Goal: Task Accomplishment & Management: Complete application form

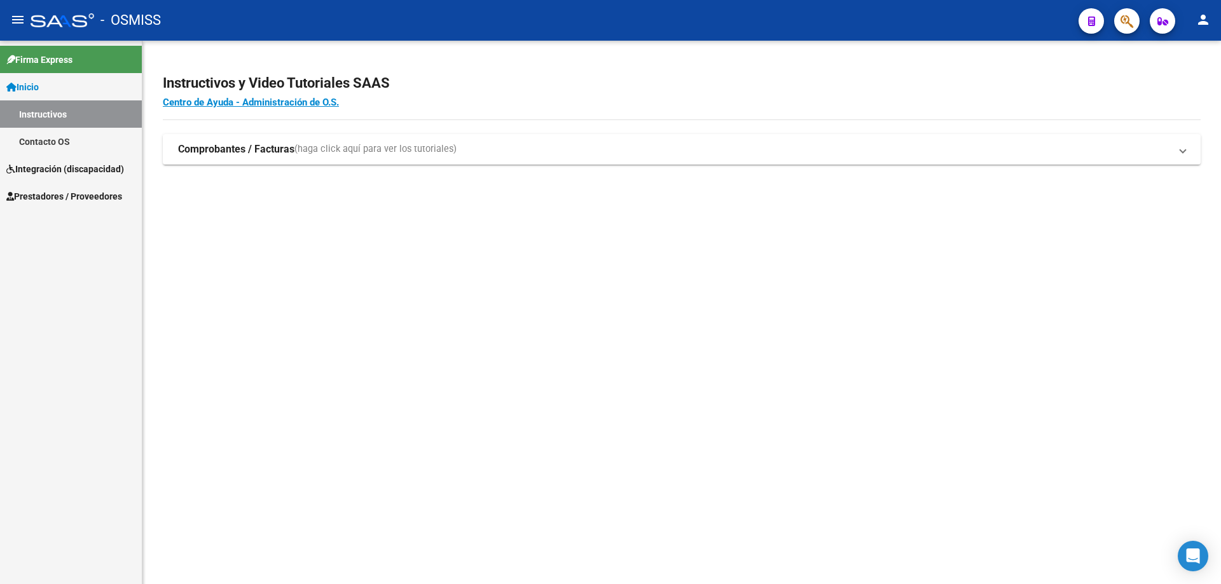
click at [45, 169] on span "Integración (discapacidad)" at bounding box center [65, 169] width 118 height 14
click at [45, 169] on span "Prestadores / Proveedores" at bounding box center [64, 169] width 116 height 14
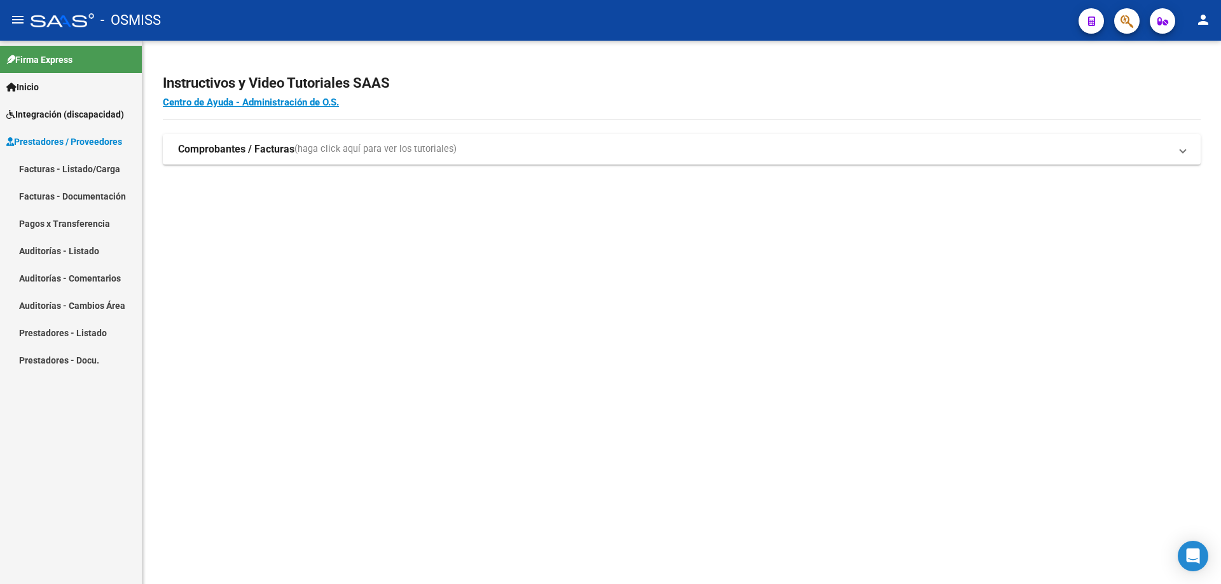
click at [45, 195] on link "Facturas - Documentación" at bounding box center [71, 196] width 142 height 27
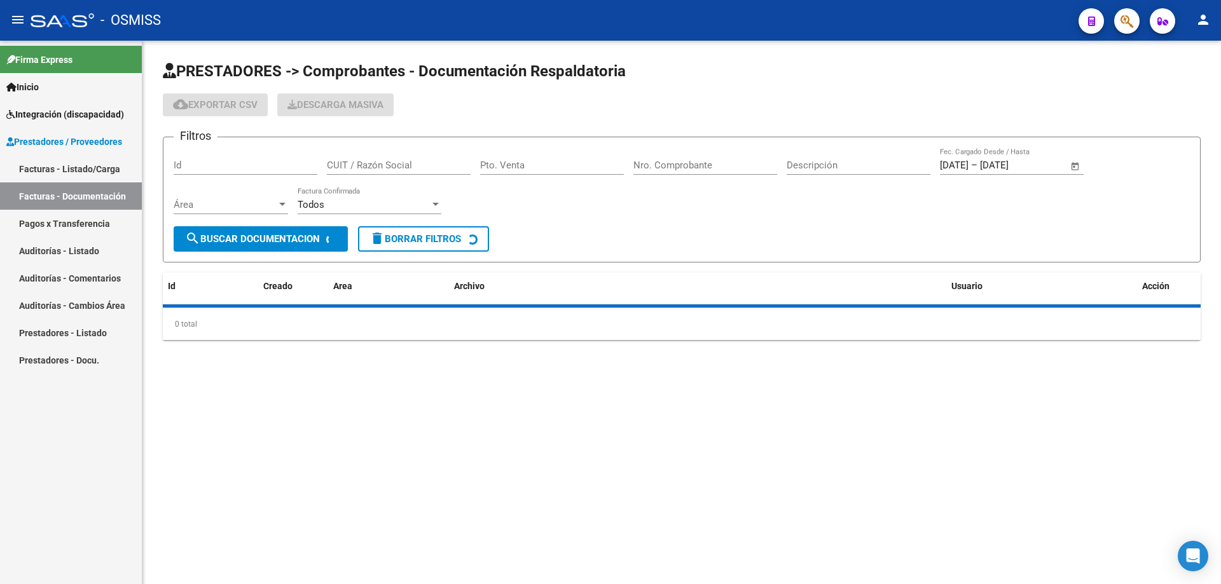
click at [44, 167] on link "Facturas - Listado/Carga" at bounding box center [71, 168] width 142 height 27
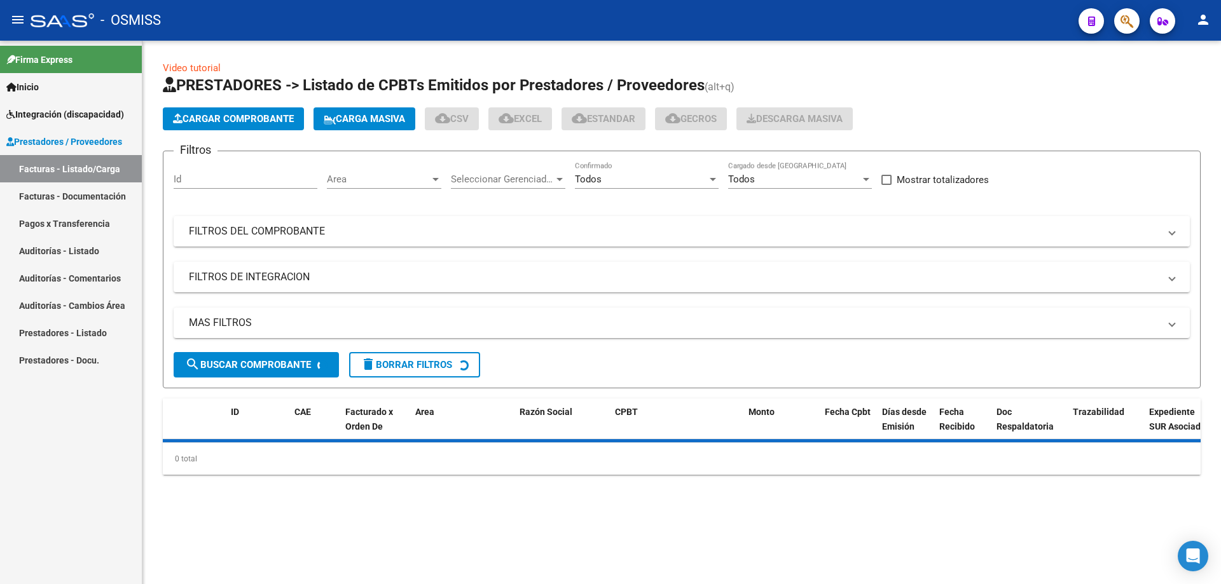
click at [245, 237] on mat-panel-title "FILTROS DEL COMPROBANTE" at bounding box center [674, 231] width 970 height 14
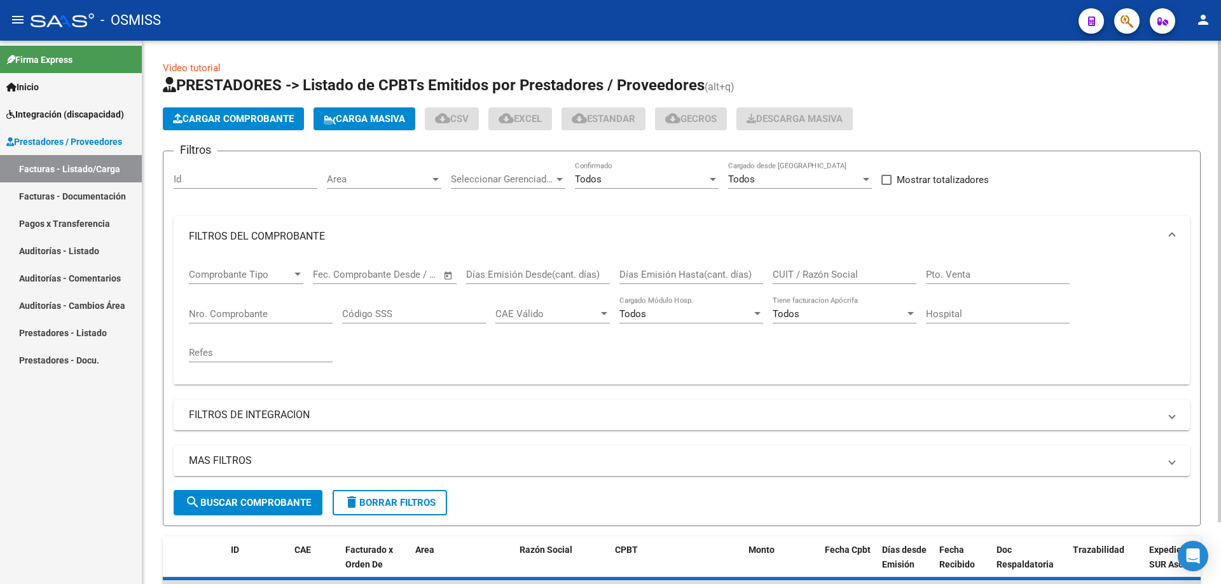
click at [831, 275] on input "CUIT / Razón Social" at bounding box center [845, 274] width 144 height 11
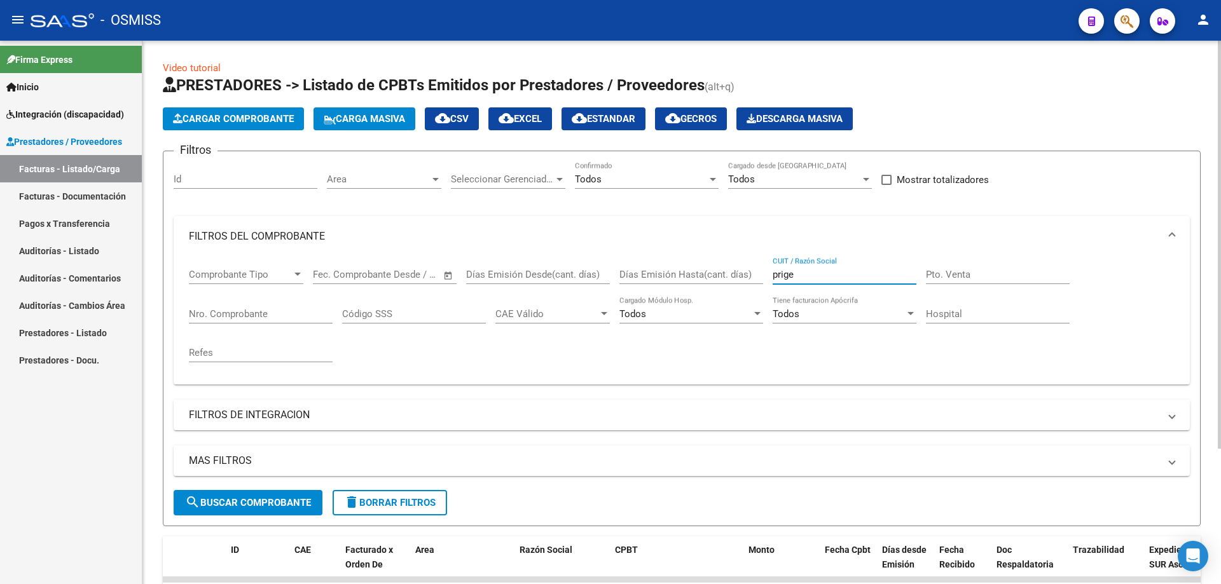
type input "prige"
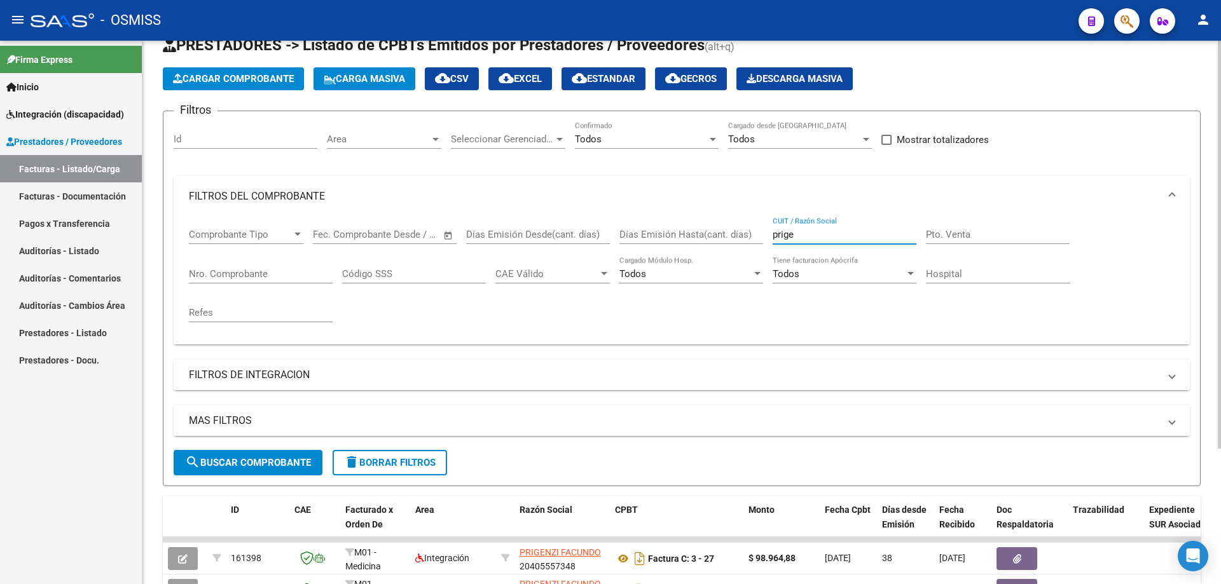
scroll to position [181, 0]
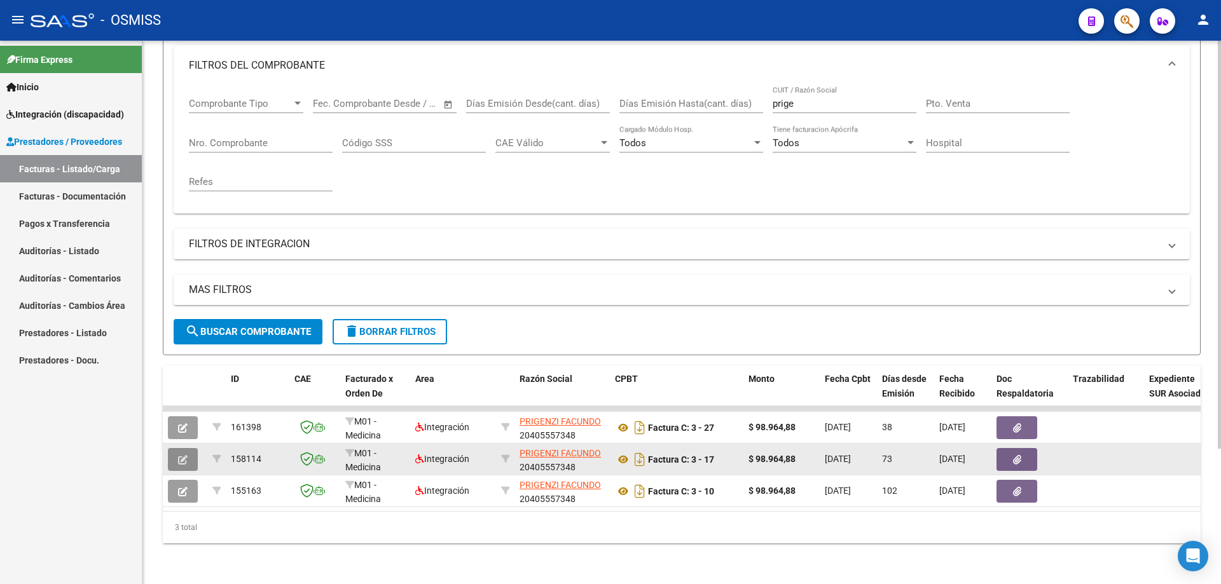
click at [184, 448] on button "button" at bounding box center [183, 459] width 30 height 23
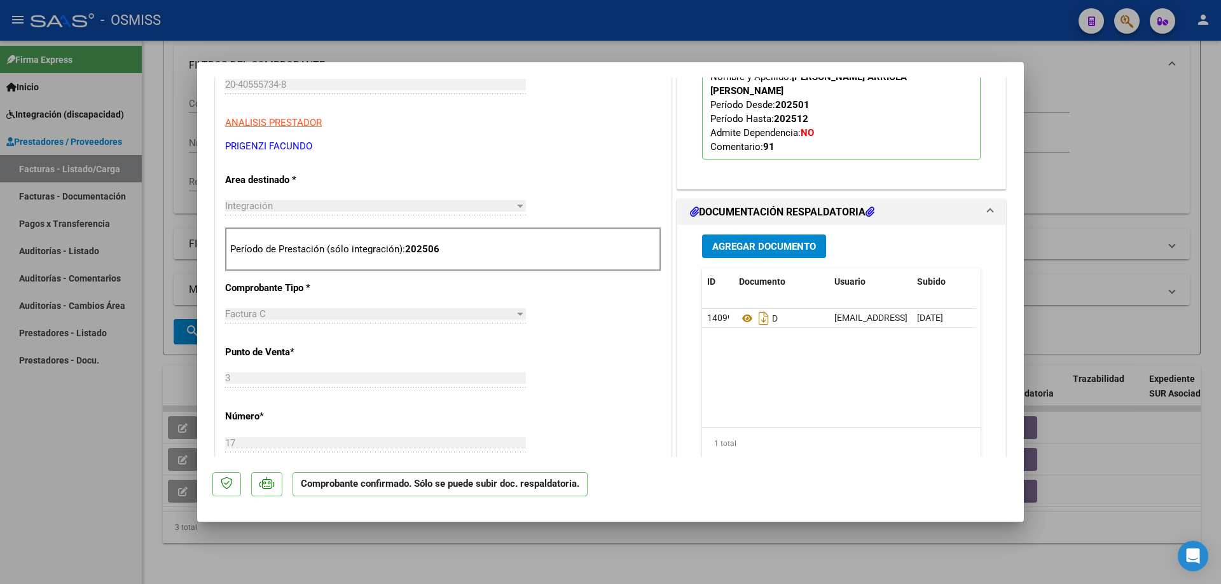
scroll to position [572, 0]
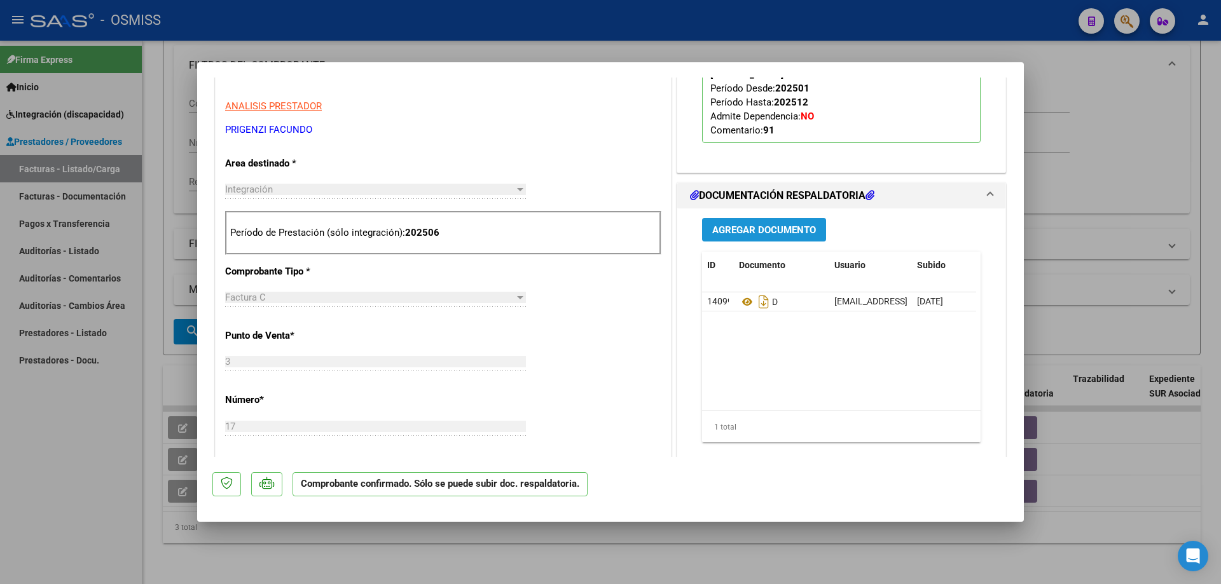
click at [745, 233] on button "Agregar Documento" at bounding box center [764, 230] width 124 height 24
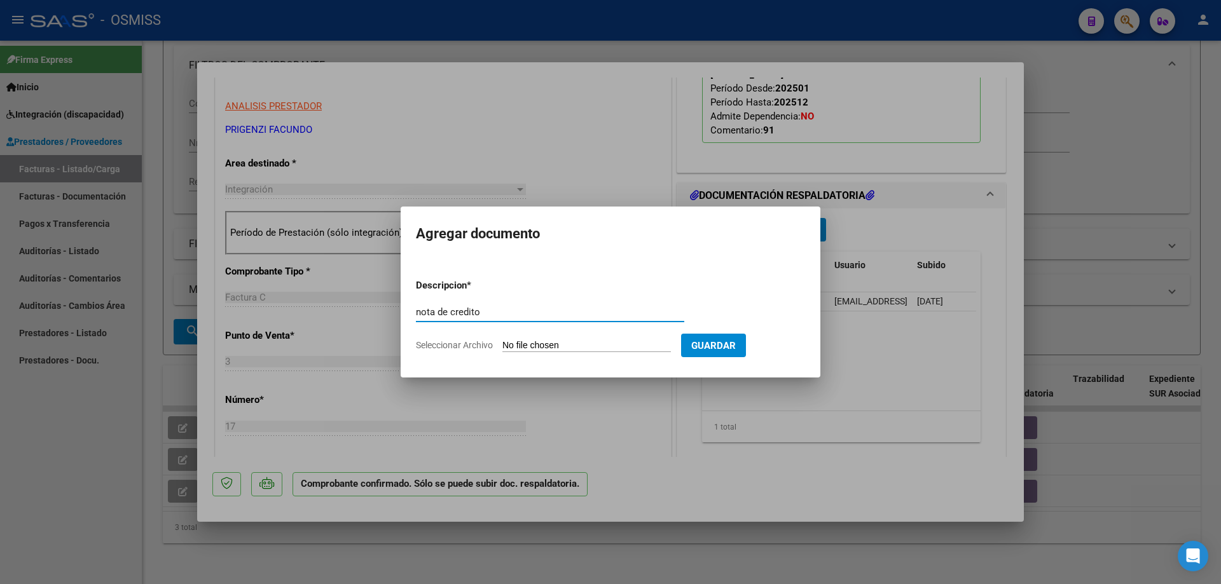
type input "nota de credito"
click at [554, 341] on input "Seleccionar Archivo" at bounding box center [586, 346] width 169 height 12
type input "C:\fakepath\20405557348_013_00003_00000003.pdf"
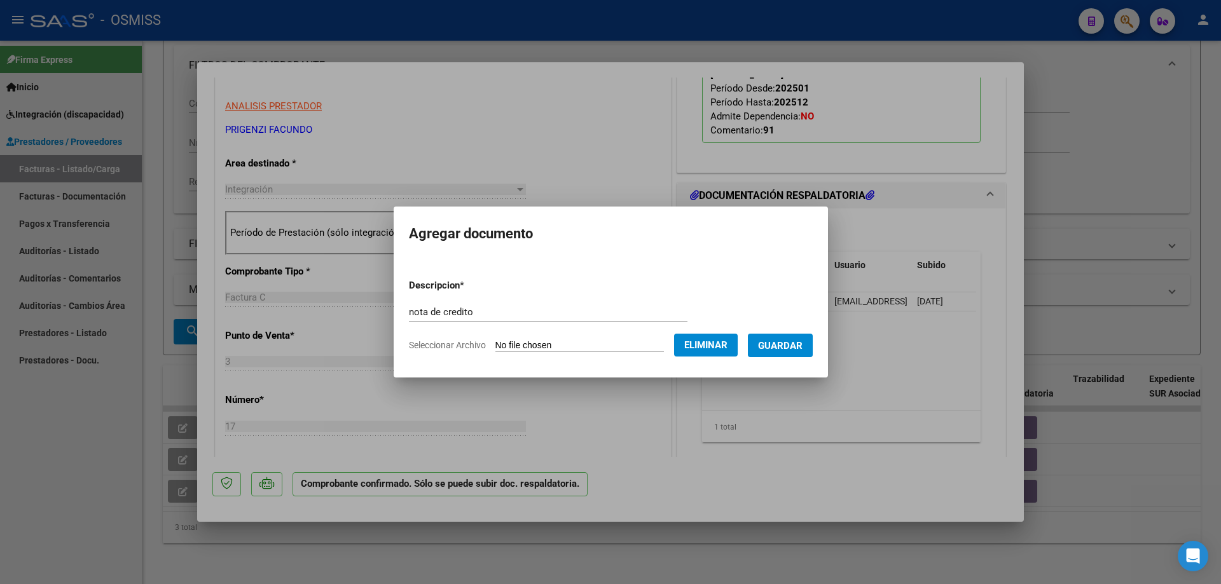
click at [798, 344] on span "Guardar" at bounding box center [780, 345] width 45 height 11
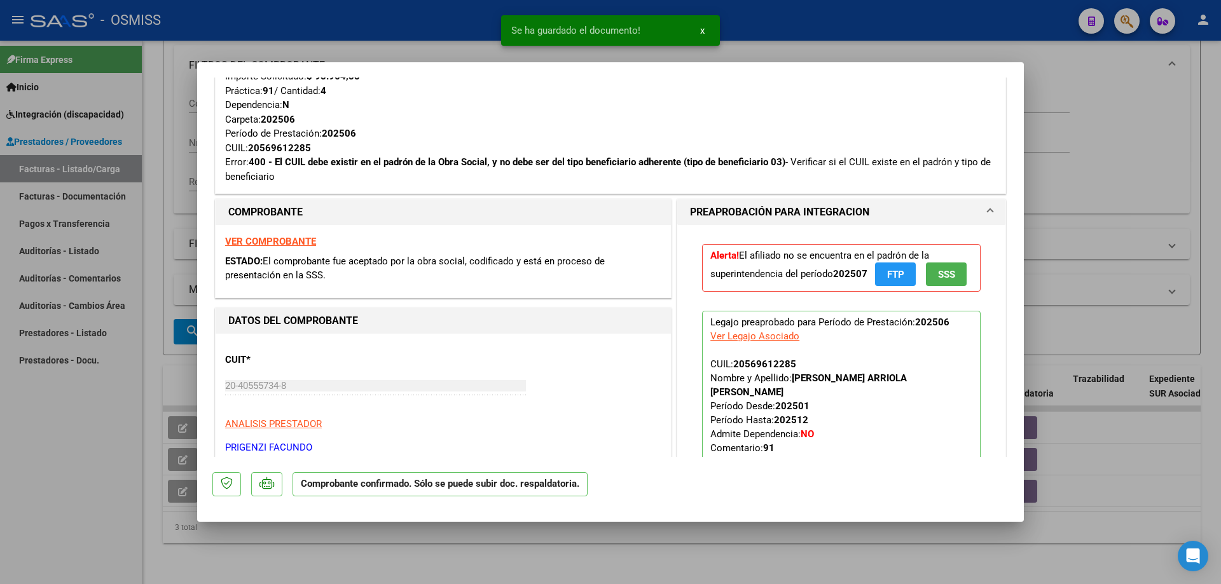
scroll to position [0, 0]
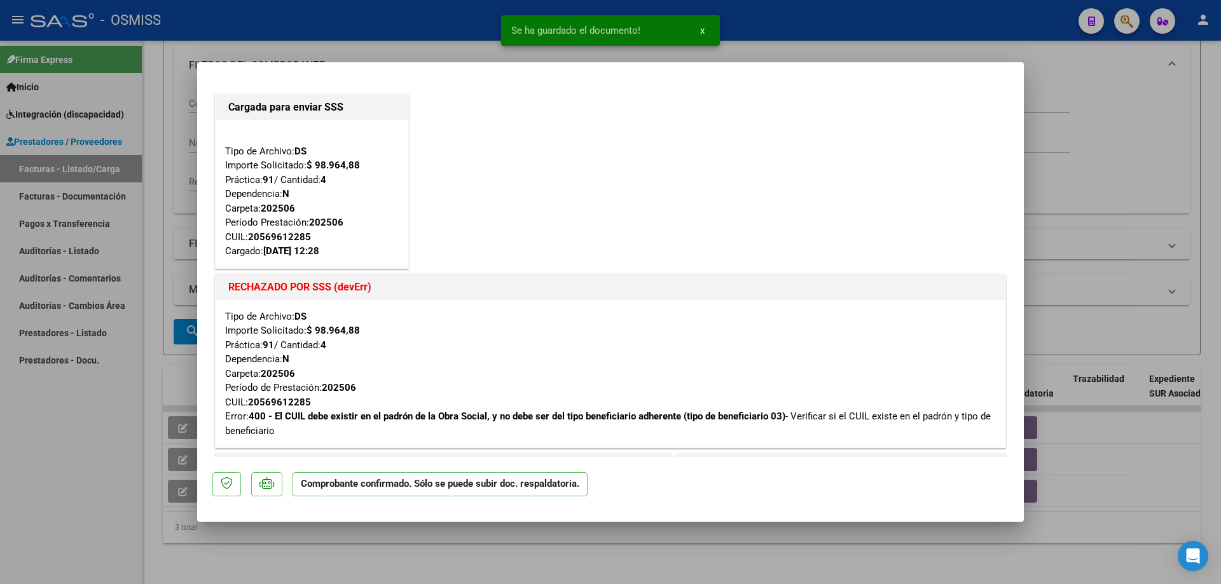
type input "$ 0,00"
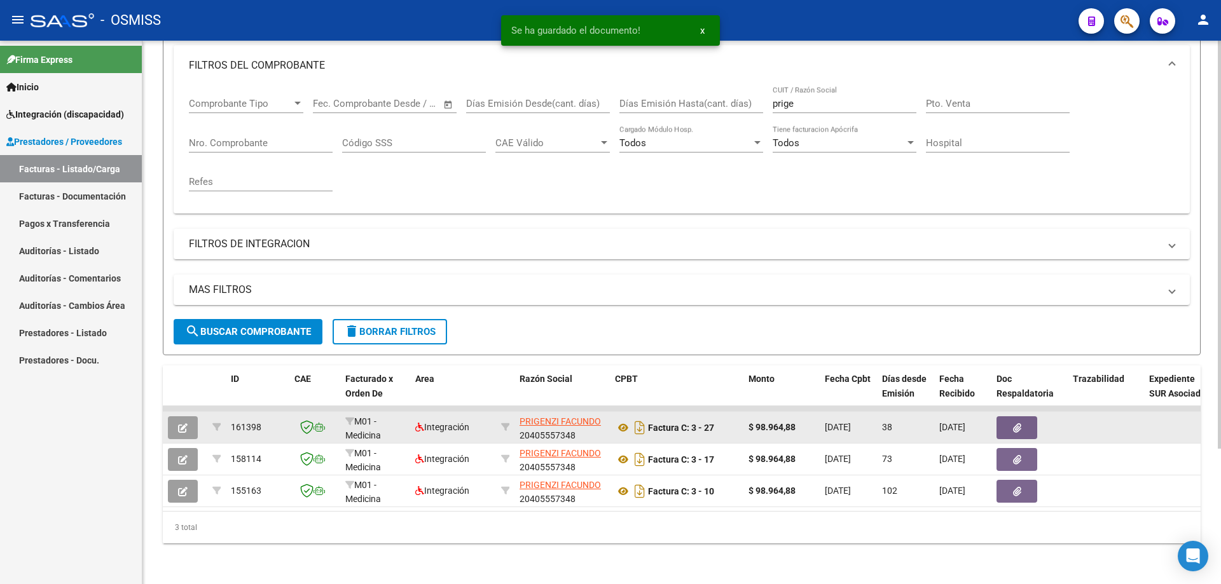
click at [184, 424] on icon "button" at bounding box center [183, 429] width 10 height 10
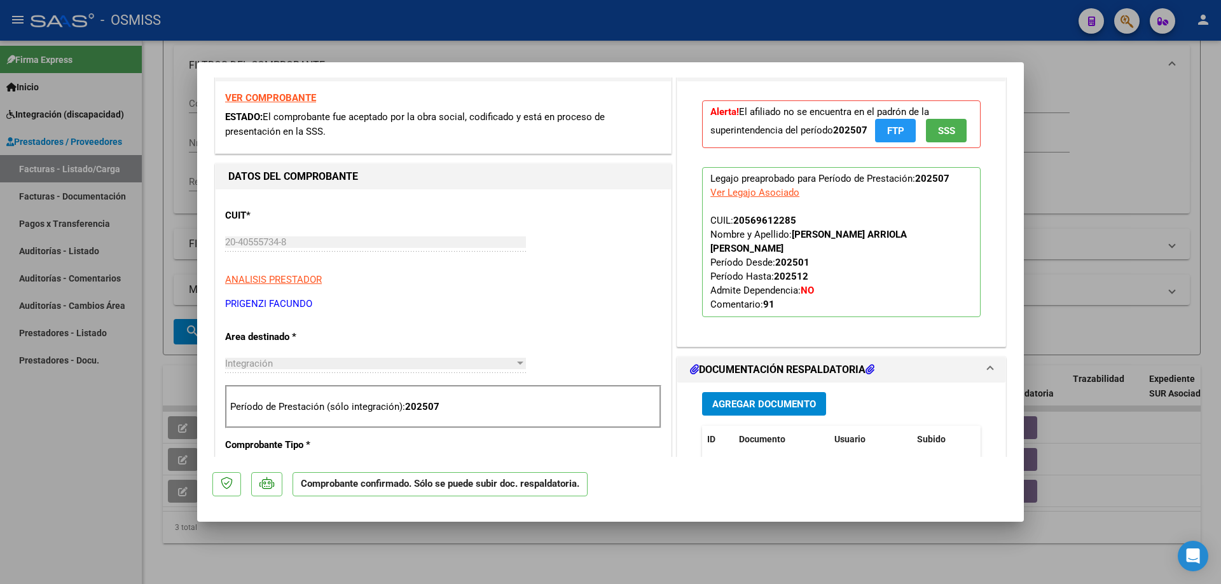
scroll to position [382, 0]
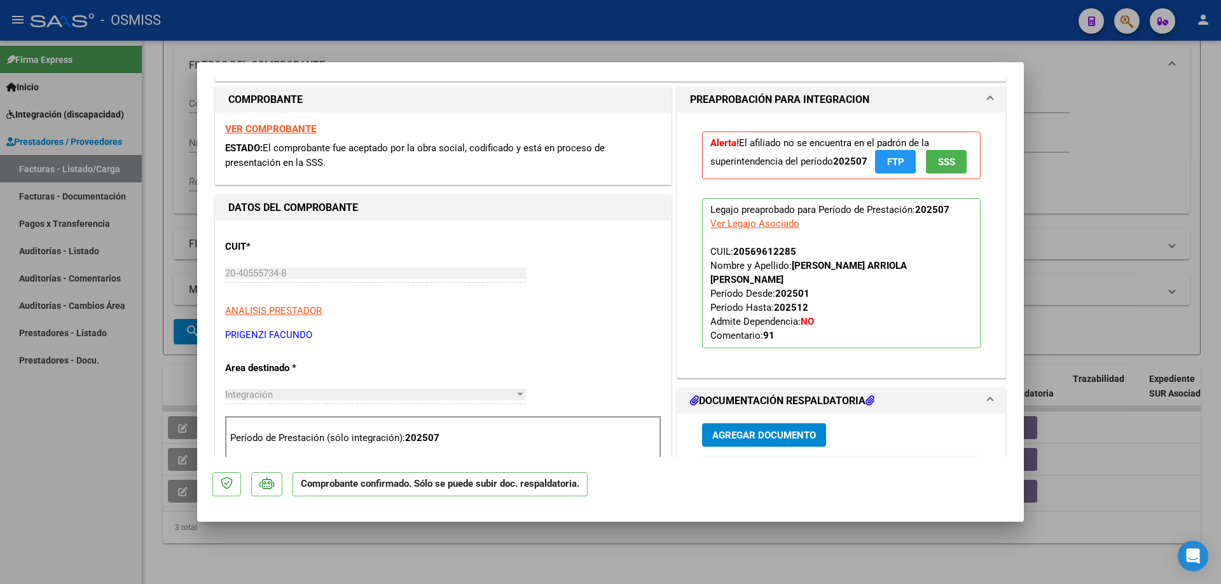
type input "$ 0,00"
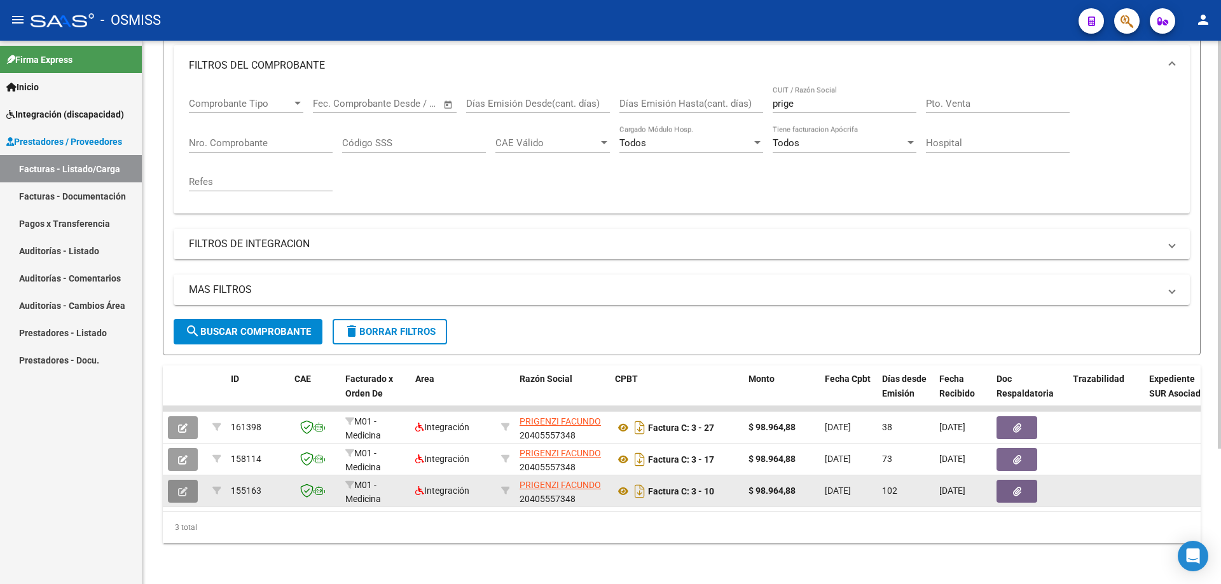
click at [179, 487] on icon "button" at bounding box center [183, 492] width 10 height 10
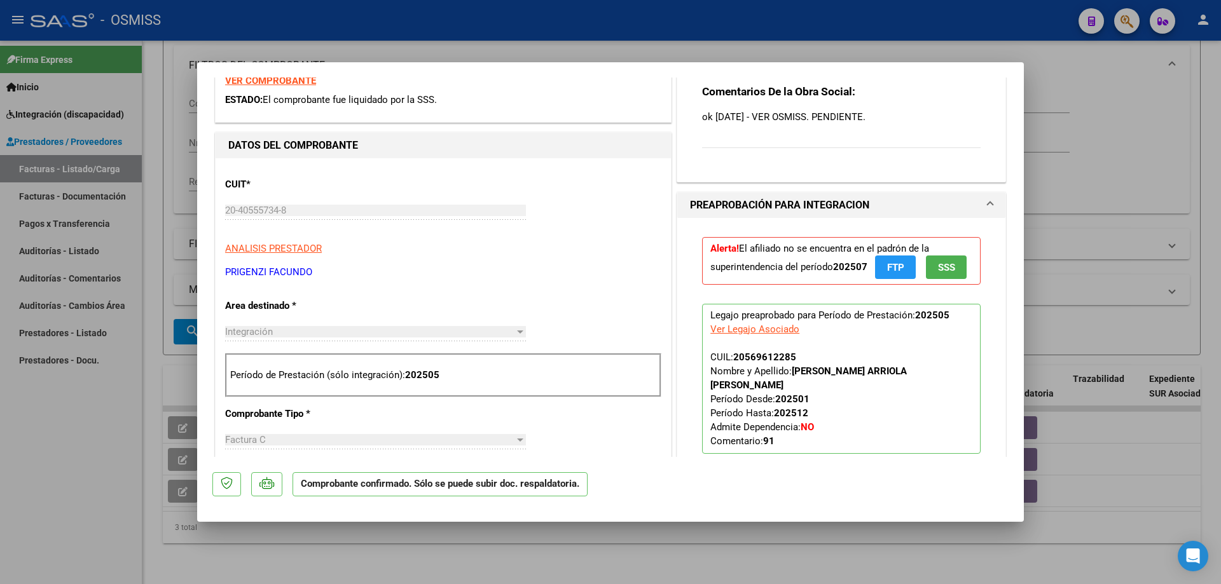
scroll to position [254, 0]
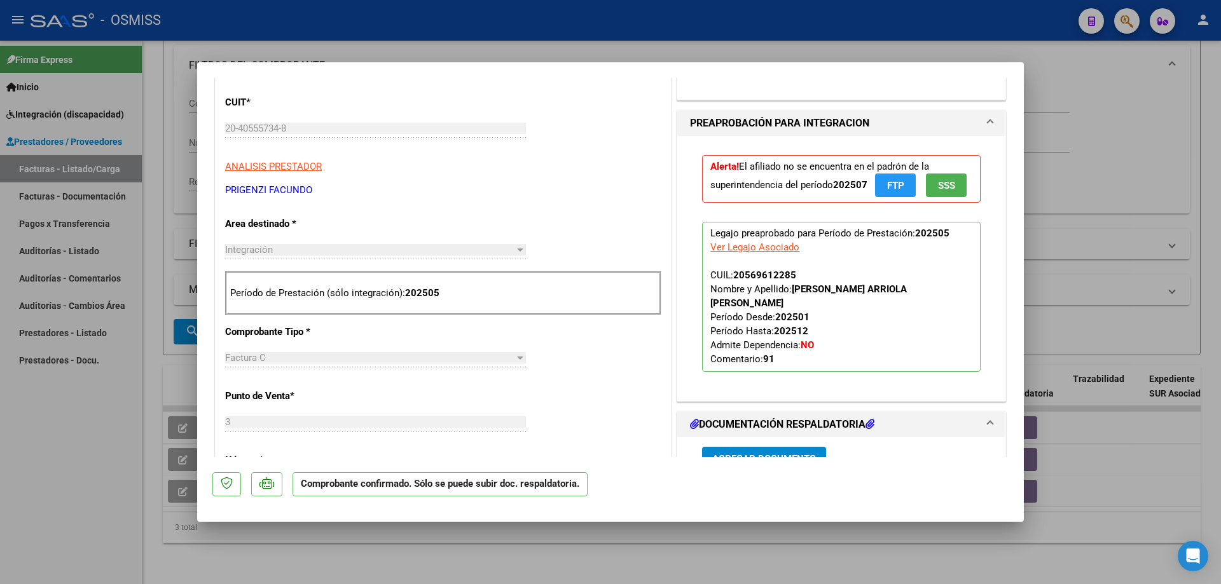
type input "$ 0,00"
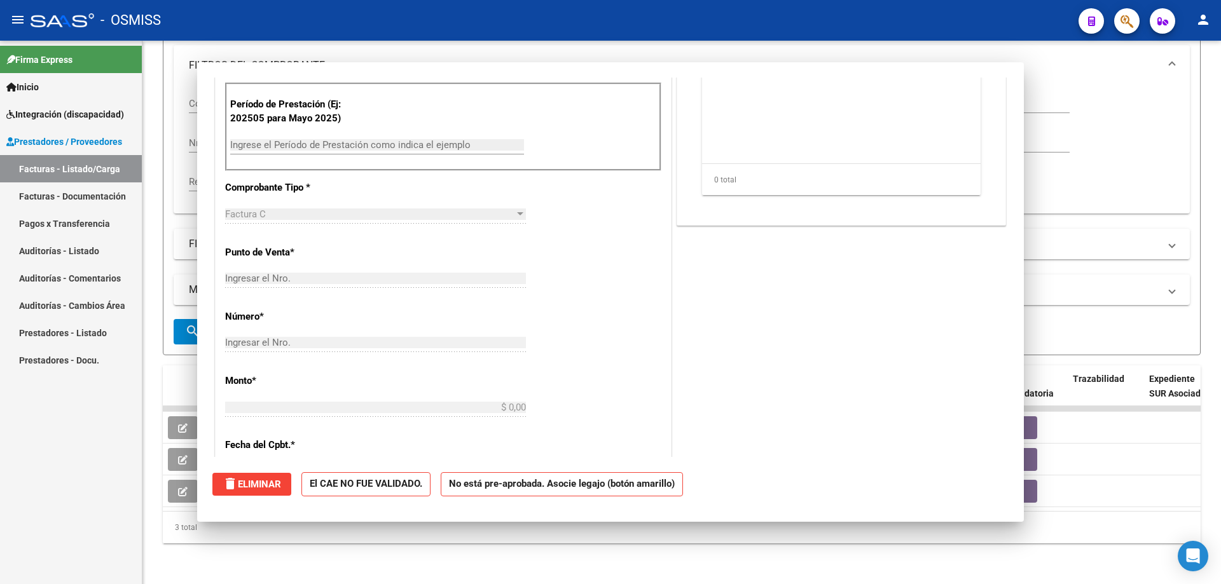
scroll to position [153, 0]
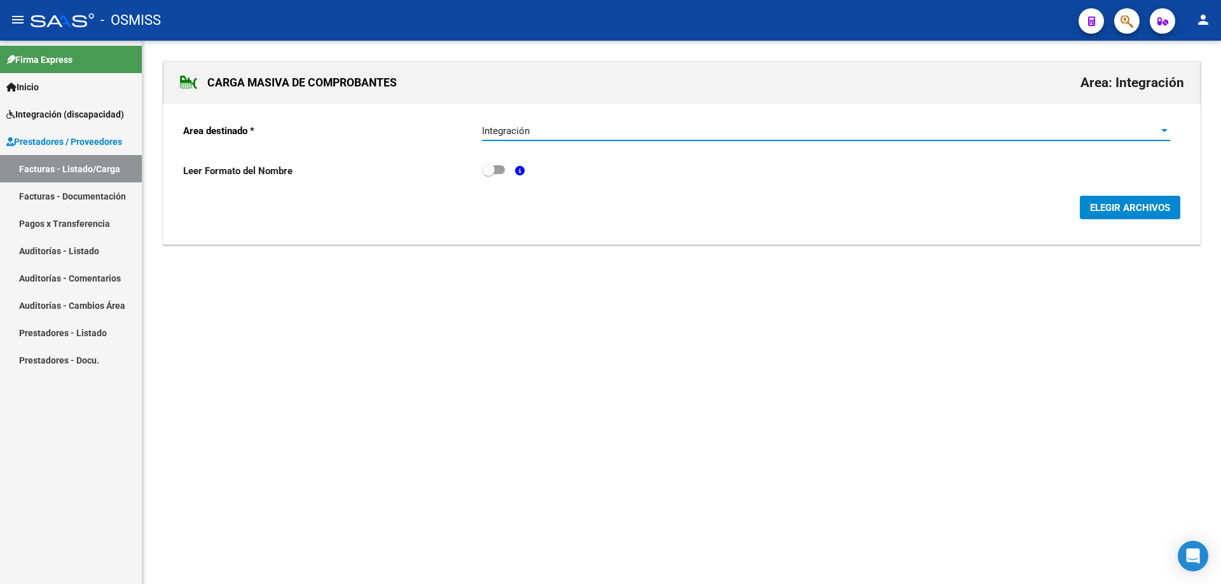
click at [1098, 212] on span "ELEGIR ARCHIVOS" at bounding box center [1130, 207] width 80 height 11
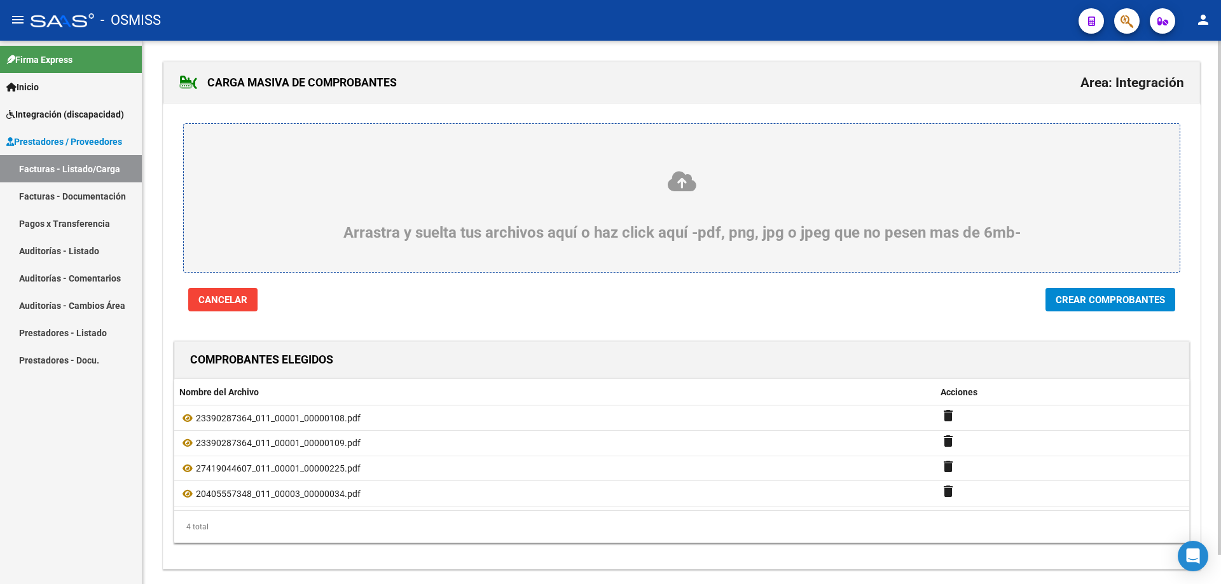
click at [1122, 298] on span "Crear Comprobantes" at bounding box center [1110, 299] width 109 height 11
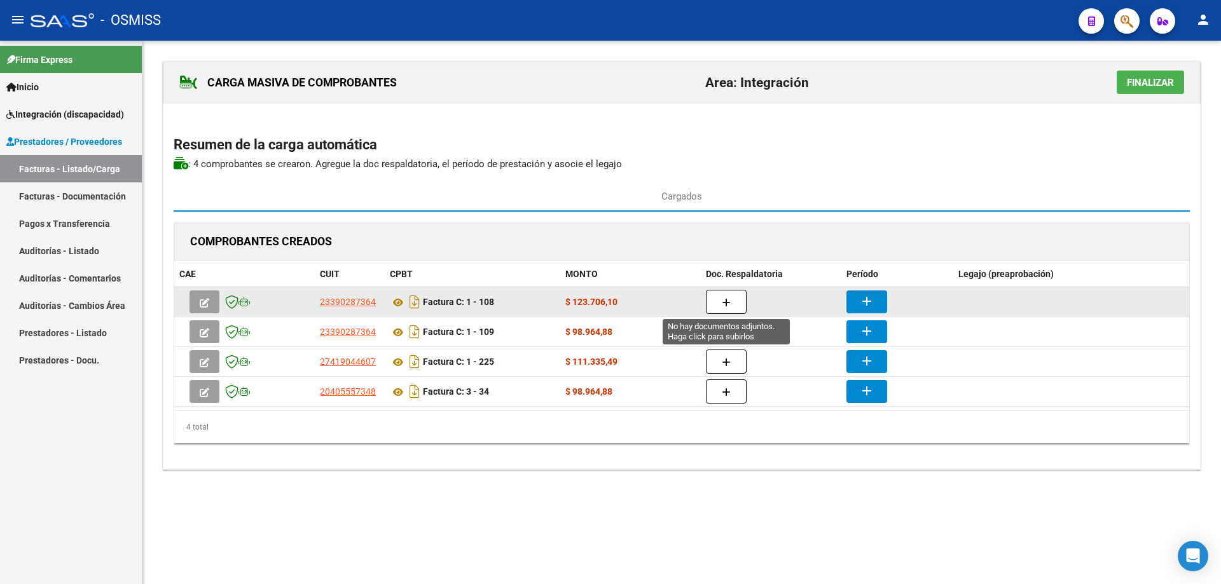
click at [722, 291] on button "button" at bounding box center [726, 302] width 41 height 24
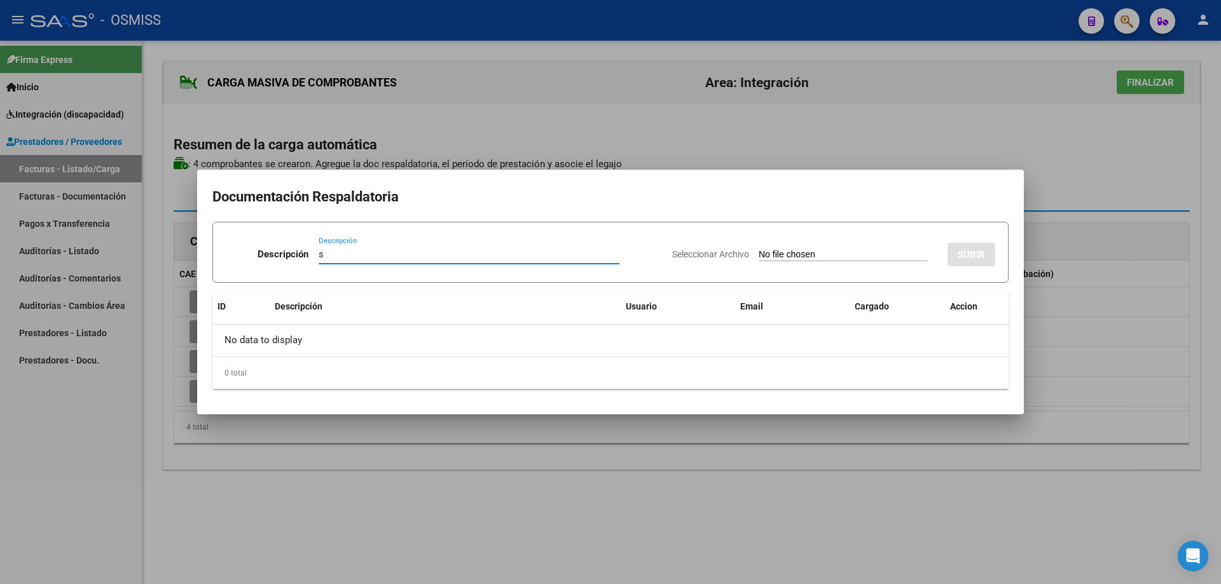
type input "s"
click at [770, 257] on input "Seleccionar Archivo" at bounding box center [843, 255] width 169 height 12
type input "C:\fakepath\Asistencia [DATE] - [PERSON_NAME] - Fonoaudiologia.pdf"
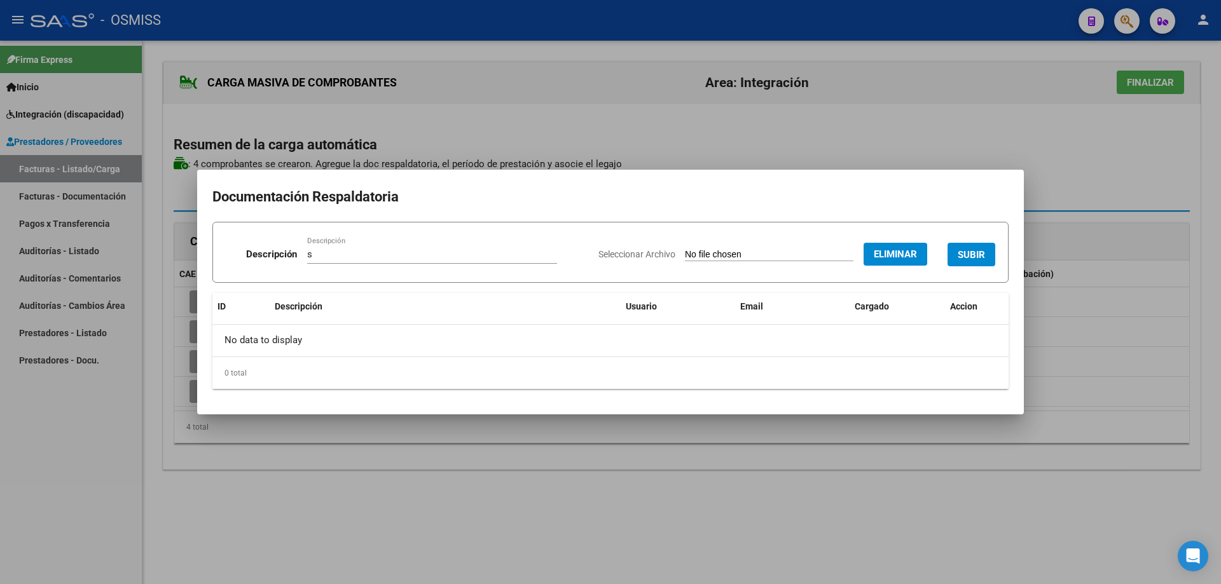
click at [965, 247] on button "SUBIR" at bounding box center [972, 255] width 48 height 24
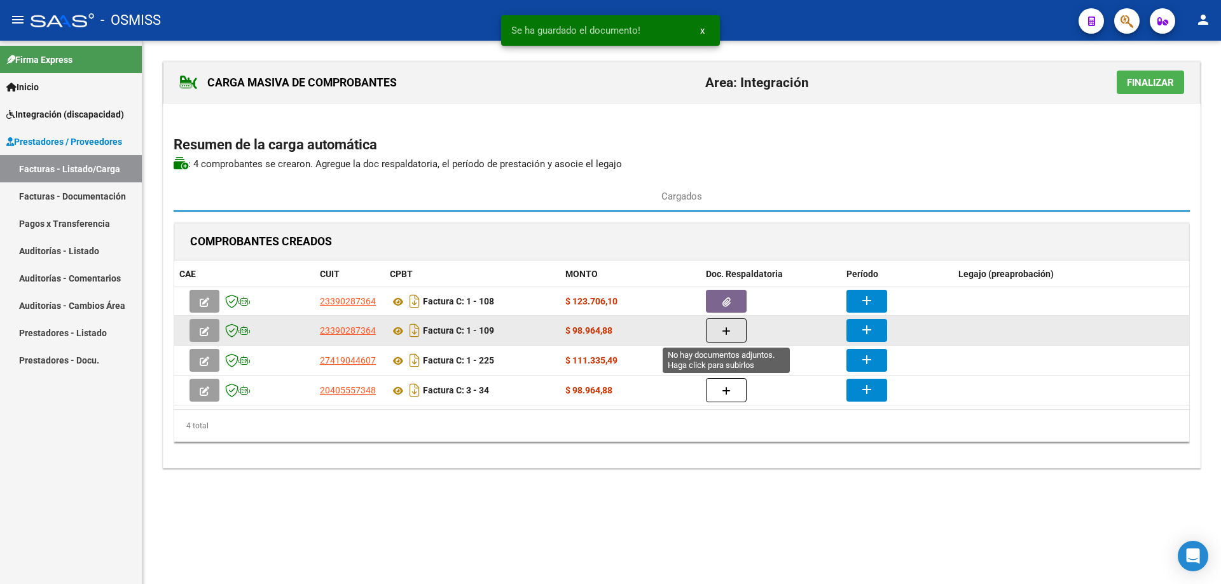
click at [722, 331] on icon "button" at bounding box center [726, 332] width 9 height 10
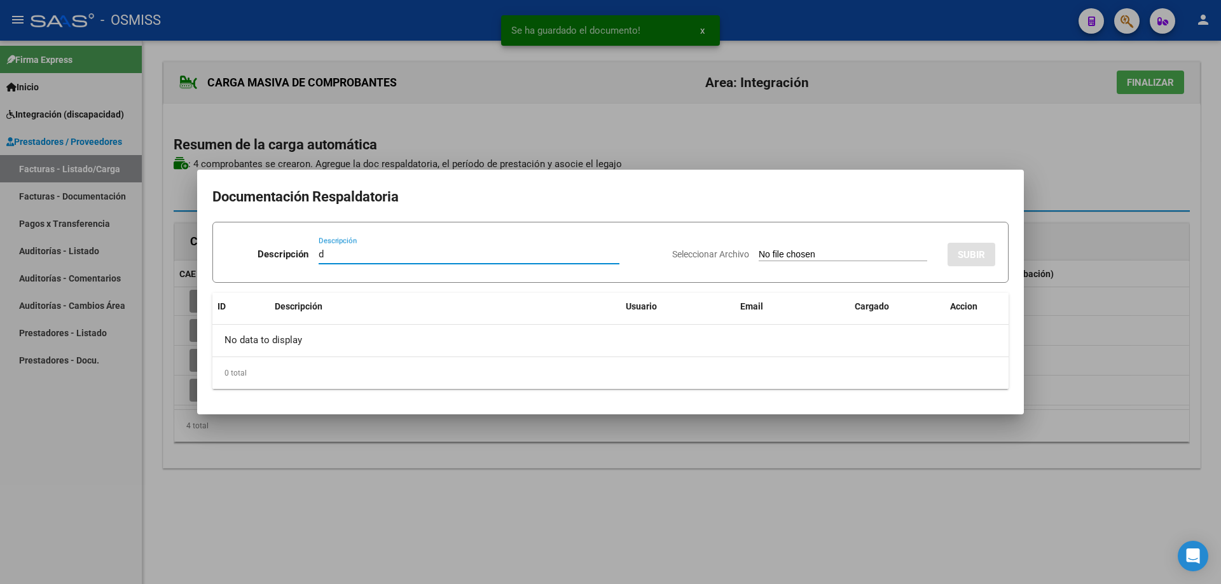
type input "d"
click at [765, 254] on input "Seleccionar Archivo" at bounding box center [843, 255] width 169 height 12
type input "C:\fakepath\Asistencia [DATE] - [PERSON_NAME] - Fonoaudiologia.pdf"
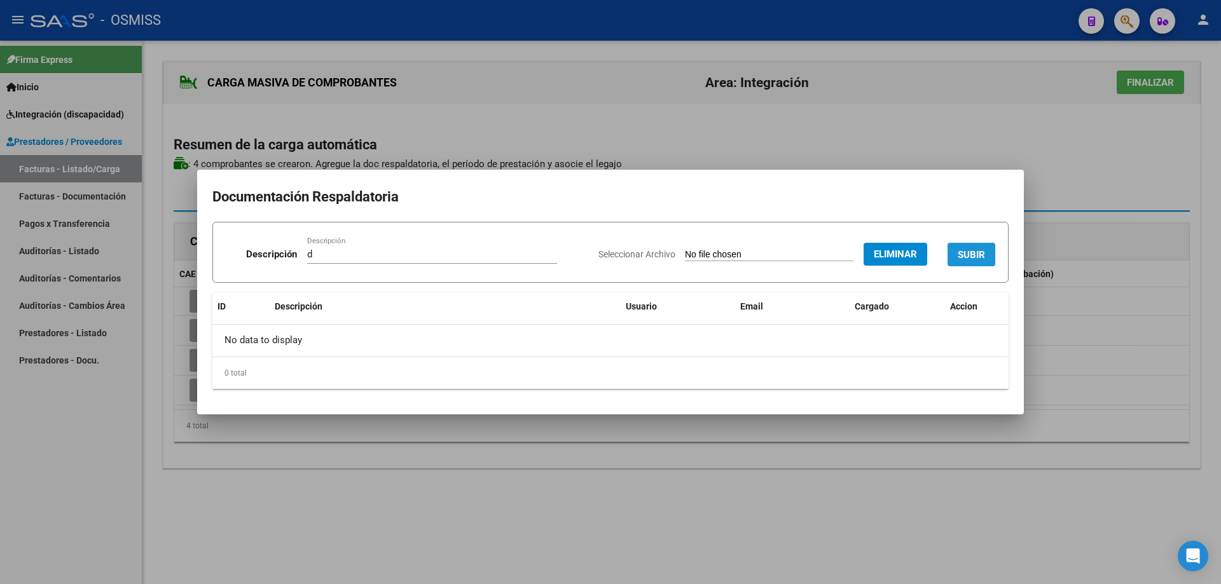
click at [964, 249] on span "SUBIR" at bounding box center [971, 254] width 27 height 11
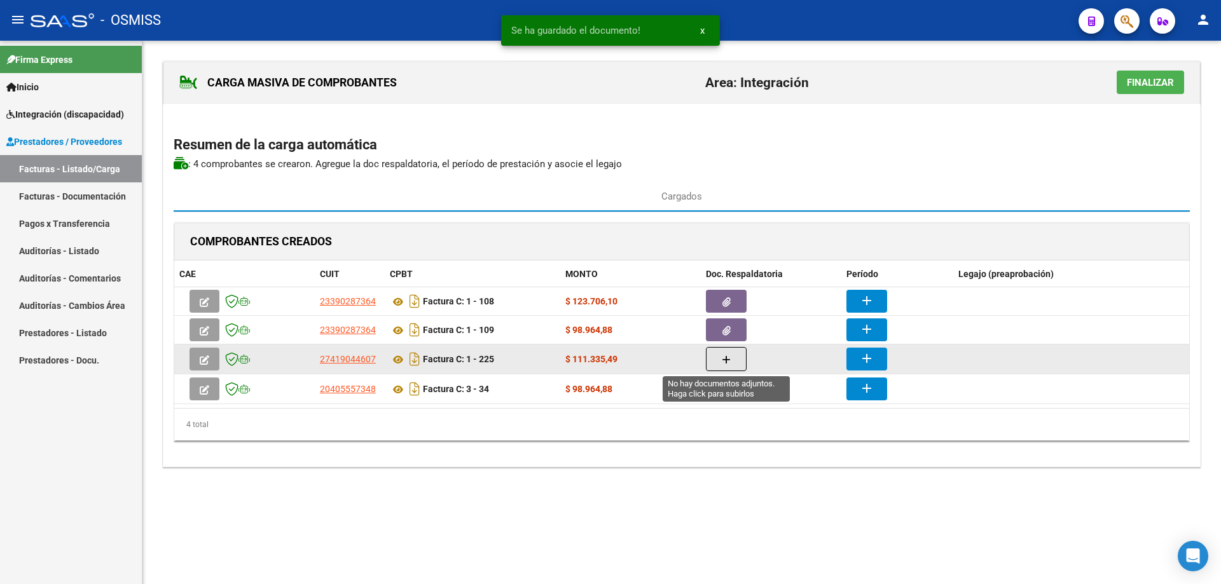
click at [731, 360] on button "button" at bounding box center [726, 359] width 41 height 24
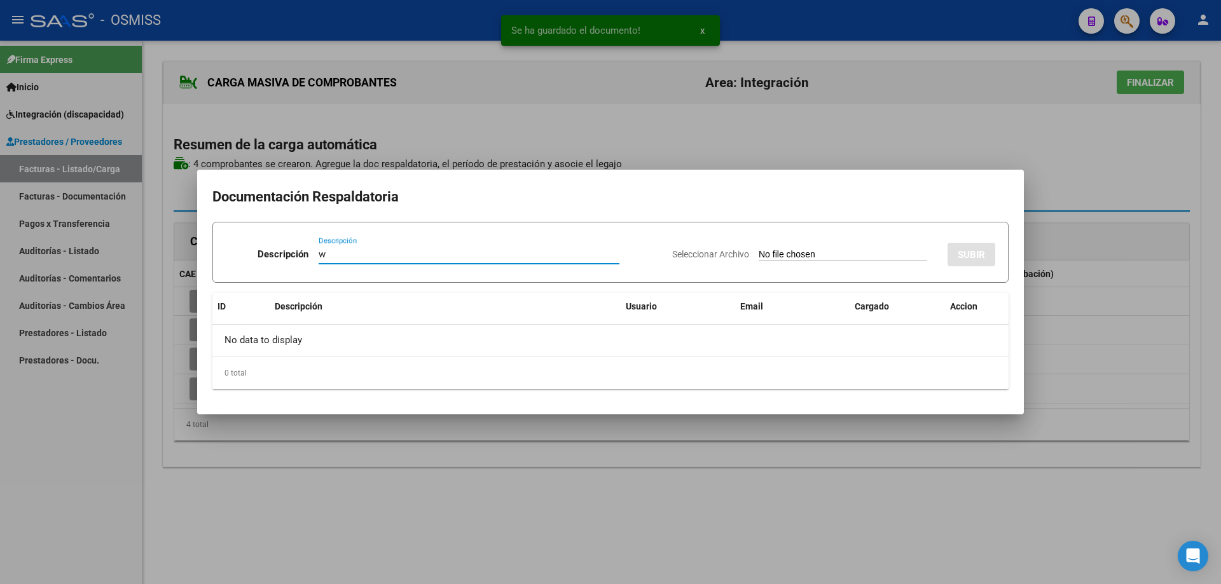
type input "w"
click at [765, 252] on input "Seleccionar Archivo" at bounding box center [843, 255] width 169 height 12
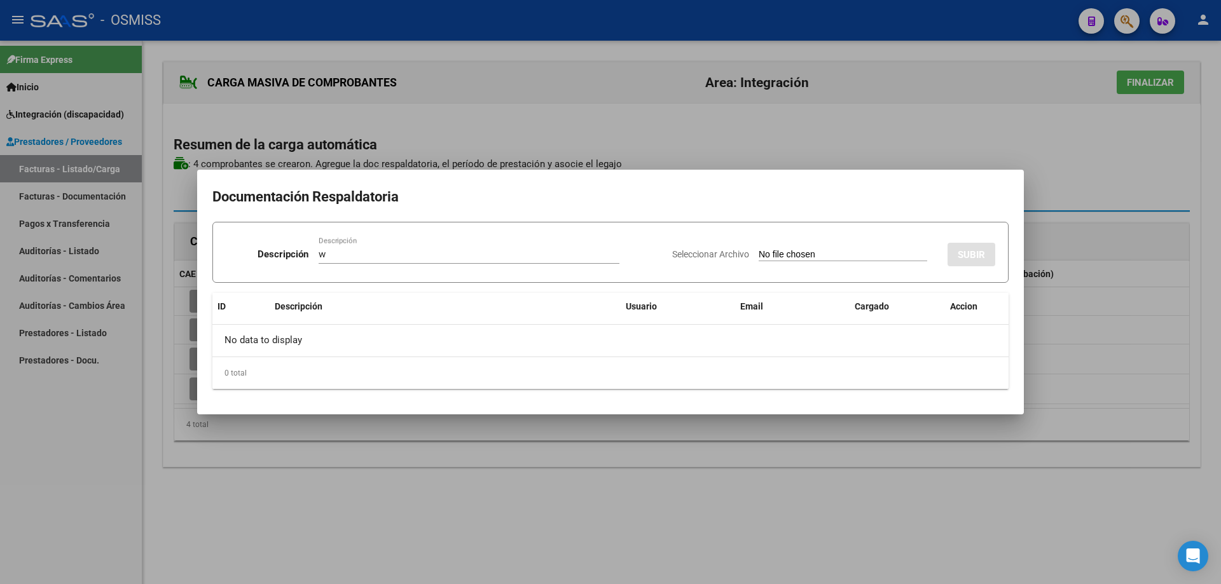
type input "C:\fakepath\CamScanner [DATE] 08.51.pdf"
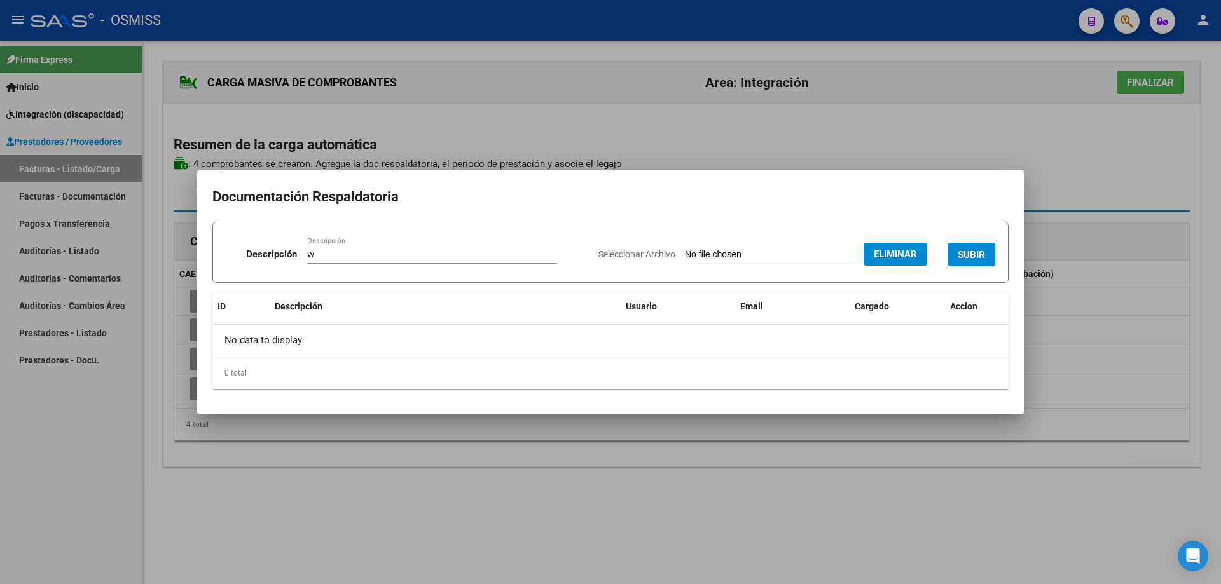
click at [963, 242] on div "Seleccionar Archivo Eliminar SUBIR" at bounding box center [796, 252] width 397 height 39
click at [969, 248] on button "SUBIR" at bounding box center [972, 255] width 48 height 24
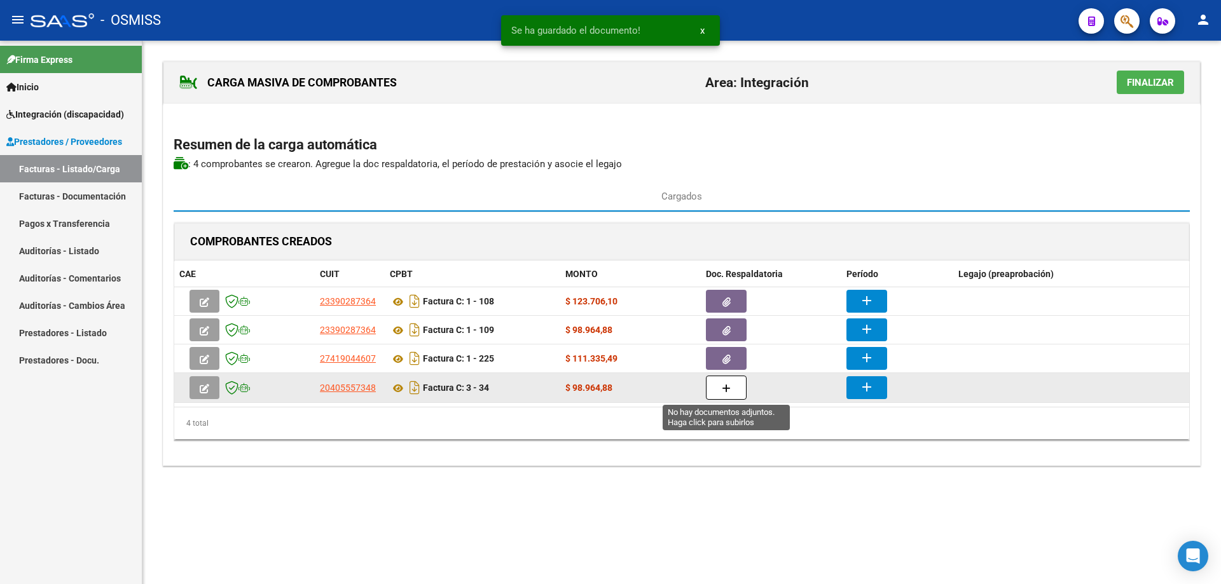
click at [721, 387] on button "button" at bounding box center [726, 388] width 41 height 24
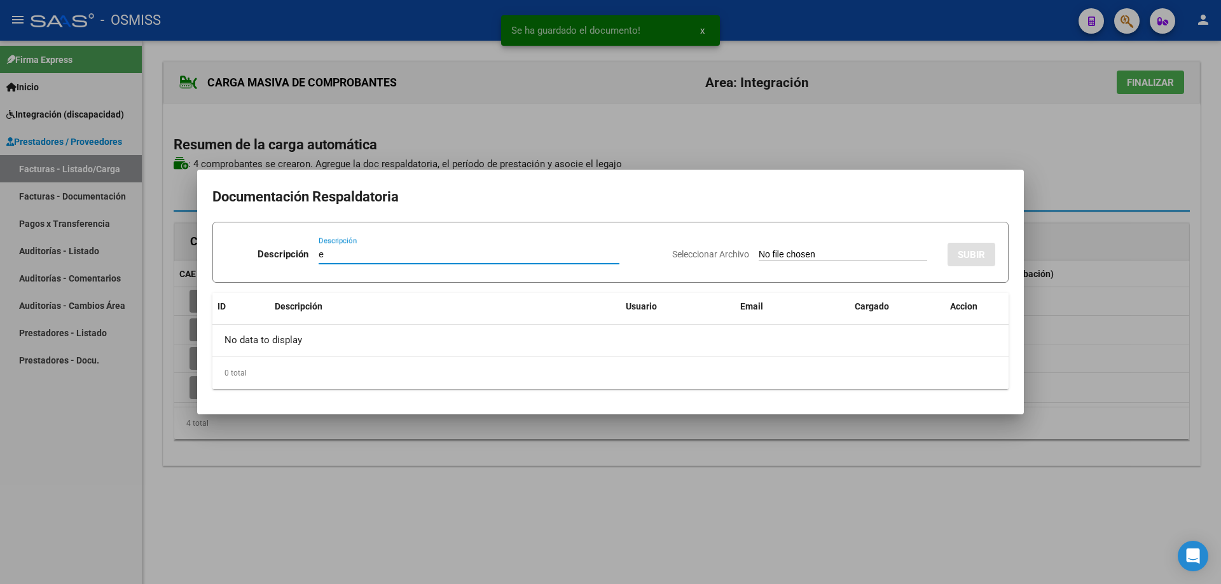
type input "e"
click at [770, 260] on input "Seleccionar Archivo" at bounding box center [843, 255] width 169 height 12
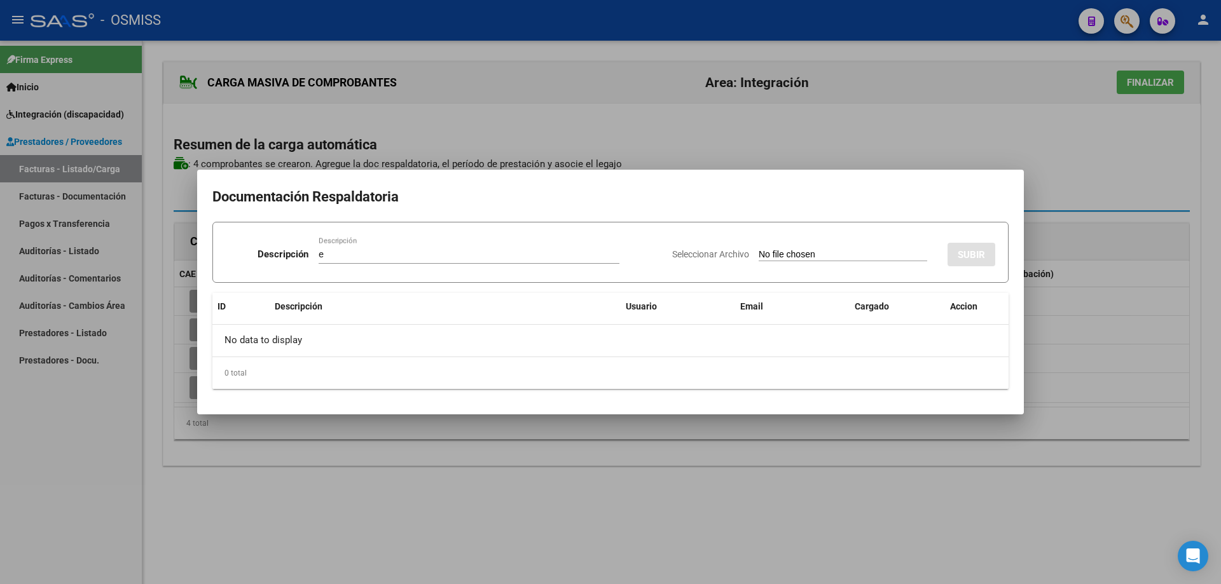
type input "C:\fakepath\[PERSON_NAME] agosto.pdf"
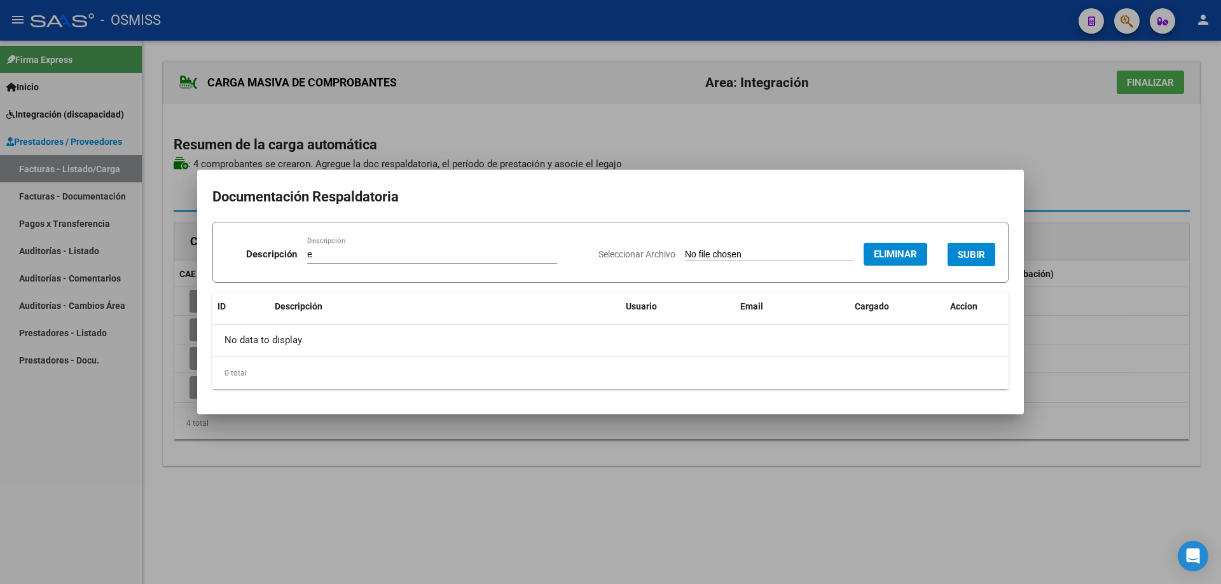
click at [975, 243] on div "Seleccionar Archivo Eliminar SUBIR" at bounding box center [796, 252] width 397 height 39
click at [975, 249] on span "SUBIR" at bounding box center [971, 254] width 27 height 11
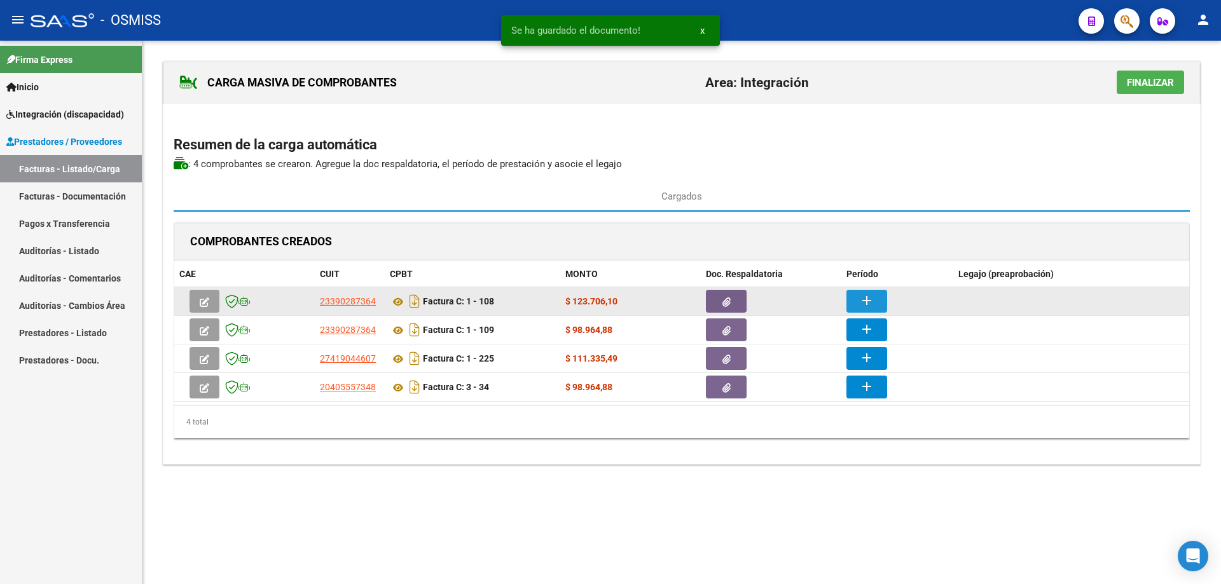
click at [860, 299] on mat-icon "add" at bounding box center [866, 300] width 15 height 15
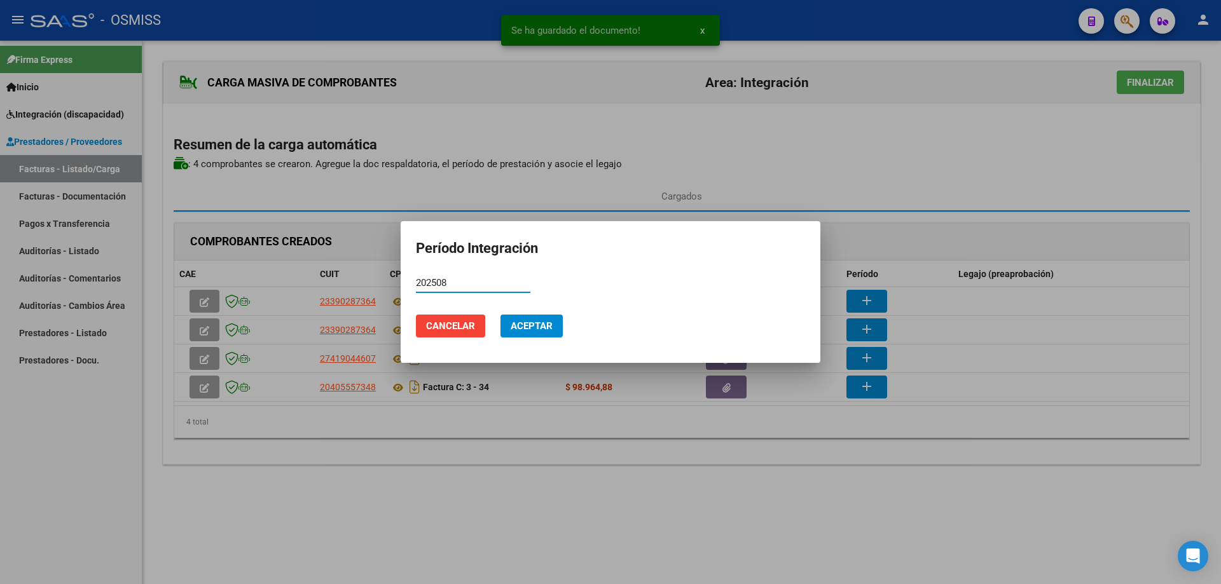
drag, startPoint x: 465, startPoint y: 284, endPoint x: 389, endPoint y: 284, distance: 76.3
click at [389, 284] on div "Se ha guardado el documento! x Período Integración 202508 Período (AAAAMM) Canc…" at bounding box center [610, 292] width 1221 height 584
type input "202508"
click at [526, 327] on span "Aceptar" at bounding box center [532, 326] width 42 height 11
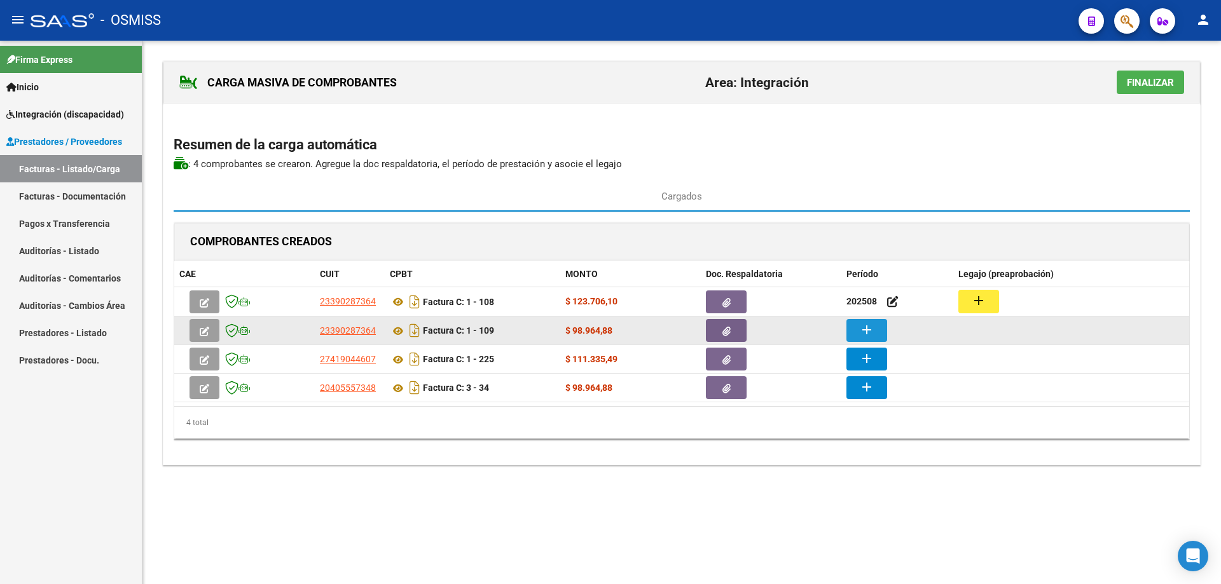
click at [870, 330] on mat-icon "add" at bounding box center [866, 329] width 15 height 15
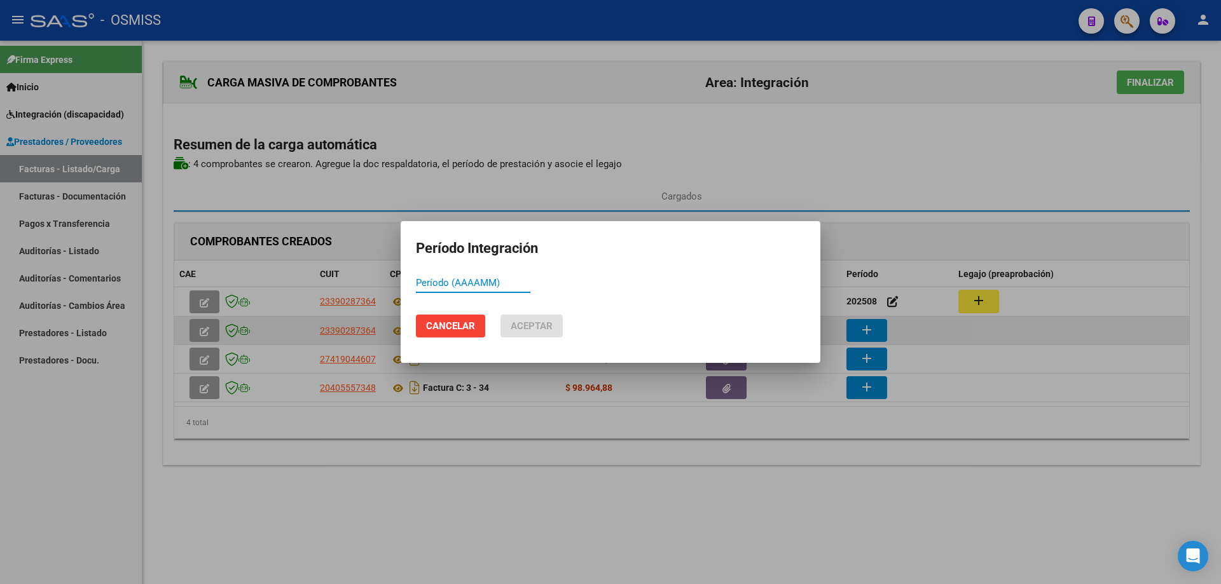
paste input "202508"
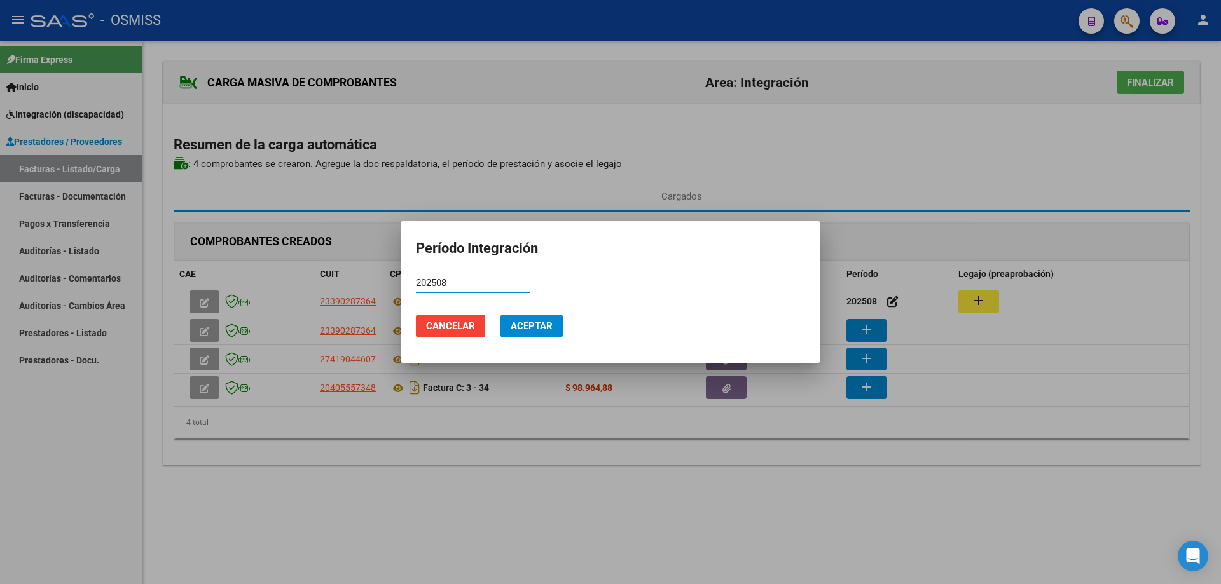
type input "202508"
drag, startPoint x: 538, startPoint y: 321, endPoint x: 845, endPoint y: 350, distance: 307.9
click at [542, 322] on span "Aceptar" at bounding box center [532, 326] width 42 height 11
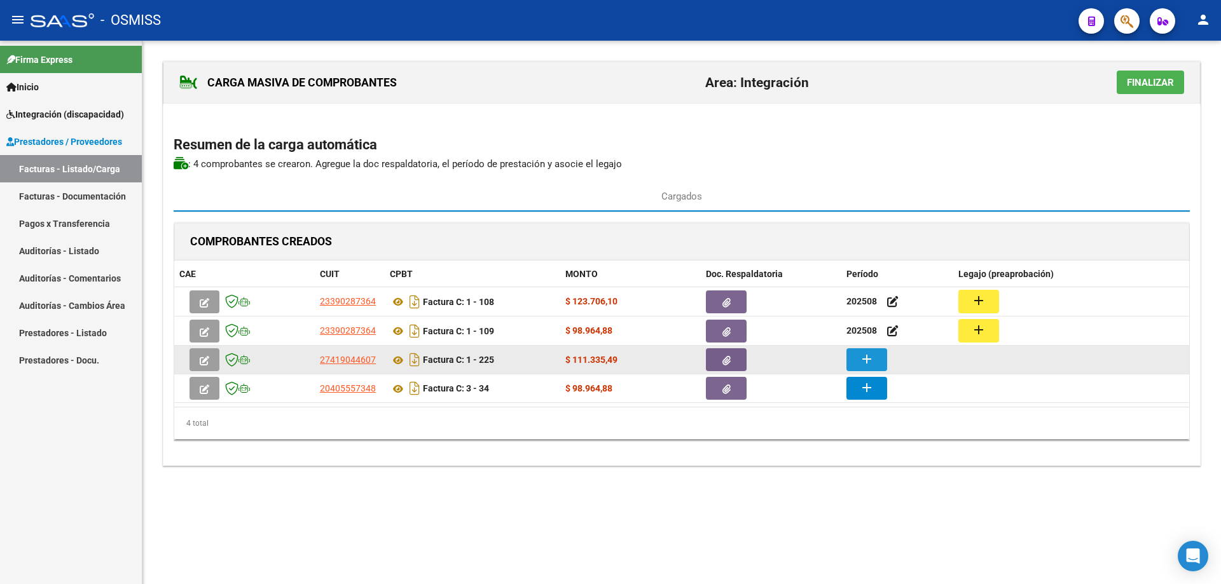
click at [881, 361] on button "add" at bounding box center [866, 360] width 41 height 23
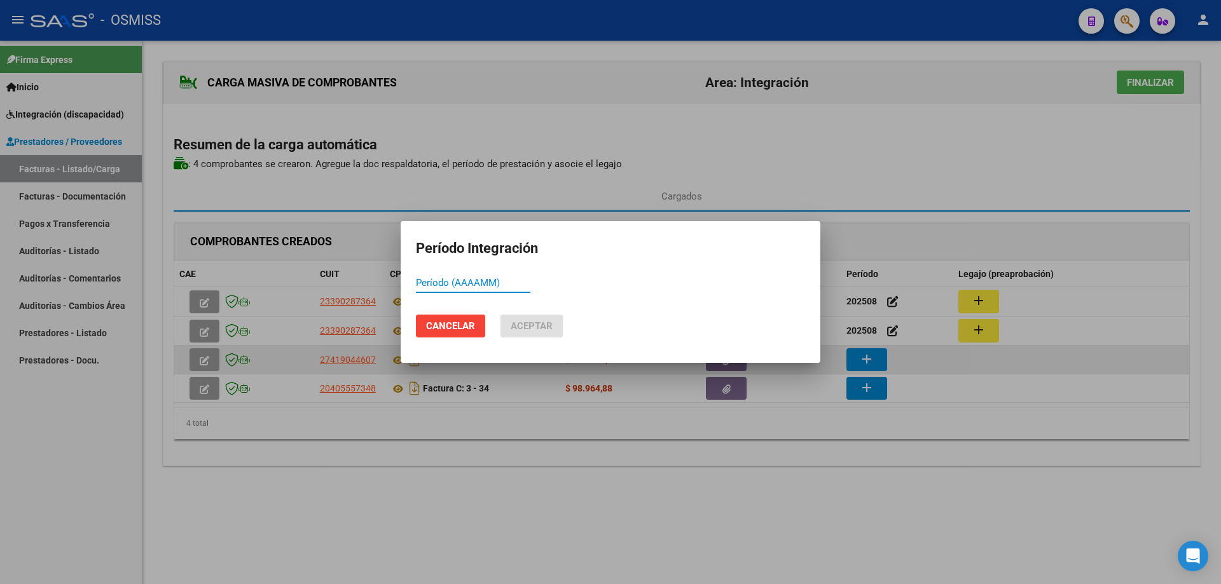
paste input "202508"
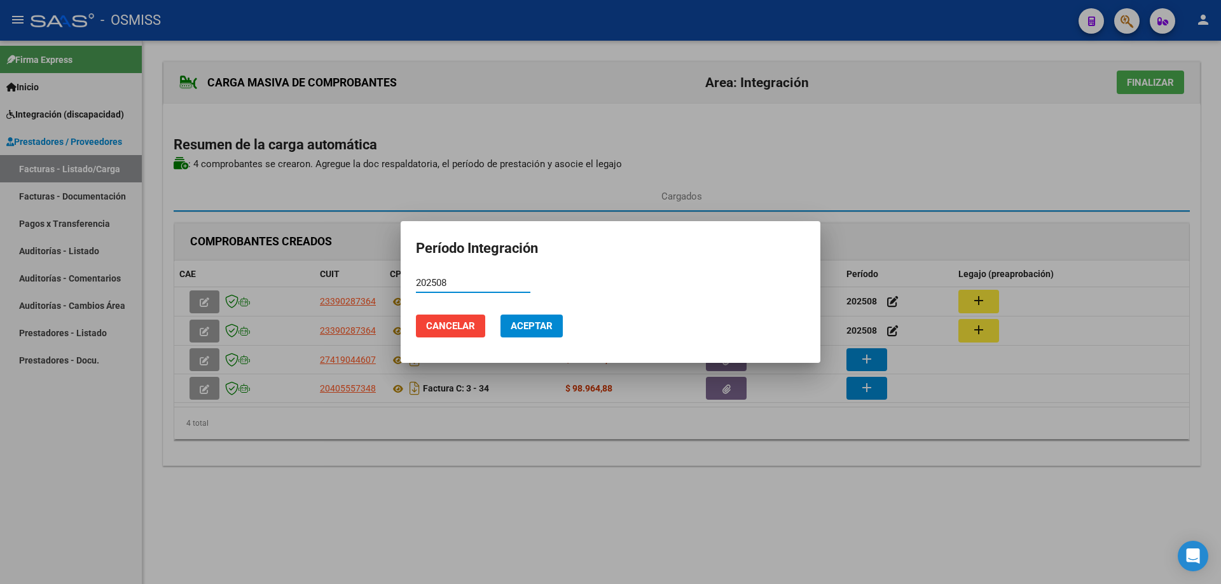
type input "202508"
click at [523, 321] on span "Aceptar" at bounding box center [532, 326] width 42 height 11
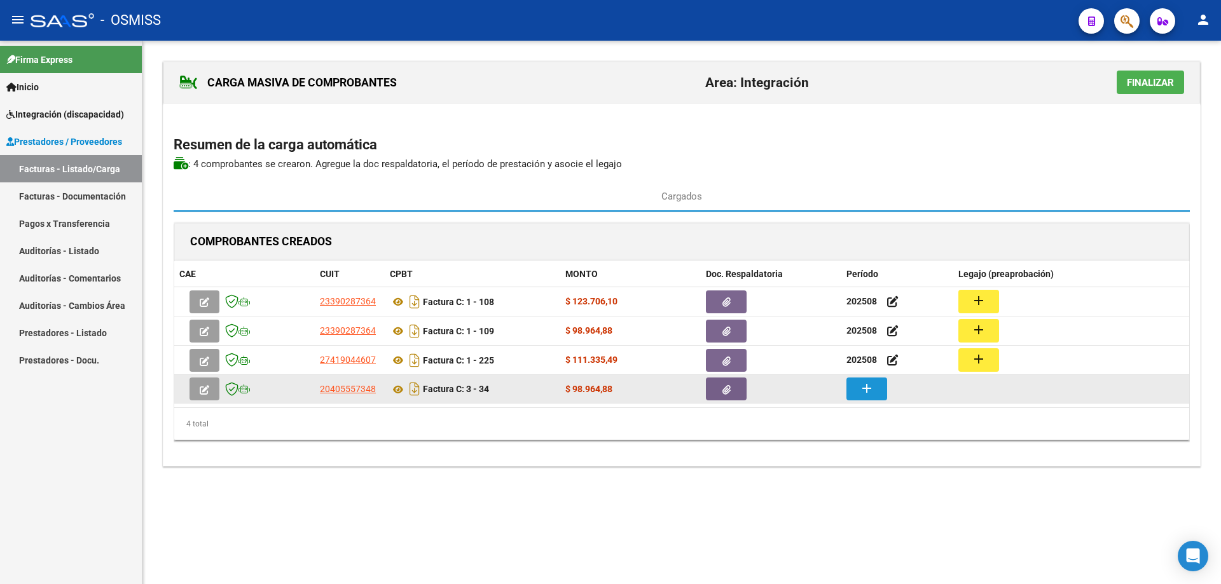
click at [871, 391] on mat-icon "add" at bounding box center [866, 388] width 15 height 15
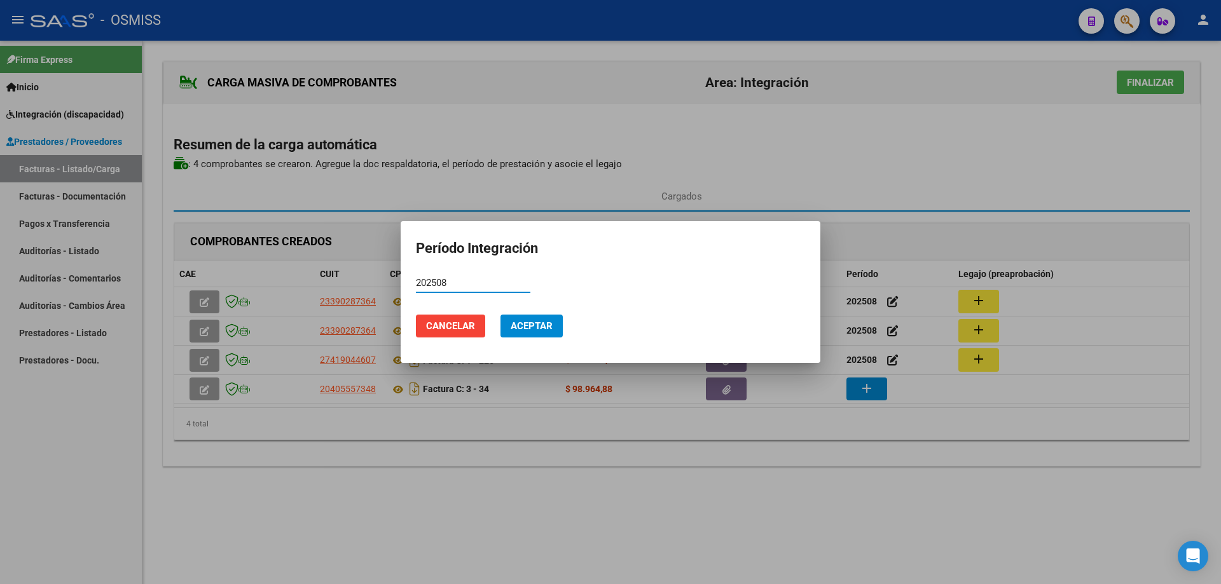
type input "202508"
click at [565, 320] on mat-dialog-actions "Cancelar Aceptar" at bounding box center [610, 326] width 389 height 43
click at [556, 328] on button "Aceptar" at bounding box center [532, 326] width 62 height 23
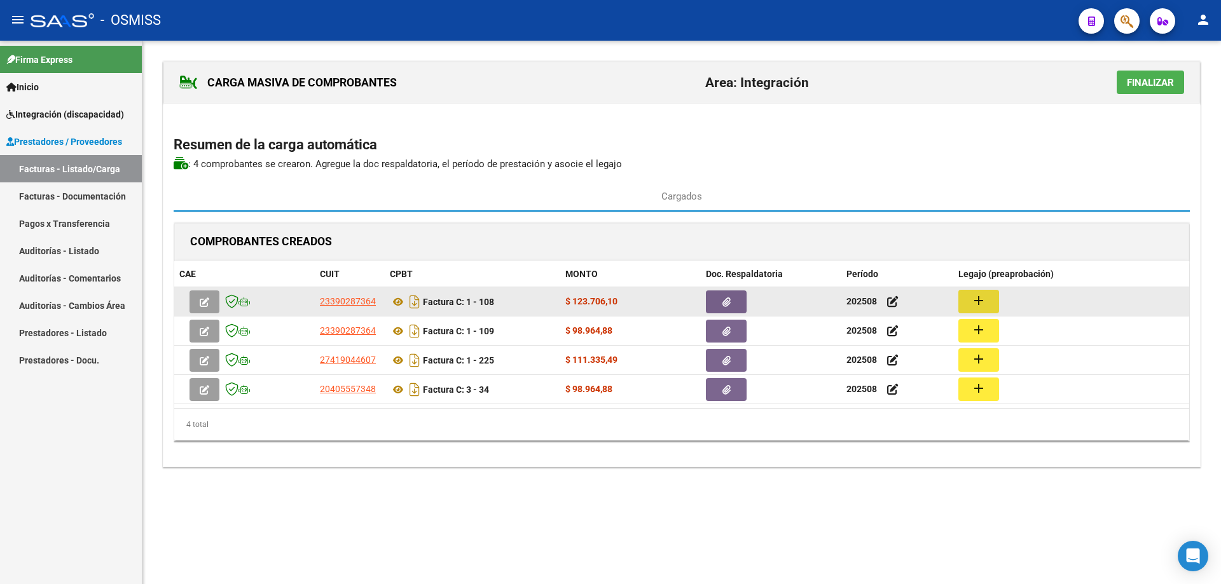
click at [988, 299] on button "add" at bounding box center [978, 302] width 41 height 24
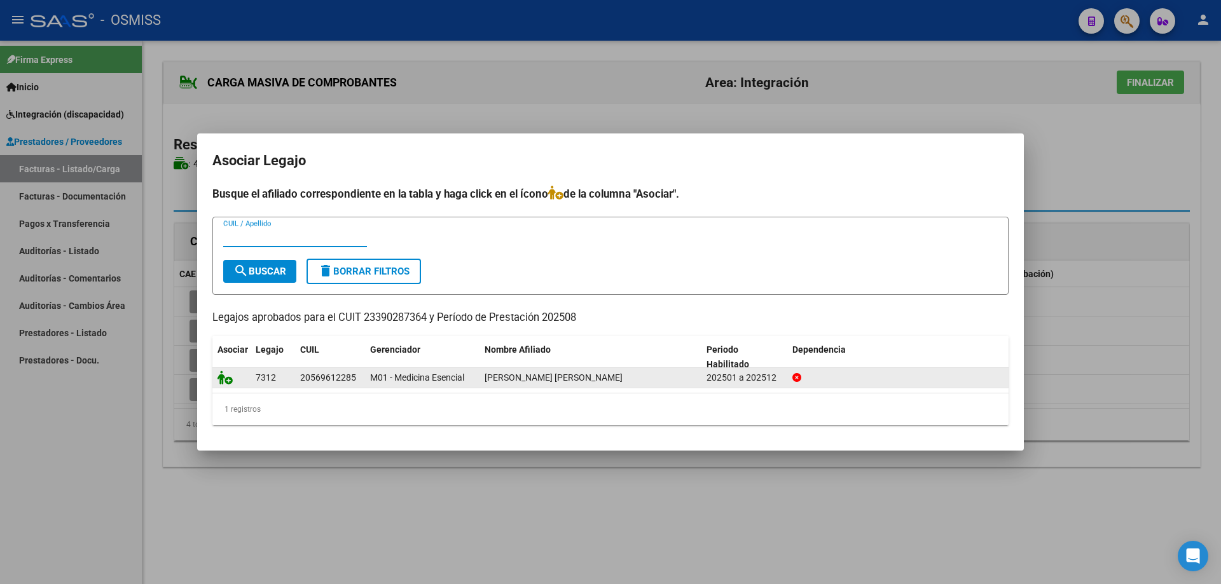
click at [221, 380] on icon at bounding box center [224, 378] width 15 height 14
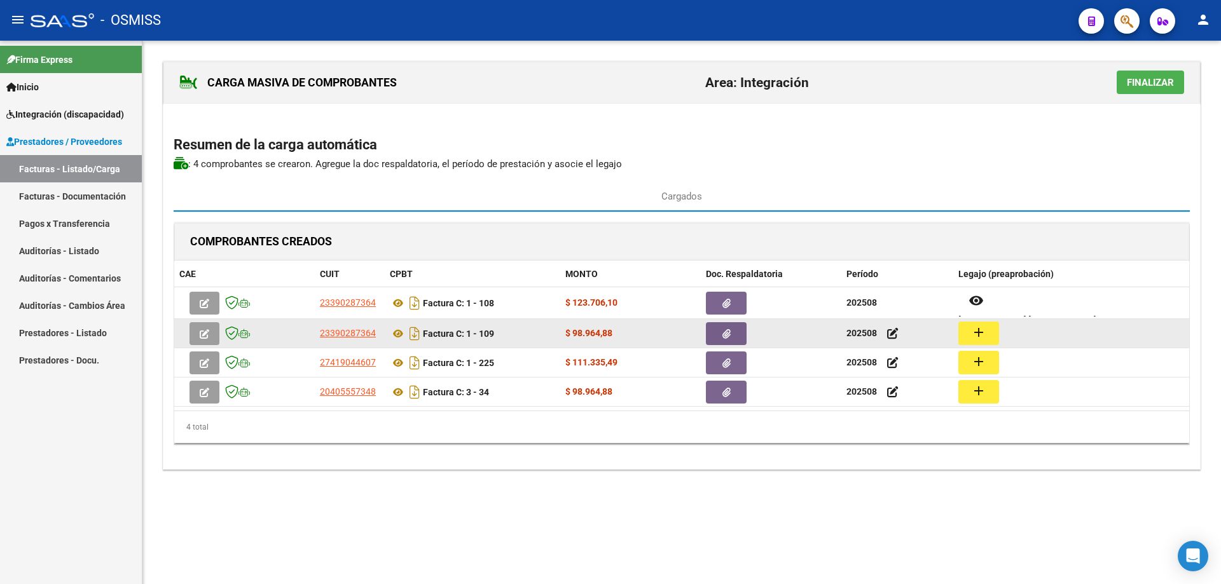
click at [978, 327] on mat-icon "add" at bounding box center [978, 332] width 15 height 15
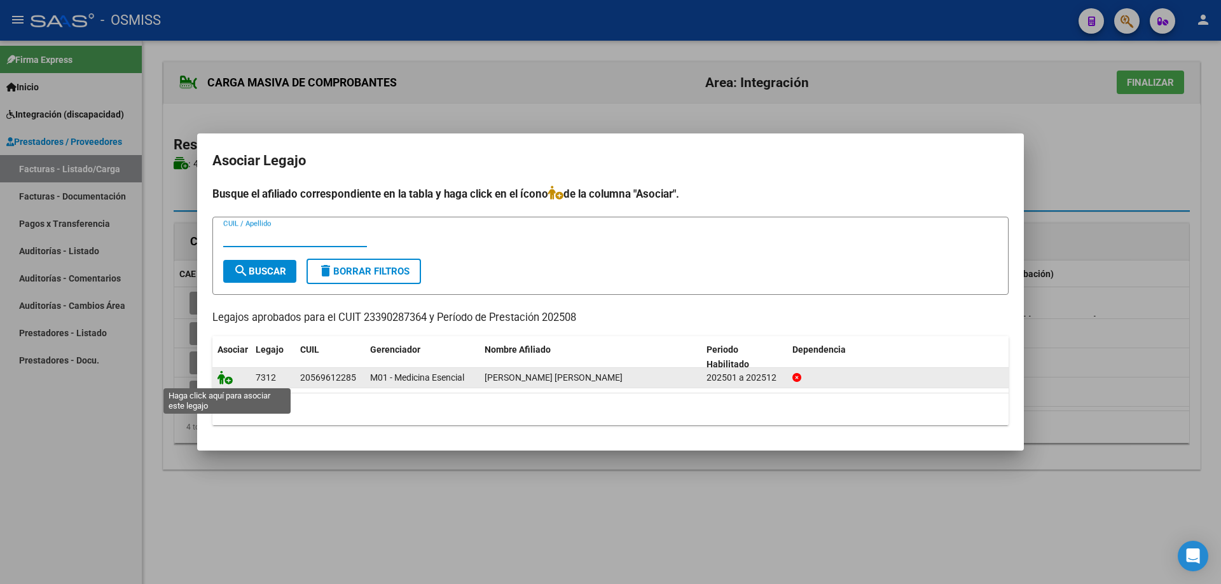
click at [222, 378] on icon at bounding box center [224, 378] width 15 height 14
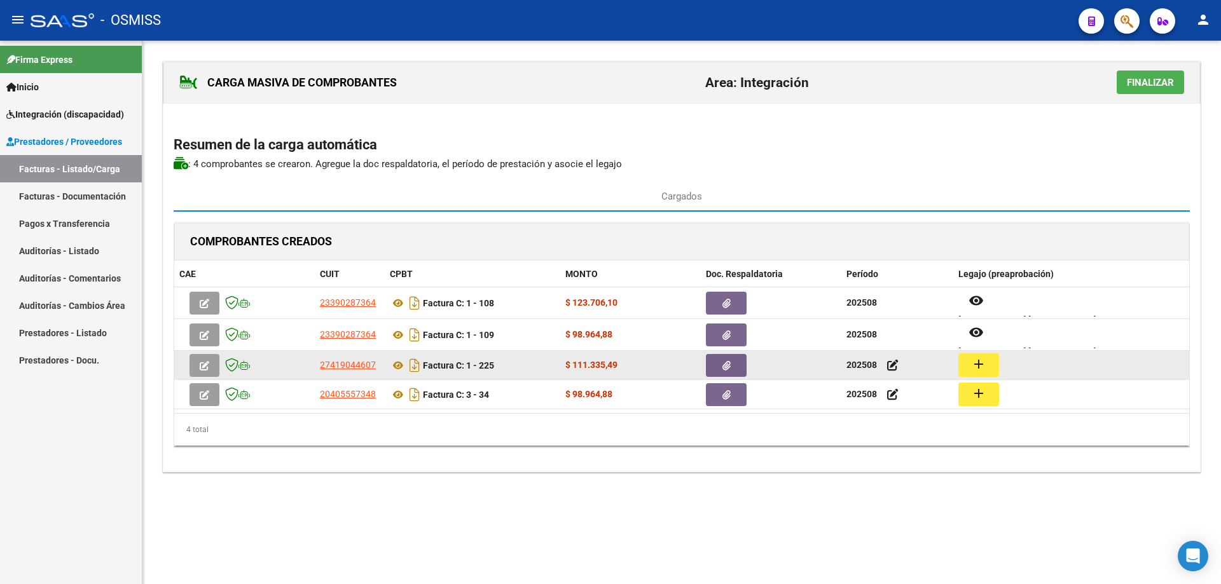
click at [968, 368] on button "add" at bounding box center [978, 366] width 41 height 24
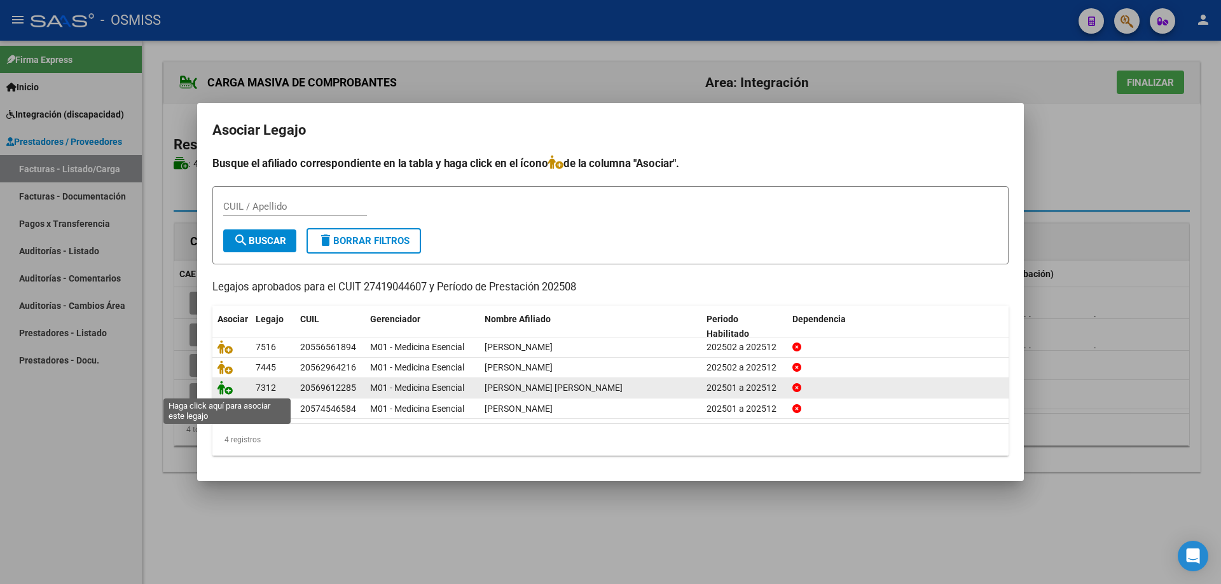
click at [224, 388] on icon at bounding box center [224, 388] width 15 height 14
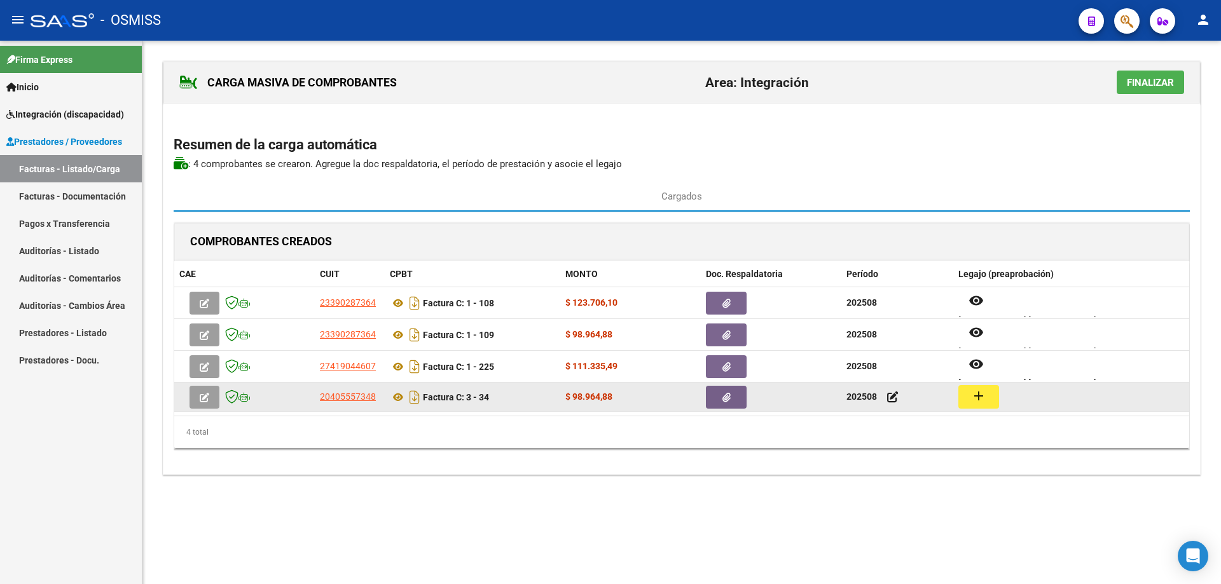
click at [984, 394] on mat-icon "add" at bounding box center [978, 396] width 15 height 15
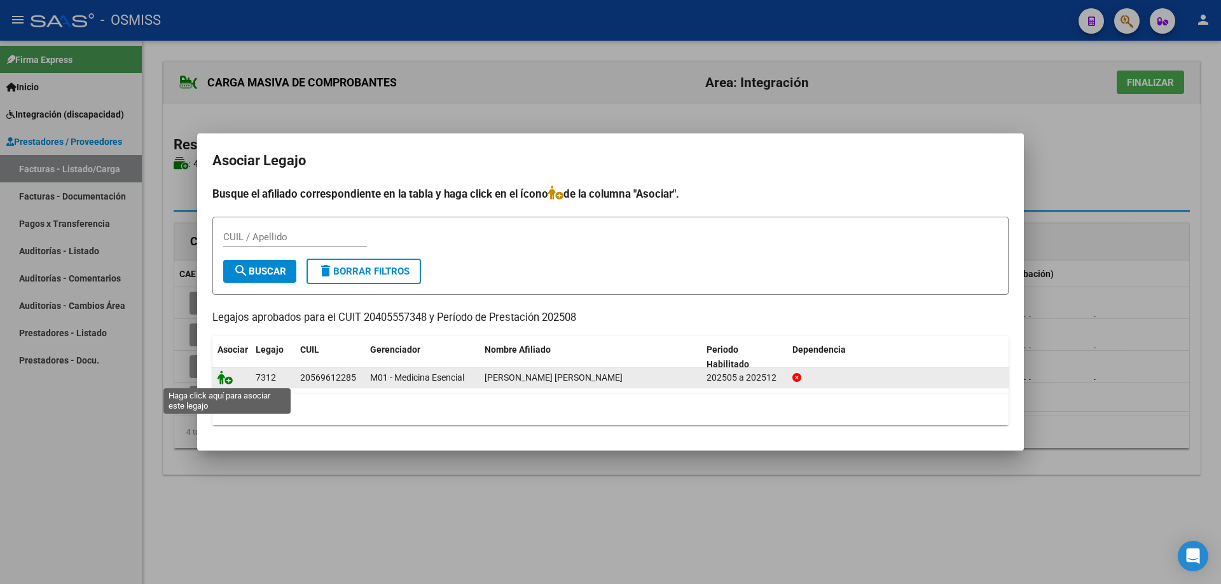
click at [223, 380] on icon at bounding box center [224, 378] width 15 height 14
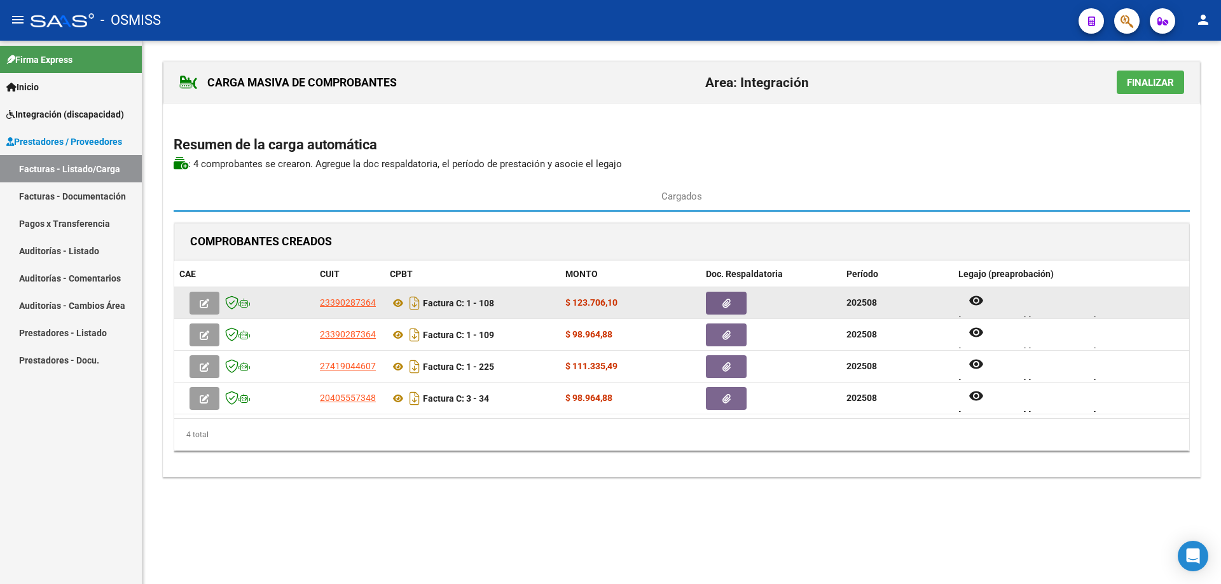
click at [863, 302] on strong "202508" at bounding box center [861, 303] width 31 height 10
click at [884, 305] on div "202508" at bounding box center [897, 303] width 102 height 15
drag, startPoint x: 875, startPoint y: 300, endPoint x: 844, endPoint y: 301, distance: 31.2
click at [844, 301] on datatable-body-cell "202508" at bounding box center [897, 302] width 112 height 31
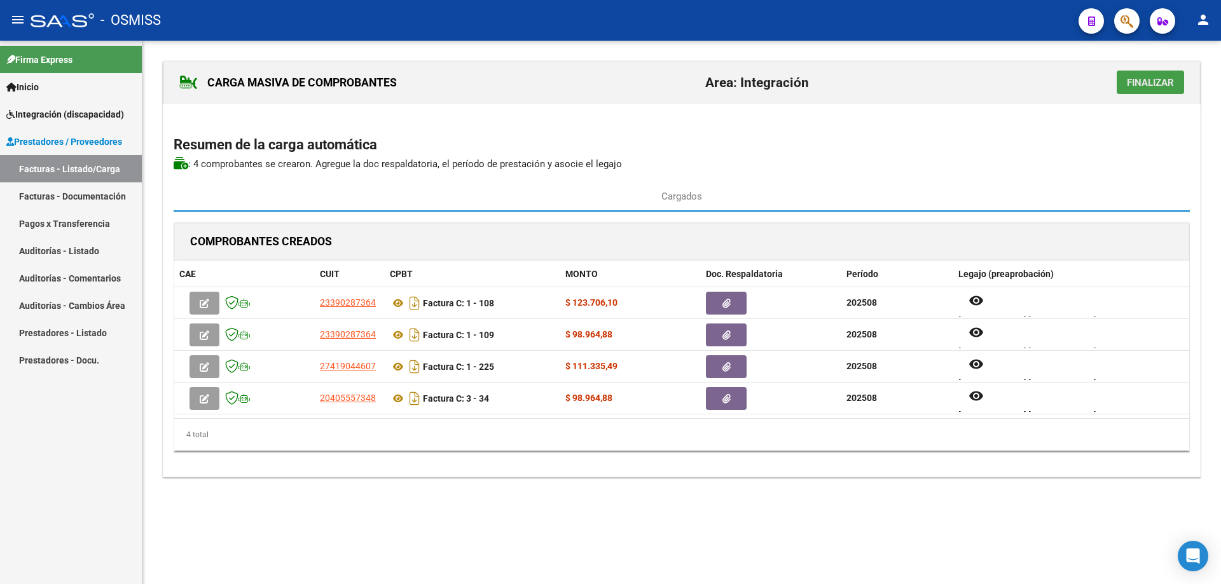
click at [1135, 86] on span "Finalizar" at bounding box center [1150, 82] width 47 height 11
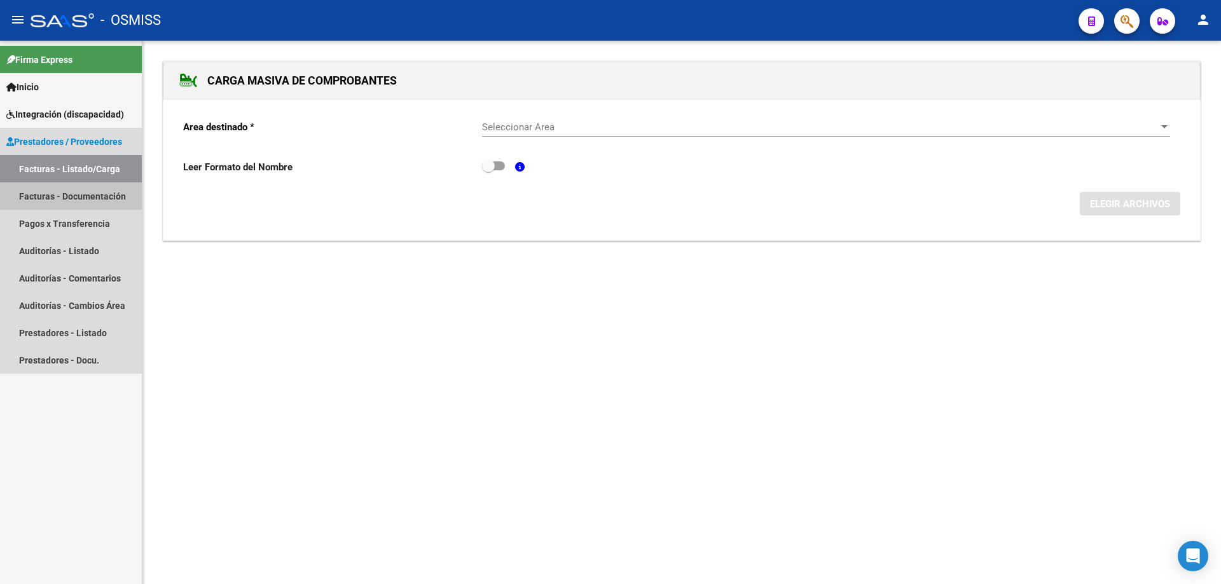
click at [81, 197] on link "Facturas - Documentación" at bounding box center [71, 196] width 142 height 27
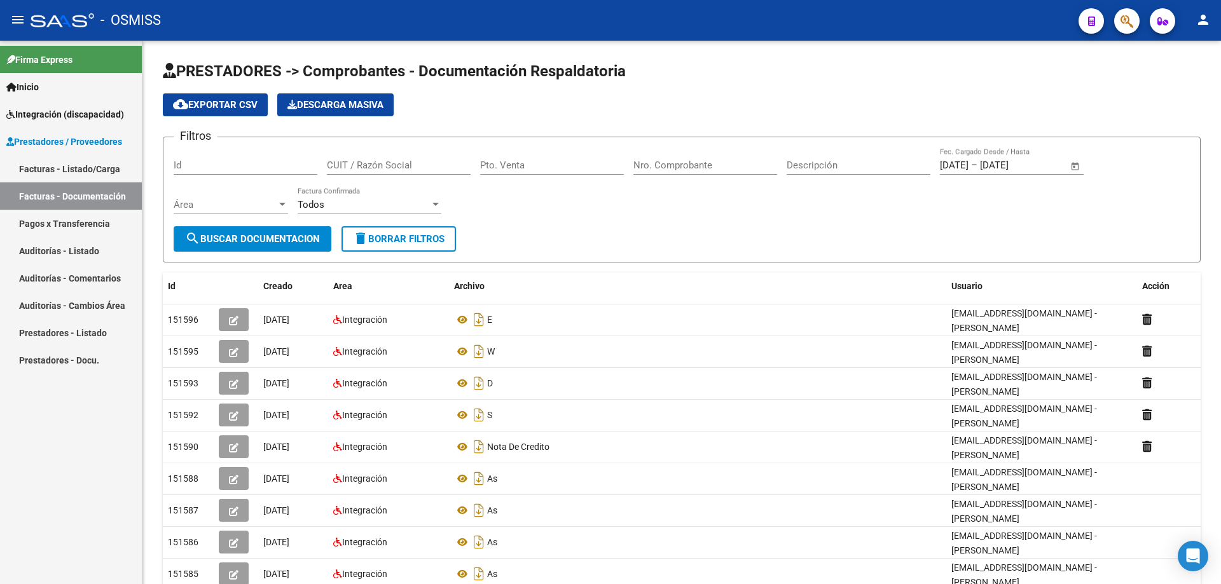
click at [81, 169] on link "Facturas - Listado/Carga" at bounding box center [71, 168] width 142 height 27
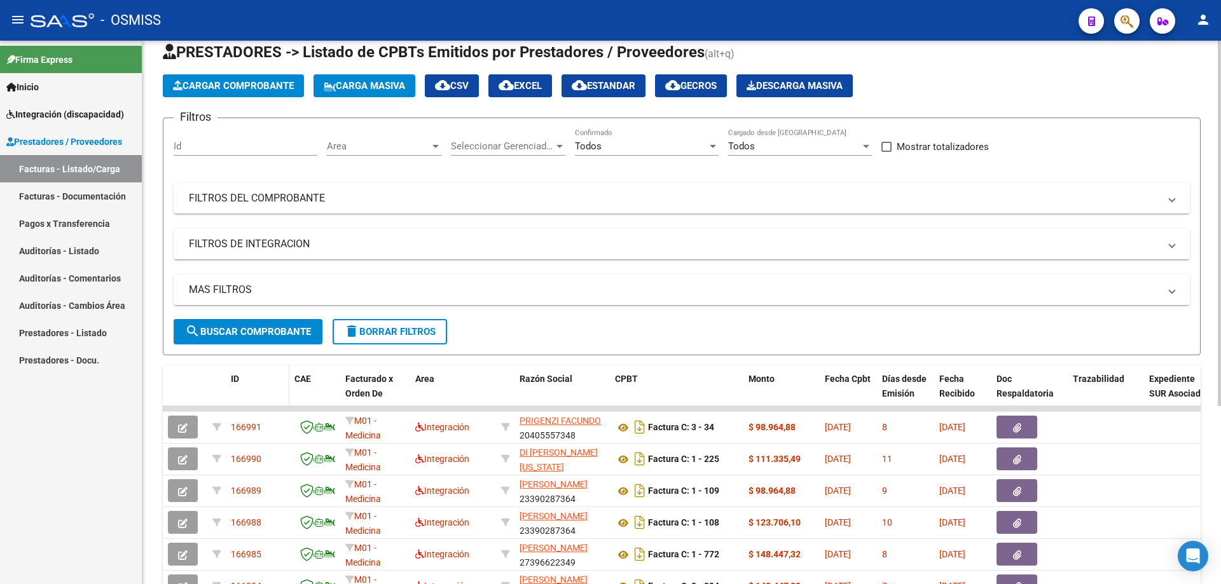
scroll to position [64, 0]
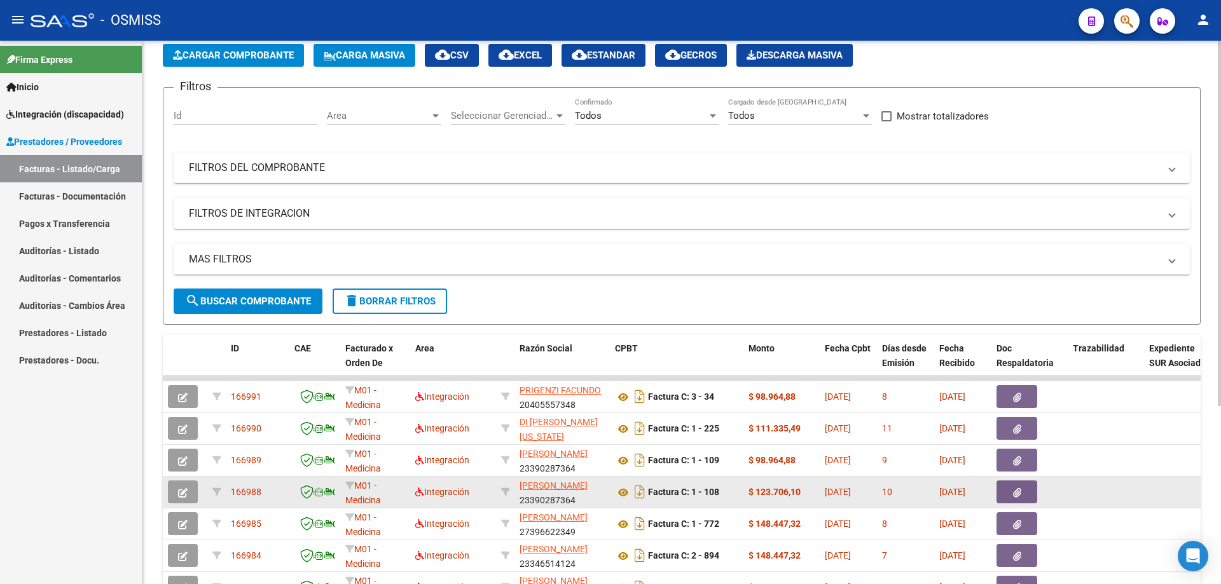
click at [187, 491] on icon "button" at bounding box center [183, 493] width 10 height 10
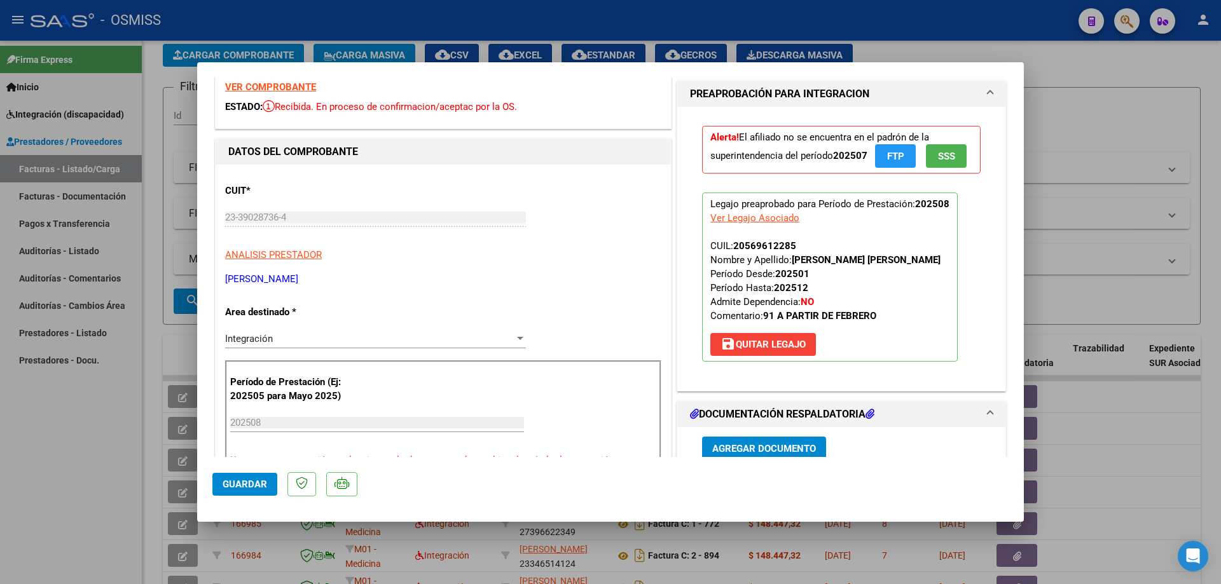
scroll to position [0, 0]
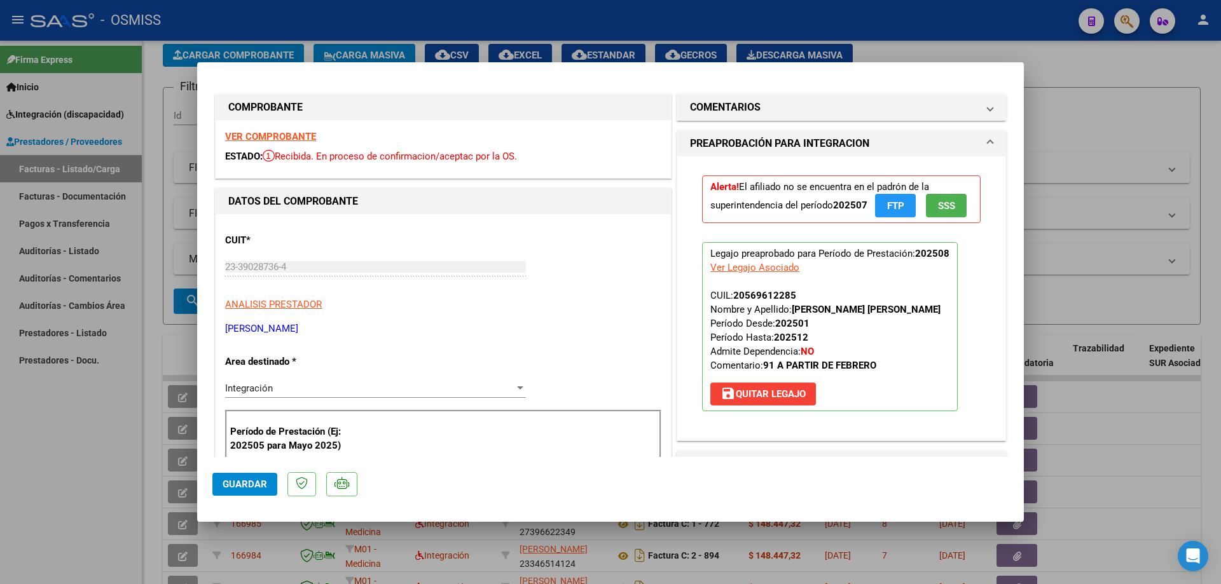
click at [236, 136] on strong "VER COMPROBANTE" at bounding box center [270, 136] width 91 height 11
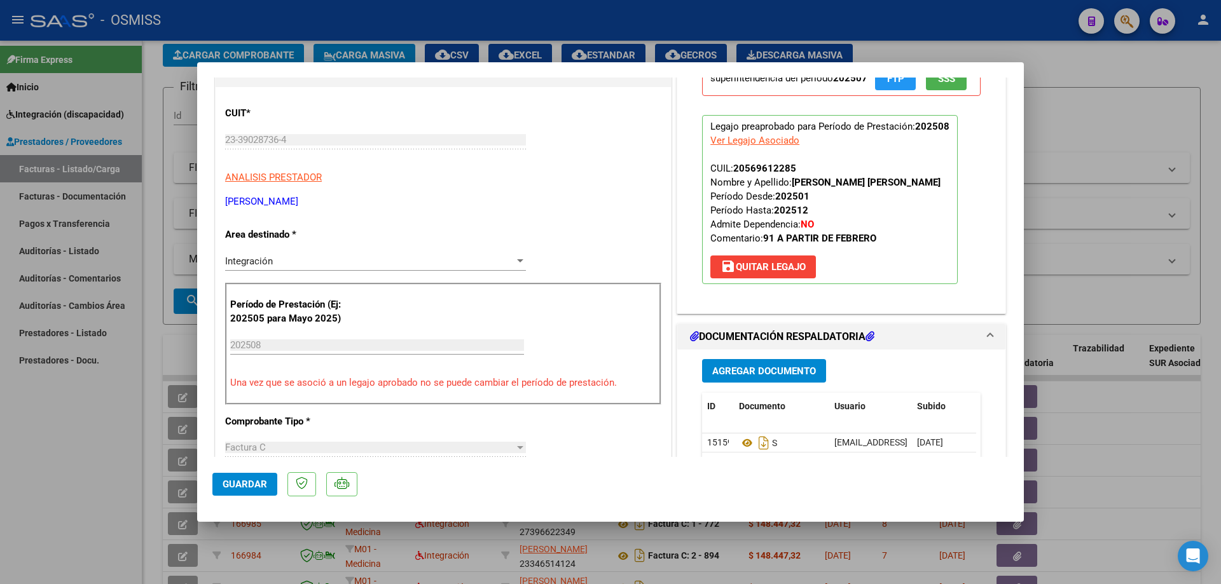
click at [742, 273] on span "save [PERSON_NAME]" at bounding box center [763, 266] width 85 height 11
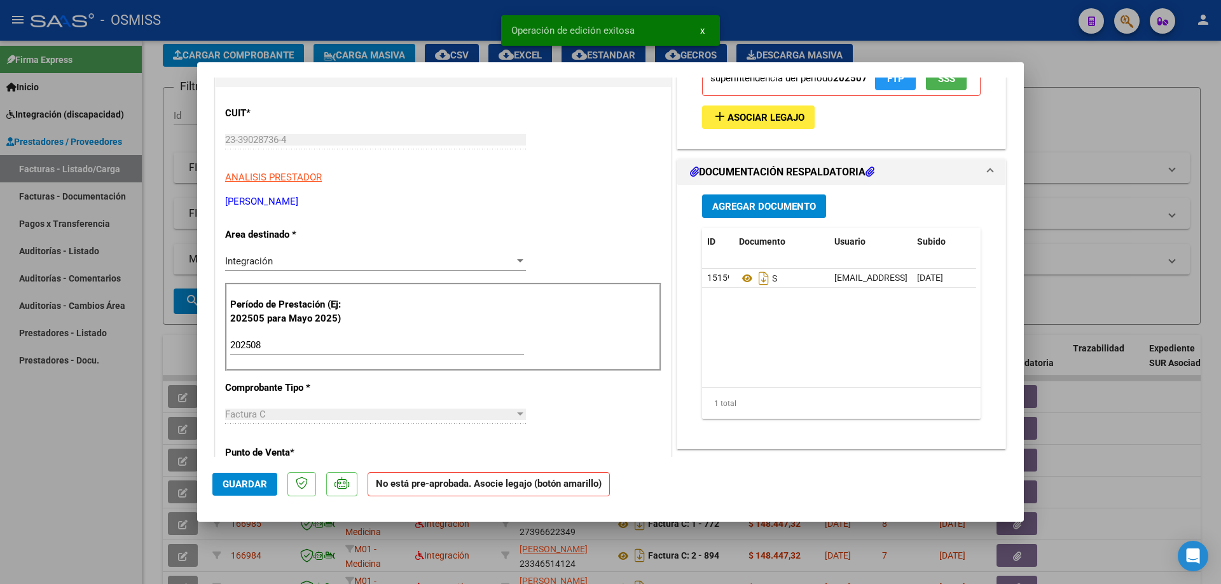
click at [294, 345] on input "202508" at bounding box center [377, 345] width 294 height 11
type input "202507"
click at [745, 123] on span "Asociar Legajo" at bounding box center [766, 117] width 77 height 11
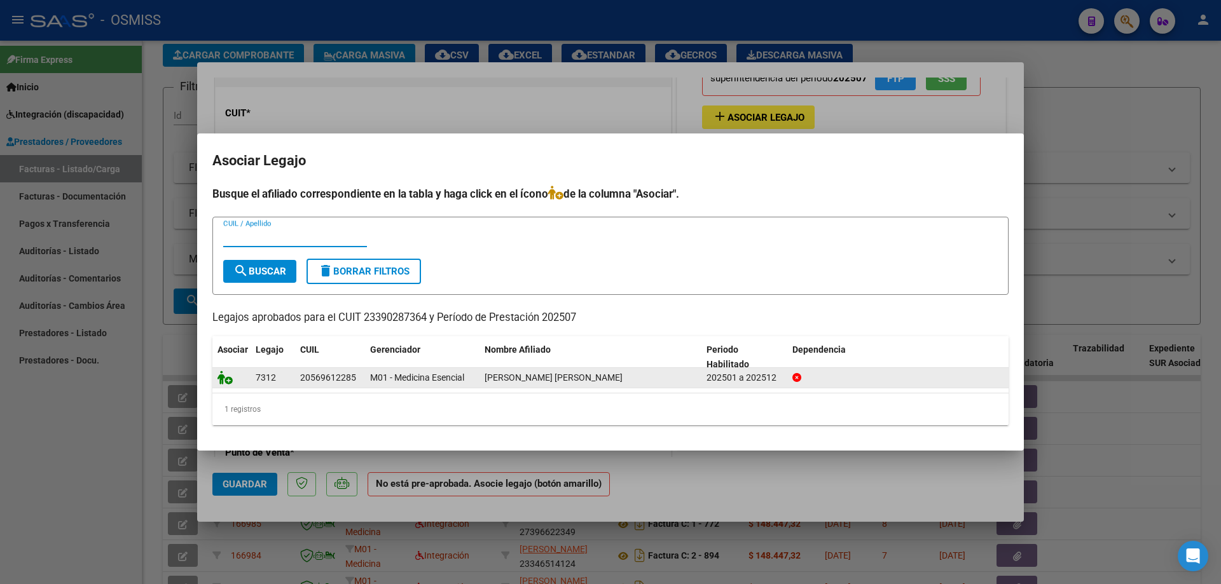
click at [218, 380] on icon at bounding box center [224, 378] width 15 height 14
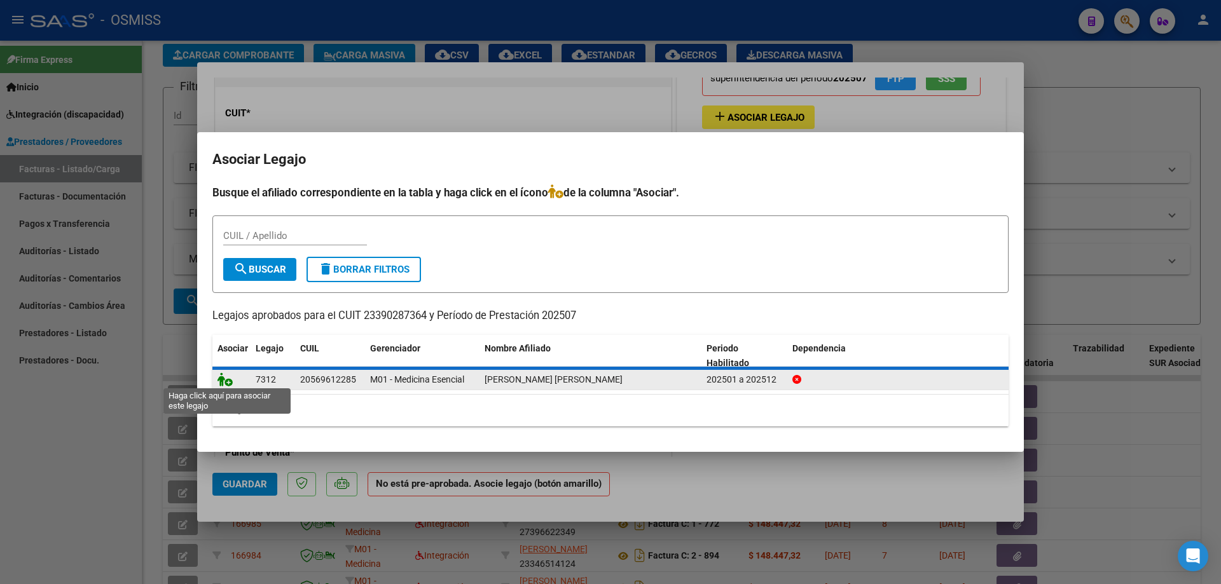
click at [218, 380] on icon at bounding box center [224, 380] width 15 height 14
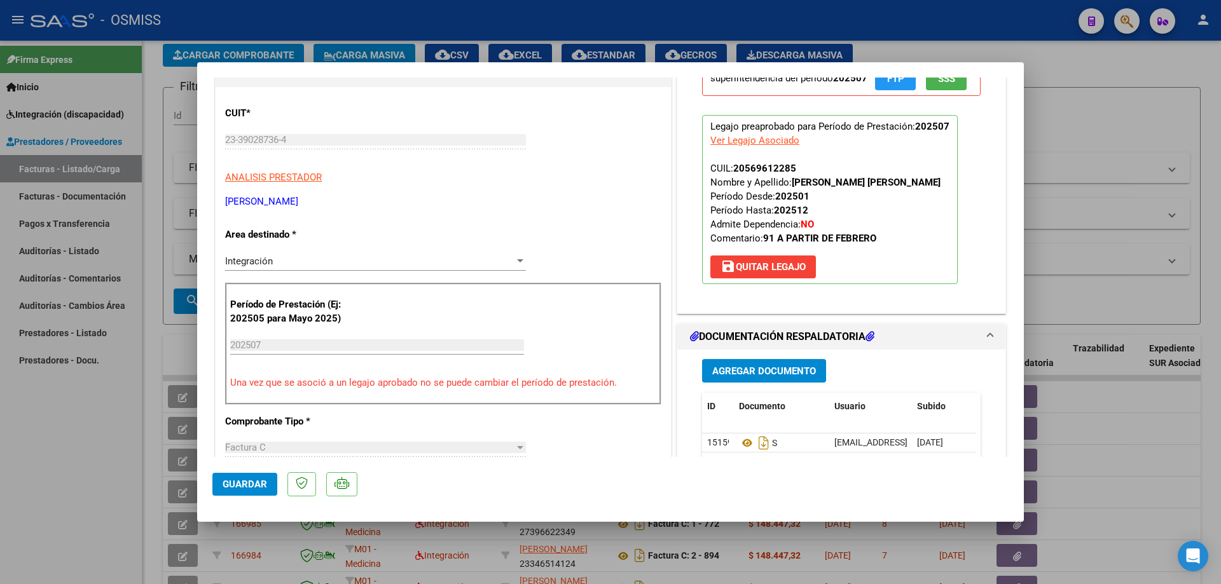
click at [245, 488] on span "Guardar" at bounding box center [245, 484] width 45 height 11
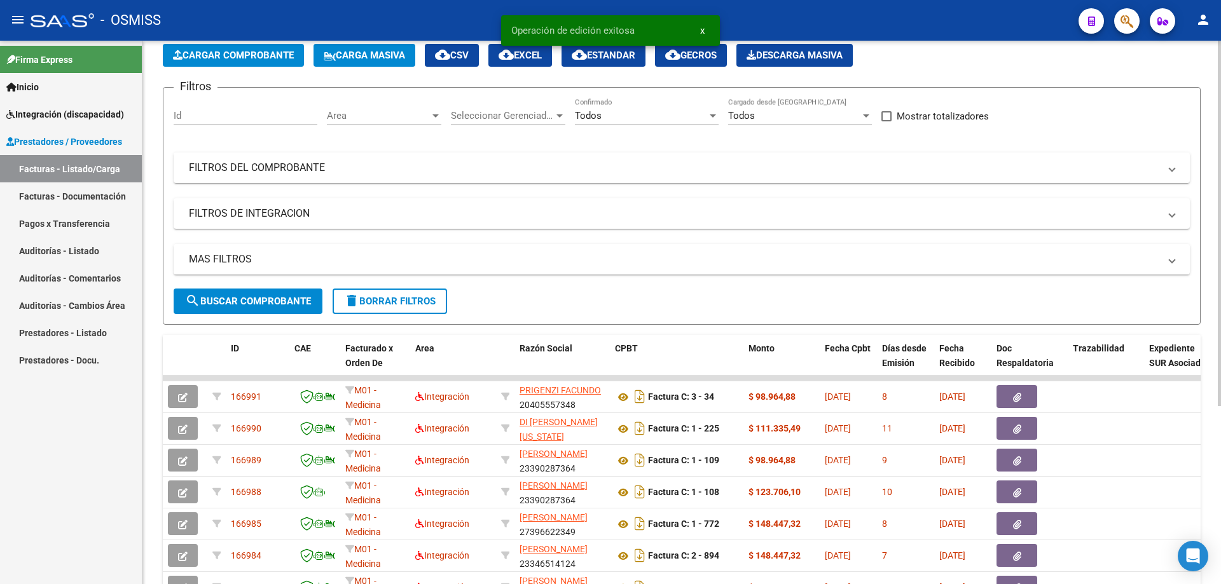
click at [359, 63] on button "Carga Masiva" at bounding box center [365, 55] width 102 height 23
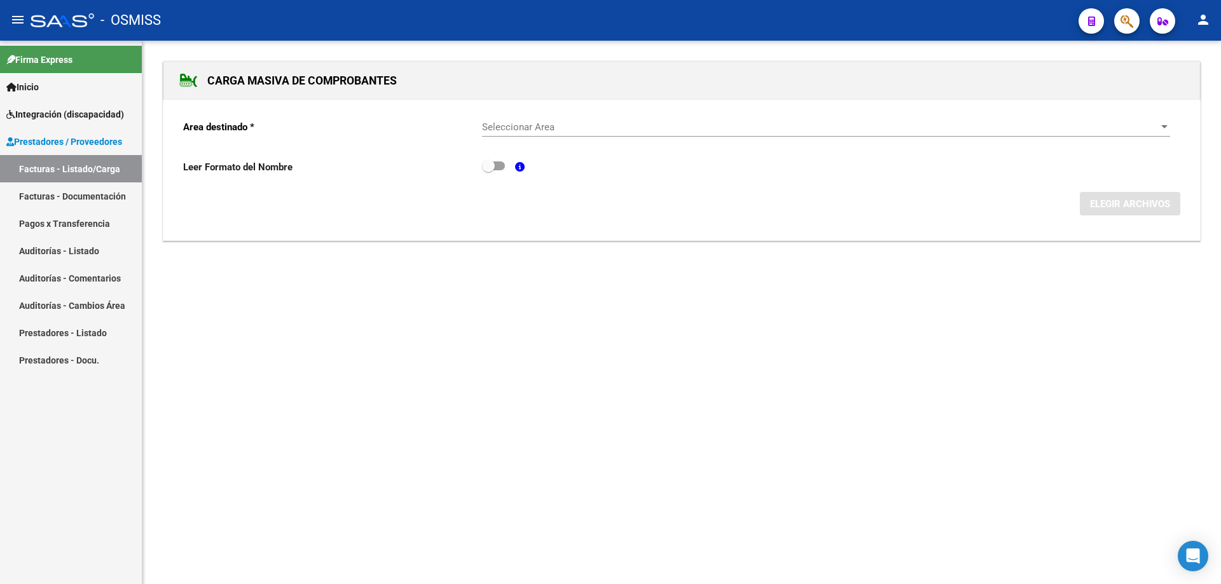
click at [521, 130] on span "Seleccionar Area" at bounding box center [820, 126] width 677 height 11
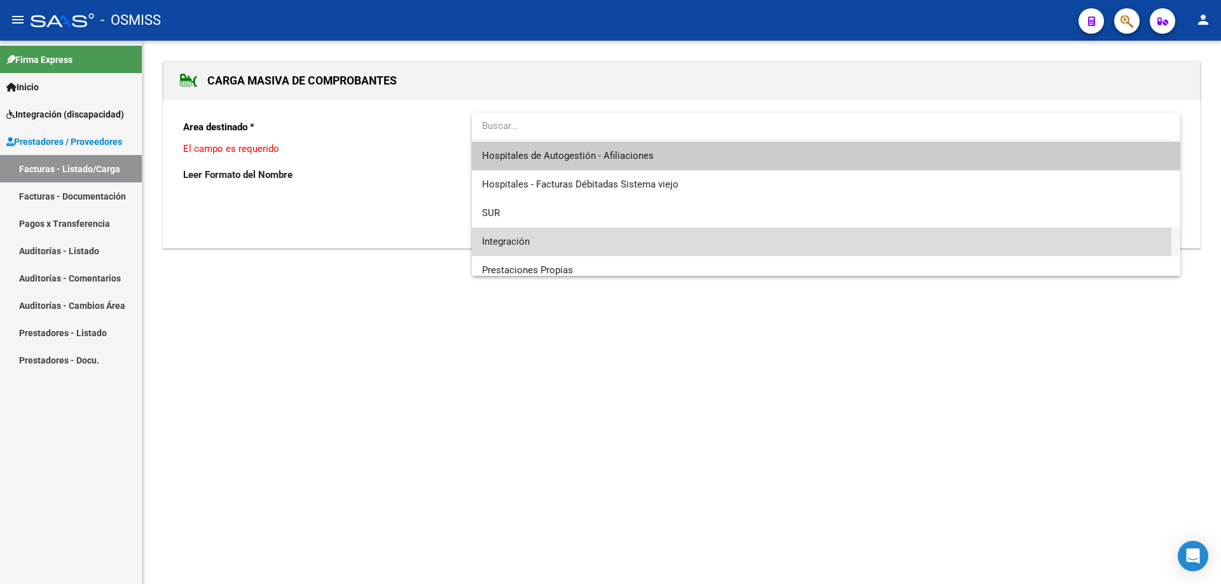
click at [539, 238] on span "Integración" at bounding box center [826, 242] width 688 height 29
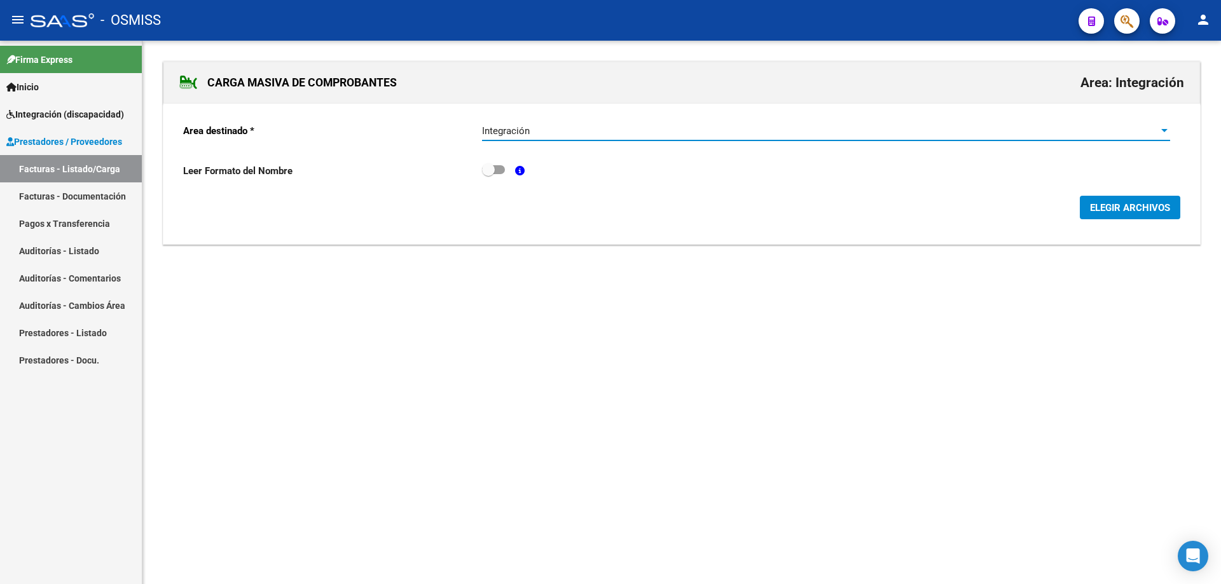
click at [1095, 209] on span "ELEGIR ARCHIVOS" at bounding box center [1130, 207] width 80 height 11
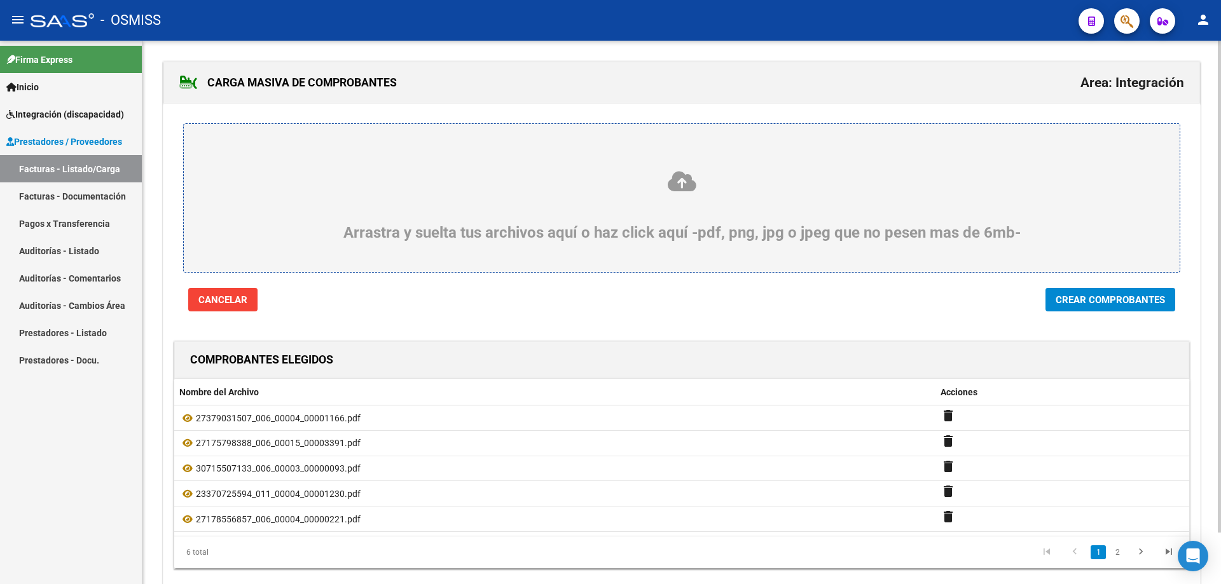
click at [1072, 301] on span "Crear Comprobantes" at bounding box center [1110, 299] width 109 height 11
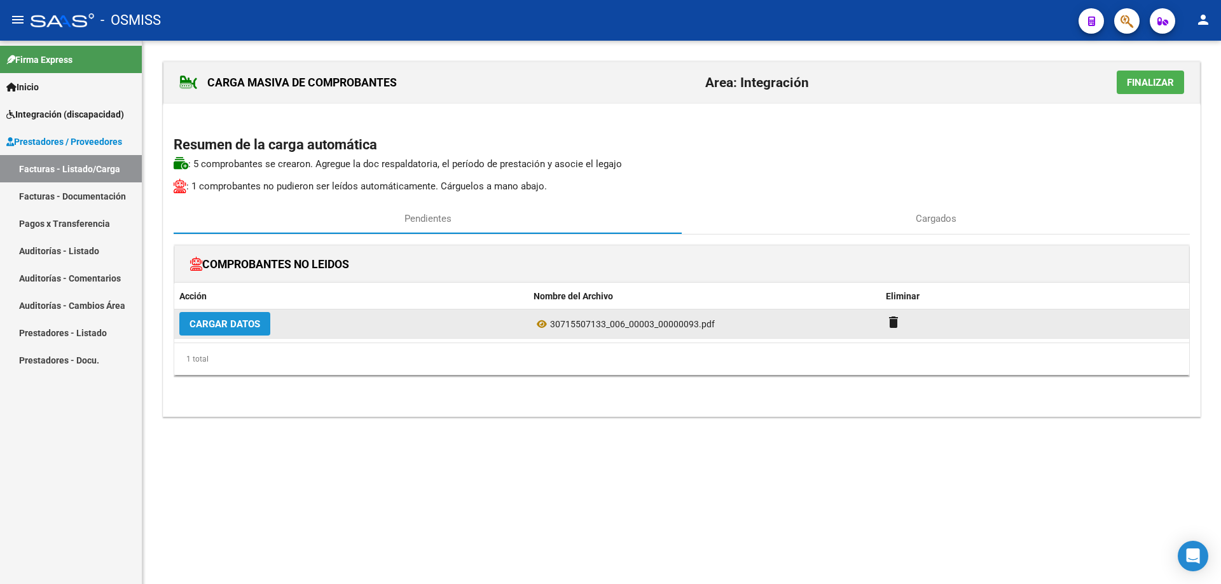
click at [247, 323] on span "Cargar Datos" at bounding box center [225, 324] width 71 height 11
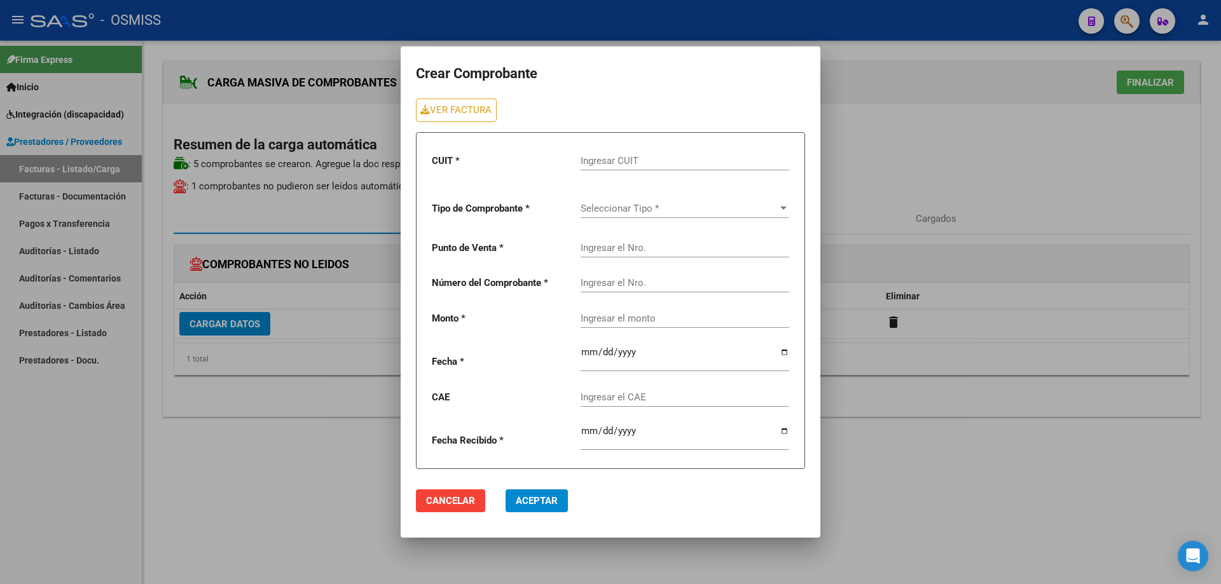
click at [679, 504] on mat-dialog-actions "Cancelar Aceptar" at bounding box center [610, 501] width 389 height 43
click at [610, 158] on input "Ingresar CUIT" at bounding box center [685, 160] width 209 height 11
paste input "30-71550713-3"
type input "30-71550713-3"
click at [616, 215] on div "Seleccionar Tipo * Seleccionar Tipo *" at bounding box center [685, 204] width 209 height 27
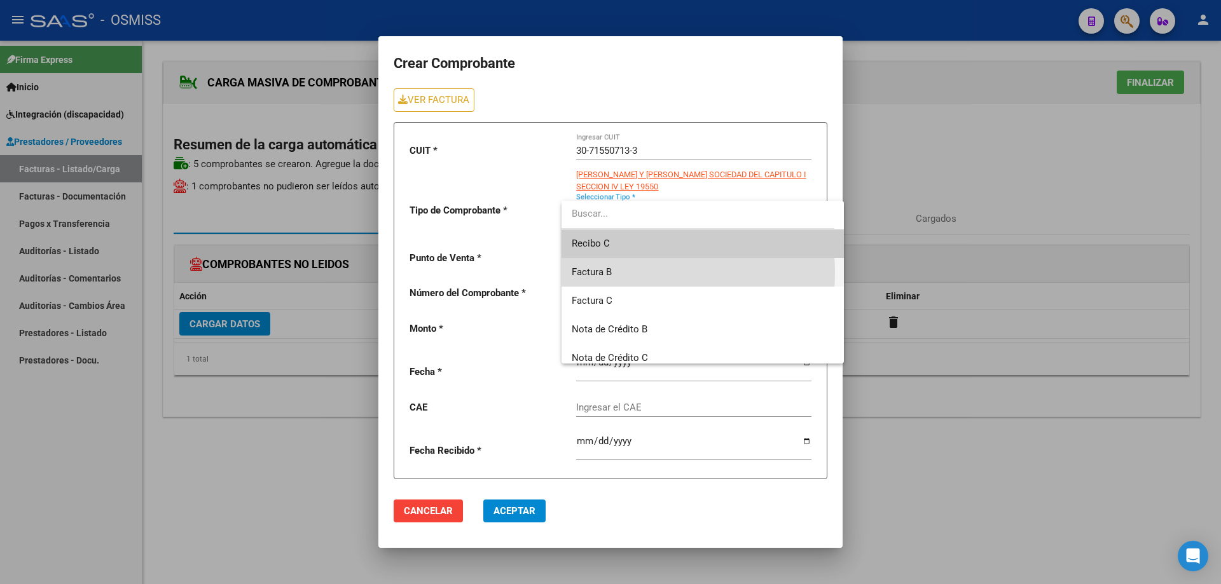
click at [615, 273] on span "Factura B" at bounding box center [703, 272] width 262 height 29
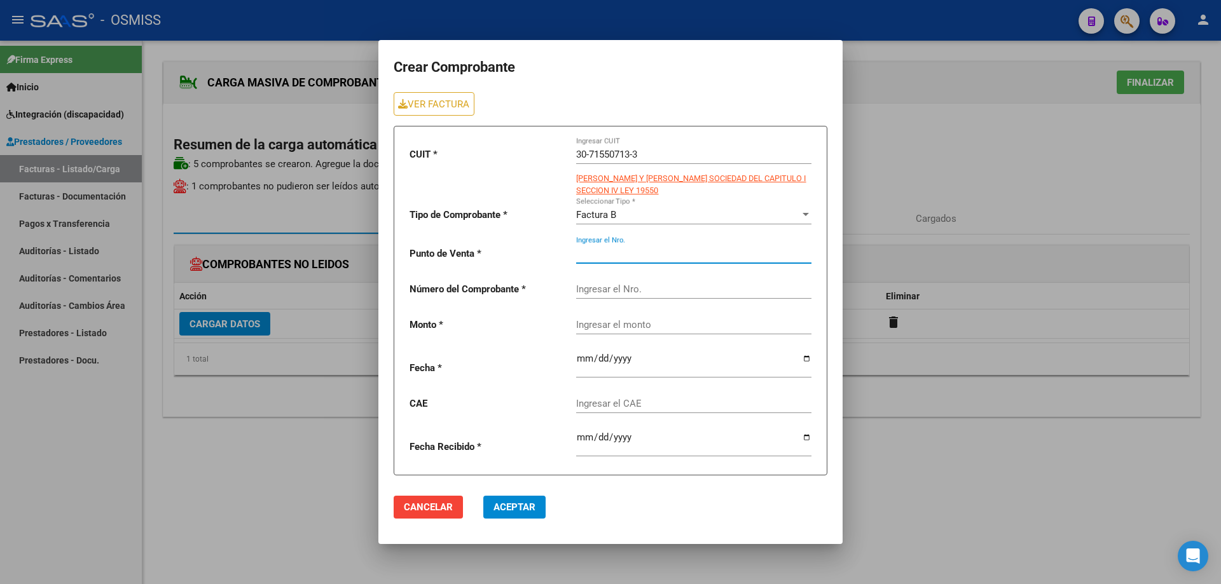
click at [611, 249] on input "Ingresar el Nro." at bounding box center [693, 253] width 235 height 11
type input "4"
type input "3"
click at [612, 284] on div "Ingresar el Nro." at bounding box center [693, 285] width 235 height 27
type input "93"
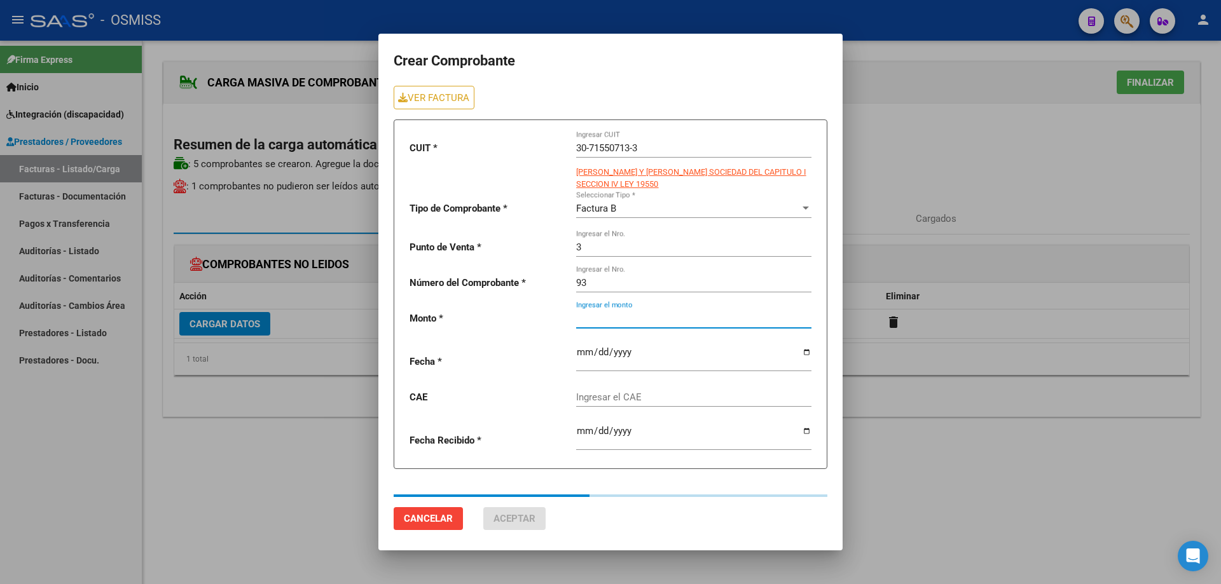
click at [615, 319] on input "Ingresar el monto" at bounding box center [693, 318] width 235 height 11
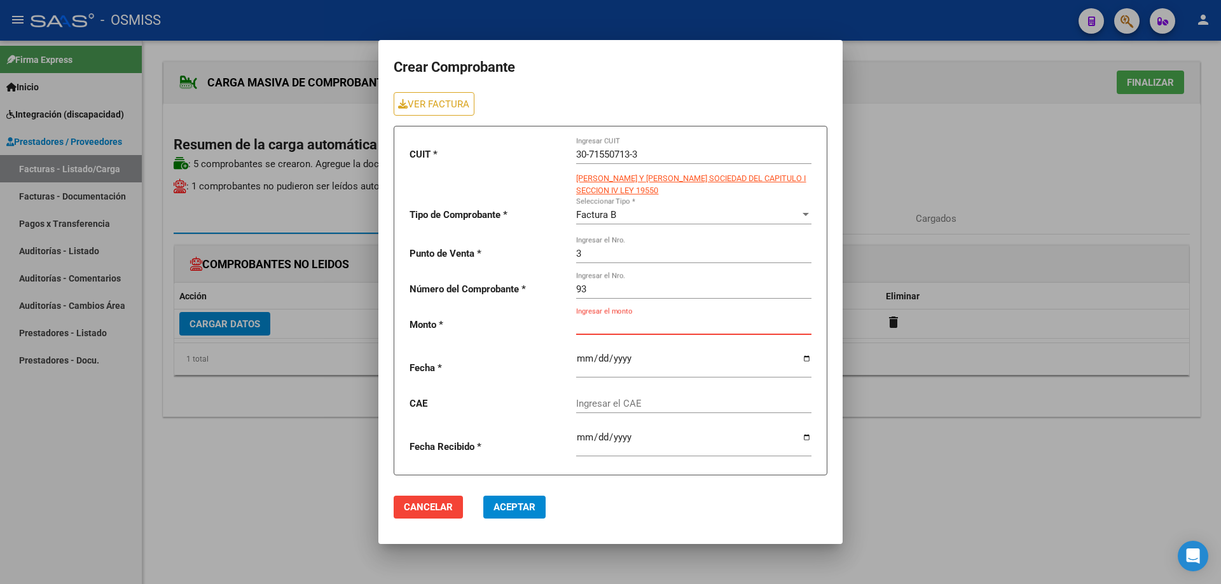
paste input "475830.36"
type input "475830.36"
click at [576, 361] on input "date" at bounding box center [693, 364] width 235 height 20
type input "0025-09-01"
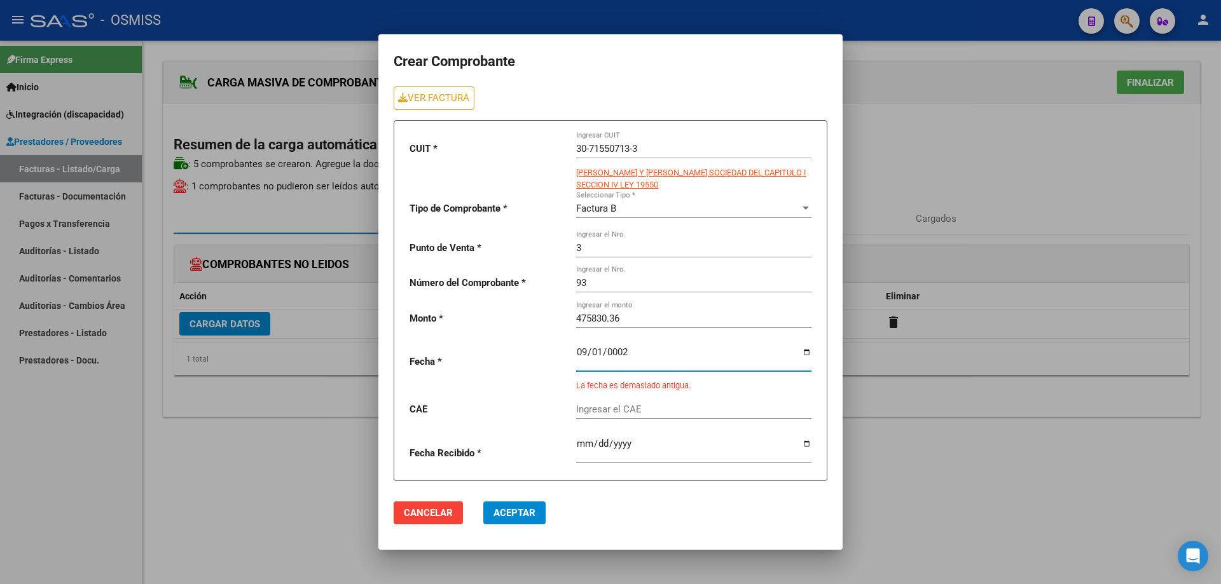
type input "0025-09-01"
type input "[DATE]"
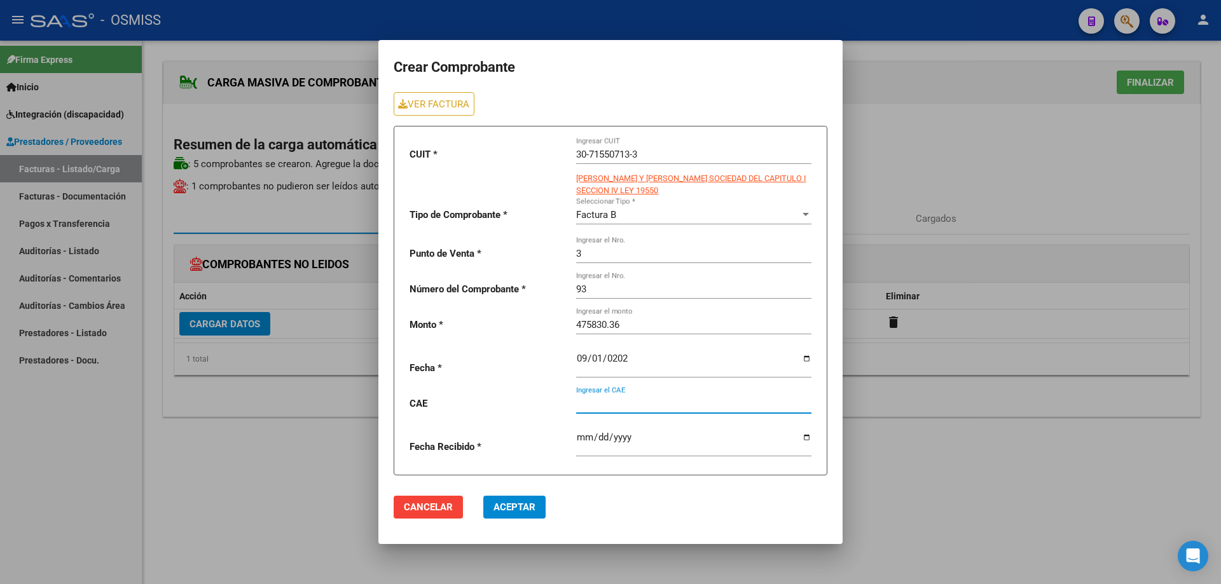
click at [616, 403] on input "Ingresar el CAE" at bounding box center [693, 403] width 235 height 11
paste input "75353819224982"
type input "75353819224982"
click at [494, 505] on span "Aceptar" at bounding box center [515, 507] width 42 height 11
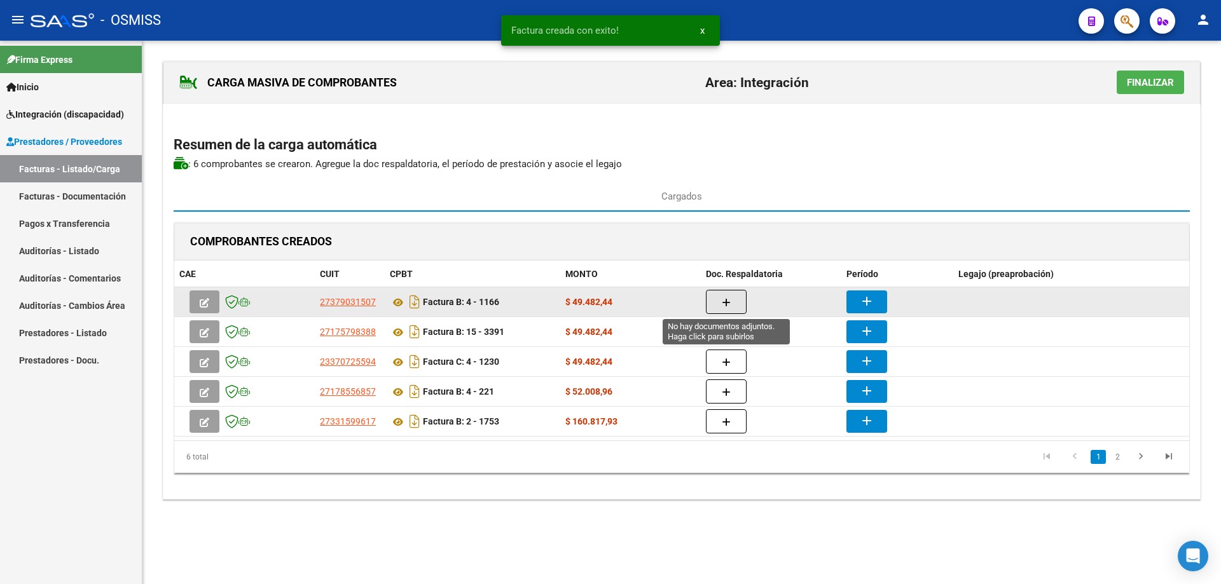
click at [726, 296] on button "button" at bounding box center [726, 302] width 41 height 24
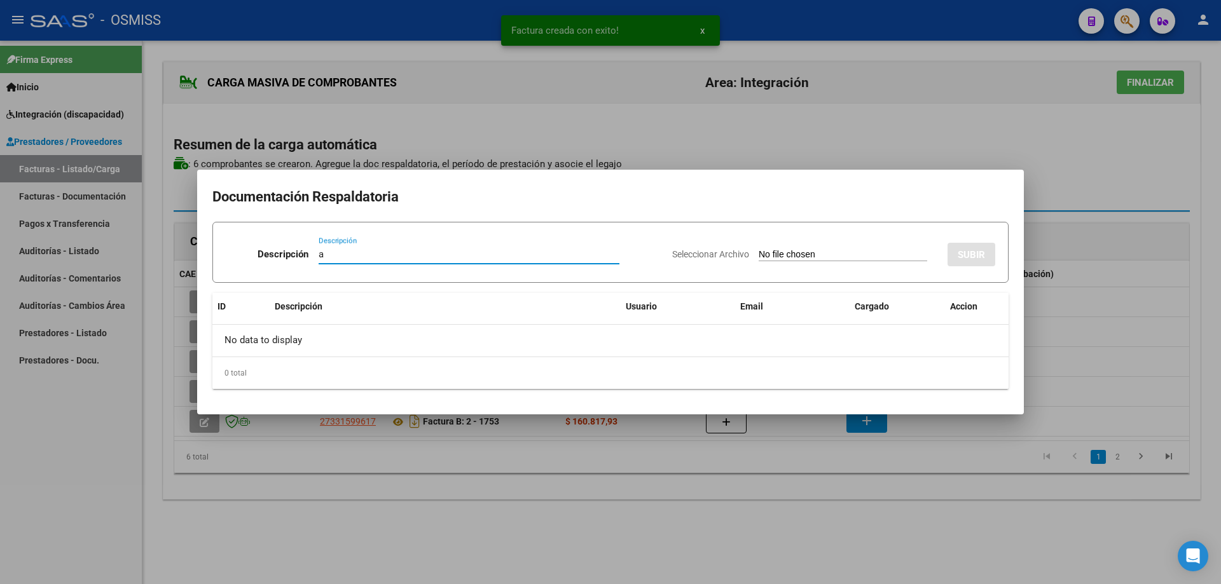
type input "a"
click at [759, 252] on input "Seleccionar Archivo" at bounding box center [843, 255] width 169 height 12
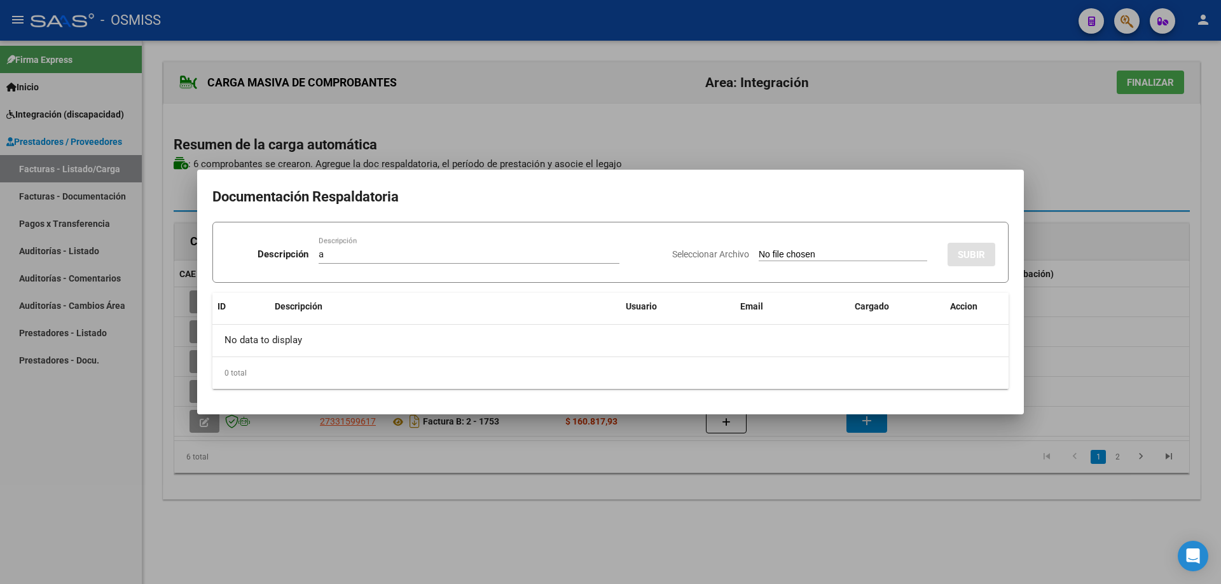
type input "C:\fakepath\IMG_2025_8_27_16_2_39_58154_1 (2 archivos fusionados).pdf"
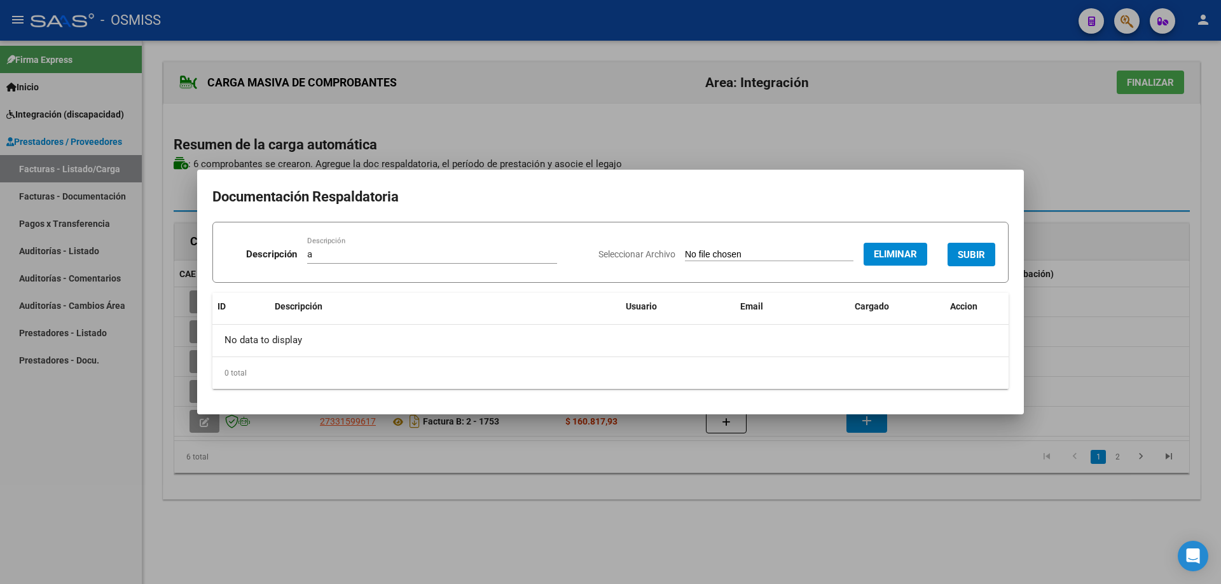
click at [974, 247] on button "SUBIR" at bounding box center [972, 255] width 48 height 24
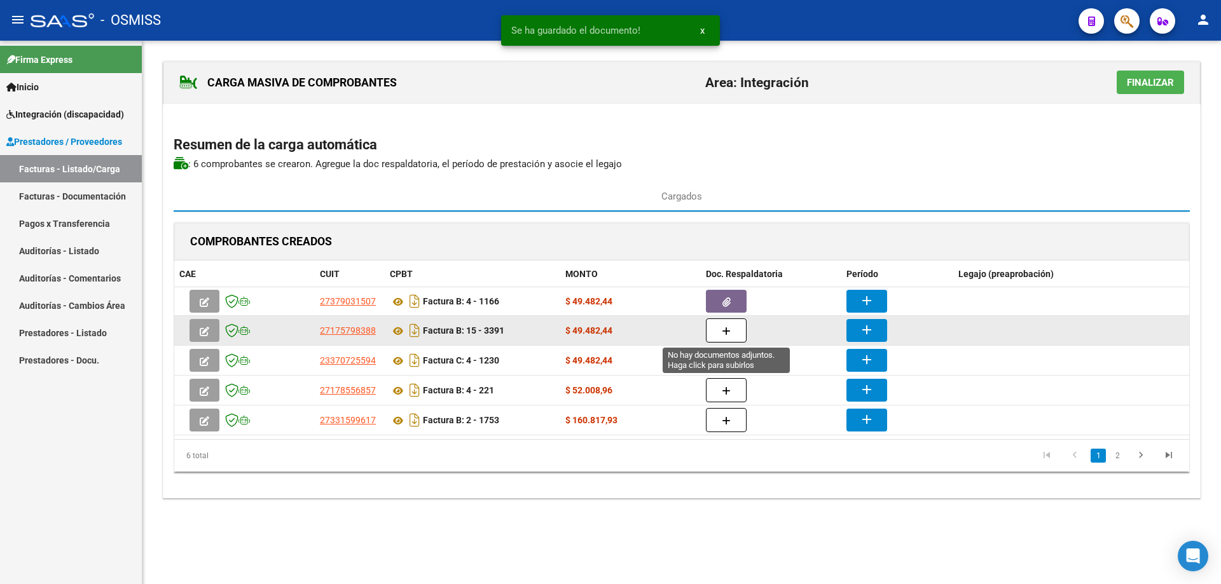
click at [720, 326] on button "button" at bounding box center [726, 331] width 41 height 24
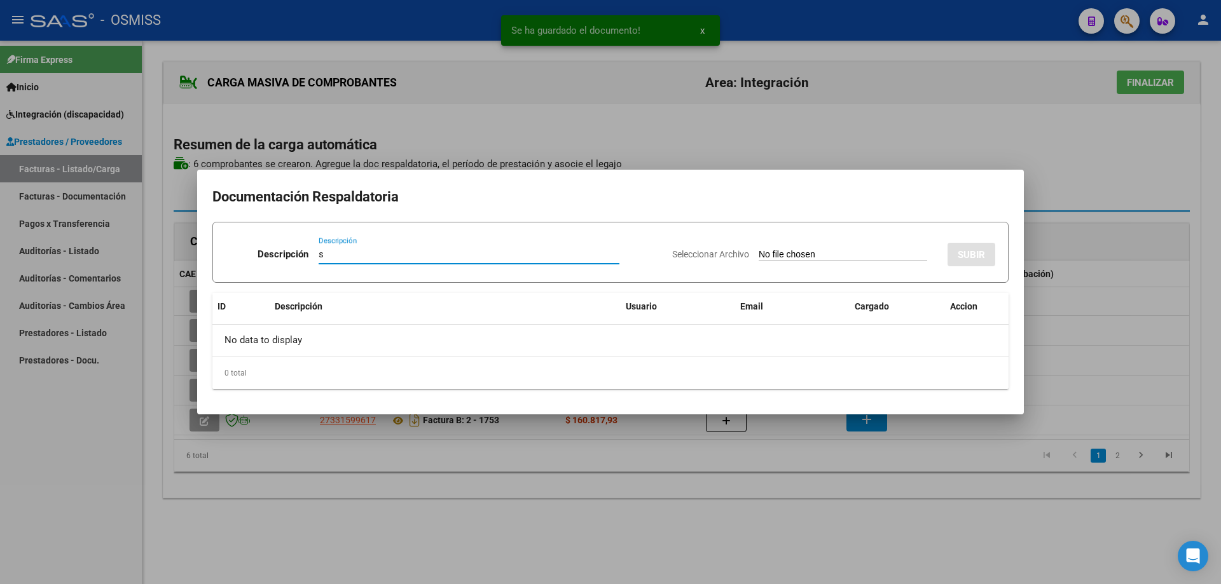
type input "s"
click at [759, 257] on input "Seleccionar Archivo" at bounding box center [843, 255] width 169 height 12
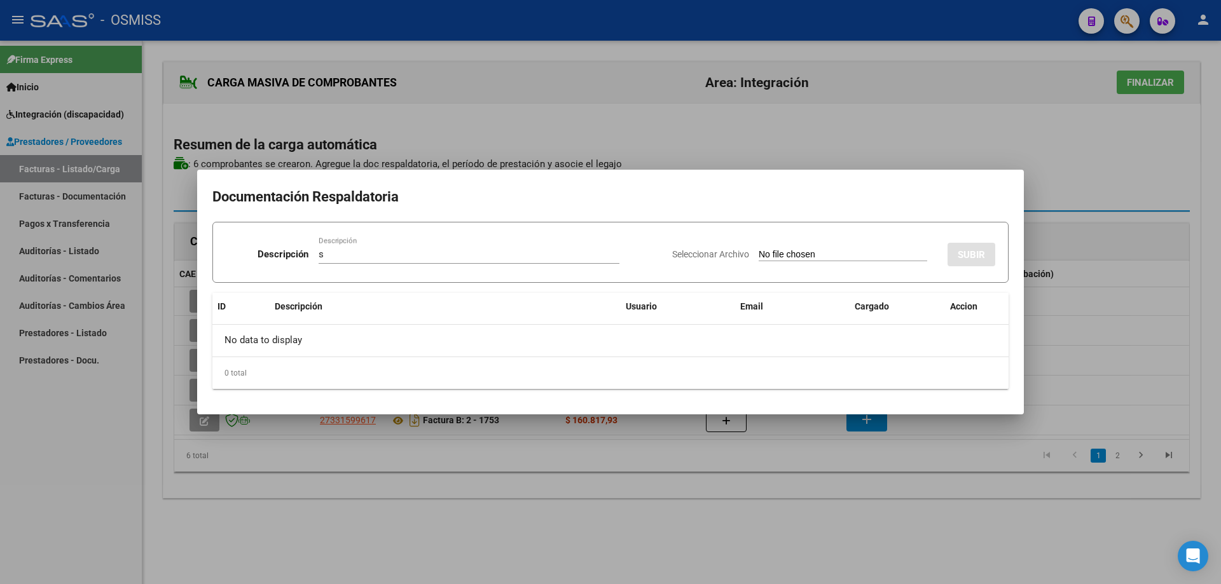
type input "C:\fakepath\IMG_2025_8_27_16_2_39_58154_3 (2 archivos fusionados).pdf"
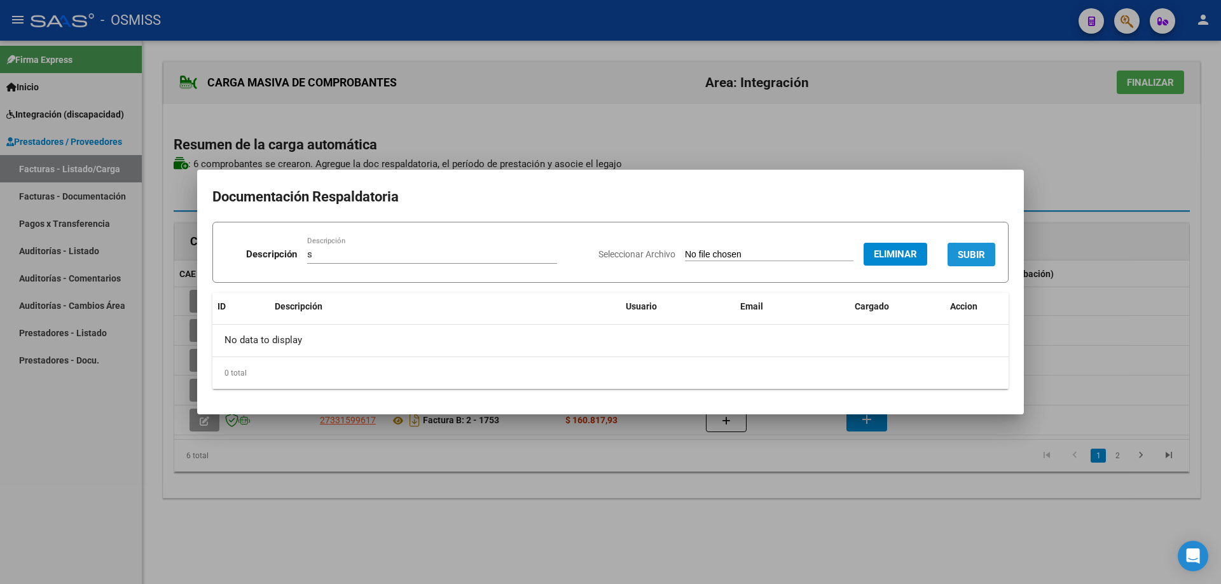
click at [964, 247] on button "SUBIR" at bounding box center [972, 255] width 48 height 24
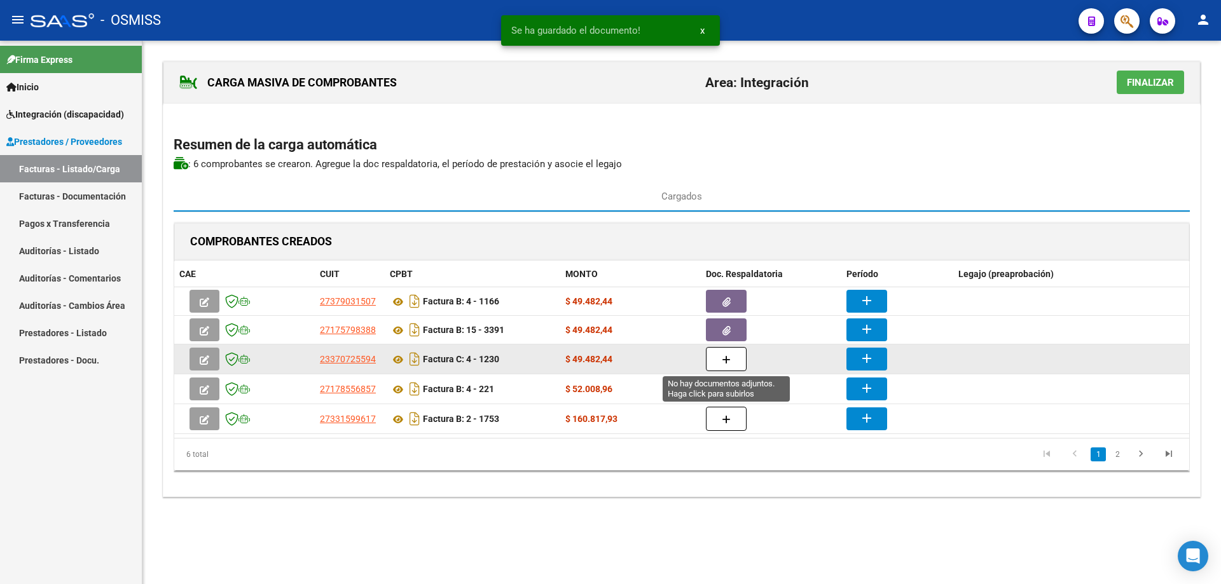
click at [727, 364] on icon "button" at bounding box center [726, 361] width 9 height 10
click at [725, 356] on icon "button" at bounding box center [726, 361] width 9 height 10
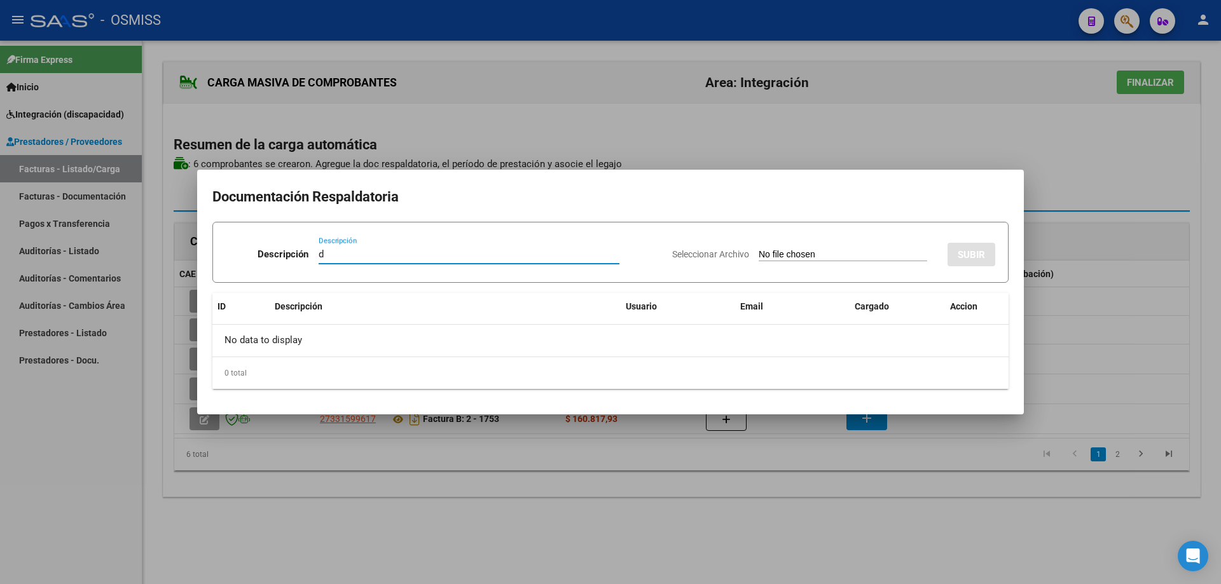
type input "d"
click at [775, 254] on input "Seleccionar Archivo" at bounding box center [843, 255] width 169 height 12
type input "C:\fakepath\IMG_2025_8_27_16_2_39_58154_5 (2 archivos fusionados).pdf"
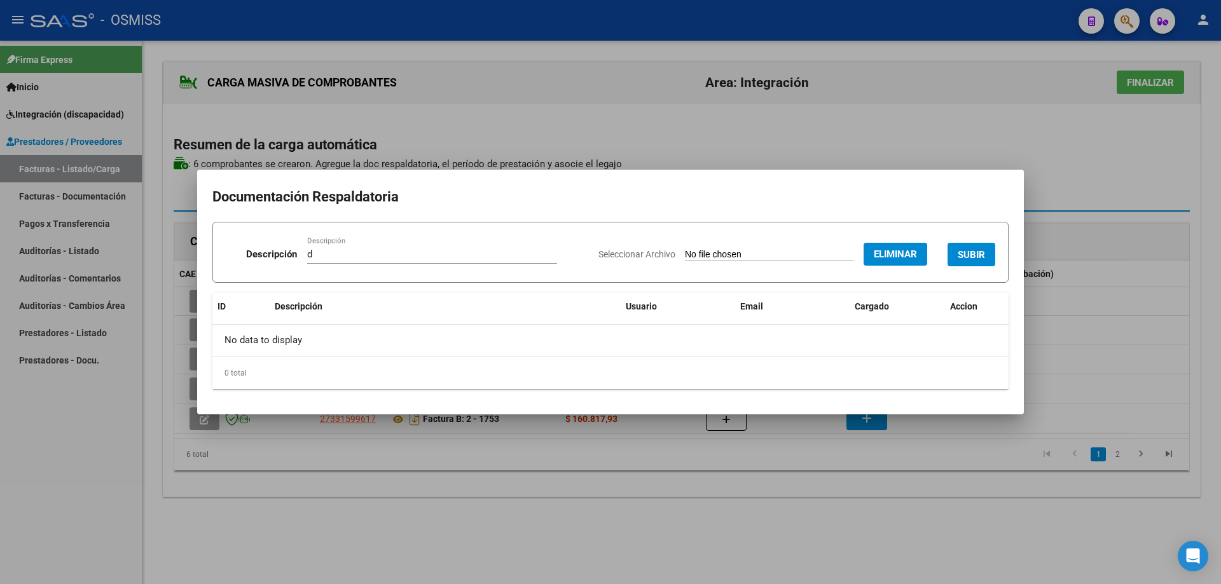
click at [963, 248] on button "SUBIR" at bounding box center [972, 255] width 48 height 24
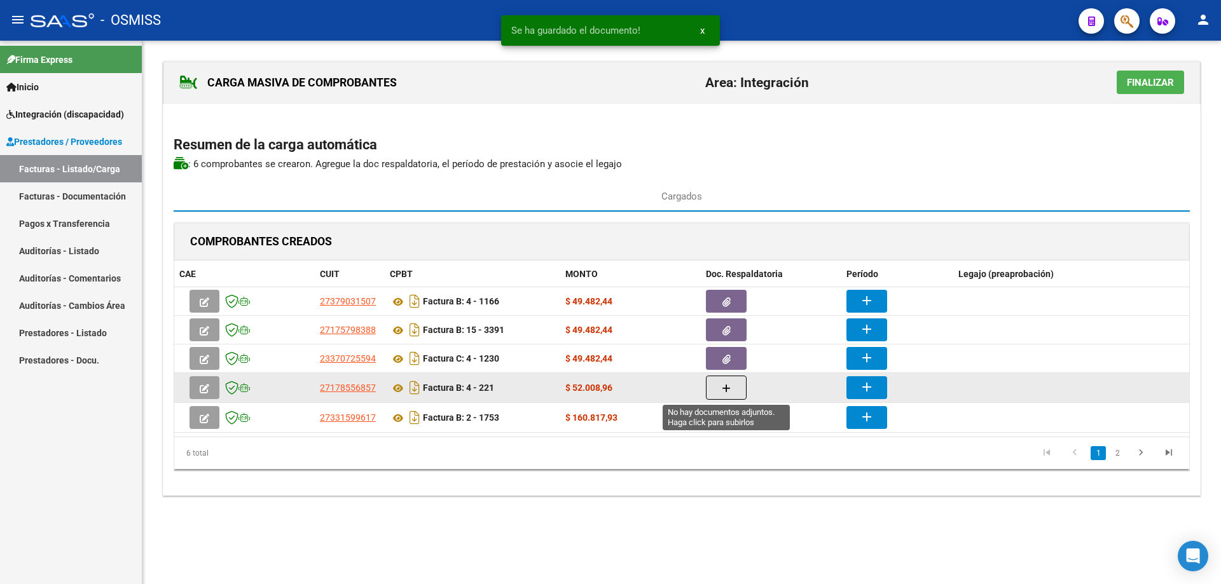
click at [738, 383] on button "button" at bounding box center [726, 388] width 41 height 24
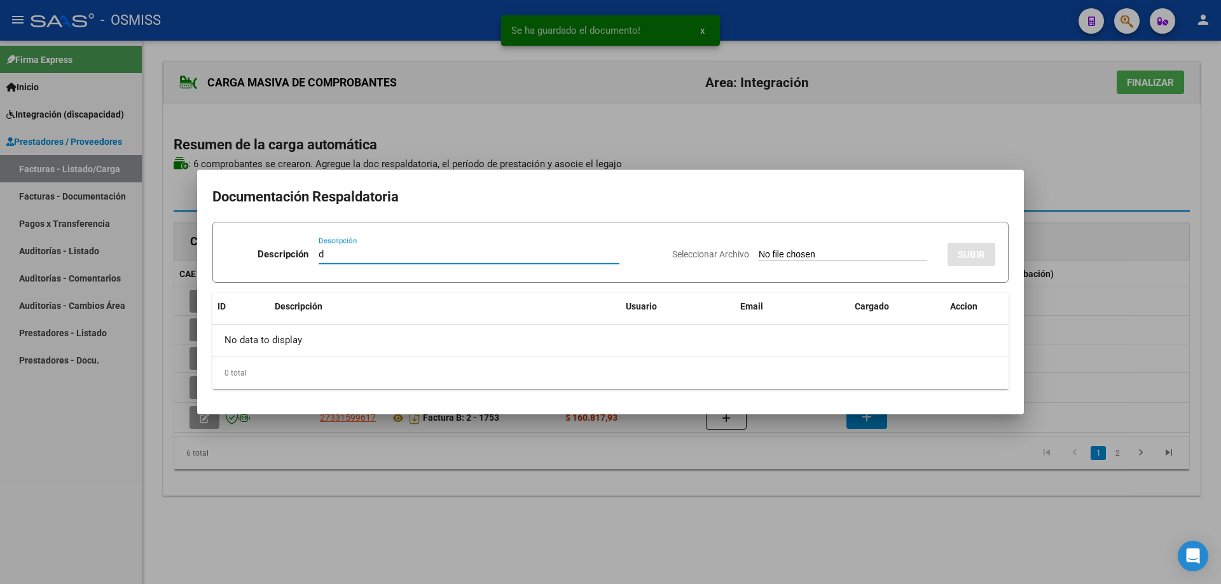
type input "d"
click at [764, 251] on input "Seleccionar Archivo" at bounding box center [843, 255] width 169 height 12
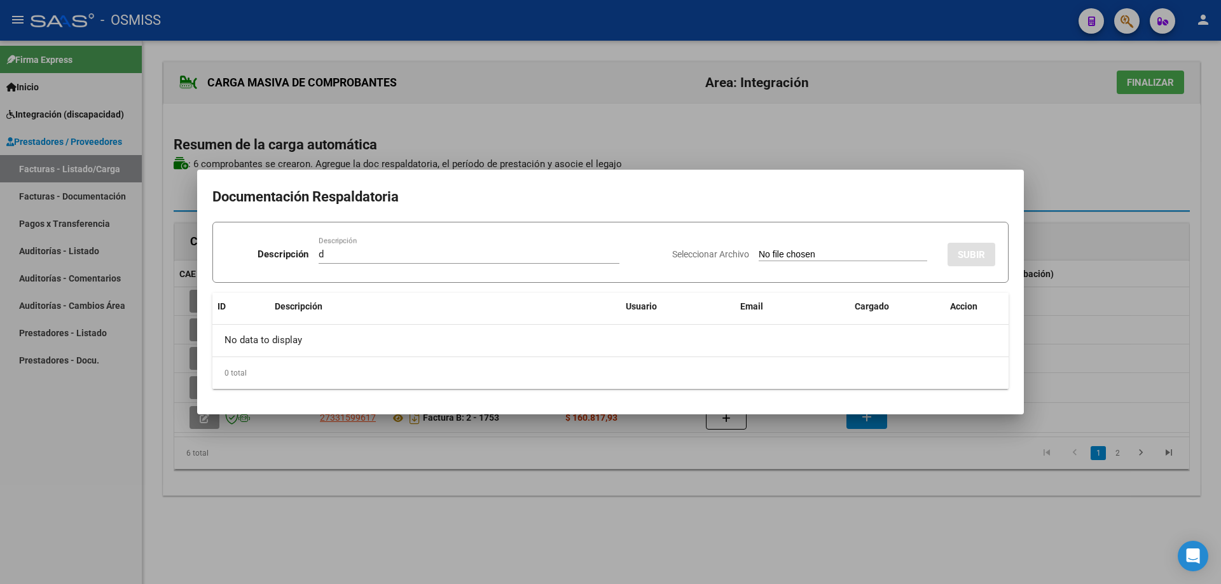
type input "C:\fakepath\ASISTCAPIGLIONIF0825.pdf"
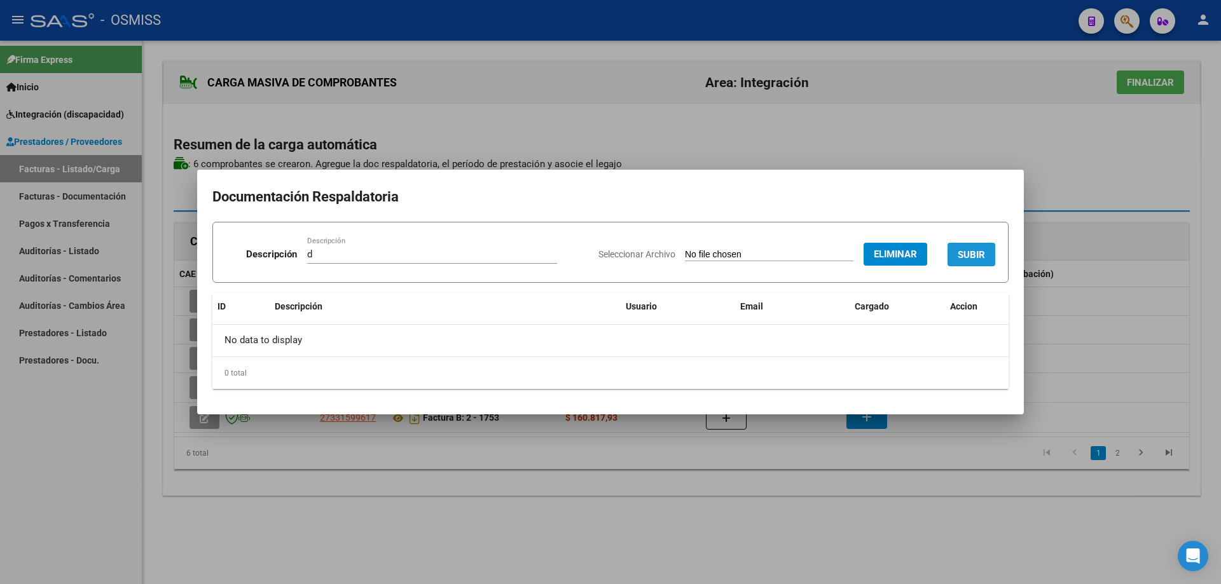
click at [970, 254] on span "SUBIR" at bounding box center [971, 254] width 27 height 11
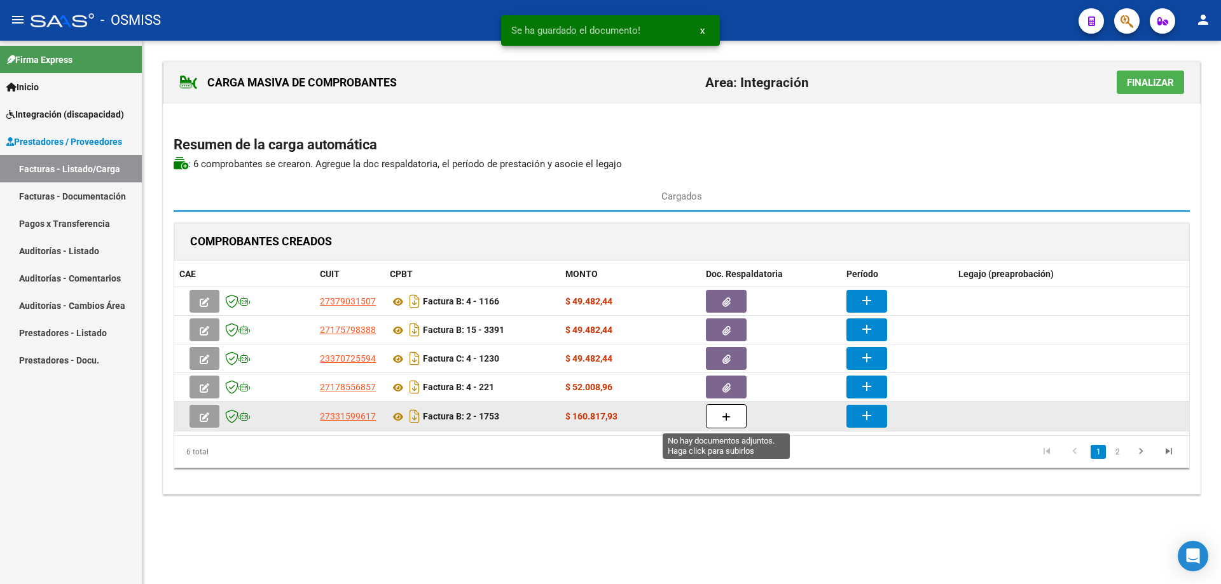
click at [736, 429] on button "button" at bounding box center [726, 416] width 41 height 24
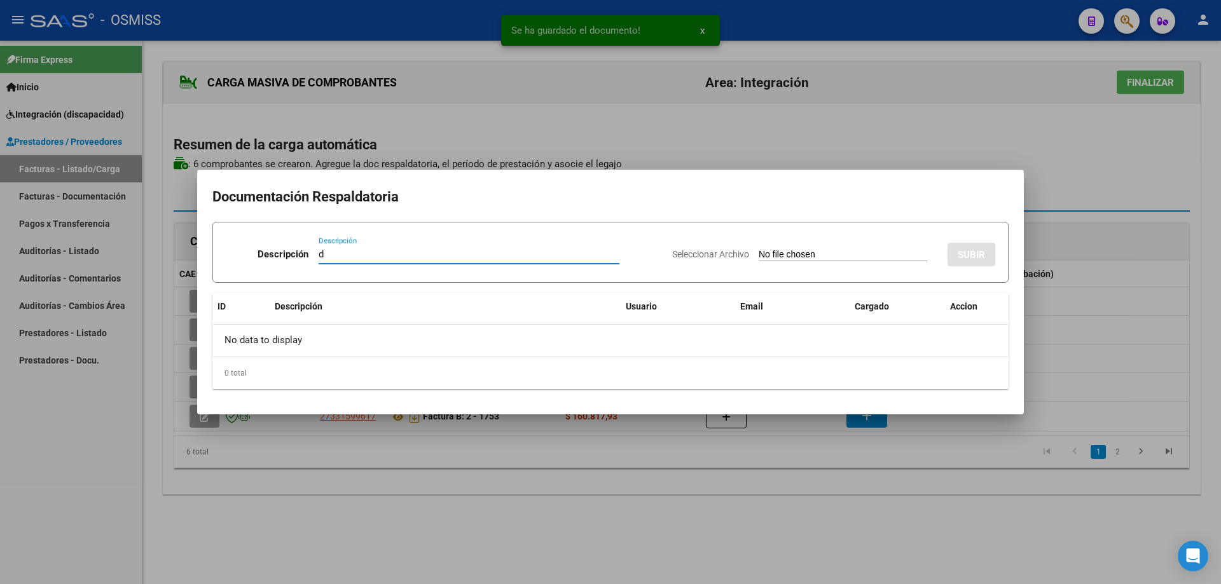
type input "d"
click at [811, 244] on div "Seleccionar Archivo SUBIR" at bounding box center [833, 252] width 323 height 39
click at [813, 252] on input "Seleccionar Archivo" at bounding box center [843, 255] width 169 height 12
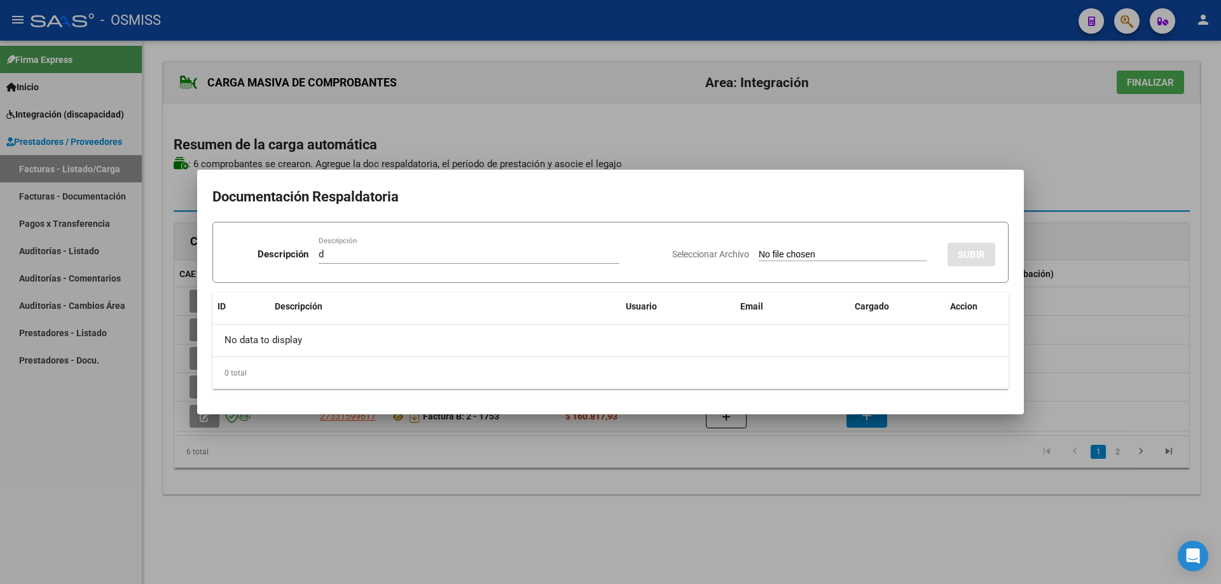
type input "C:\fakepath\CamScanner_25-08-2025_14.59[1].pdf"
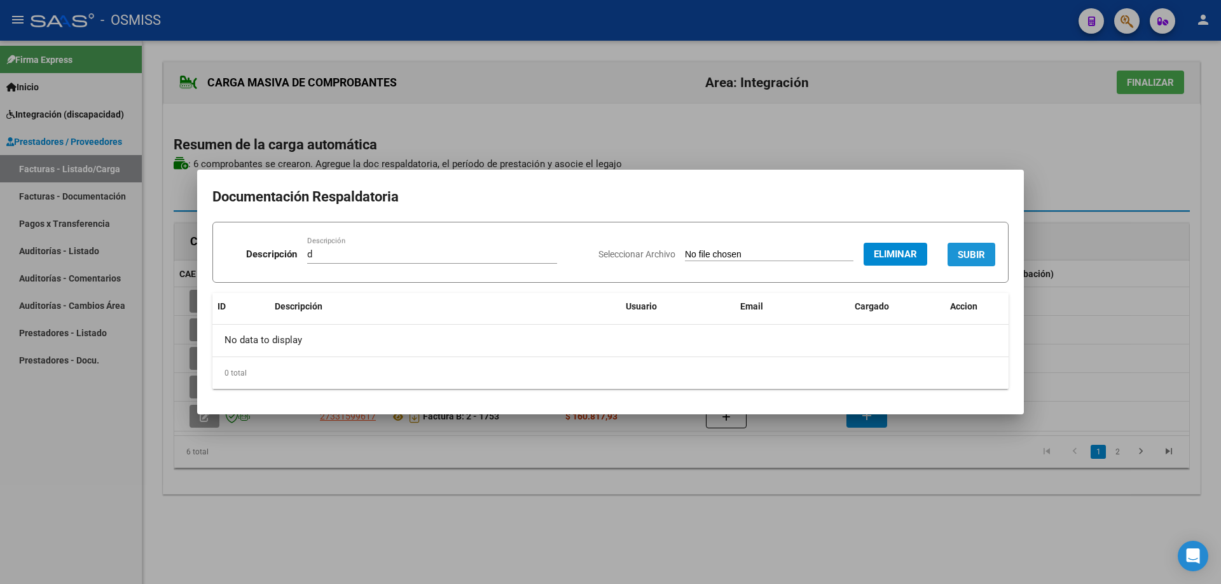
click at [976, 258] on span "SUBIR" at bounding box center [971, 254] width 27 height 11
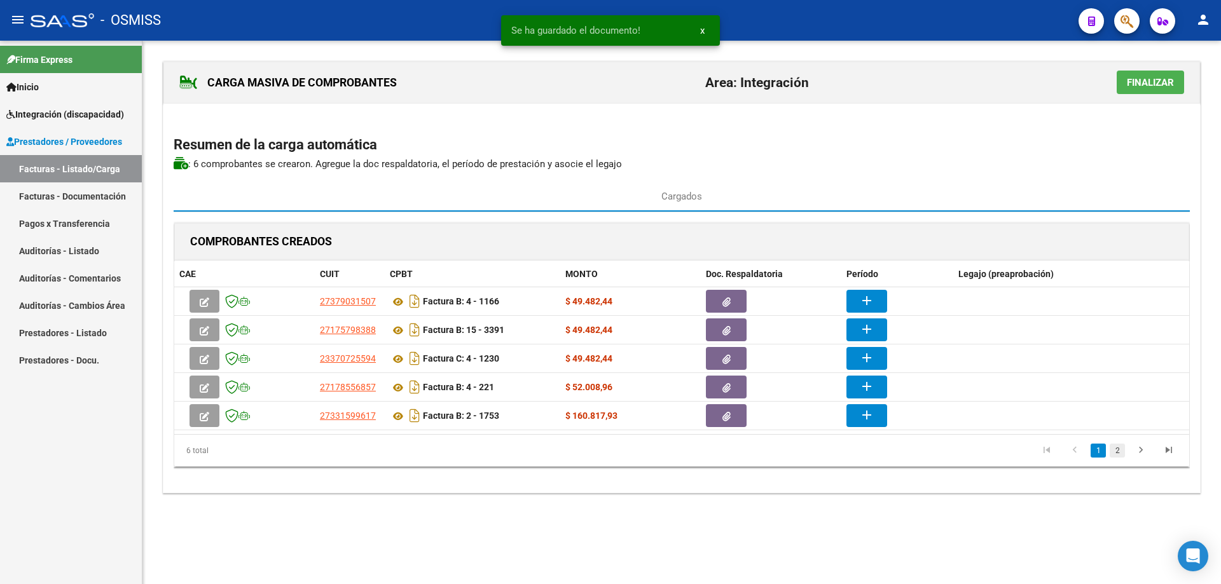
click at [1114, 450] on link "2" at bounding box center [1117, 451] width 15 height 14
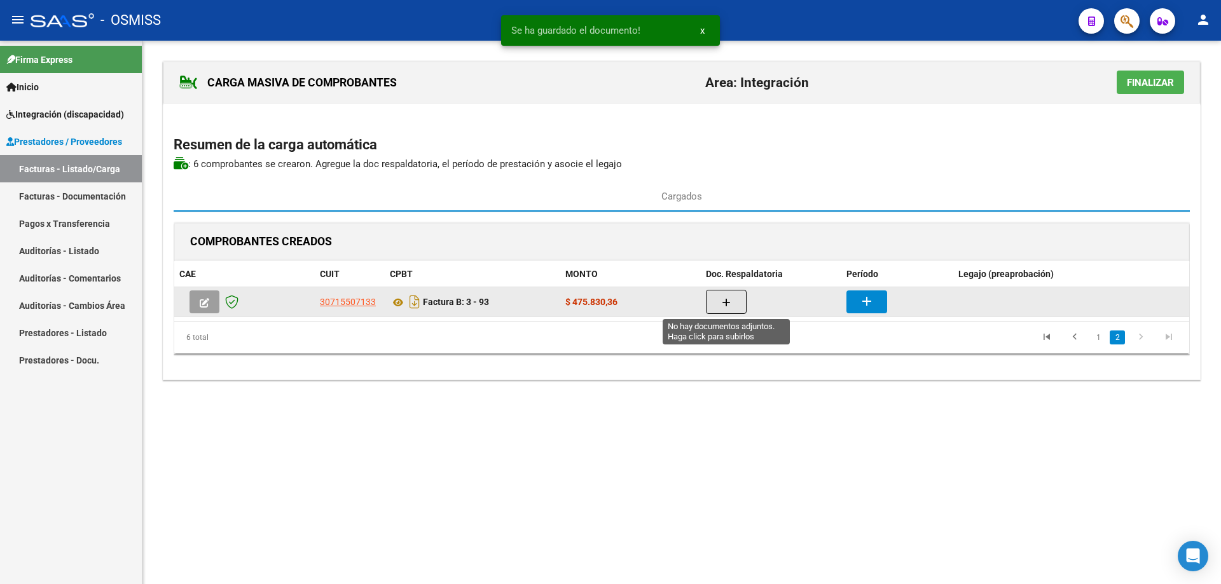
click at [731, 302] on button "button" at bounding box center [726, 302] width 41 height 24
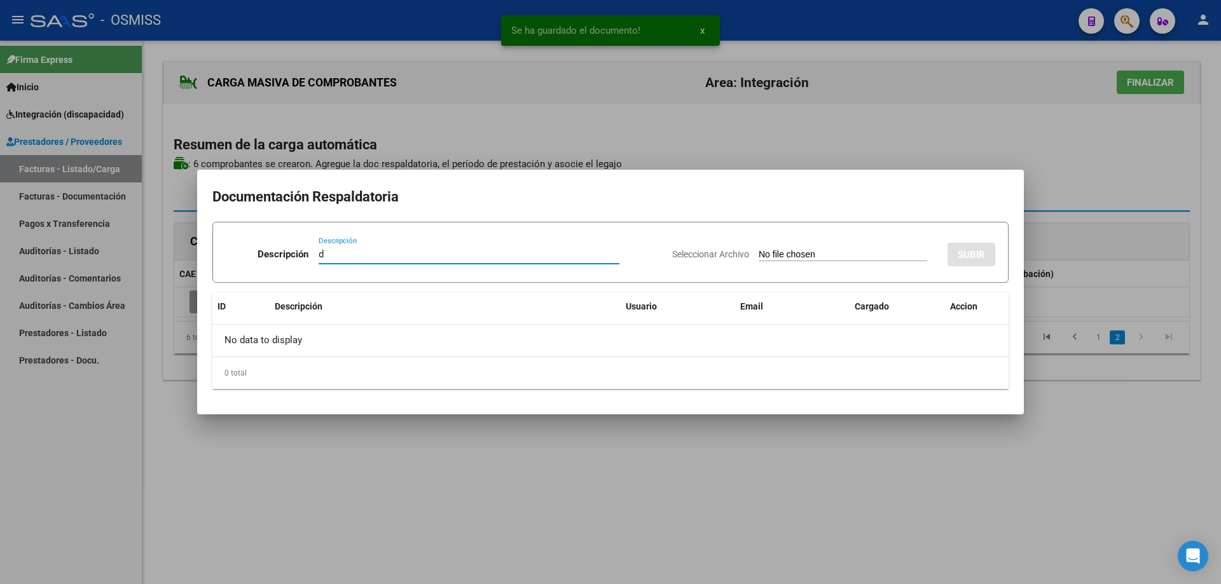
type input "d"
click at [759, 256] on input "Seleccionar Archivo" at bounding box center [843, 255] width 169 height 12
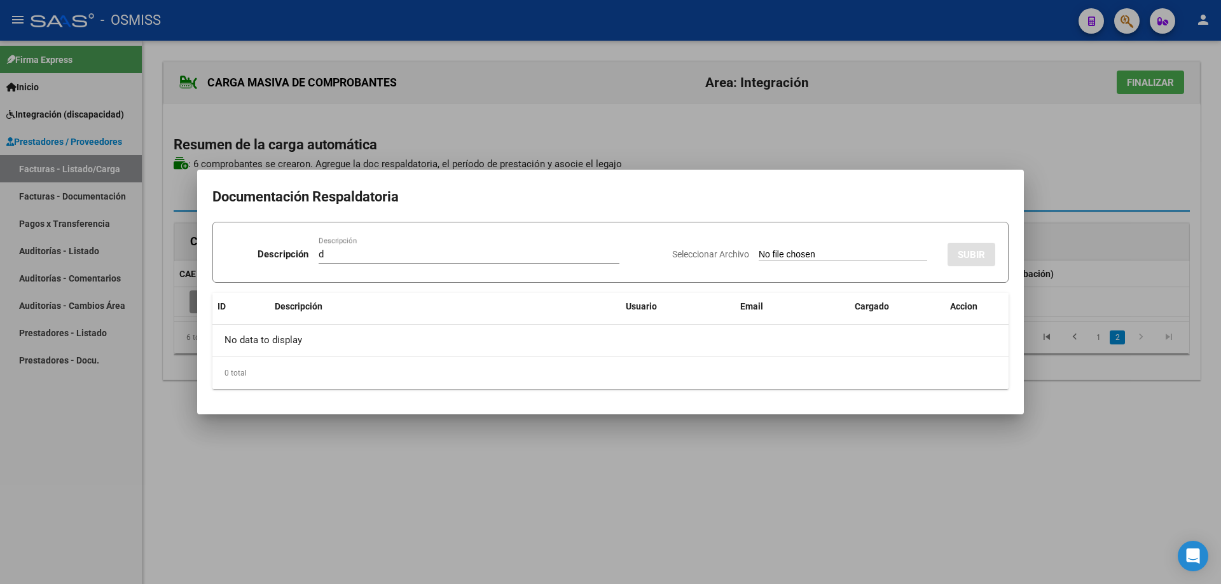
type input "C:\fakepath\IMG_2025_8_27_16_3_31_36817.pdf"
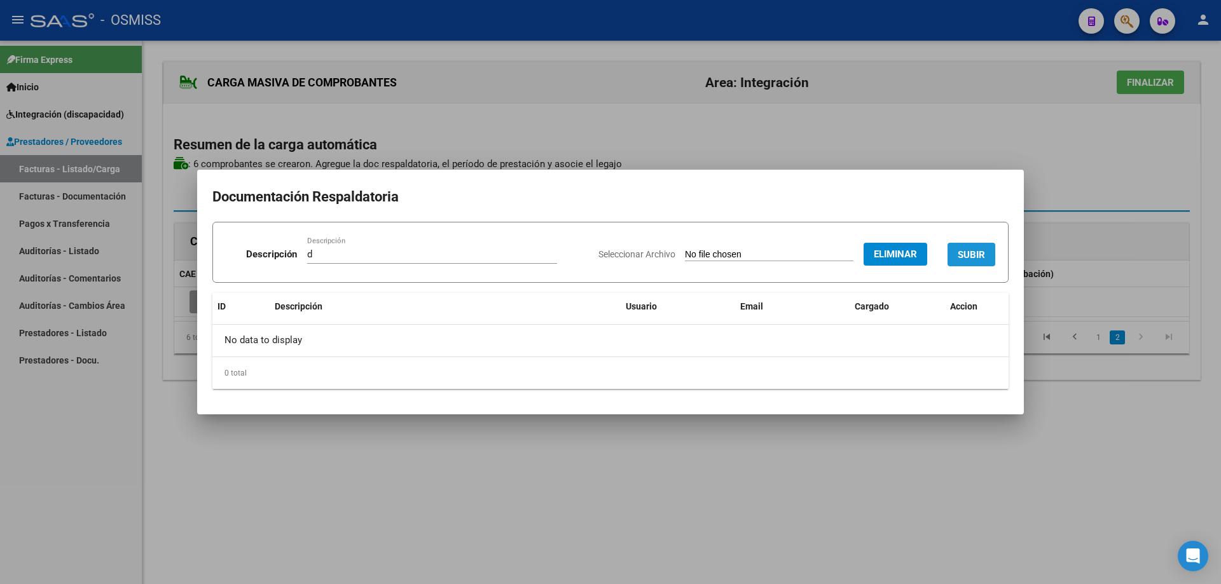
click at [963, 245] on button "SUBIR" at bounding box center [972, 255] width 48 height 24
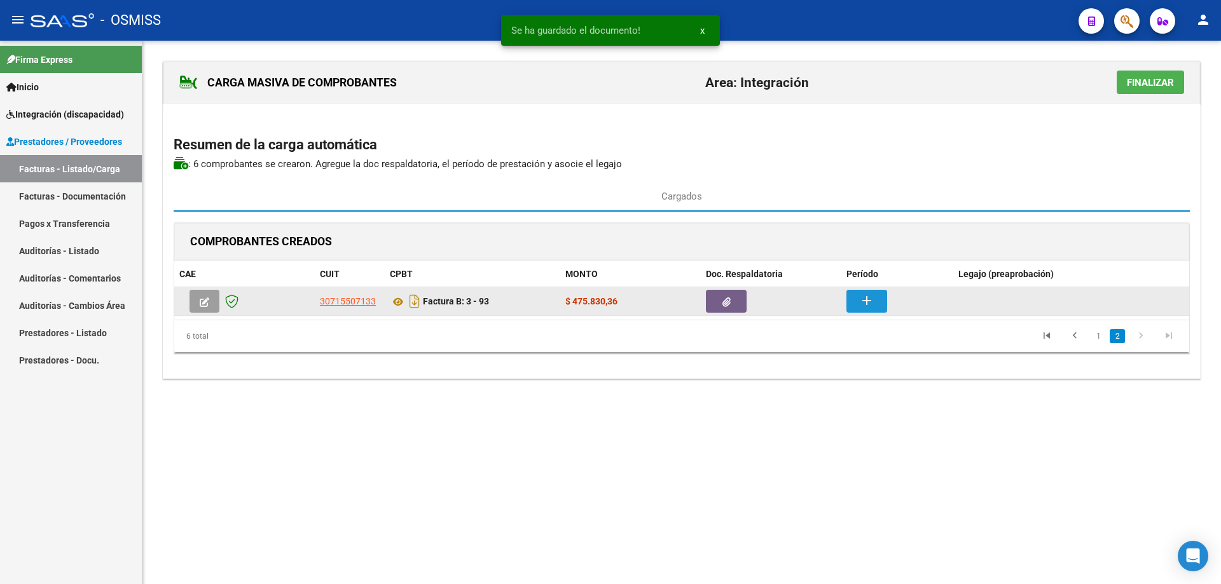
click at [880, 303] on button "add" at bounding box center [866, 301] width 41 height 23
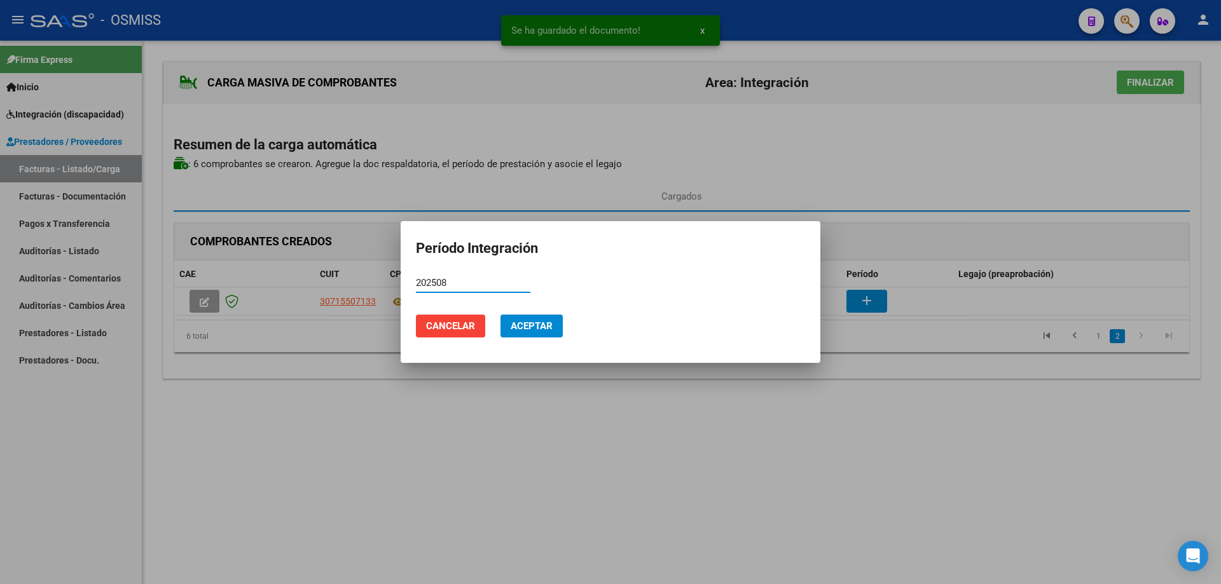
type input "202508"
click at [463, 275] on div "202508 Período (AAAAMM)" at bounding box center [473, 282] width 114 height 19
drag, startPoint x: 459, startPoint y: 280, endPoint x: 396, endPoint y: 281, distance: 62.3
click at [396, 281] on div "Período Integración 202508 Período (AAAAMM) Cancelar Aceptar" at bounding box center [610, 292] width 1221 height 584
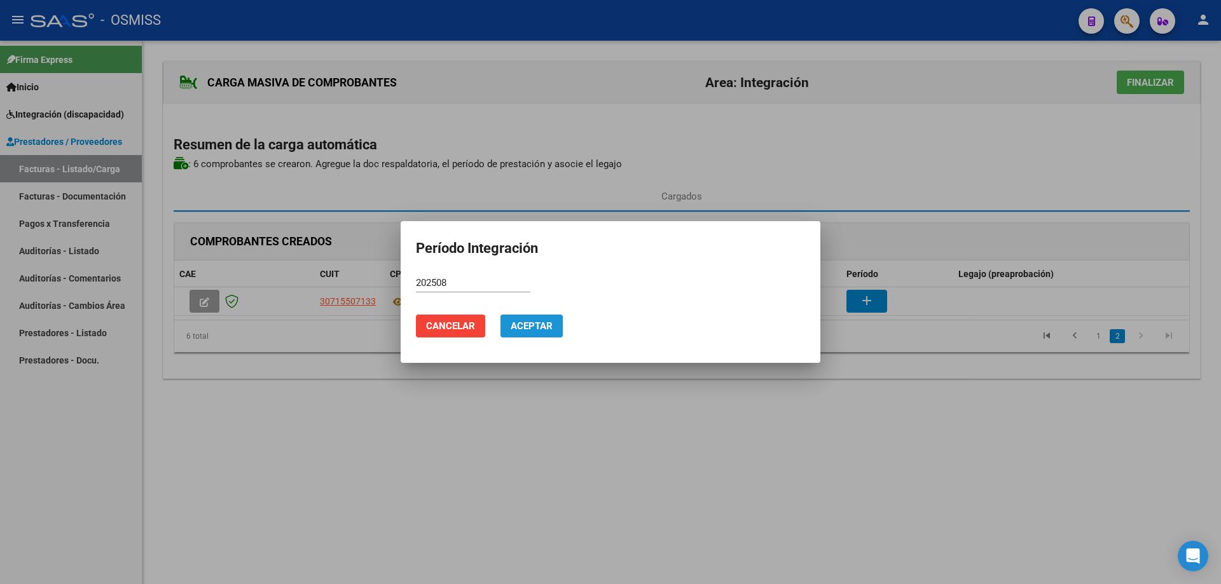
click at [532, 329] on span "Aceptar" at bounding box center [532, 326] width 42 height 11
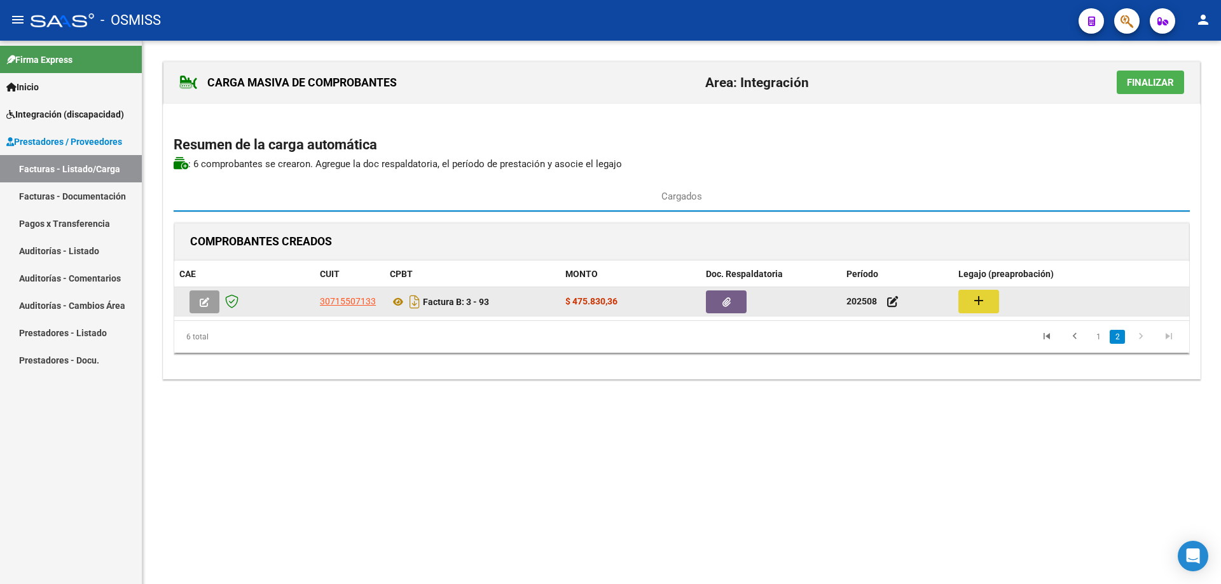
click at [981, 307] on mat-icon "add" at bounding box center [978, 300] width 15 height 15
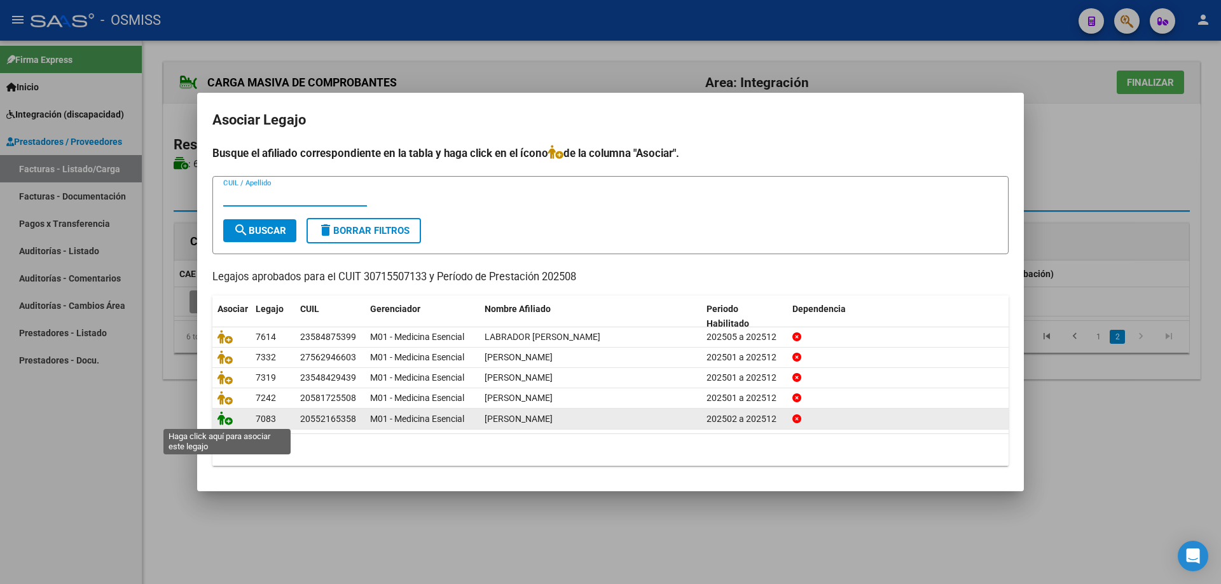
click at [223, 420] on icon at bounding box center [224, 418] width 15 height 14
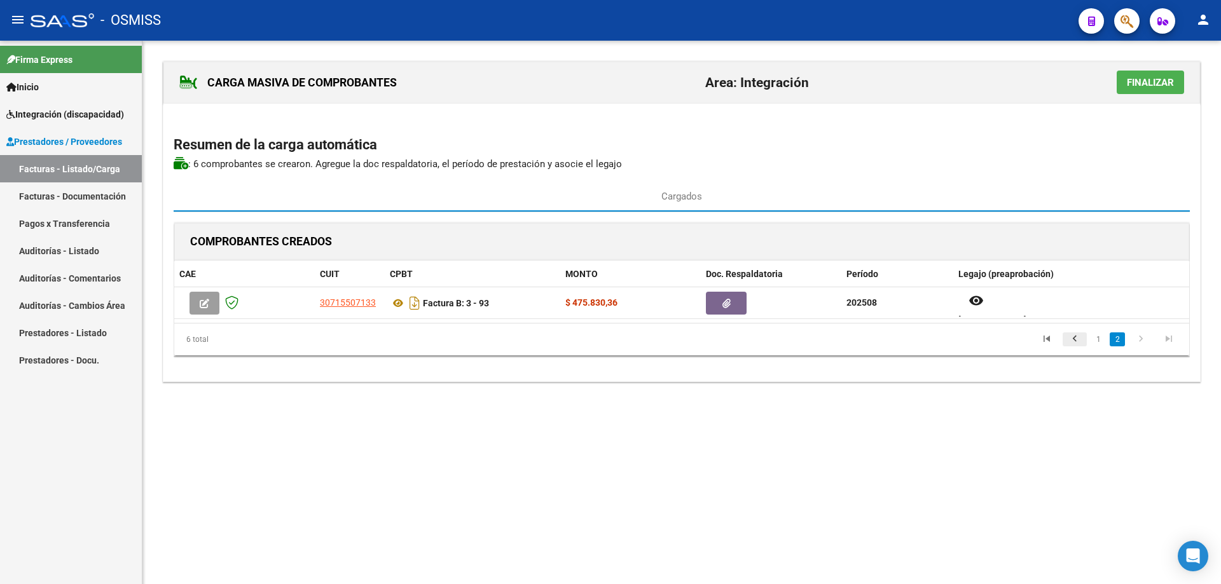
click at [1073, 339] on icon "go to previous page" at bounding box center [1075, 340] width 17 height 15
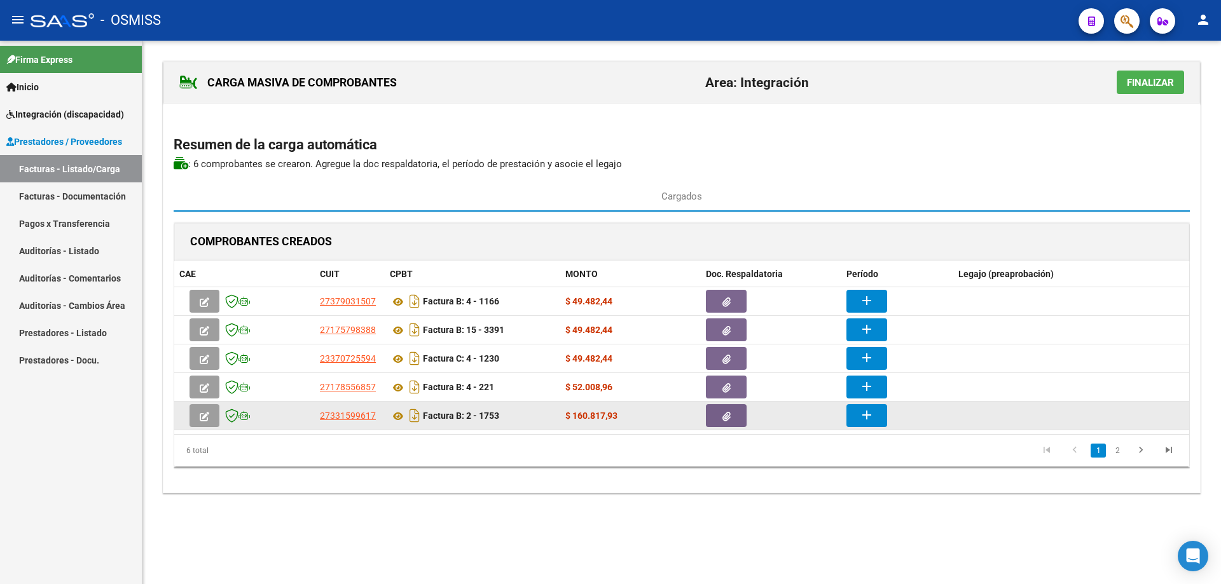
click at [870, 420] on mat-icon "add" at bounding box center [866, 415] width 15 height 15
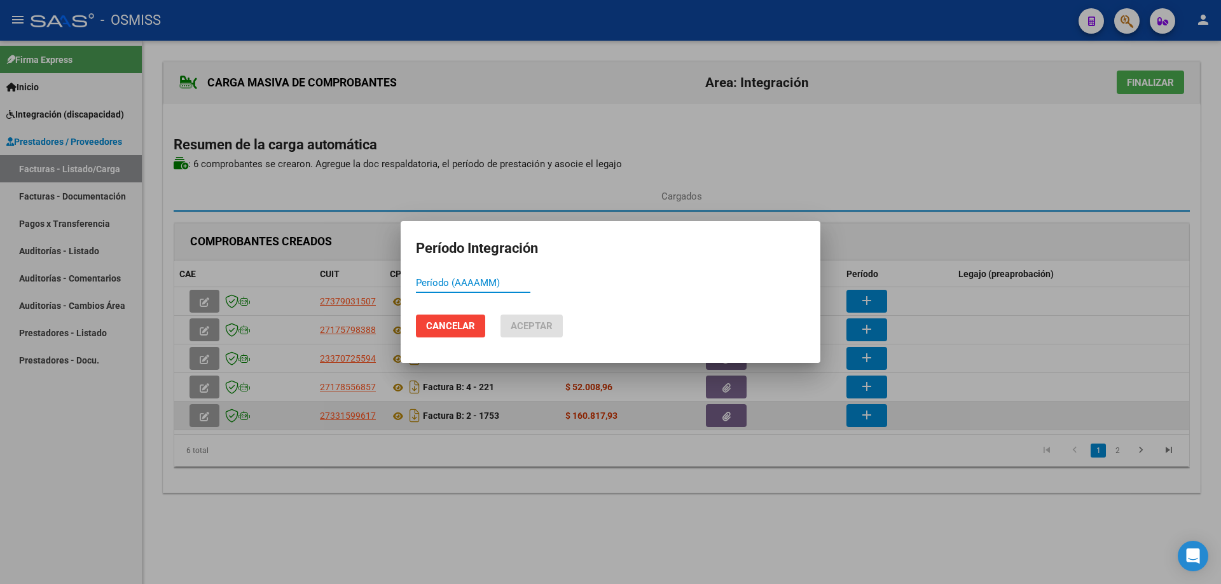
paste input "202508"
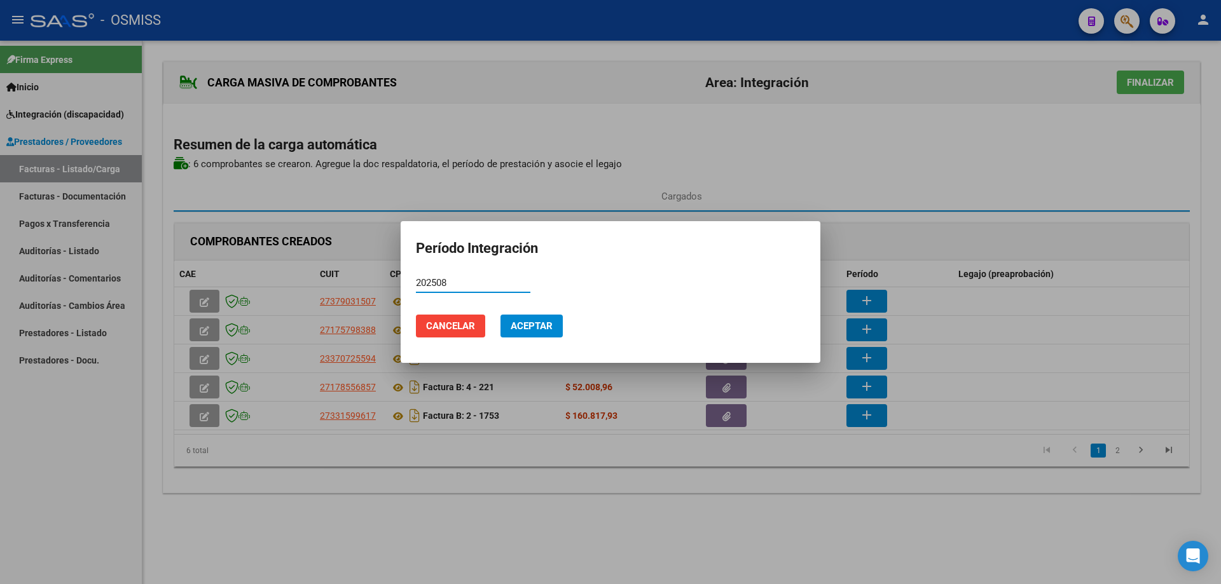
type input "202508"
click at [544, 321] on span "Aceptar" at bounding box center [532, 326] width 42 height 11
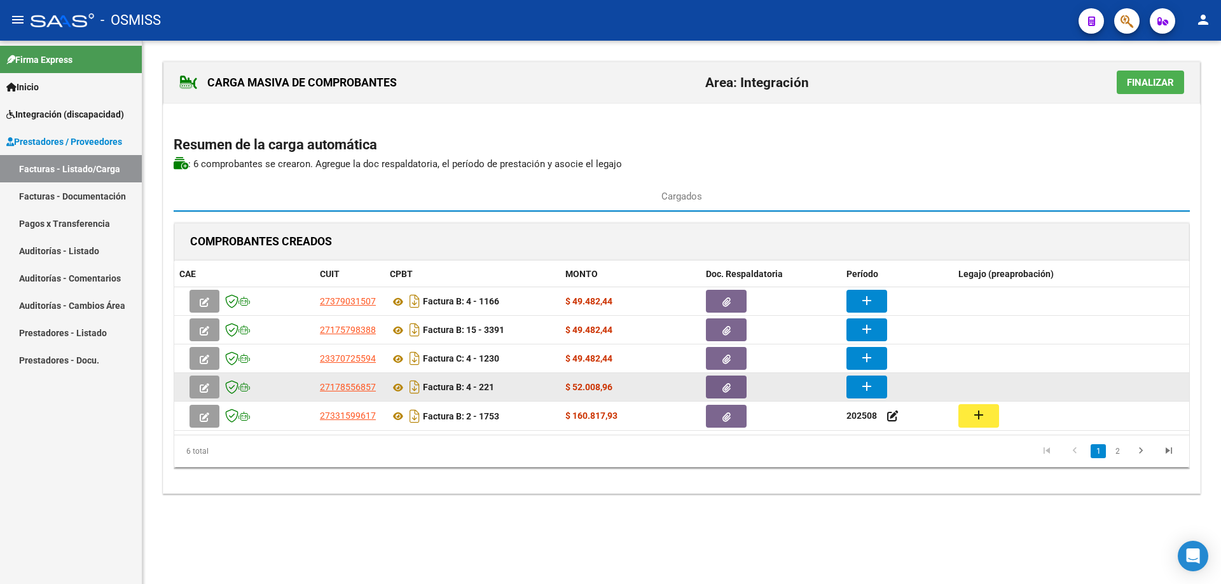
click at [876, 390] on button "add" at bounding box center [866, 387] width 41 height 23
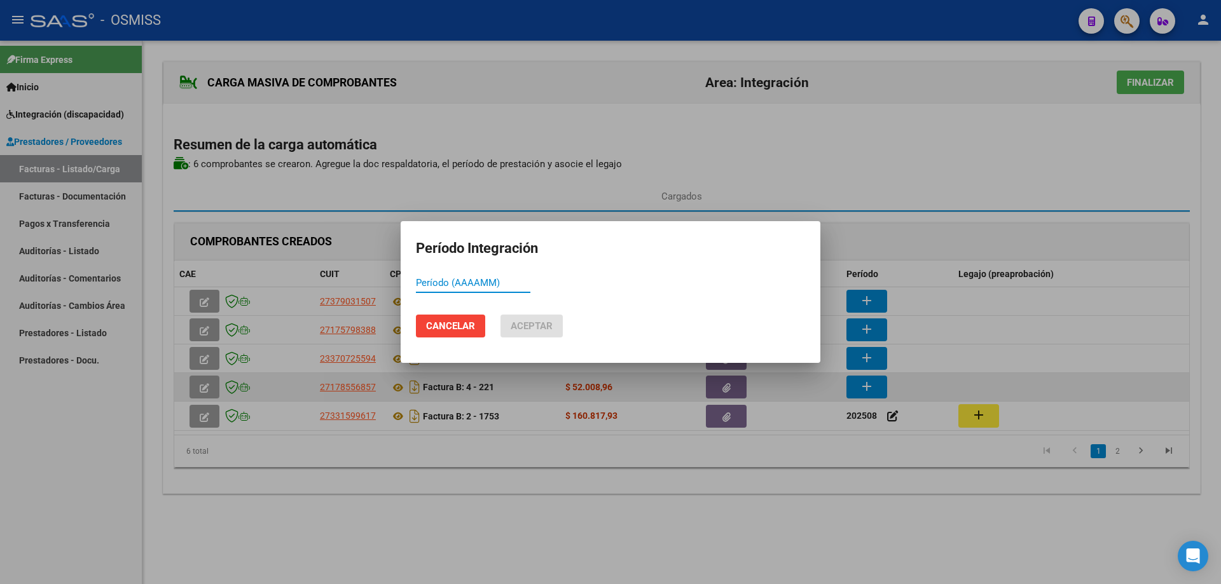
paste input "202508"
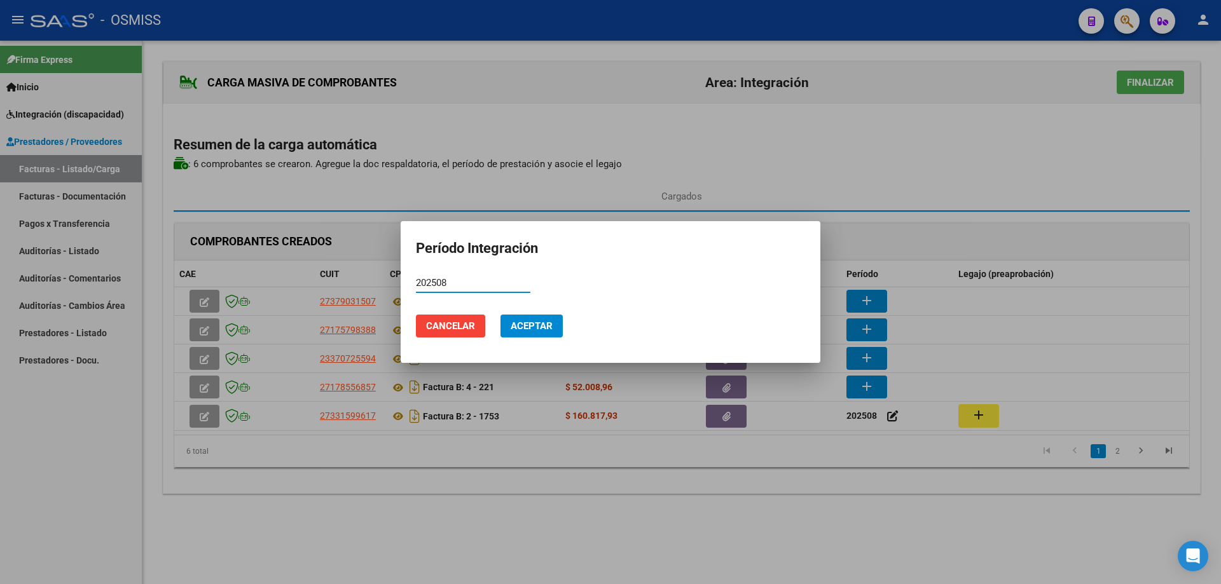
type input "202508"
click at [535, 315] on button "Aceptar" at bounding box center [532, 326] width 62 height 23
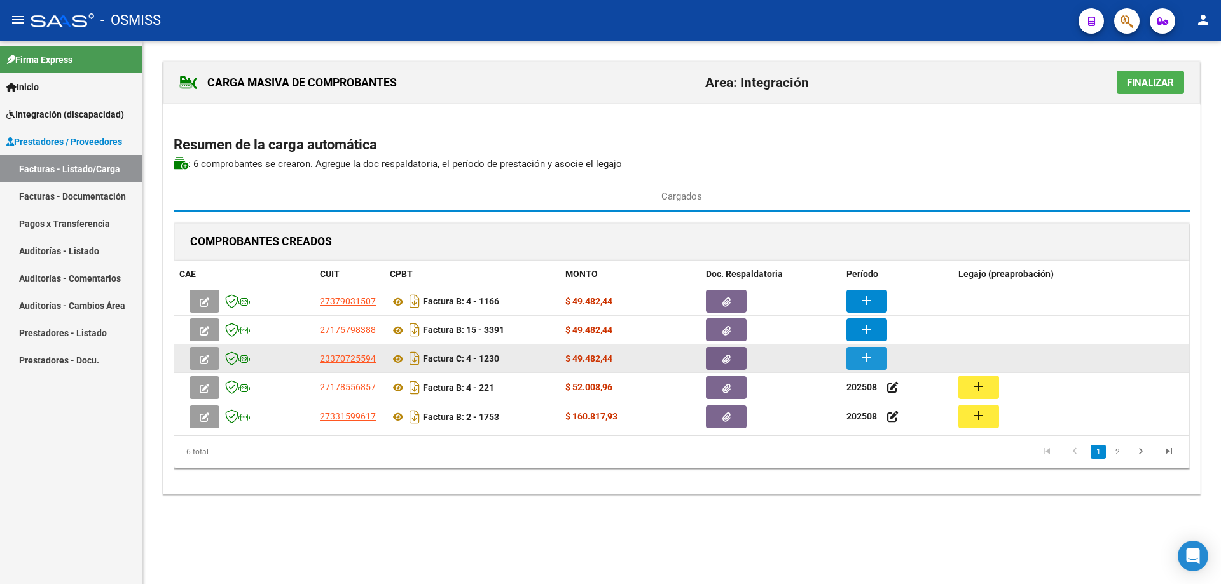
click at [867, 356] on mat-icon "add" at bounding box center [866, 357] width 15 height 15
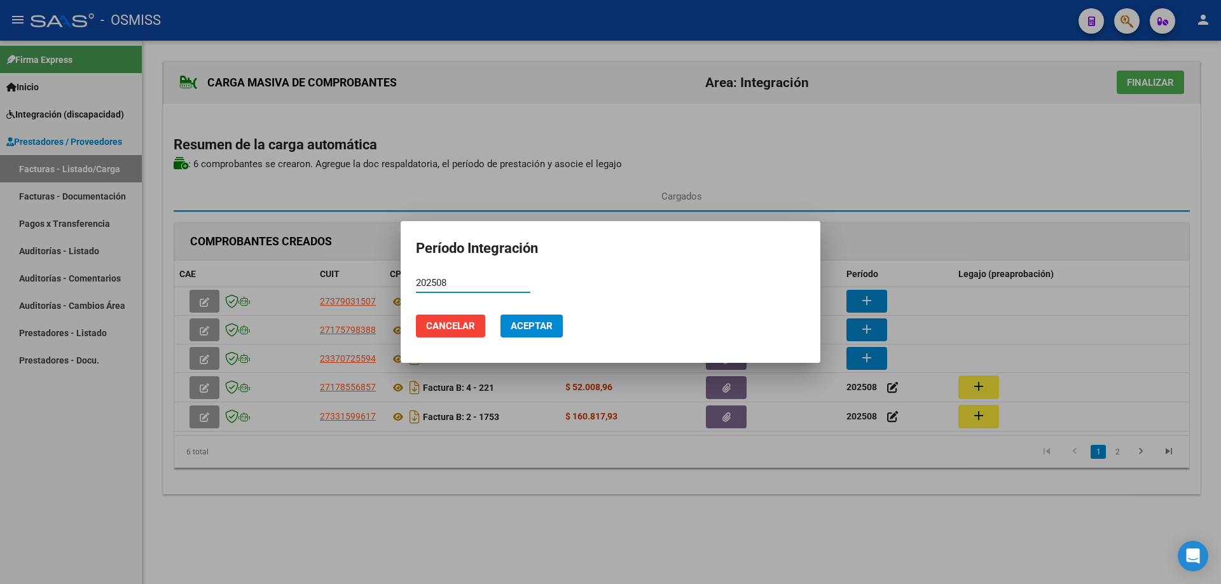
type input "202508"
click at [515, 326] on span "Aceptar" at bounding box center [532, 326] width 42 height 11
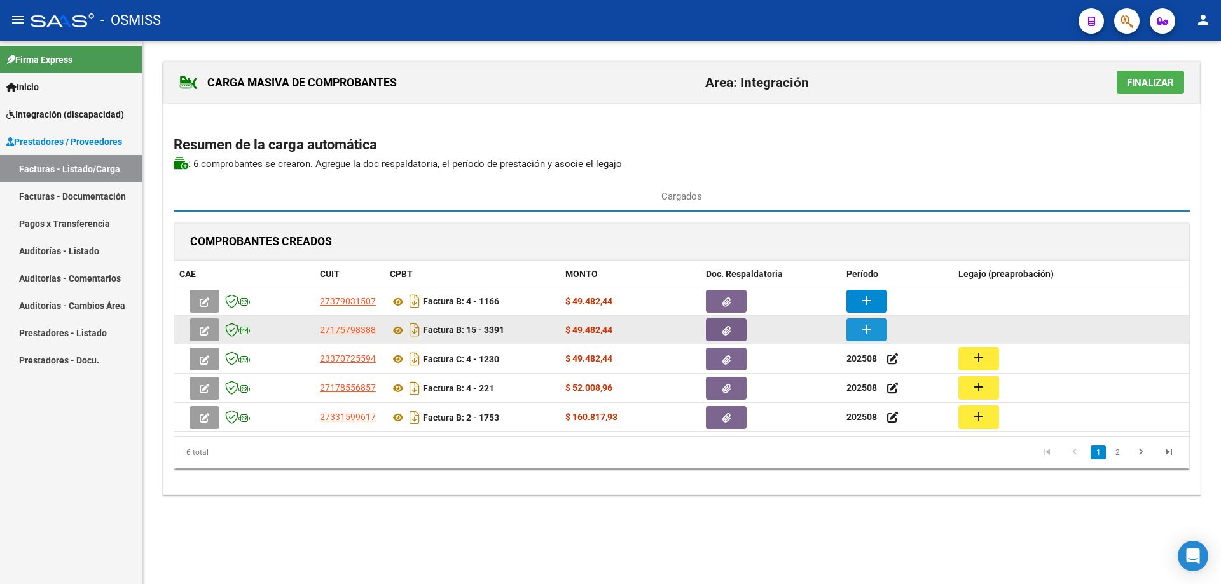
click at [867, 329] on mat-icon "add" at bounding box center [866, 329] width 15 height 15
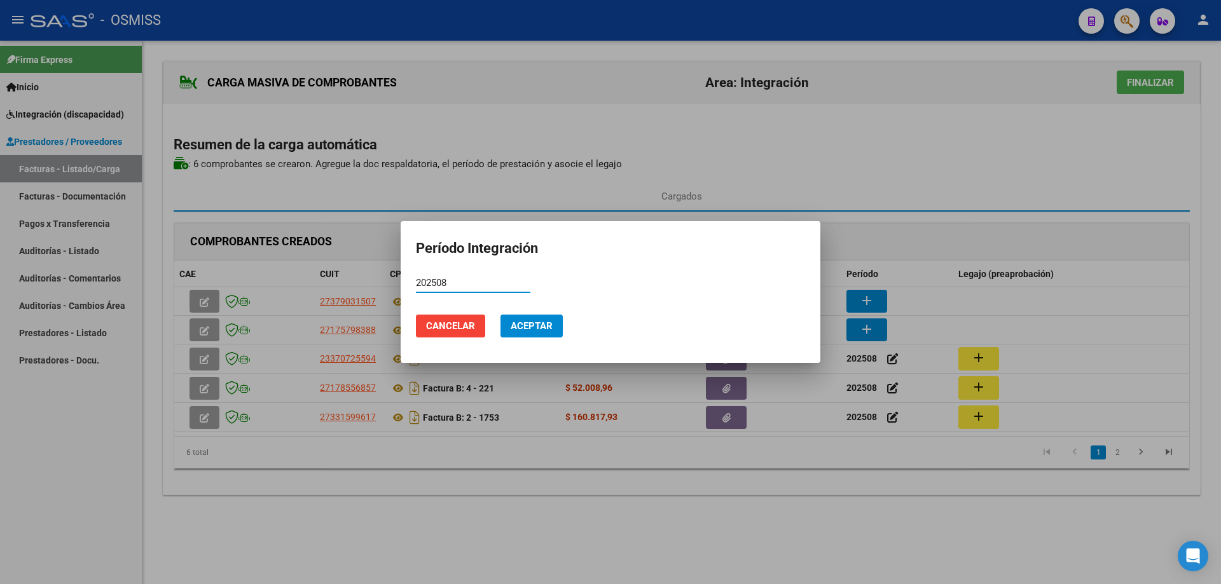
type input "202508"
click at [537, 323] on span "Aceptar" at bounding box center [532, 326] width 42 height 11
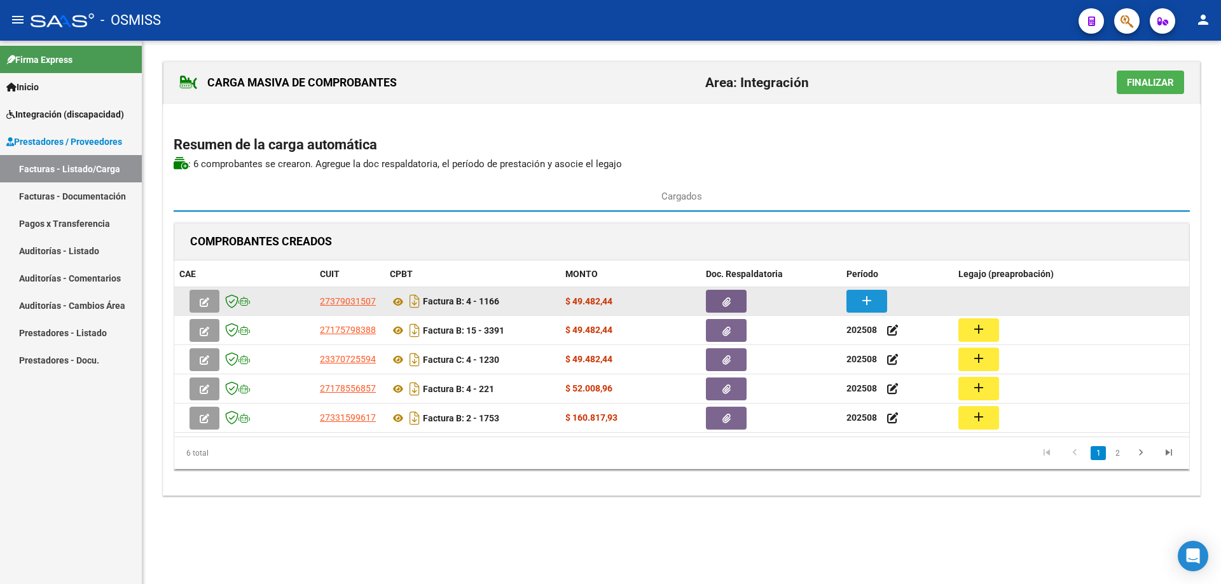
click at [873, 296] on mat-icon "add" at bounding box center [866, 300] width 15 height 15
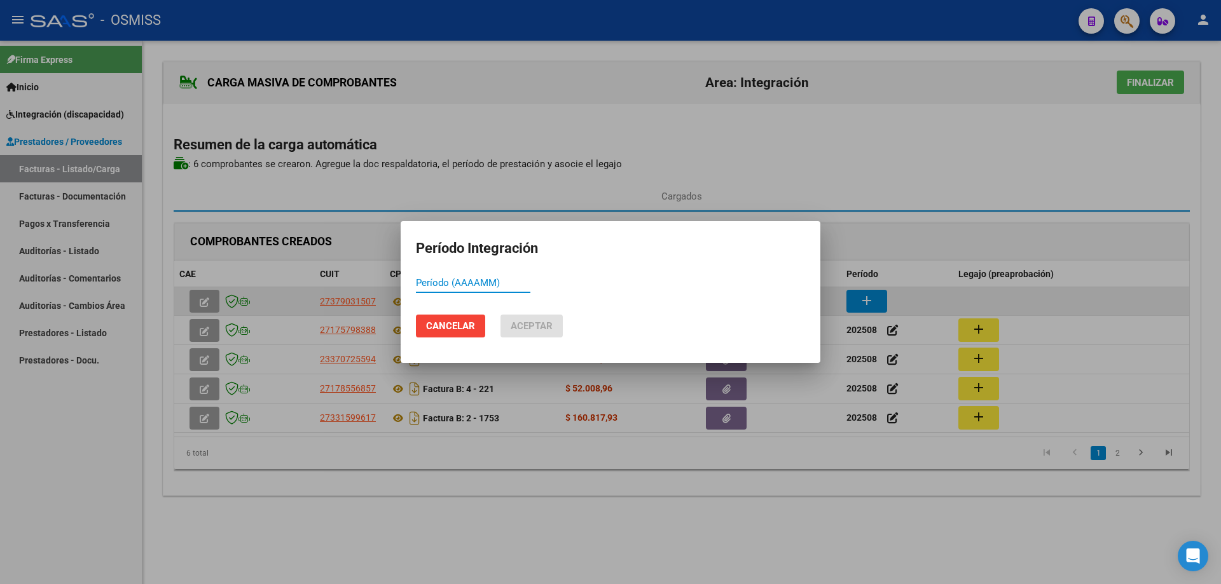
paste input "202508"
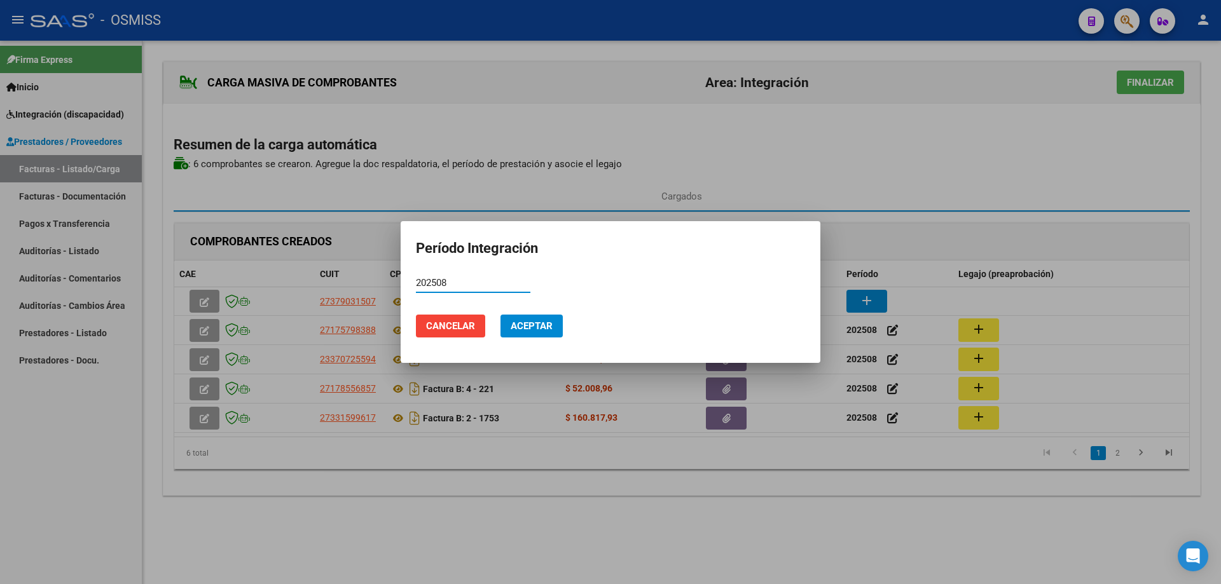
type input "202508"
click at [526, 328] on span "Aceptar" at bounding box center [532, 326] width 42 height 11
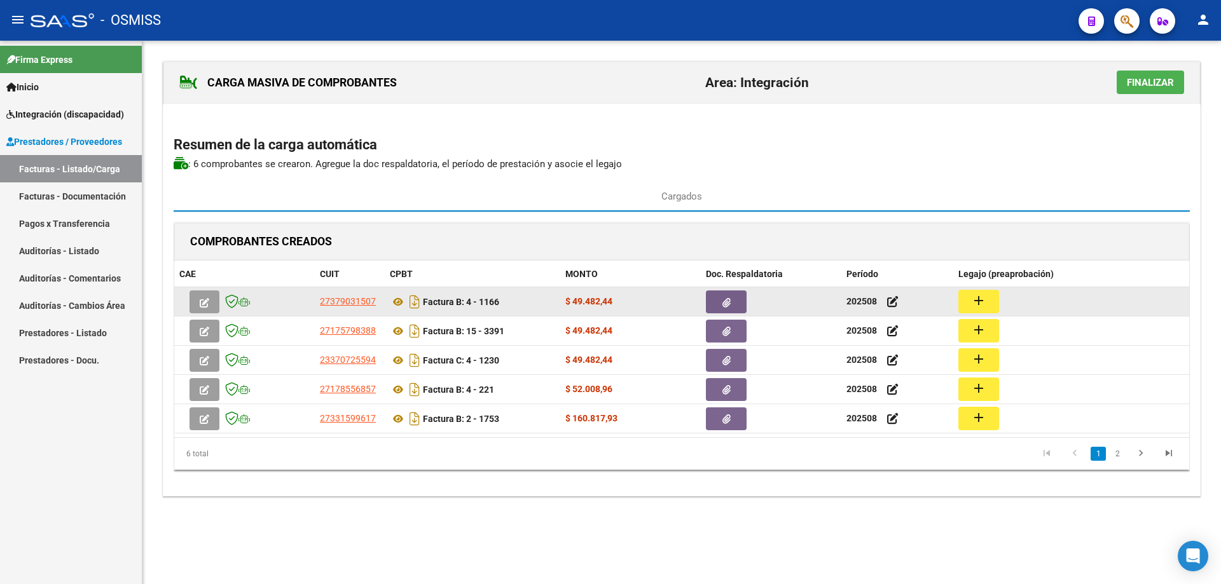
click at [986, 294] on mat-icon "add" at bounding box center [978, 300] width 15 height 15
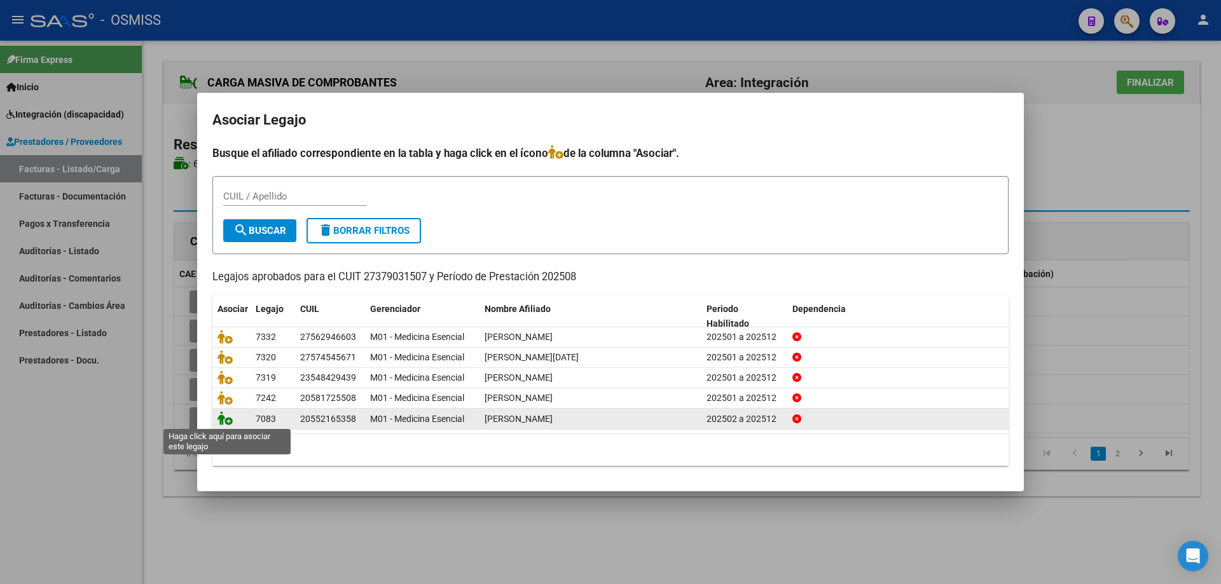
click at [225, 422] on icon at bounding box center [224, 418] width 15 height 14
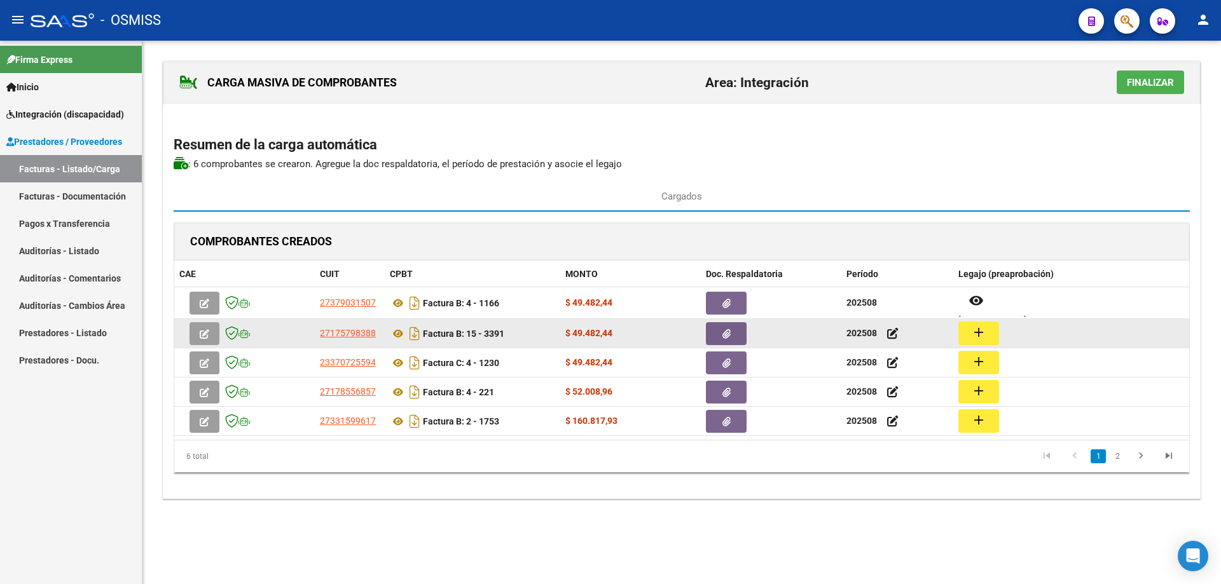
click at [983, 333] on mat-icon "add" at bounding box center [978, 332] width 15 height 15
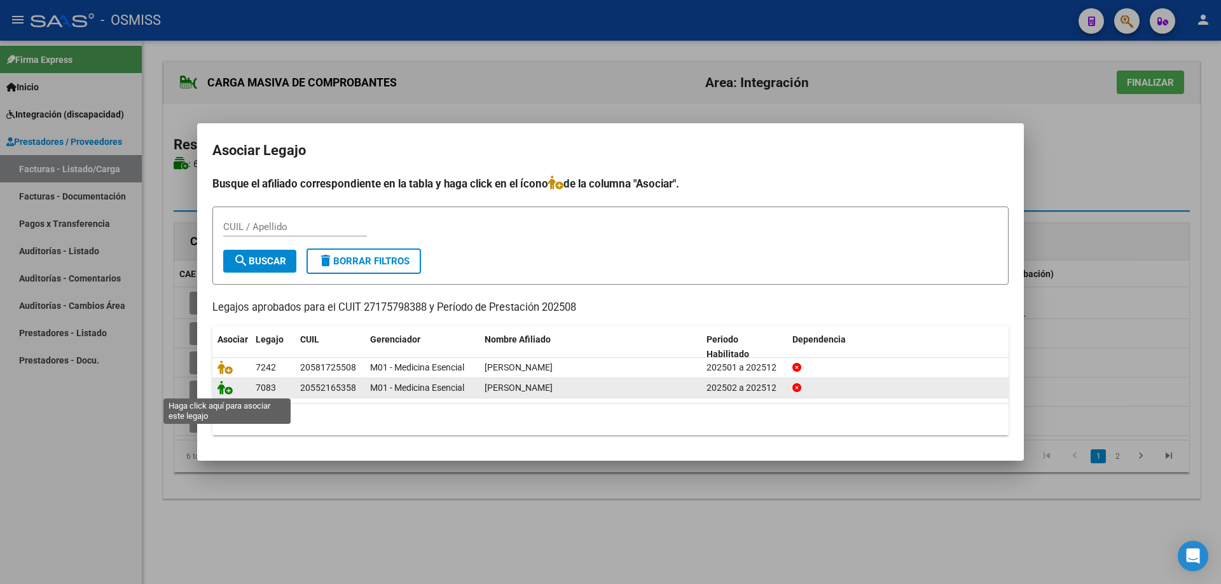
click at [223, 390] on icon at bounding box center [224, 388] width 15 height 14
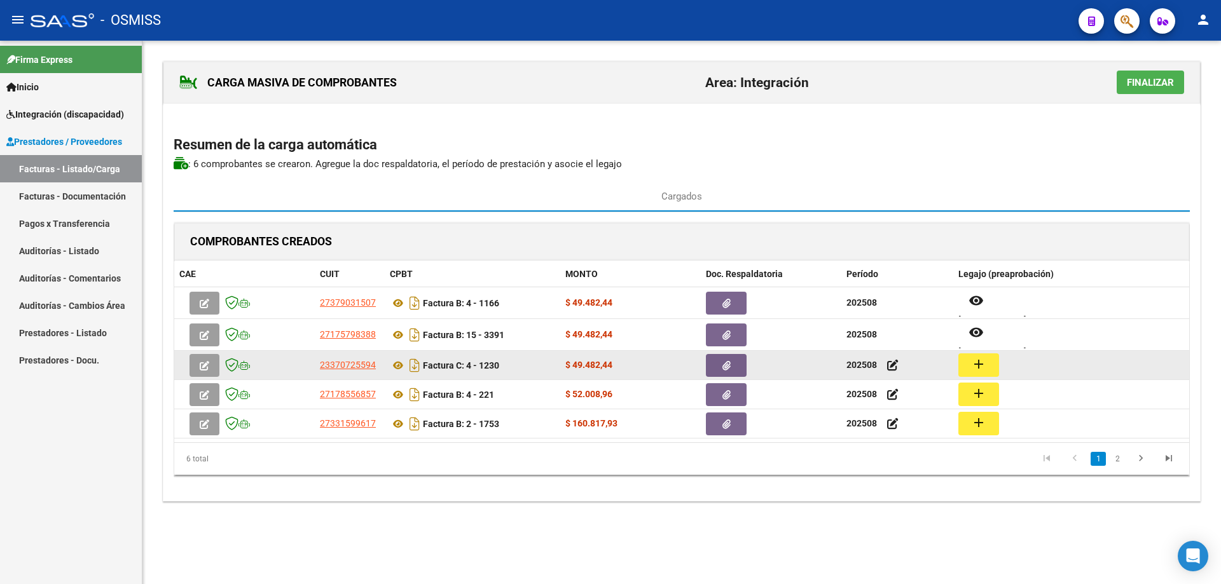
click at [966, 370] on button "add" at bounding box center [978, 366] width 41 height 24
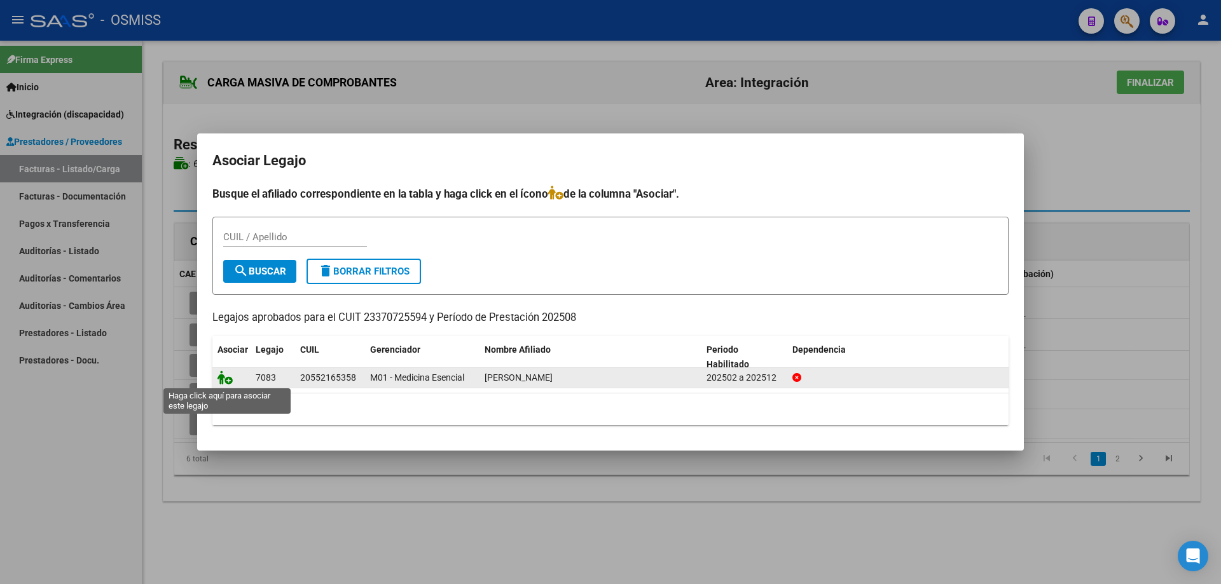
click at [217, 377] on icon at bounding box center [224, 378] width 15 height 14
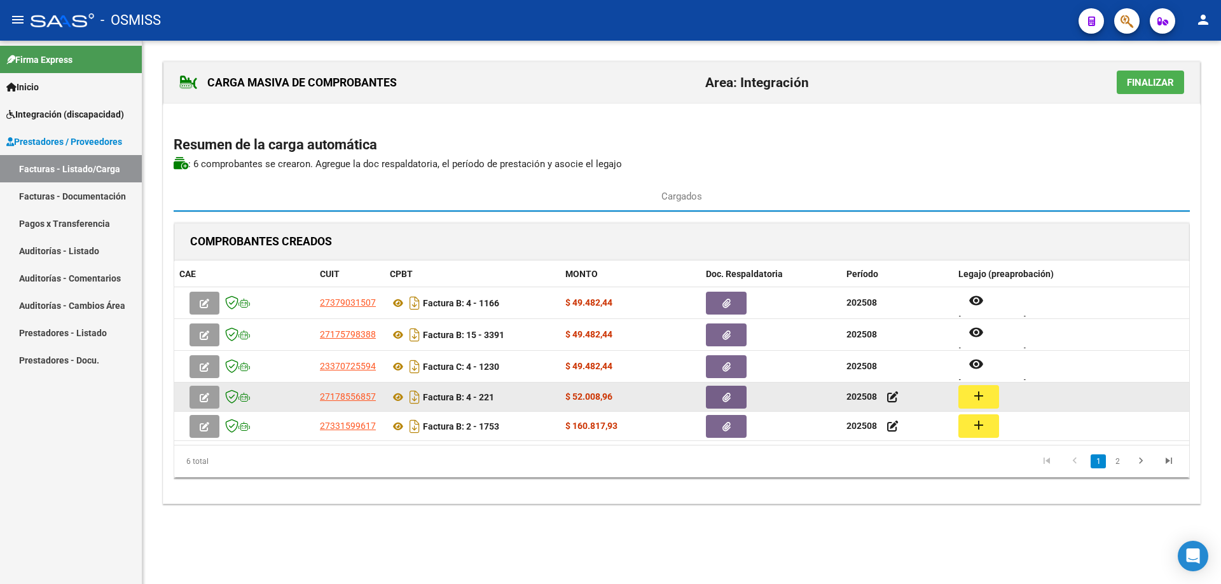
click at [984, 399] on mat-icon "add" at bounding box center [978, 396] width 15 height 15
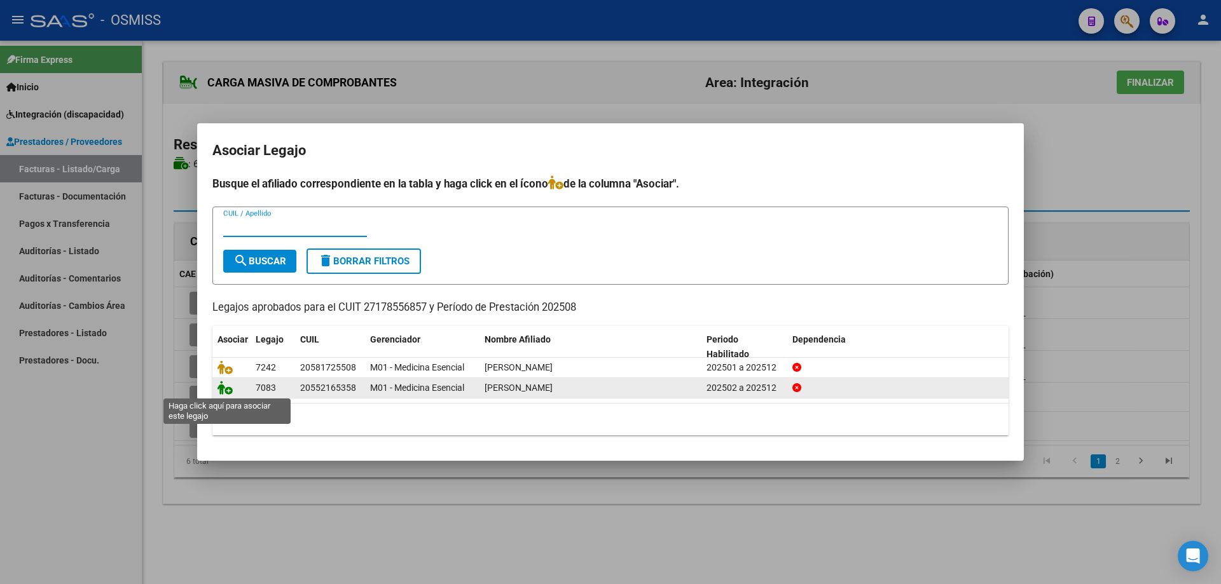
click at [228, 390] on icon at bounding box center [224, 388] width 15 height 14
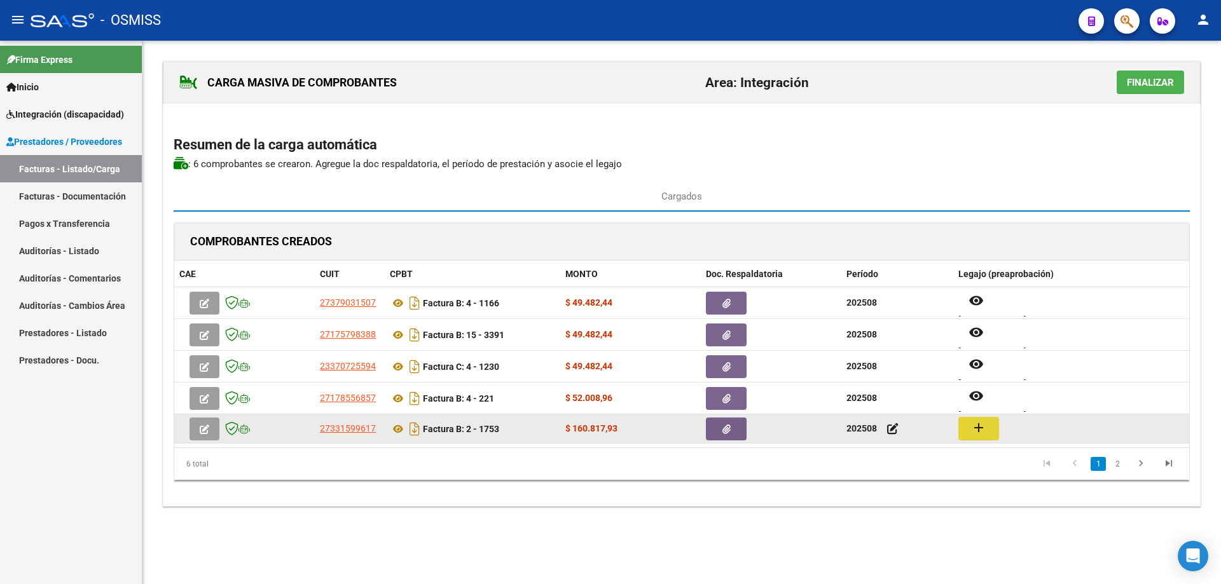
click at [970, 429] on button "add" at bounding box center [978, 429] width 41 height 24
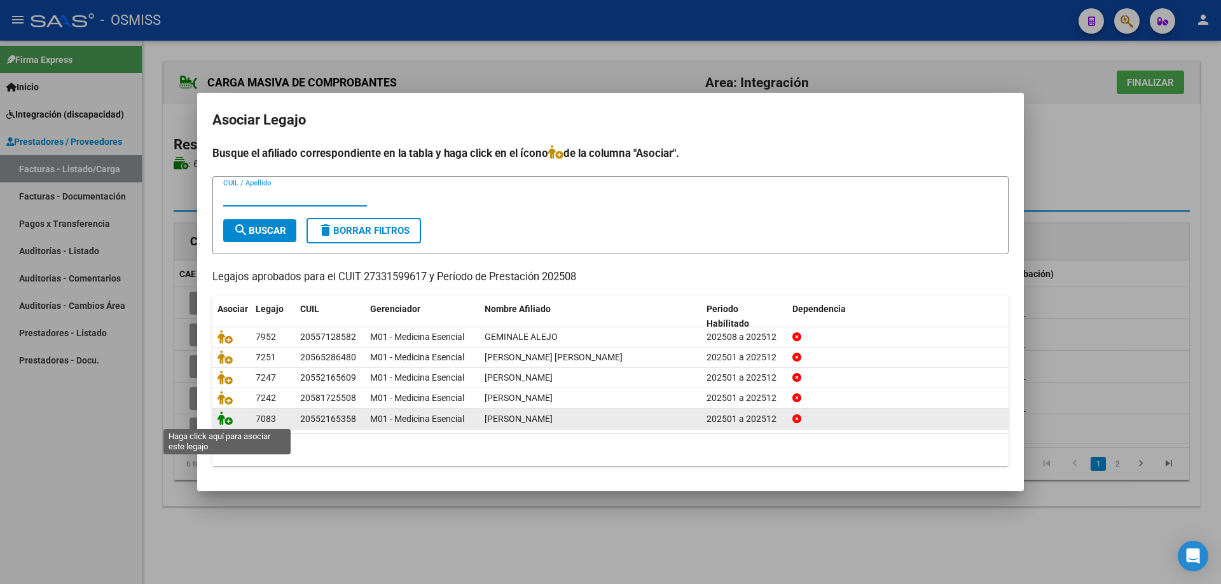
click at [219, 422] on icon at bounding box center [224, 418] width 15 height 14
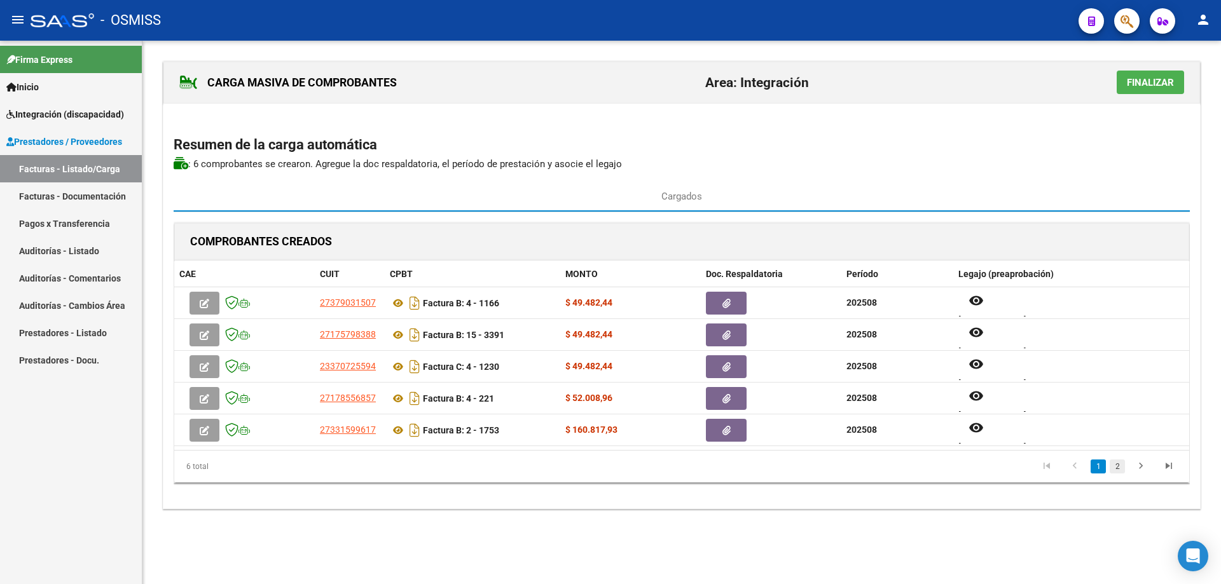
click at [1119, 471] on link "2" at bounding box center [1117, 467] width 15 height 14
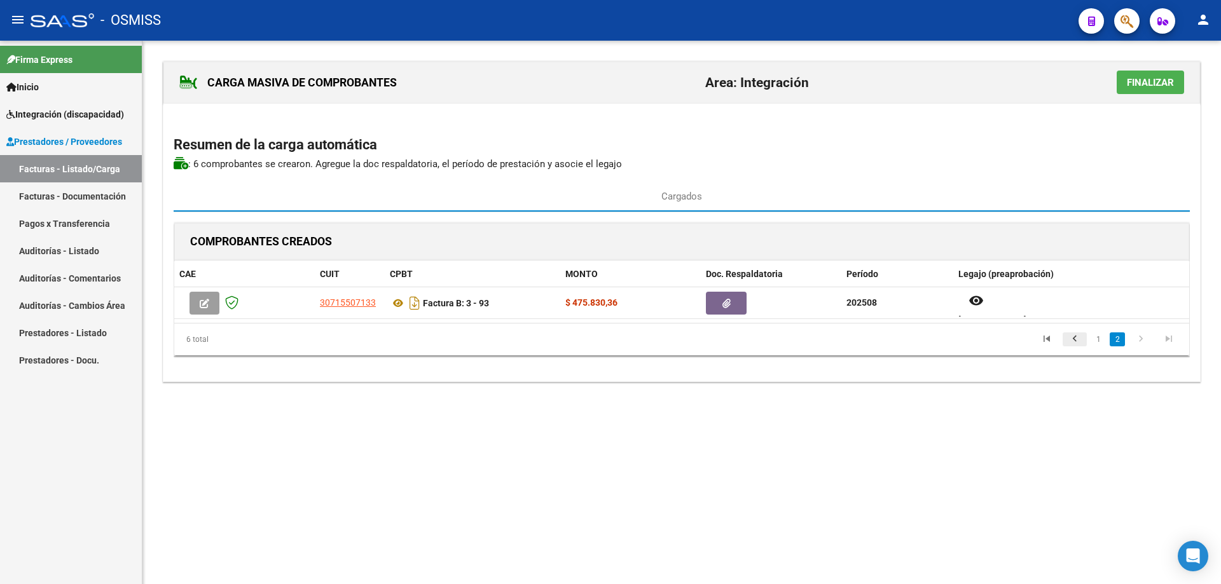
click at [1080, 333] on icon "go to previous page" at bounding box center [1075, 340] width 17 height 15
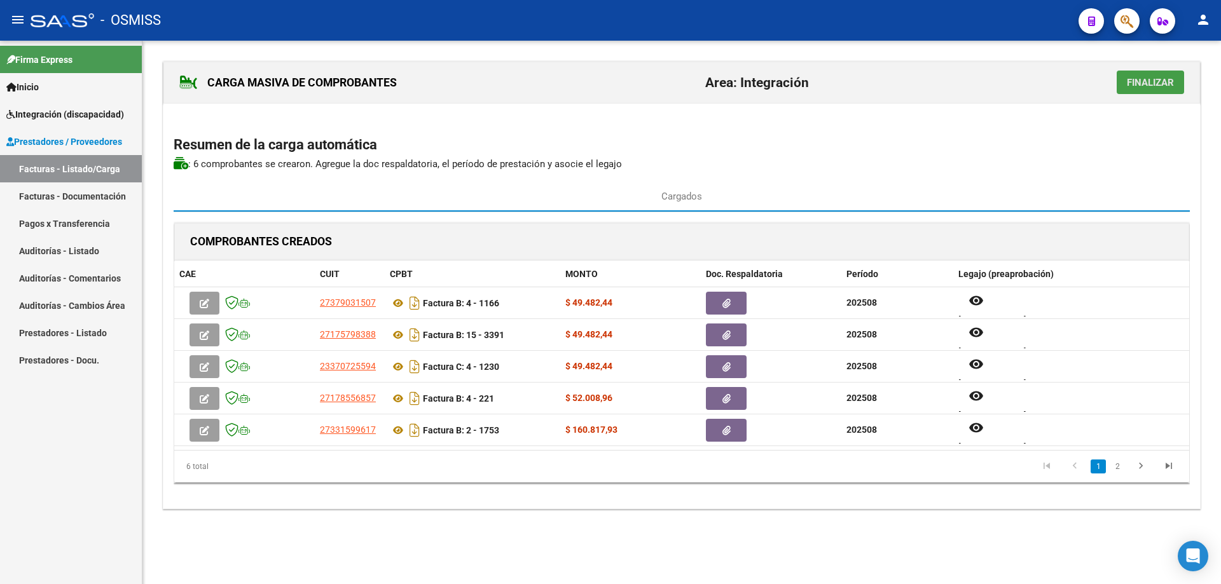
click at [1152, 78] on span "Finalizar" at bounding box center [1150, 82] width 47 height 11
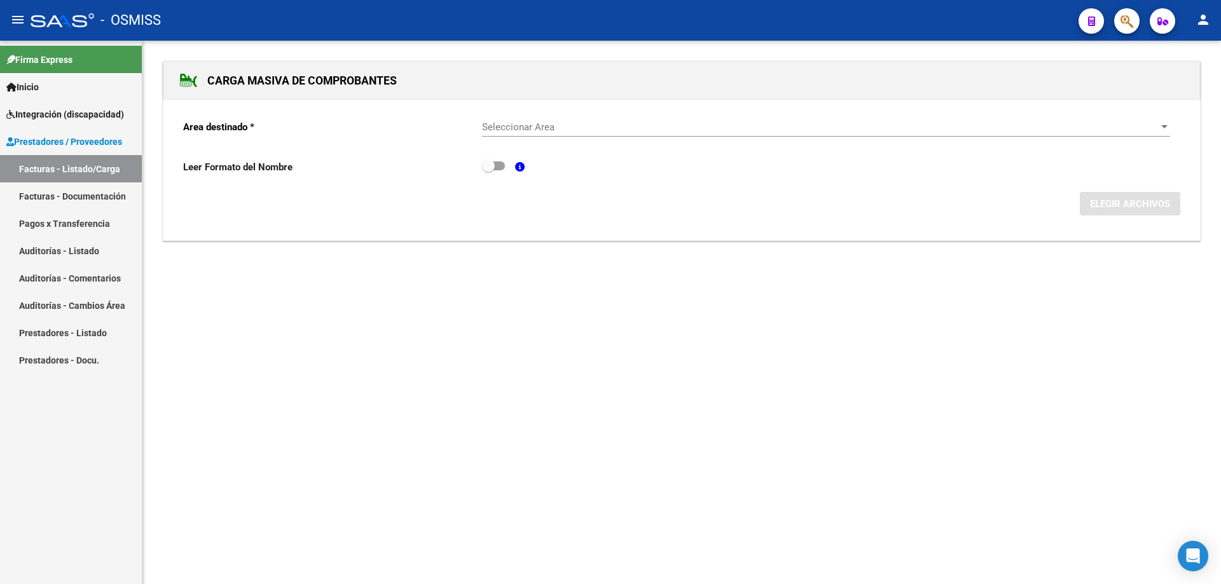
click at [506, 116] on div "Seleccionar Area Seleccionar Area" at bounding box center [826, 122] width 688 height 27
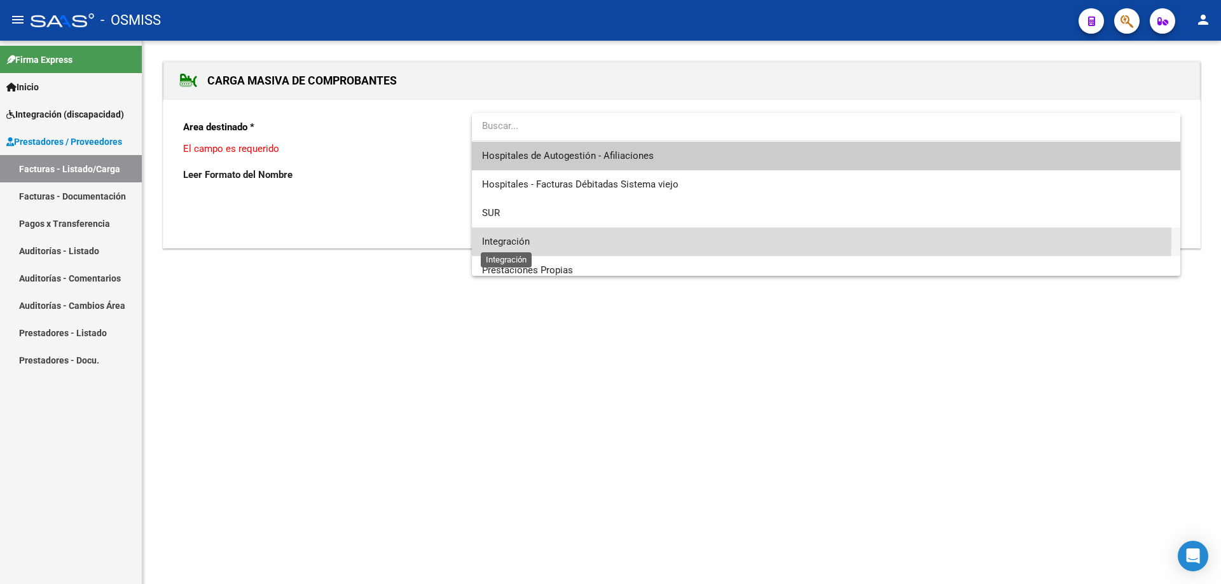
click at [507, 237] on span "Integración" at bounding box center [506, 241] width 48 height 11
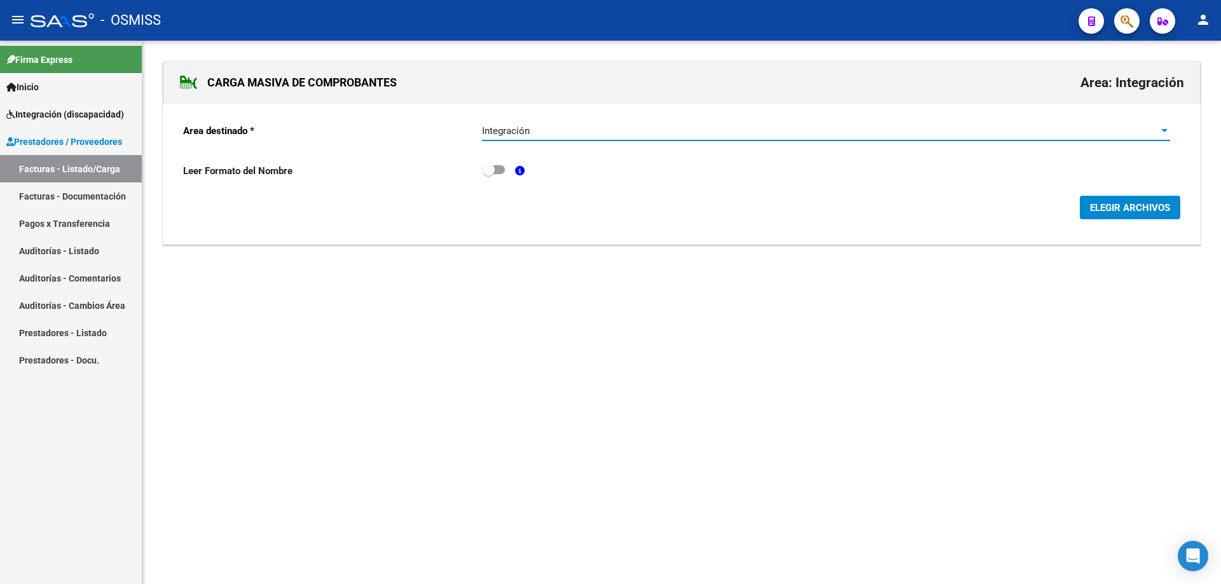
click at [1117, 205] on span "ELEGIR ARCHIVOS" at bounding box center [1130, 207] width 80 height 11
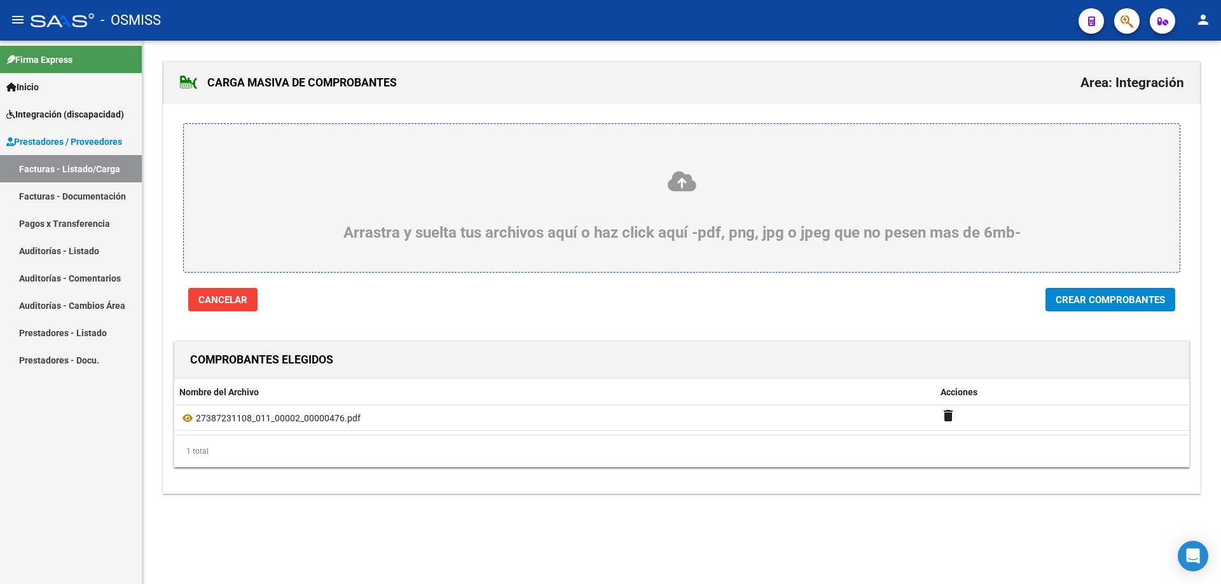
click at [1096, 305] on span "Crear Comprobantes" at bounding box center [1110, 299] width 109 height 11
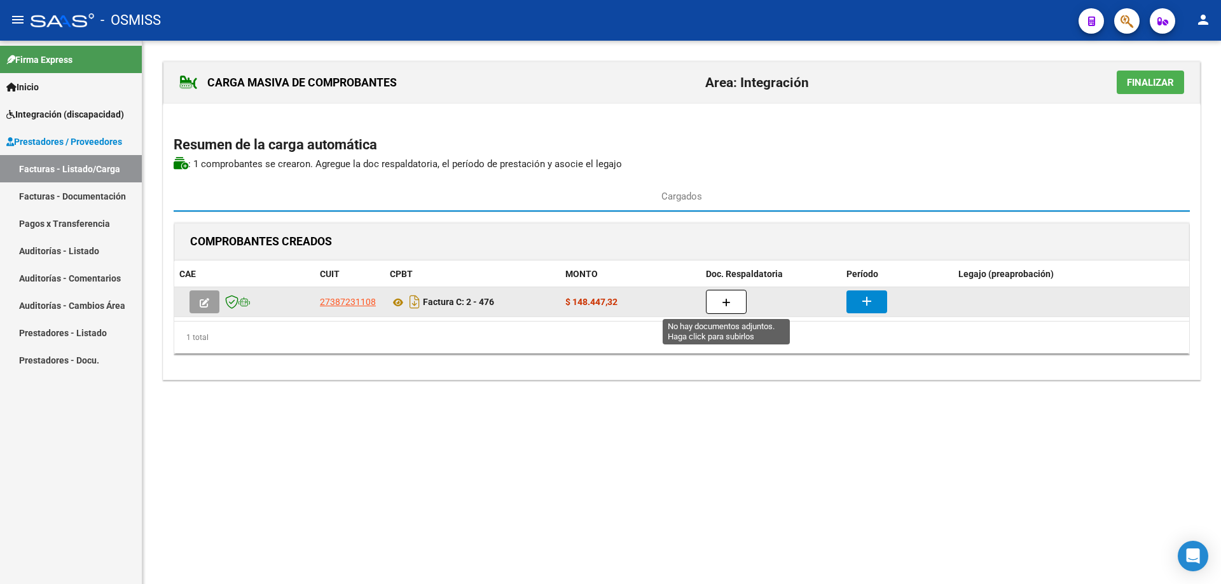
click at [720, 304] on button "button" at bounding box center [726, 302] width 41 height 24
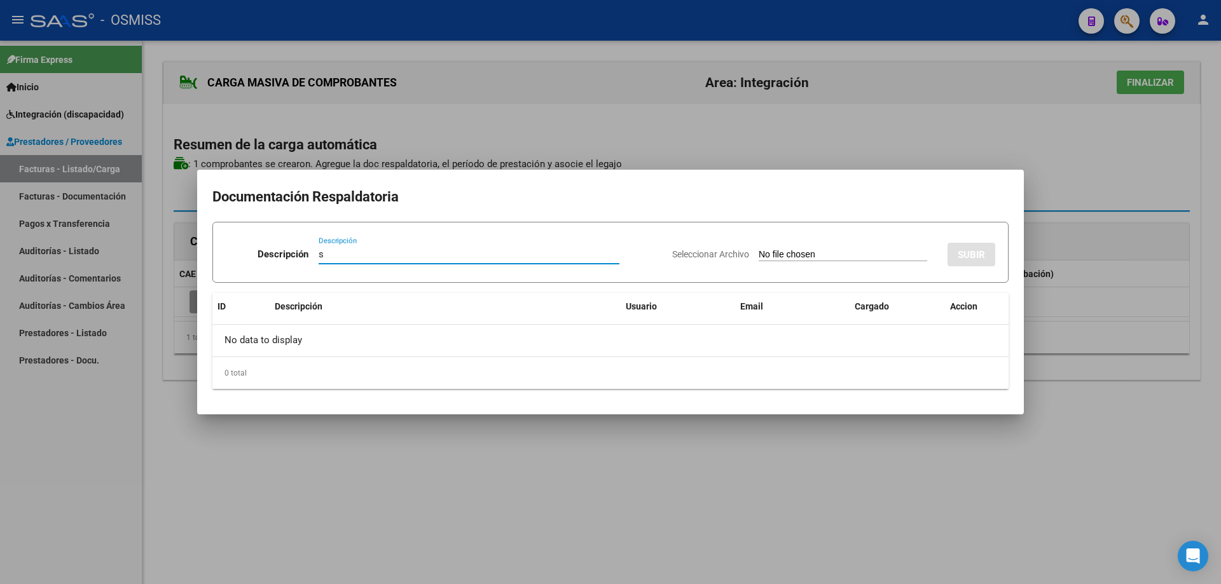
type input "s"
click at [775, 251] on input "Seleccionar Archivo" at bounding box center [843, 255] width 169 height 12
type input "C:\fakepath\asistencia agosto [PERSON_NAME].pdf"
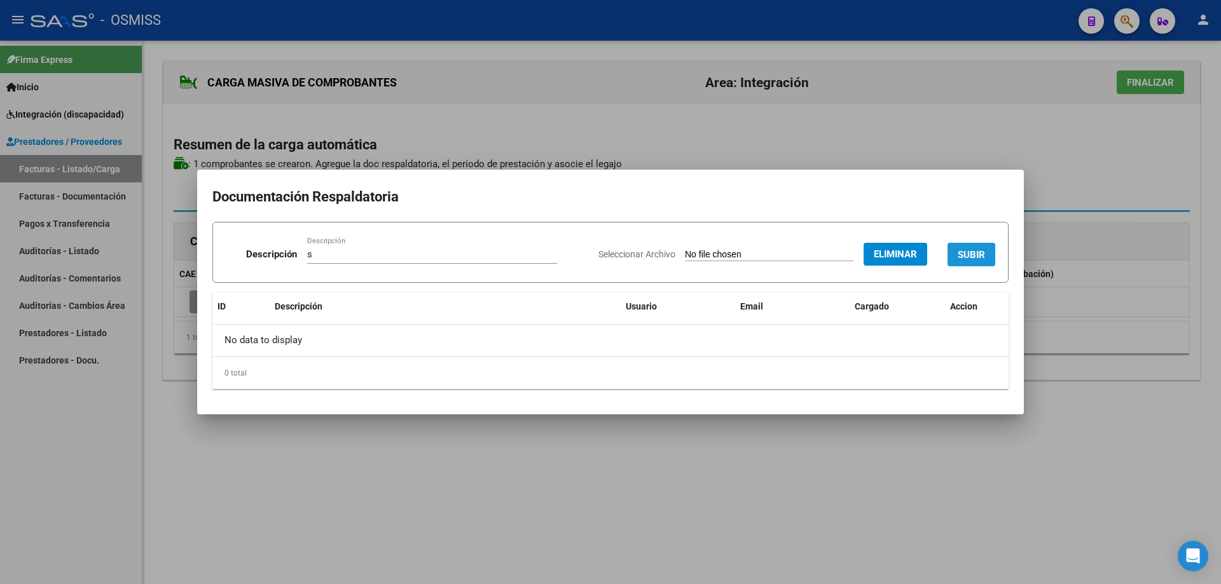
click at [963, 247] on button "SUBIR" at bounding box center [972, 255] width 48 height 24
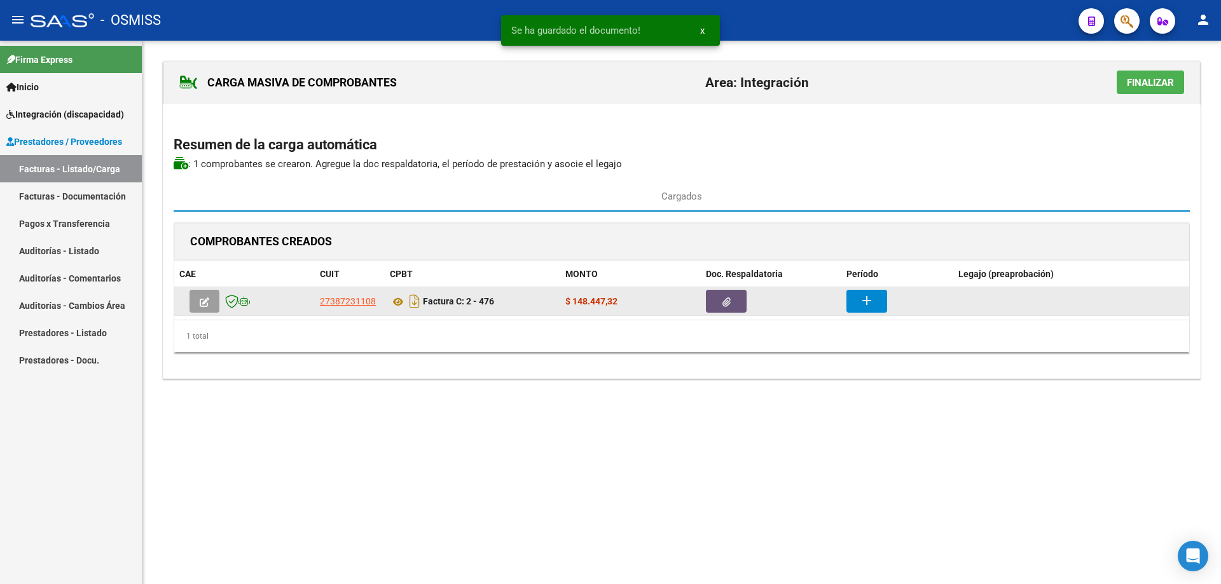
click at [715, 301] on button "button" at bounding box center [726, 301] width 41 height 23
click at [864, 298] on mat-icon "add" at bounding box center [866, 300] width 15 height 15
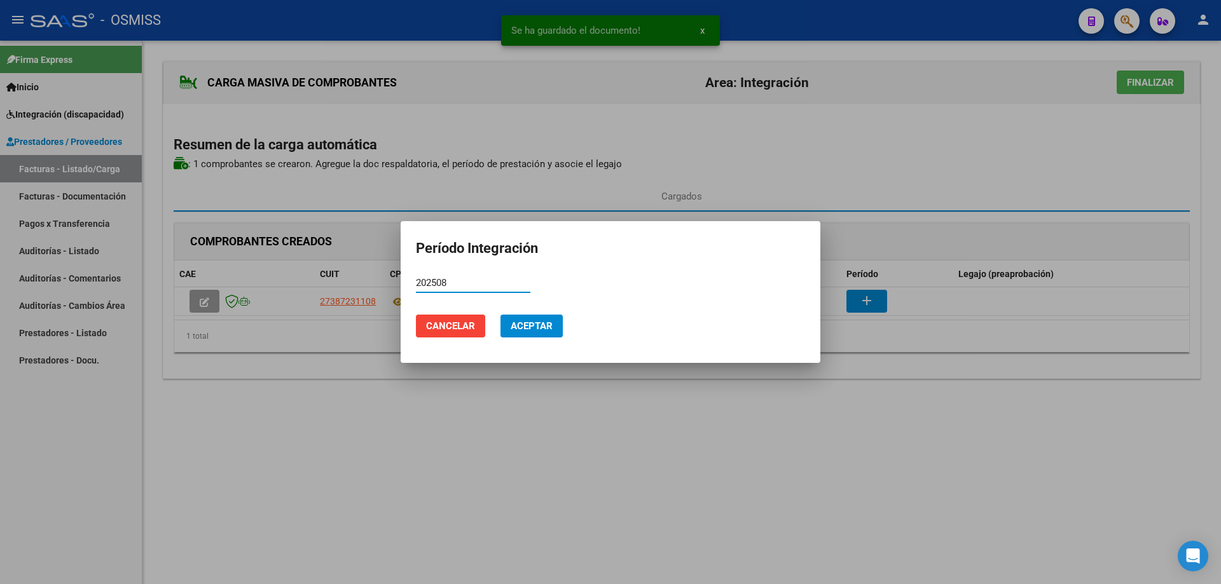
type input "202508"
click at [524, 328] on span "Aceptar" at bounding box center [532, 326] width 42 height 11
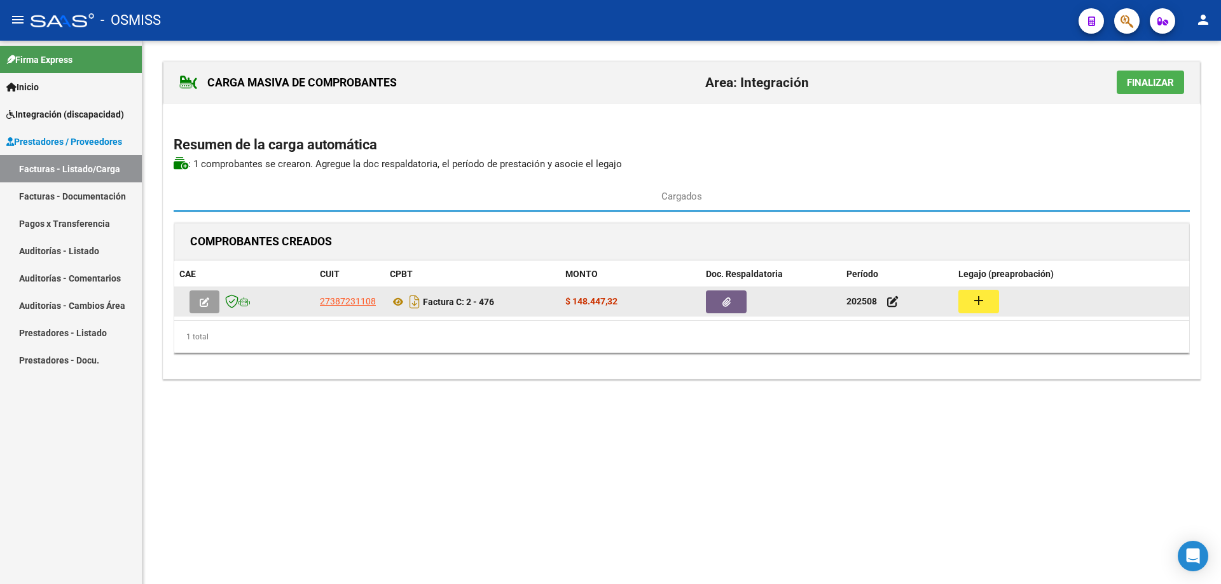
click at [979, 301] on mat-icon "add" at bounding box center [978, 300] width 15 height 15
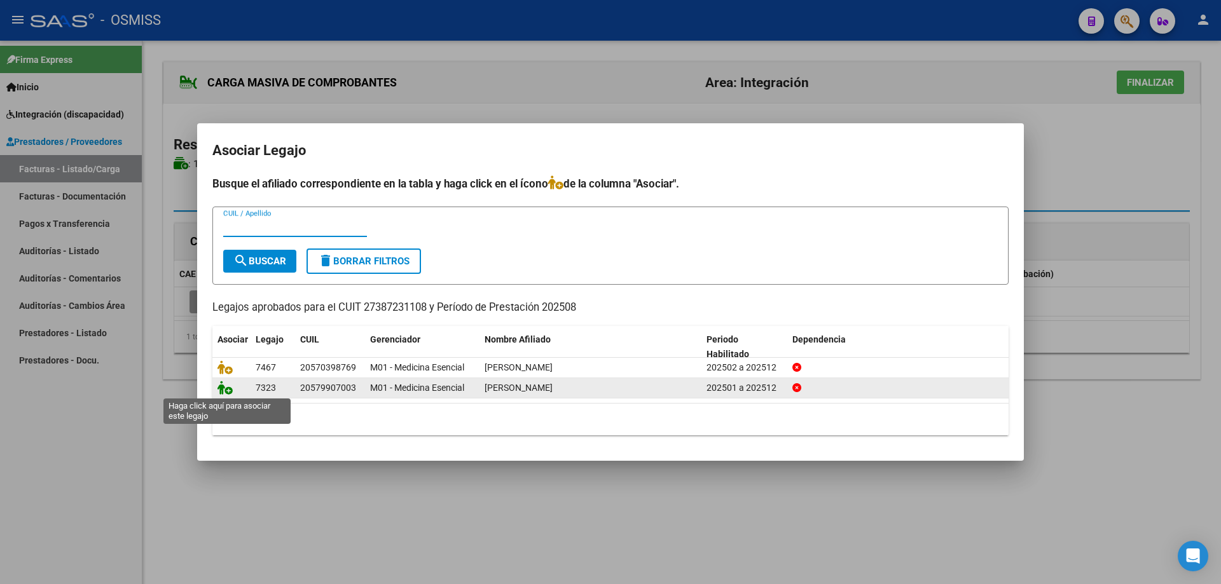
click at [227, 388] on icon at bounding box center [224, 388] width 15 height 14
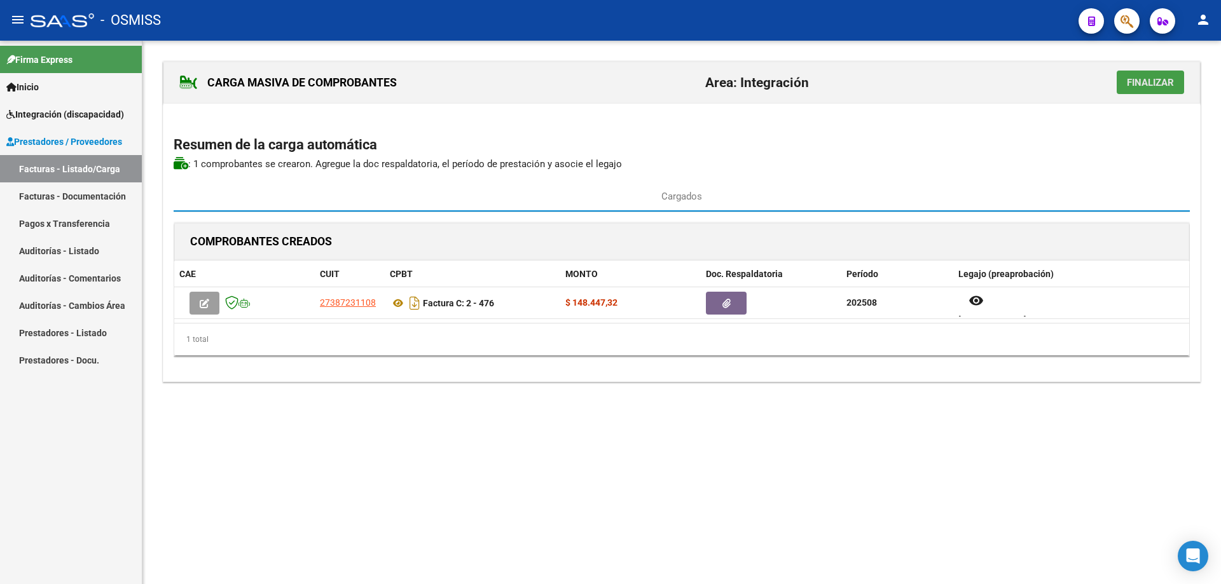
click at [1140, 88] on span "Finalizar" at bounding box center [1150, 82] width 47 height 11
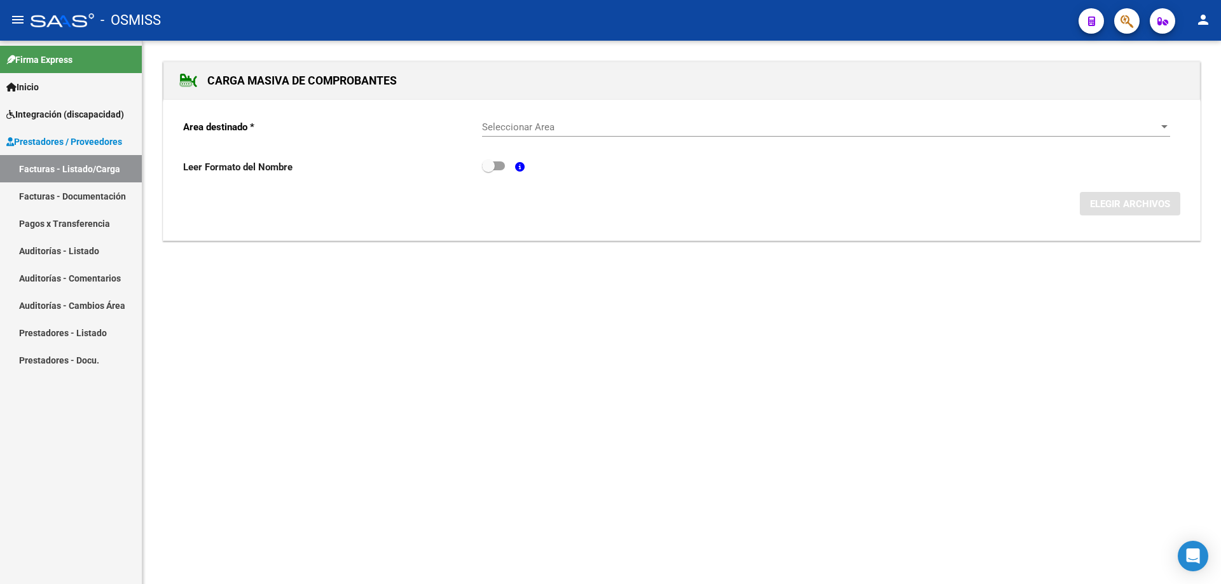
click at [516, 132] on span "Seleccionar Area" at bounding box center [820, 126] width 677 height 11
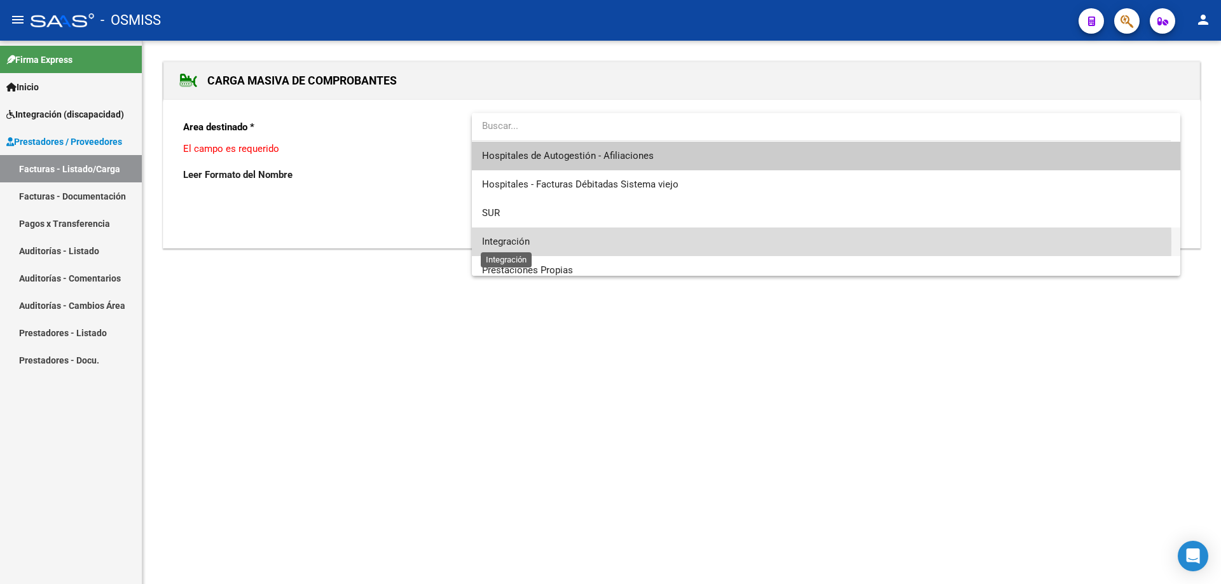
click at [506, 244] on span "Integración" at bounding box center [506, 241] width 48 height 11
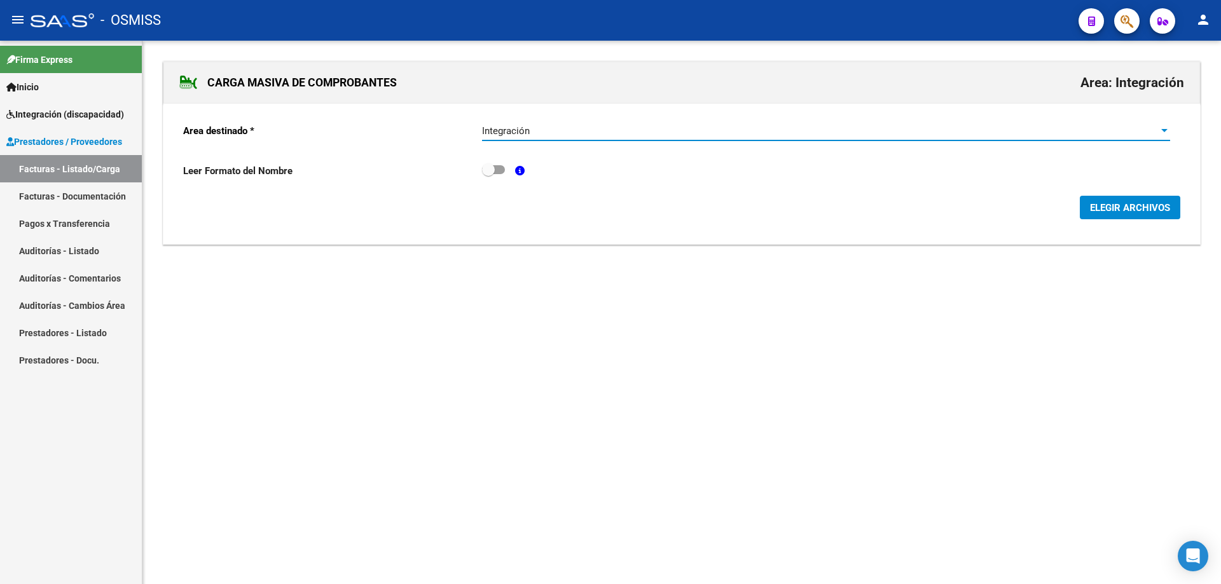
click at [1119, 206] on span "ELEGIR ARCHIVOS" at bounding box center [1130, 207] width 80 height 11
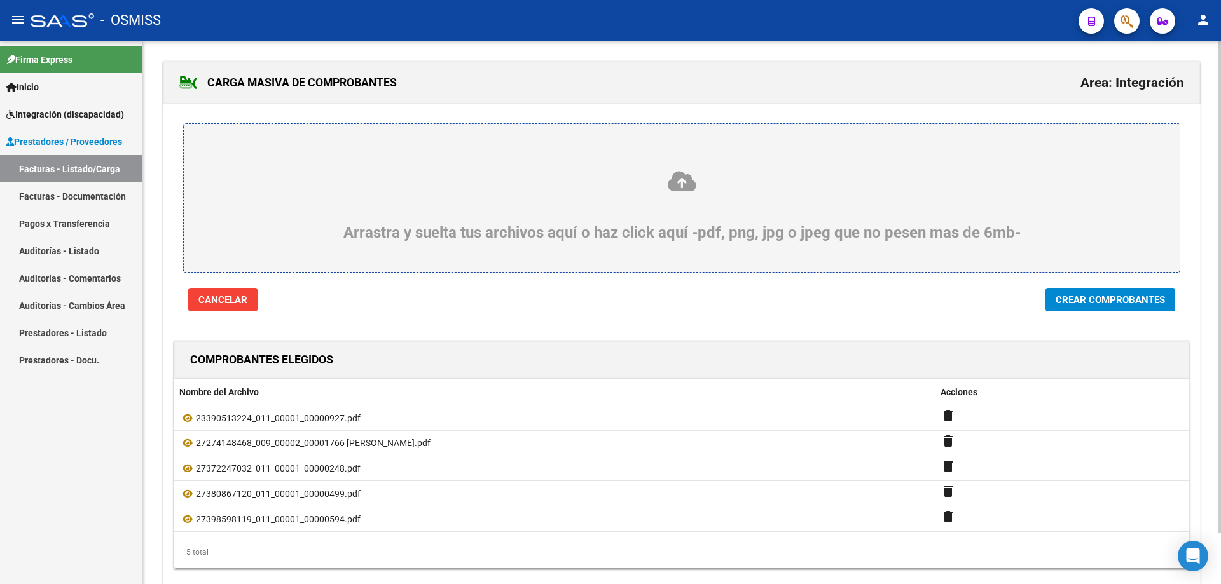
click at [1078, 295] on span "Crear Comprobantes" at bounding box center [1110, 299] width 109 height 11
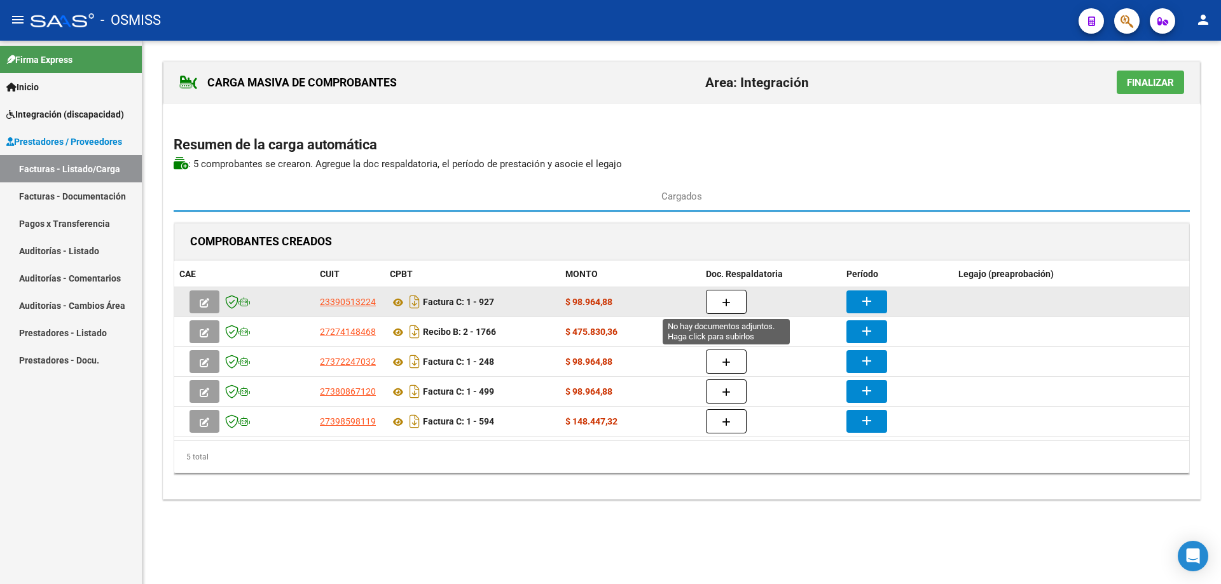
click at [728, 300] on icon "button" at bounding box center [726, 303] width 9 height 10
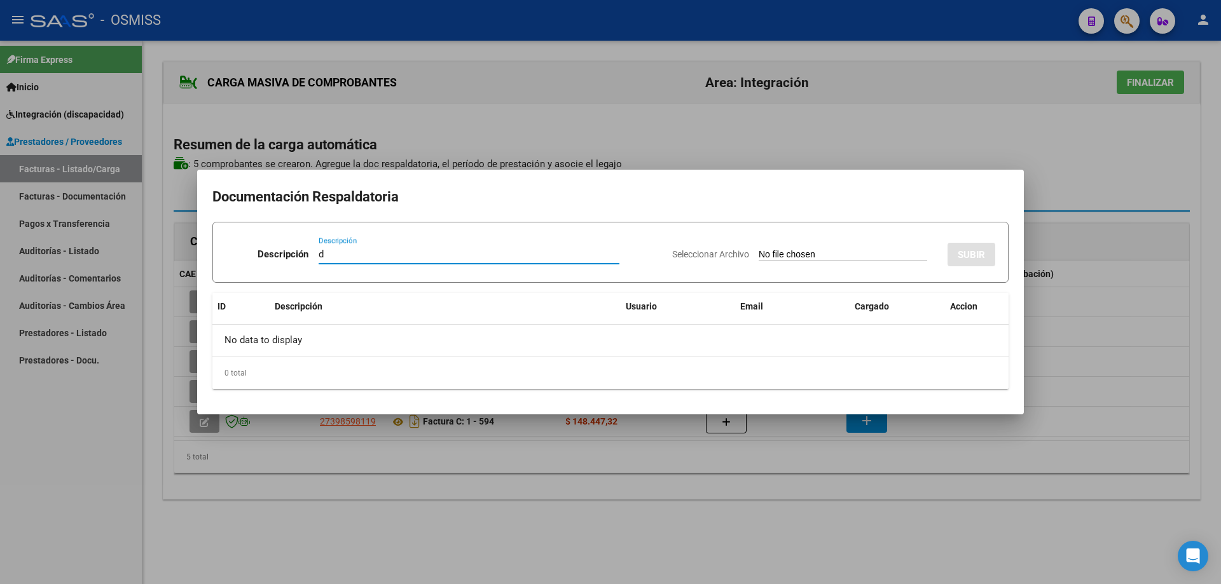
type input "d"
click at [764, 255] on input "Seleccionar Archivo" at bounding box center [843, 255] width 169 height 12
type input "C:\fakepath\Asistencia.pdf"
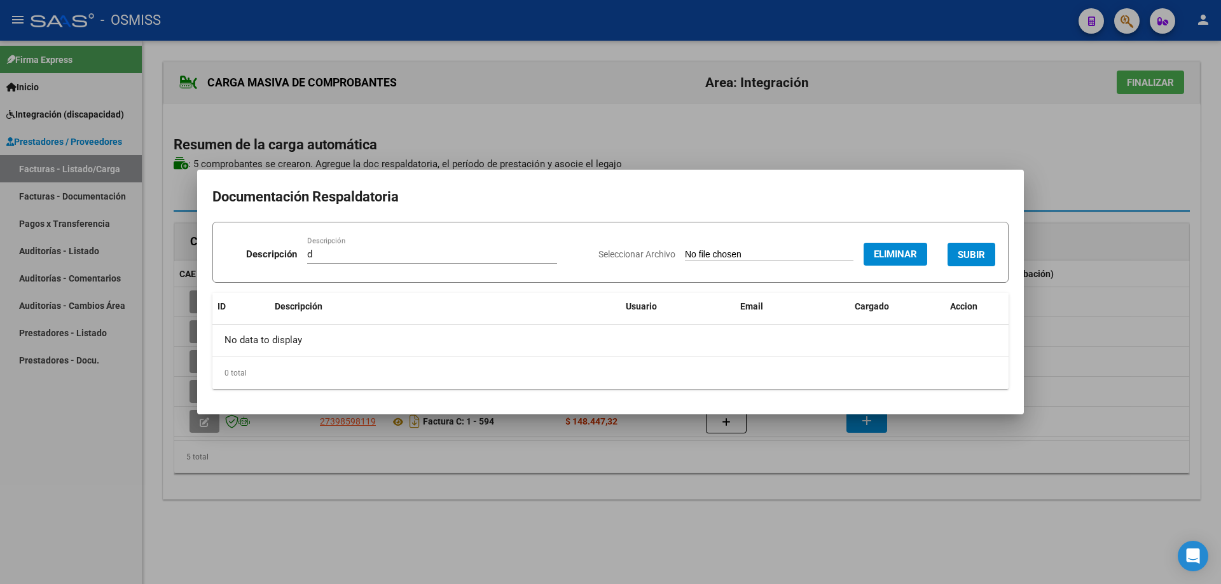
click at [963, 247] on button "SUBIR" at bounding box center [972, 255] width 48 height 24
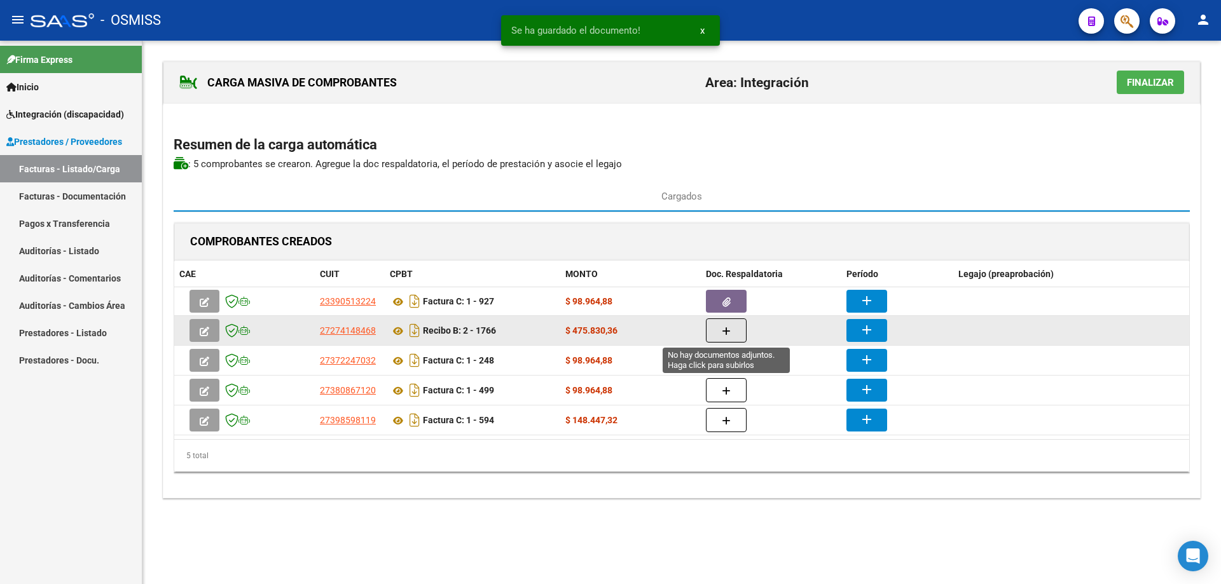
click at [716, 329] on button "button" at bounding box center [726, 331] width 41 height 24
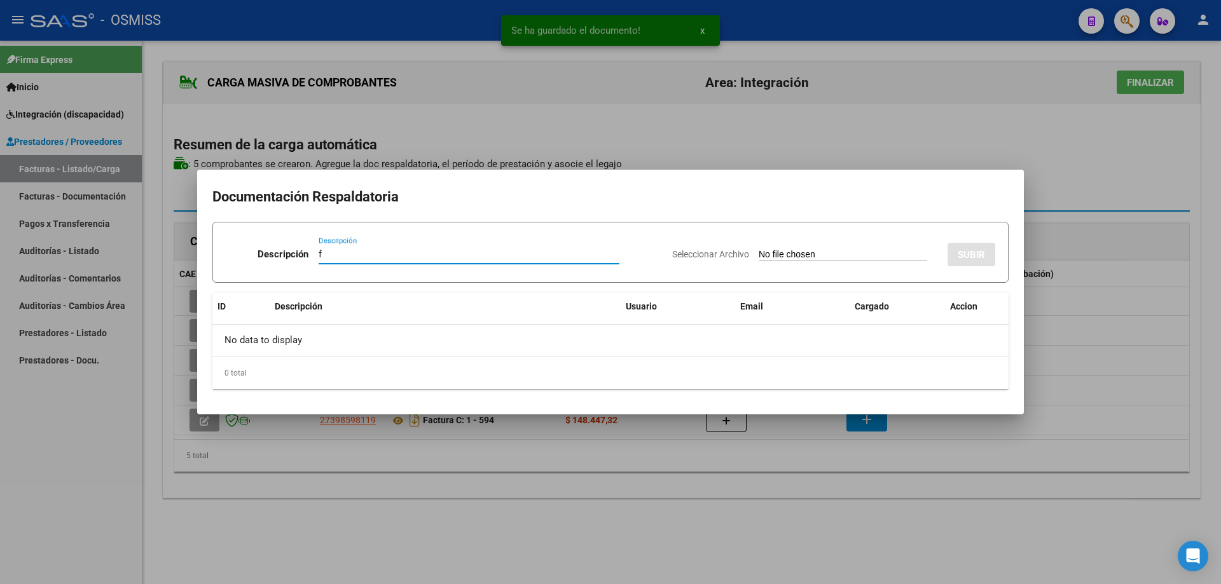
type input "f"
click at [759, 249] on input "Seleccionar Archivo" at bounding box center [843, 255] width 169 height 12
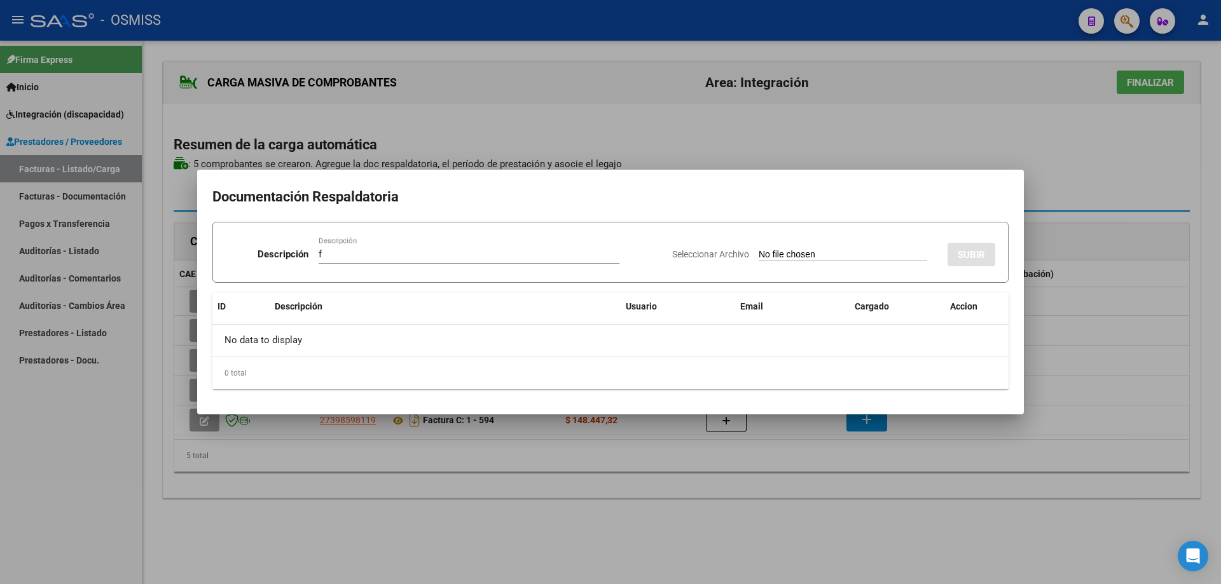
type input "C:\fakepath\ASIST IE AGOSTO [PERSON_NAME][GEOGRAPHIC_DATA]pdf"
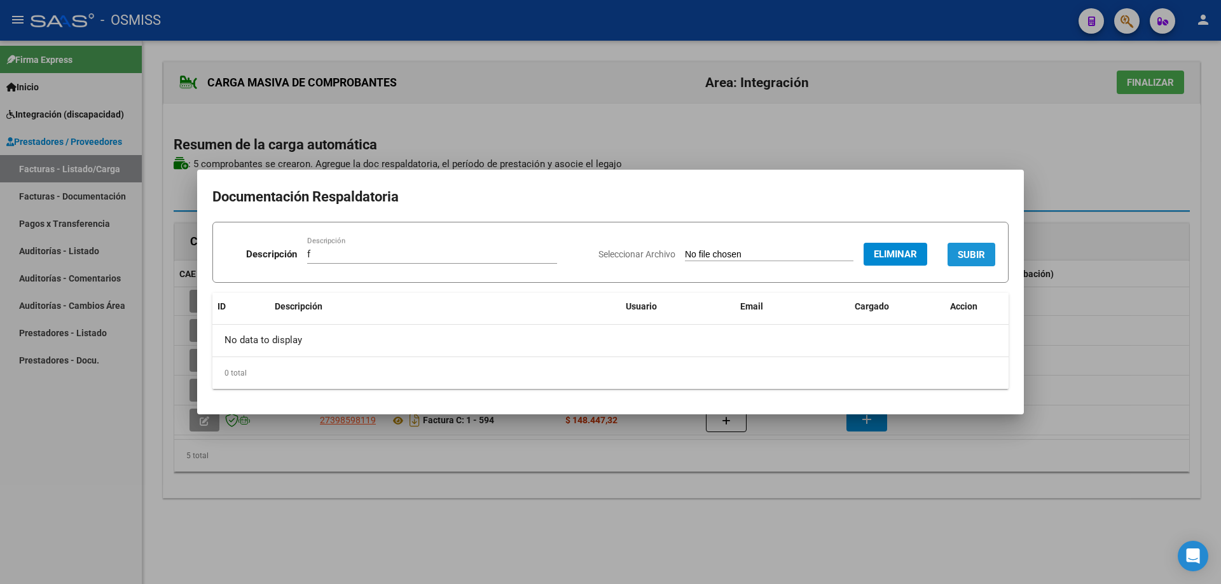
click at [974, 249] on span "SUBIR" at bounding box center [971, 254] width 27 height 11
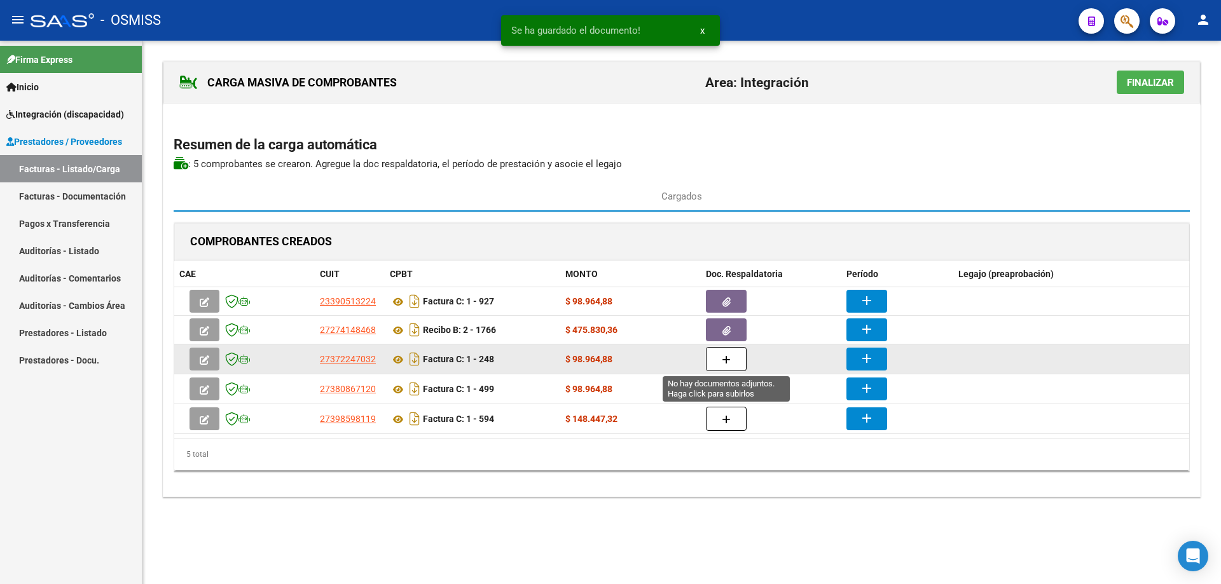
click at [719, 364] on button "button" at bounding box center [726, 359] width 41 height 24
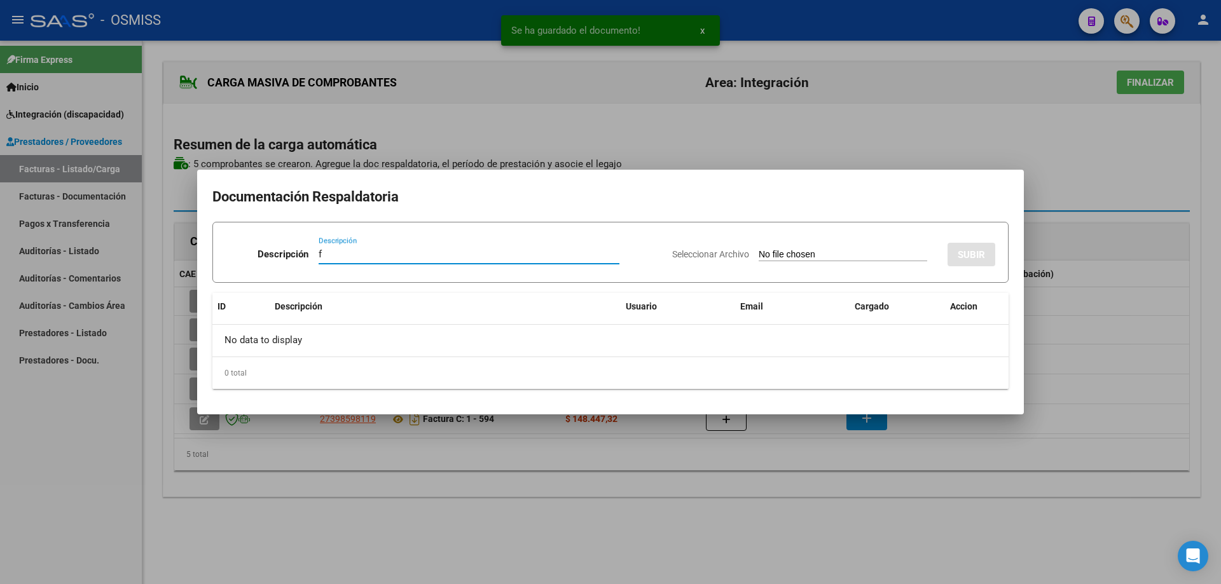
type input "f"
click at [759, 256] on input "Seleccionar Archivo" at bounding box center [843, 255] width 169 height 12
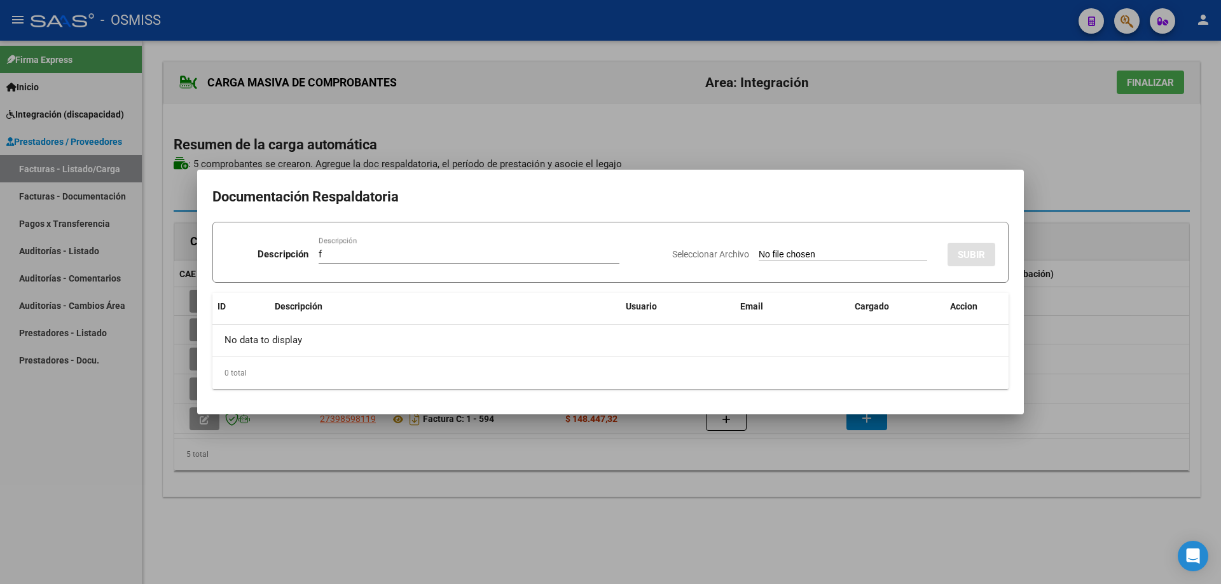
type input "C:\fakepath\[PERSON_NAME] asistencia.pdf"
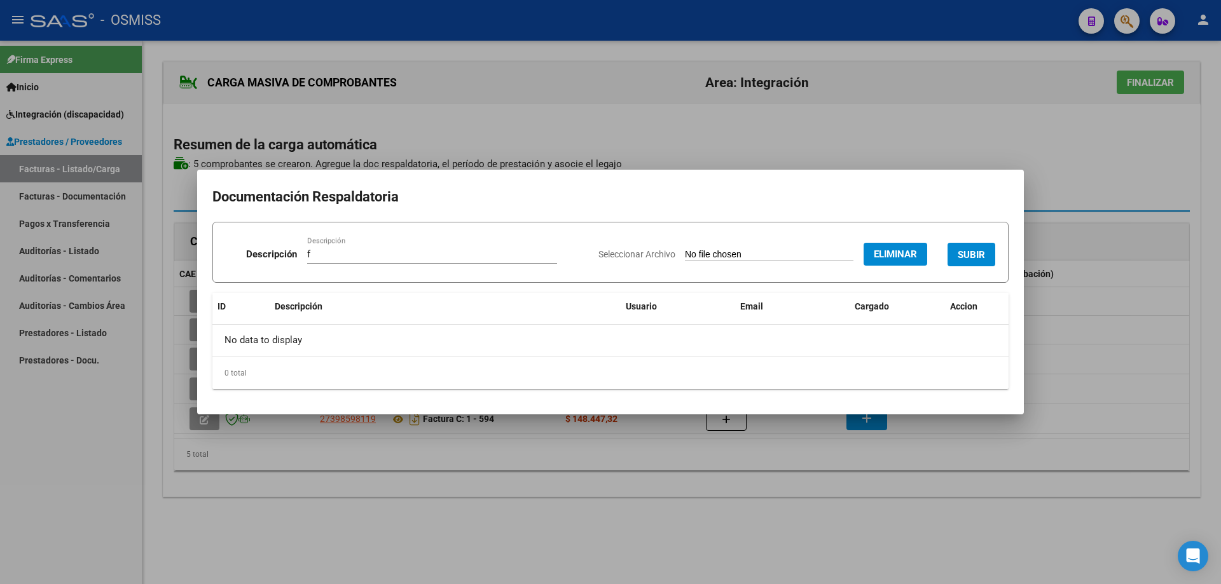
click at [965, 242] on div "Seleccionar Archivo Eliminar SUBIR" at bounding box center [796, 252] width 397 height 39
click at [965, 250] on span "SUBIR" at bounding box center [971, 254] width 27 height 11
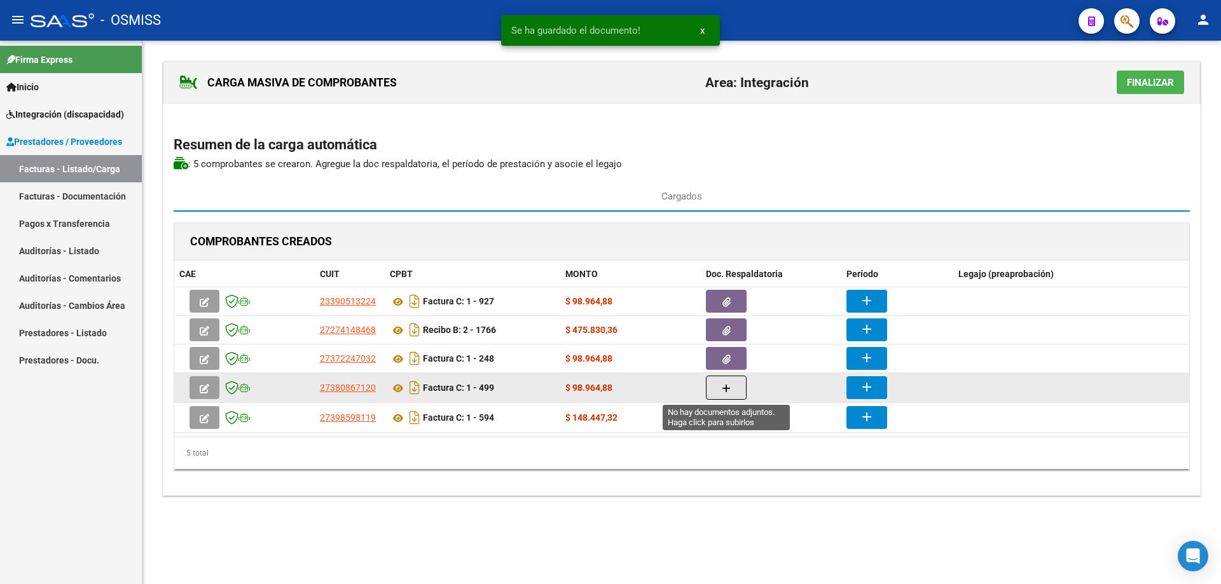
click at [718, 390] on button "button" at bounding box center [726, 388] width 41 height 24
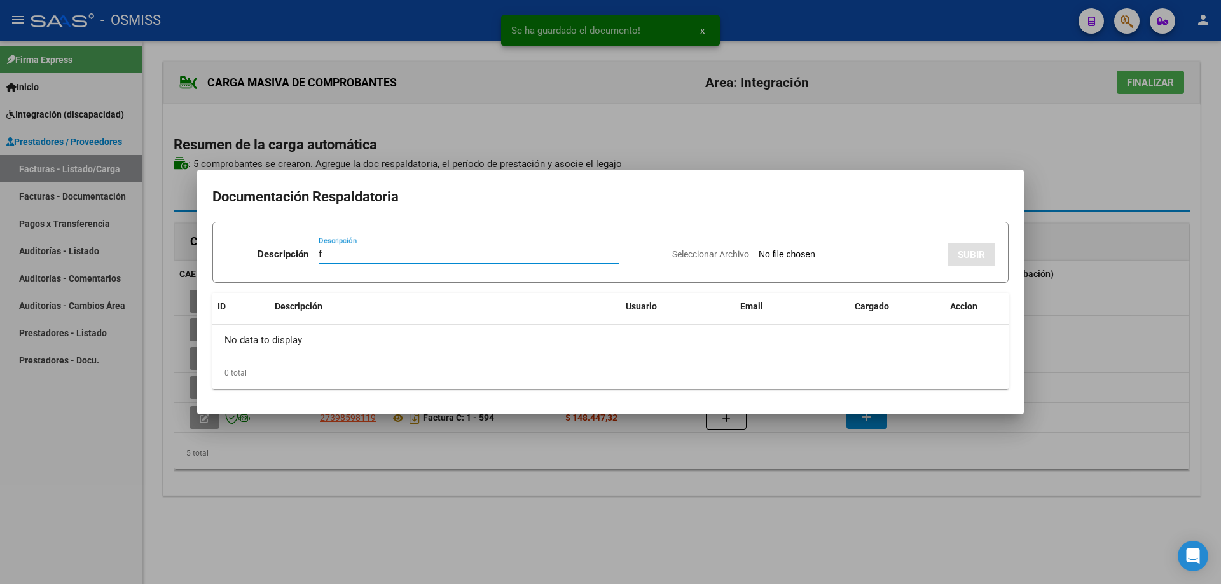
type input "f"
click at [759, 256] on input "Seleccionar Archivo" at bounding box center [843, 255] width 169 height 12
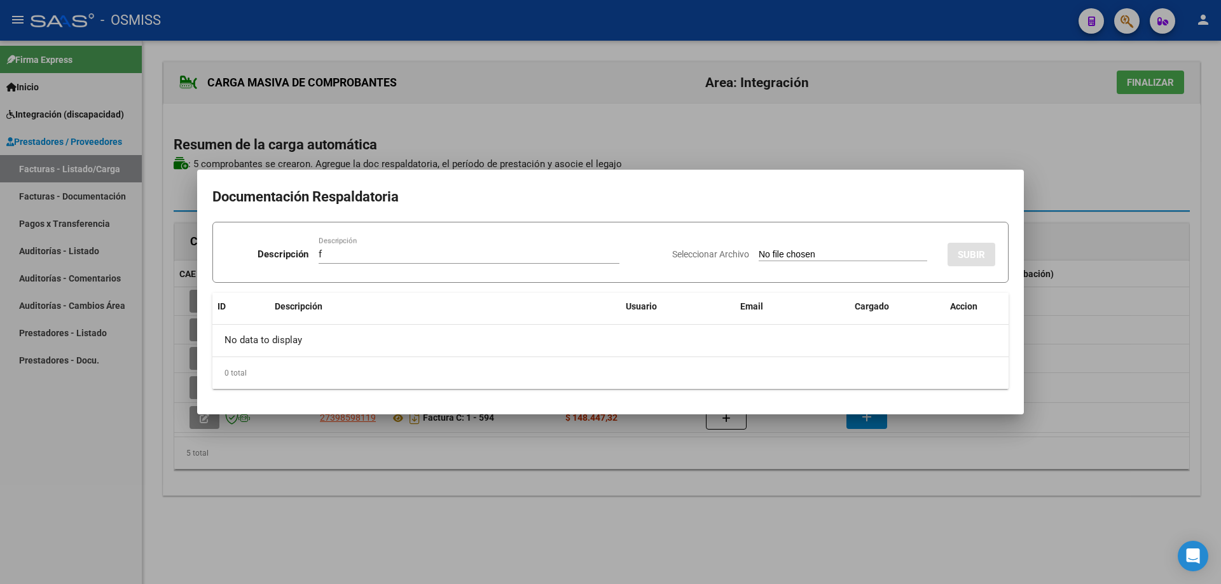
type input "C:\fakepath\[GEOGRAPHIC_DATA] [DATE].pdf"
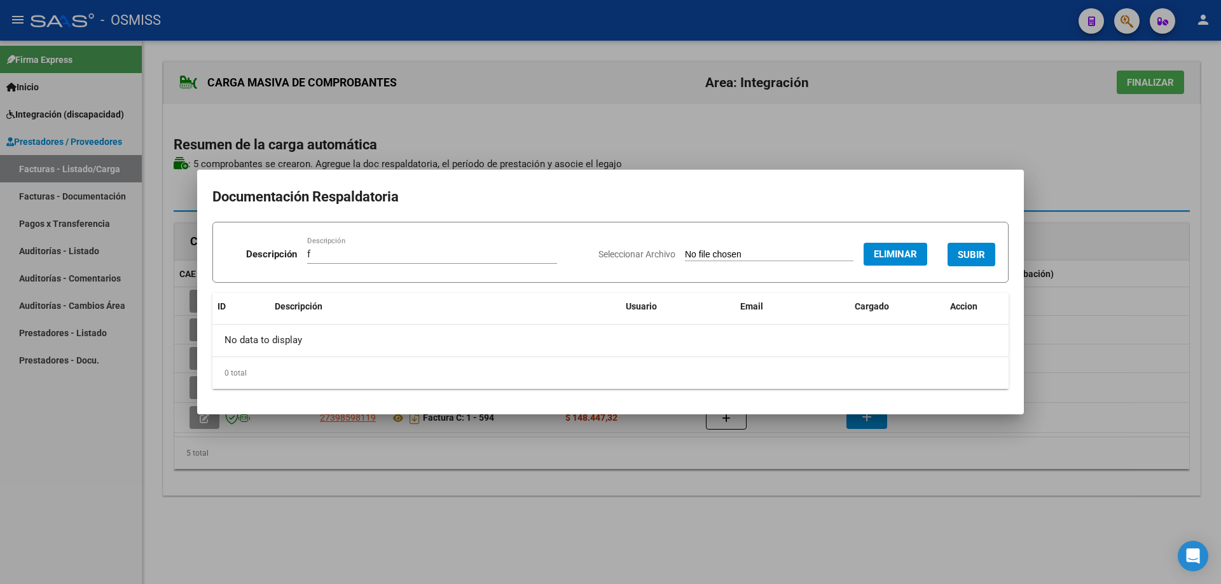
click at [981, 247] on button "SUBIR" at bounding box center [972, 255] width 48 height 24
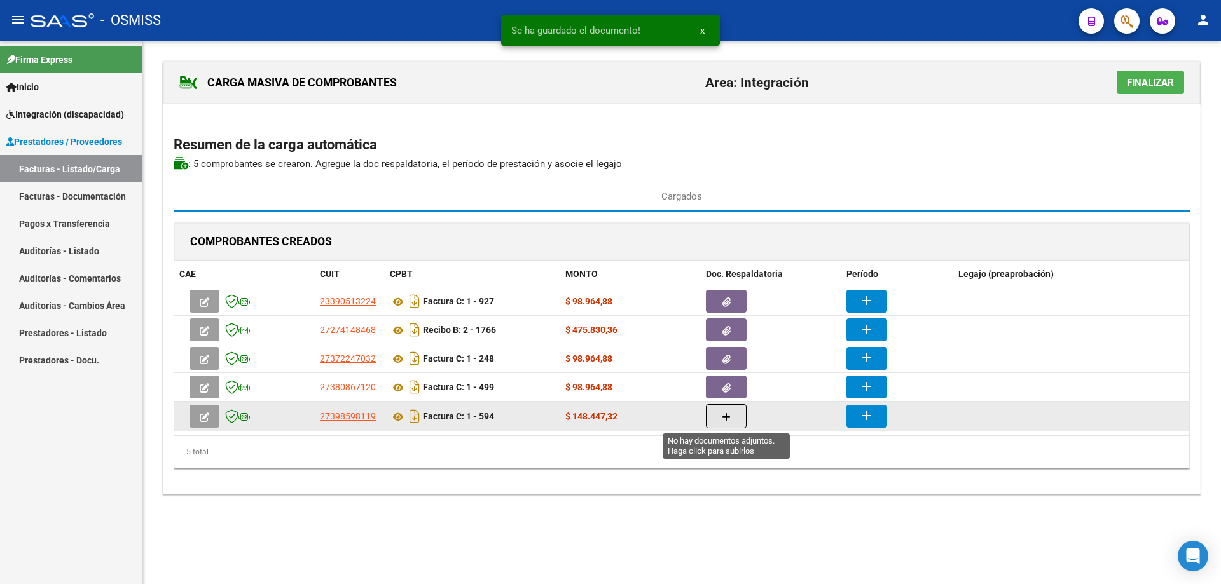
click at [738, 412] on button "button" at bounding box center [726, 416] width 41 height 24
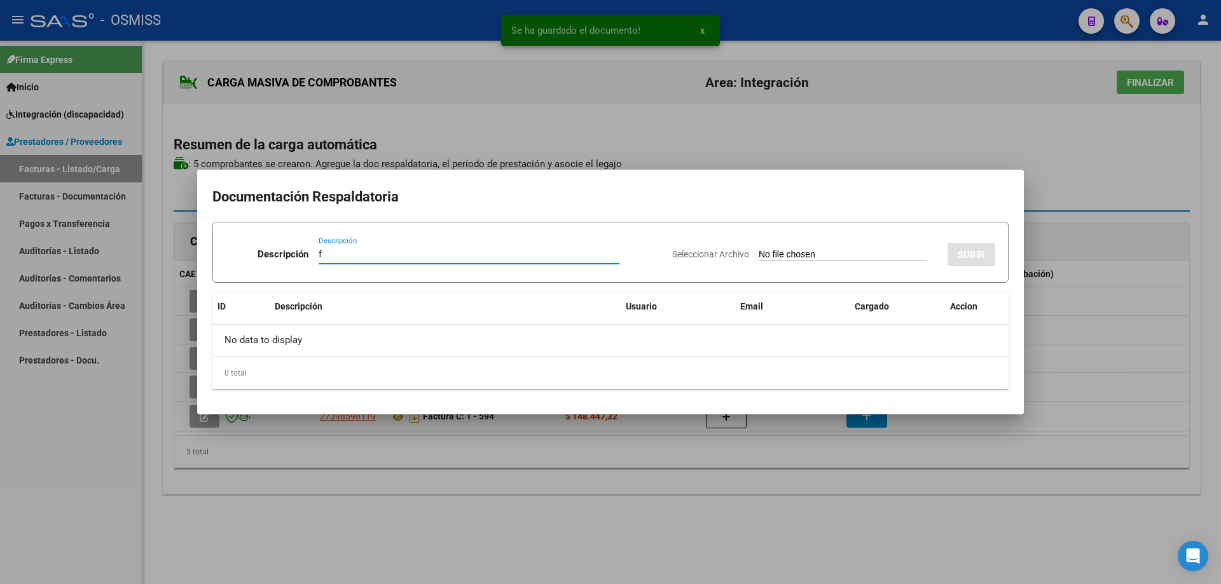
type input "f"
click at [759, 257] on input "Seleccionar Archivo" at bounding box center [843, 255] width 169 height 12
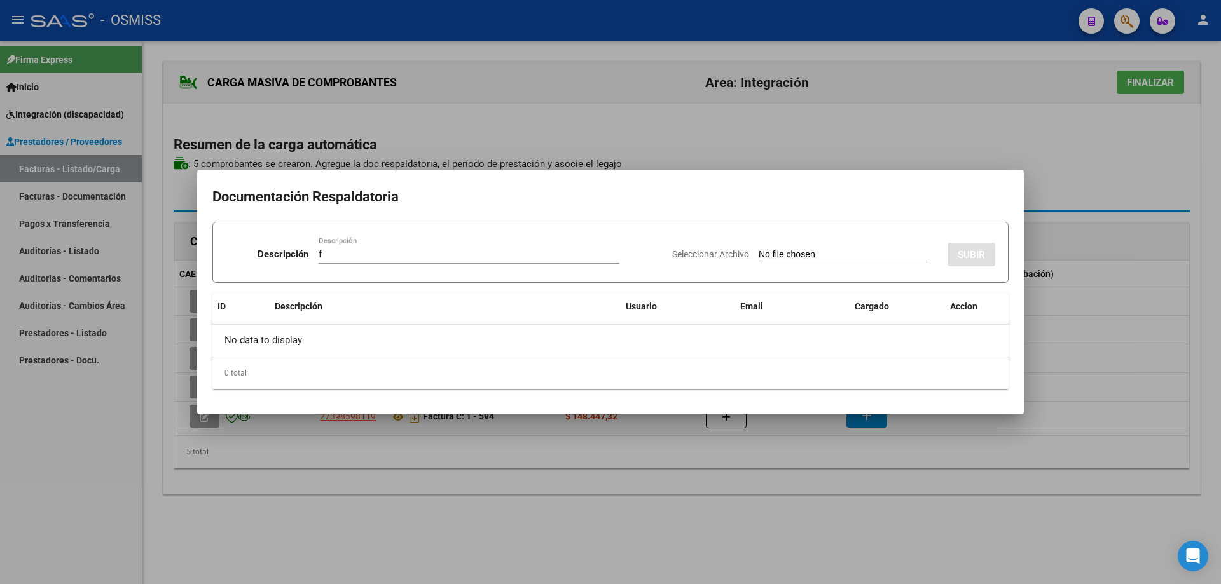
type input "C:\fakepath\[PERSON_NAME] agosto.pdf"
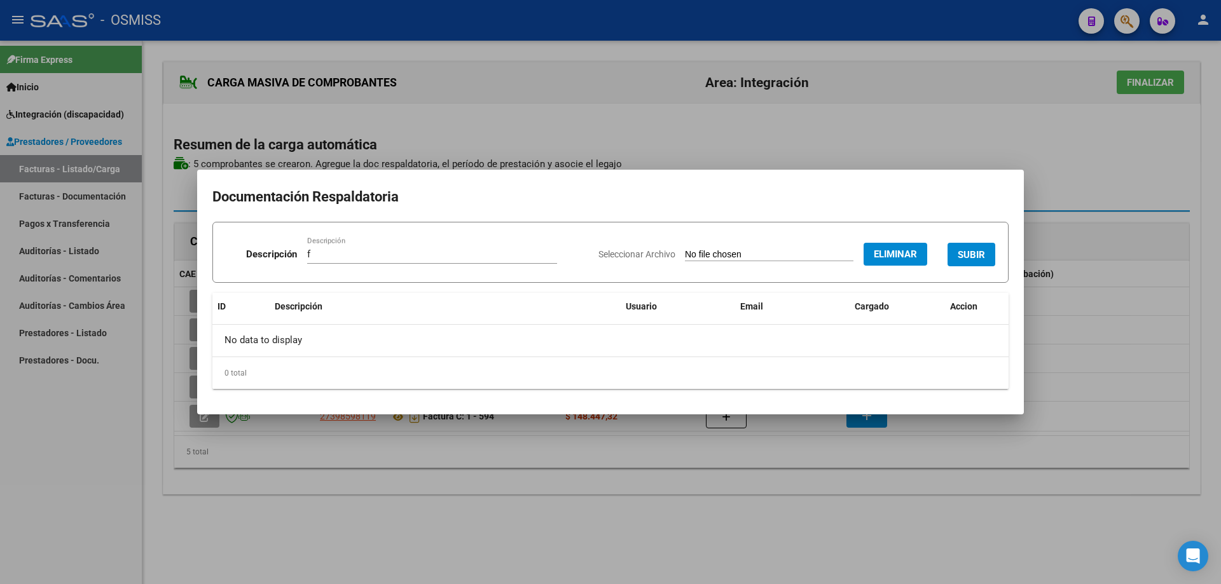
click at [968, 249] on span "SUBIR" at bounding box center [971, 254] width 27 height 11
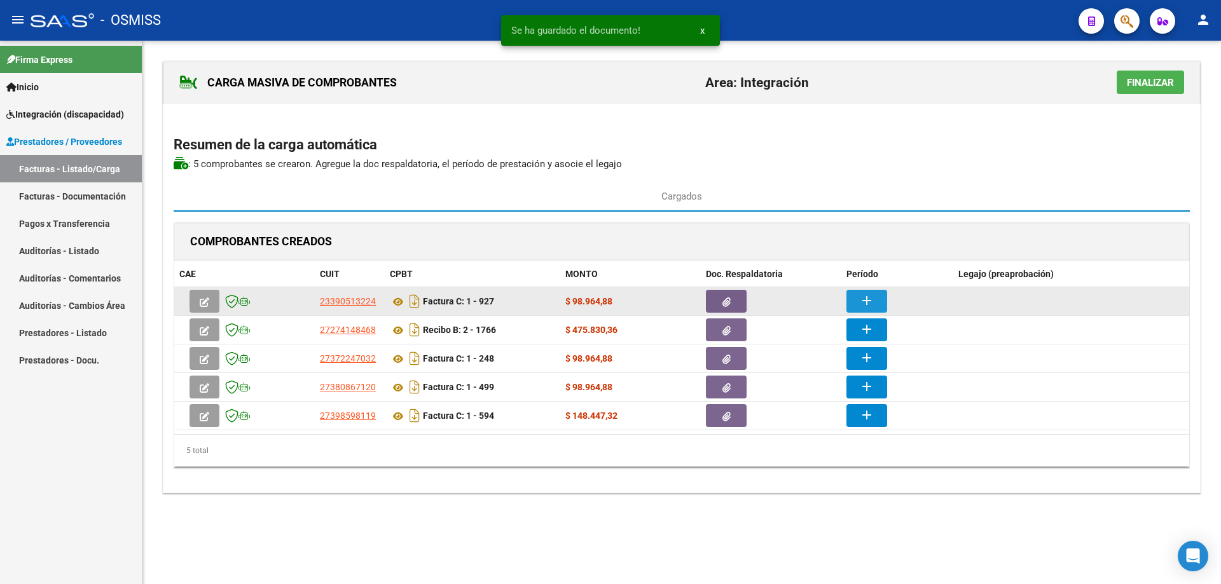
click at [864, 294] on mat-icon "add" at bounding box center [866, 300] width 15 height 15
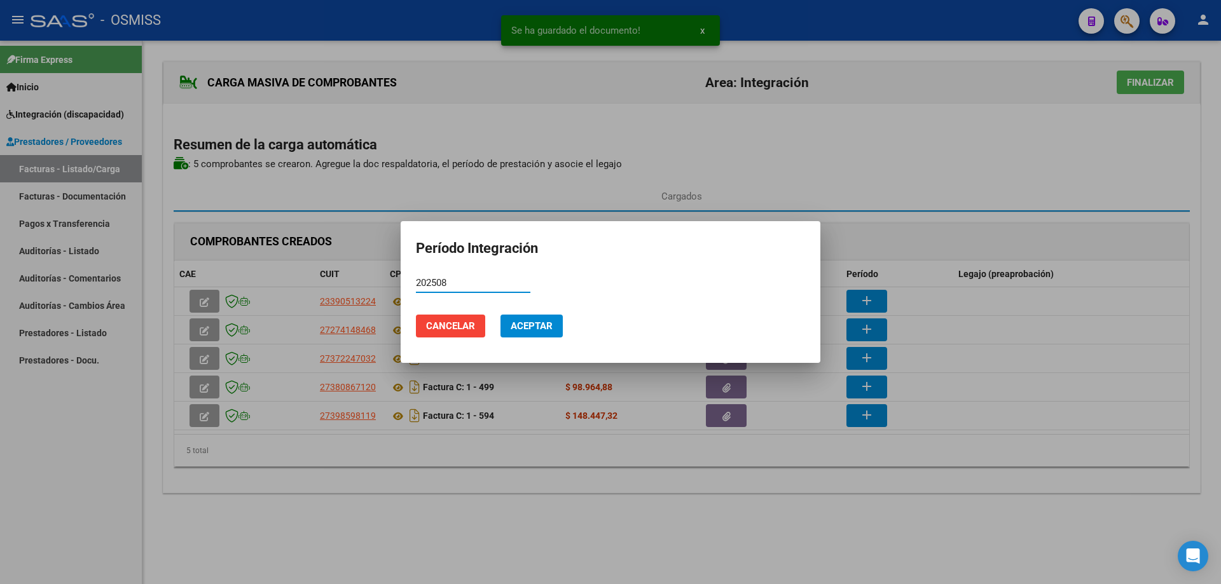
type input "202508"
click at [543, 323] on span "Aceptar" at bounding box center [532, 326] width 42 height 11
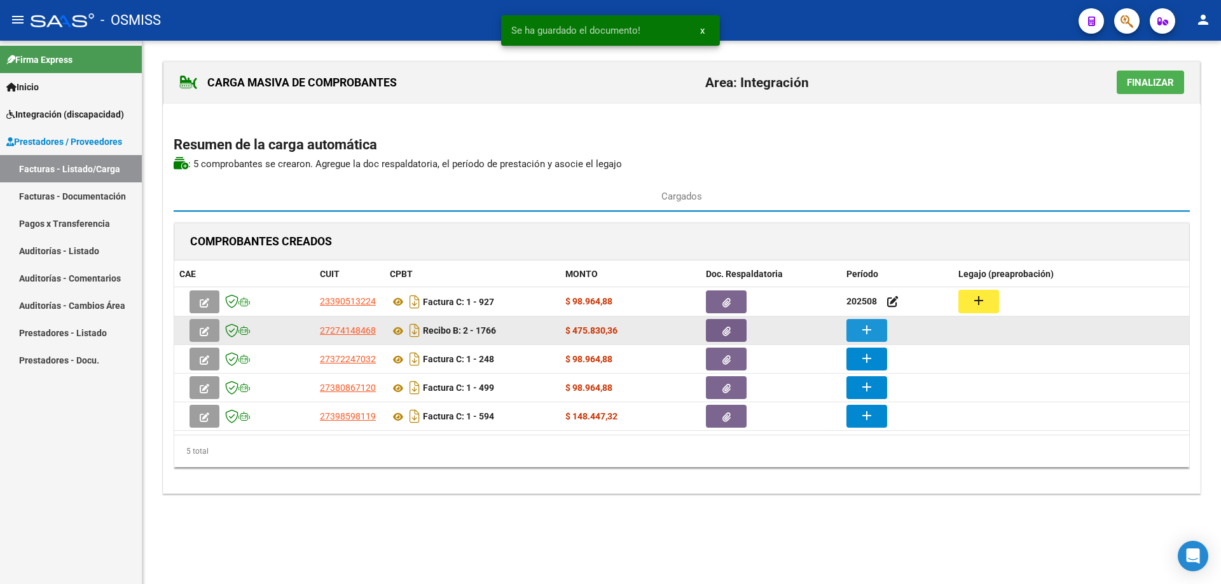
click at [866, 330] on mat-icon "add" at bounding box center [866, 329] width 15 height 15
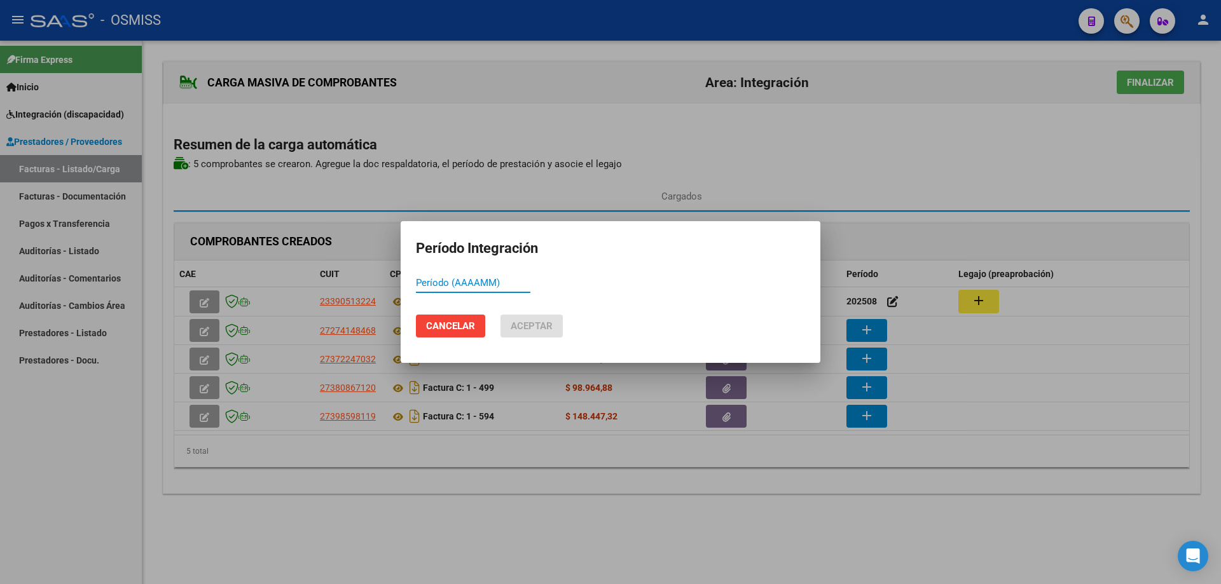
paste input "202508"
type input "202508"
click at [513, 328] on span "Aceptar" at bounding box center [532, 326] width 42 height 11
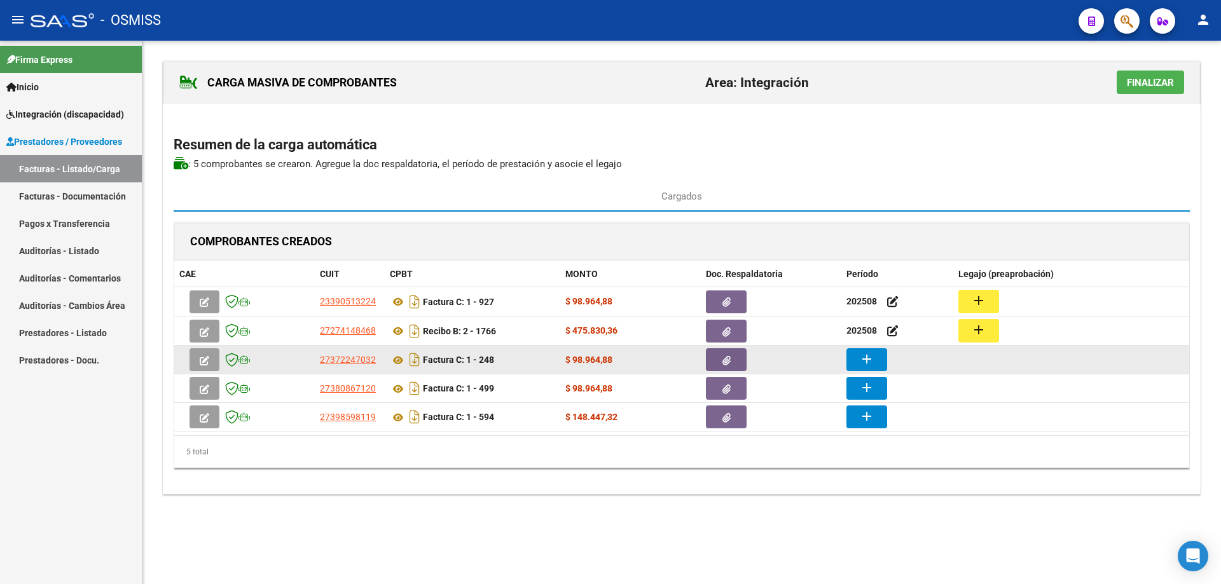
click at [873, 361] on mat-icon "add" at bounding box center [866, 359] width 15 height 15
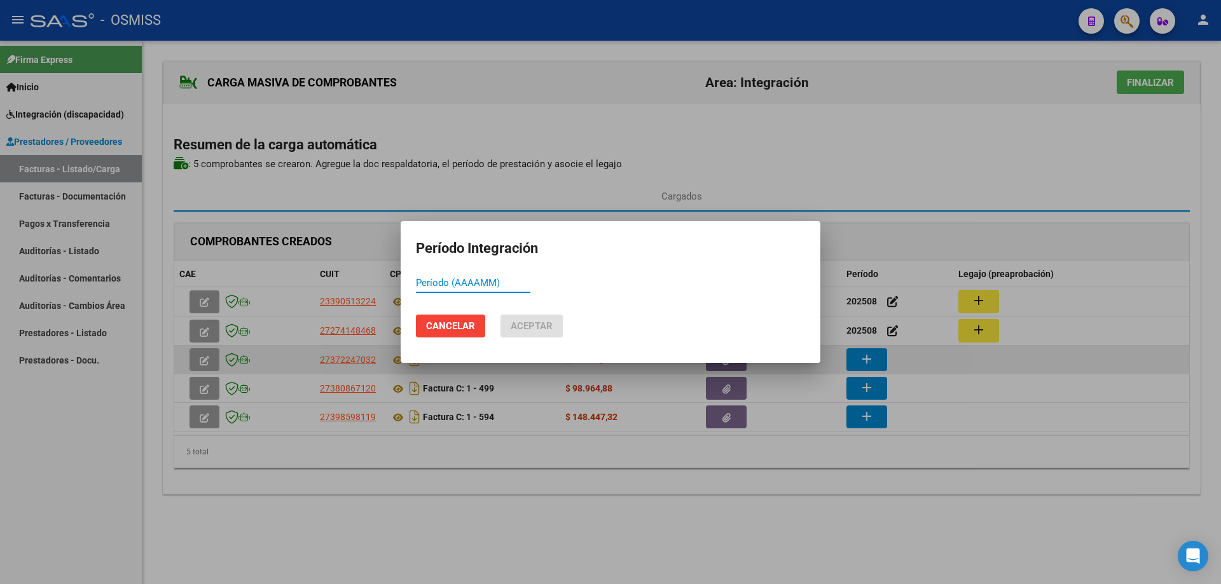
paste input "202508"
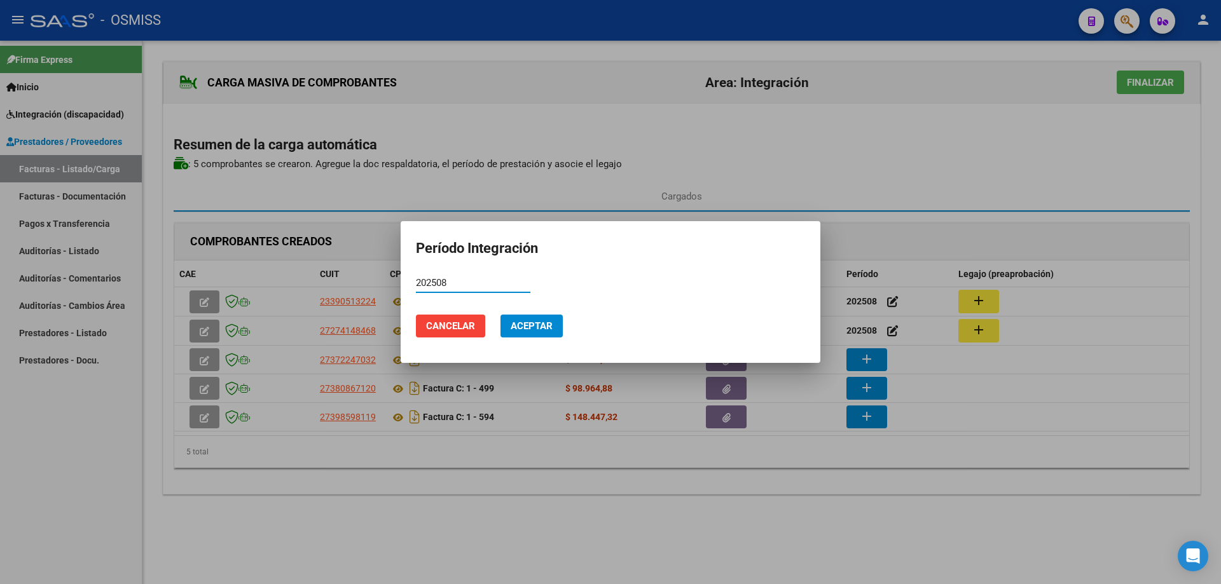
type input "202508"
click at [560, 324] on button "Aceptar" at bounding box center [532, 326] width 62 height 23
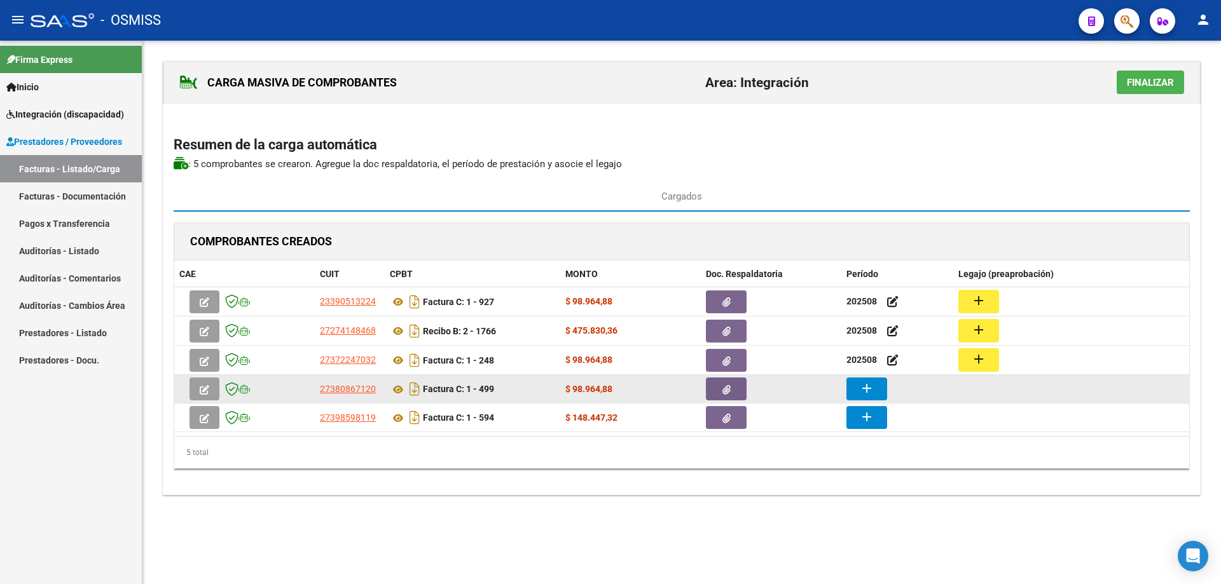
click at [880, 388] on button "add" at bounding box center [866, 389] width 41 height 23
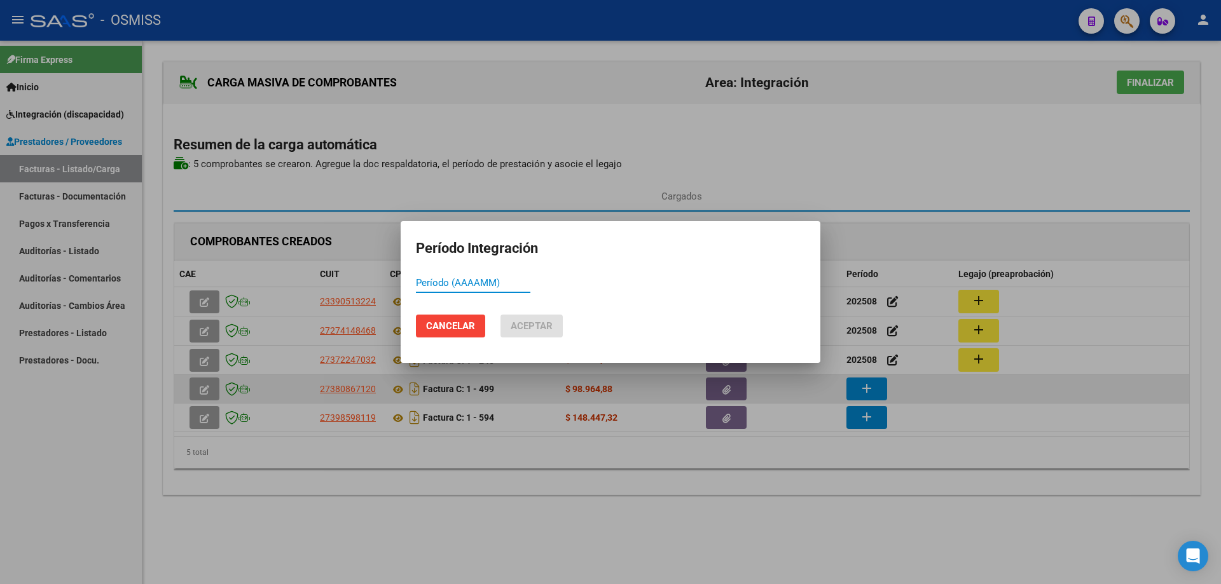
paste input "202508"
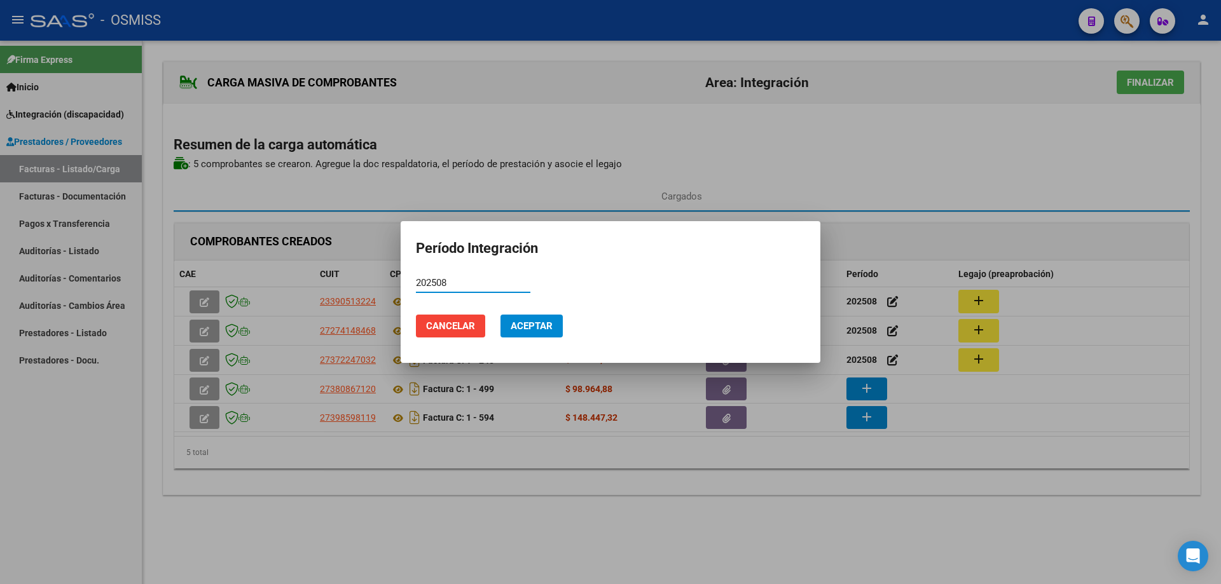
type input "202508"
click at [546, 315] on button "Aceptar" at bounding box center [532, 326] width 62 height 23
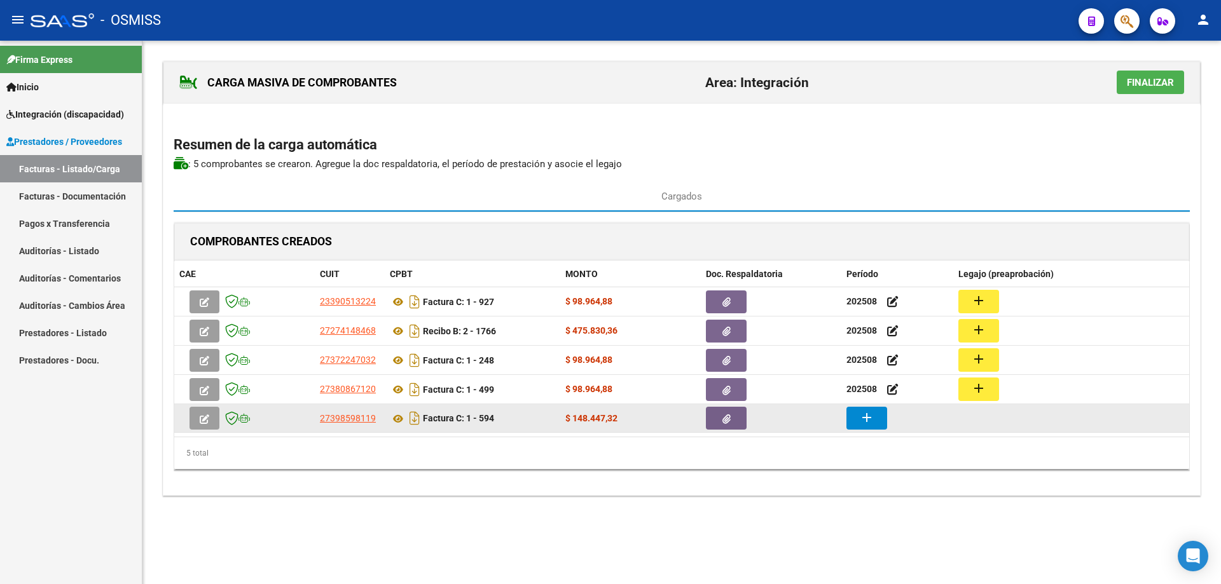
click at [863, 419] on mat-icon "add" at bounding box center [866, 417] width 15 height 15
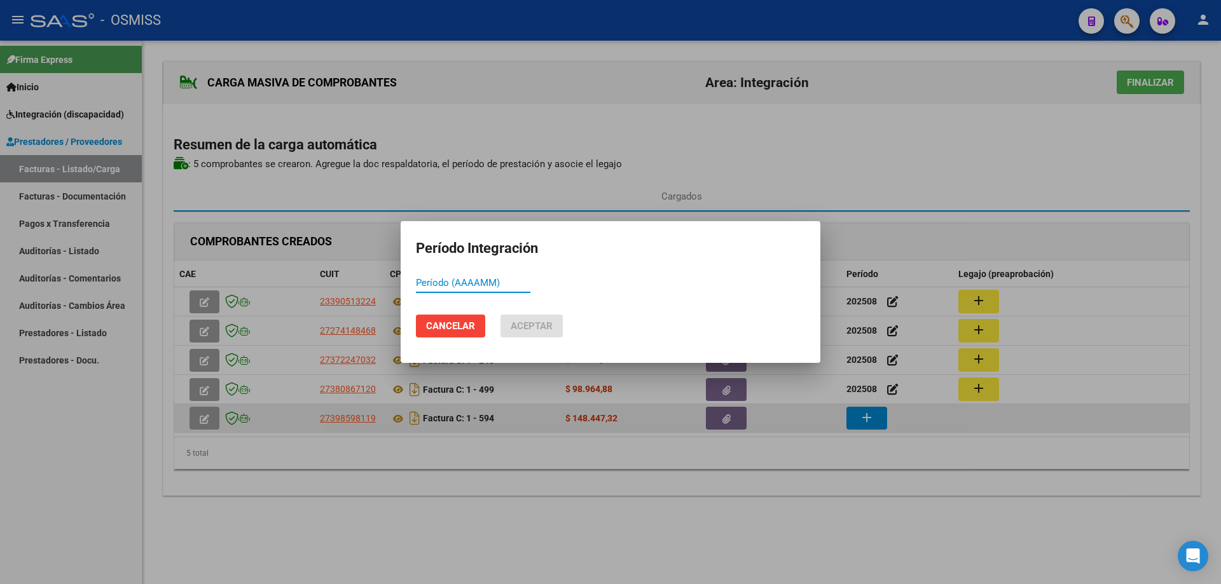
paste input "202508"
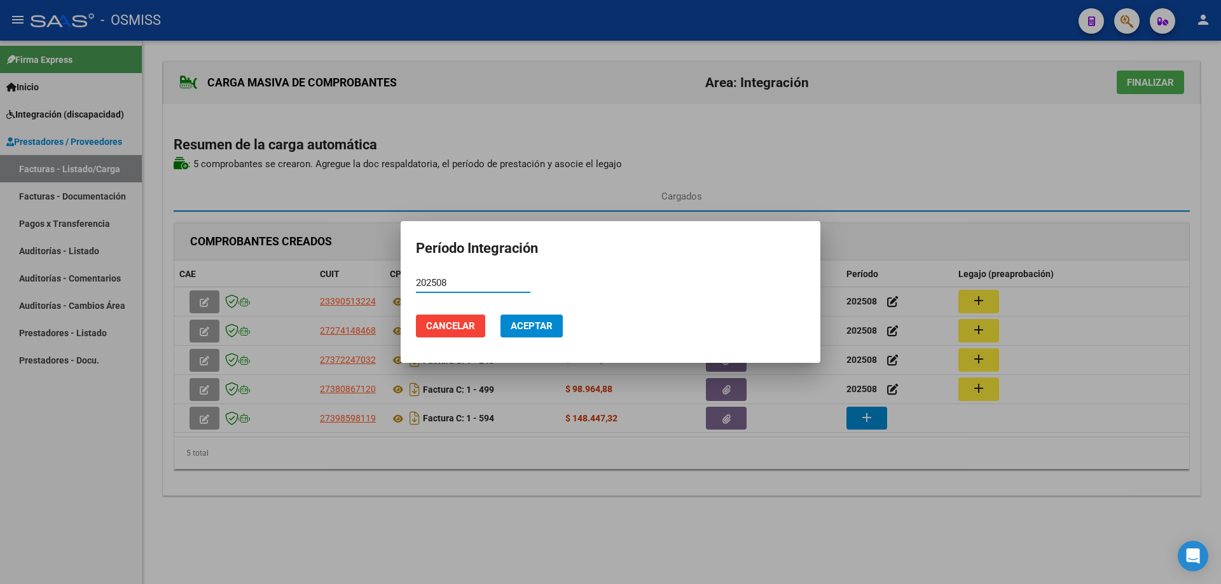
type input "202508"
click at [551, 332] on button "Aceptar" at bounding box center [532, 326] width 62 height 23
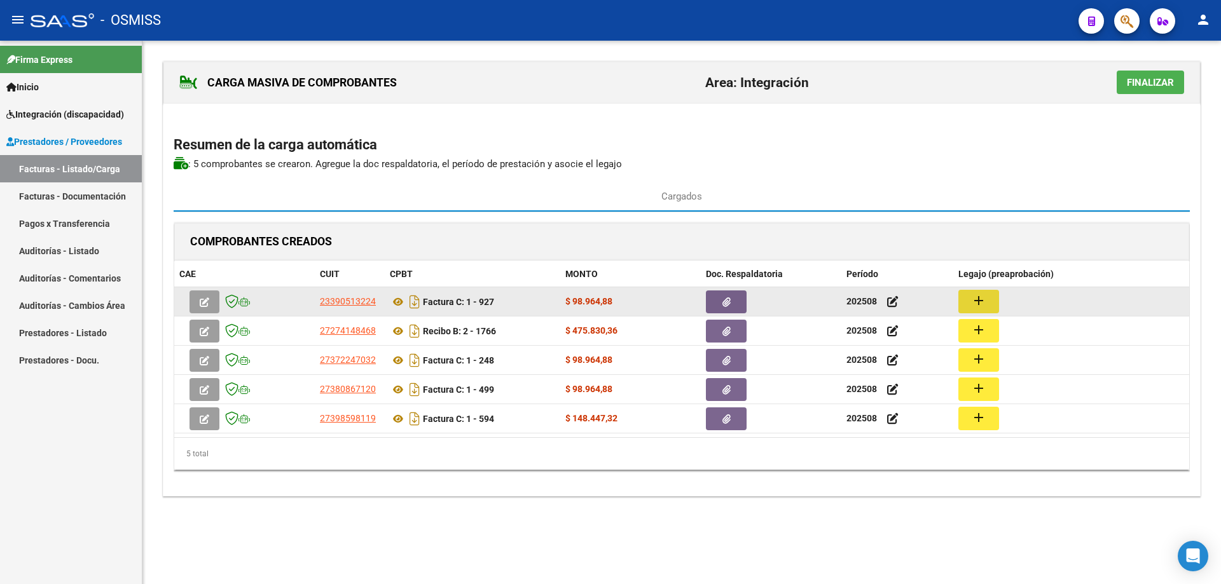
click at [989, 295] on button "add" at bounding box center [978, 302] width 41 height 24
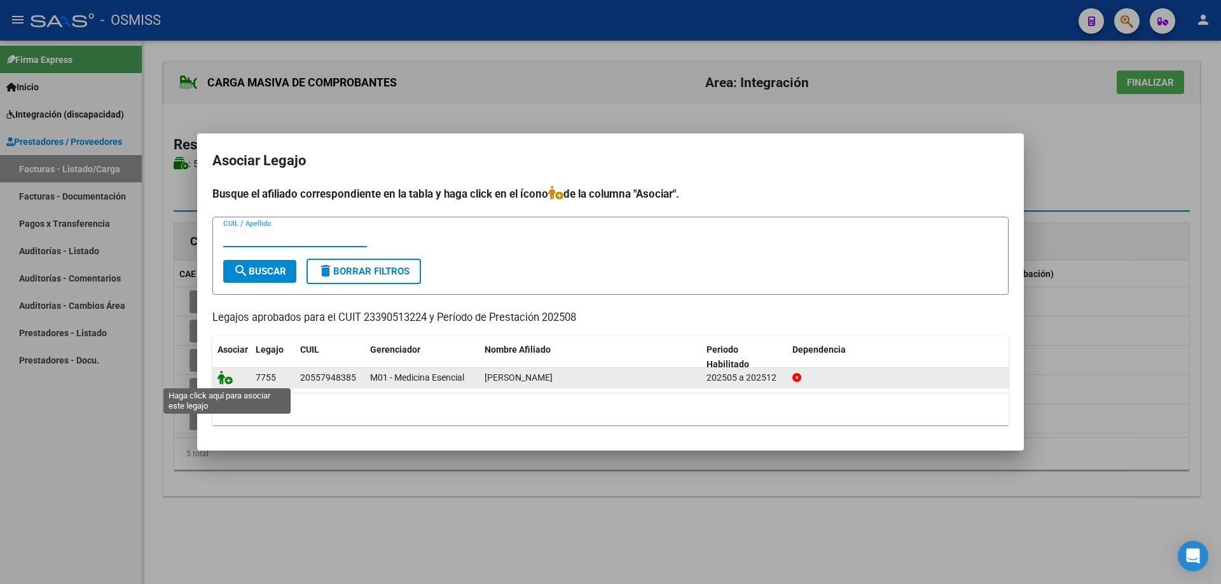
click at [222, 380] on icon at bounding box center [224, 378] width 15 height 14
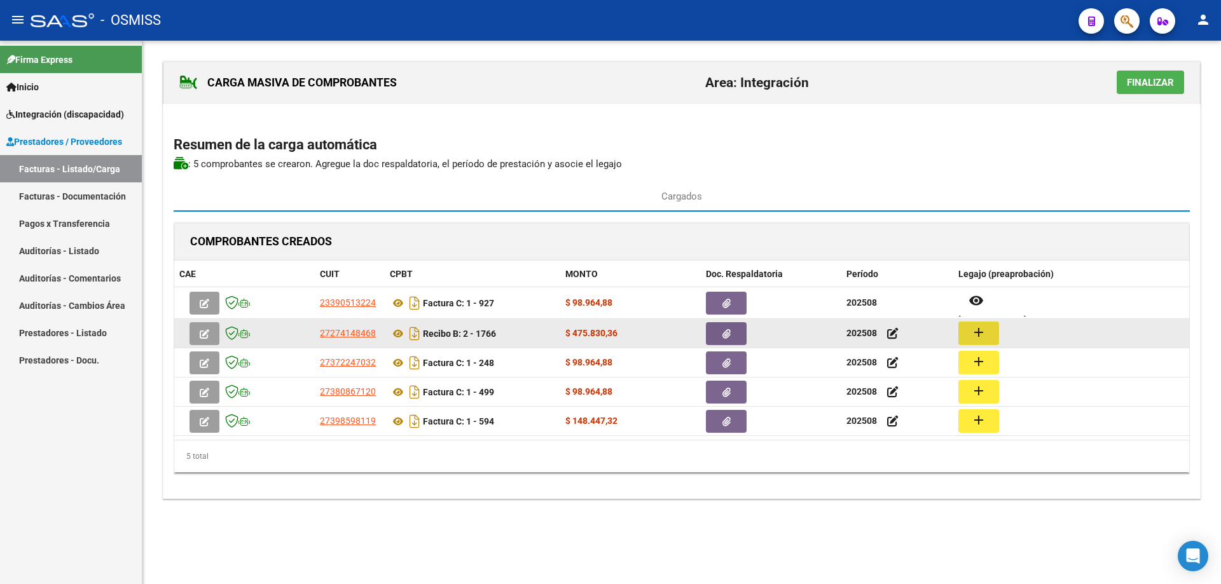
click at [991, 337] on button "add" at bounding box center [978, 334] width 41 height 24
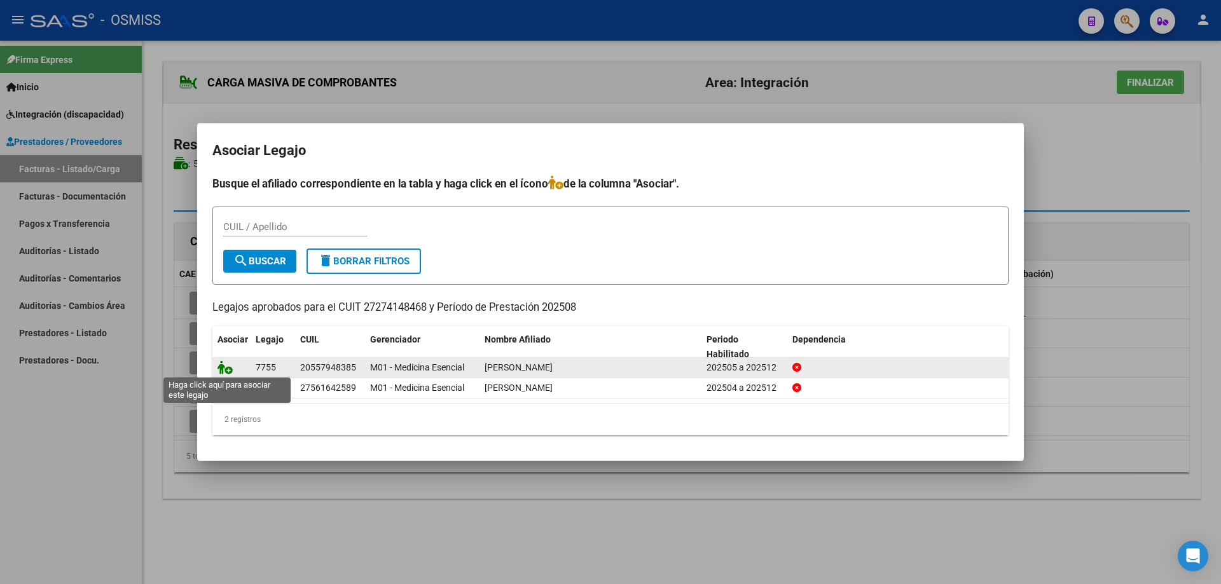
click at [227, 364] on icon at bounding box center [224, 368] width 15 height 14
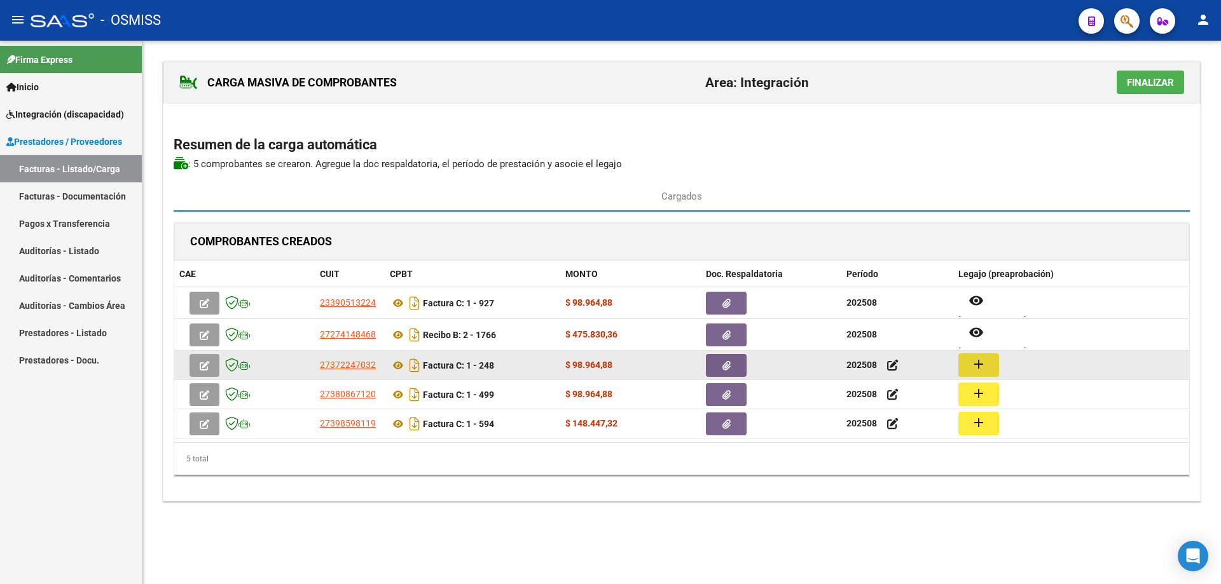
click at [983, 367] on mat-icon "add" at bounding box center [978, 364] width 15 height 15
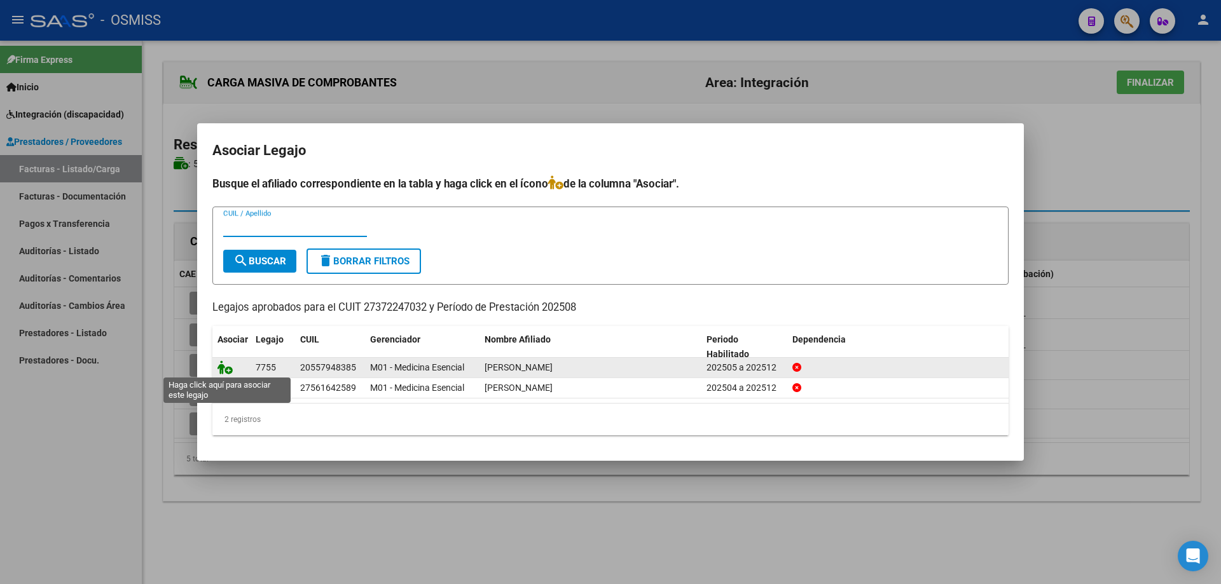
click at [224, 370] on icon at bounding box center [224, 368] width 15 height 14
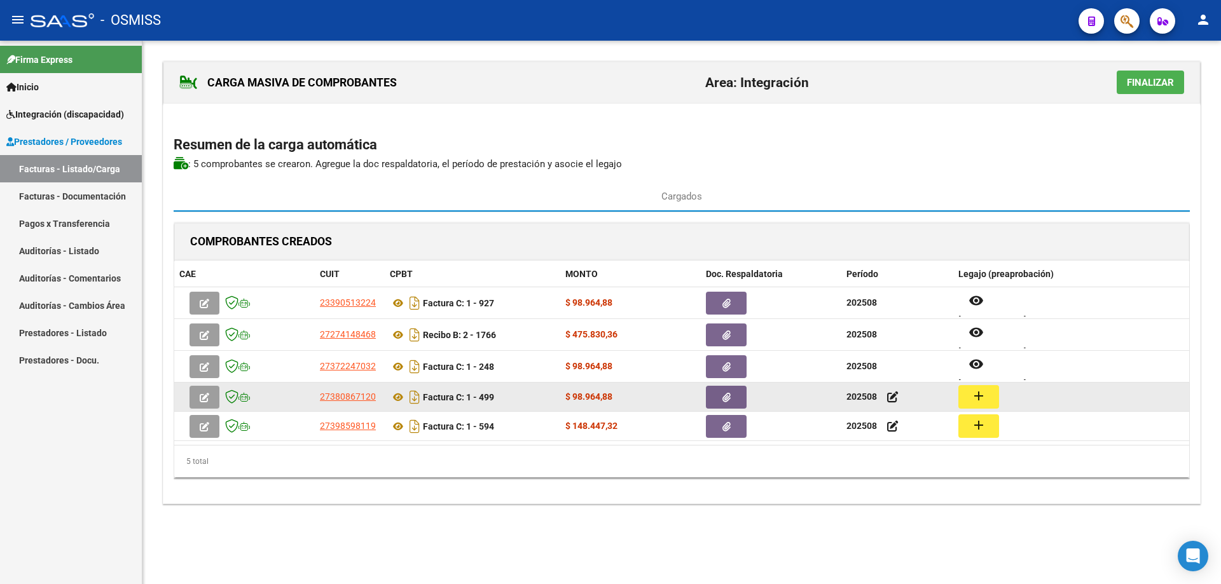
click at [972, 388] on button "add" at bounding box center [978, 397] width 41 height 24
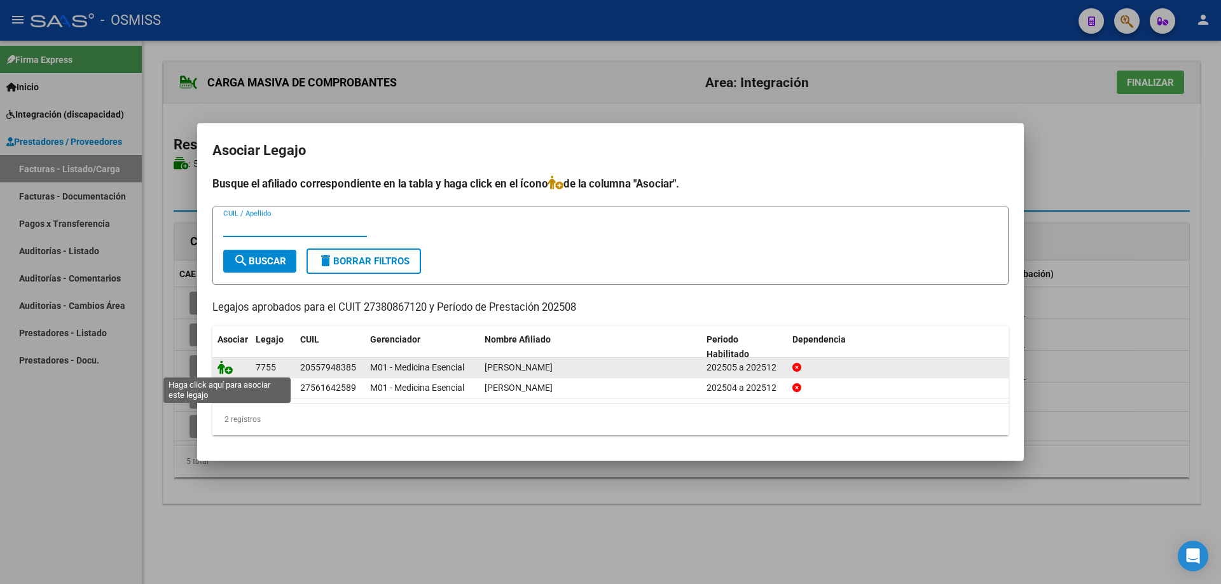
click at [230, 368] on icon at bounding box center [224, 368] width 15 height 14
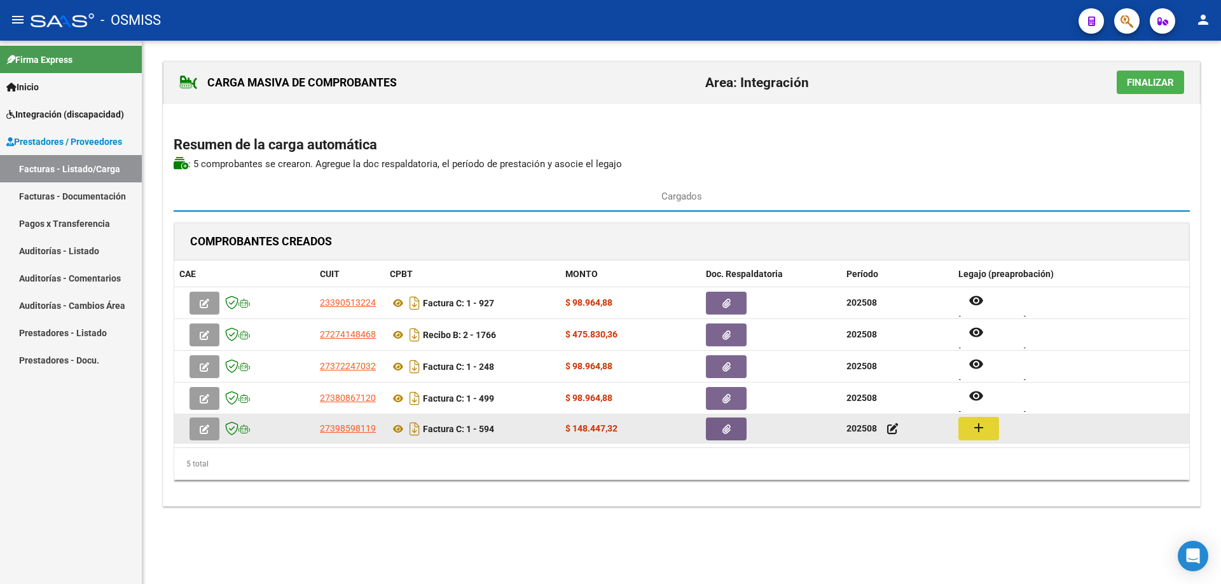
click at [971, 425] on mat-icon "add" at bounding box center [978, 427] width 15 height 15
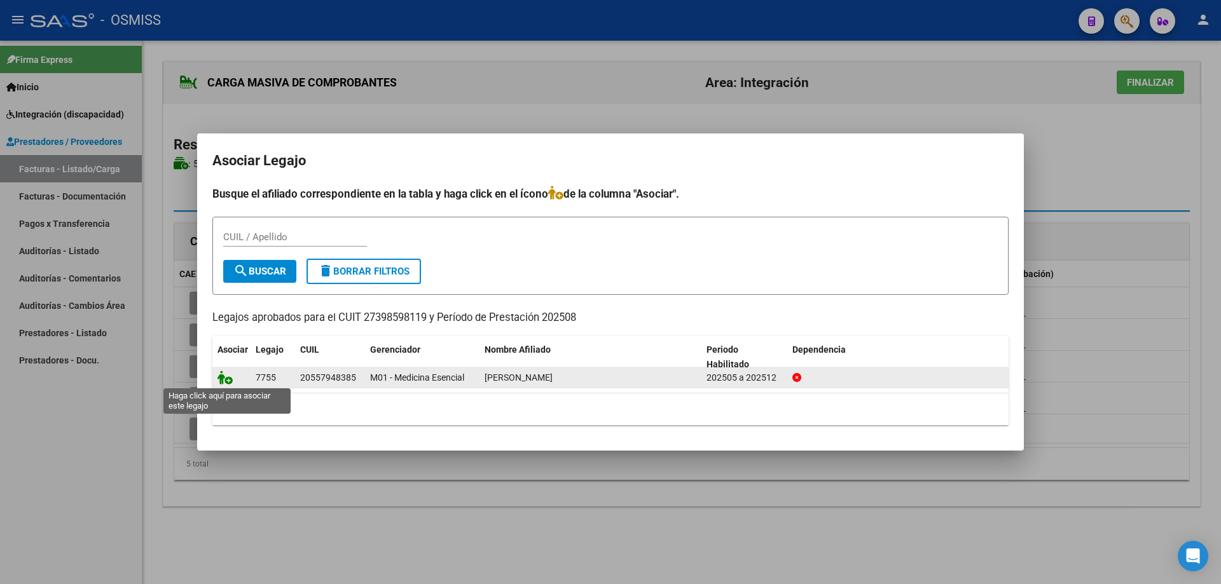
click at [224, 382] on icon at bounding box center [224, 378] width 15 height 14
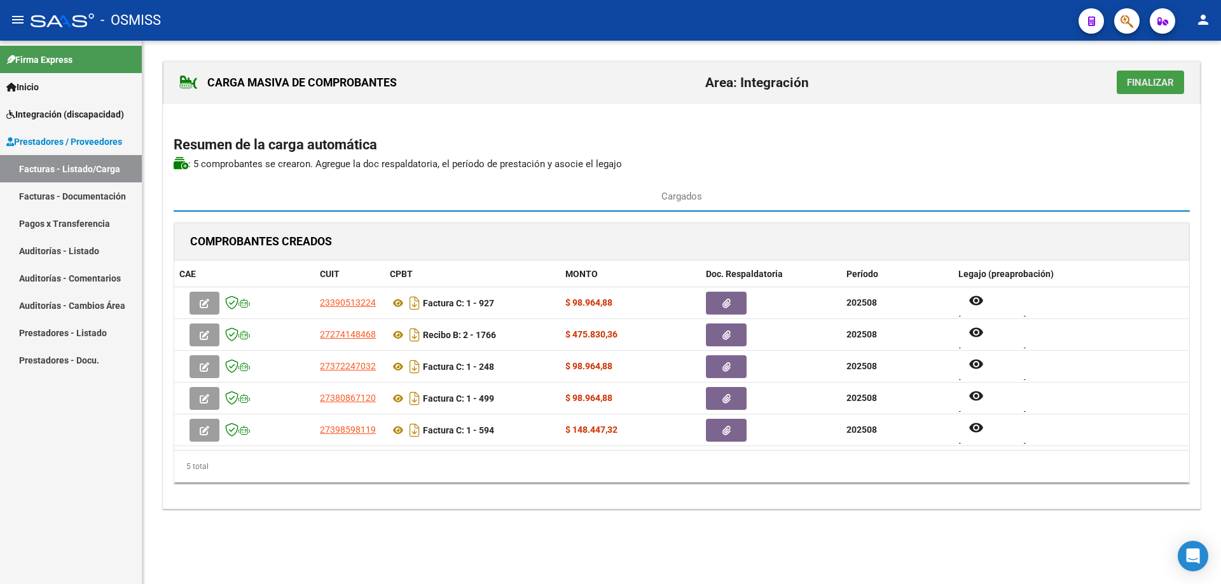
click at [1144, 83] on span "Finalizar" at bounding box center [1150, 82] width 47 height 11
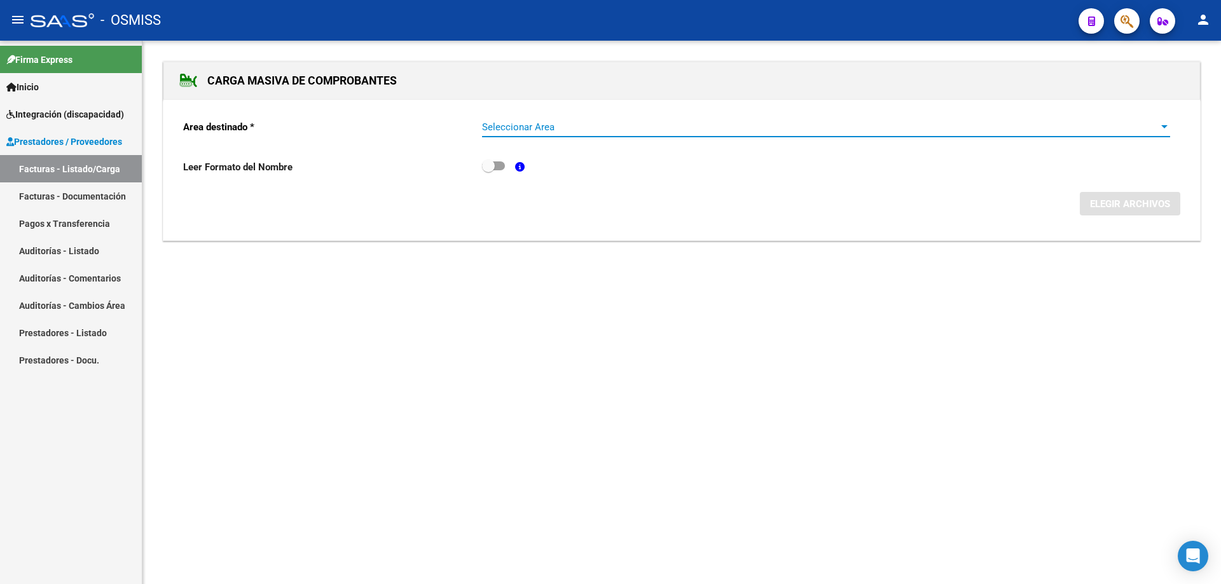
click at [609, 127] on span "Seleccionar Area" at bounding box center [820, 126] width 677 height 11
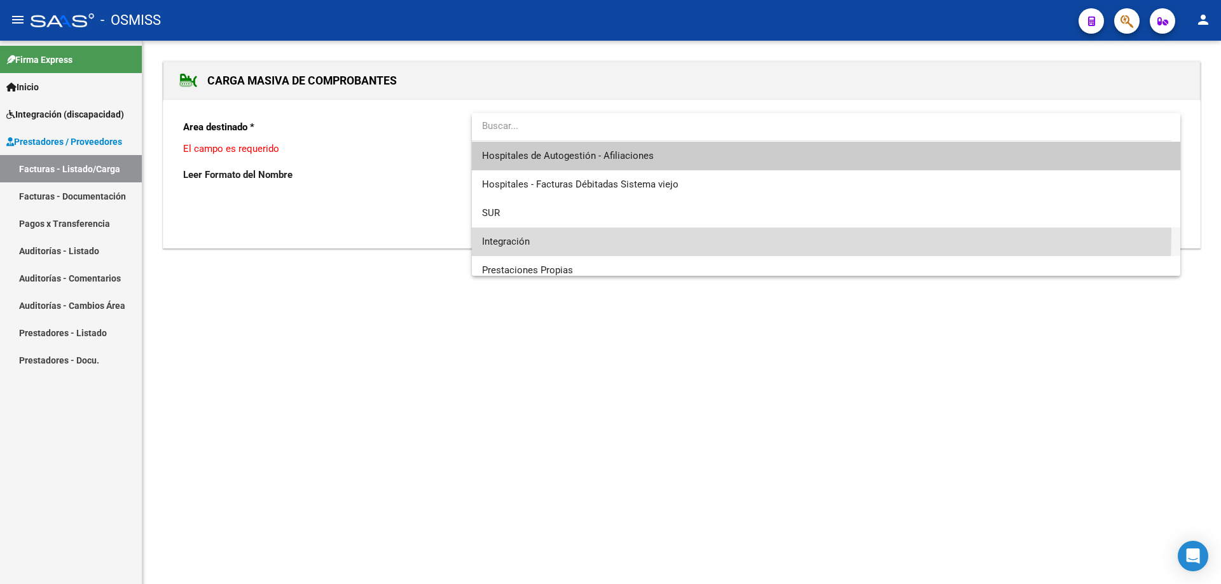
click at [531, 230] on span "Integración" at bounding box center [826, 242] width 688 height 29
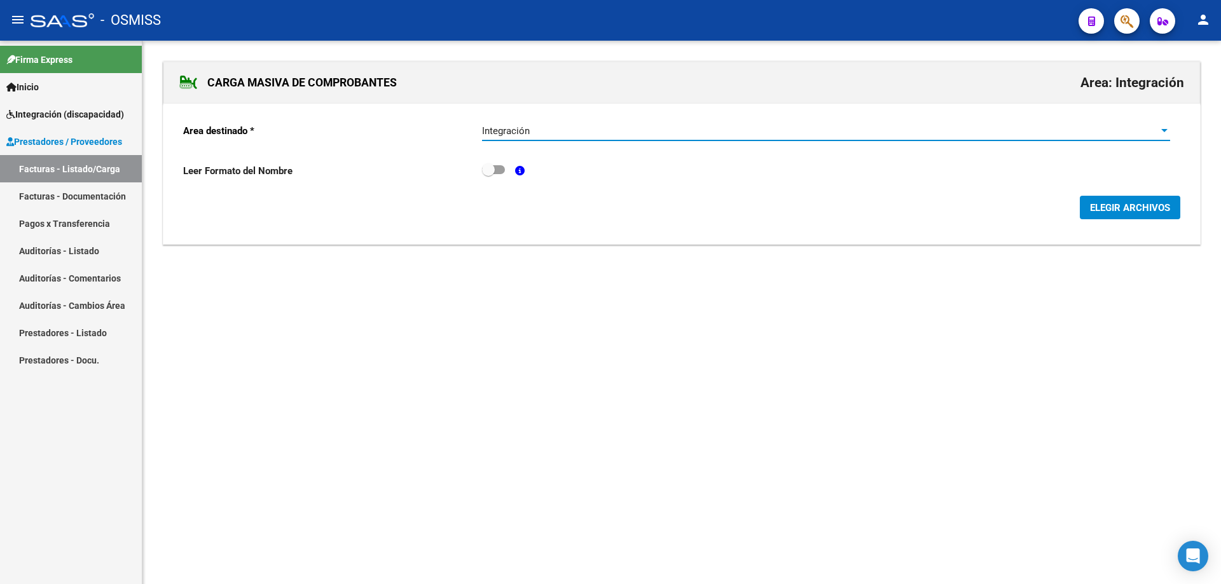
click at [1112, 205] on span "ELEGIR ARCHIVOS" at bounding box center [1130, 207] width 80 height 11
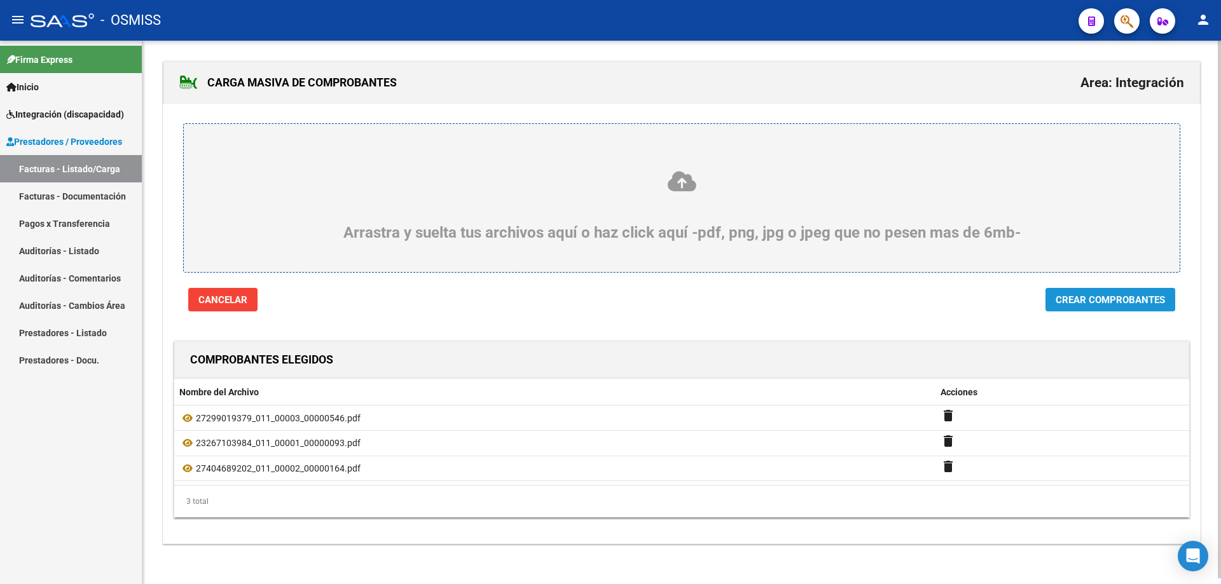
click at [1100, 302] on span "Crear Comprobantes" at bounding box center [1110, 299] width 109 height 11
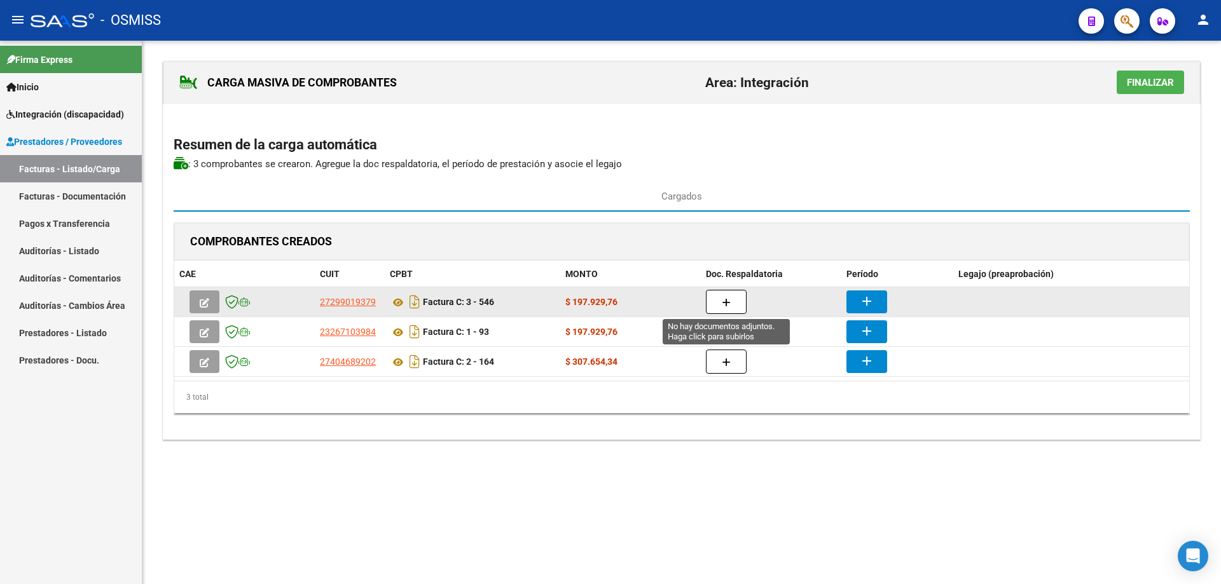
click at [739, 300] on button "button" at bounding box center [726, 302] width 41 height 24
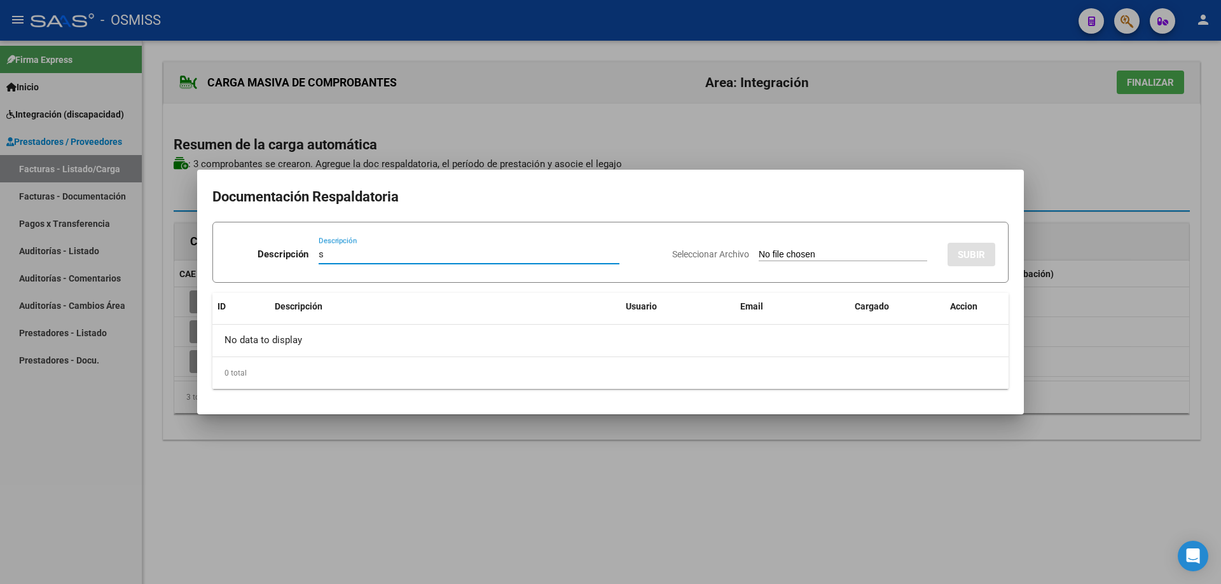
type input "s"
click at [759, 258] on input "Seleccionar Archivo" at bounding box center [843, 255] width 169 height 12
type input "C:\fakepath\Archivo_escaneado_20250903-2159.pdf"
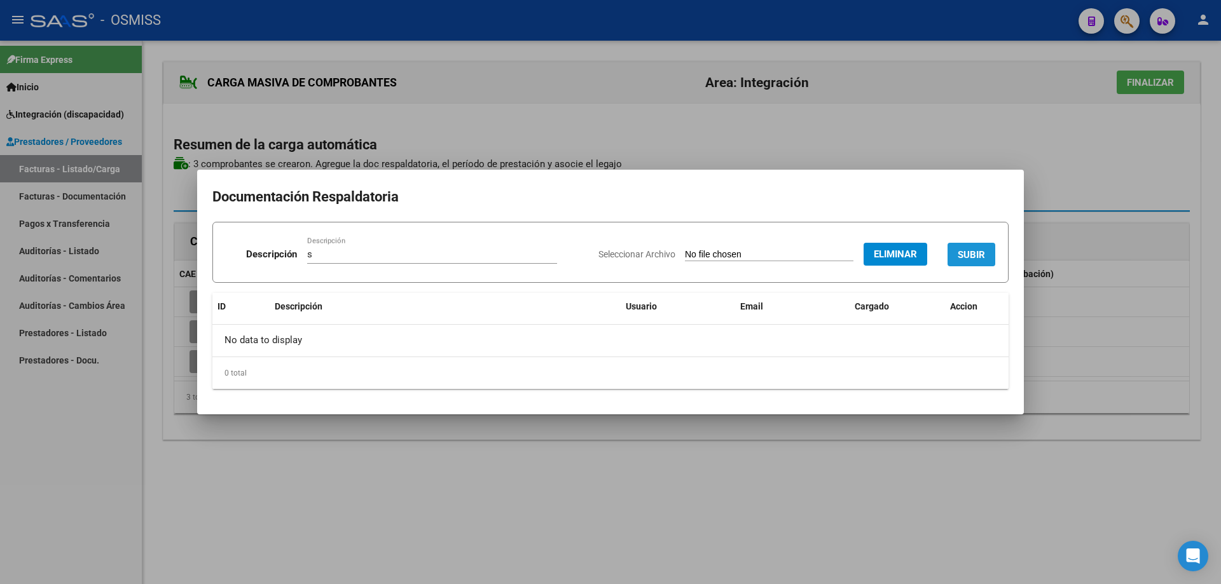
click at [975, 251] on span "SUBIR" at bounding box center [971, 254] width 27 height 11
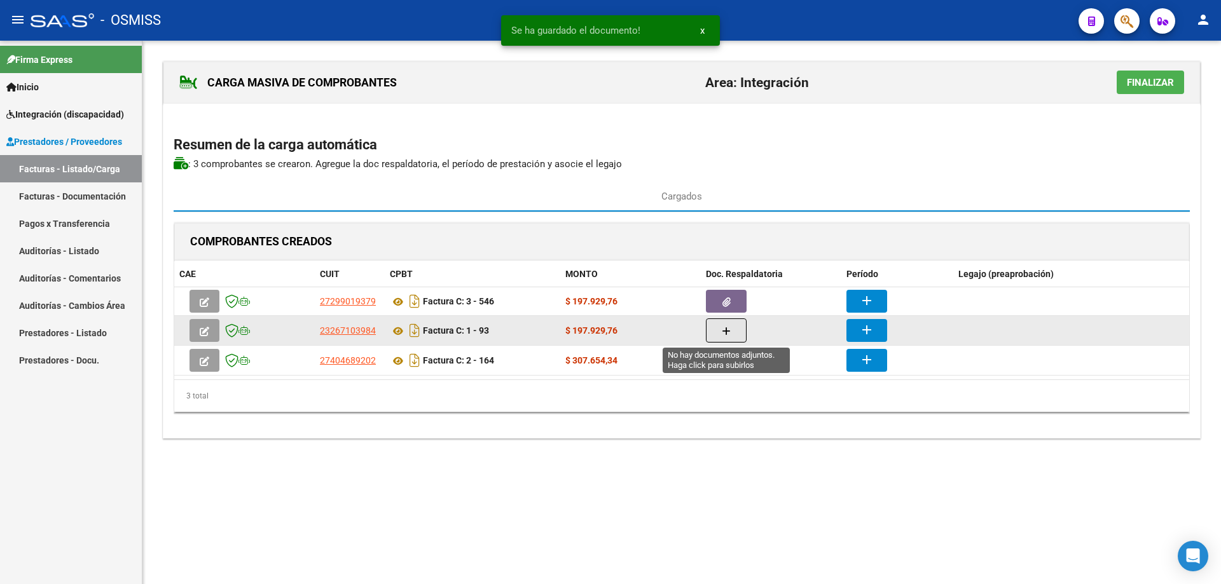
click at [724, 328] on icon "button" at bounding box center [726, 332] width 9 height 10
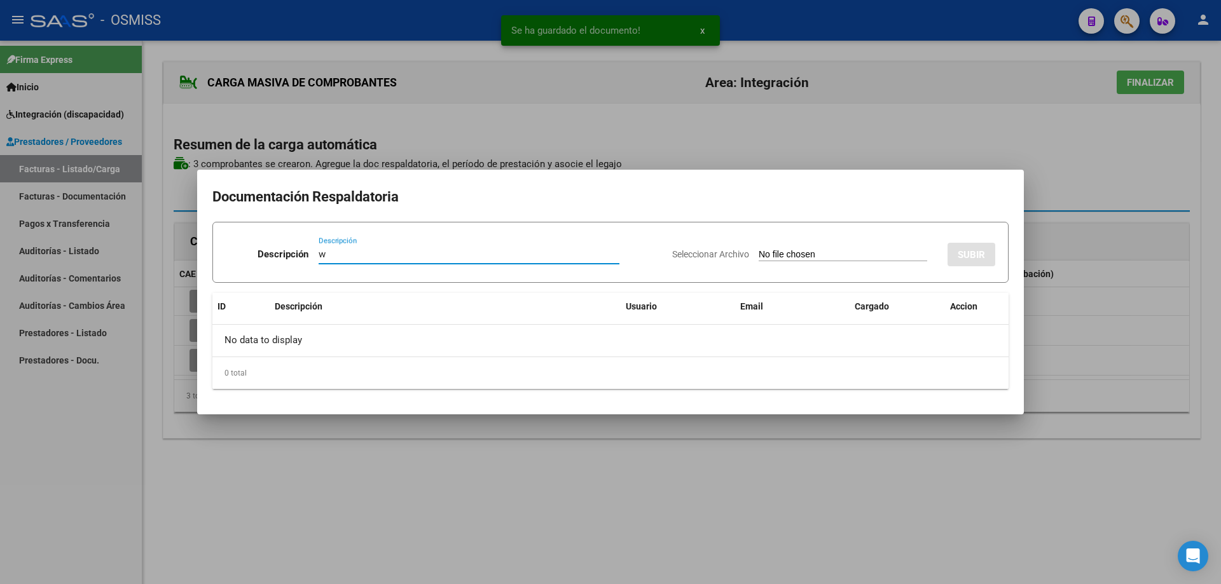
type input "w"
click at [785, 258] on input "Seleccionar Archivo" at bounding box center [843, 255] width 169 height 12
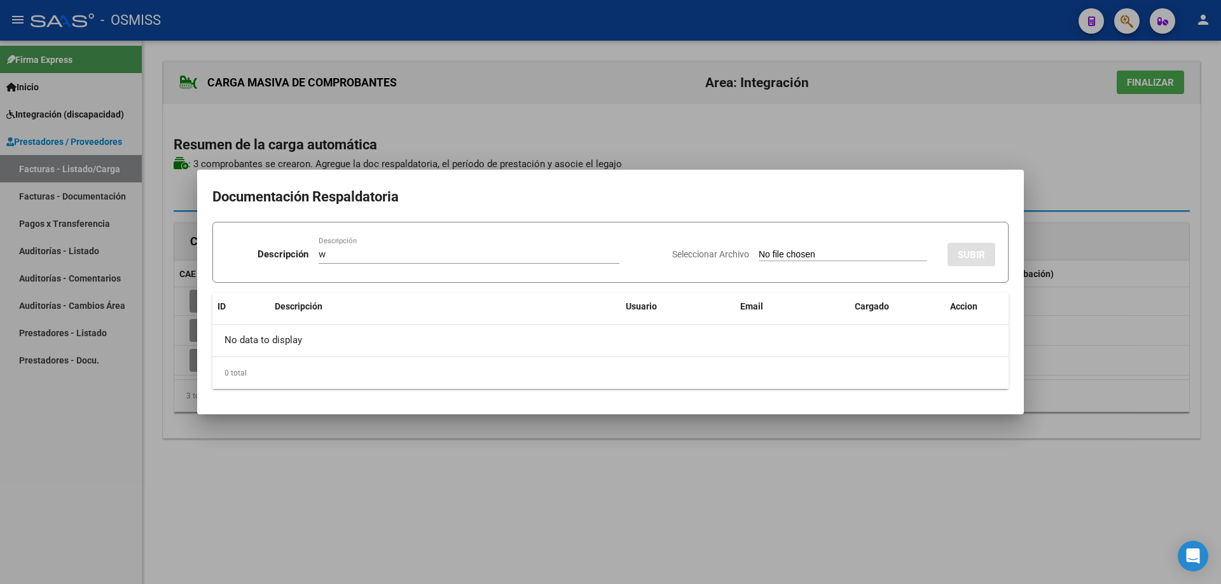
type input "C:\fakepath\Planilla asistencia agosto [PERSON_NAME] .pdf"
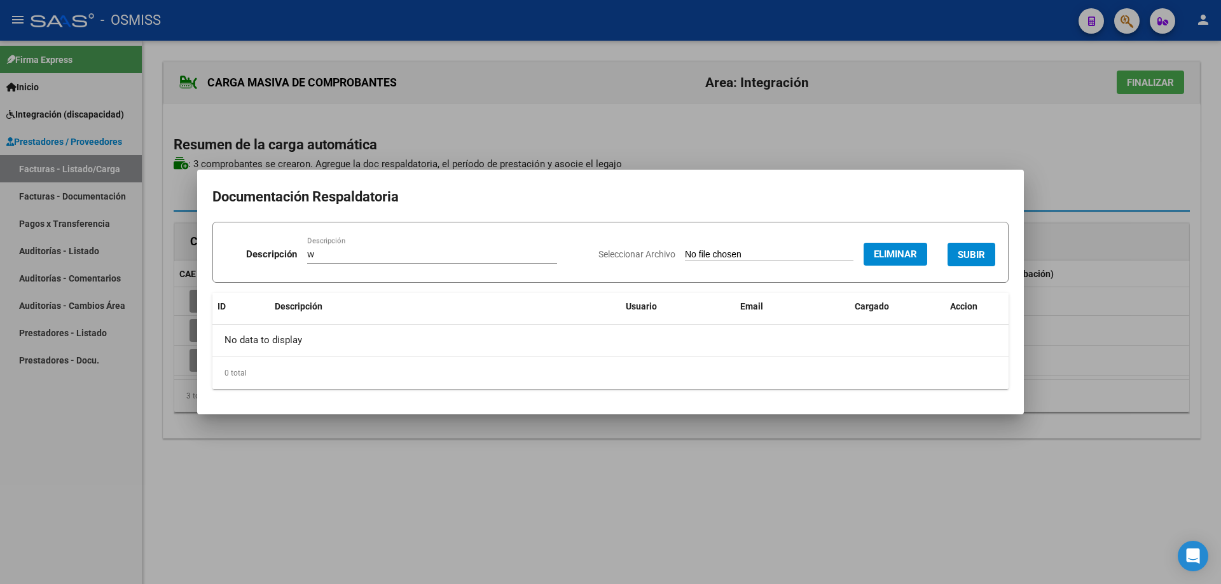
click at [967, 249] on span "SUBIR" at bounding box center [971, 254] width 27 height 11
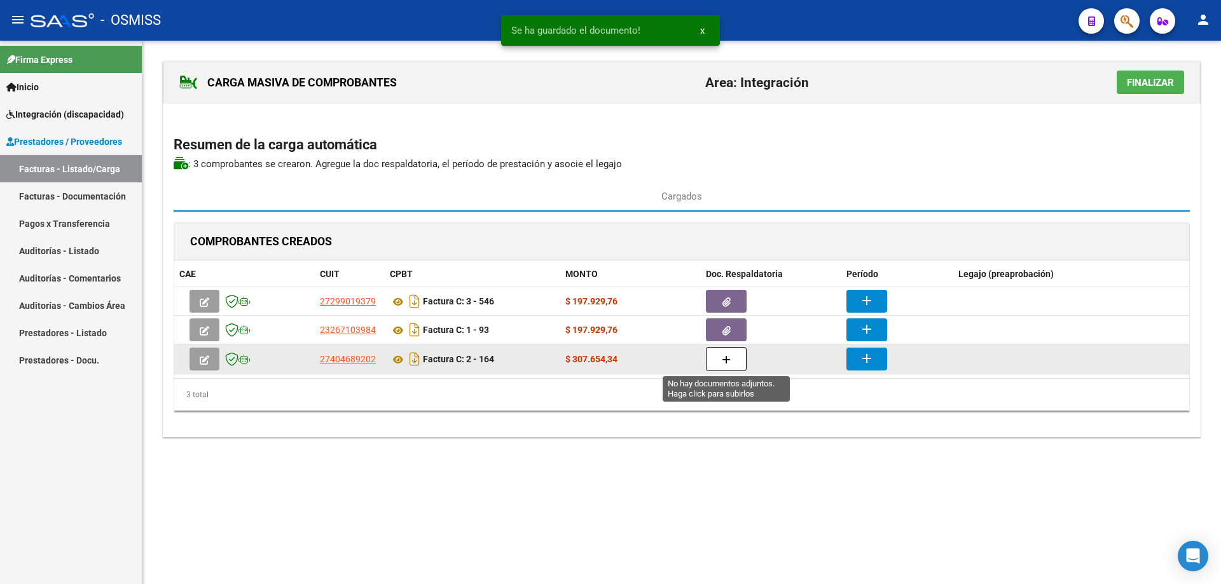
click at [738, 356] on button "button" at bounding box center [726, 359] width 41 height 24
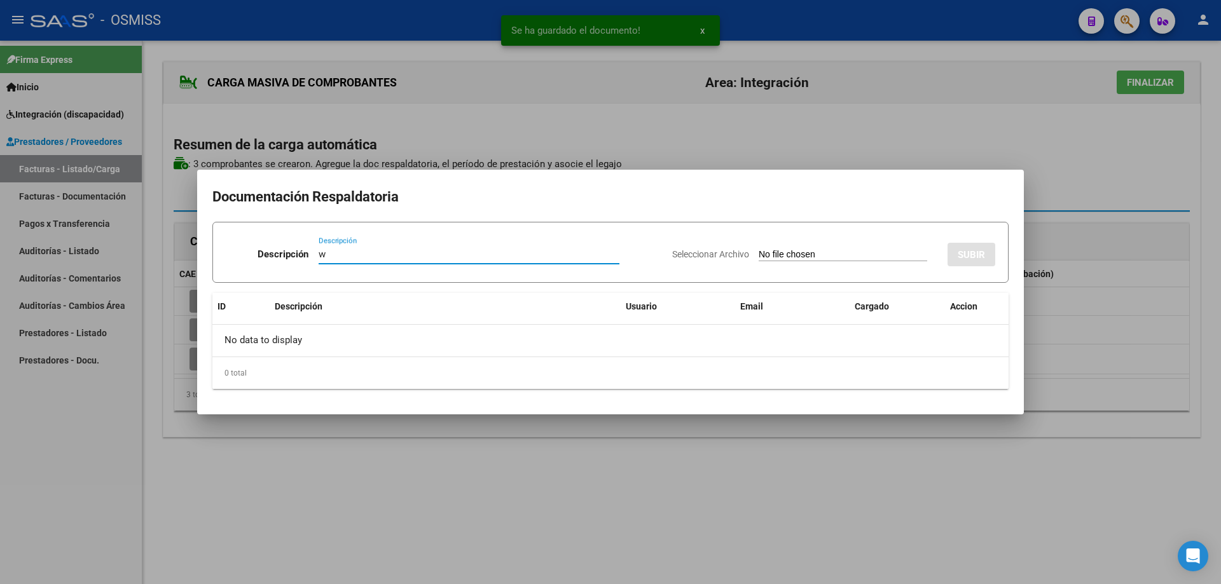
type input "w"
click at [759, 258] on input "Seleccionar Archivo" at bounding box center [843, 255] width 169 height 12
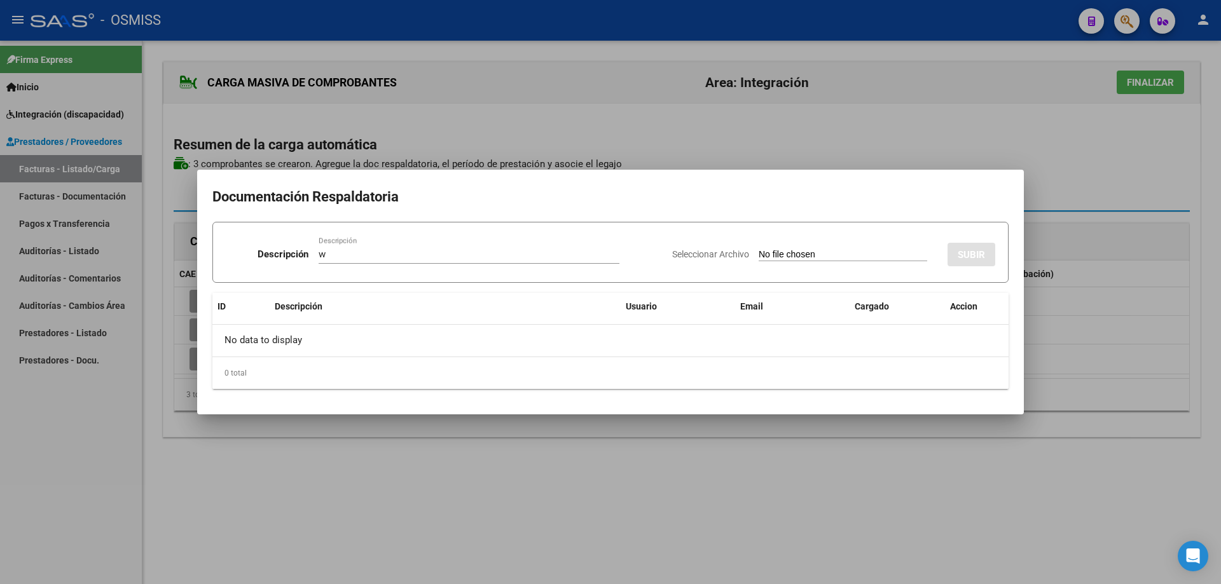
type input "C:\fakepath\asistencia [PERSON_NAME][DATE].pdf"
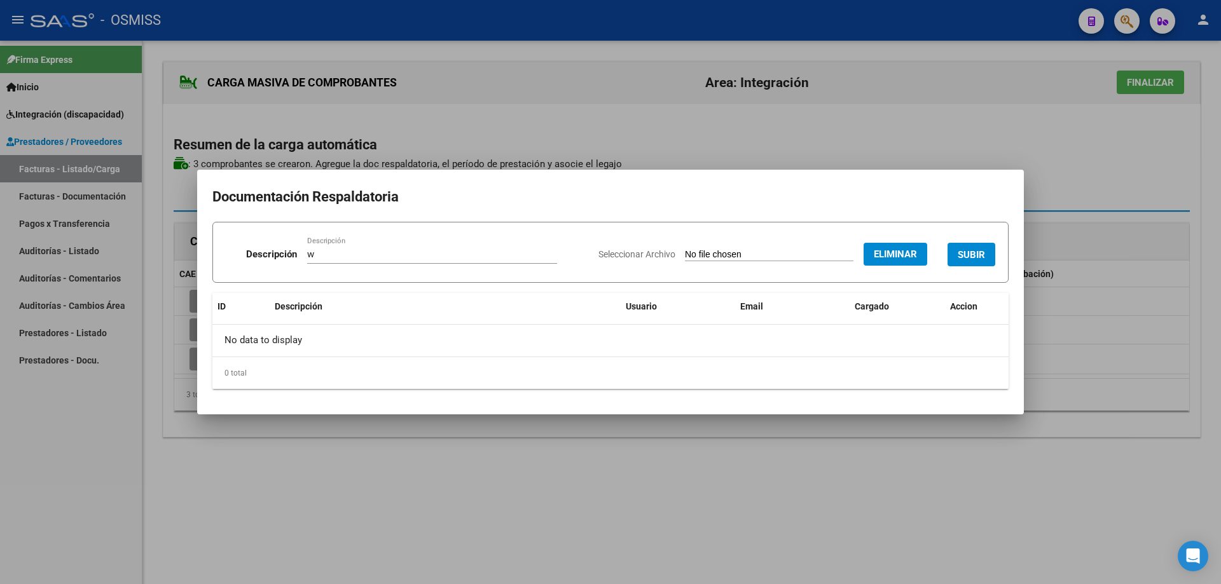
click at [966, 246] on button "SUBIR" at bounding box center [972, 255] width 48 height 24
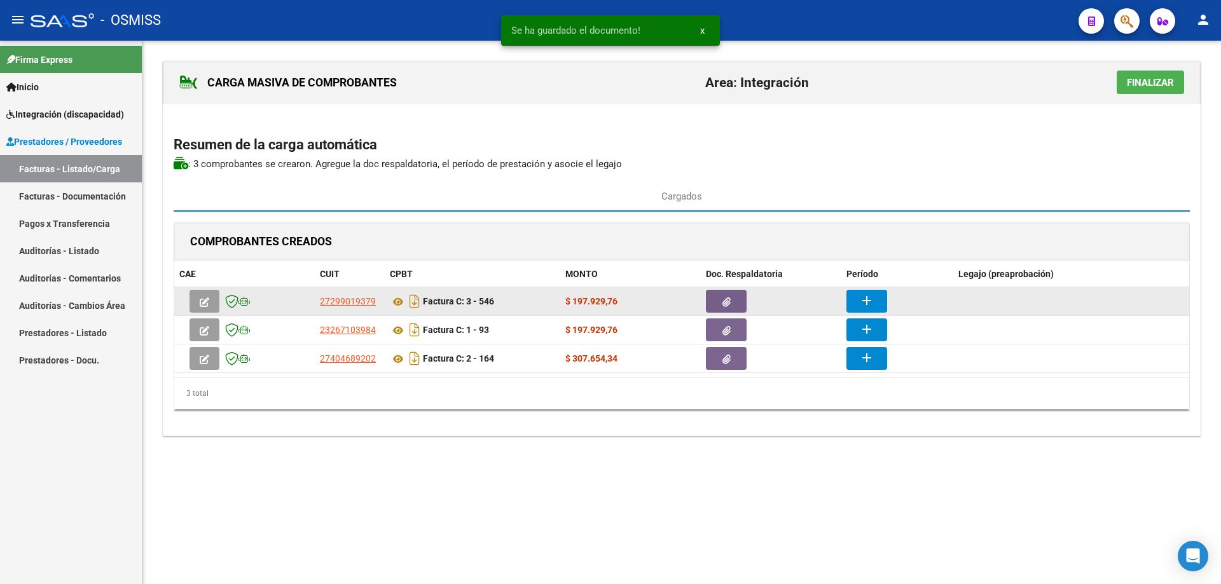
click at [864, 300] on mat-icon "add" at bounding box center [866, 300] width 15 height 15
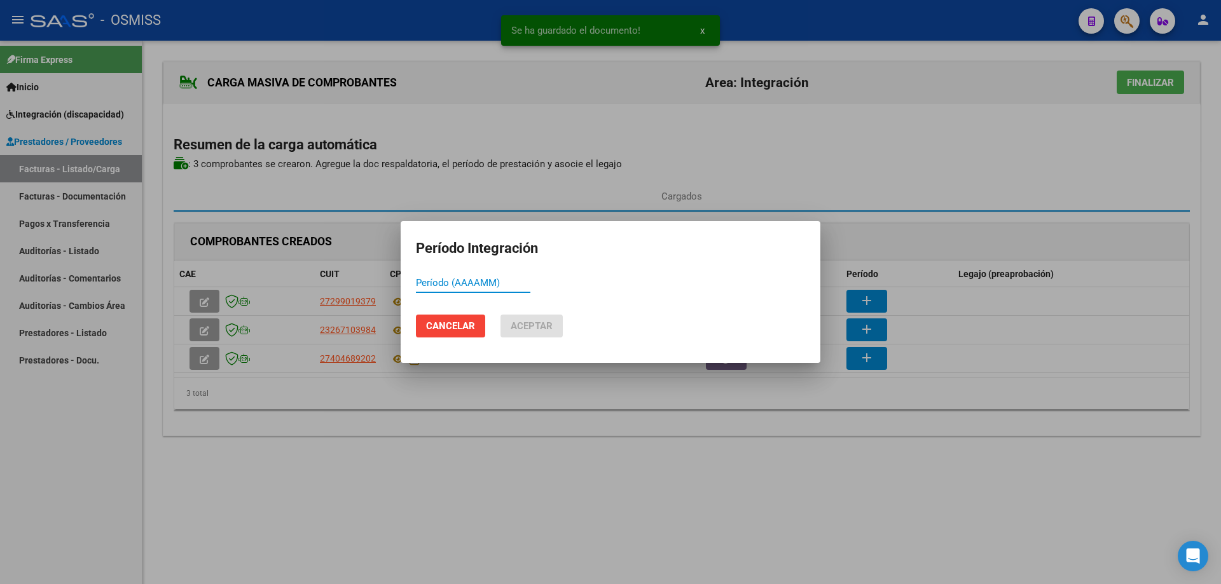
paste input "202508"
type input "202508"
click at [543, 318] on button "Aceptar" at bounding box center [532, 326] width 62 height 23
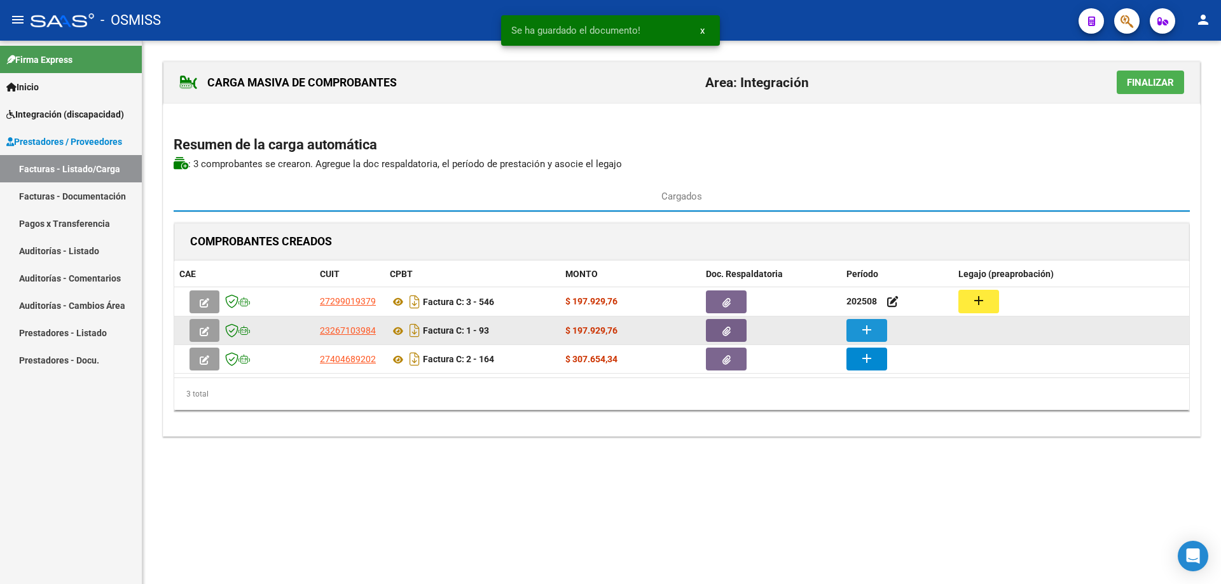
click at [861, 326] on mat-icon "add" at bounding box center [866, 329] width 15 height 15
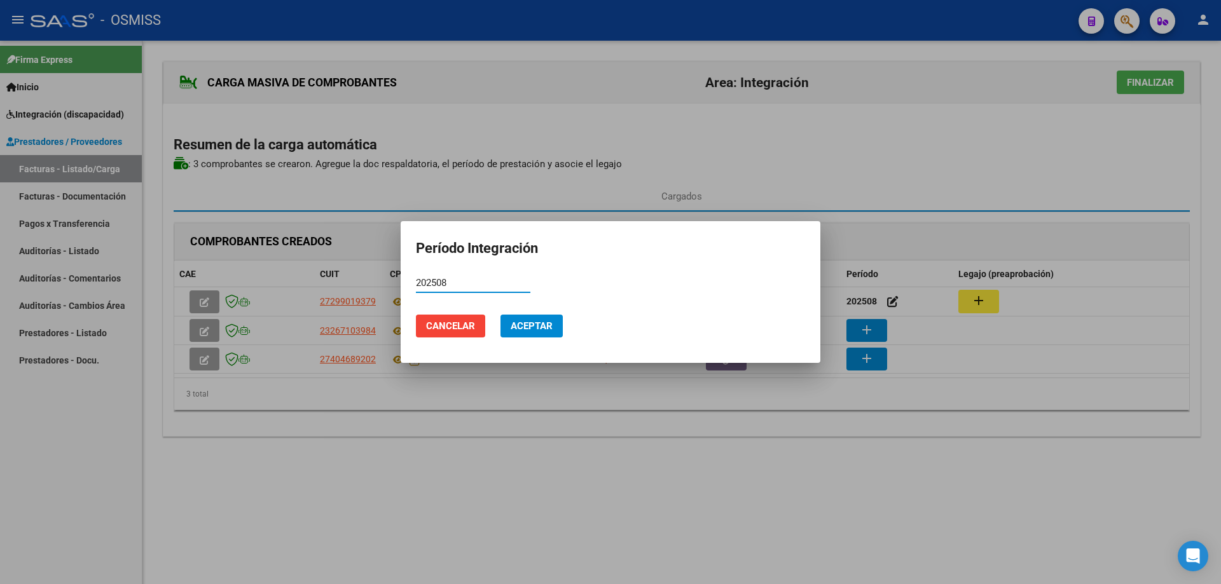
type input "202508"
click at [529, 329] on span "Aceptar" at bounding box center [532, 326] width 42 height 11
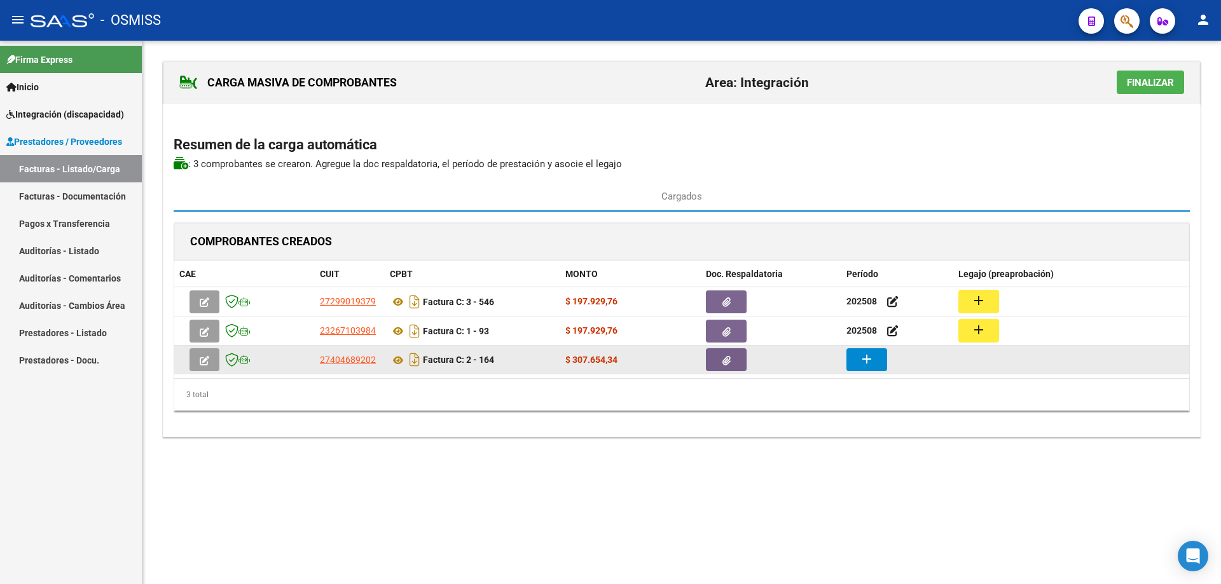
click at [867, 363] on mat-icon "add" at bounding box center [866, 359] width 15 height 15
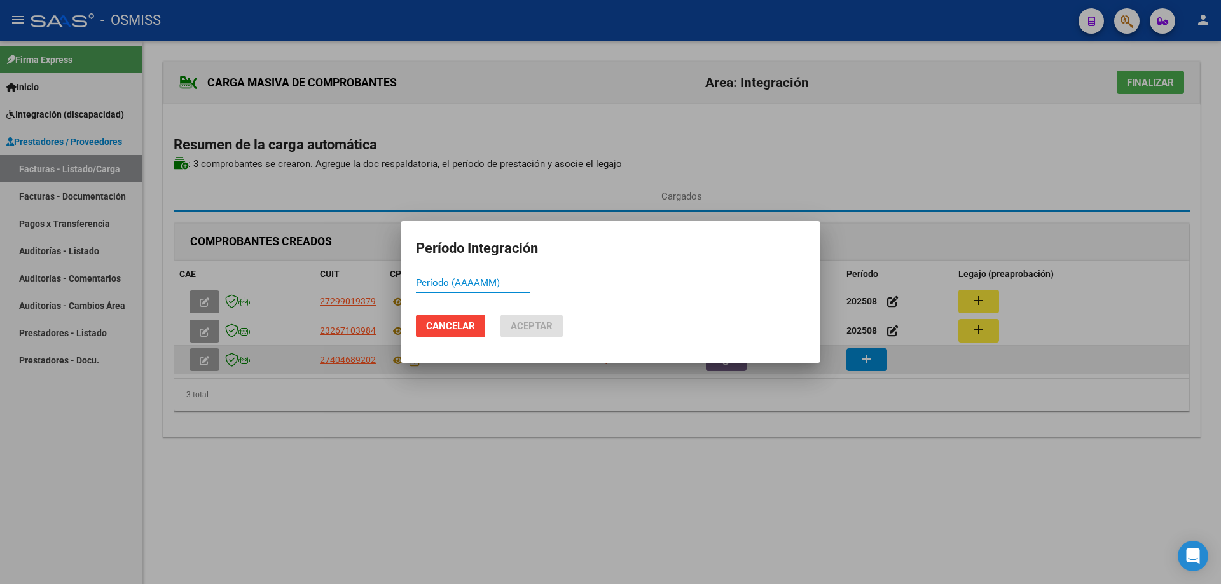
paste input "202508"
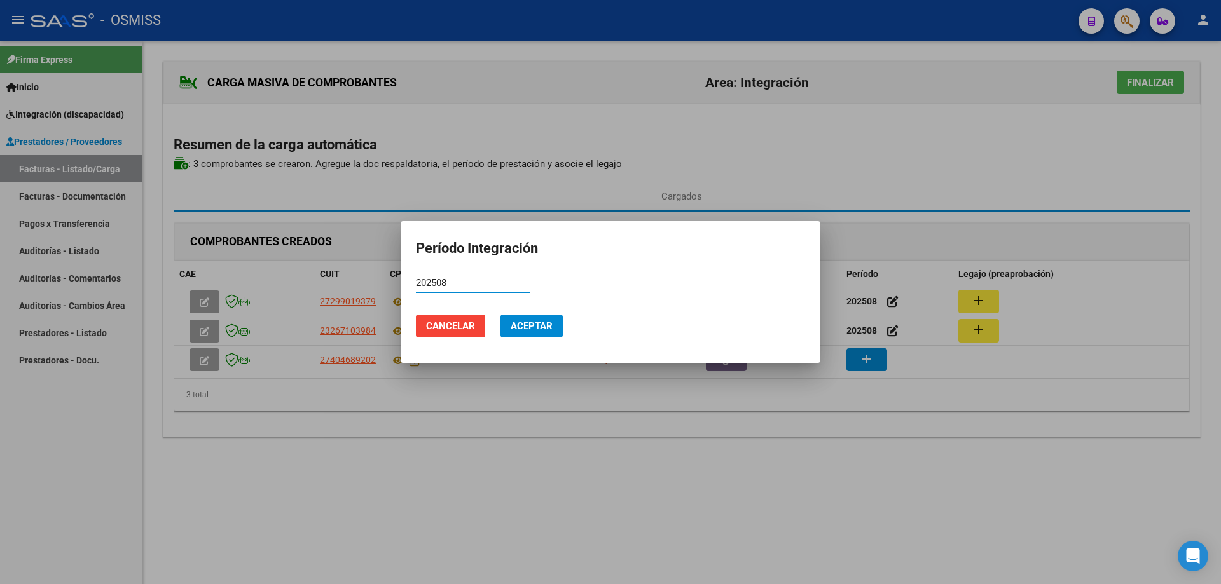
type input "202508"
drag, startPoint x: 535, startPoint y: 328, endPoint x: 855, endPoint y: 292, distance: 321.9
click at [540, 328] on span "Aceptar" at bounding box center [532, 326] width 42 height 11
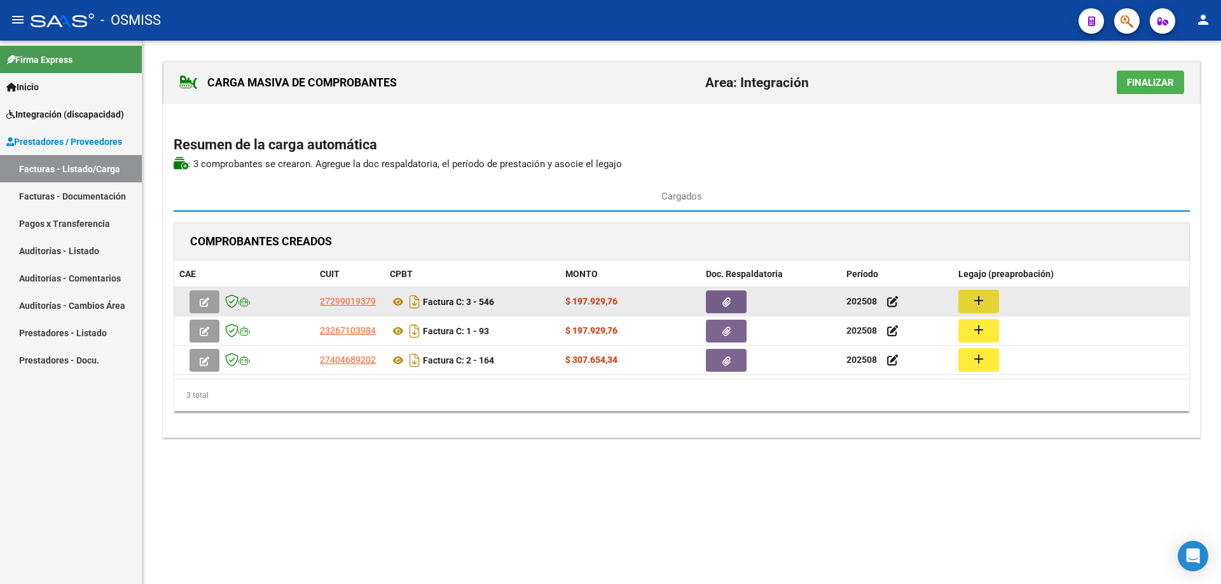
click at [981, 305] on mat-icon "add" at bounding box center [978, 300] width 15 height 15
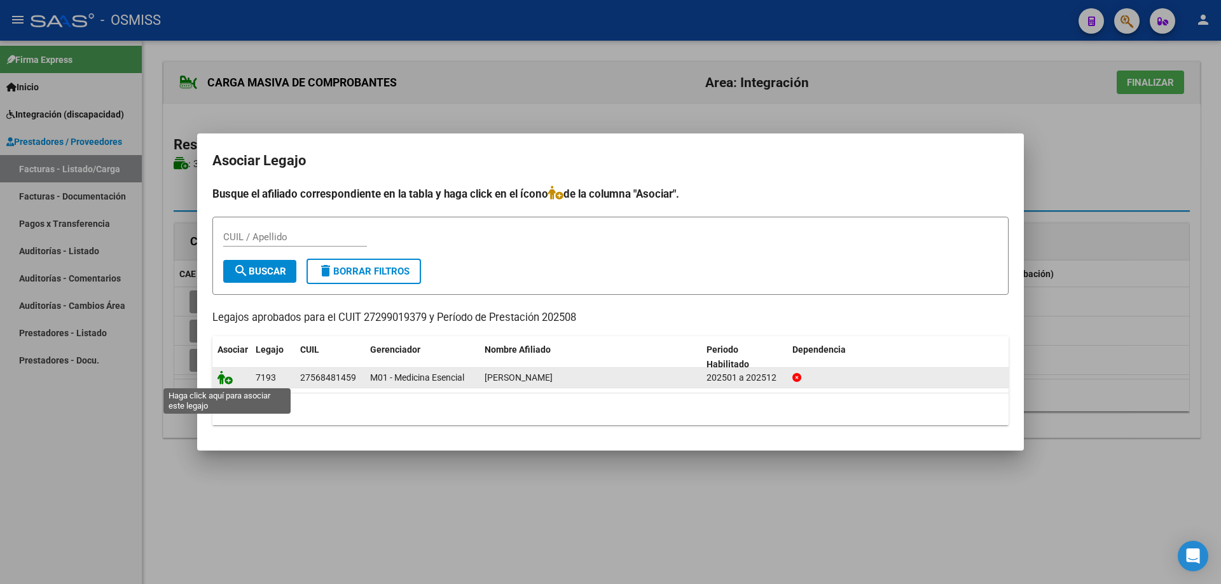
click at [229, 380] on icon at bounding box center [224, 378] width 15 height 14
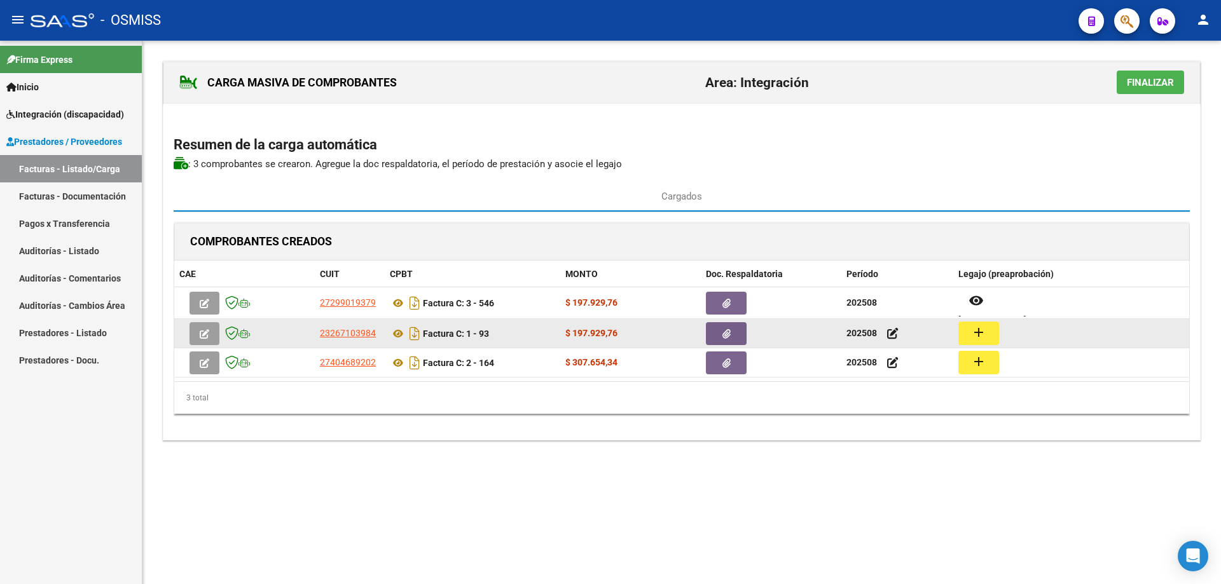
click at [988, 330] on button "add" at bounding box center [978, 334] width 41 height 24
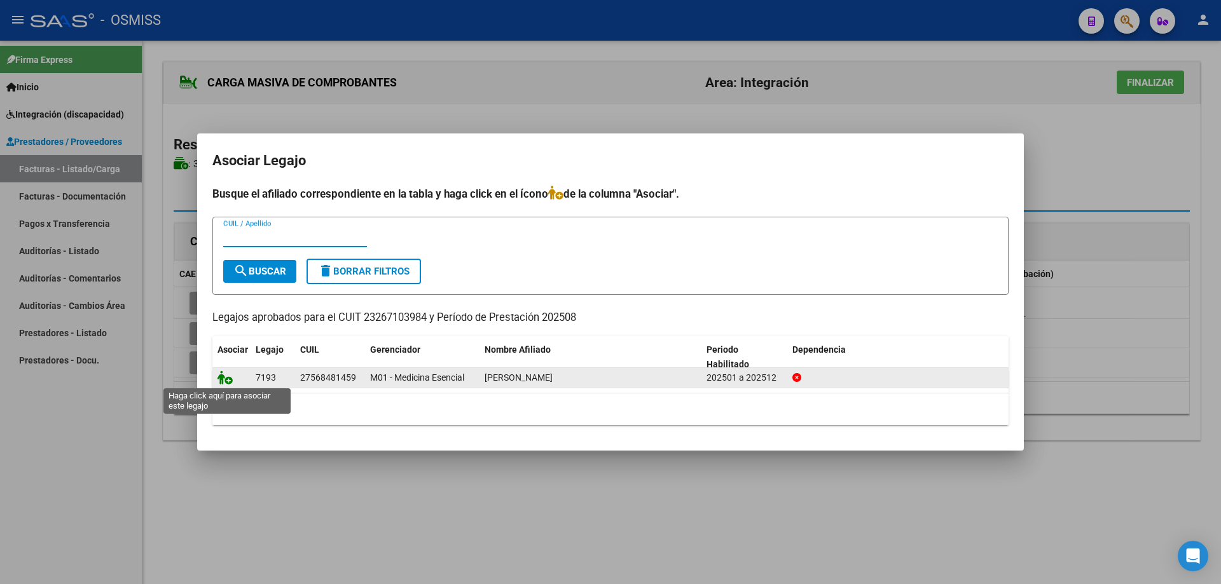
click at [219, 378] on icon at bounding box center [224, 378] width 15 height 14
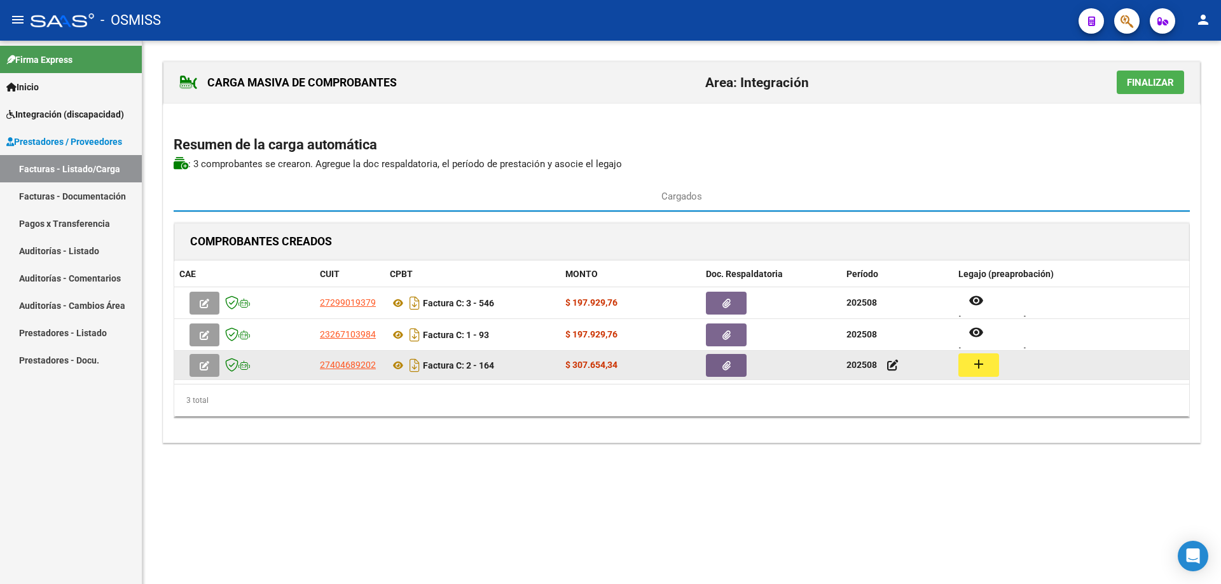
click at [956, 363] on datatable-body-cell "add" at bounding box center [1071, 365] width 236 height 29
click at [965, 366] on button "add" at bounding box center [978, 366] width 41 height 24
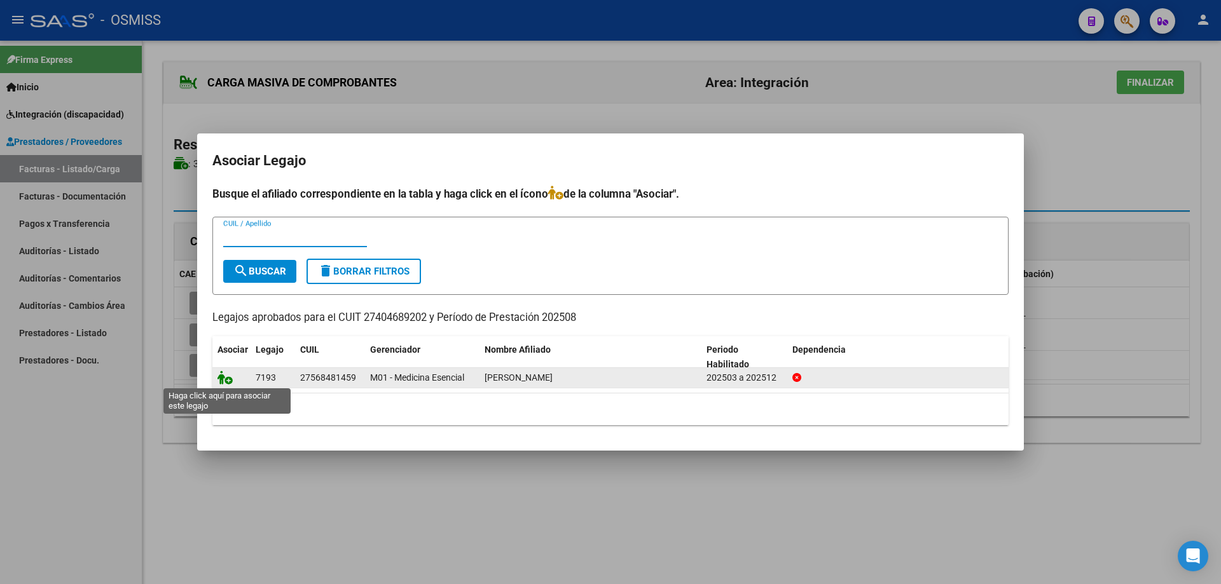
click at [227, 379] on icon at bounding box center [224, 378] width 15 height 14
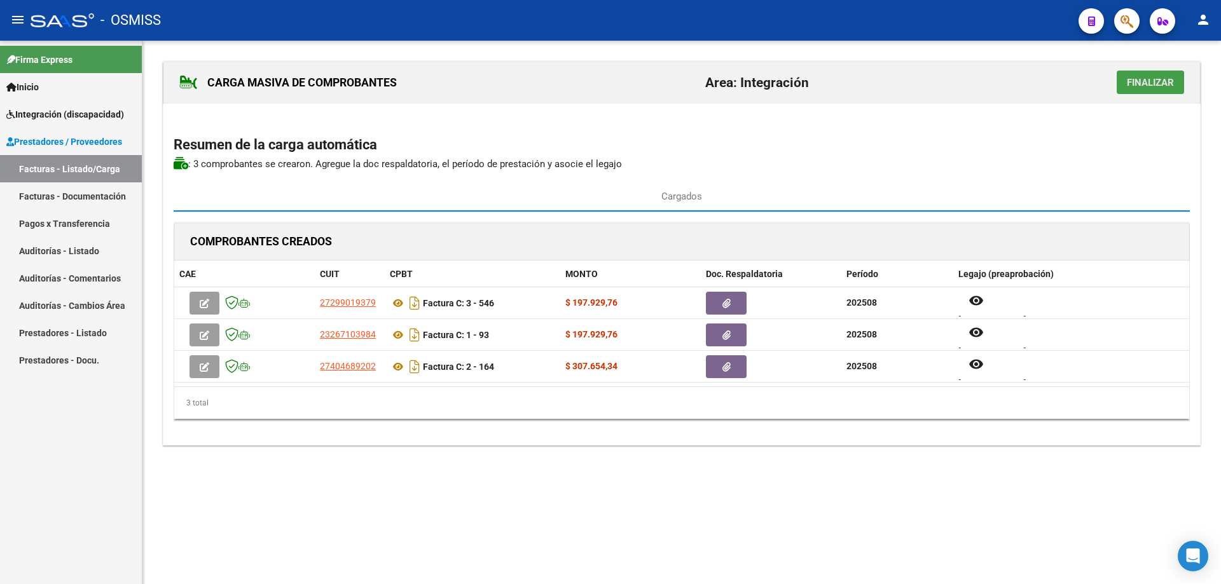
click at [1135, 83] on span "Finalizar" at bounding box center [1150, 82] width 47 height 11
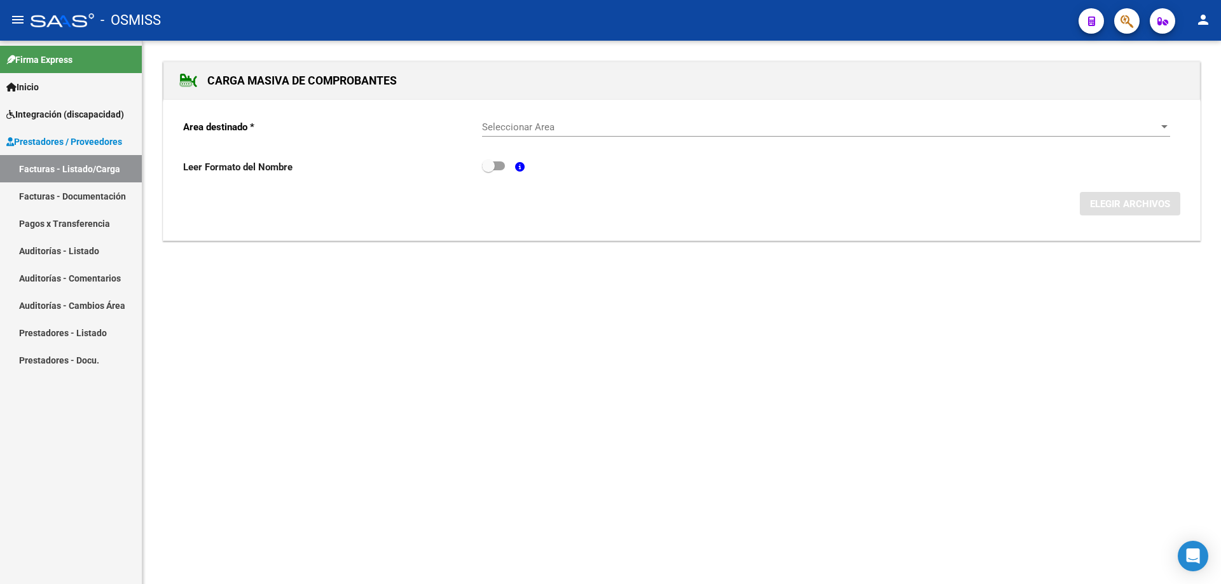
click at [622, 138] on div "Seleccionar Area Seleccionar Area" at bounding box center [826, 128] width 688 height 39
click at [614, 128] on span "Seleccionar Area" at bounding box center [820, 126] width 677 height 11
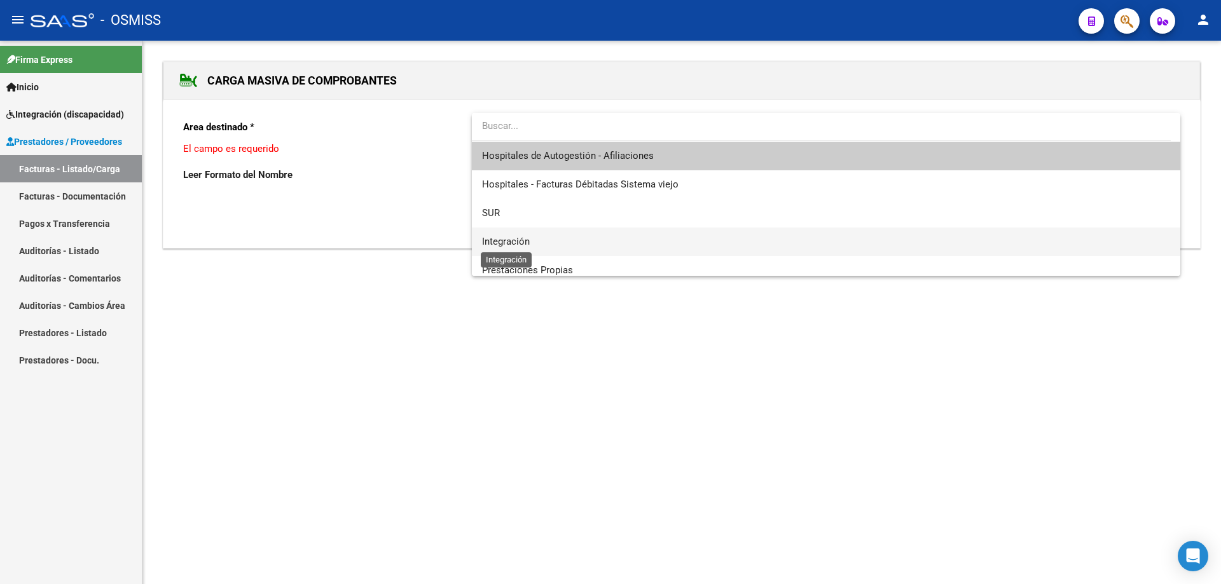
click at [528, 236] on span "Integración" at bounding box center [506, 241] width 48 height 11
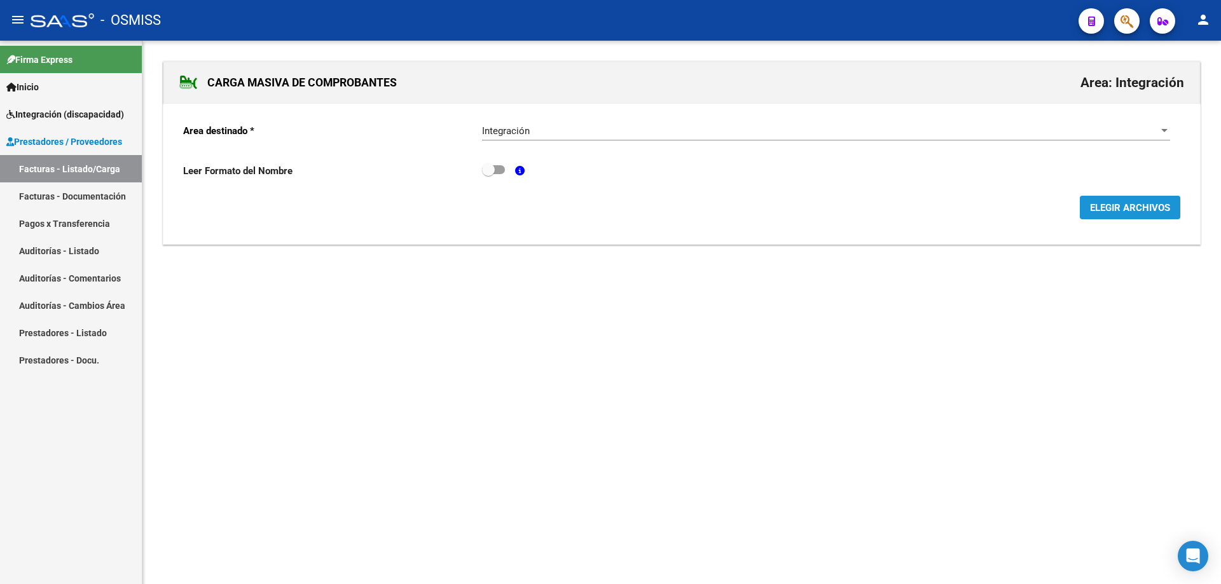
drag, startPoint x: 1120, startPoint y: 210, endPoint x: 768, endPoint y: 340, distance: 375.7
click at [1118, 210] on span "ELEGIR ARCHIVOS" at bounding box center [1130, 207] width 80 height 11
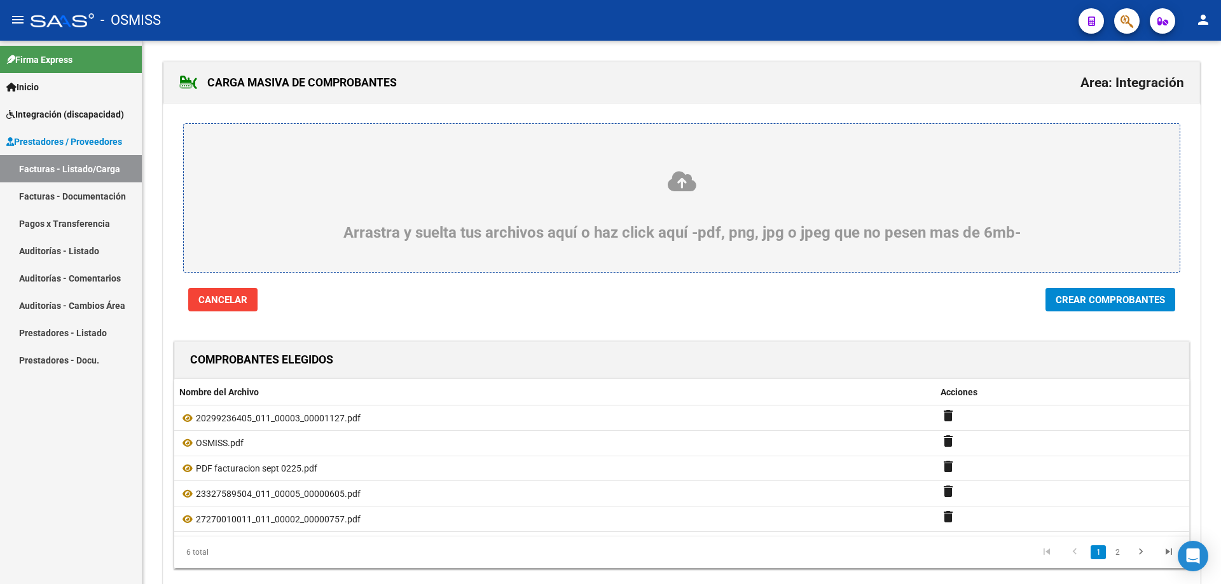
click at [1069, 298] on span "Crear Comprobantes" at bounding box center [1110, 299] width 109 height 11
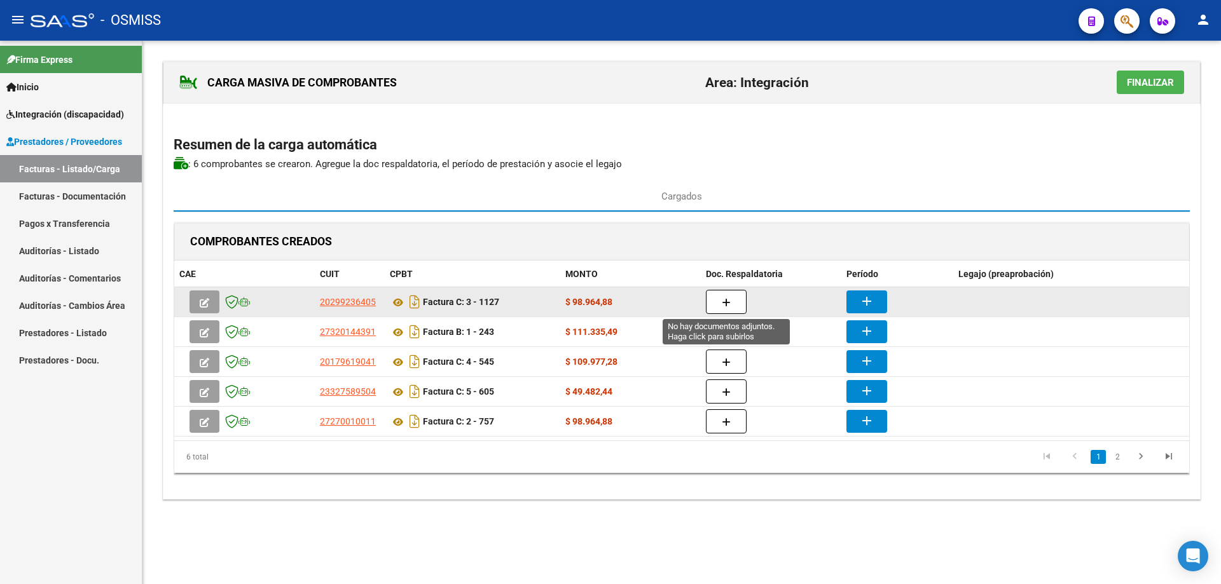
click at [700, 293] on datatable-body-cell "$ 98.964,88" at bounding box center [630, 301] width 141 height 29
click at [718, 298] on button "button" at bounding box center [726, 302] width 41 height 24
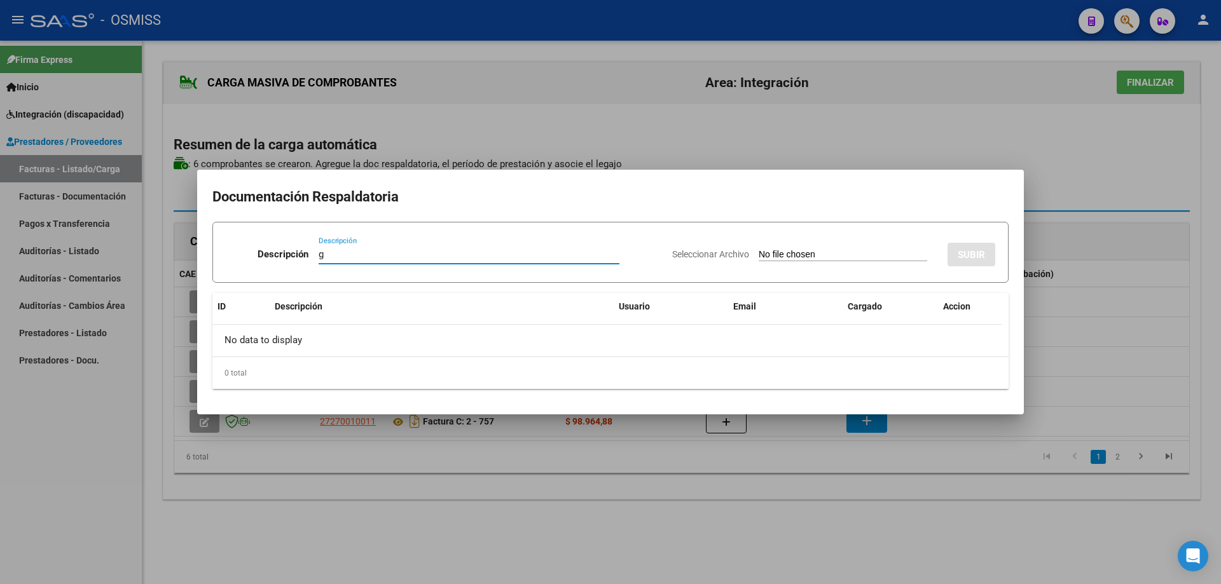
type input "g"
click at [798, 253] on input "Seleccionar Archivo" at bounding box center [843, 255] width 169 height 12
type input "C:\fakepath\Planilla [PERSON_NAME].pdf"
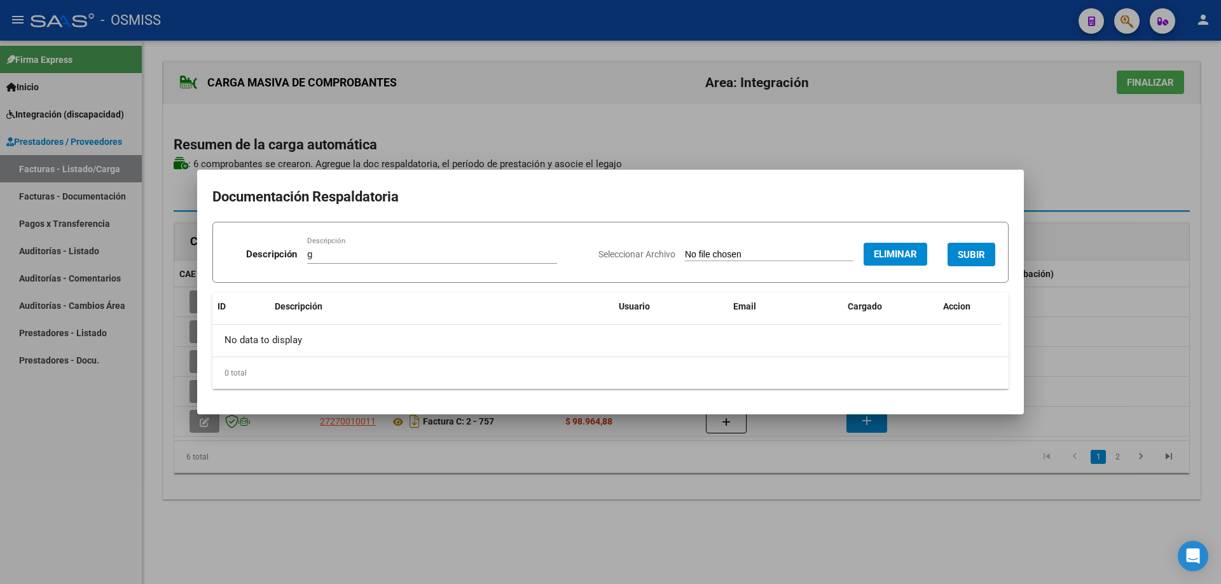
click at [979, 248] on button "SUBIR" at bounding box center [972, 255] width 48 height 24
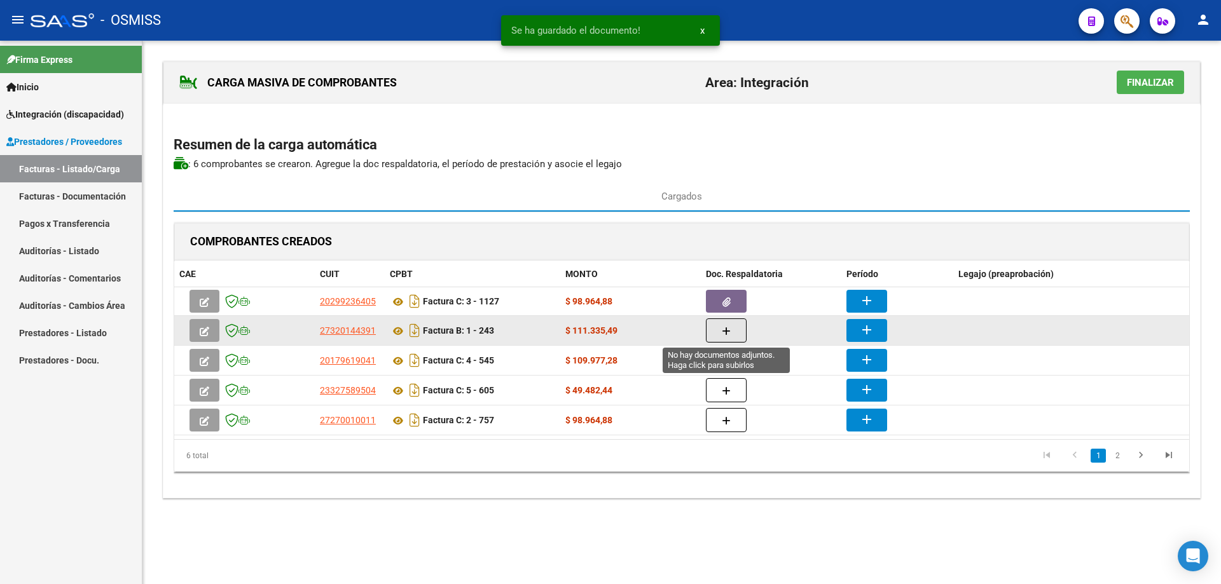
click at [738, 326] on button "button" at bounding box center [726, 331] width 41 height 24
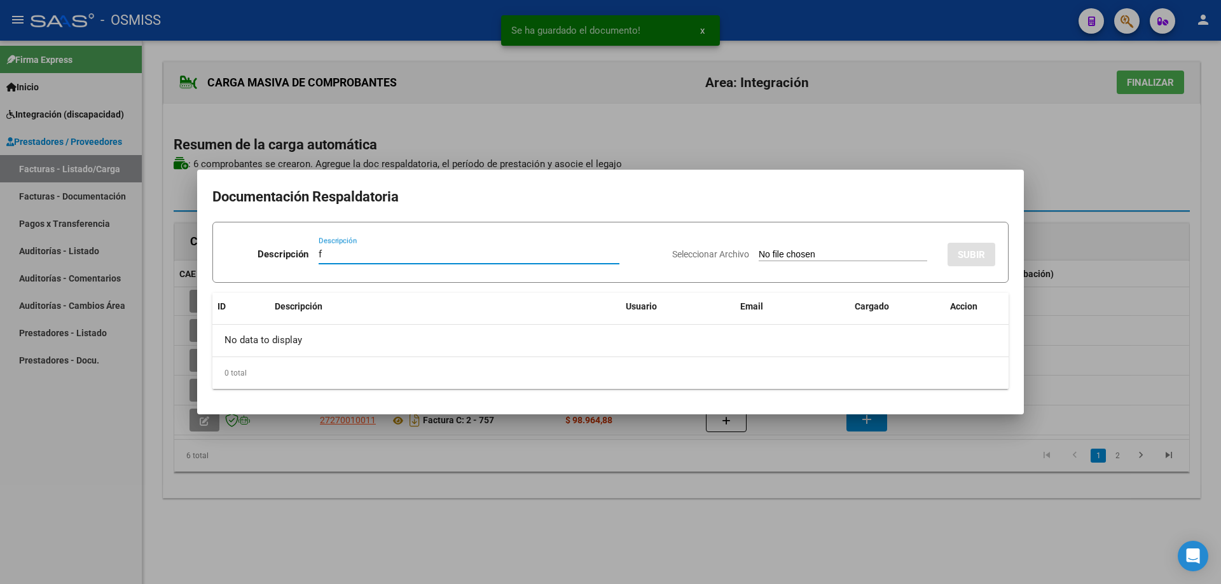
type input "f"
click at [759, 254] on input "Seleccionar Archivo" at bounding box center [843, 255] width 169 height 12
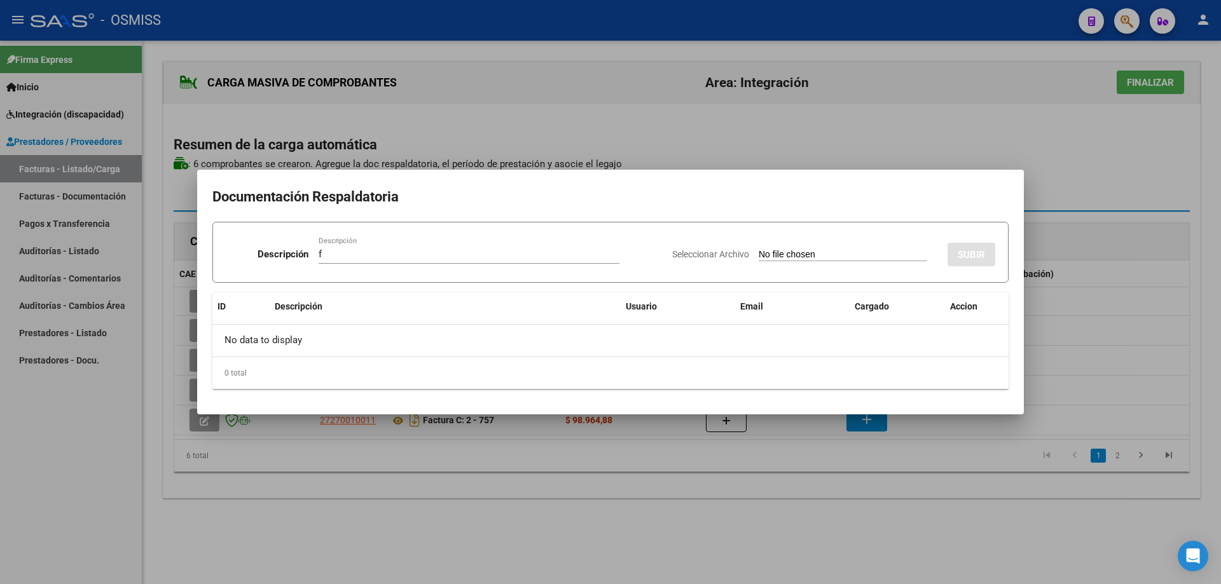
type input "C:\fakepath\asistencia [PERSON_NAME].pdf"
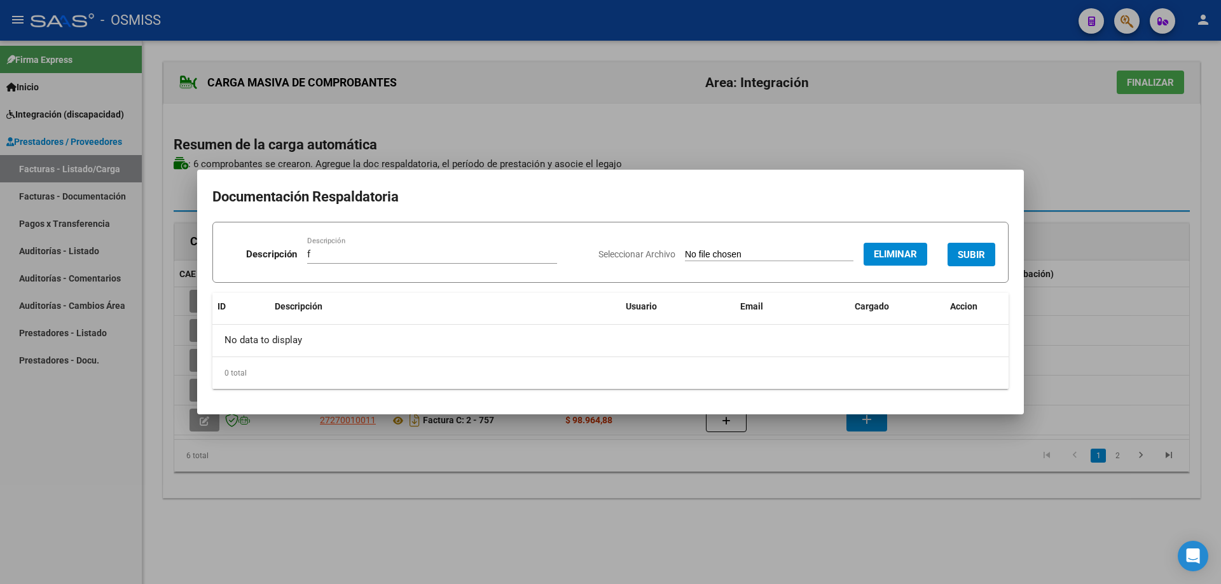
click at [978, 242] on div "Seleccionar Archivo Eliminar SUBIR" at bounding box center [796, 252] width 397 height 39
click at [979, 252] on span "SUBIR" at bounding box center [971, 254] width 27 height 11
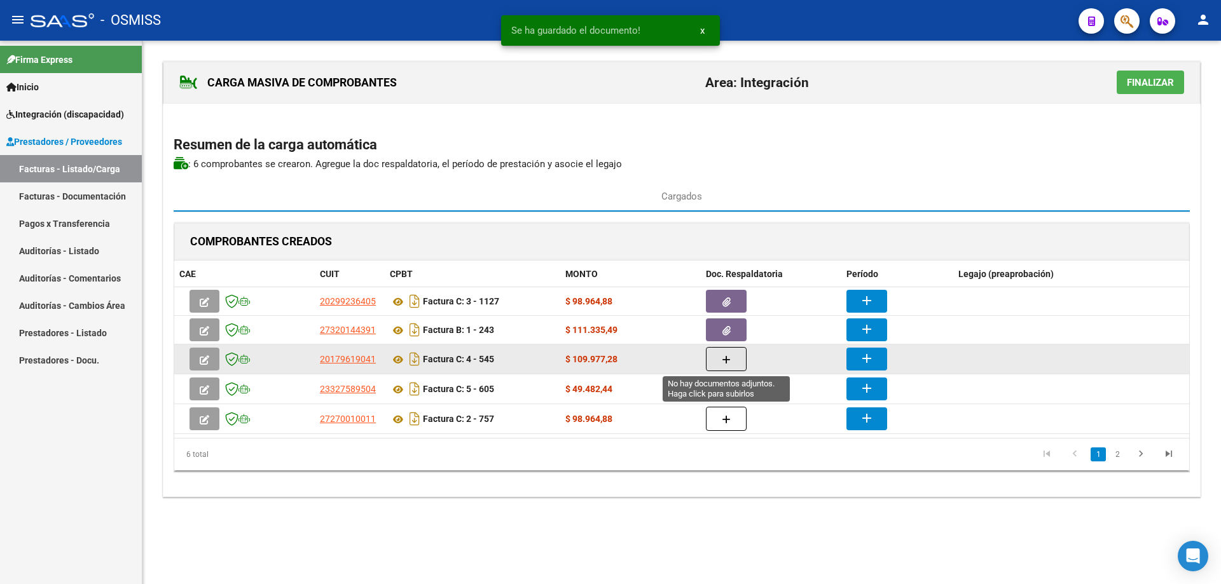
click at [714, 369] on button "button" at bounding box center [726, 359] width 41 height 24
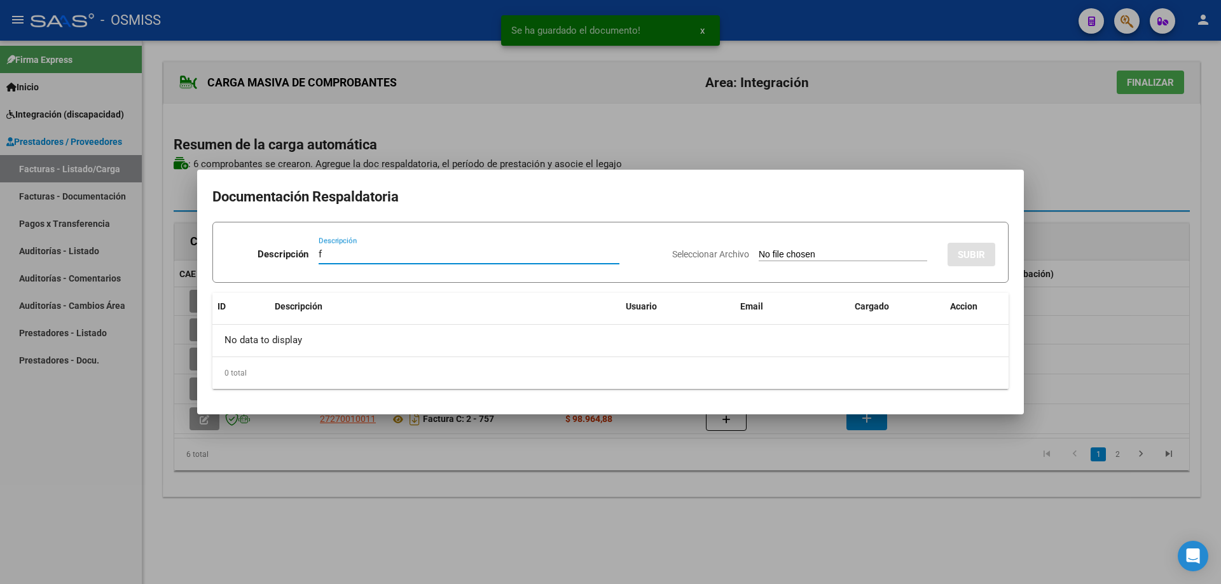
type input "f"
click at [759, 250] on input "Seleccionar Archivo" at bounding box center [843, 255] width 169 height 12
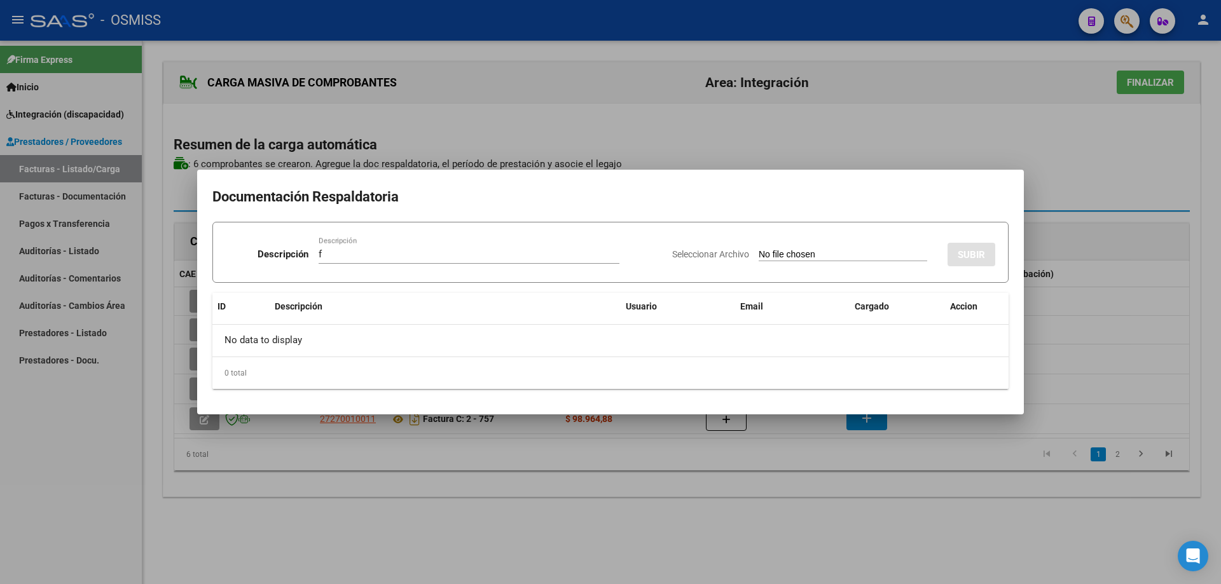
type input "C:\fakepath\PDF unido [DATE].pdf"
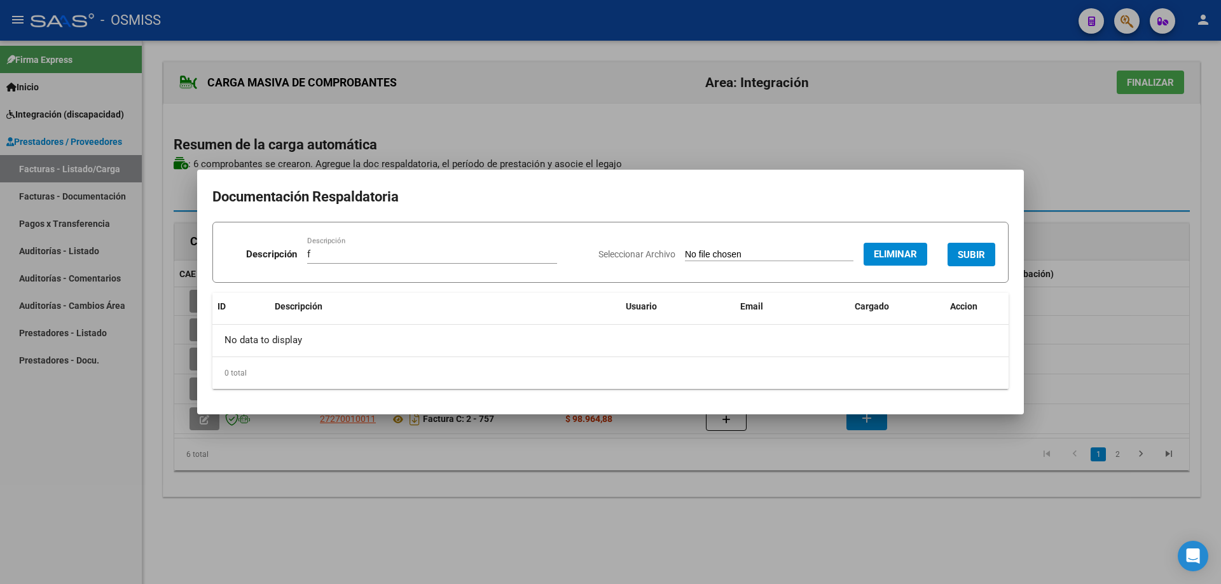
click at [972, 245] on button "SUBIR" at bounding box center [972, 255] width 48 height 24
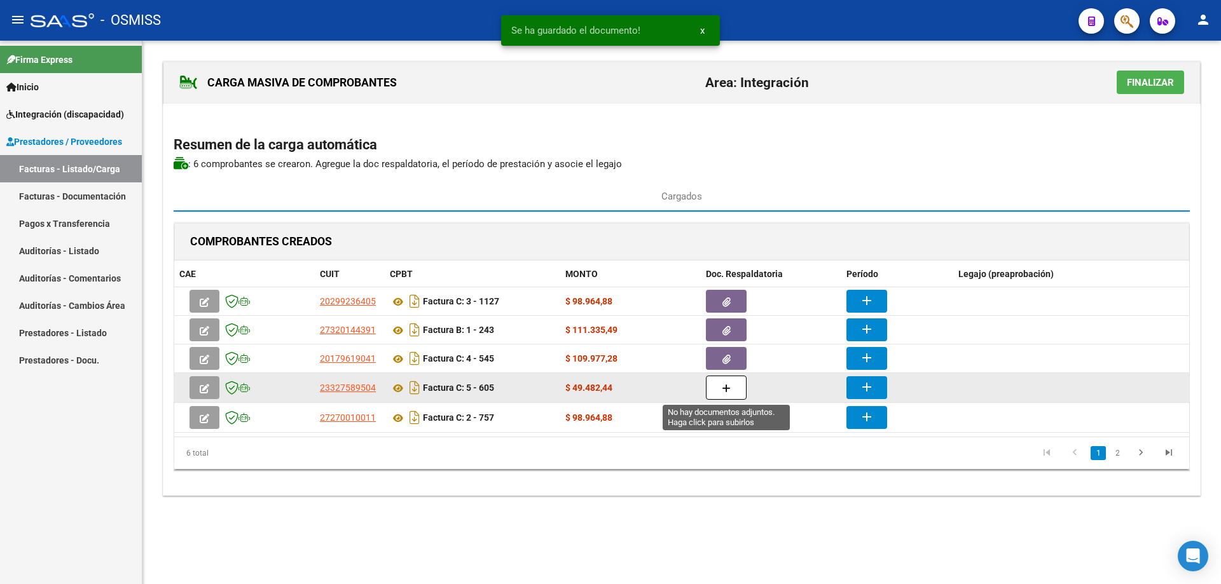
click at [729, 382] on button "button" at bounding box center [726, 388] width 41 height 24
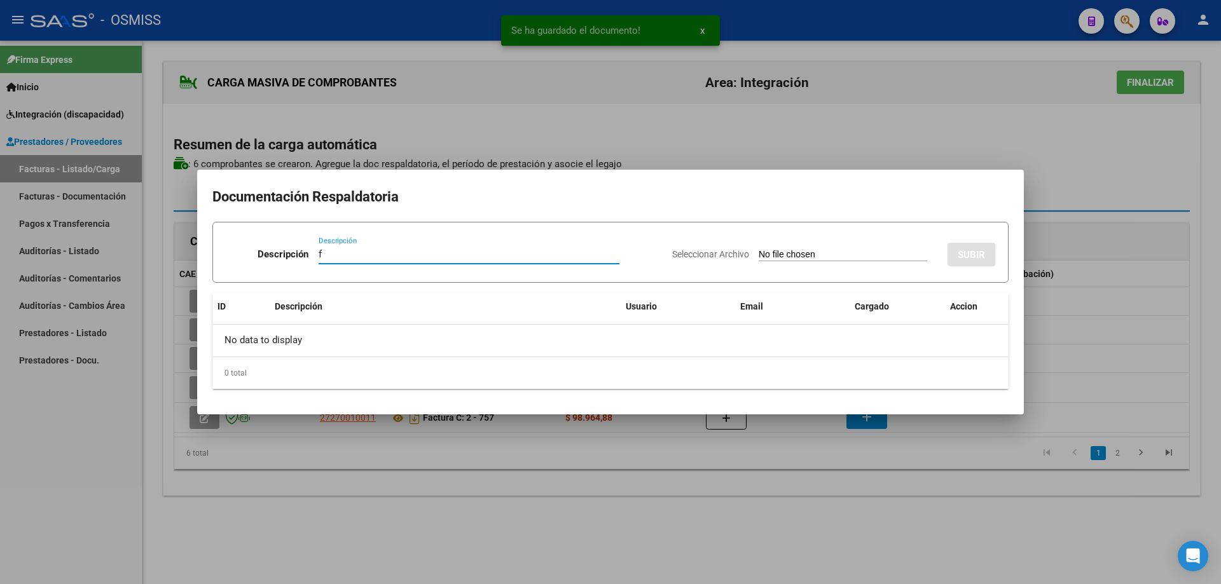
type input "f"
click at [784, 251] on input "Seleccionar Archivo" at bounding box center [843, 255] width 169 height 12
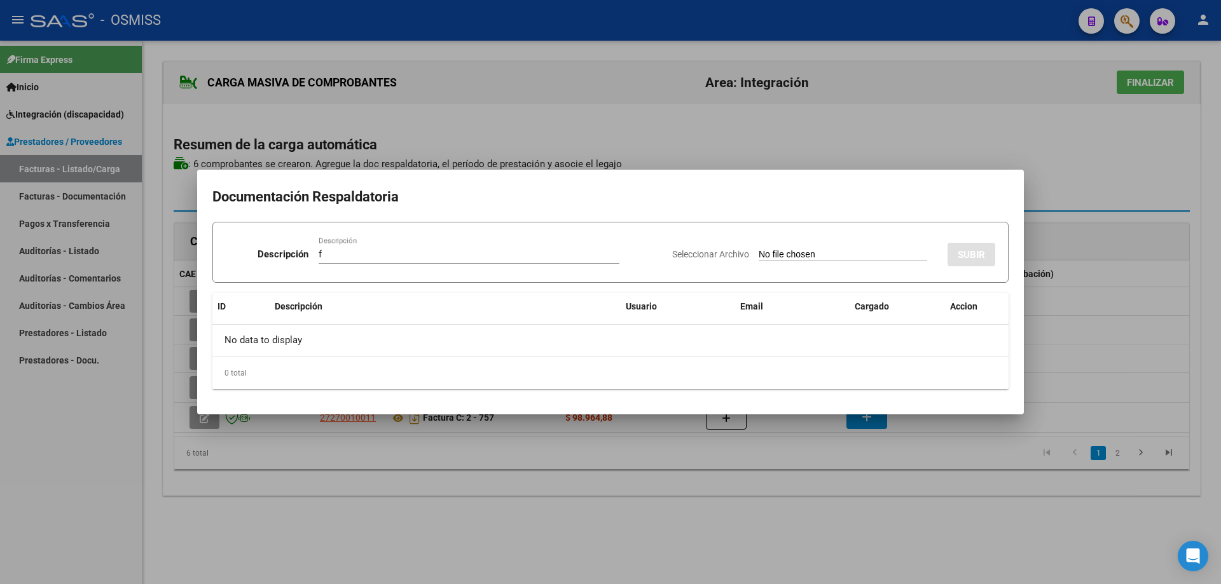
type input "C:\fakepath\Asistencia [PERSON_NAME][DATE].pdf"
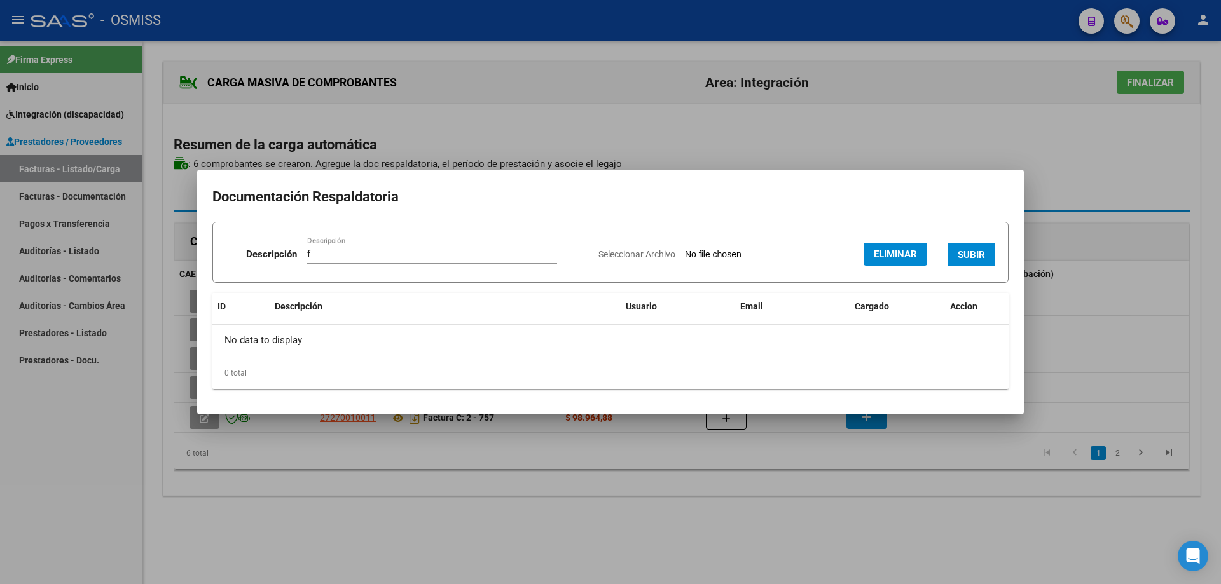
click at [971, 245] on button "SUBIR" at bounding box center [972, 255] width 48 height 24
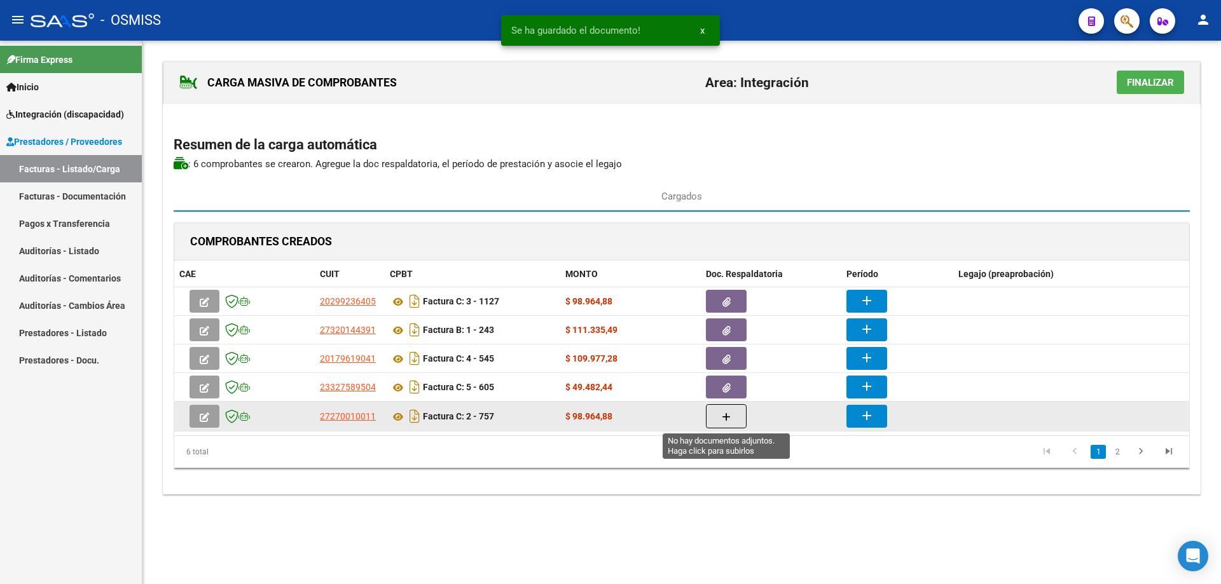
click at [717, 408] on button "button" at bounding box center [726, 416] width 41 height 24
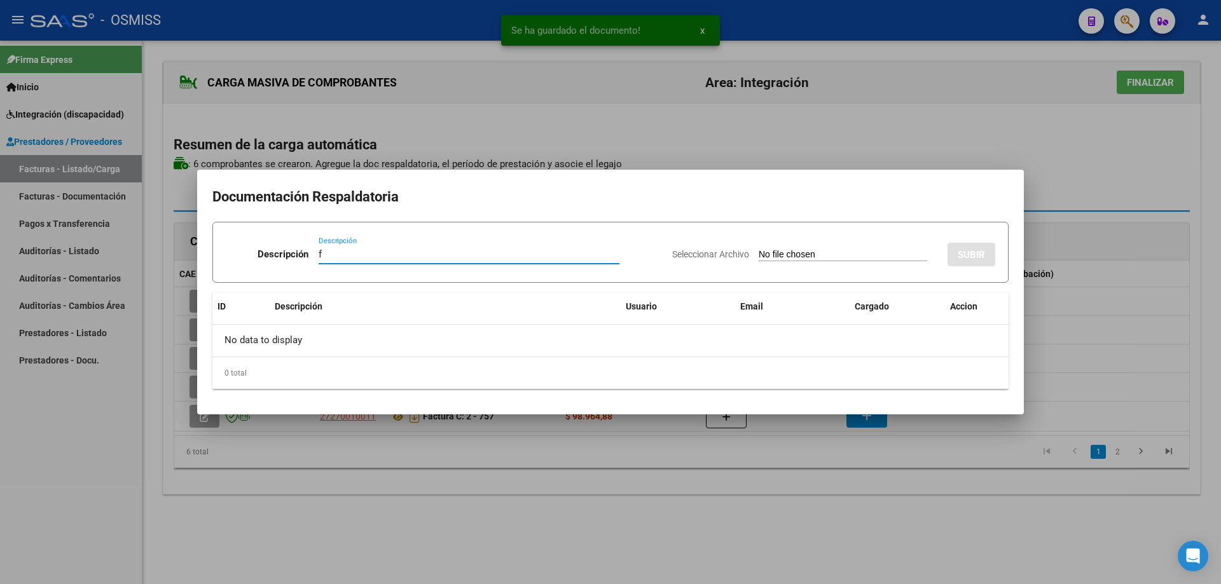
type input "f"
click at [769, 252] on input "Seleccionar Archivo" at bounding box center [843, 255] width 169 height 12
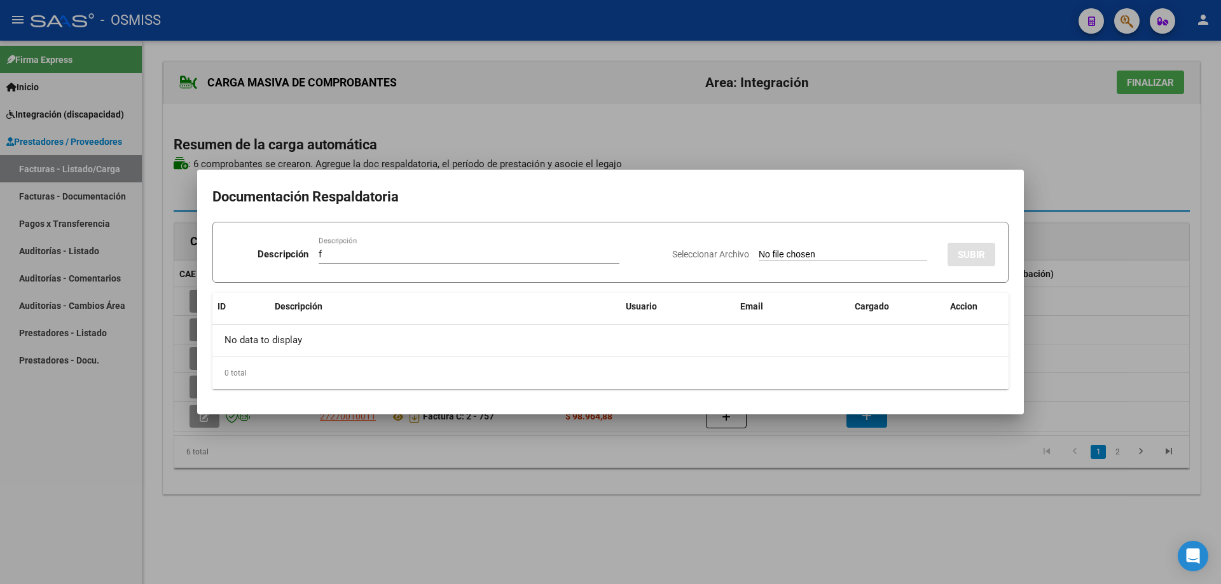
type input "C:\fakepath\ASISTENCIA BCS [DATE].pdf"
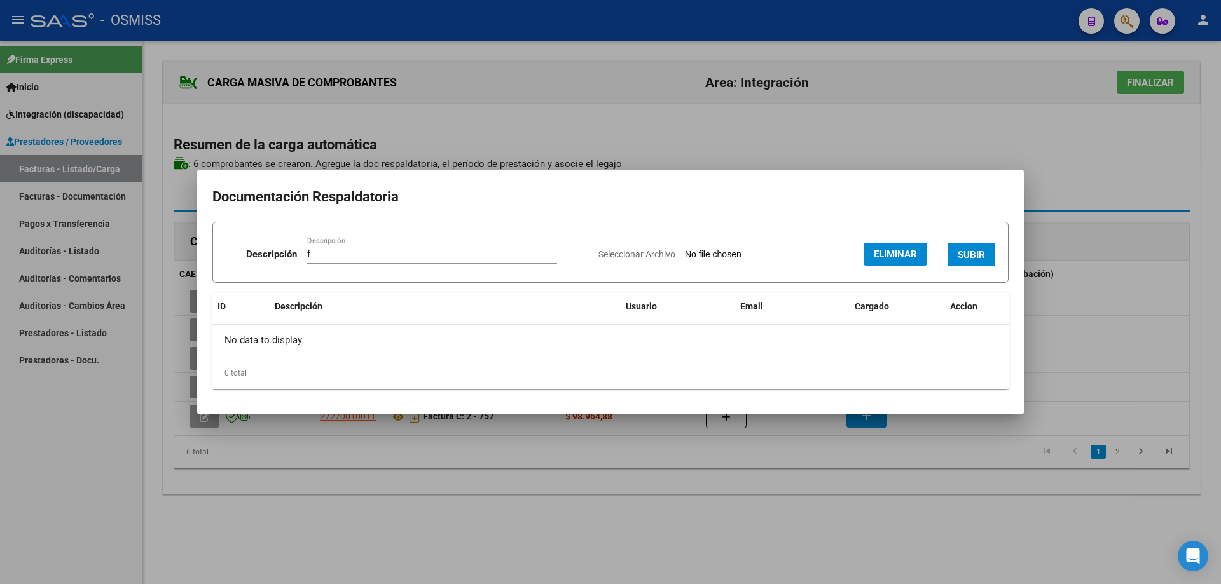
click at [961, 256] on span "SUBIR" at bounding box center [971, 254] width 27 height 11
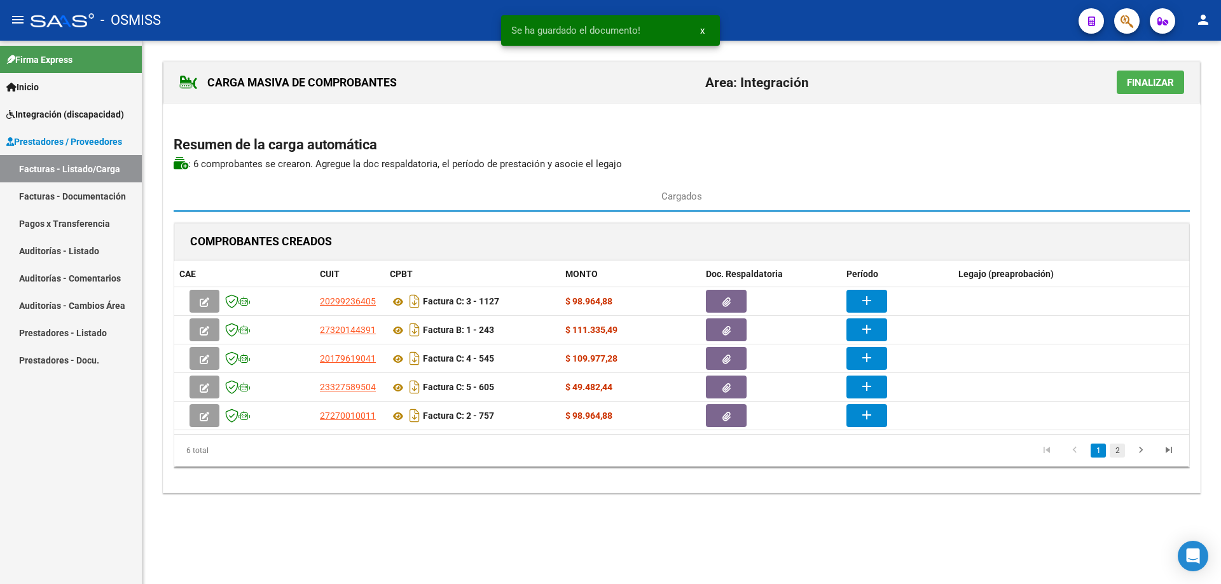
click at [1117, 455] on link "2" at bounding box center [1117, 451] width 15 height 14
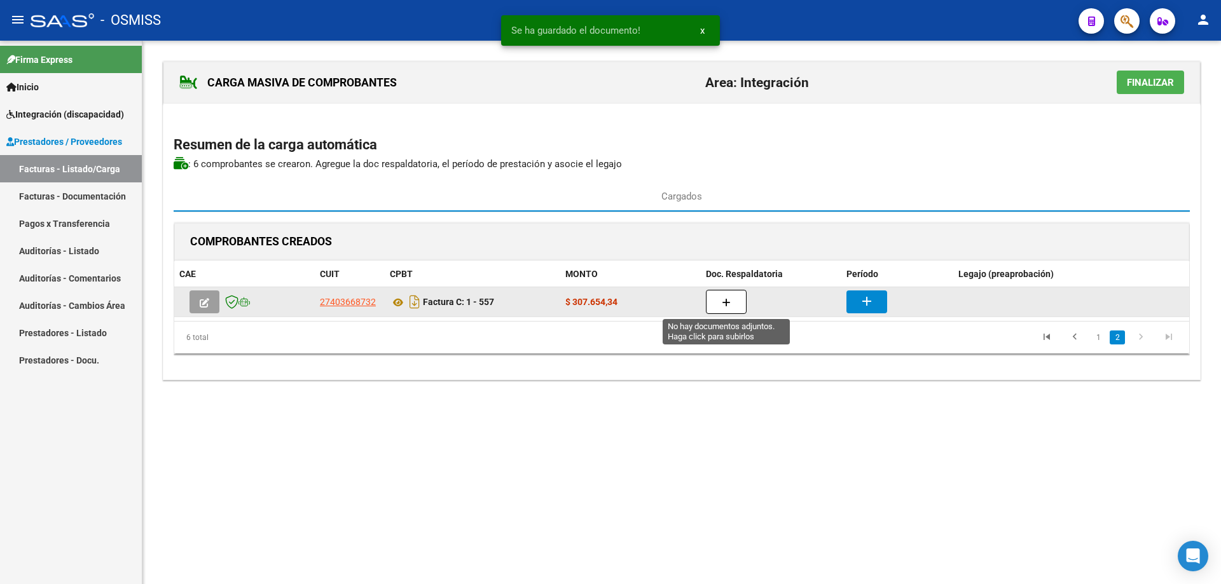
click at [726, 296] on button "button" at bounding box center [726, 302] width 41 height 24
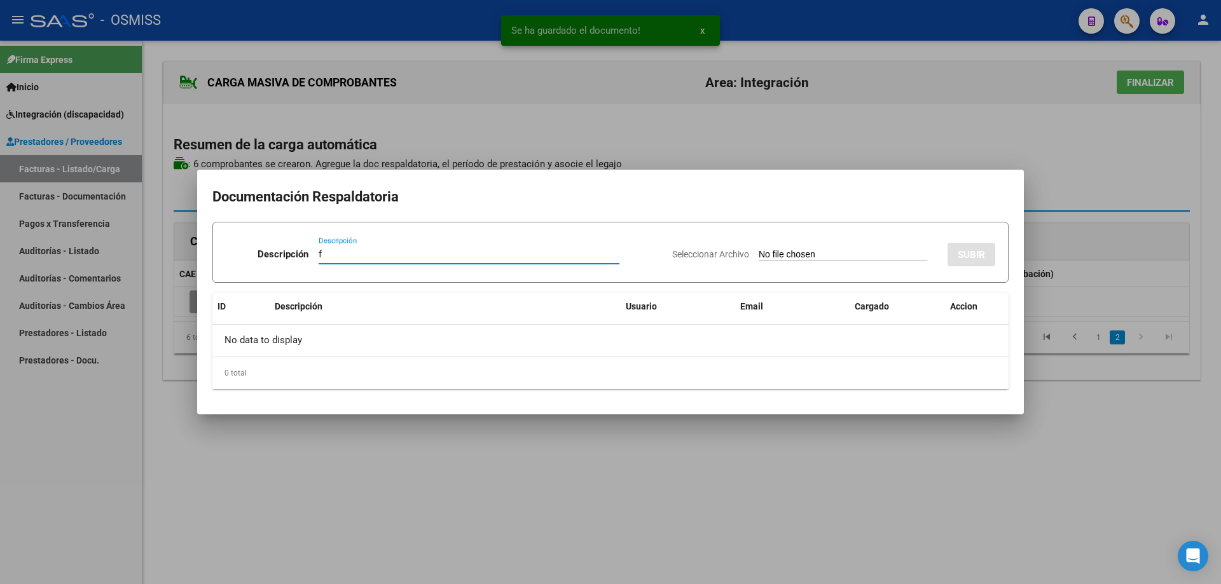
type input "f"
click at [759, 252] on input "Seleccionar Archivo" at bounding box center [843, 255] width 169 height 12
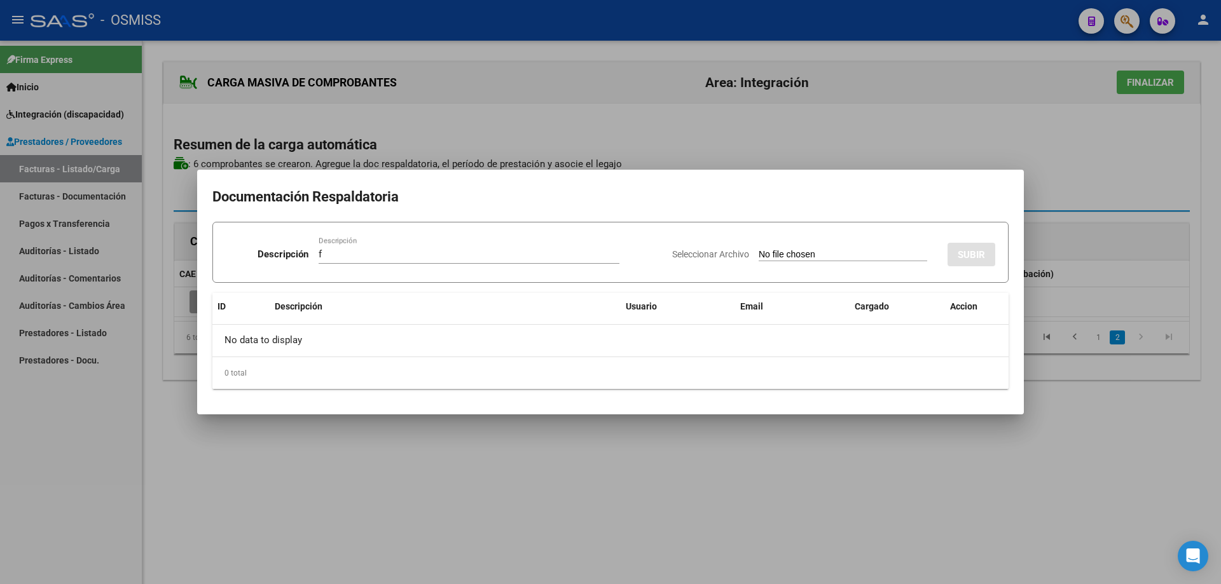
type input "C:\fakepath\[PERSON_NAME] - modulo maestro de apoyo.pdf"
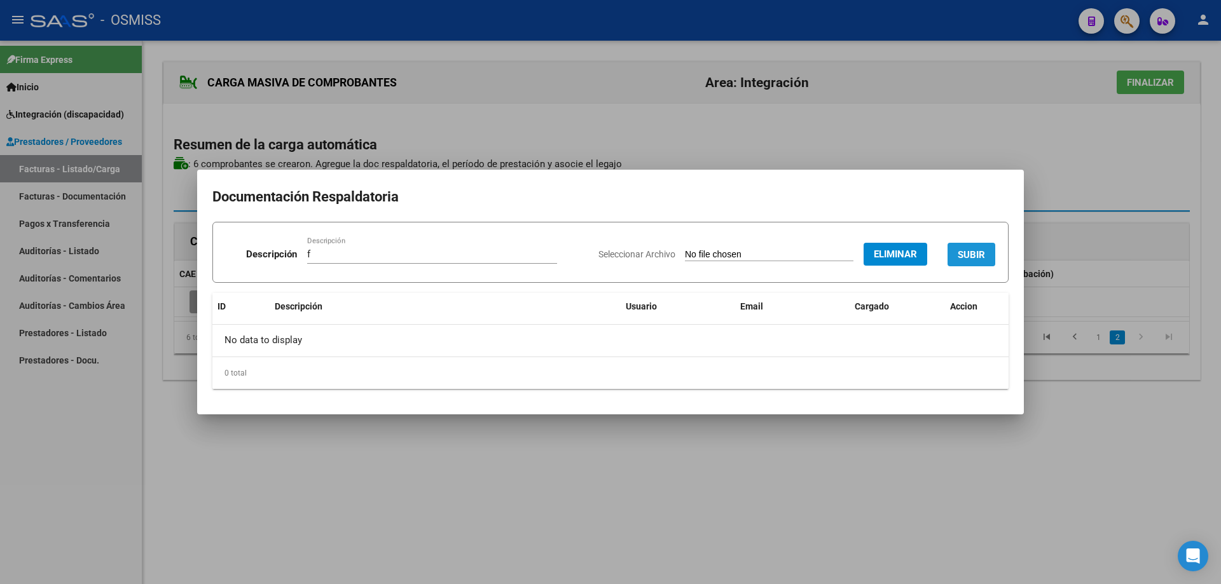
click at [962, 261] on span "SUBIR" at bounding box center [971, 254] width 27 height 11
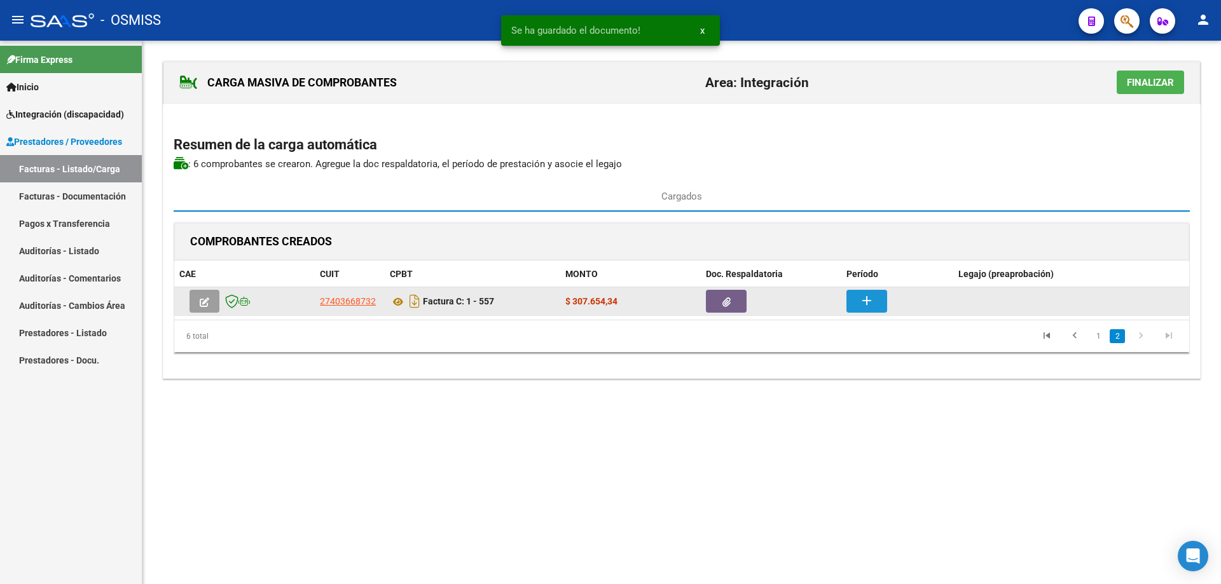
click at [873, 306] on mat-icon "add" at bounding box center [866, 300] width 15 height 15
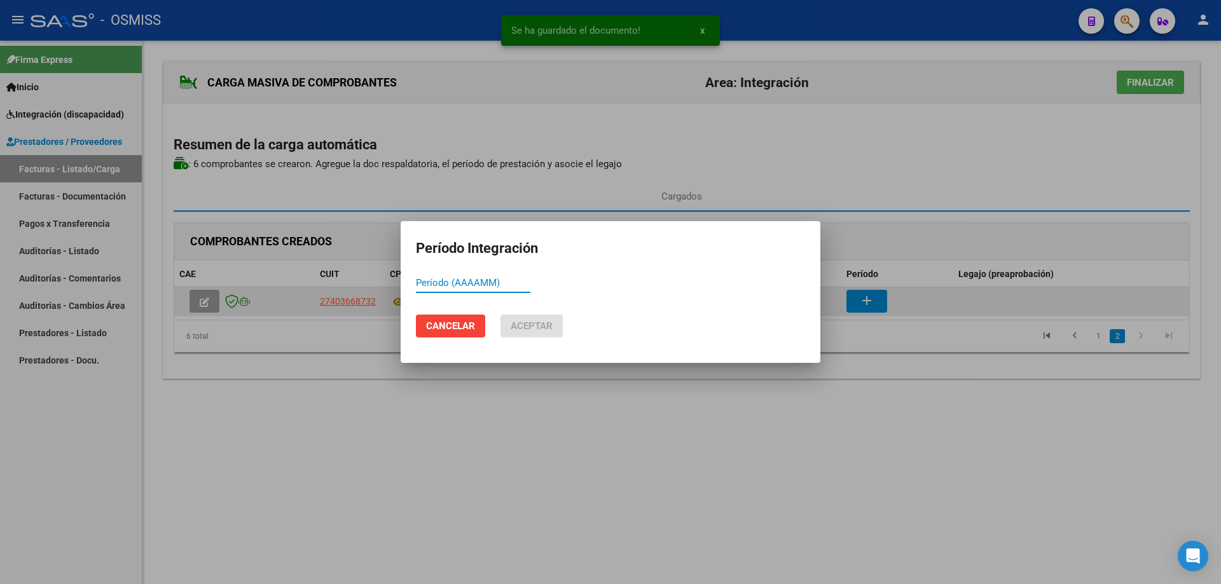
paste input "202508"
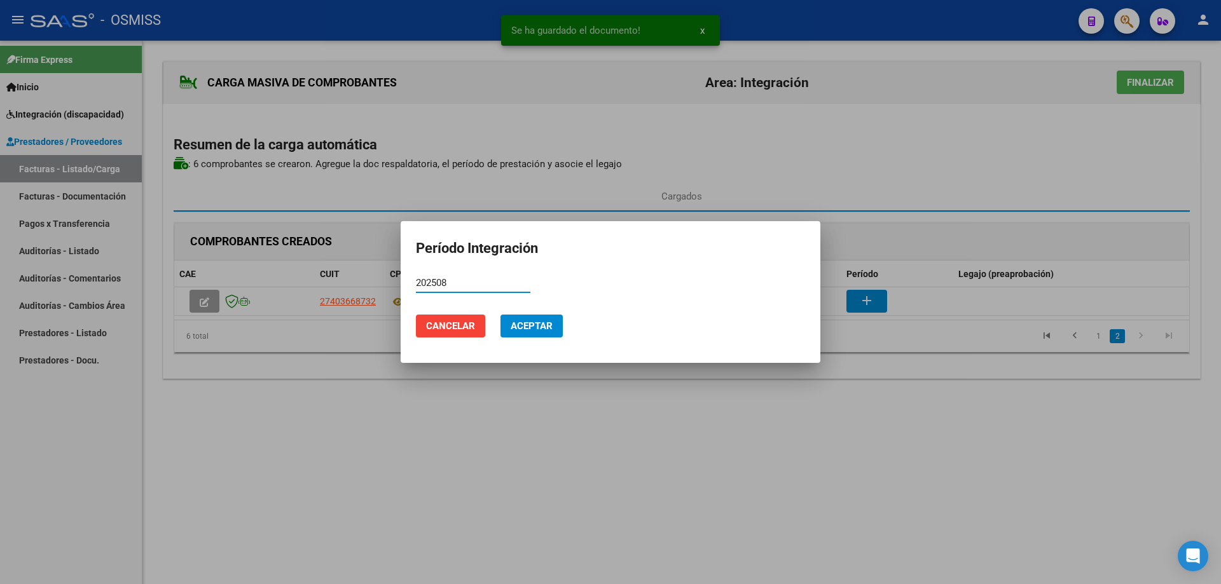
type input "202508"
click at [536, 327] on span "Aceptar" at bounding box center [532, 326] width 42 height 11
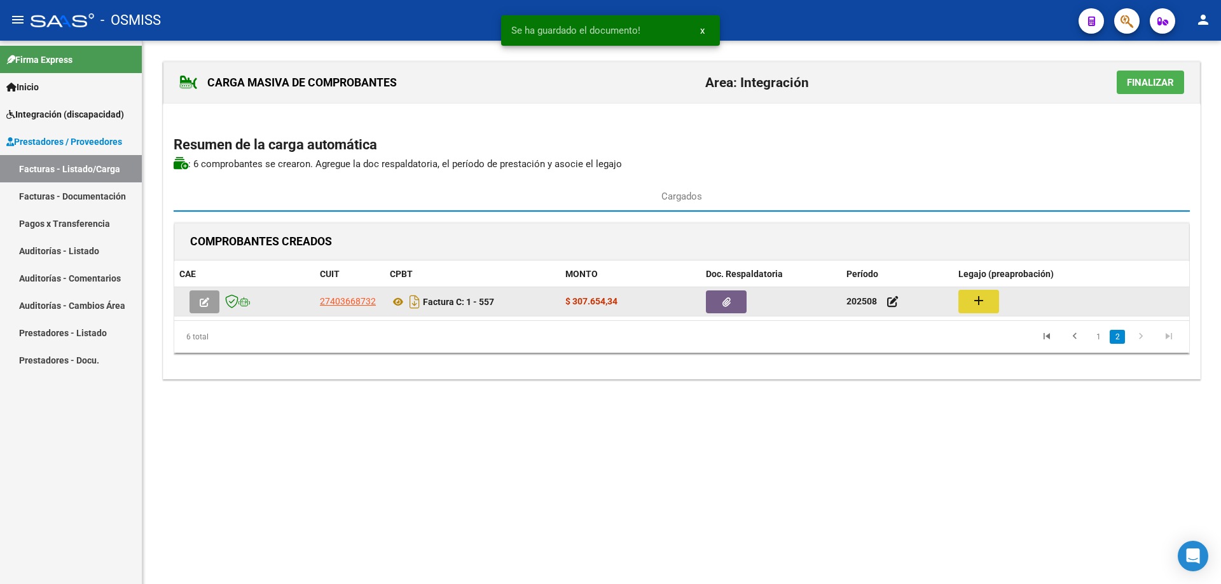
click at [981, 298] on mat-icon "add" at bounding box center [978, 300] width 15 height 15
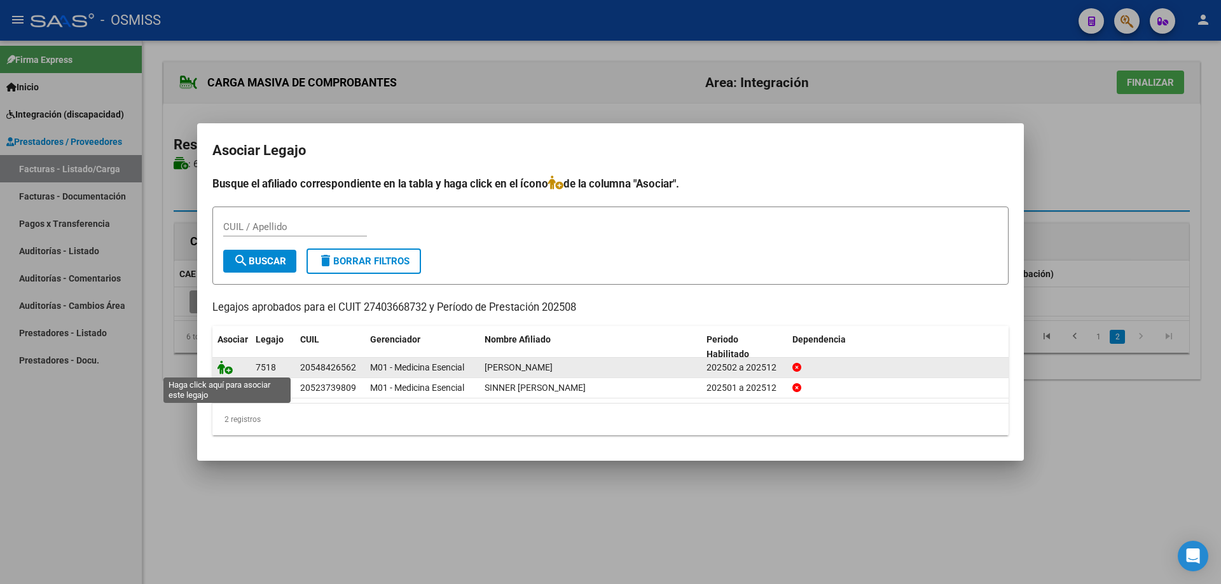
click at [224, 367] on icon at bounding box center [224, 368] width 15 height 14
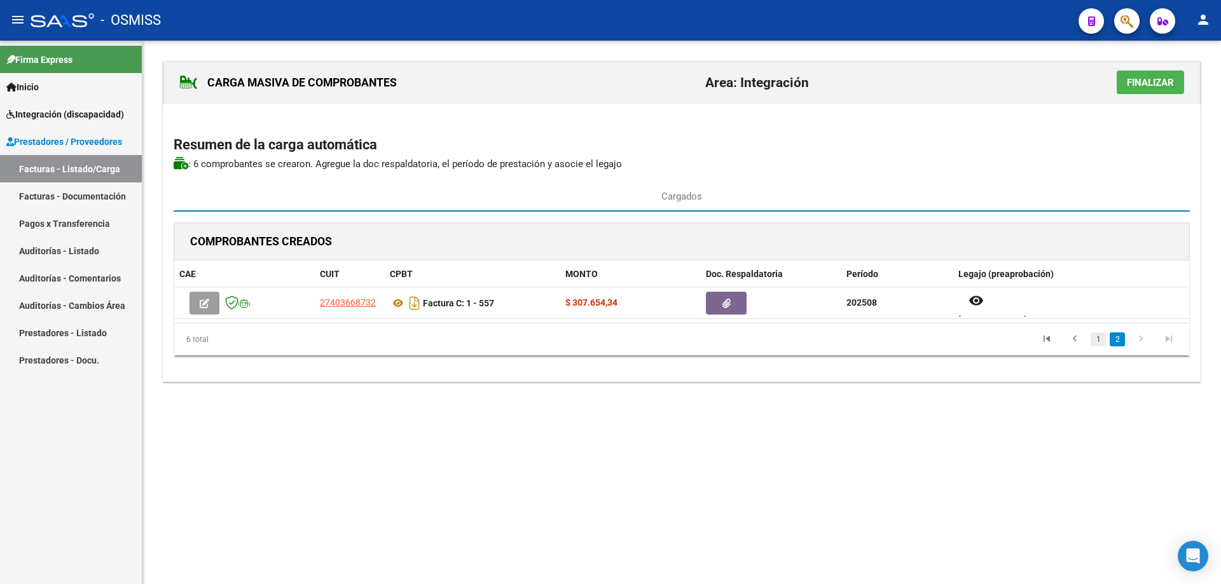
click at [1094, 341] on link "1" at bounding box center [1098, 340] width 15 height 14
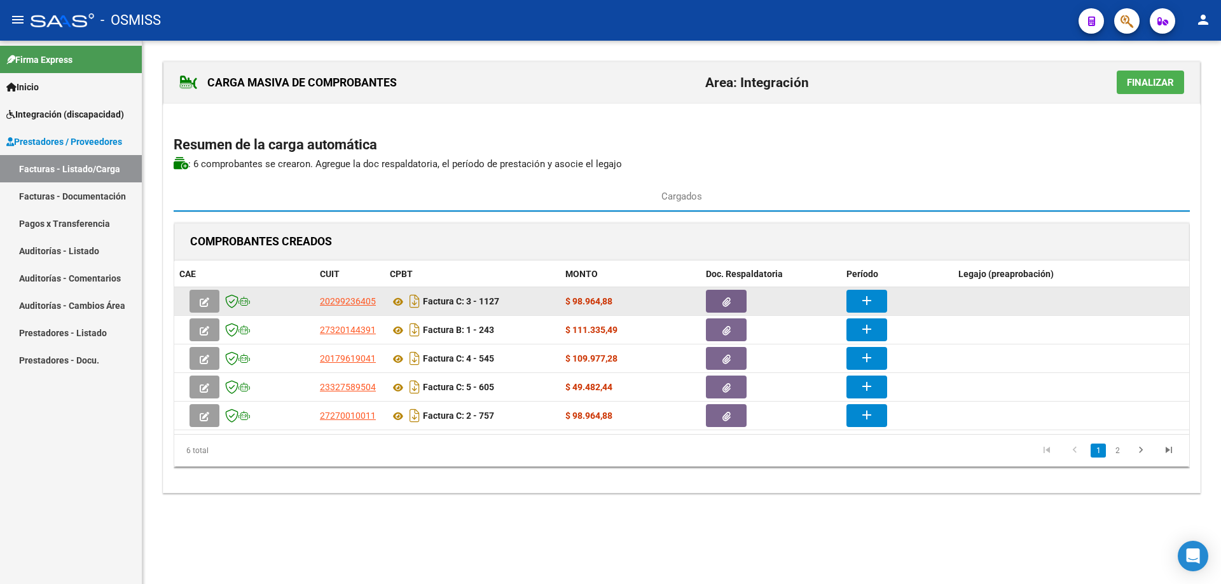
click at [859, 296] on button "add" at bounding box center [866, 301] width 41 height 23
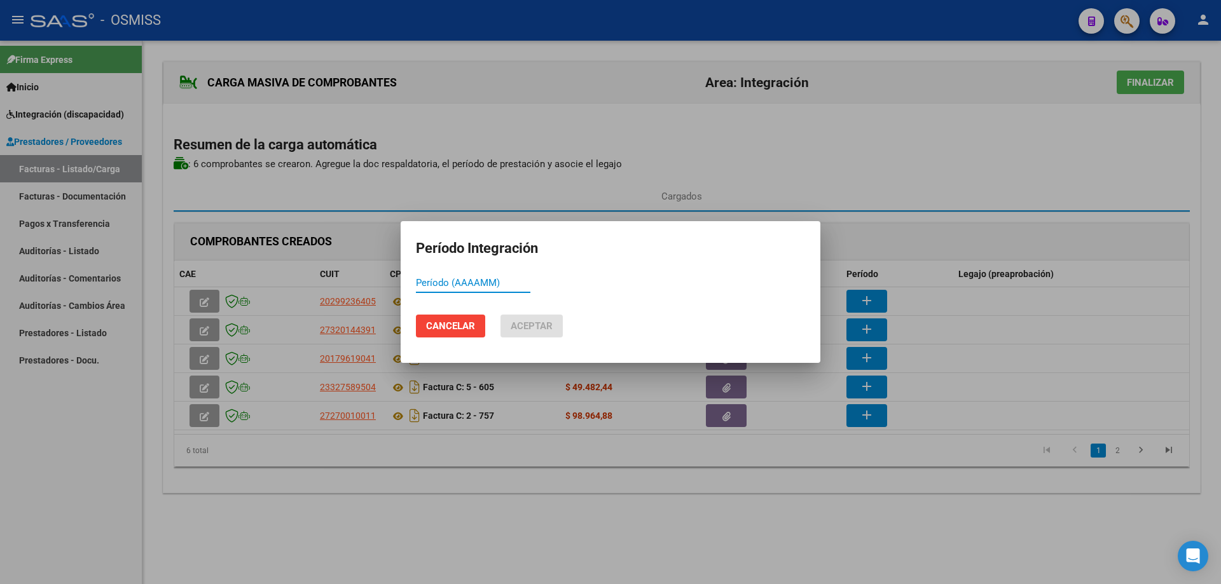
paste input "202508"
type input "202508"
click at [543, 321] on span "Aceptar" at bounding box center [532, 326] width 42 height 11
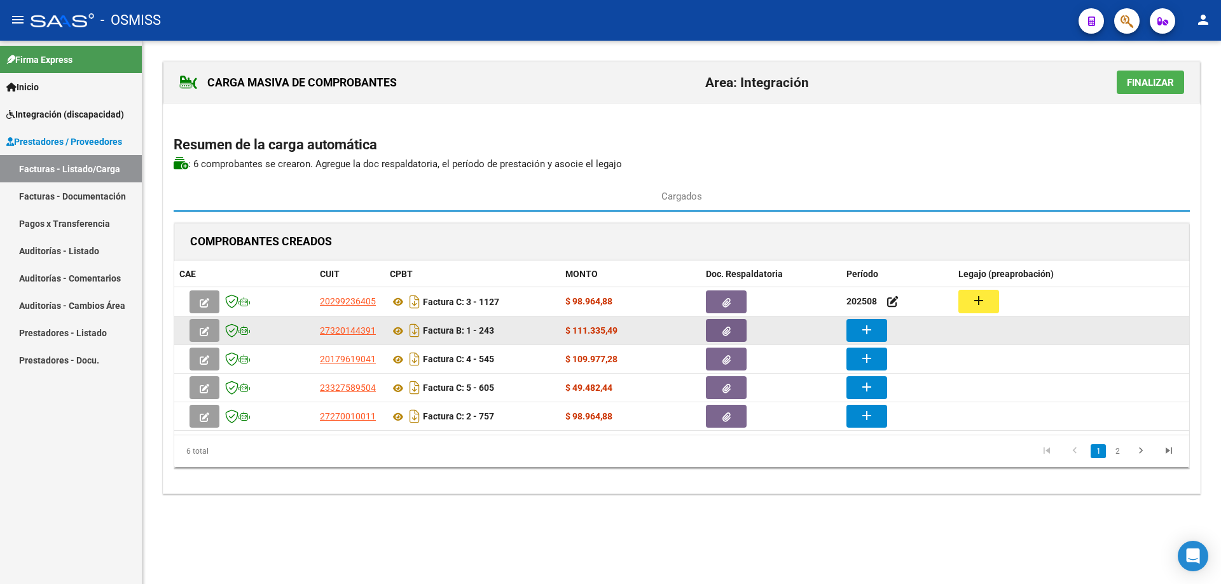
click at [866, 328] on mat-icon "add" at bounding box center [866, 329] width 15 height 15
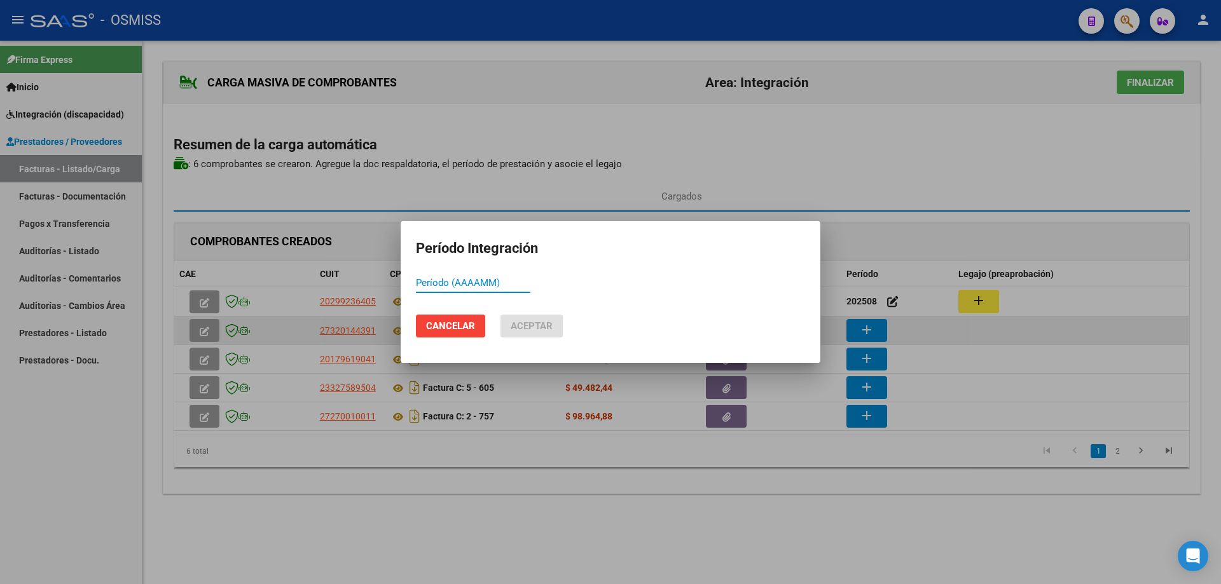
paste input "202508"
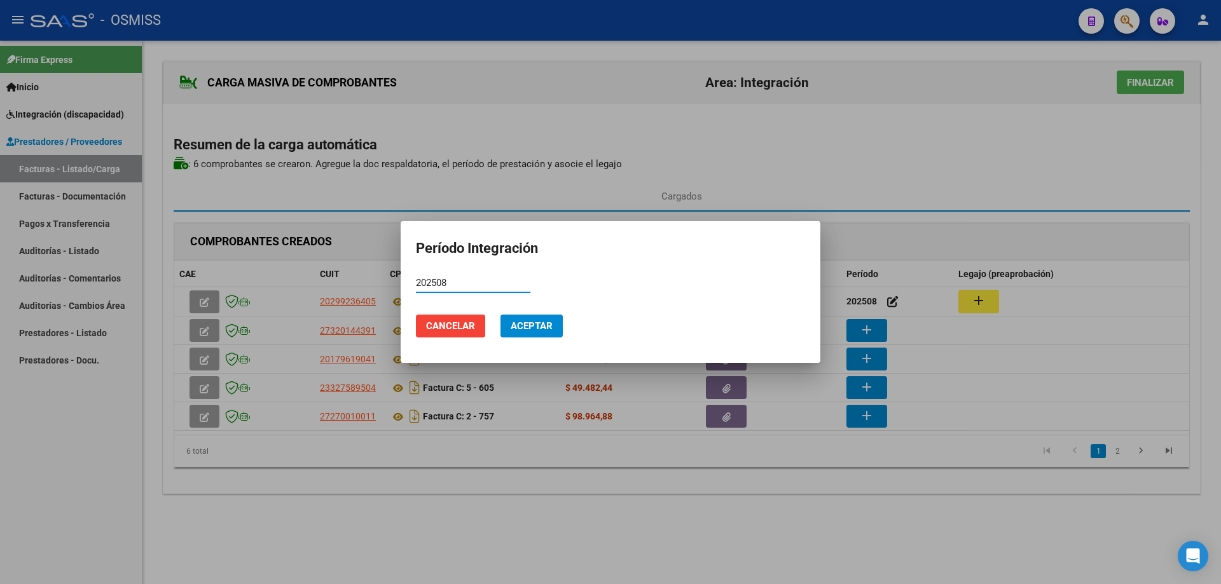
type input "202508"
click at [532, 317] on button "Aceptar" at bounding box center [532, 326] width 62 height 23
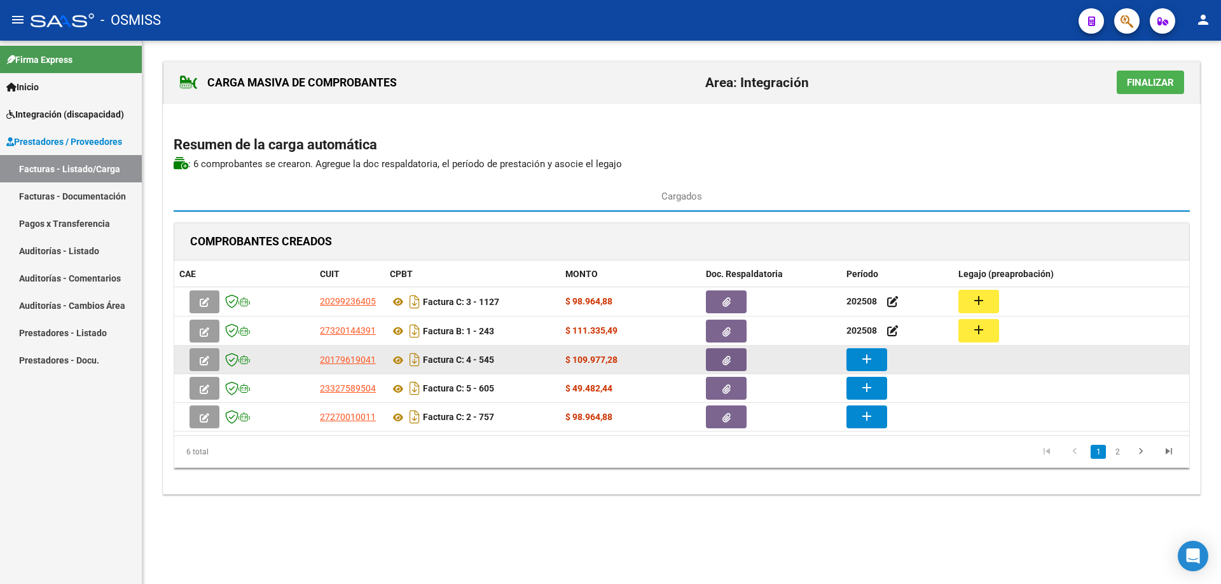
click at [881, 362] on button "add" at bounding box center [866, 360] width 41 height 23
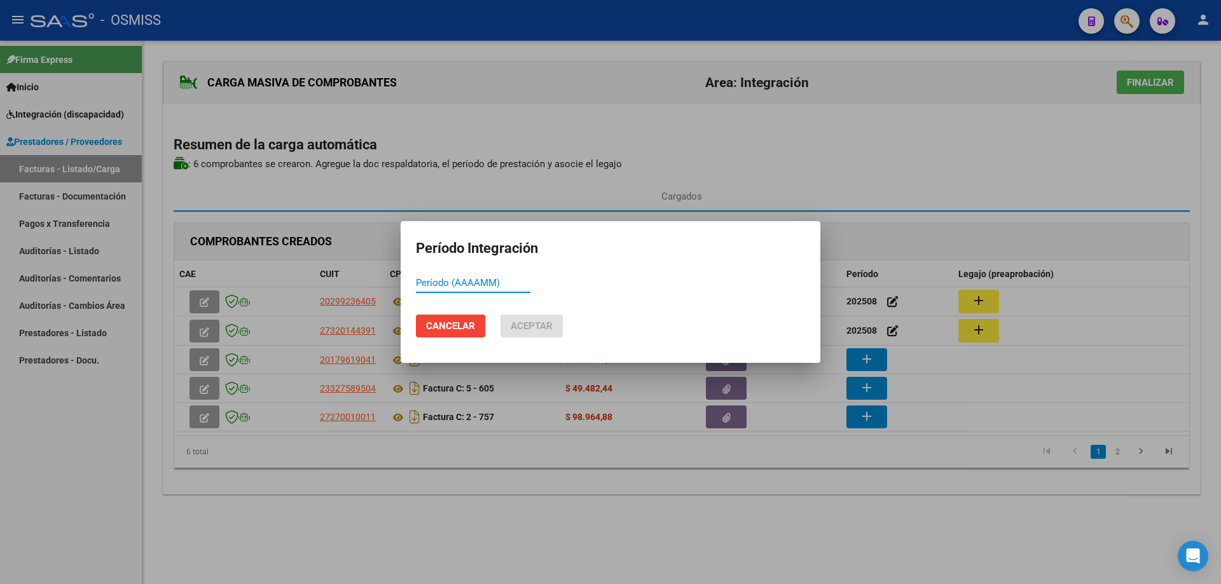
paste input "202508"
type input "202508"
click at [546, 323] on span "Aceptar" at bounding box center [532, 326] width 42 height 11
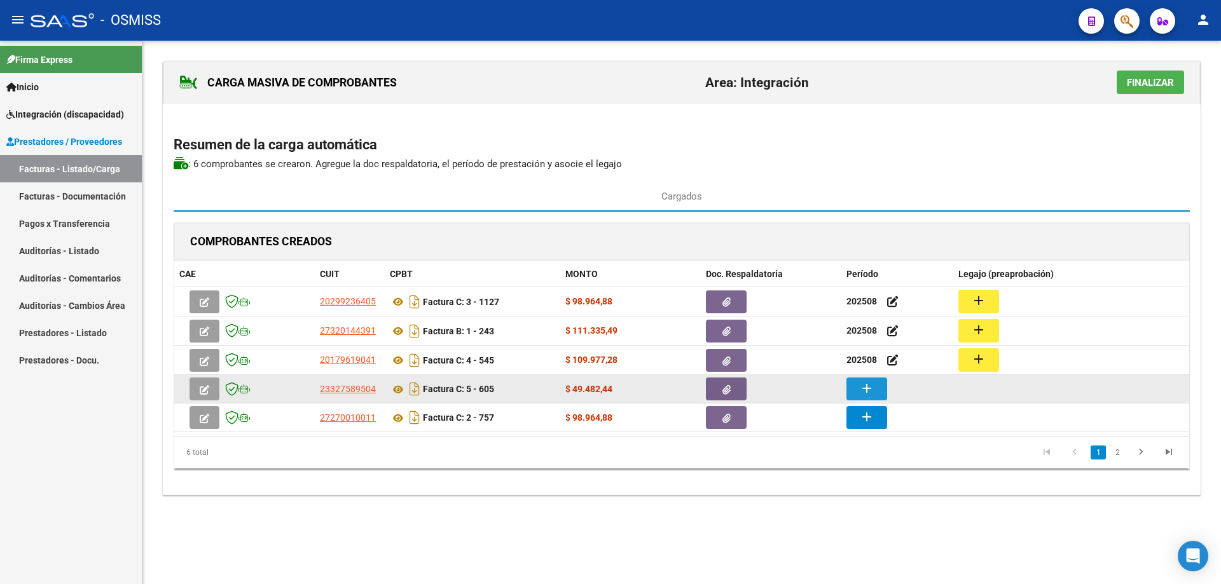
click at [869, 385] on mat-icon "add" at bounding box center [866, 388] width 15 height 15
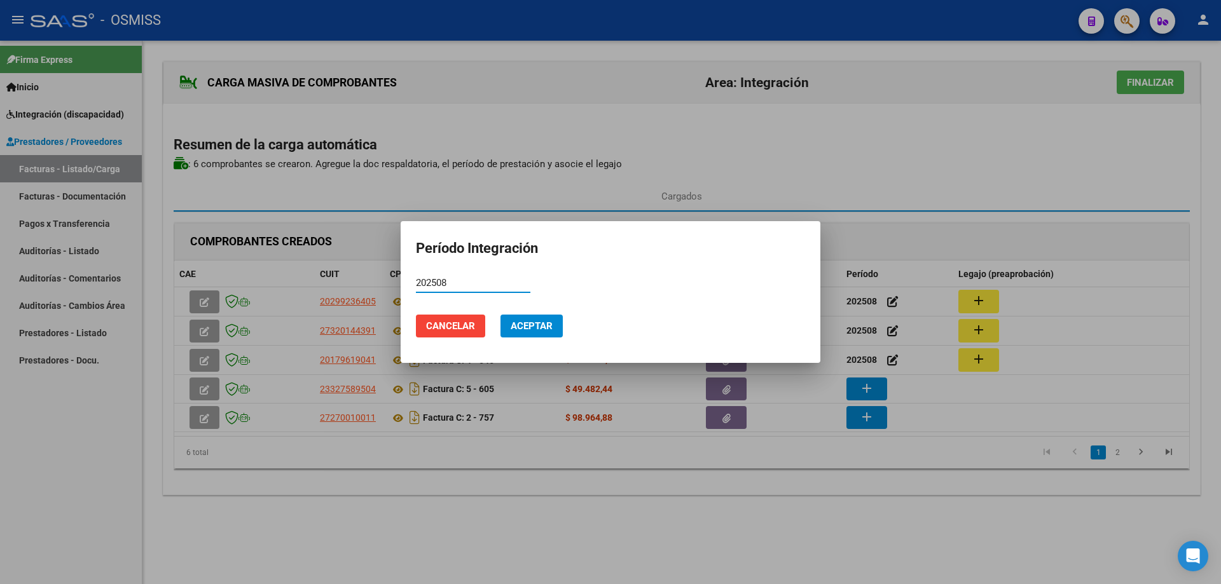
type input "202508"
click at [535, 324] on span "Aceptar" at bounding box center [532, 326] width 42 height 11
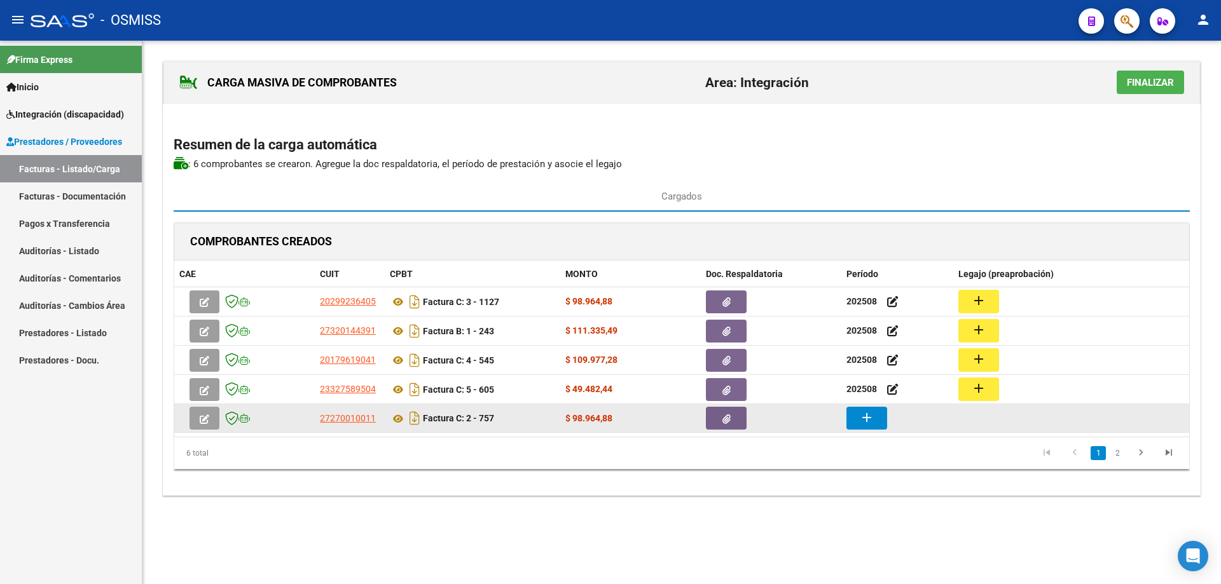
click at [889, 418] on div "add" at bounding box center [897, 418] width 102 height 23
click at [883, 417] on button "add" at bounding box center [866, 418] width 41 height 23
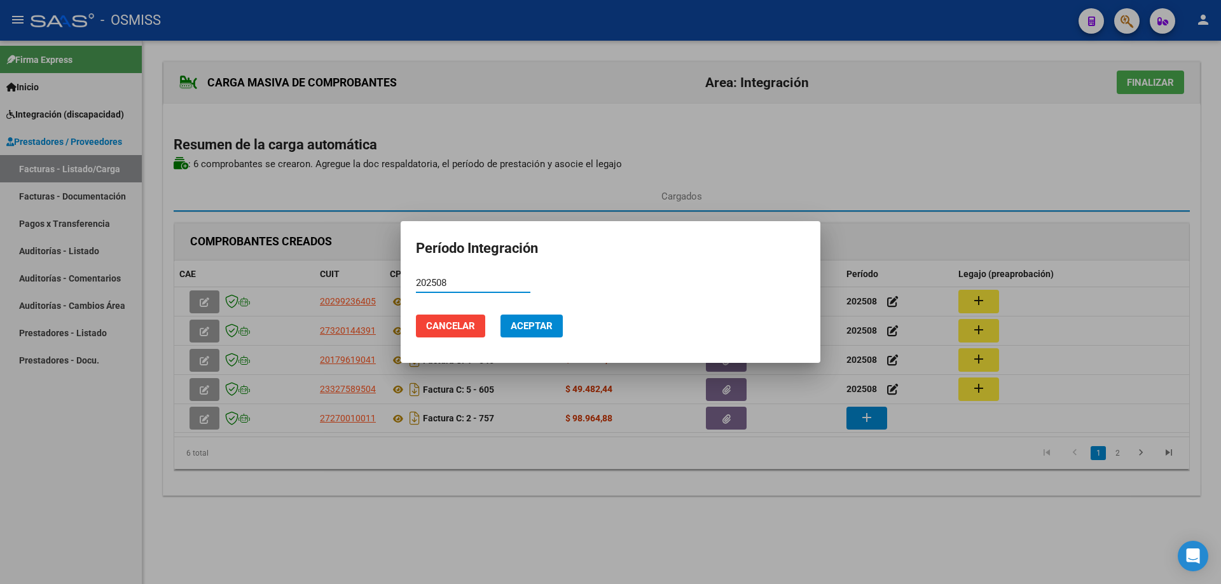
type input "202508"
click at [543, 317] on button "Aceptar" at bounding box center [532, 326] width 62 height 23
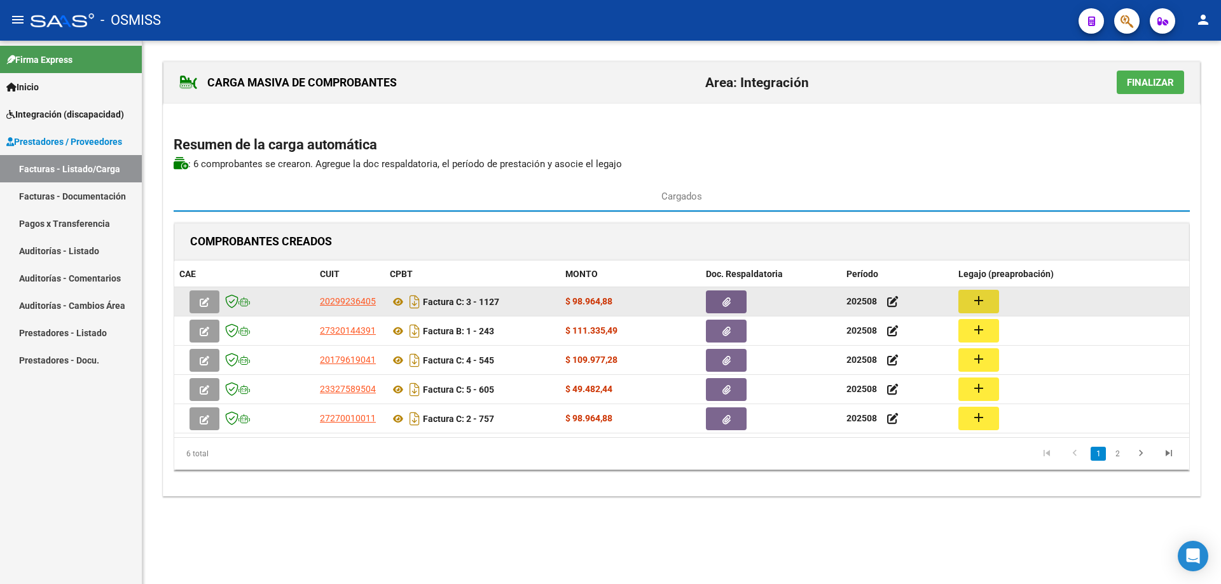
click at [974, 300] on mat-icon "add" at bounding box center [978, 300] width 15 height 15
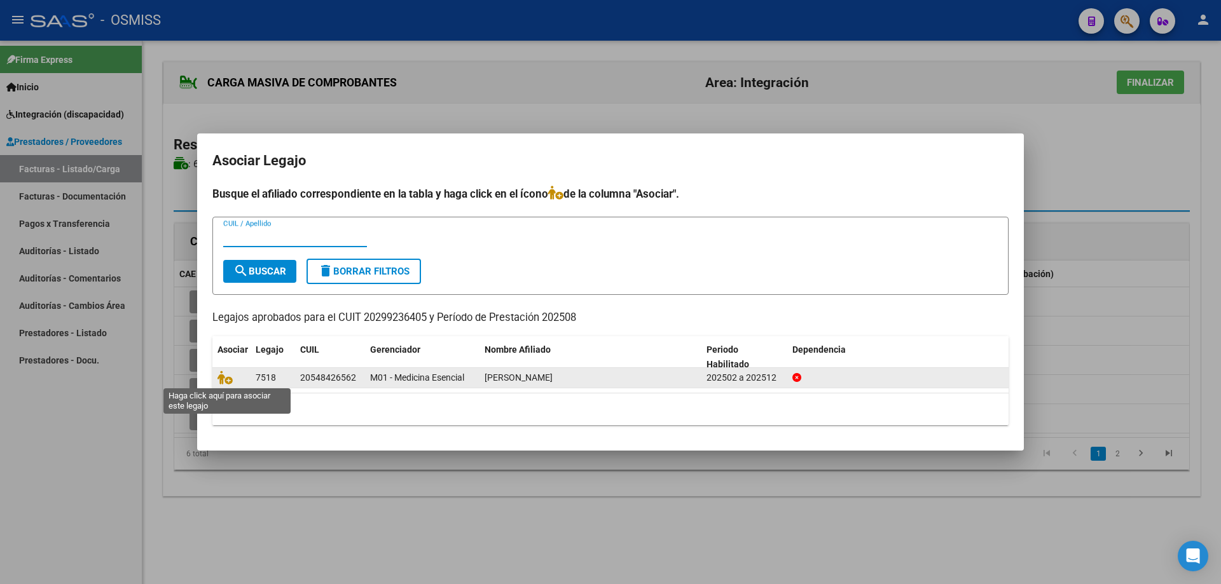
click at [235, 382] on span at bounding box center [226, 378] width 19 height 10
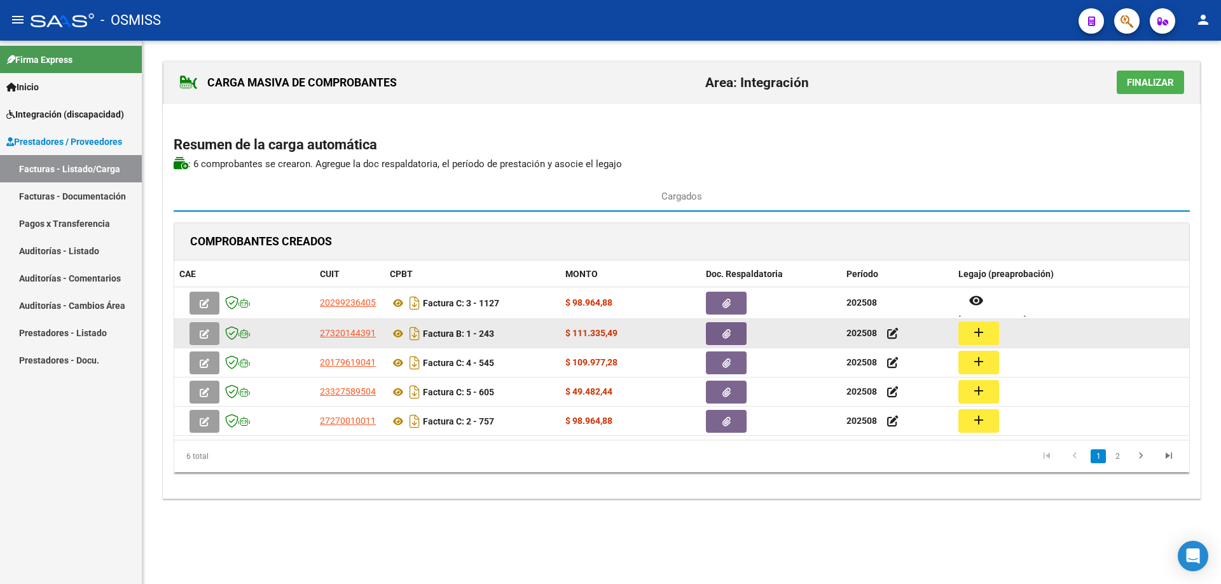
click at [986, 329] on button "add" at bounding box center [978, 334] width 41 height 24
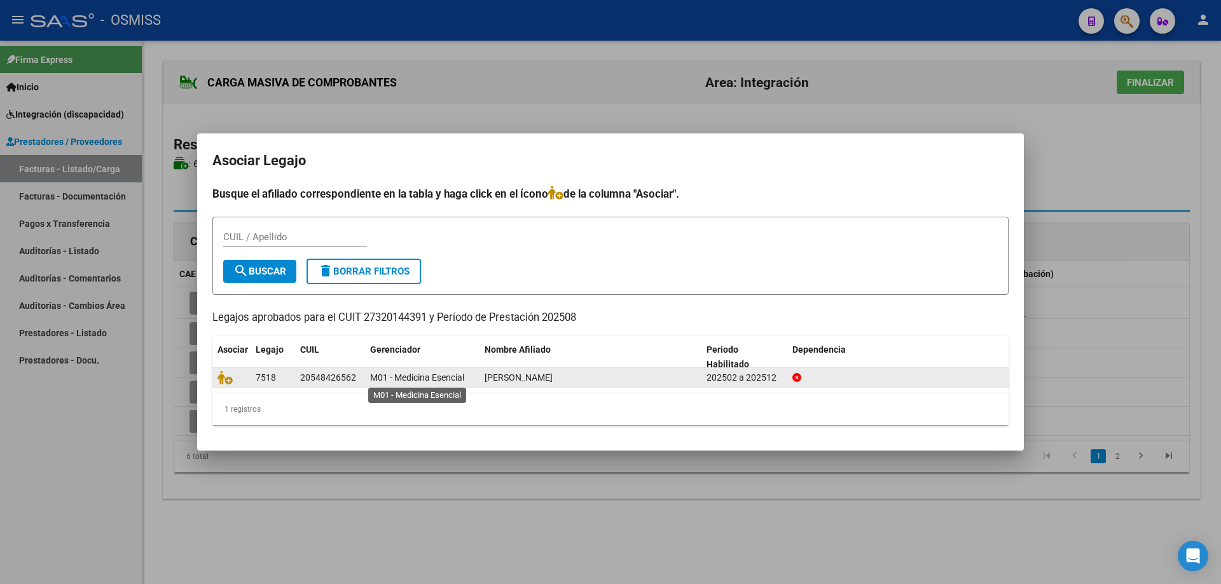
click at [386, 378] on span "M01 - Medicina Esencial" at bounding box center [417, 378] width 94 height 10
click at [253, 377] on datatable-body-cell "7518" at bounding box center [273, 378] width 45 height 20
click at [226, 378] on icon at bounding box center [224, 378] width 15 height 14
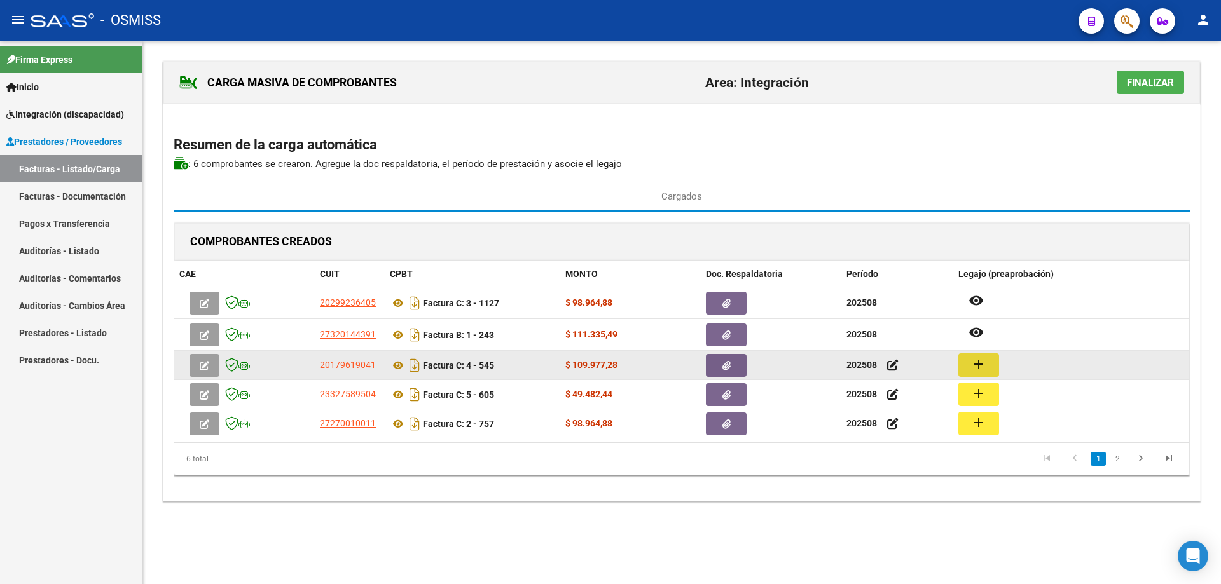
click at [984, 367] on mat-icon "add" at bounding box center [978, 364] width 15 height 15
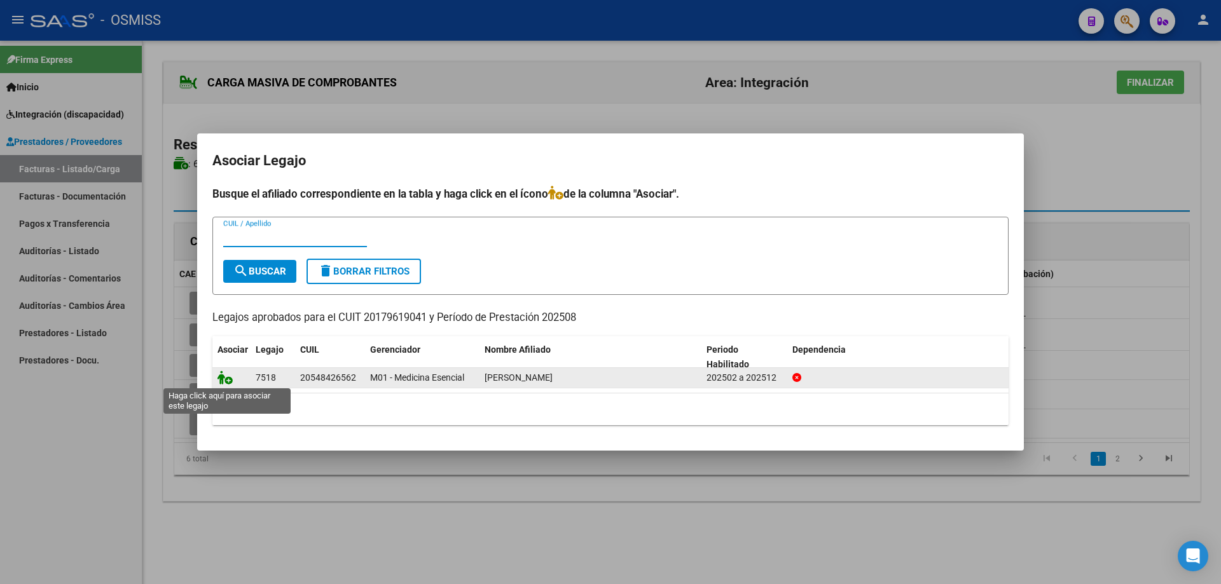
click at [230, 376] on icon at bounding box center [224, 378] width 15 height 14
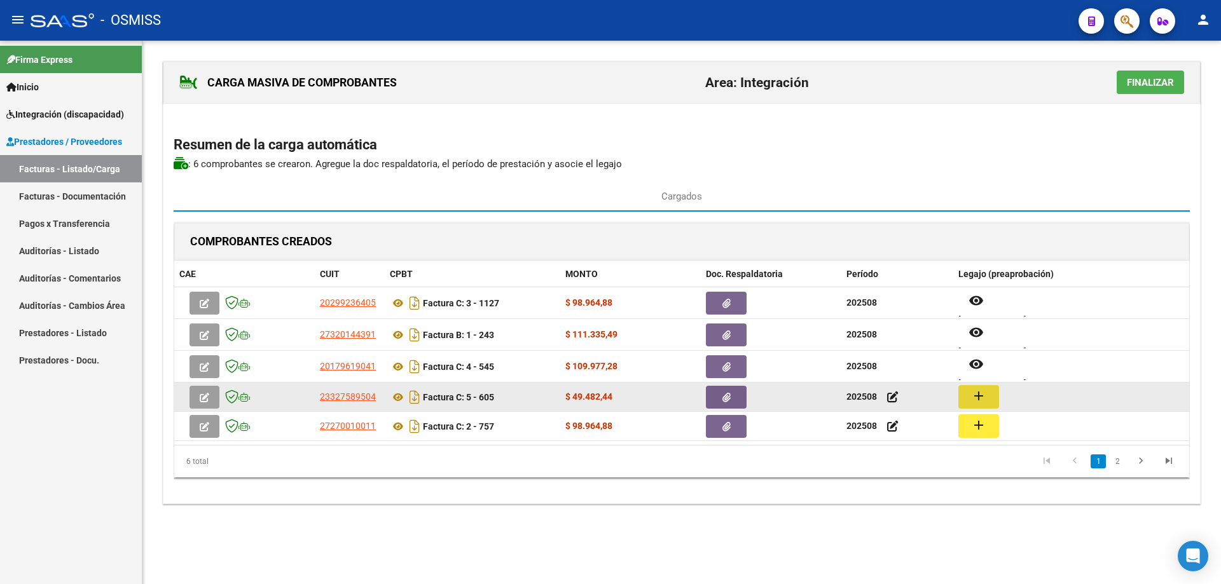
click at [970, 393] on button "add" at bounding box center [978, 397] width 41 height 24
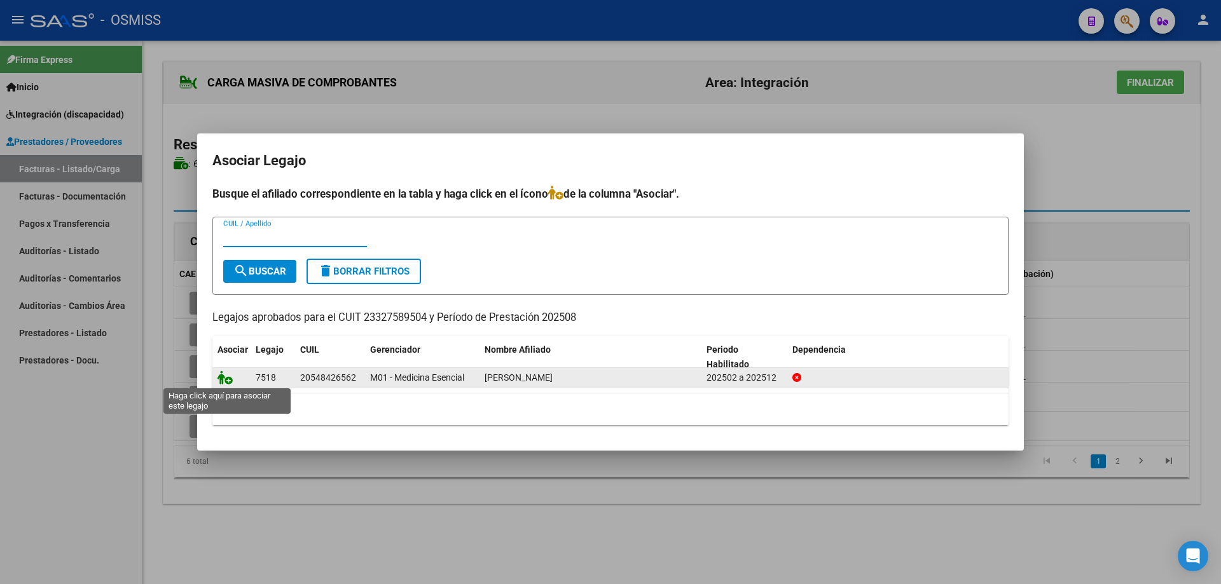
click at [230, 378] on icon at bounding box center [224, 378] width 15 height 14
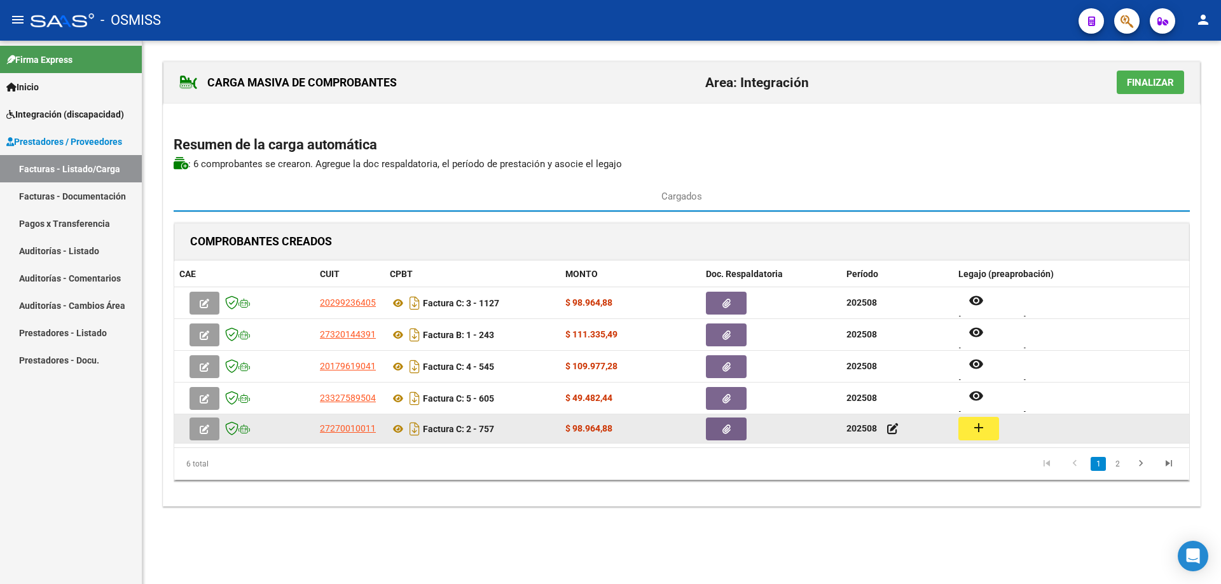
click at [993, 428] on button "add" at bounding box center [978, 429] width 41 height 24
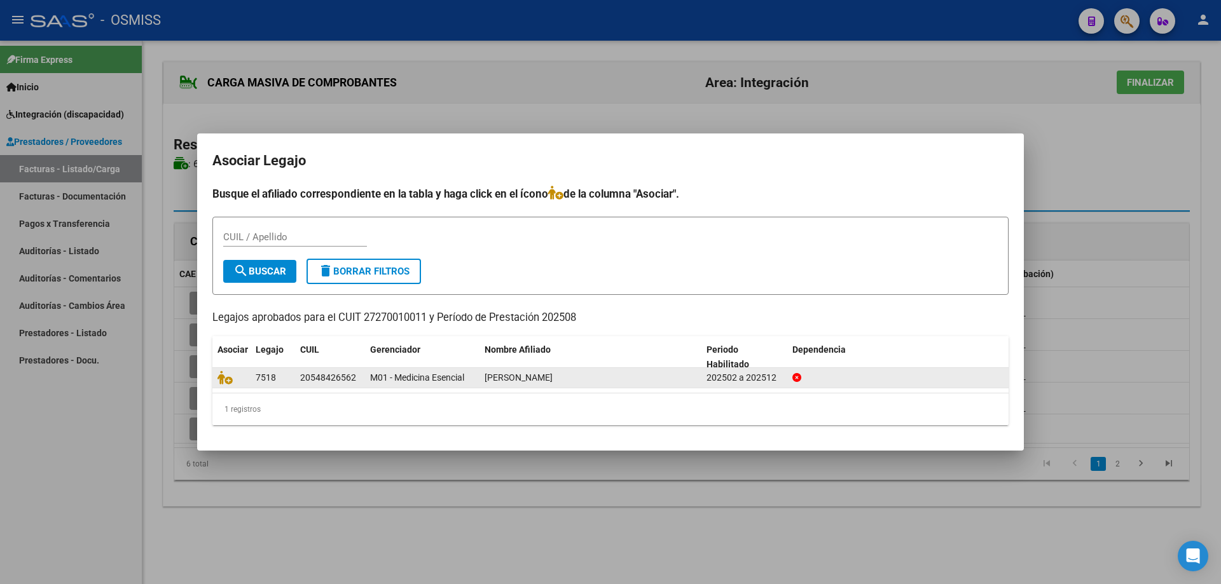
click at [217, 381] on datatable-body-cell at bounding box center [231, 378] width 38 height 20
click at [223, 382] on icon at bounding box center [224, 378] width 15 height 14
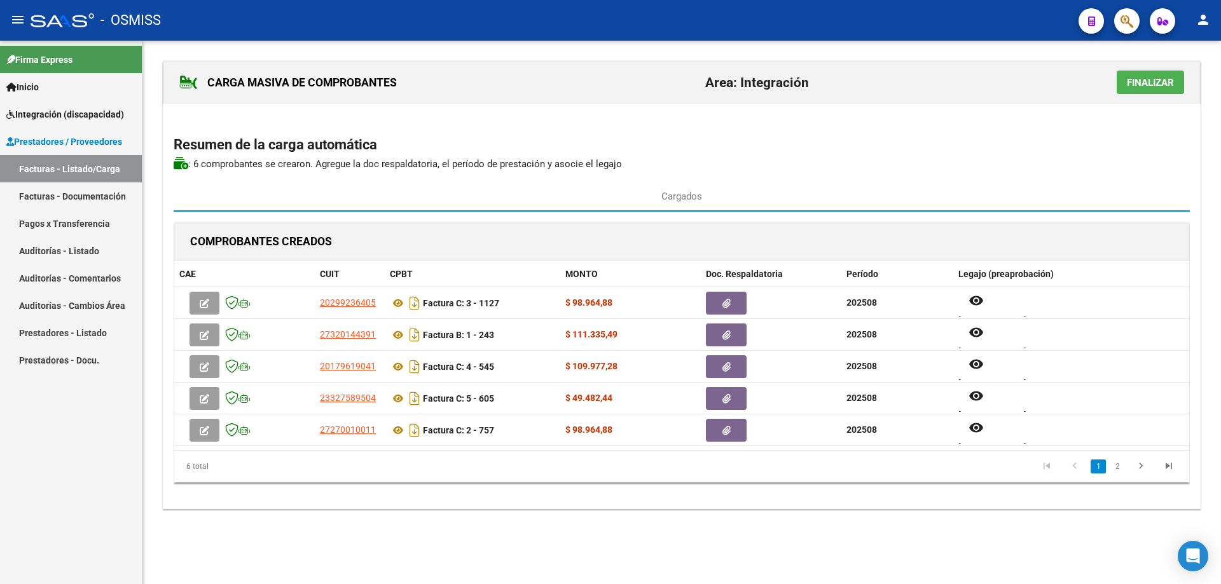
click at [1136, 79] on span "Finalizar" at bounding box center [1150, 82] width 47 height 11
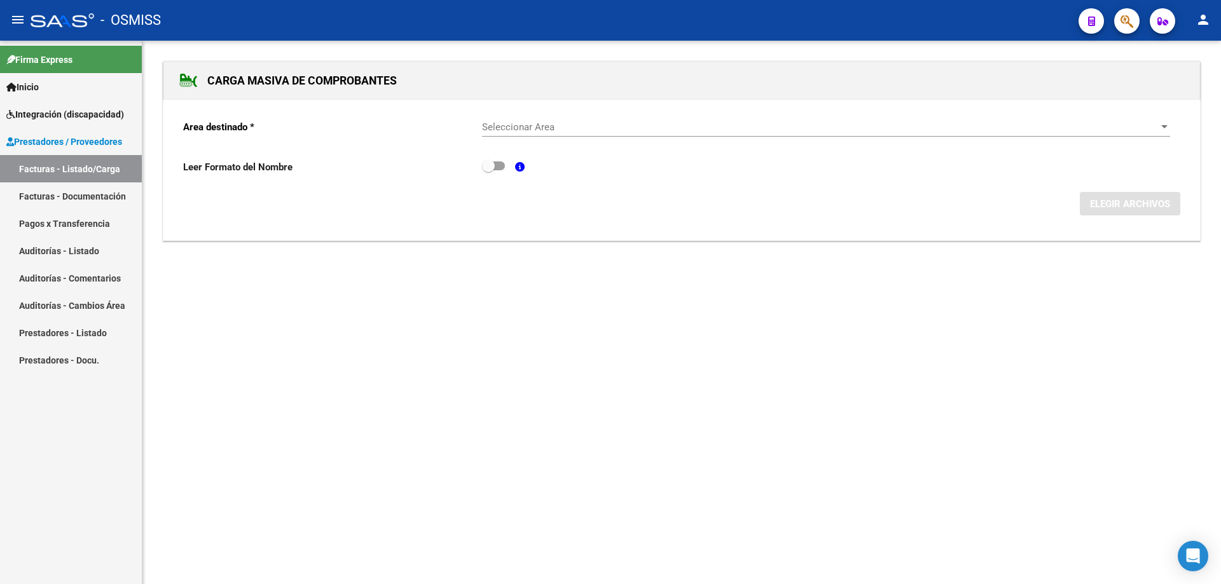
click at [512, 130] on span "Seleccionar Area" at bounding box center [820, 126] width 677 height 11
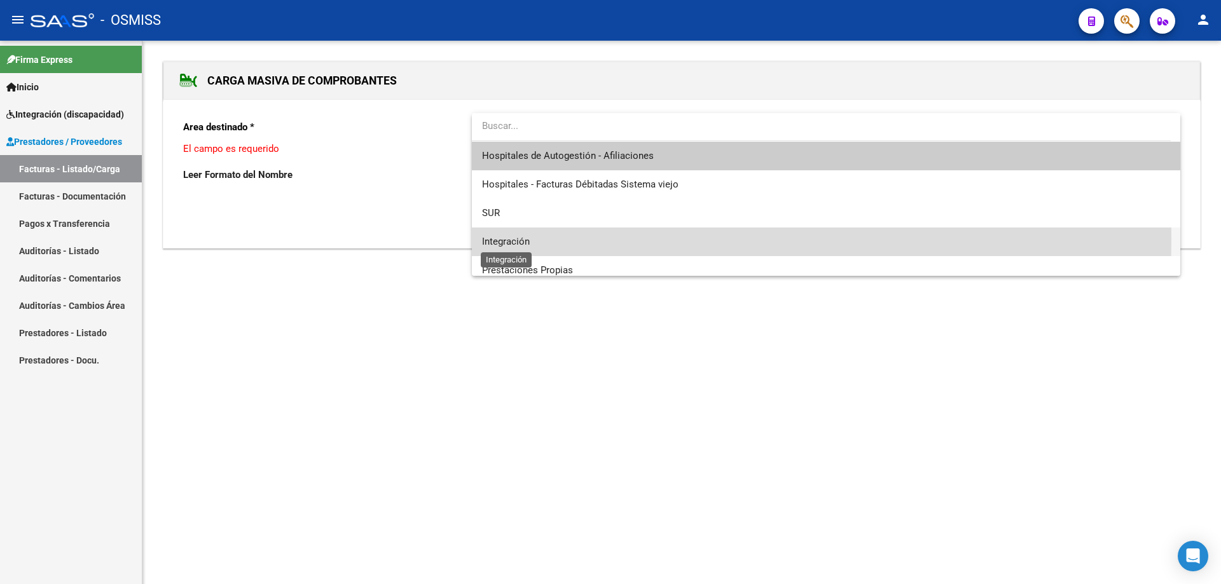
click at [504, 238] on span "Integración" at bounding box center [506, 241] width 48 height 11
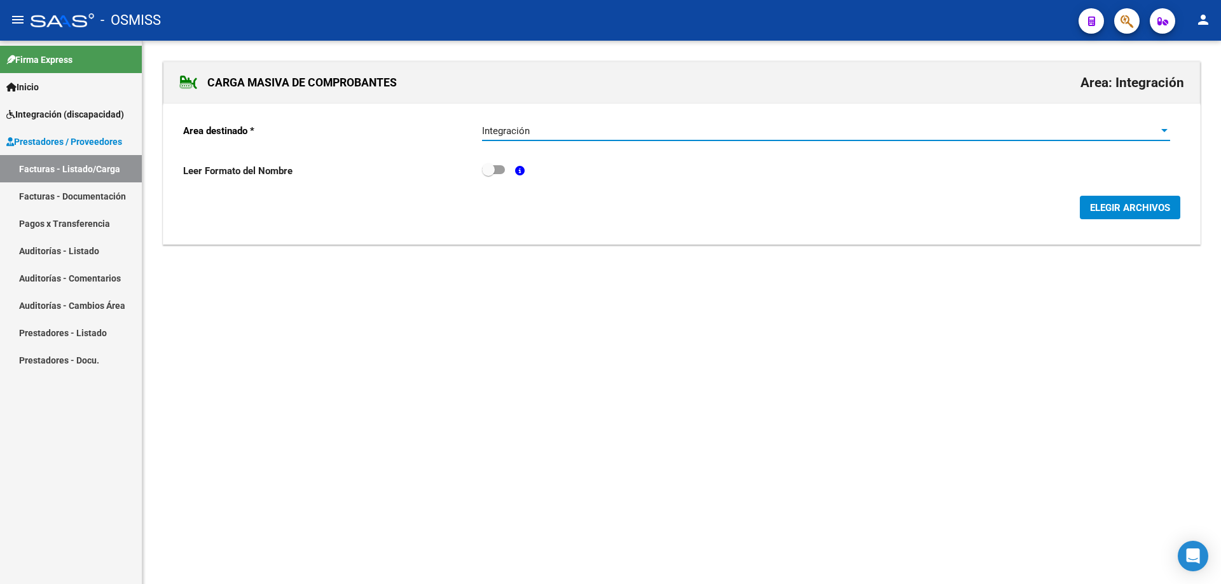
click at [59, 191] on link "Facturas - Documentación" at bounding box center [71, 196] width 142 height 27
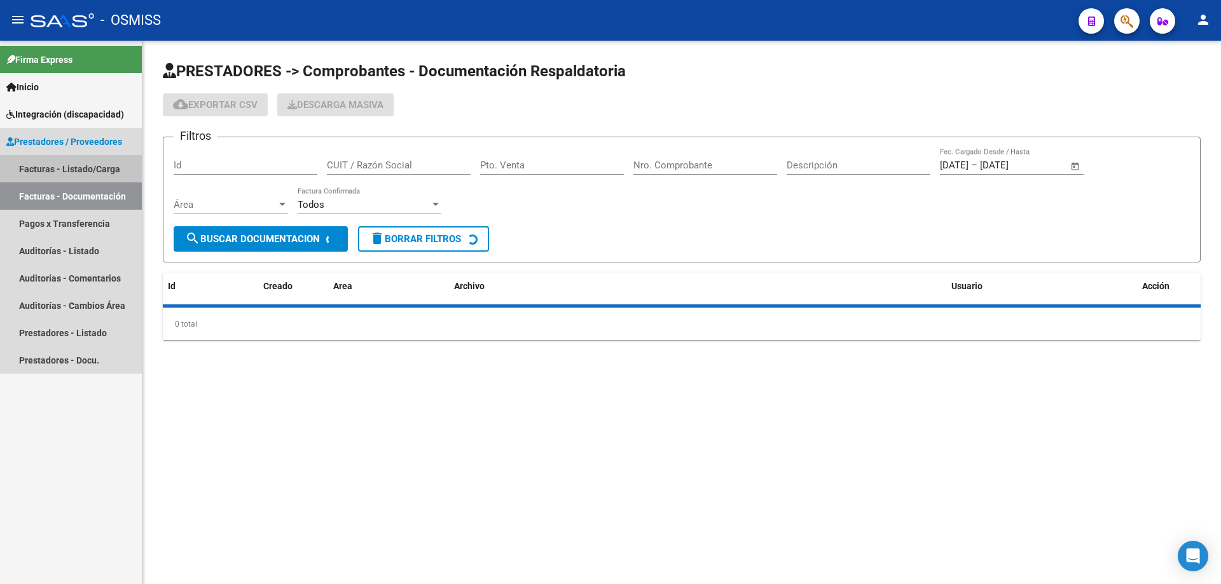
click at [59, 167] on link "Facturas - Listado/Carga" at bounding box center [71, 168] width 142 height 27
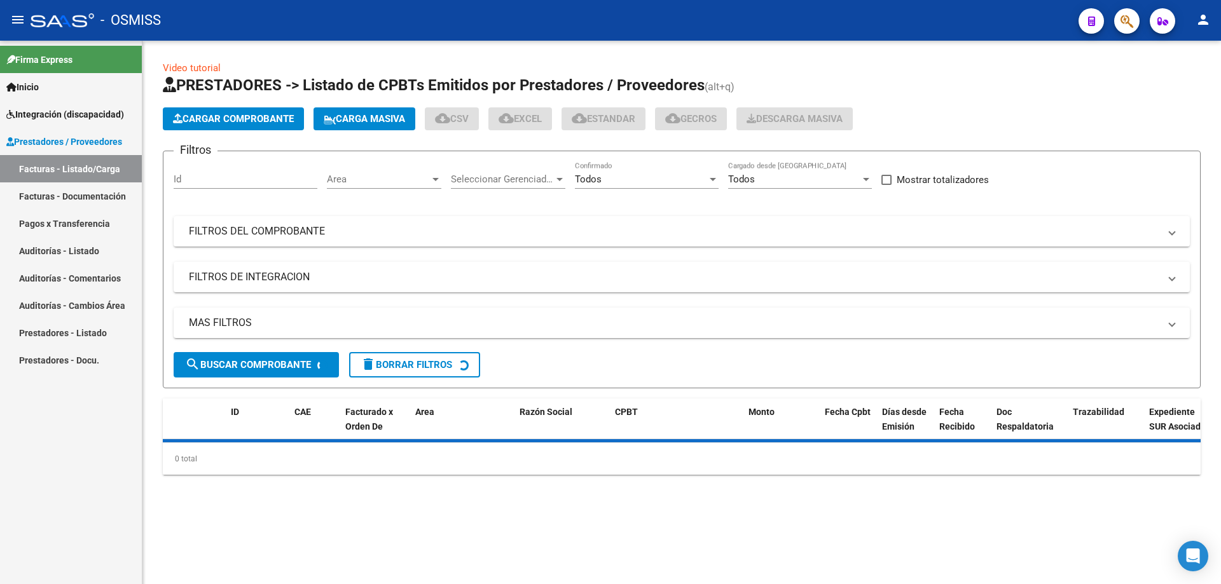
click at [211, 117] on span "Cargar Comprobante" at bounding box center [233, 118] width 121 height 11
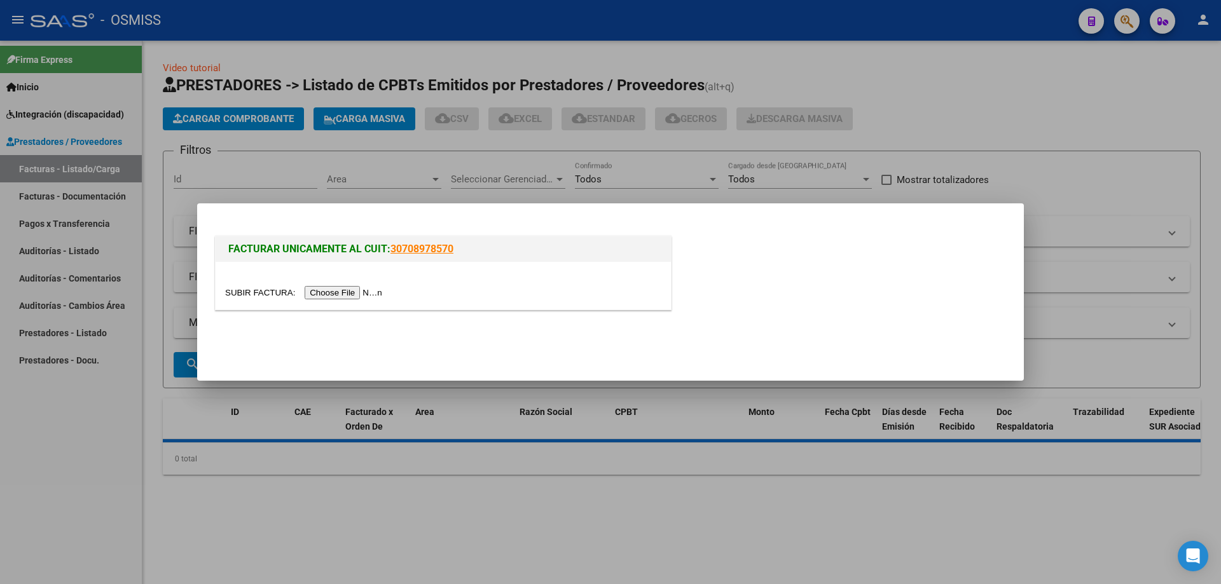
click at [370, 295] on input "file" at bounding box center [305, 292] width 161 height 13
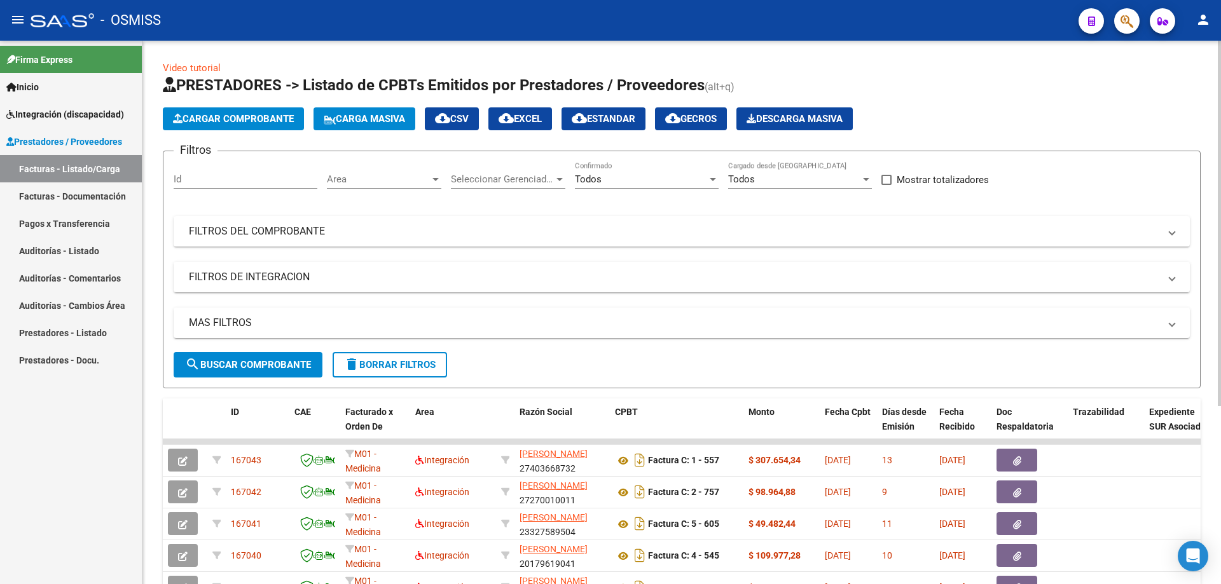
click at [336, 115] on icon at bounding box center [330, 120] width 12 height 10
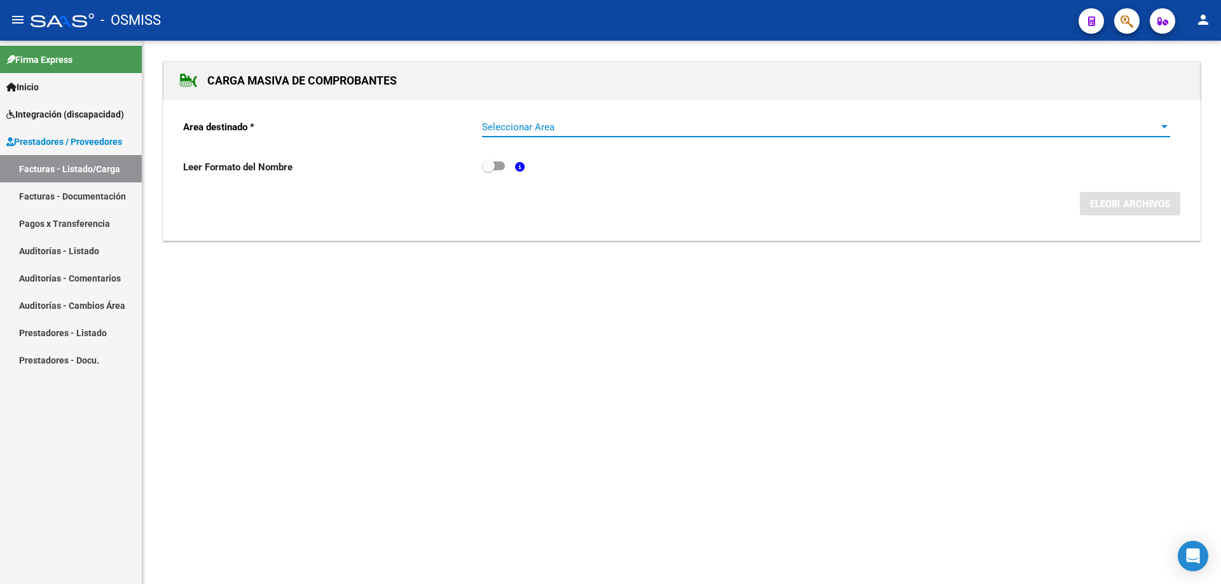
click at [506, 127] on span "Seleccionar Area" at bounding box center [820, 126] width 677 height 11
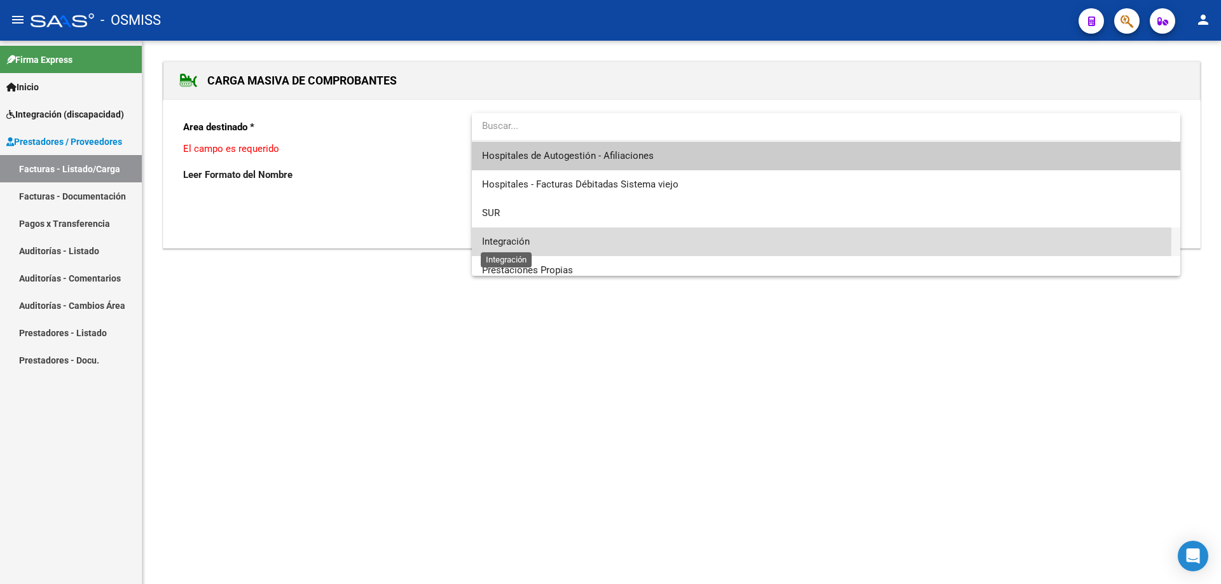
click at [520, 237] on span "Integración" at bounding box center [506, 241] width 48 height 11
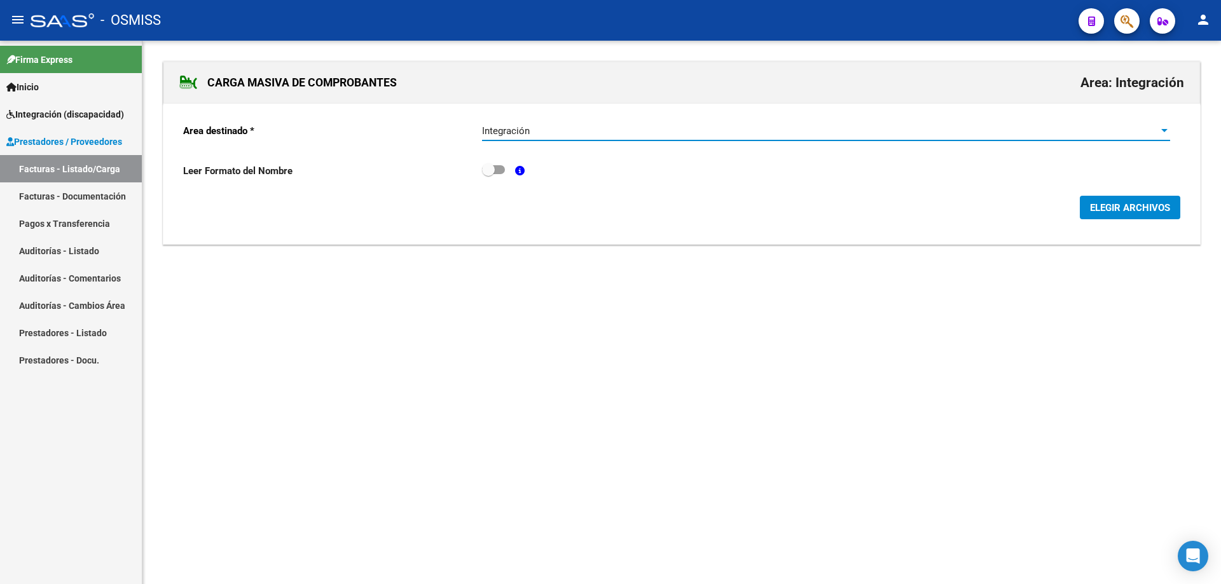
click at [1115, 201] on button "ELEGIR ARCHIVOS" at bounding box center [1130, 208] width 100 height 24
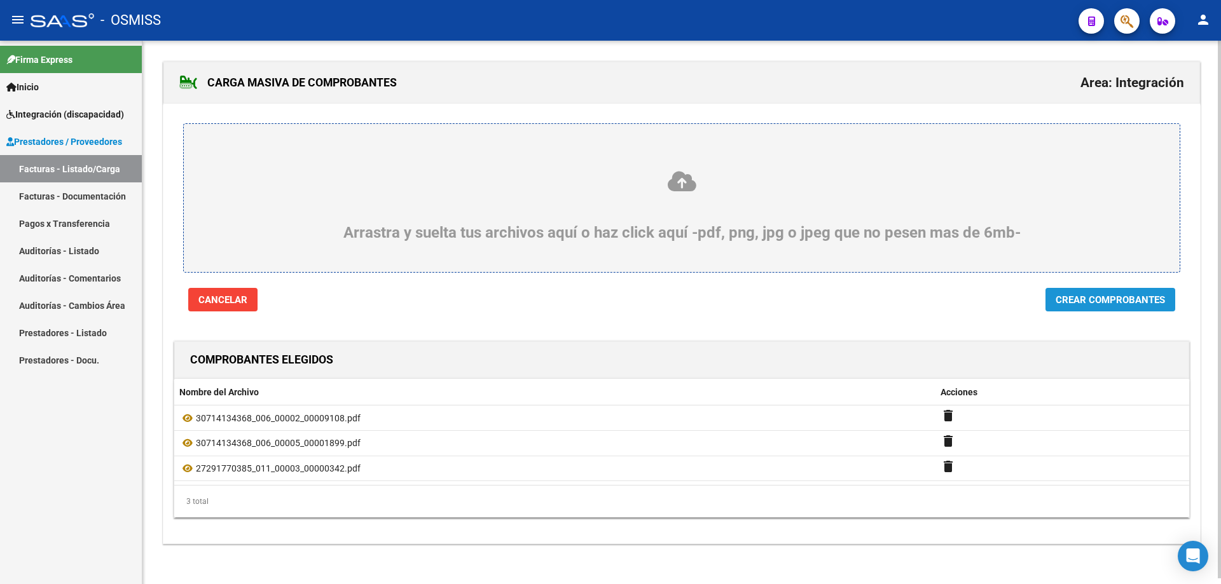
click at [1100, 303] on span "Crear Comprobantes" at bounding box center [1110, 299] width 109 height 11
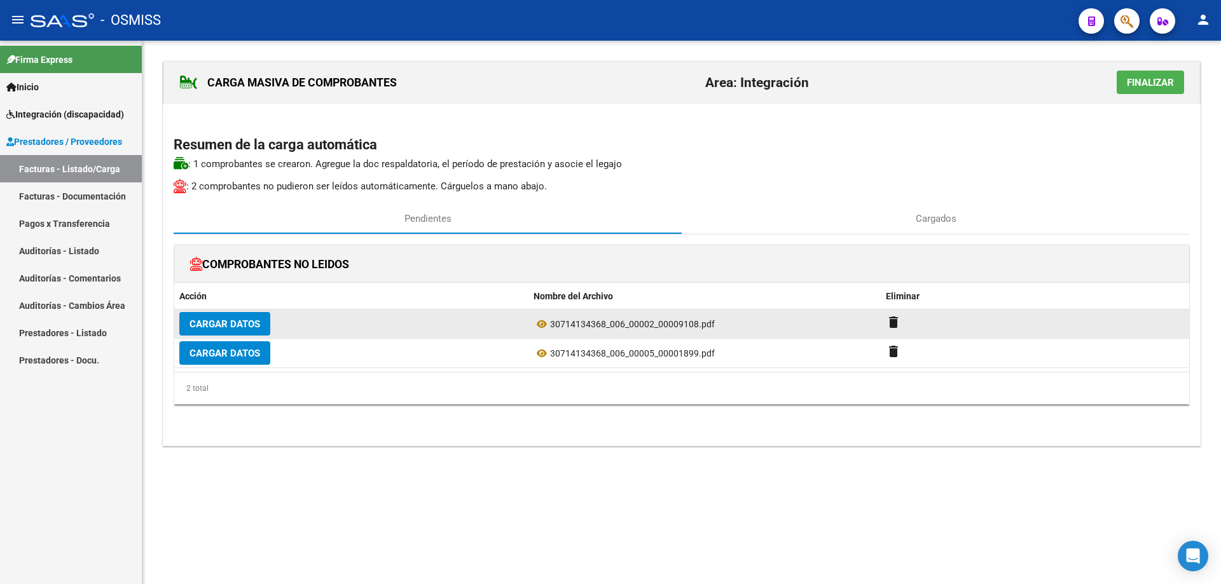
click at [238, 326] on span "Cargar Datos" at bounding box center [225, 324] width 71 height 11
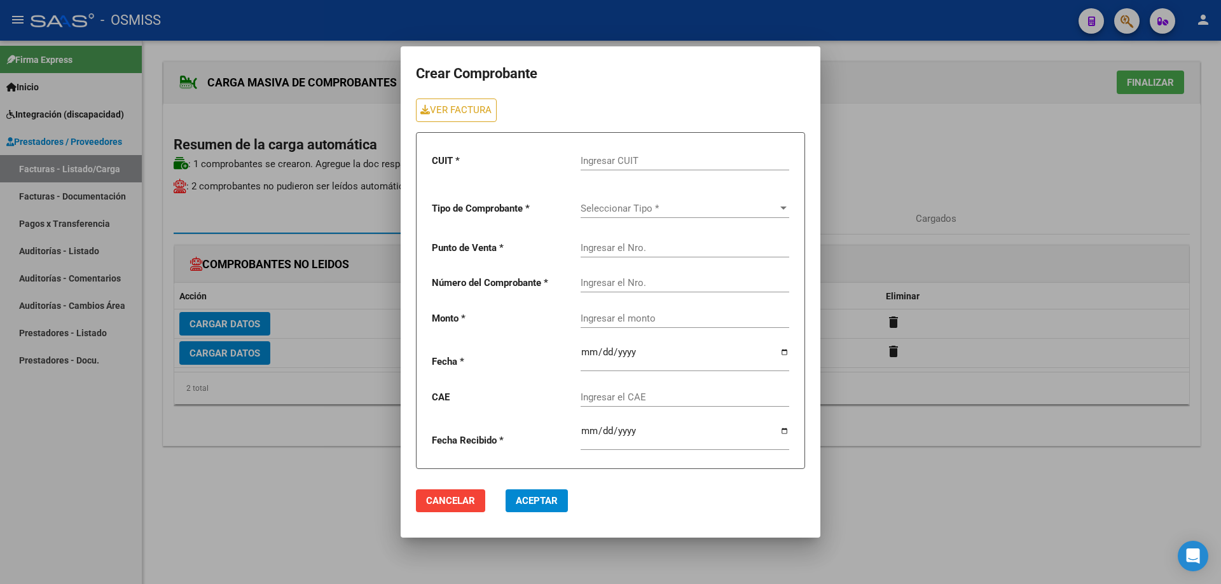
click at [602, 159] on input "Ingresar CUIT" at bounding box center [685, 160] width 209 height 11
type input "30-71413436-8"
click at [661, 210] on span "Seleccionar Tipo *" at bounding box center [679, 208] width 197 height 11
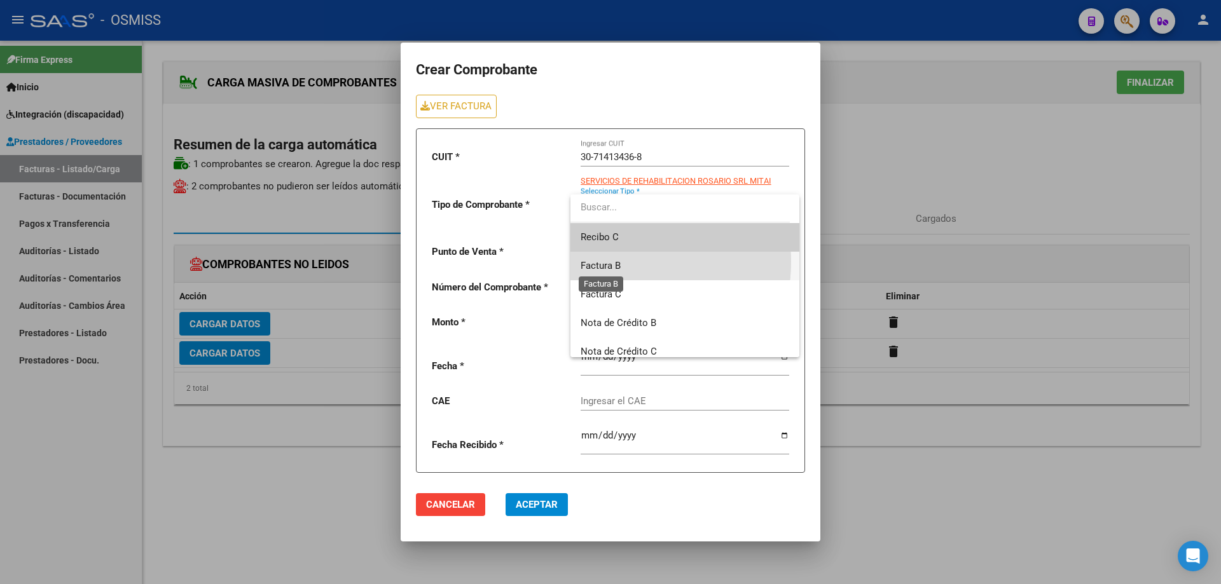
click at [618, 262] on span "Factura B" at bounding box center [601, 265] width 40 height 11
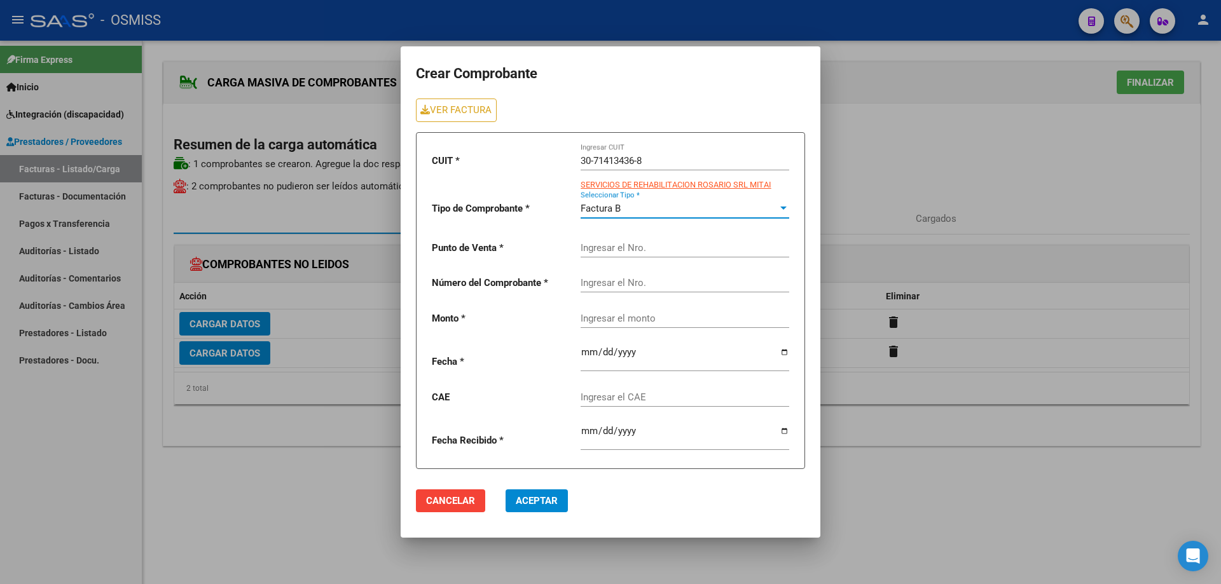
click at [615, 251] on input "Ingresar el Nro." at bounding box center [685, 247] width 209 height 11
type input "3"
click at [603, 284] on input "Ingresar el Nro." at bounding box center [685, 282] width 209 height 11
type input "9108"
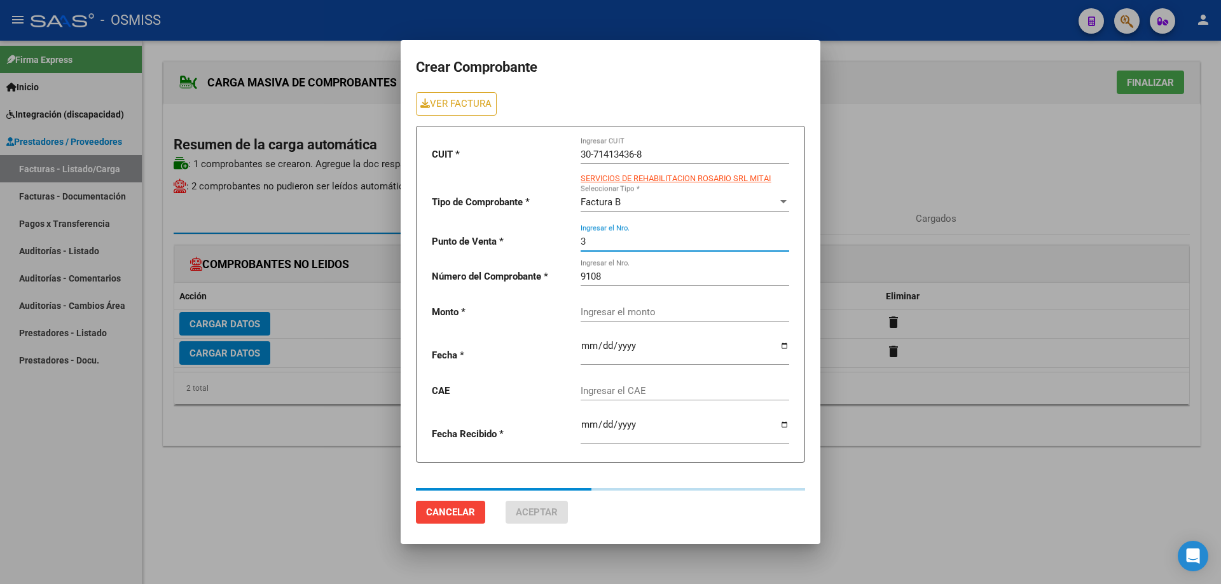
drag, startPoint x: 591, startPoint y: 245, endPoint x: 560, endPoint y: 245, distance: 31.8
click at [560, 245] on div "CUIT * 30-71413436-8 Ingresar CUIT SERVICIOS DE REHABILITACION ROSARIO SRL MITA…" at bounding box center [610, 294] width 389 height 337
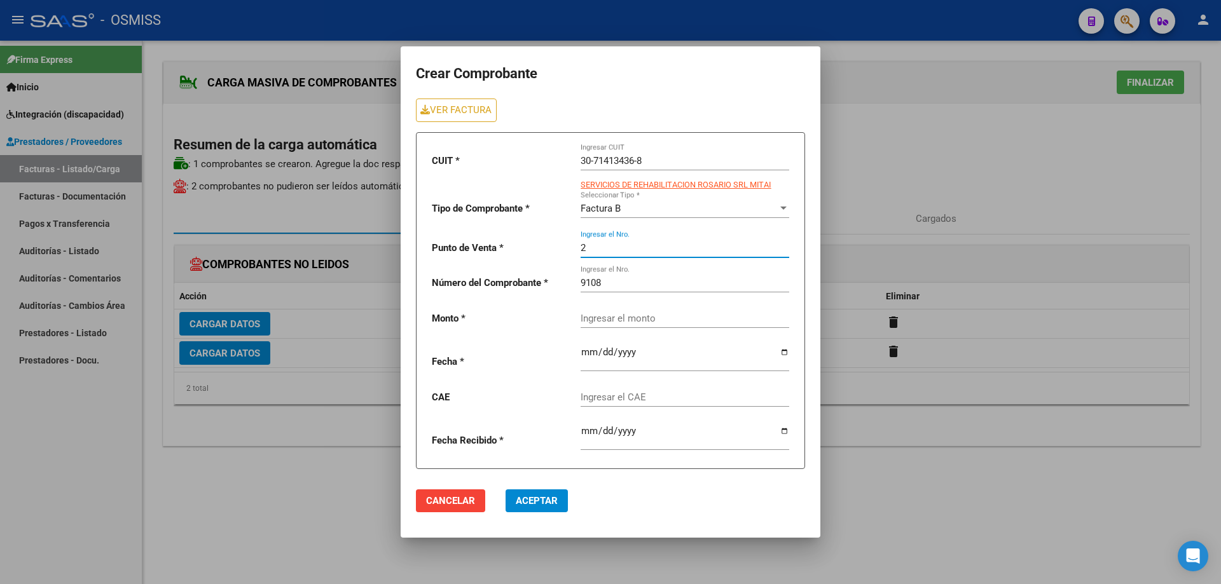
type input "2"
click at [591, 314] on input "Ingresar el monto" at bounding box center [685, 318] width 209 height 11
drag, startPoint x: 591, startPoint y: 312, endPoint x: 591, endPoint y: 321, distance: 8.3
paste input "435376.56"
type input "435376.56"
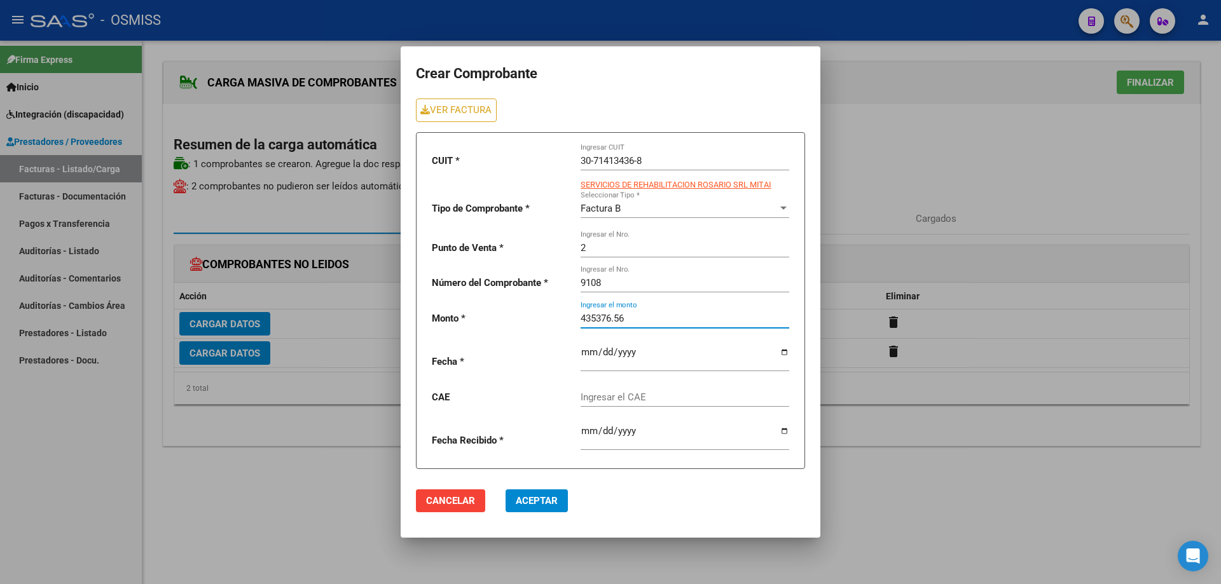
click at [587, 350] on input "date" at bounding box center [685, 357] width 209 height 20
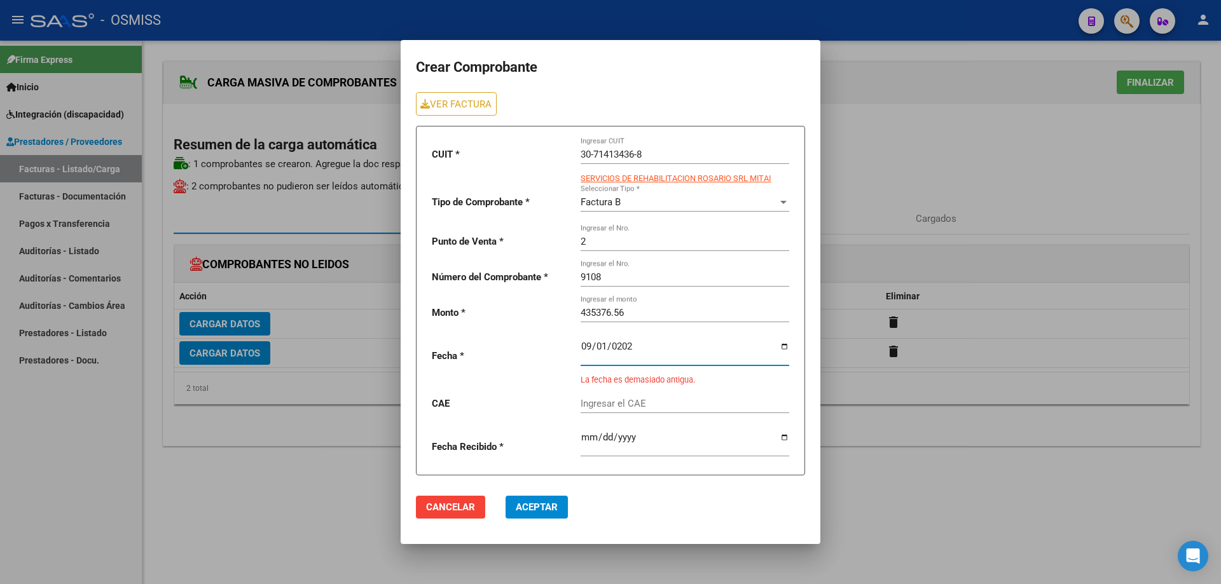
type input "[DATE]"
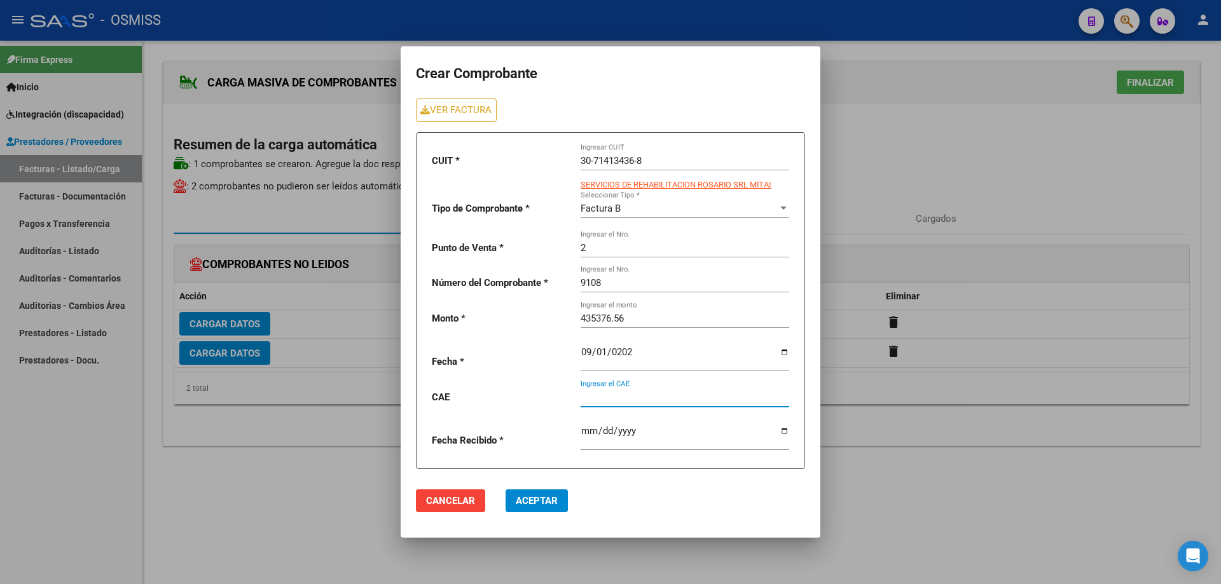
click at [606, 401] on input "Ingresar el CAE" at bounding box center [685, 397] width 209 height 11
paste input "75358067440675"
type input "75358067440675"
click at [538, 488] on mat-dialog-actions "Cancelar Aceptar" at bounding box center [610, 501] width 389 height 43
click at [542, 497] on span "Aceptar" at bounding box center [537, 500] width 42 height 11
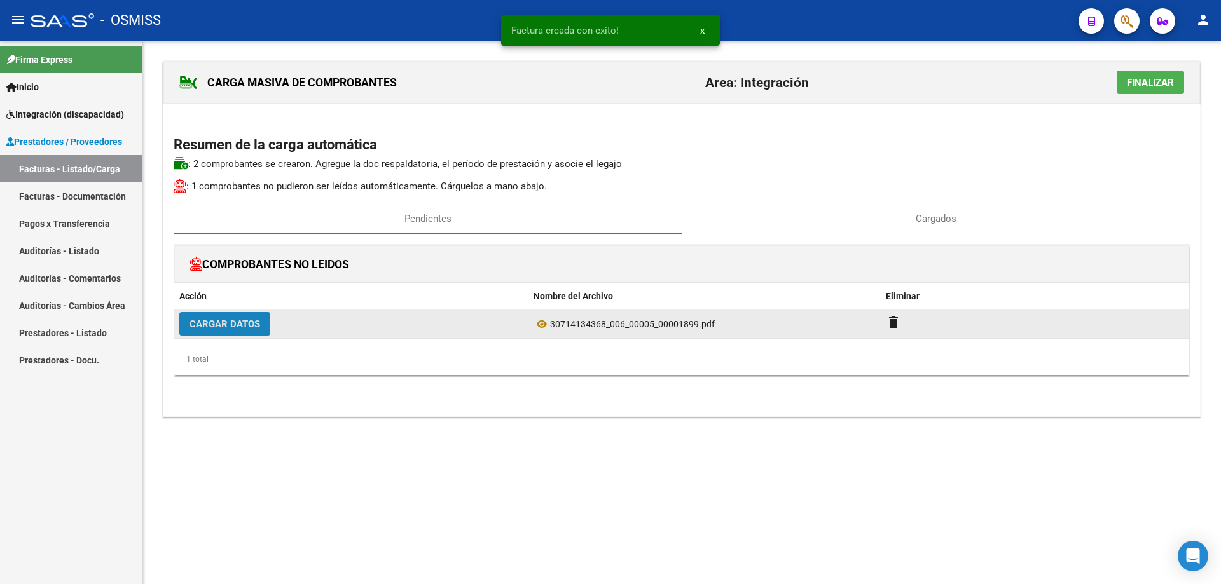
click at [244, 323] on span "Cargar Datos" at bounding box center [225, 324] width 71 height 11
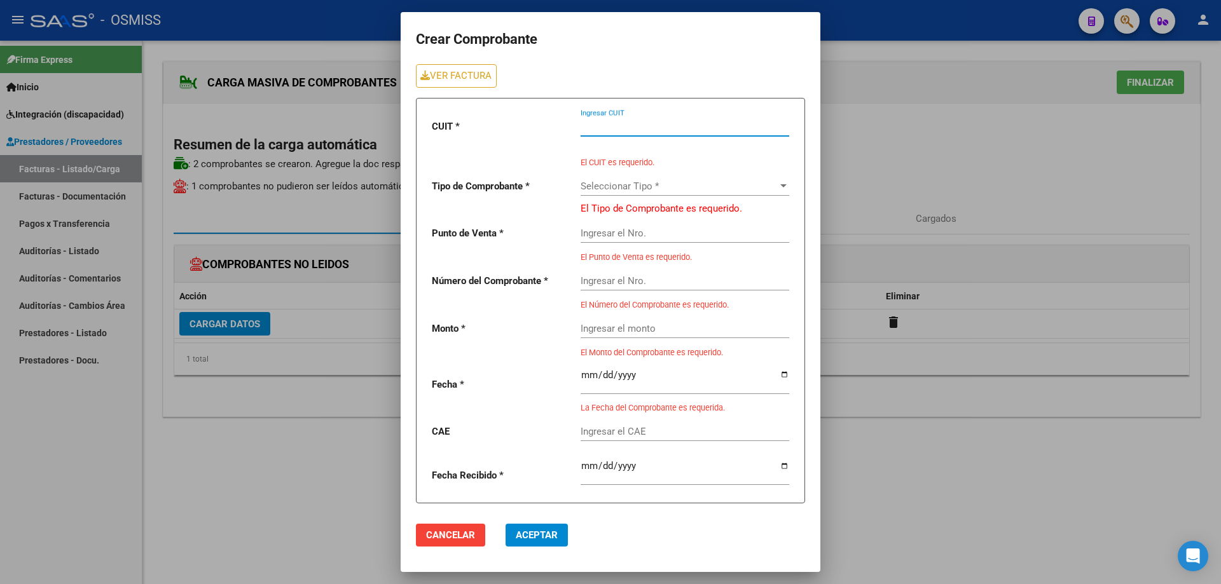
click at [620, 125] on input "Ingresar CUIT" at bounding box center [685, 126] width 209 height 11
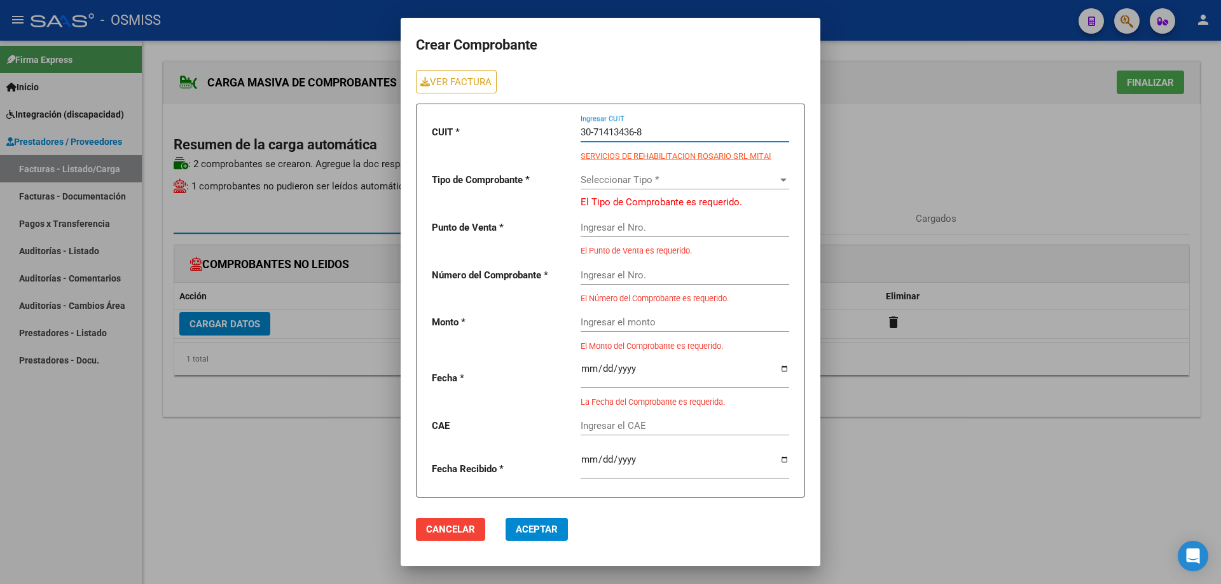
type input "30-71413436-8"
click at [609, 174] on div "Seleccionar Tipo * Seleccionar Tipo *" at bounding box center [685, 175] width 209 height 27
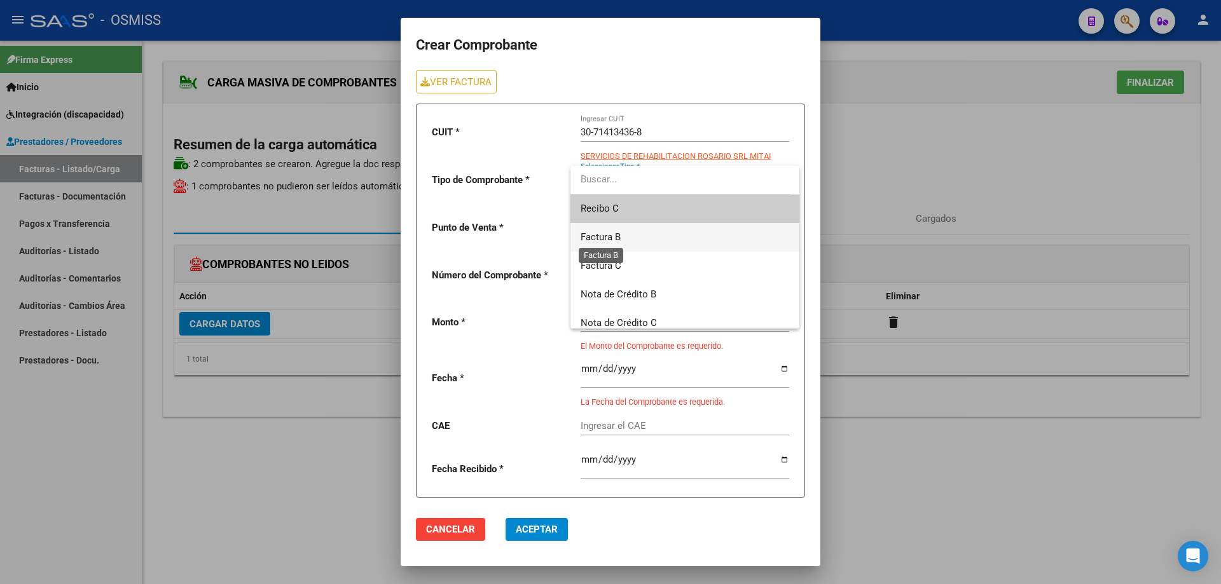
click at [607, 238] on span "Factura B" at bounding box center [601, 236] width 40 height 11
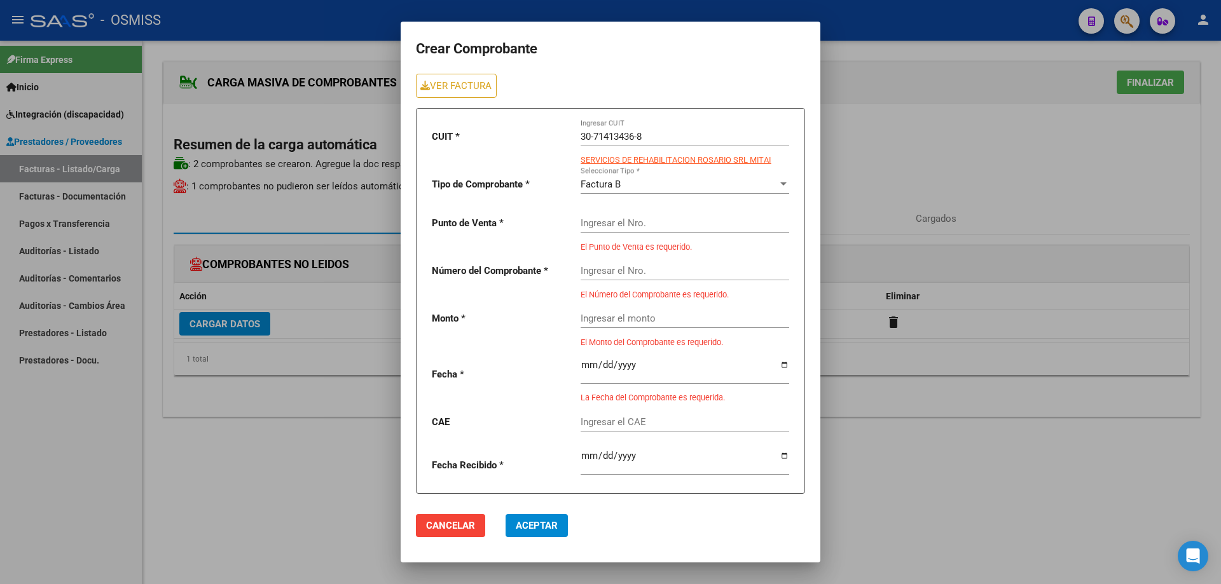
click at [606, 217] on div "Ingresar el Nro." at bounding box center [685, 218] width 209 height 27
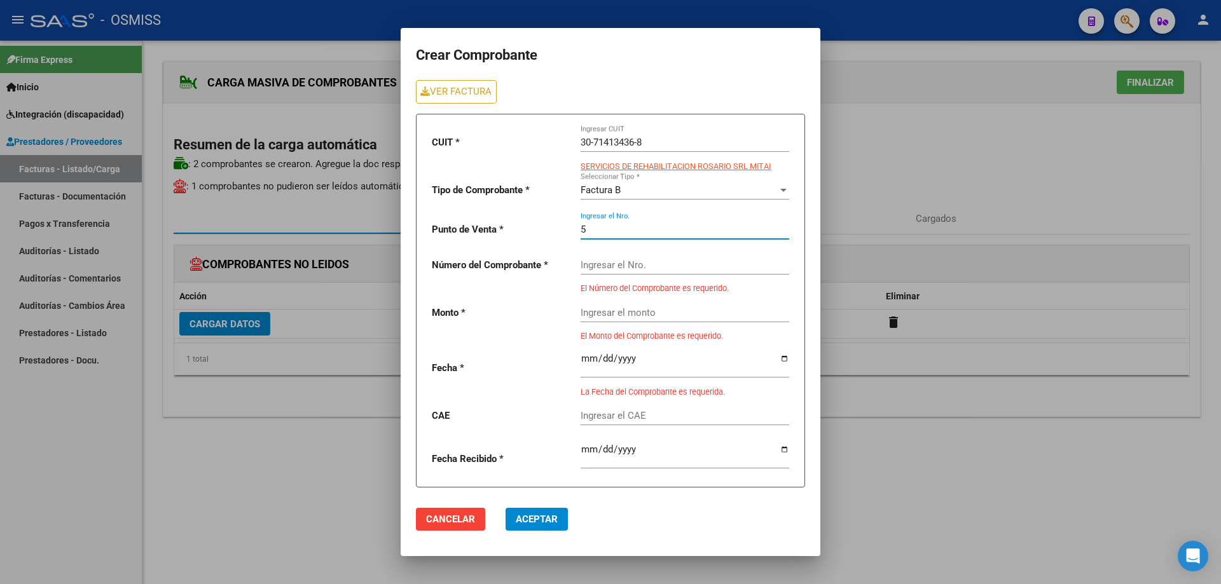
type input "5"
click at [599, 264] on input "Ingresar el Nro." at bounding box center [685, 264] width 209 height 11
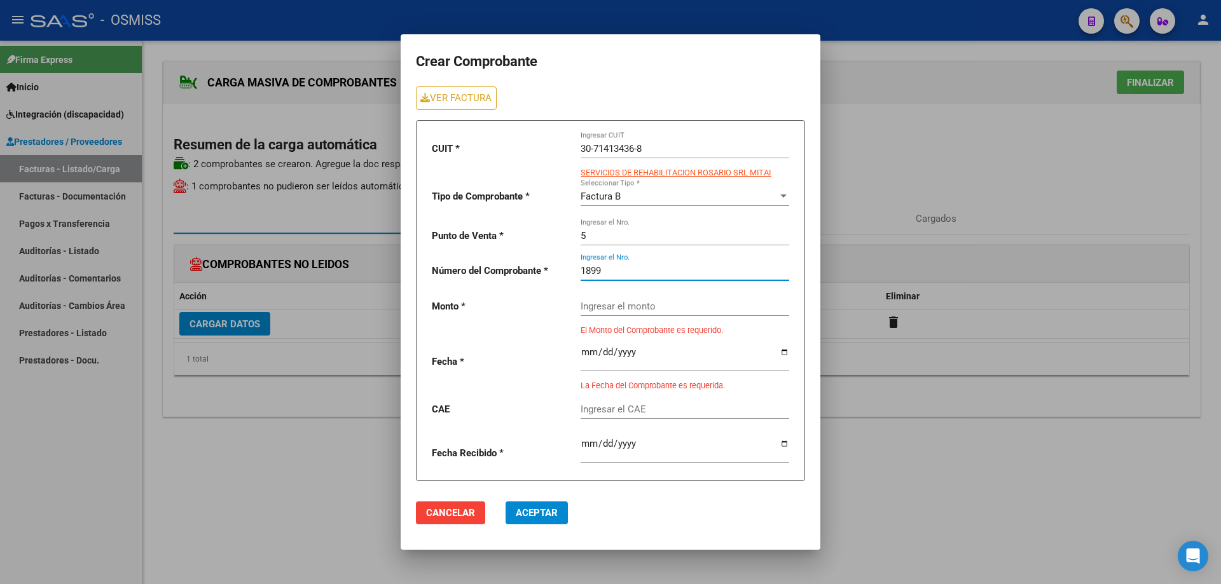
type input "1899"
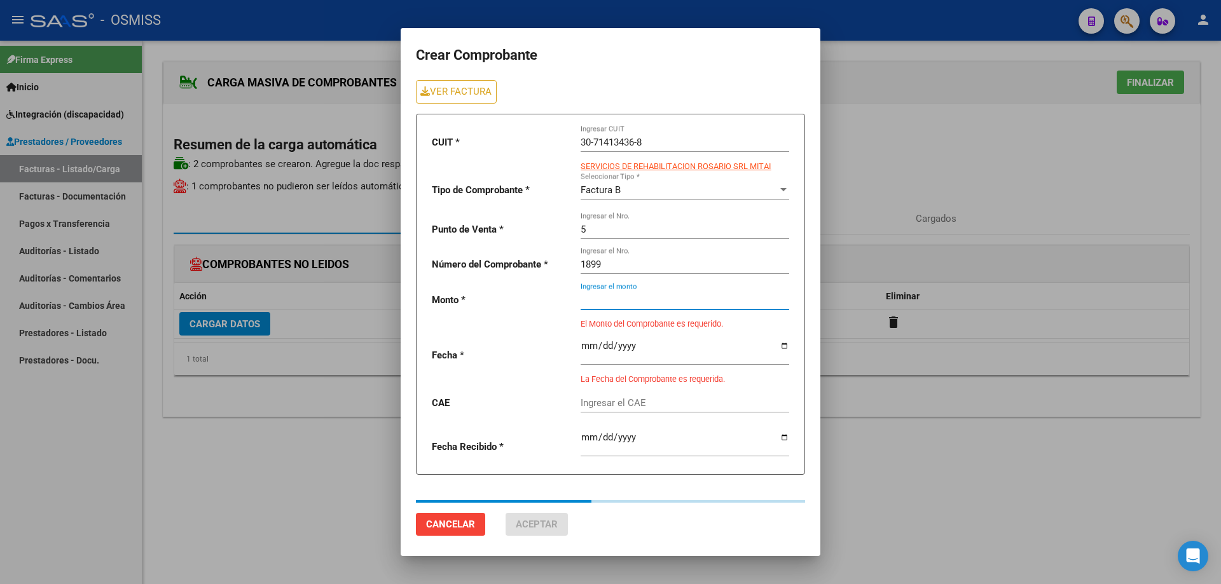
click at [611, 307] on div "Ingresar el monto" at bounding box center [685, 295] width 209 height 27
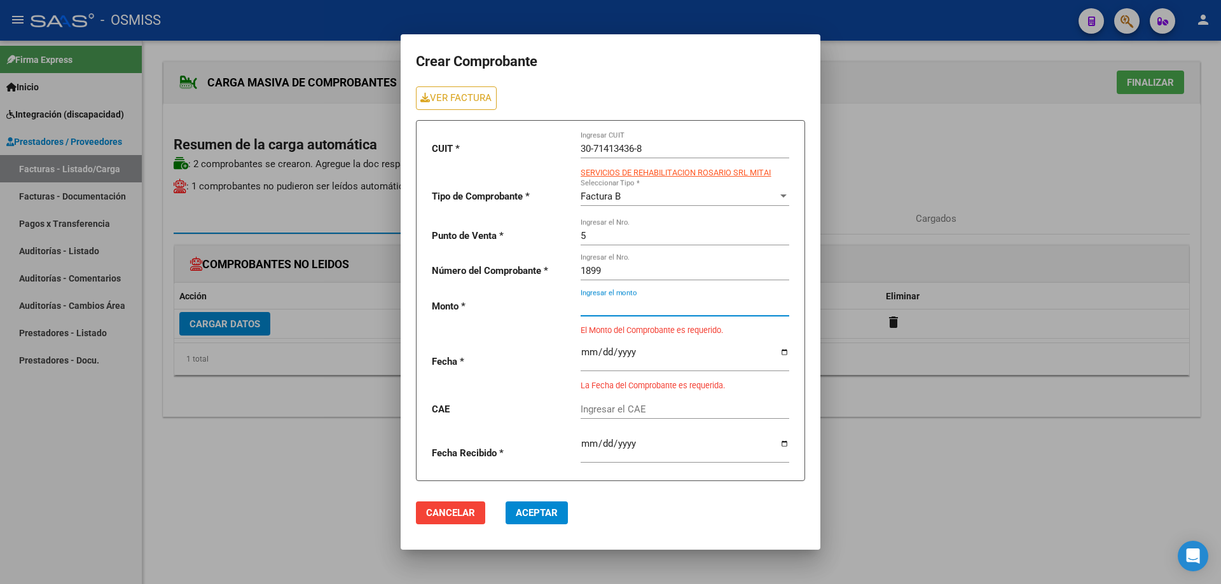
paste input "475830.36"
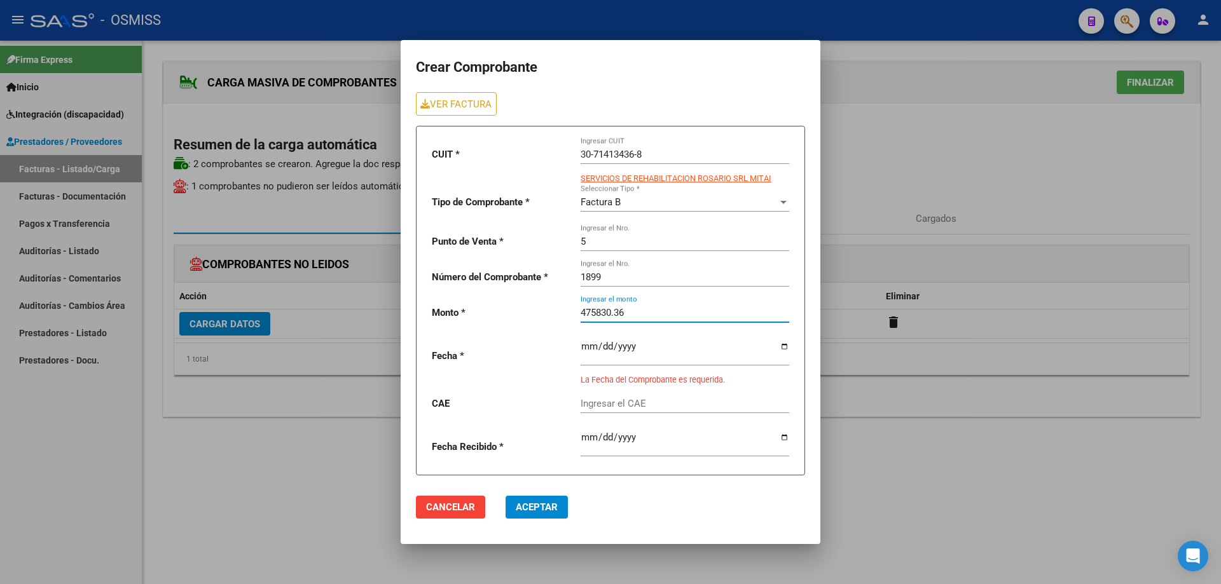
type input "475830.36"
click at [587, 342] on input "date" at bounding box center [685, 352] width 209 height 20
type input "[DATE]"
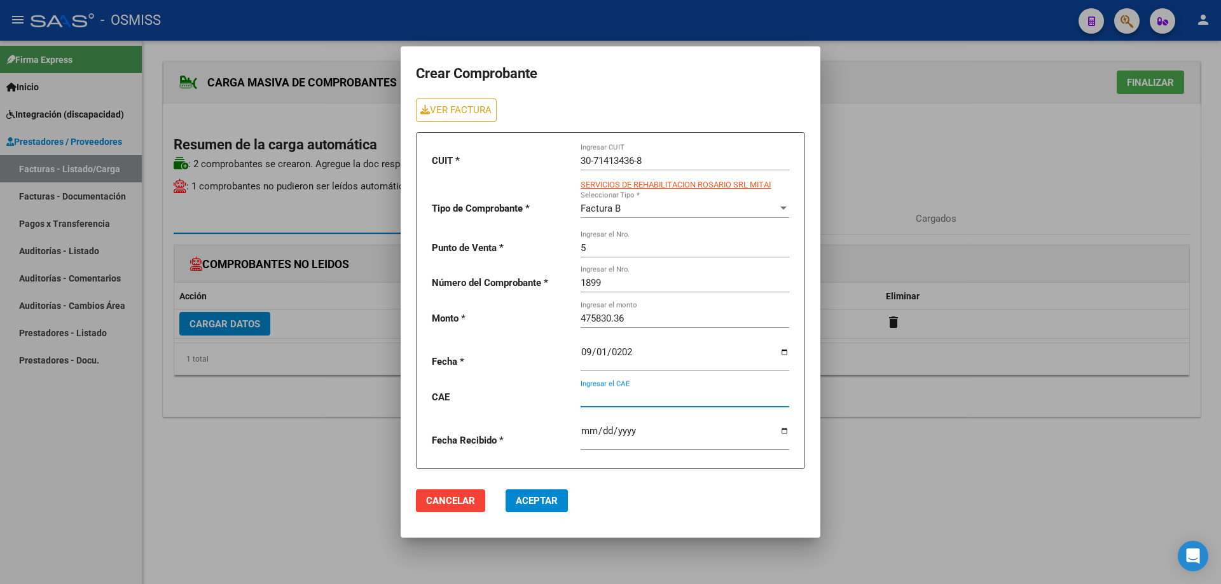
click at [635, 396] on input "Ingresar el CAE" at bounding box center [685, 397] width 209 height 11
paste input "75358415245337"
type input "75358415245337"
click at [543, 499] on span "Aceptar" at bounding box center [537, 500] width 42 height 11
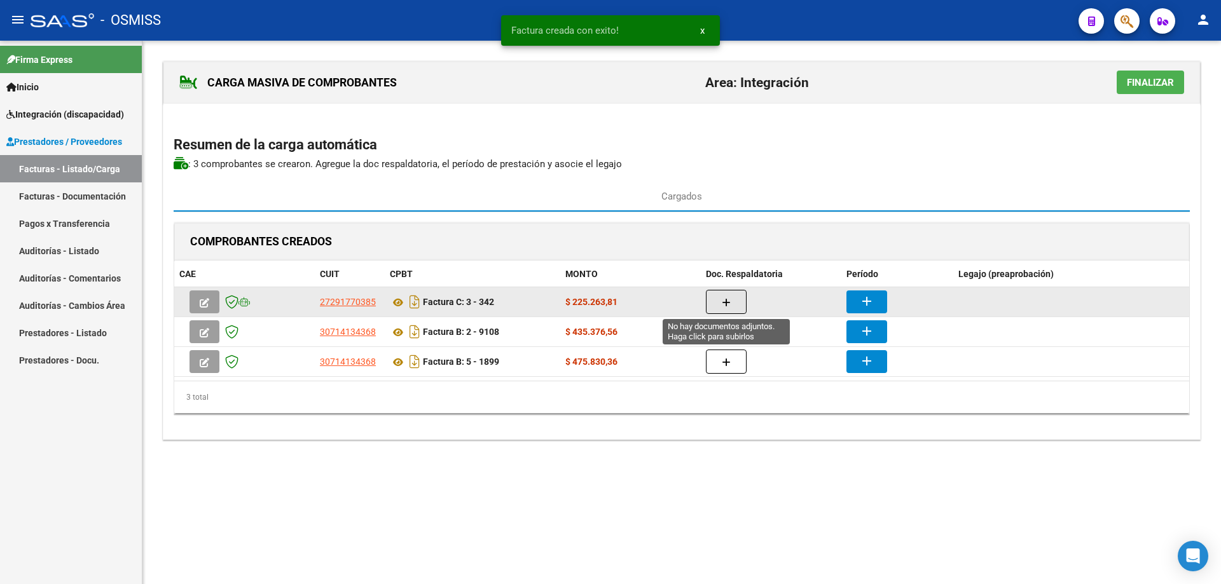
click at [728, 295] on button "button" at bounding box center [726, 302] width 41 height 24
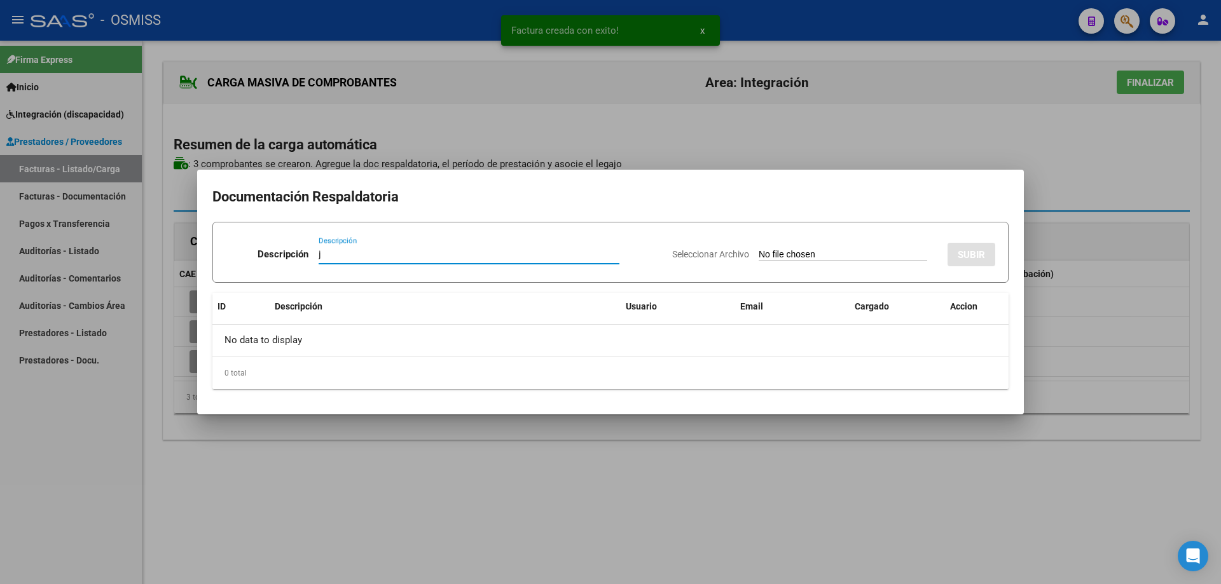
type input "j"
click at [789, 254] on input "Seleccionar Archivo" at bounding box center [843, 255] width 169 height 12
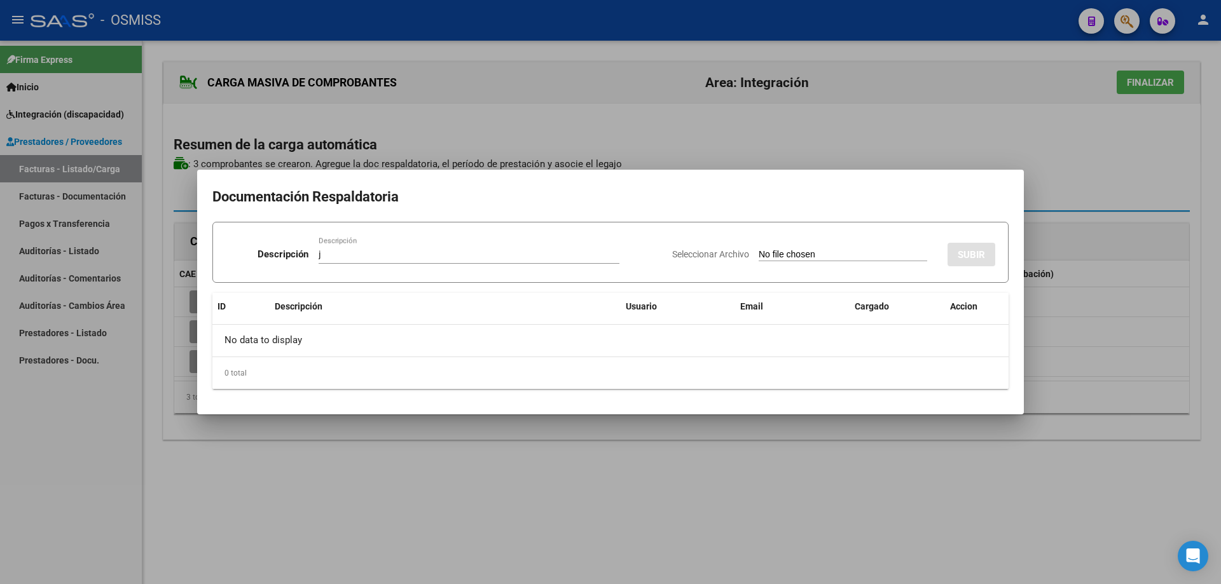
type input "C:\fakepath\[PERSON_NAME] [PERSON_NAME][DATE].pdf"
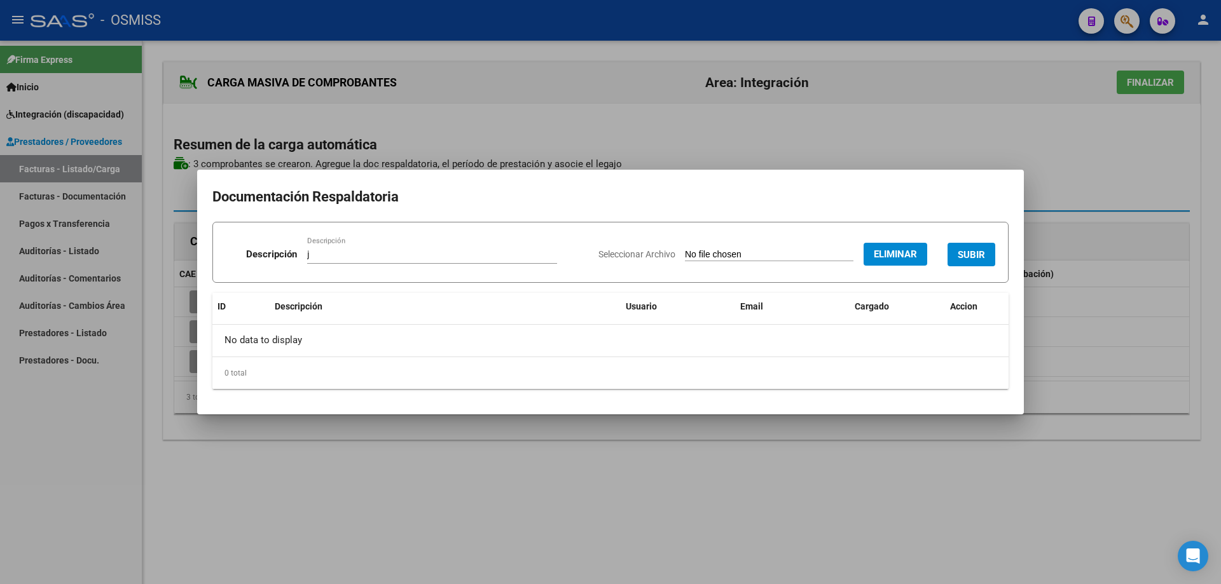
click at [975, 246] on button "SUBIR" at bounding box center [972, 255] width 48 height 24
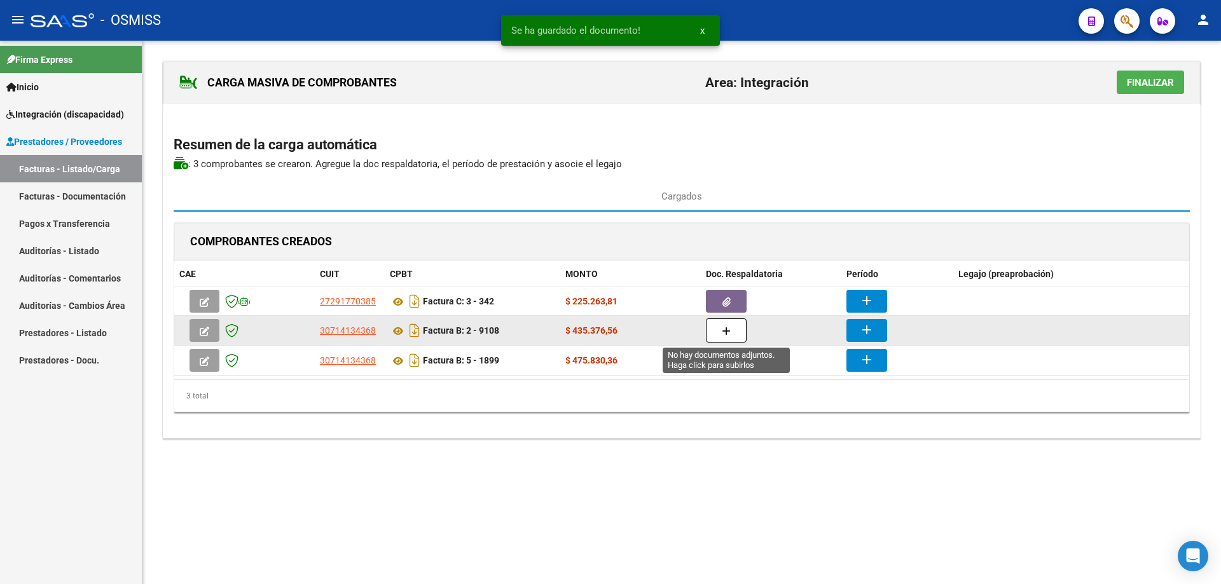
click at [733, 328] on button "button" at bounding box center [726, 331] width 41 height 24
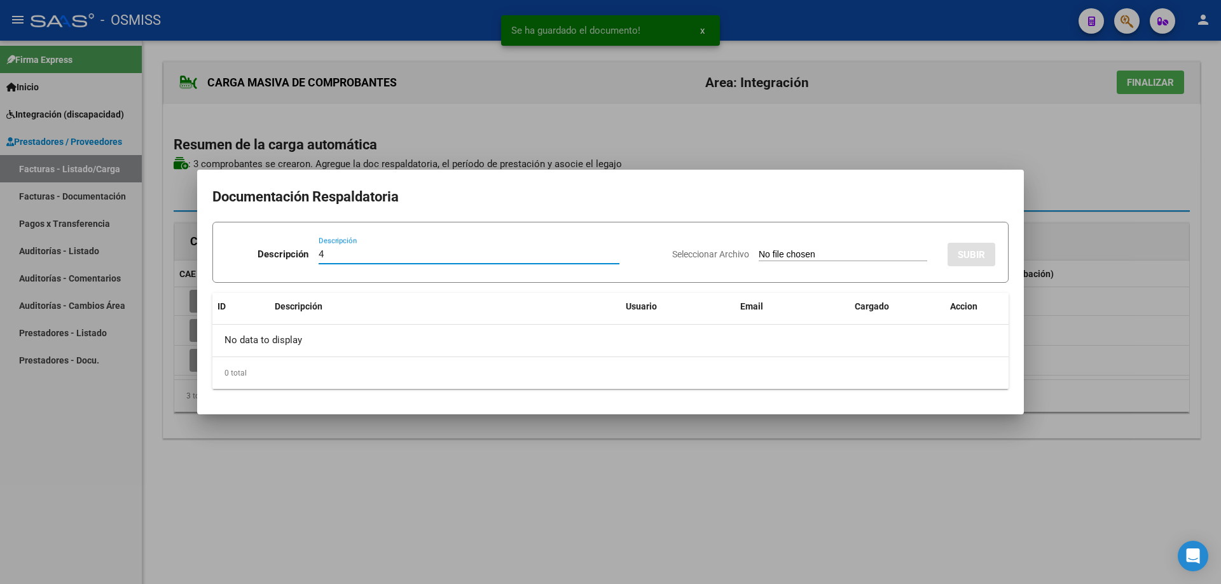
type input "4"
click at [784, 249] on input "Seleccionar Archivo" at bounding box center [843, 255] width 169 height 12
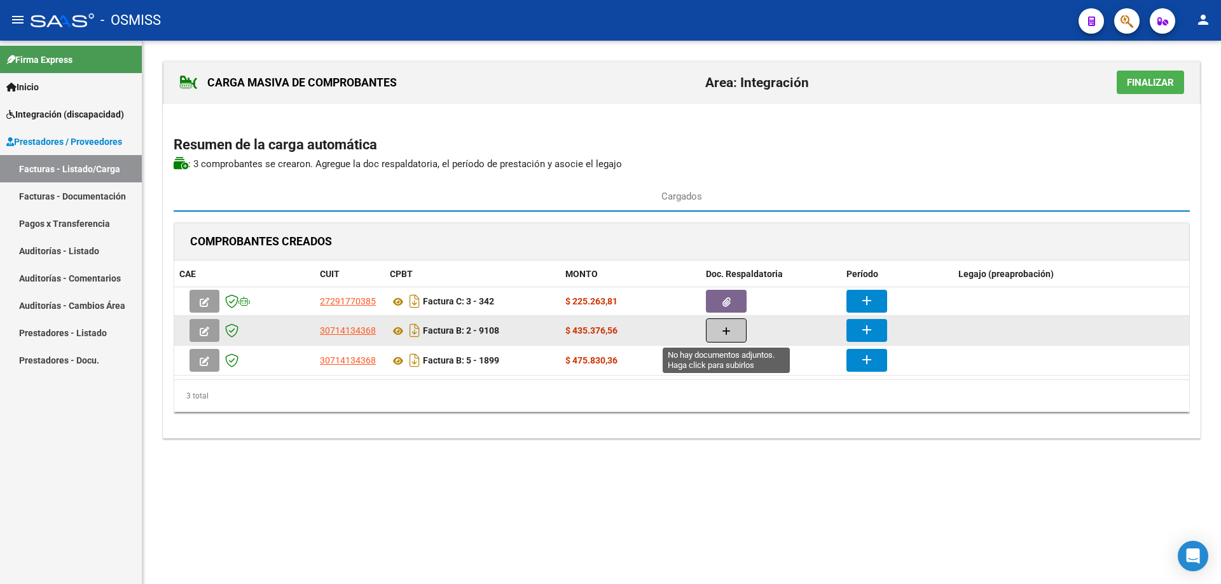
click at [729, 331] on icon "button" at bounding box center [726, 332] width 9 height 10
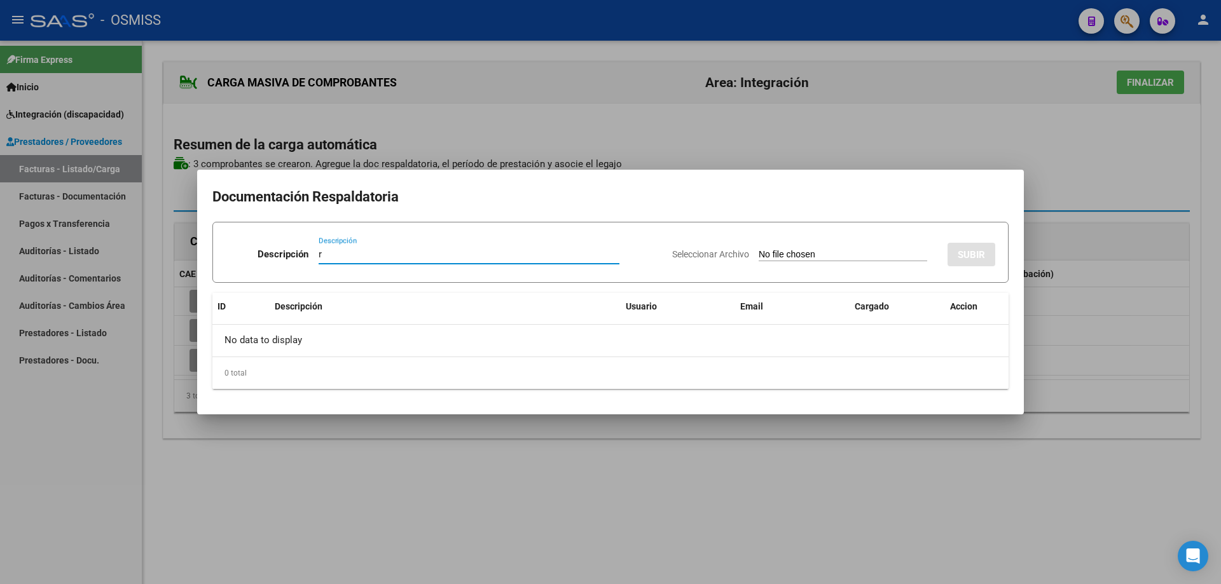
type input "r"
click at [759, 254] on input "Seleccionar Archivo" at bounding box center [843, 255] width 169 height 12
type input "C:\fakepath\[PERSON_NAME] [PERSON_NAME].pdf"
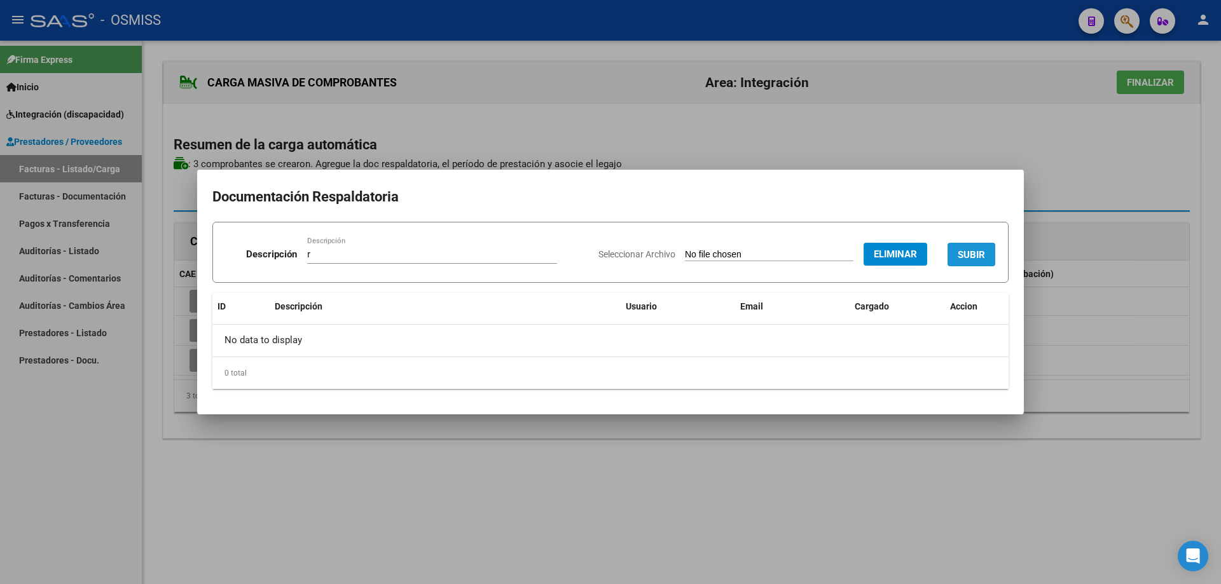
click at [976, 252] on span "SUBIR" at bounding box center [971, 254] width 27 height 11
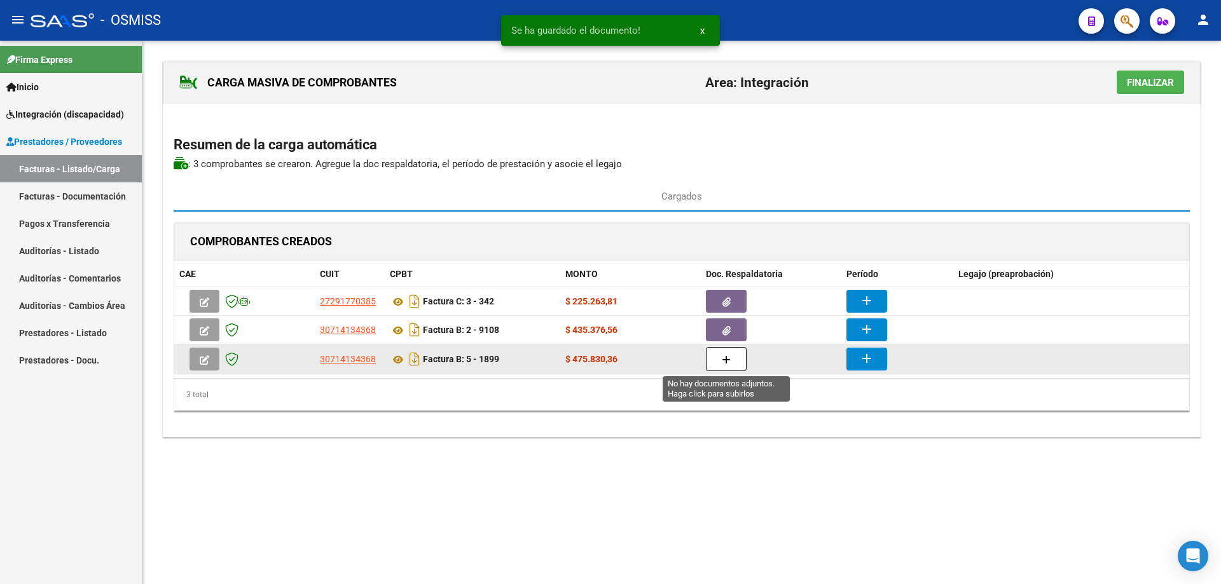
click at [726, 362] on icon "button" at bounding box center [726, 361] width 9 height 10
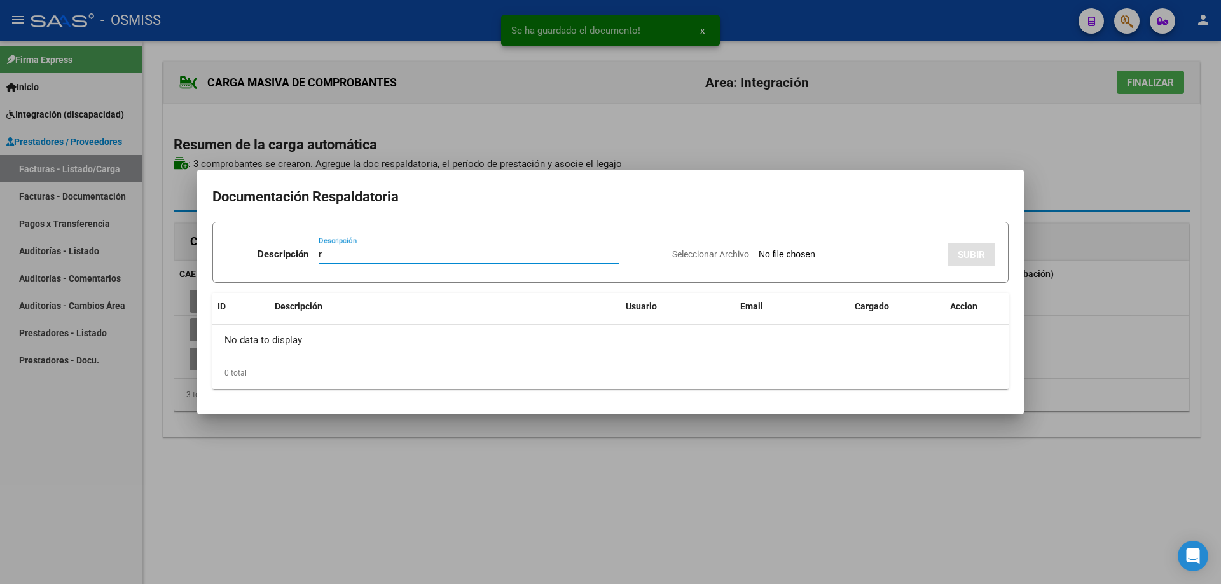
type input "r"
click at [762, 251] on div "Seleccionar Archivo SUBIR" at bounding box center [833, 252] width 323 height 39
click at [762, 252] on input "Seleccionar Archivo" at bounding box center [843, 255] width 169 height 12
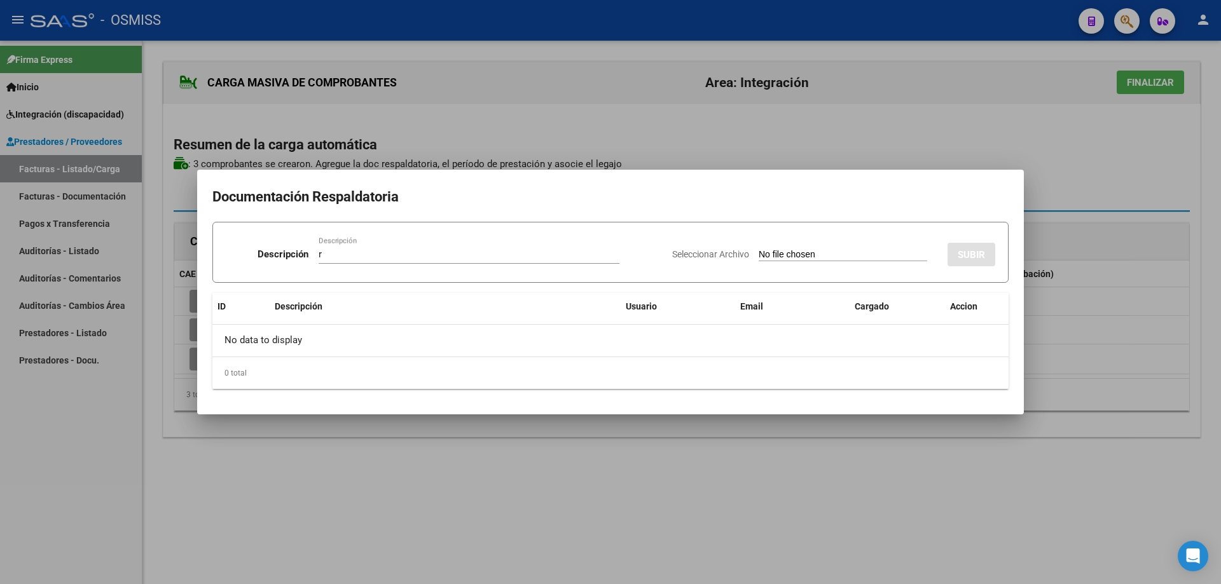
type input "C:\fakepath\[PERSON_NAME] [PERSON_NAME].pdf"
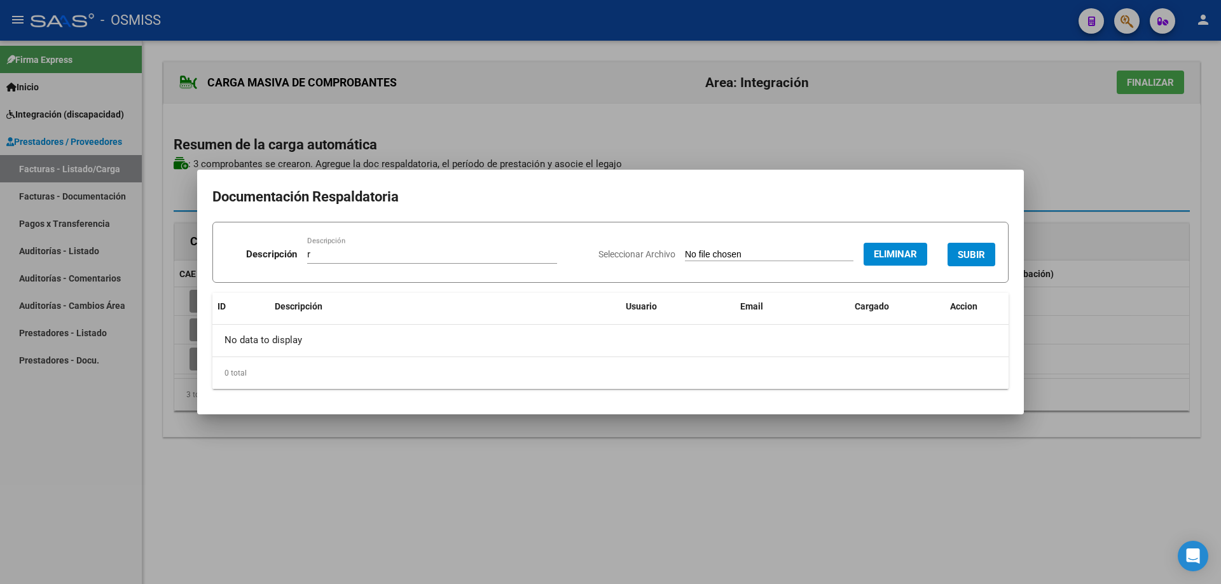
click at [986, 252] on button "SUBIR" at bounding box center [972, 255] width 48 height 24
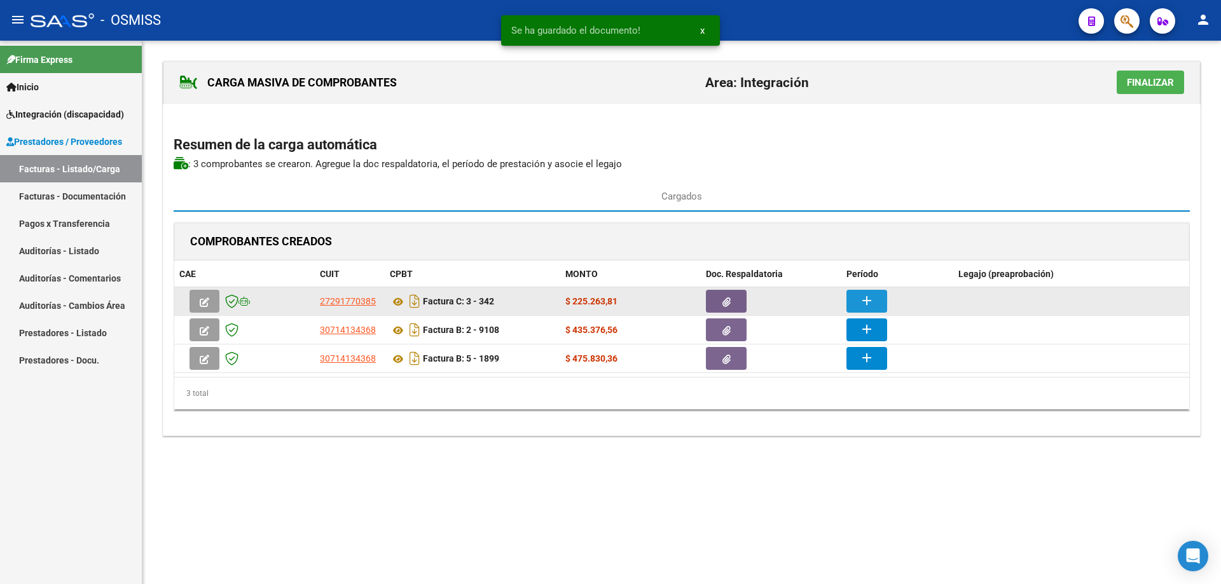
click at [883, 299] on button "add" at bounding box center [866, 301] width 41 height 23
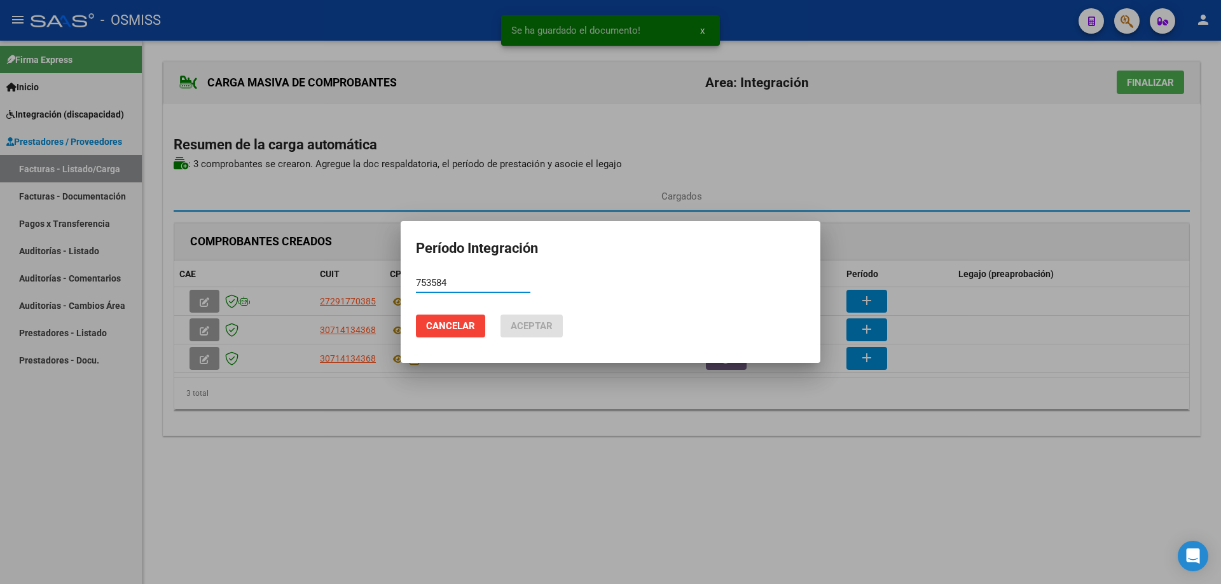
drag, startPoint x: 479, startPoint y: 282, endPoint x: 236, endPoint y: 289, distance: 243.0
click at [237, 289] on div "Se ha guardado el documento! x Período Integración 753584 Período (AAAAMM) Canc…" at bounding box center [610, 292] width 1221 height 584
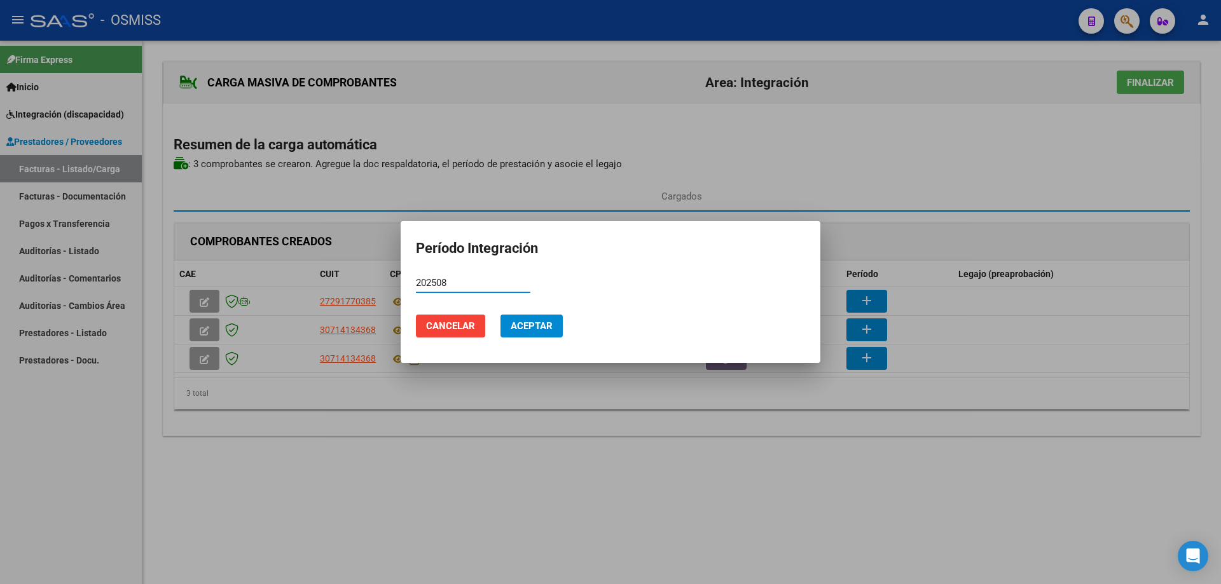
drag, startPoint x: 453, startPoint y: 283, endPoint x: 359, endPoint y: 282, distance: 94.1
click at [359, 282] on div "Período Integración 202508 Período (AAAAMM) Cancelar Aceptar" at bounding box center [610, 292] width 1221 height 584
type input "202508"
click at [531, 321] on span "Aceptar" at bounding box center [532, 326] width 42 height 11
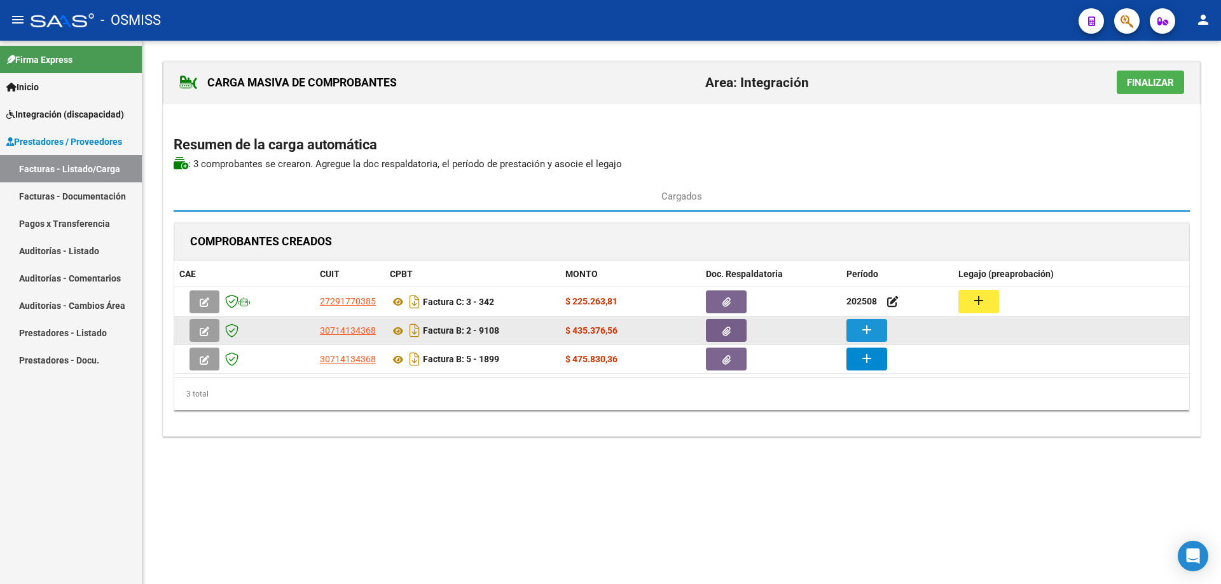
click at [880, 331] on button "add" at bounding box center [866, 330] width 41 height 23
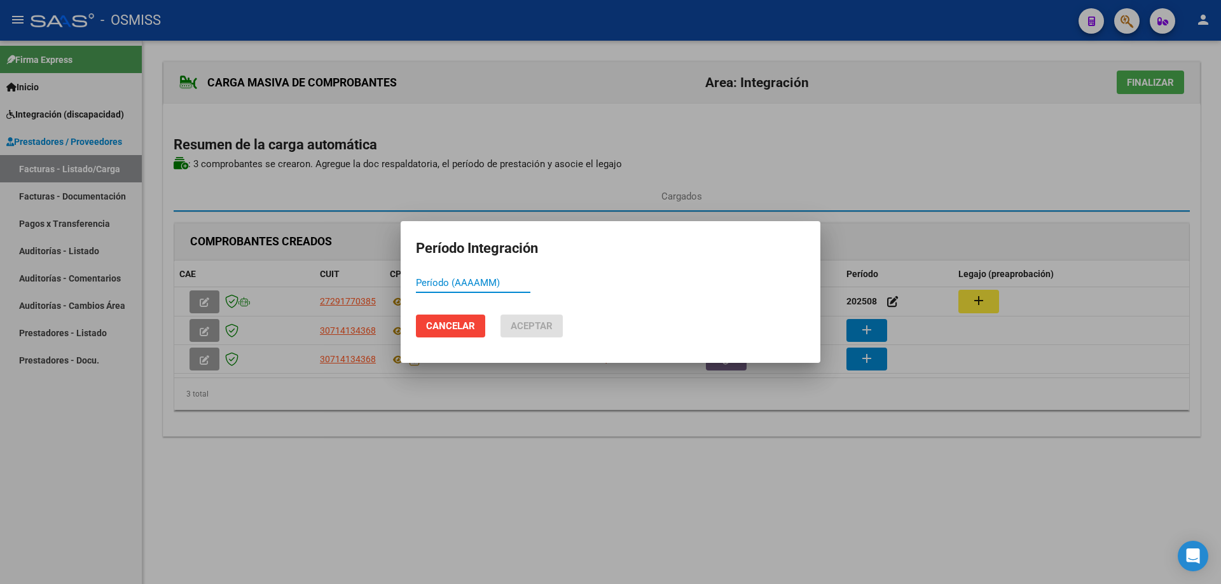
paste input "202508"
type input "202508"
click at [537, 329] on span "Aceptar" at bounding box center [532, 326] width 42 height 11
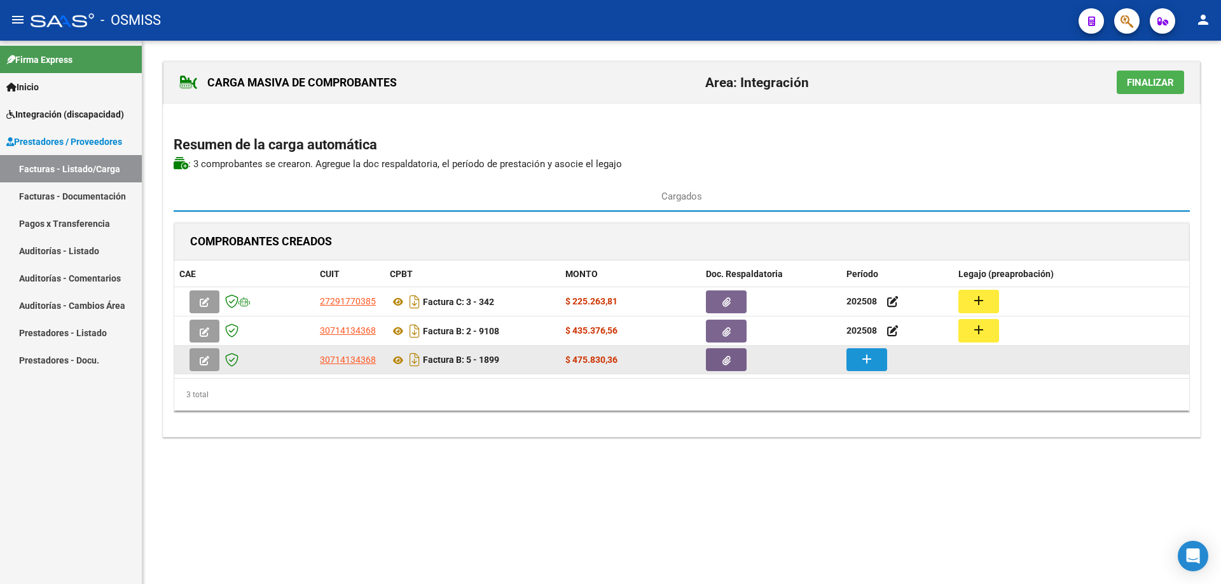
click at [880, 361] on button "add" at bounding box center [866, 360] width 41 height 23
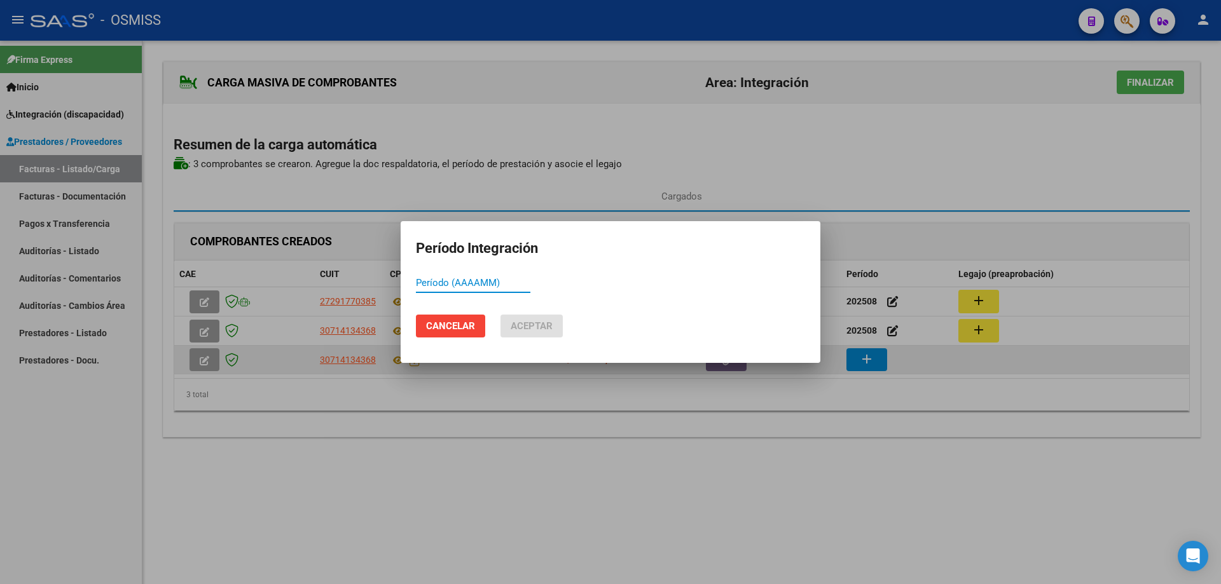
paste input "202508"
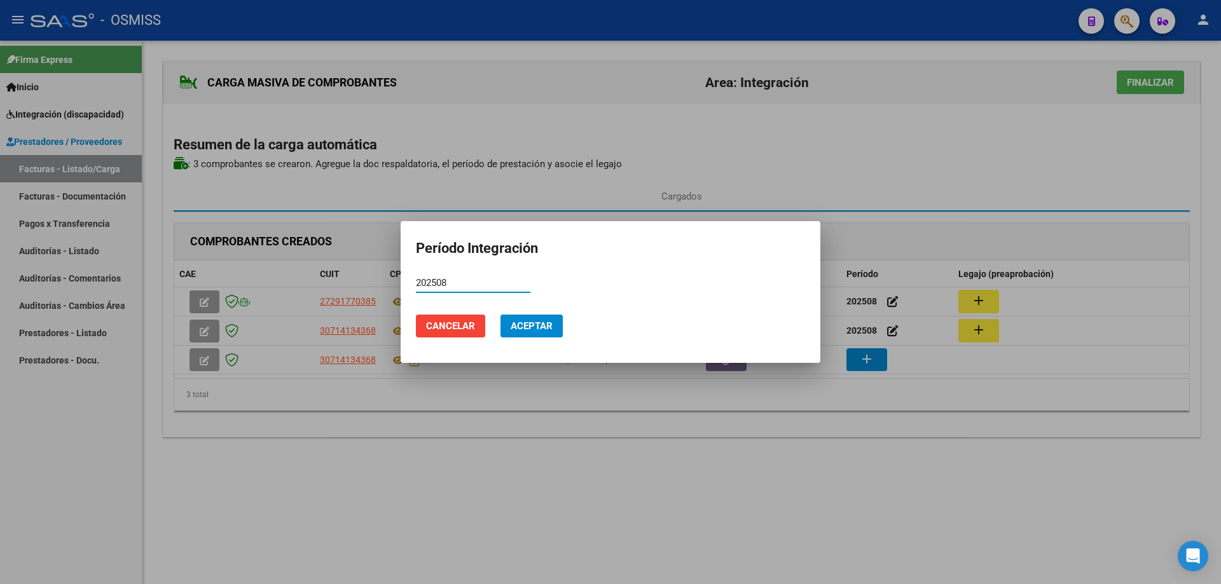
type input "202508"
click at [546, 329] on span "Aceptar" at bounding box center [532, 326] width 42 height 11
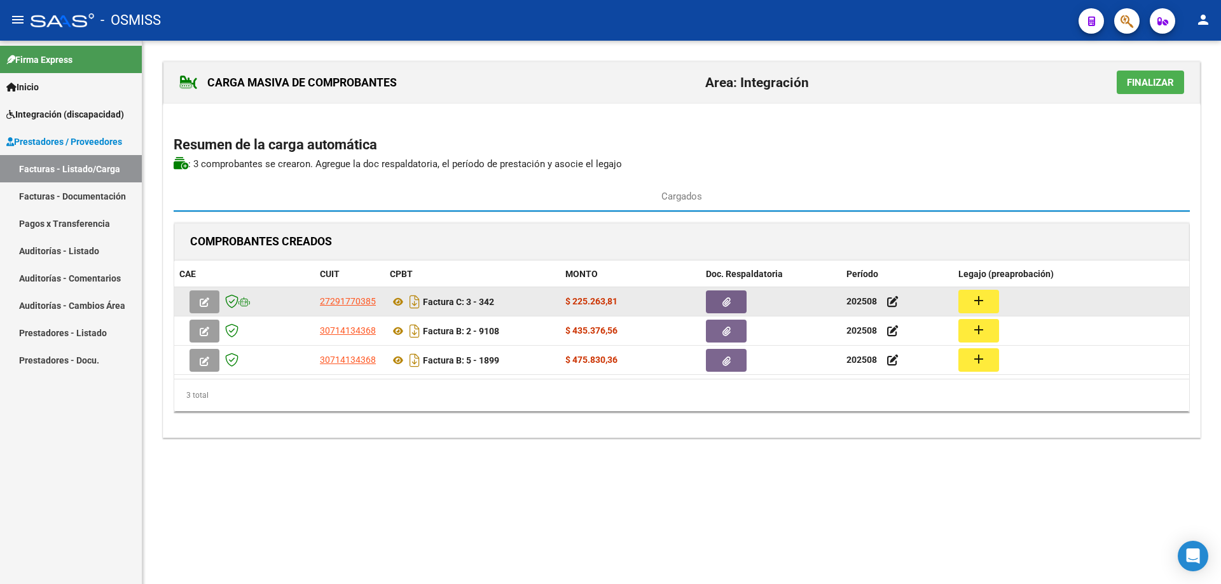
click at [984, 299] on mat-icon "add" at bounding box center [978, 300] width 15 height 15
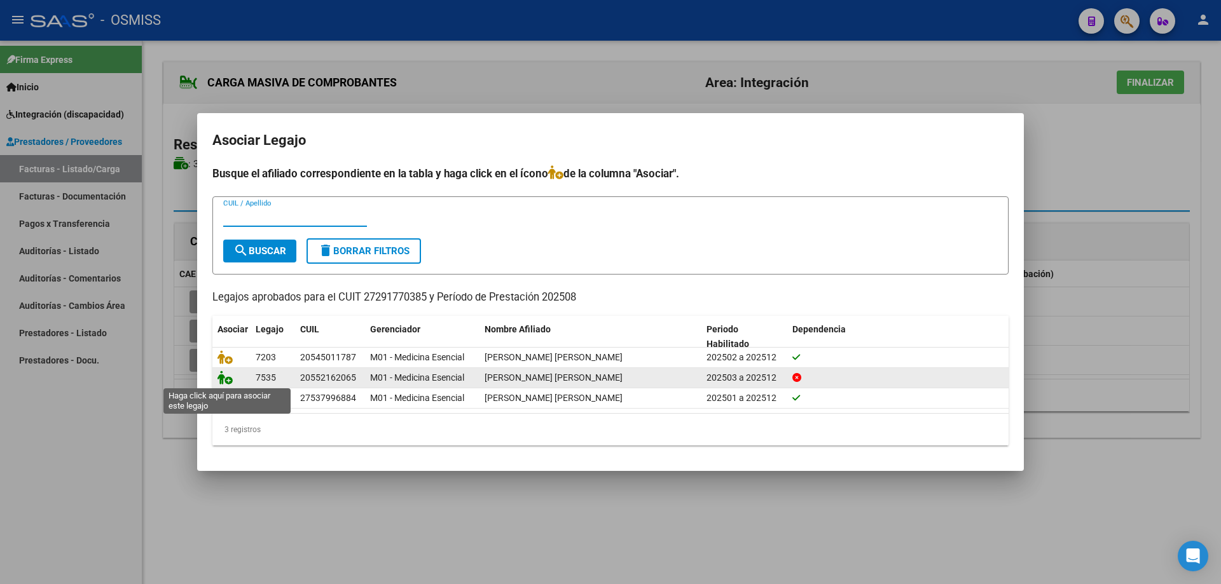
click at [228, 380] on icon at bounding box center [224, 378] width 15 height 14
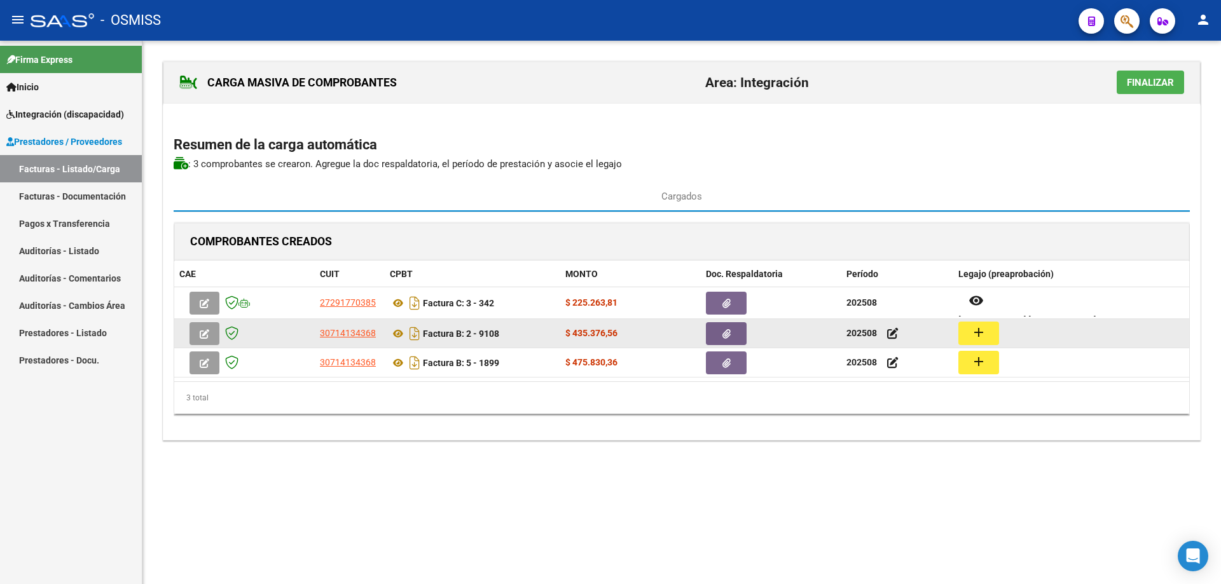
click at [979, 331] on mat-icon "add" at bounding box center [978, 332] width 15 height 15
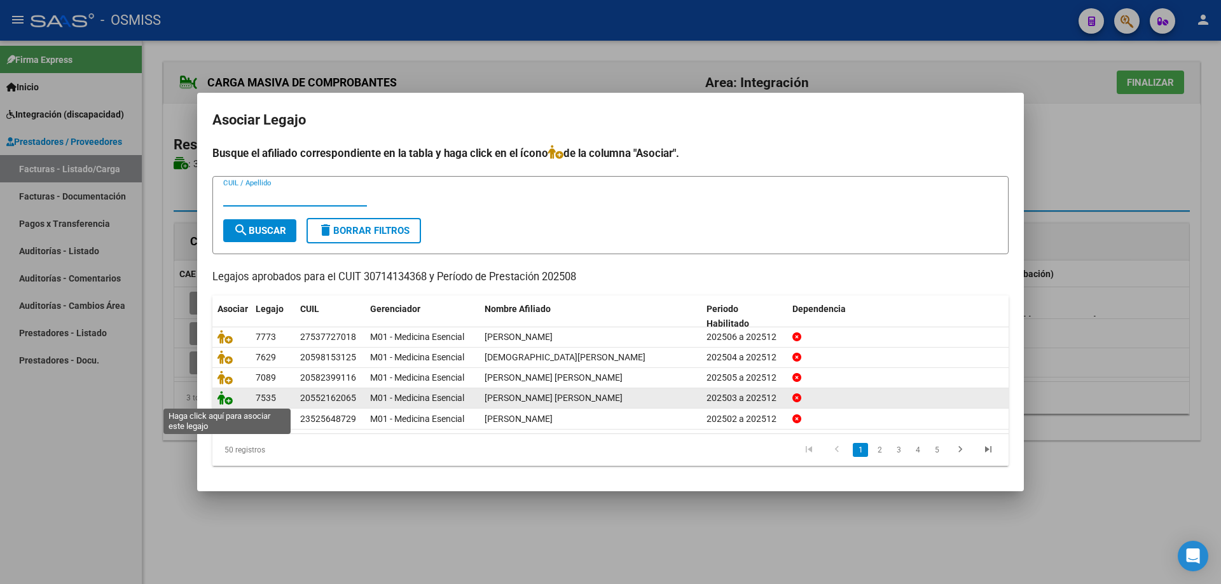
click at [226, 400] on icon at bounding box center [224, 398] width 15 height 14
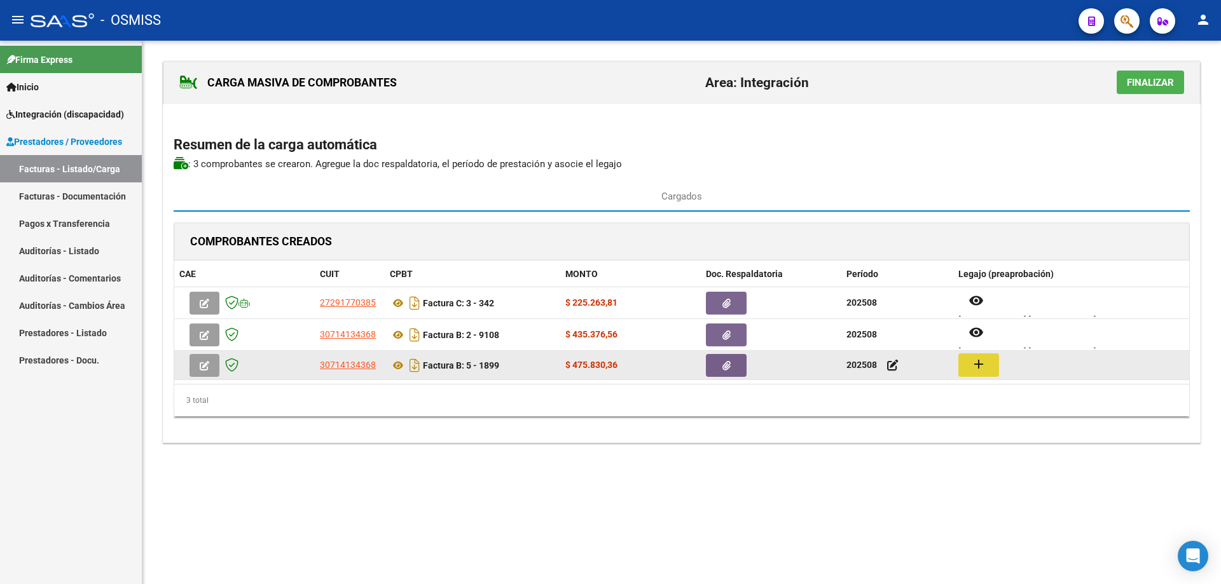
click at [976, 362] on mat-icon "add" at bounding box center [978, 364] width 15 height 15
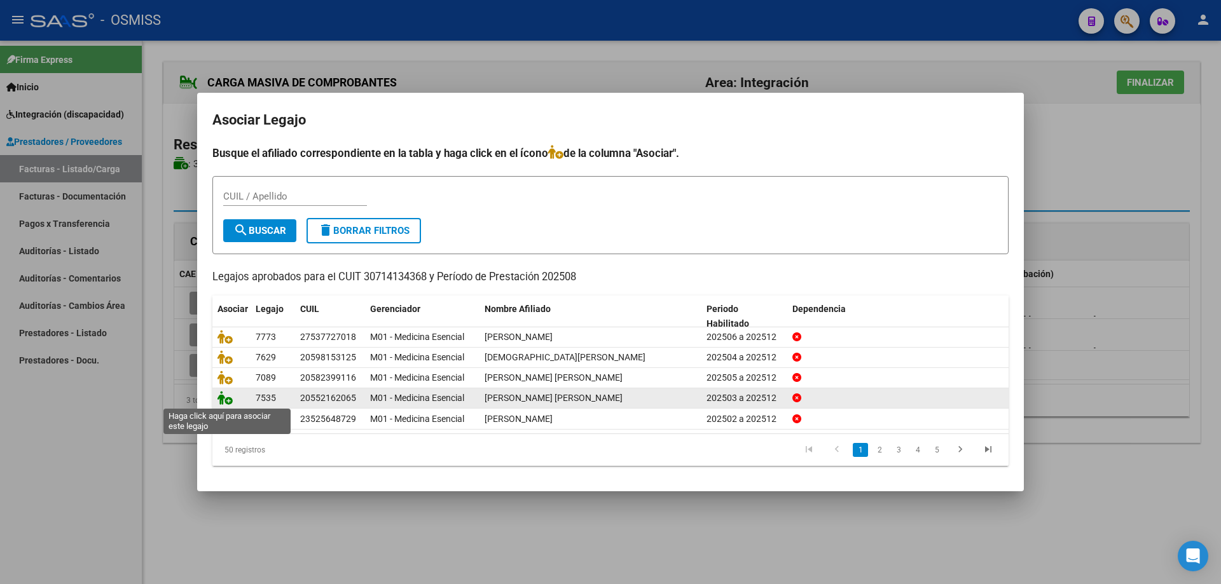
click at [225, 401] on icon at bounding box center [224, 398] width 15 height 14
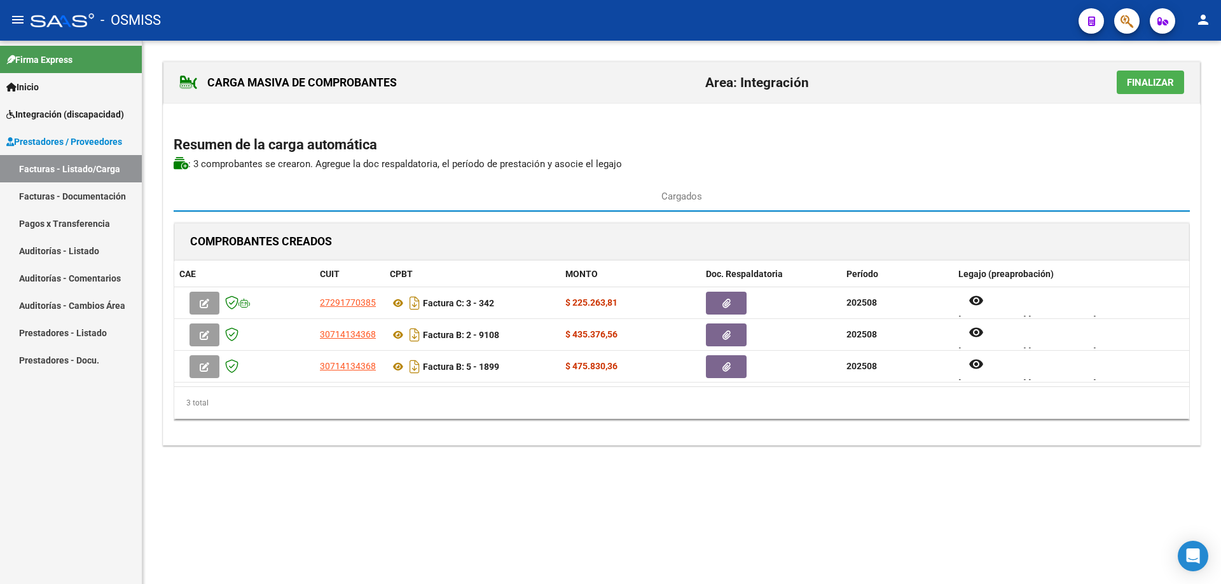
click at [1150, 74] on button "Finalizar" at bounding box center [1150, 83] width 67 height 24
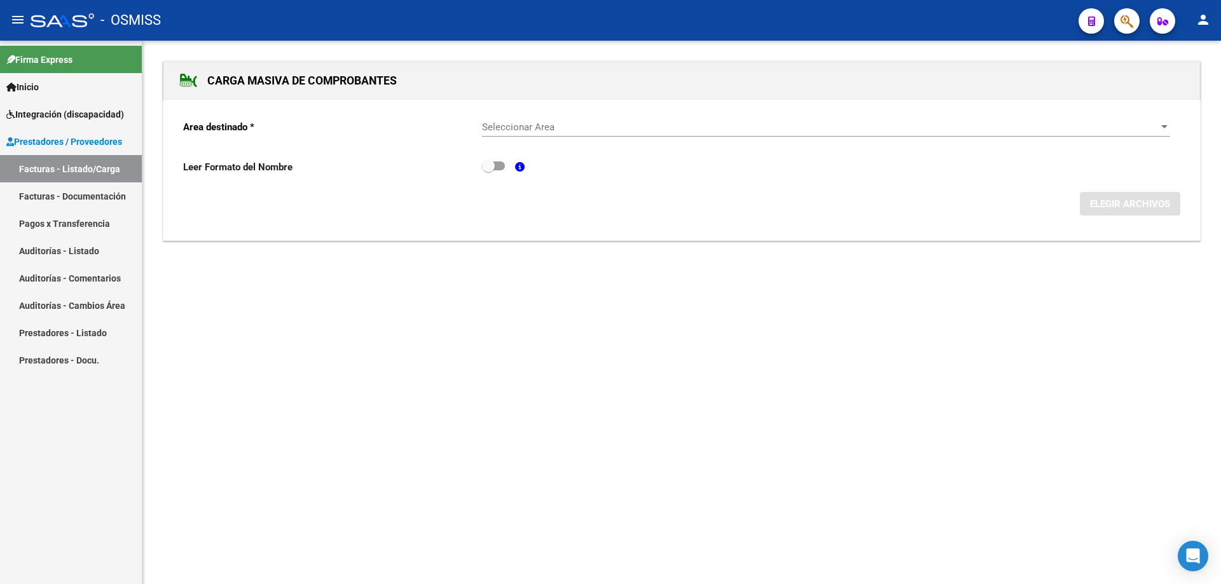
click at [567, 128] on span "Seleccionar Area" at bounding box center [820, 126] width 677 height 11
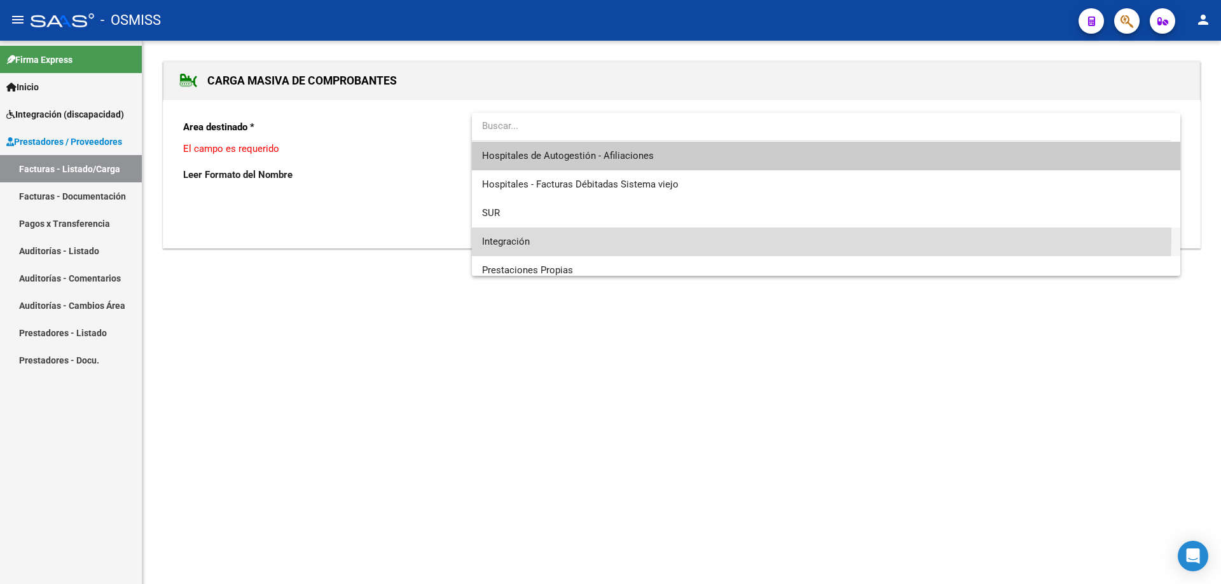
click at [551, 230] on span "Integración" at bounding box center [826, 242] width 688 height 29
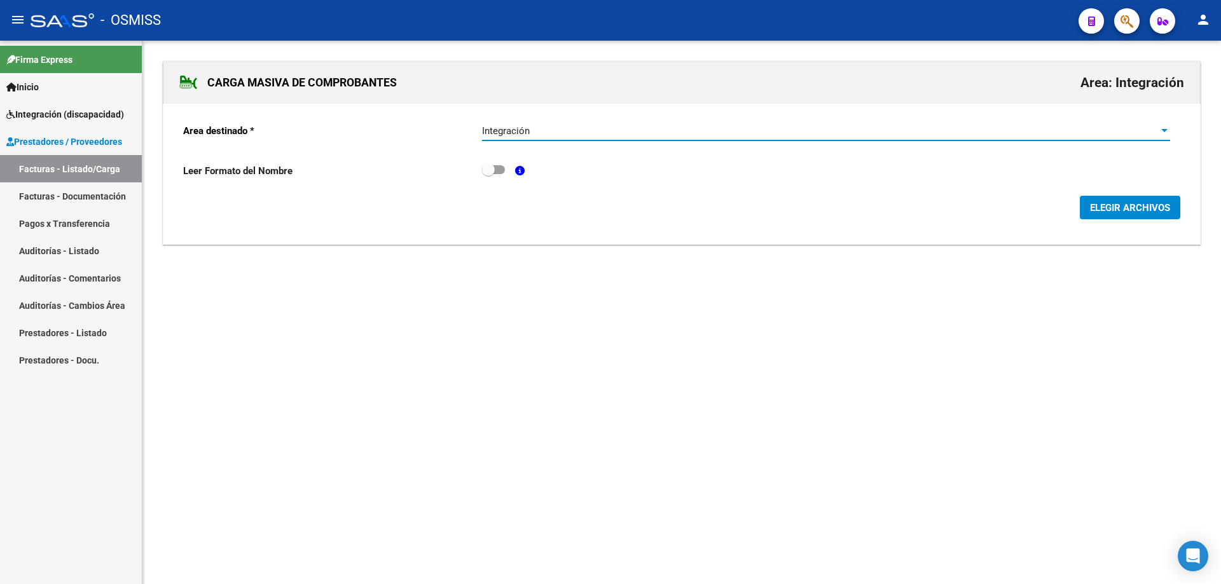
click at [1106, 214] on button "ELEGIR ARCHIVOS" at bounding box center [1130, 208] width 100 height 24
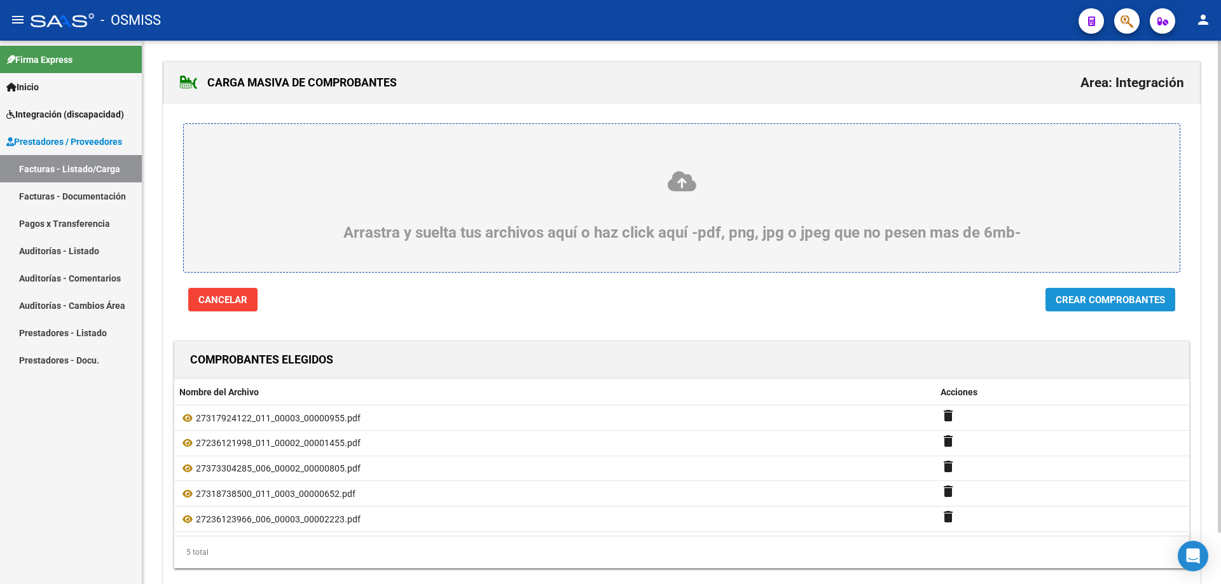
click at [1106, 300] on span "Crear Comprobantes" at bounding box center [1110, 299] width 109 height 11
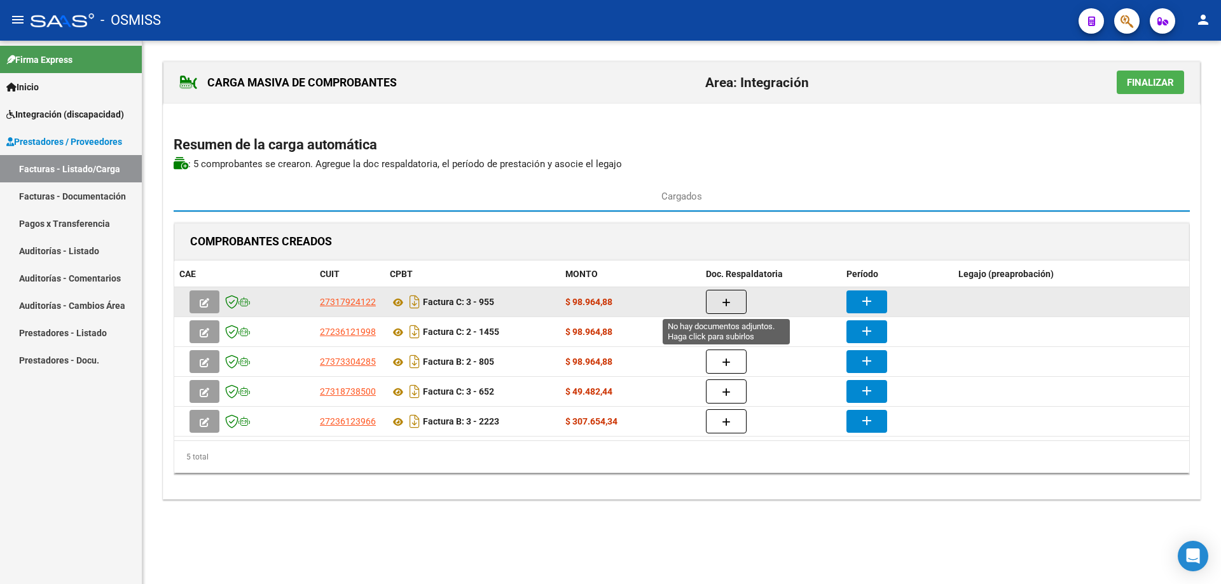
click at [712, 301] on button "button" at bounding box center [726, 302] width 41 height 24
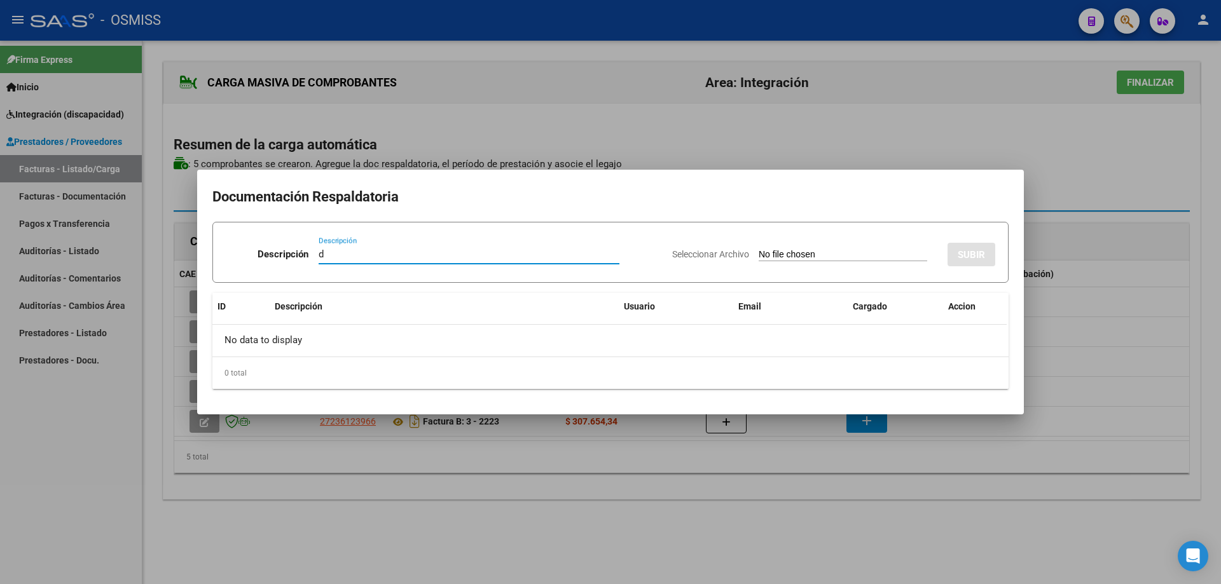
type input "d"
click at [759, 257] on input "Seleccionar Archivo" at bounding box center [843, 255] width 169 height 12
type input "C:\fakepath\[PERSON_NAME], PLANILLA DE ASISTENCIA,.pdf"
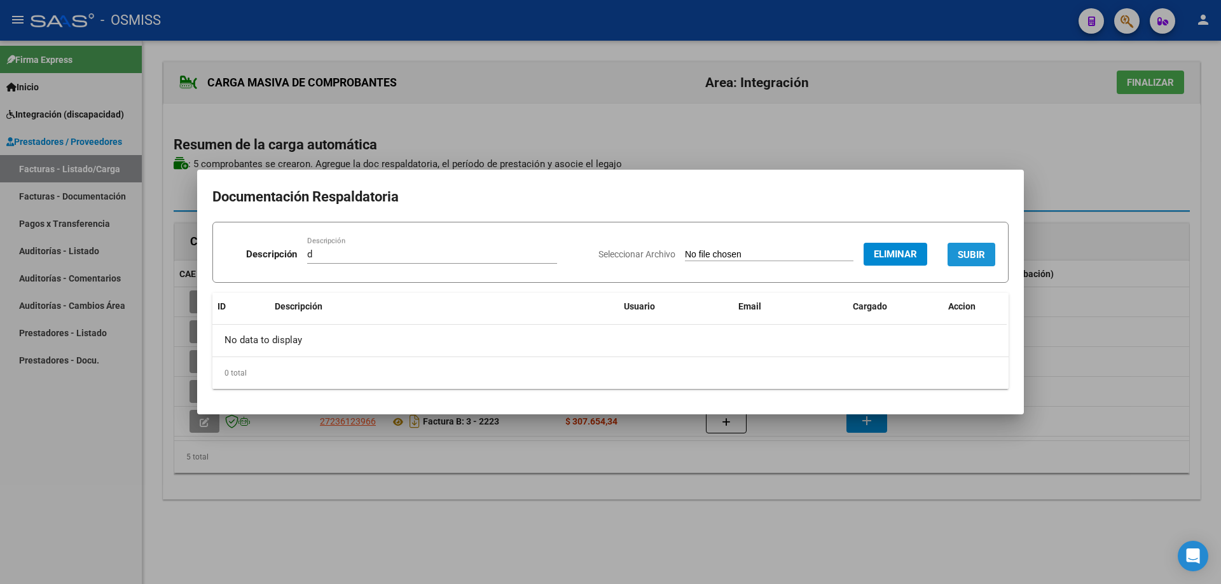
click at [967, 244] on button "SUBIR" at bounding box center [972, 255] width 48 height 24
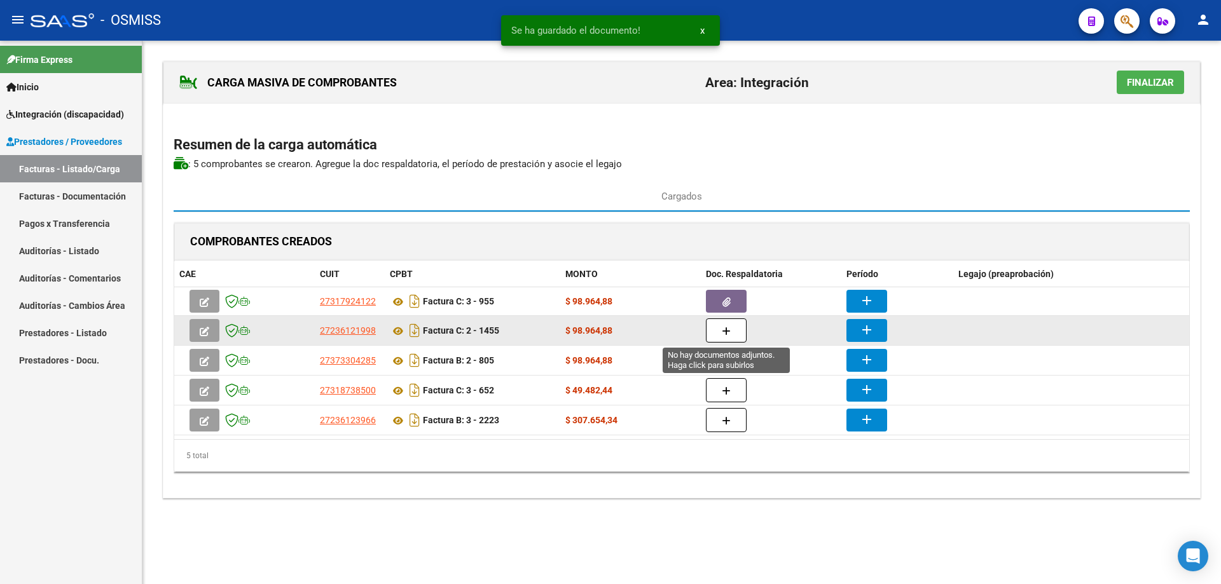
click at [724, 339] on button "button" at bounding box center [726, 331] width 41 height 24
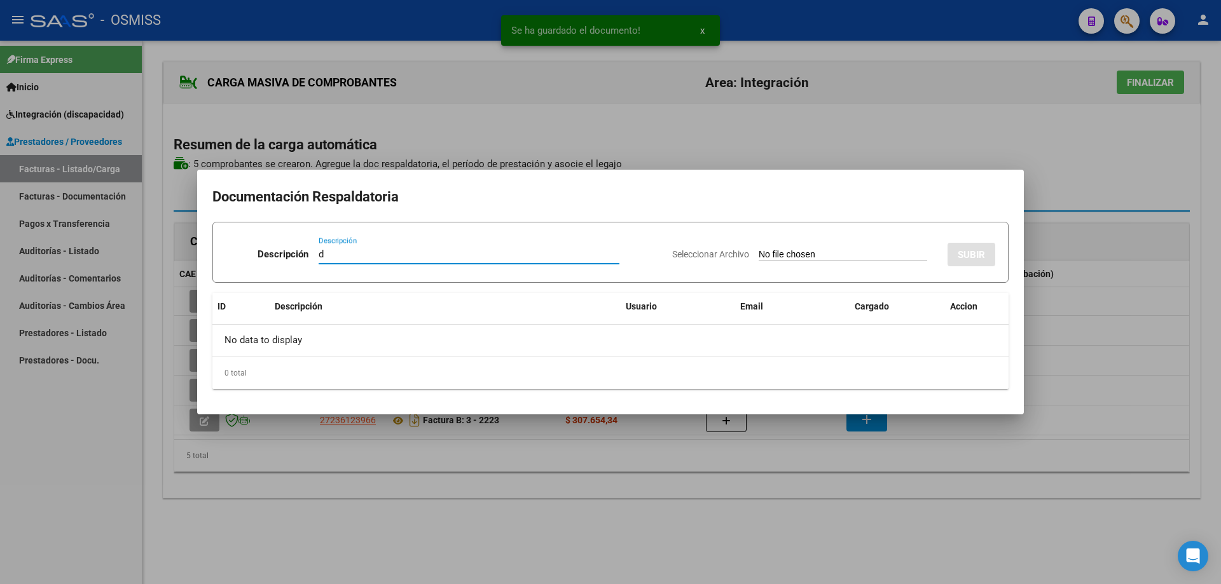
type input "d"
click at [759, 254] on input "Seleccionar Archivo" at bounding box center [843, 255] width 169 height 12
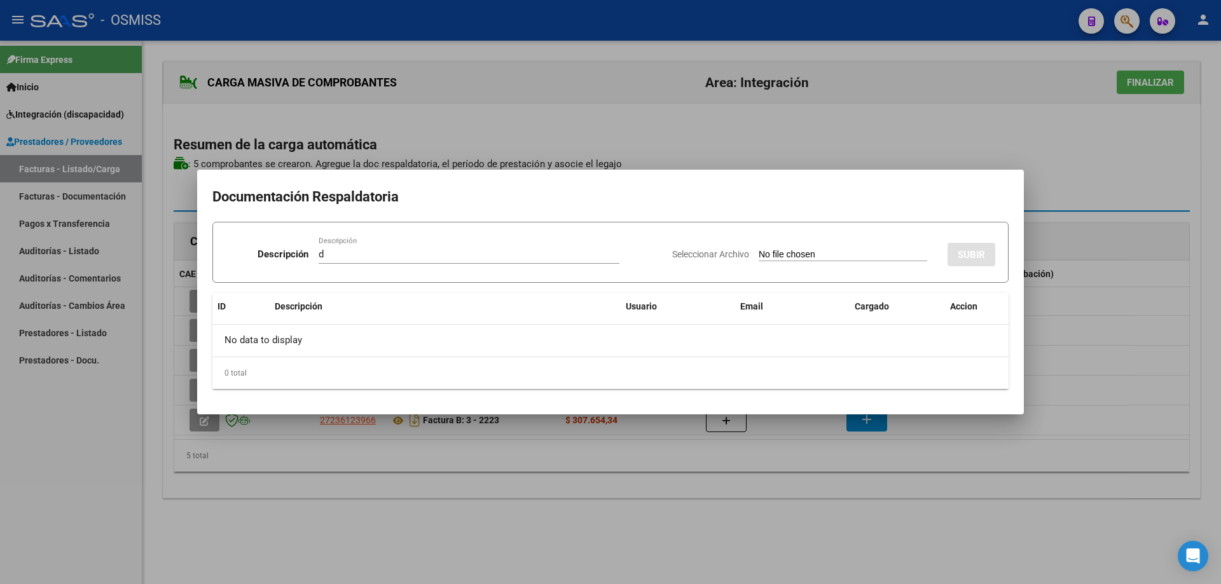
type input "C:\fakepath\[PERSON_NAME], PLANILLA DE ASISTENCIA, (11).pdf"
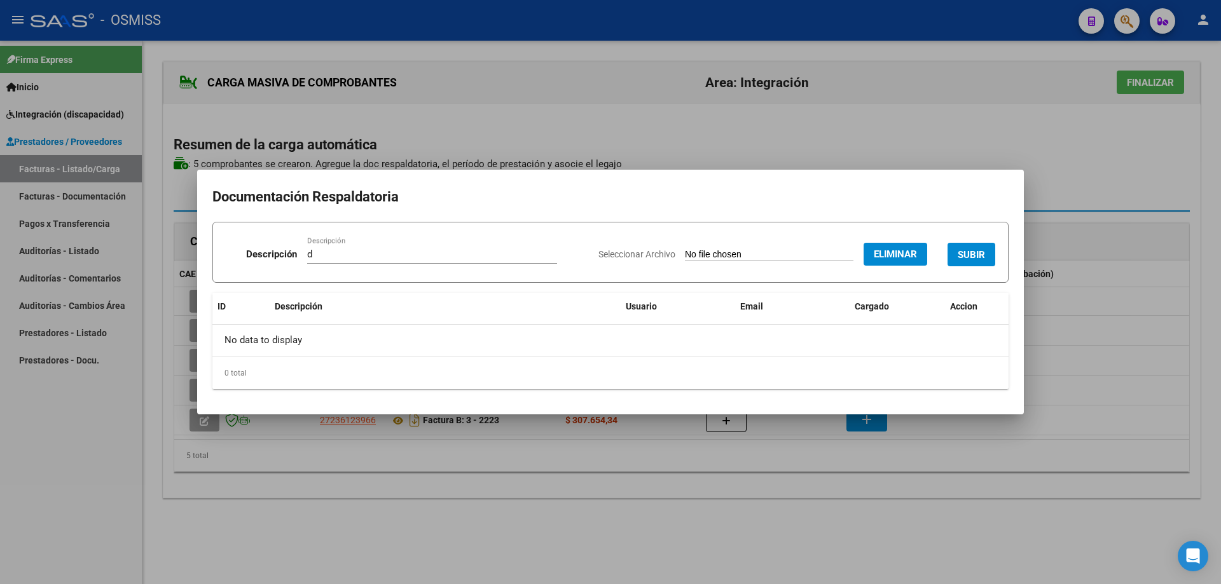
click at [958, 247] on button "SUBIR" at bounding box center [972, 255] width 48 height 24
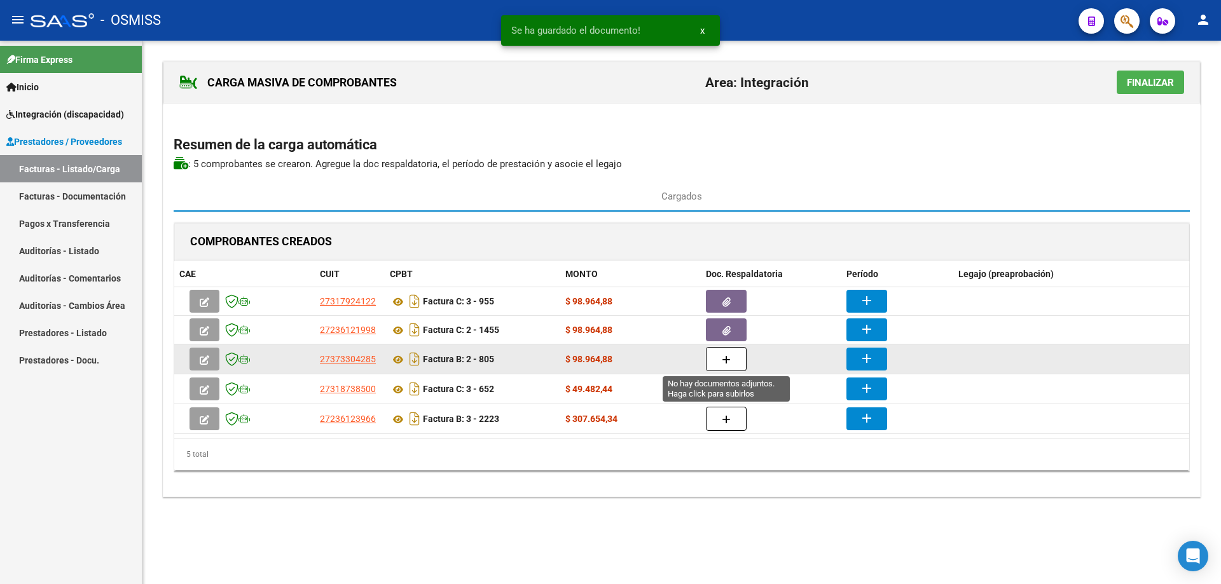
click at [720, 359] on button "button" at bounding box center [726, 359] width 41 height 24
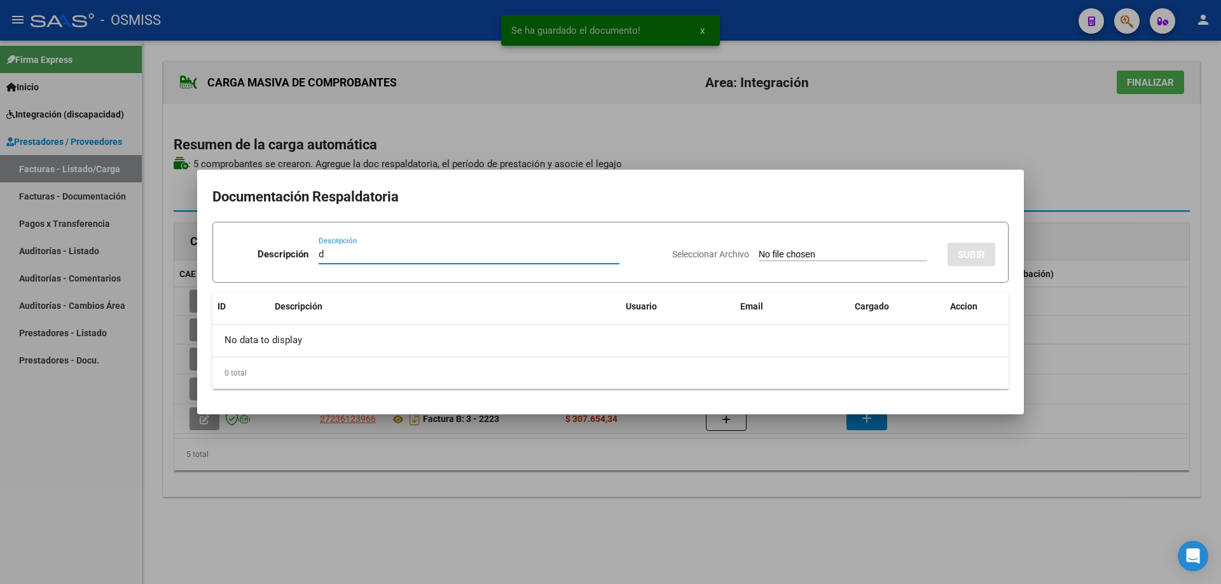
type input "d"
click at [759, 254] on input "Seleccionar Archivo" at bounding box center [843, 255] width 169 height 12
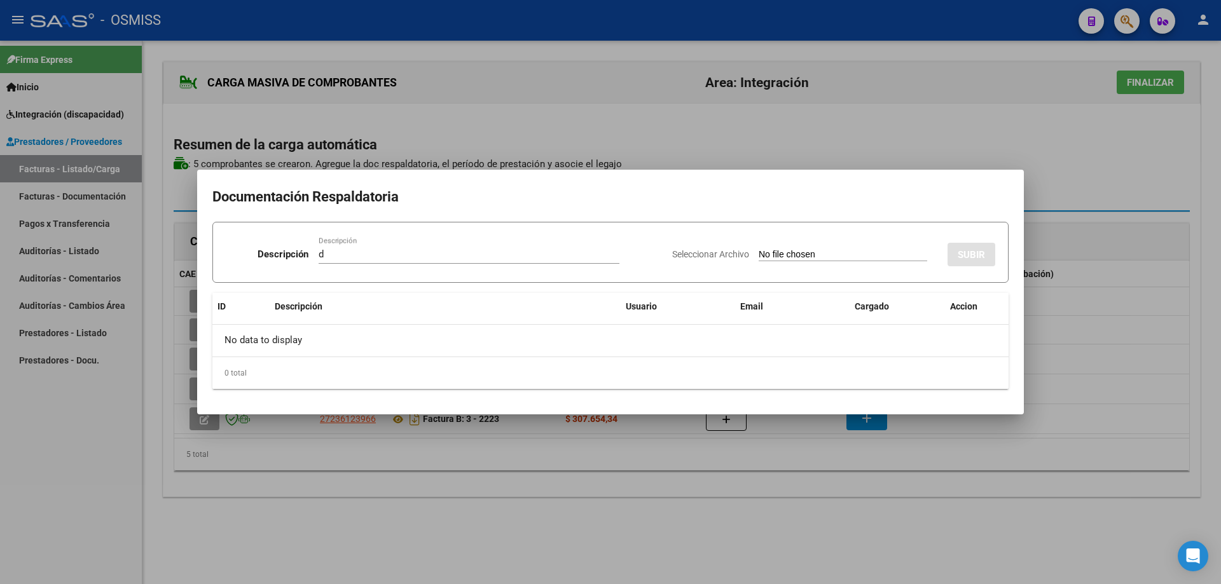
type input "C:\fakepath\[PERSON_NAME], PLANILLA DE ASISTENCIA.pdf"
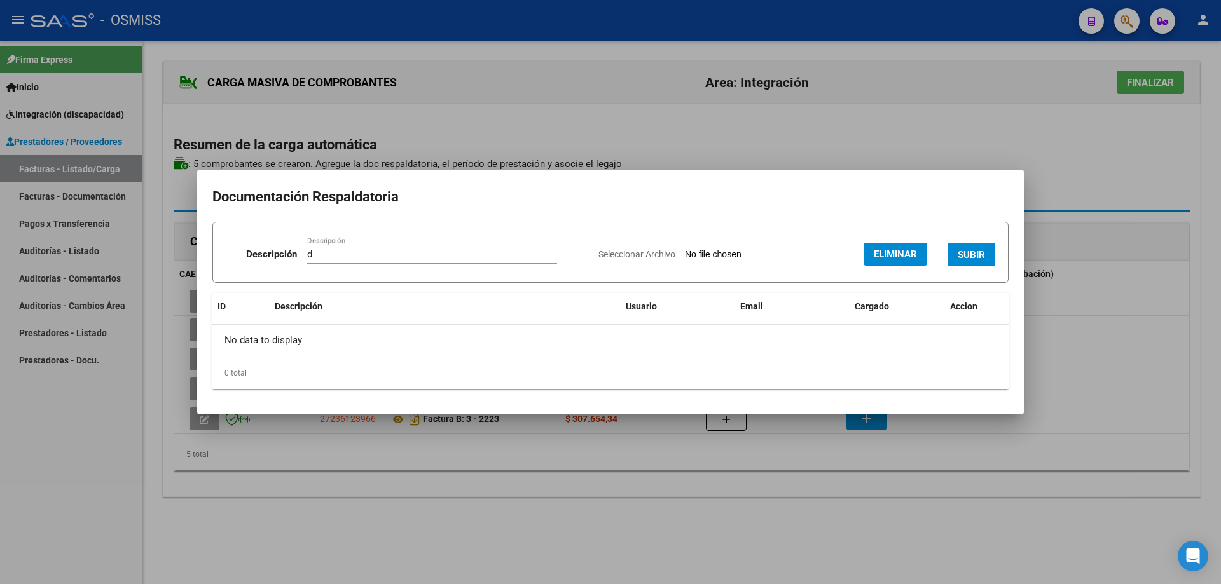
click at [970, 247] on button "SUBIR" at bounding box center [972, 255] width 48 height 24
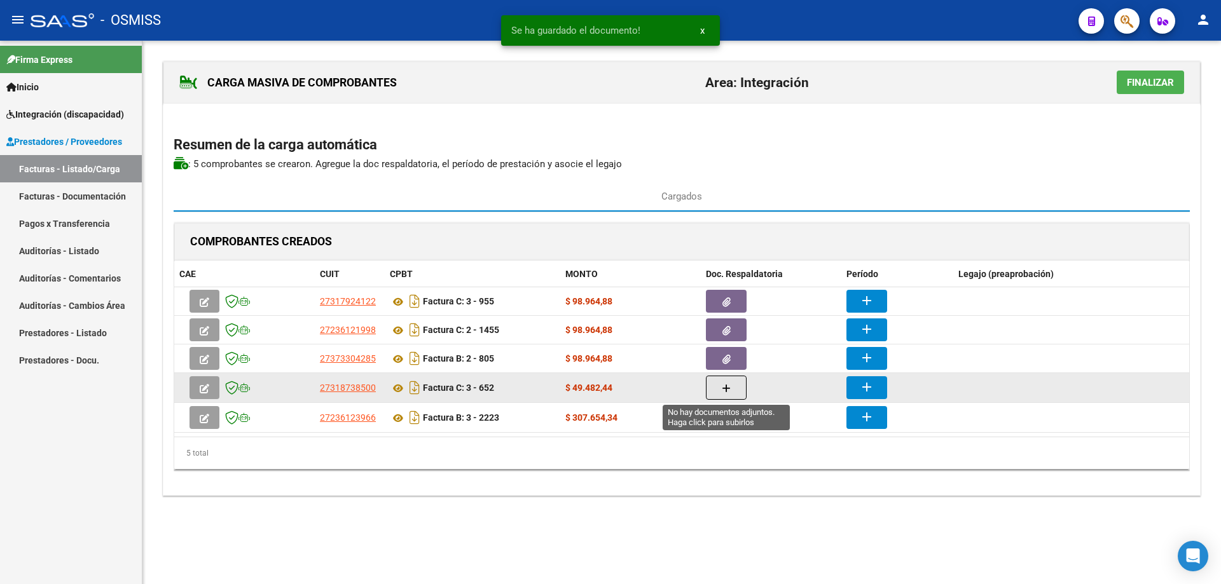
click at [717, 389] on button "button" at bounding box center [726, 388] width 41 height 24
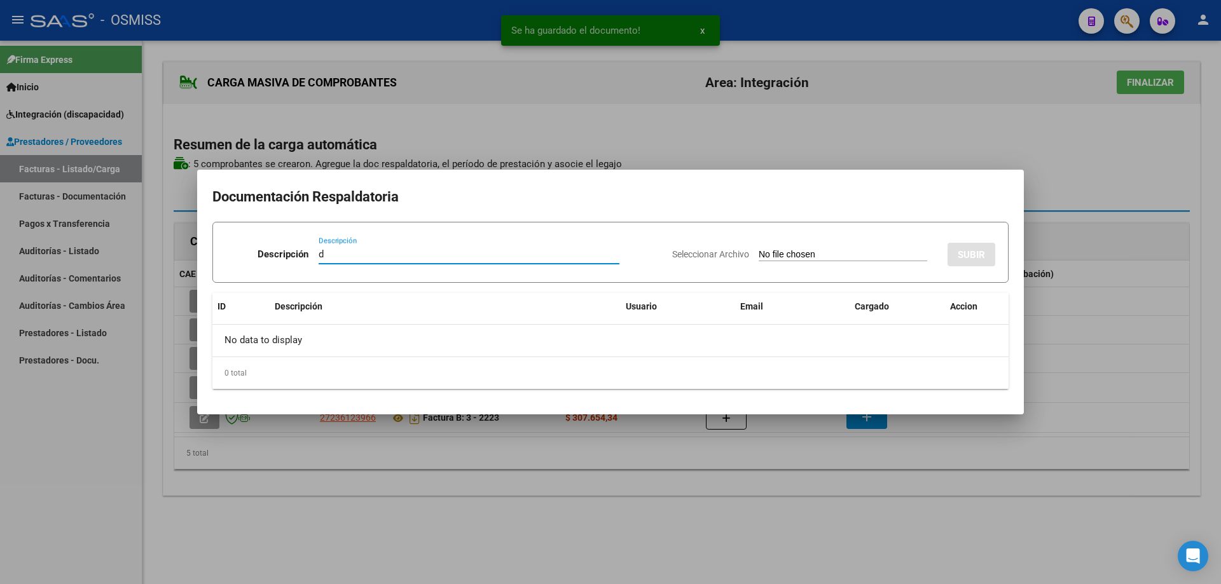
type input "d"
click at [748, 246] on div "Seleccionar Archivo SUBIR" at bounding box center [833, 252] width 323 height 39
click at [759, 253] on input "Seleccionar Archivo" at bounding box center [843, 255] width 169 height 12
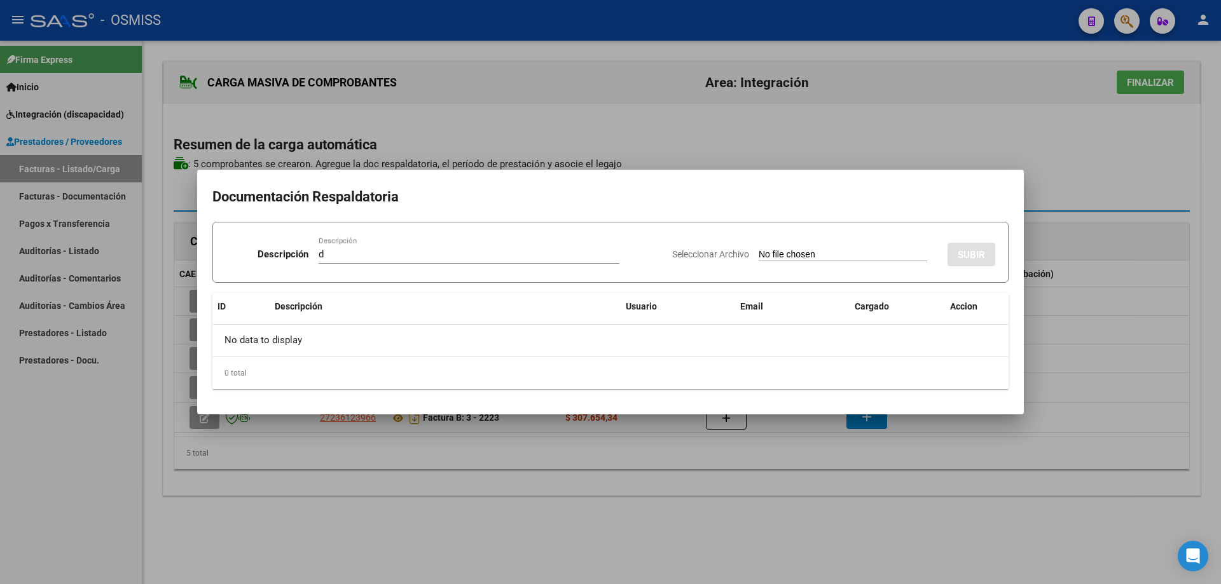
type input "C:\fakepath\[PERSON_NAME], PLANILLA DE ASISTENCIA,.pdf"
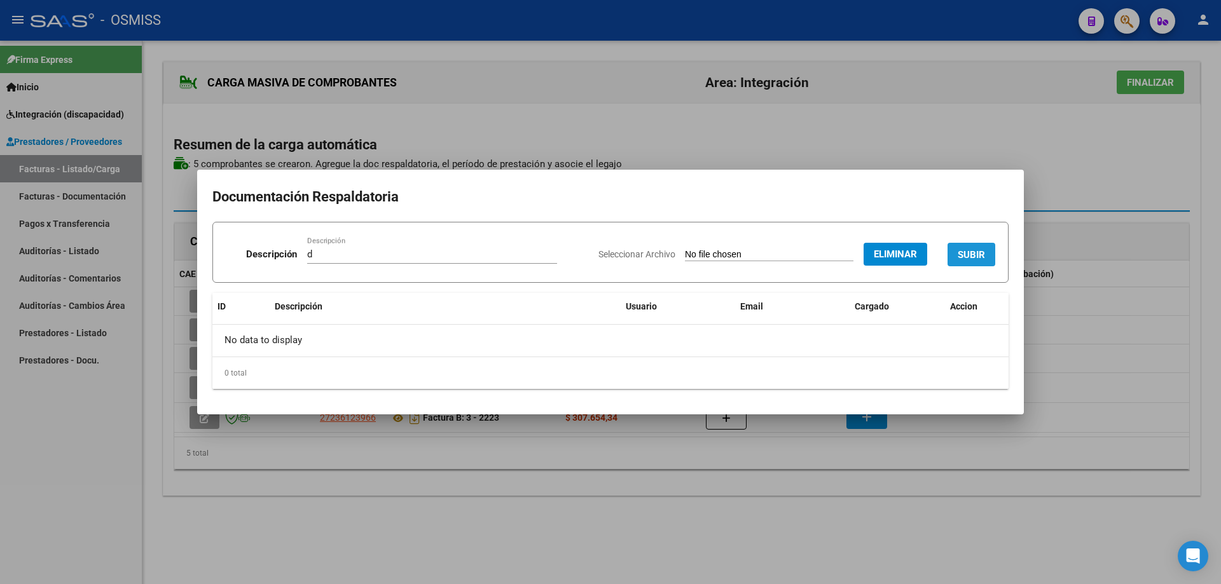
click at [970, 247] on button "SUBIR" at bounding box center [972, 255] width 48 height 24
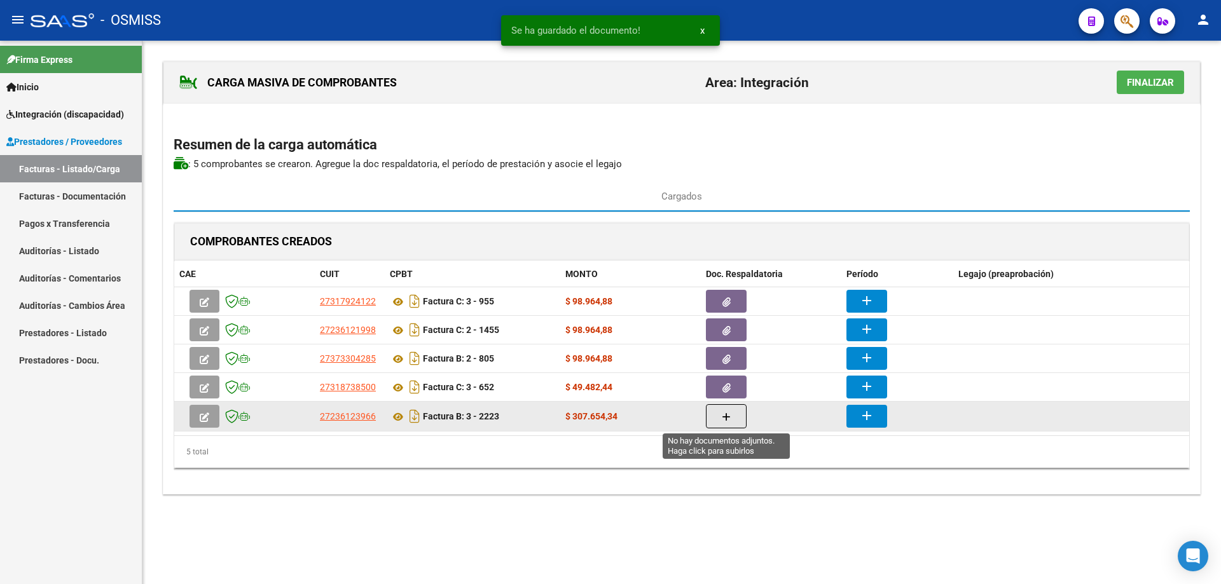
click at [720, 423] on button "button" at bounding box center [726, 416] width 41 height 24
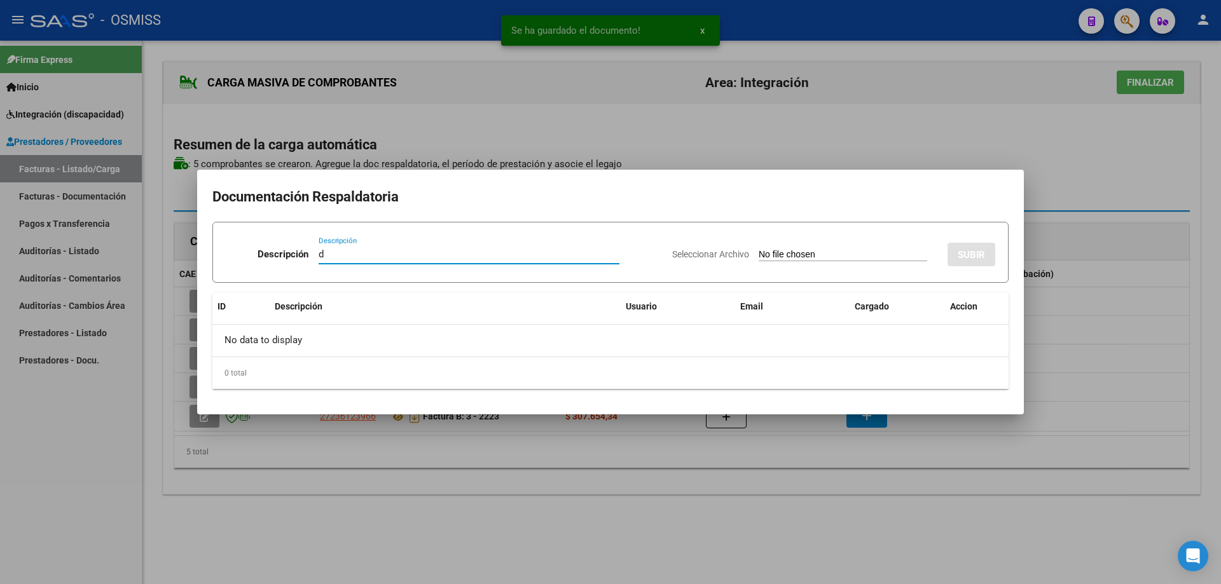
type input "d"
click at [759, 255] on input "Seleccionar Archivo" at bounding box center [843, 255] width 169 height 12
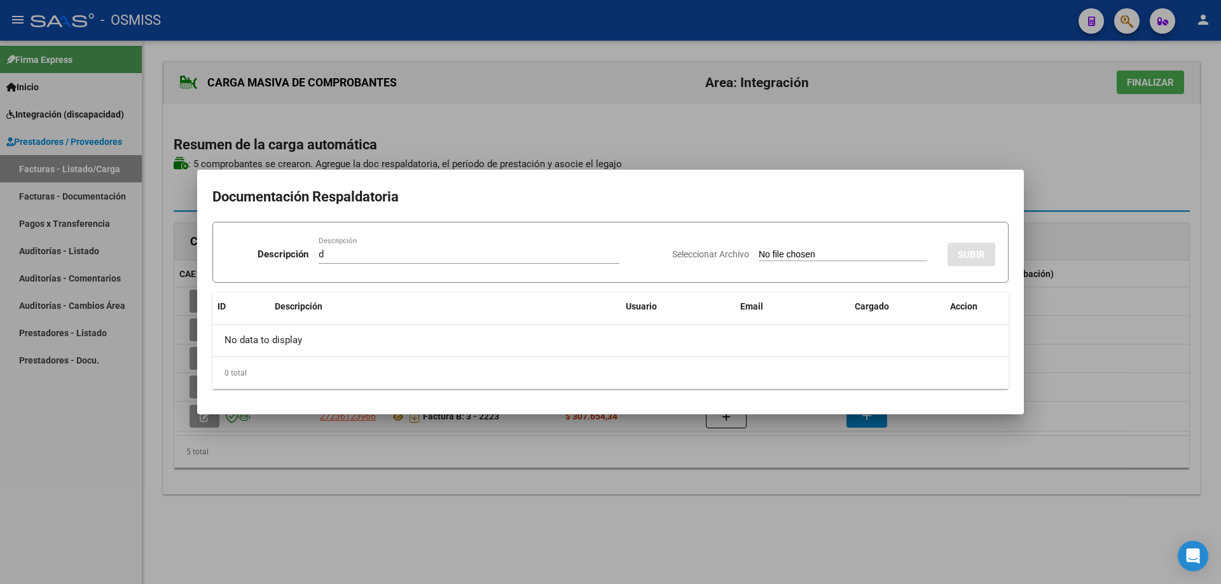
type input "C:\fakepath\[PERSON_NAME], PLANILLA DE ASISTENCIA,.pdf"
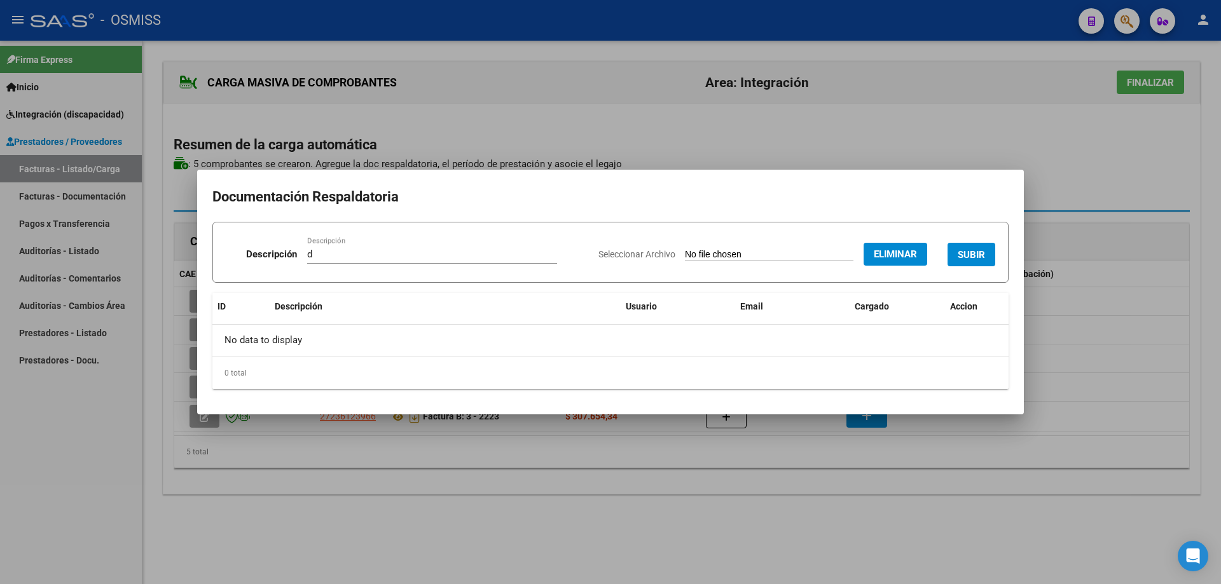
click at [979, 246] on button "SUBIR" at bounding box center [972, 255] width 48 height 24
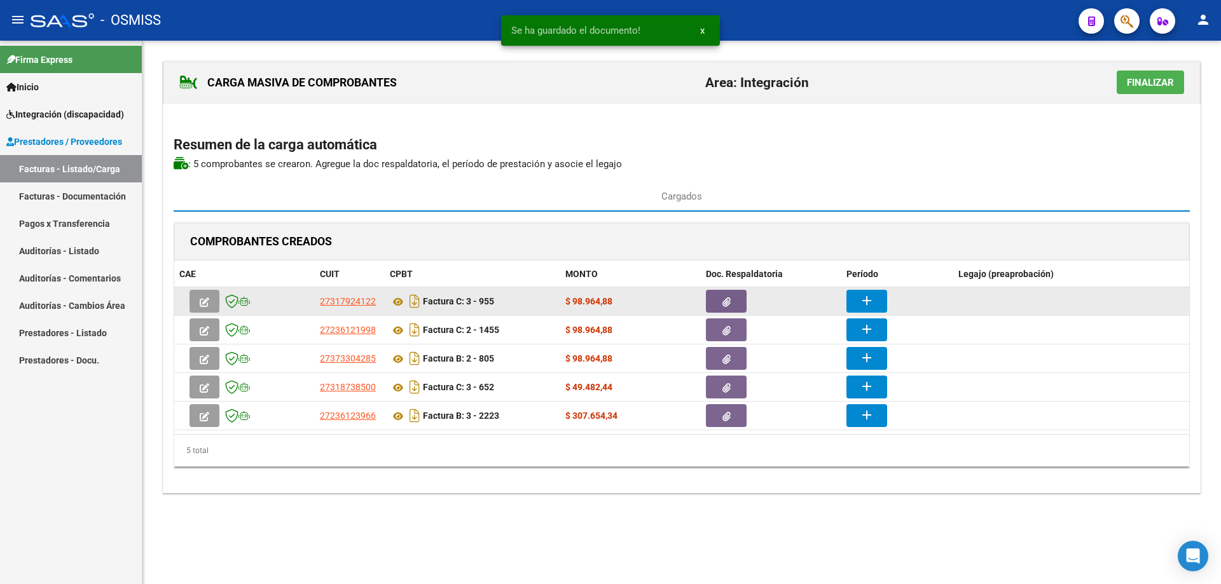
click at [857, 296] on button "add" at bounding box center [866, 301] width 41 height 23
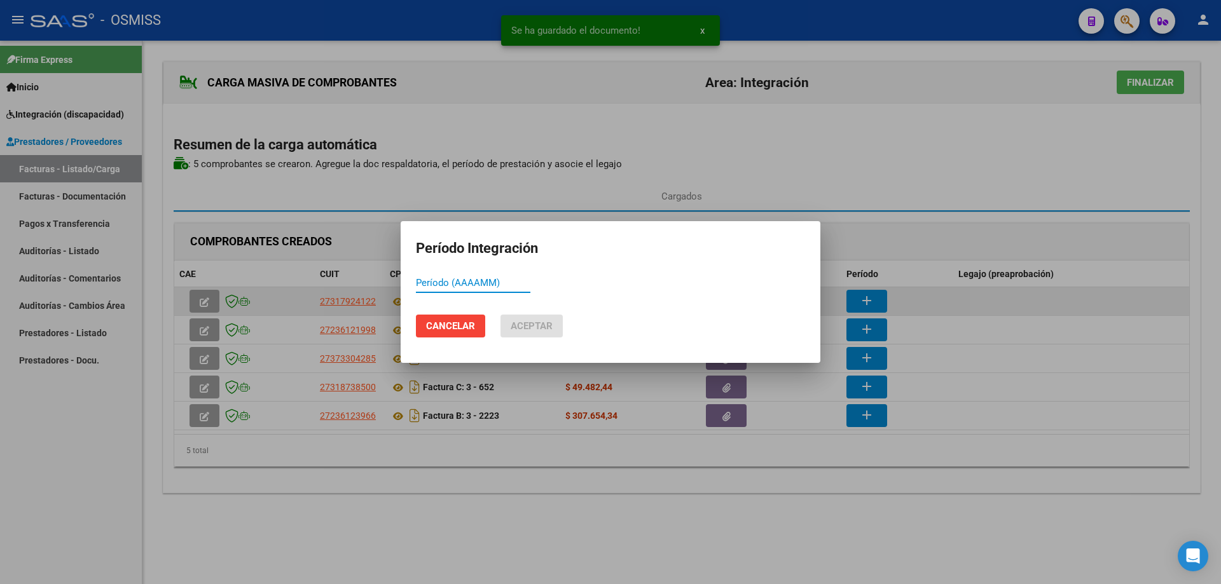
paste input "202508"
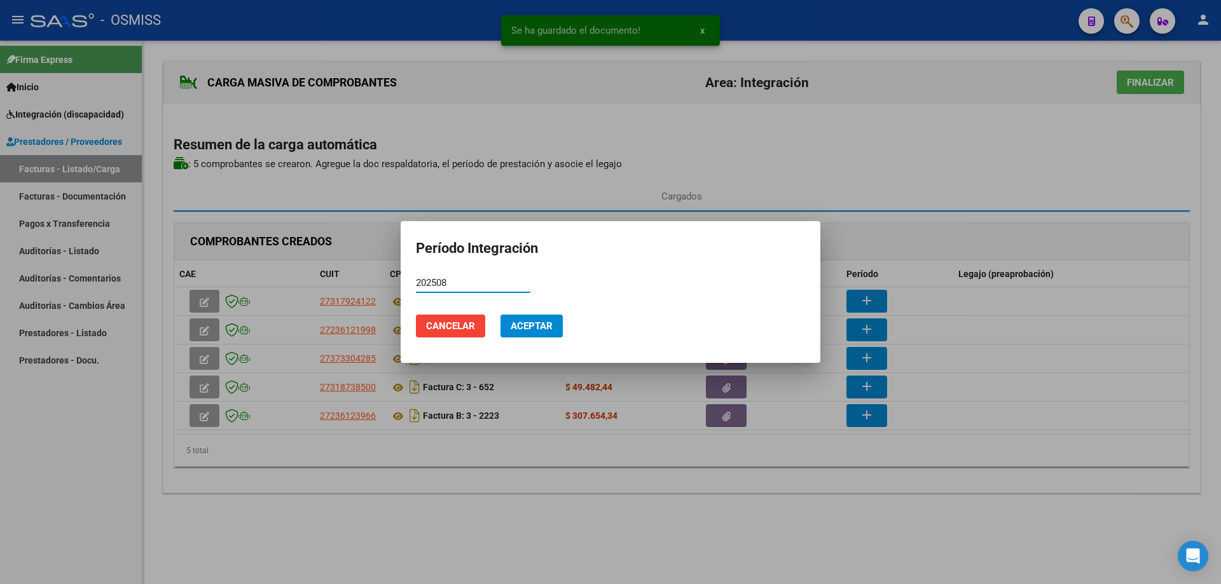
type input "202508"
drag, startPoint x: 537, startPoint y: 324, endPoint x: 696, endPoint y: 324, distance: 159.0
click at [539, 324] on span "Aceptar" at bounding box center [532, 326] width 42 height 11
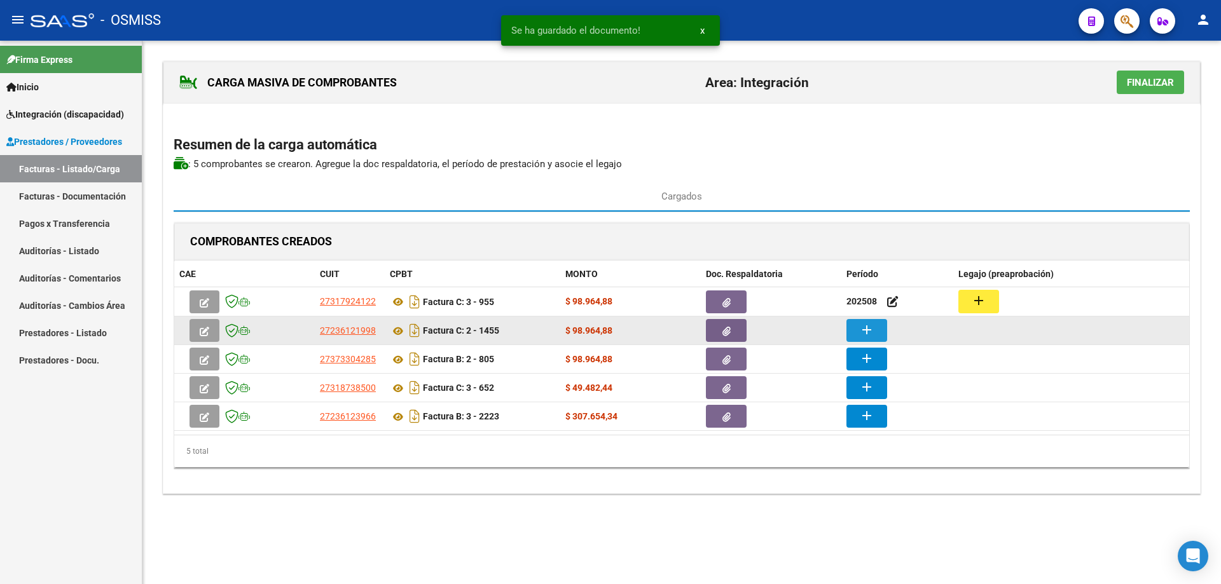
click at [866, 334] on mat-icon "add" at bounding box center [866, 329] width 15 height 15
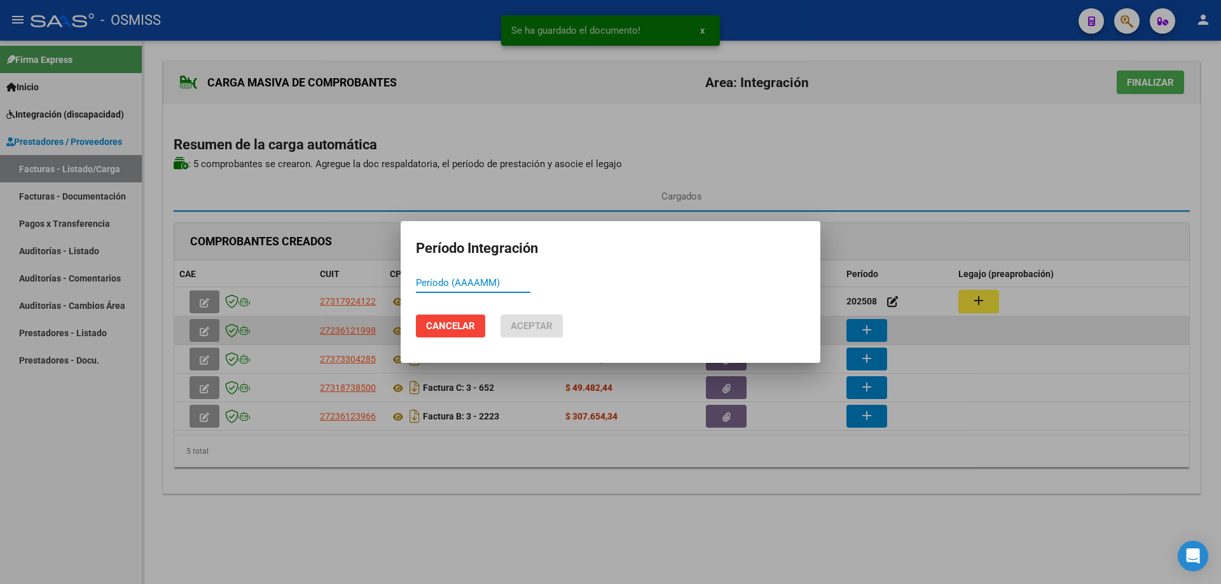
paste input "202508"
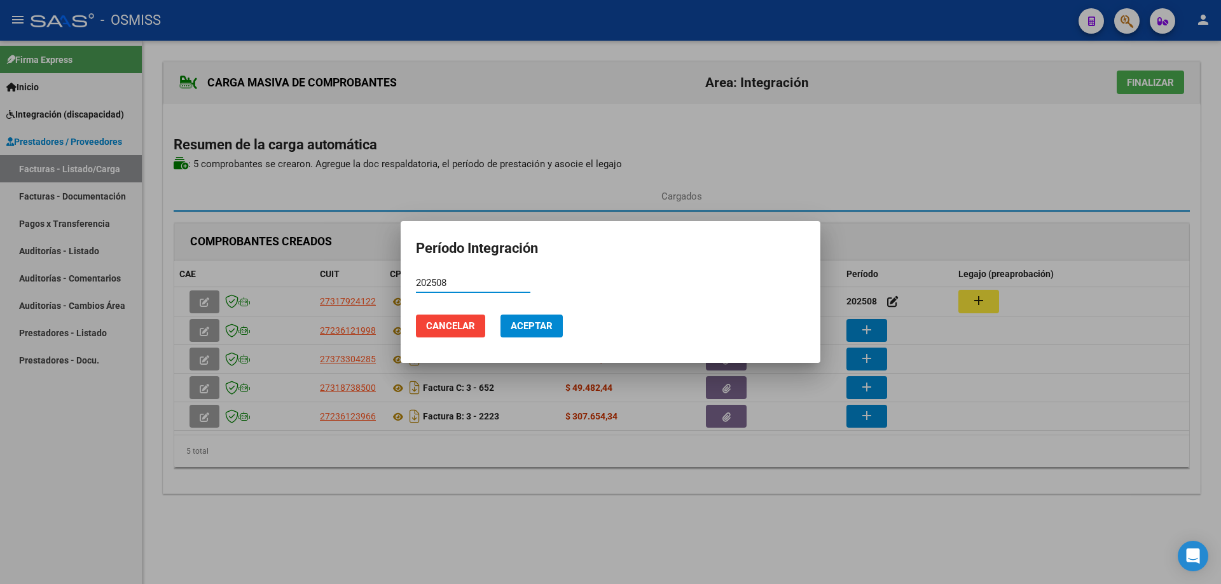
type input "202508"
click at [546, 321] on span "Aceptar" at bounding box center [532, 326] width 42 height 11
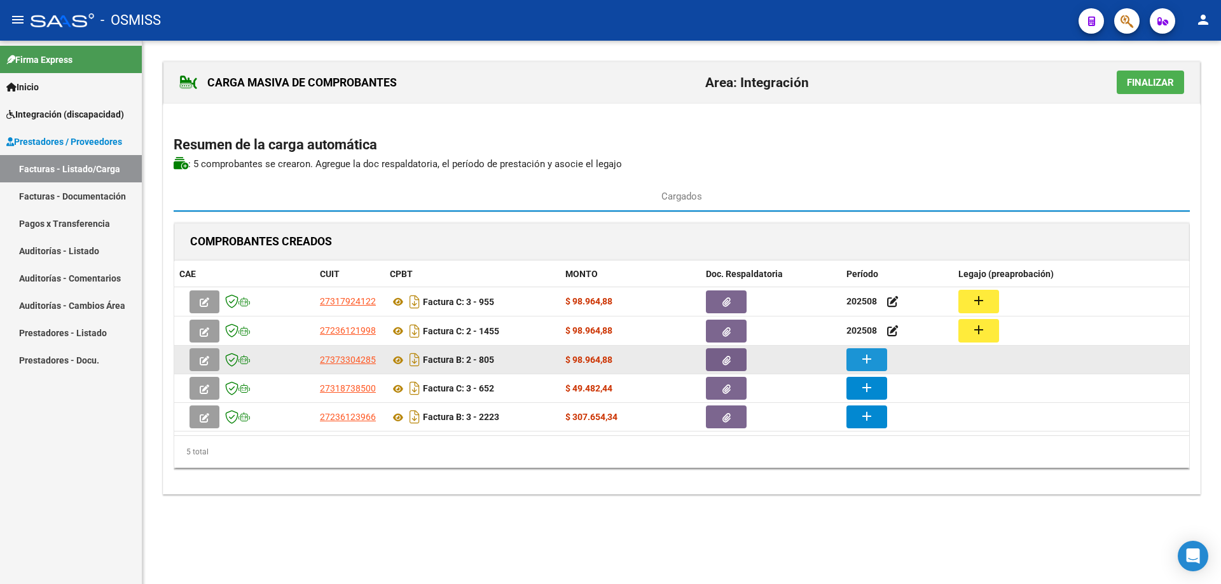
click at [873, 362] on mat-icon "add" at bounding box center [866, 359] width 15 height 15
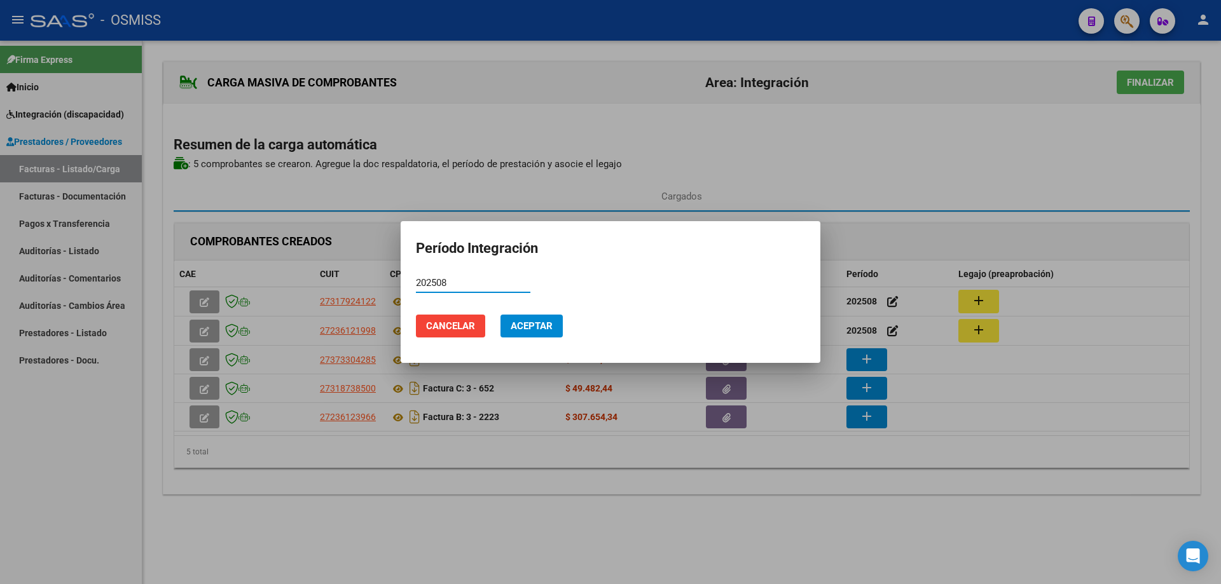
type input "202508"
click at [548, 322] on span "Aceptar" at bounding box center [532, 326] width 42 height 11
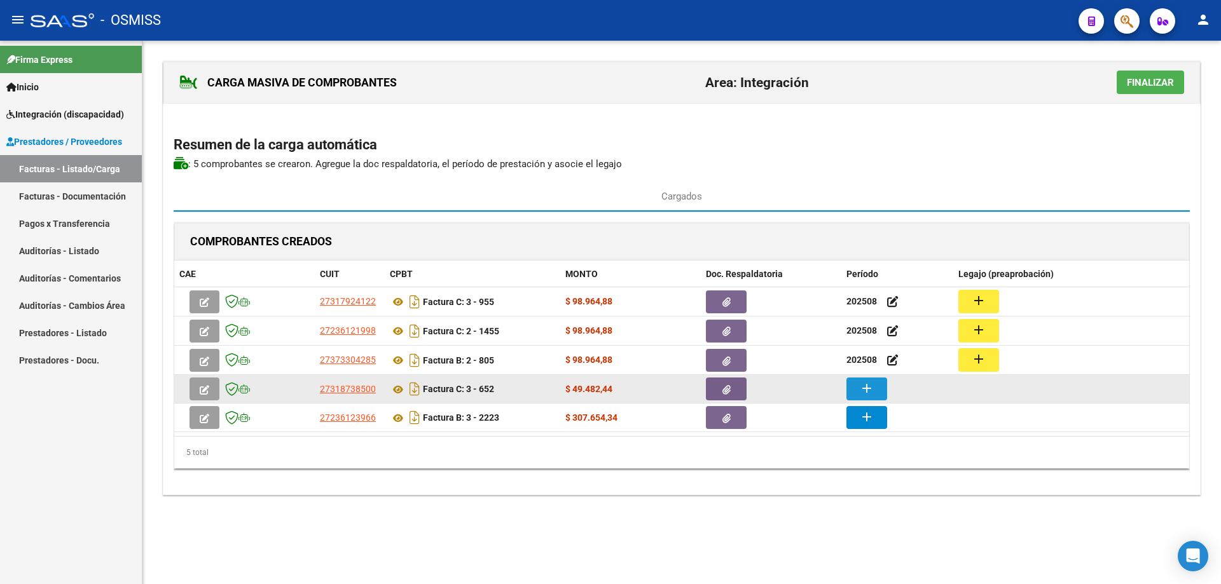
click at [878, 392] on button "add" at bounding box center [866, 389] width 41 height 23
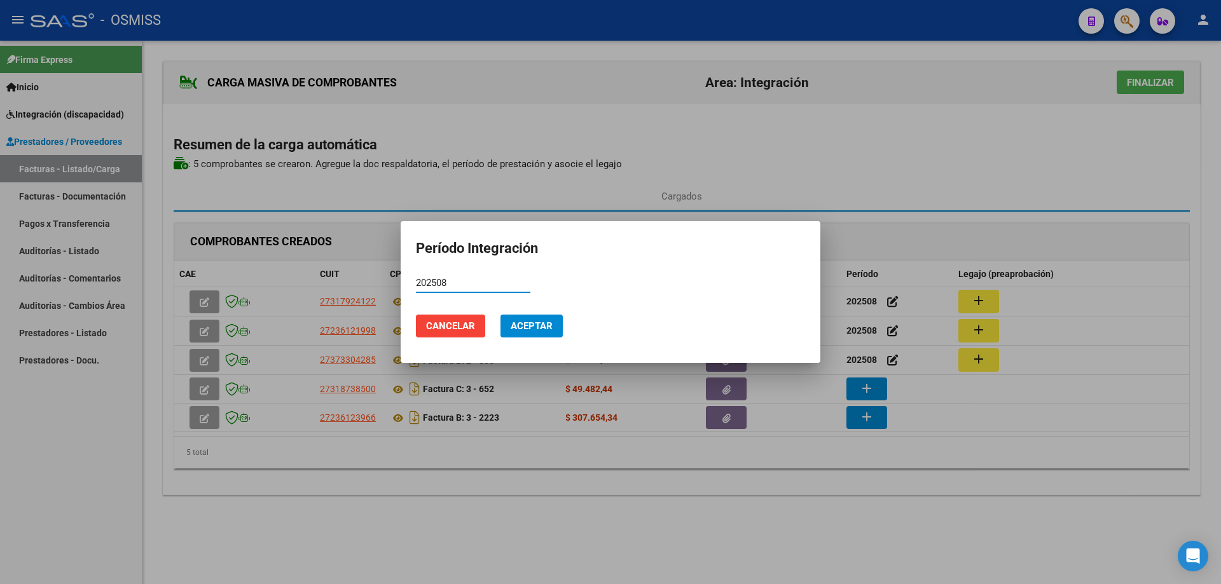
type input "202508"
click at [549, 323] on span "Aceptar" at bounding box center [532, 326] width 42 height 11
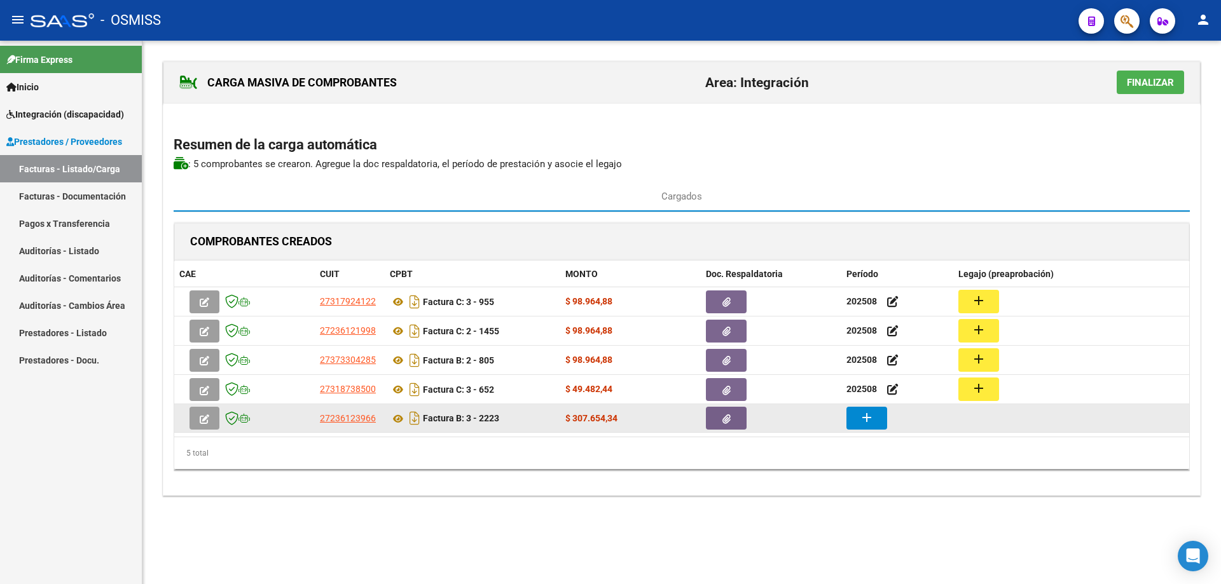
click at [861, 420] on mat-icon "add" at bounding box center [866, 417] width 15 height 15
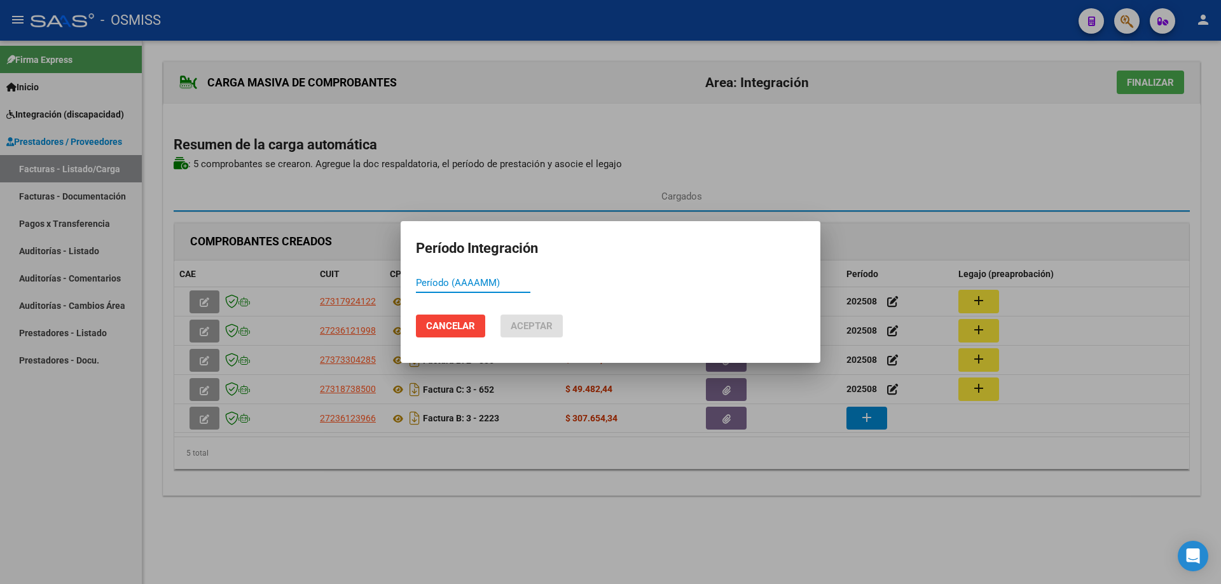
paste input "202508"
type input "202508"
click at [533, 328] on span "Aceptar" at bounding box center [532, 326] width 42 height 11
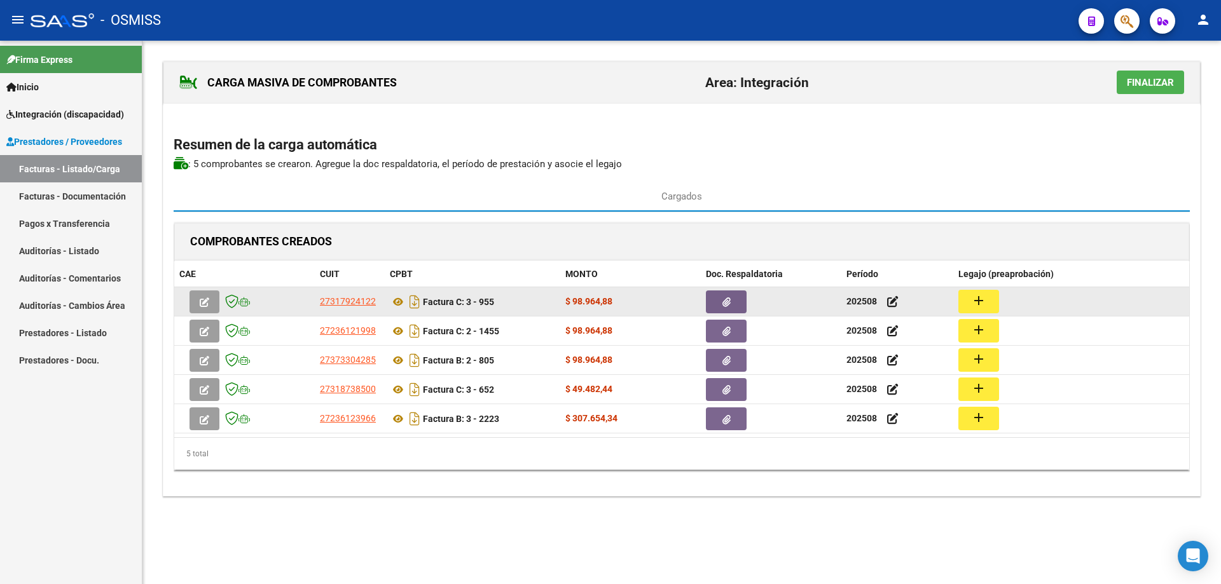
click at [984, 305] on mat-icon "add" at bounding box center [978, 300] width 15 height 15
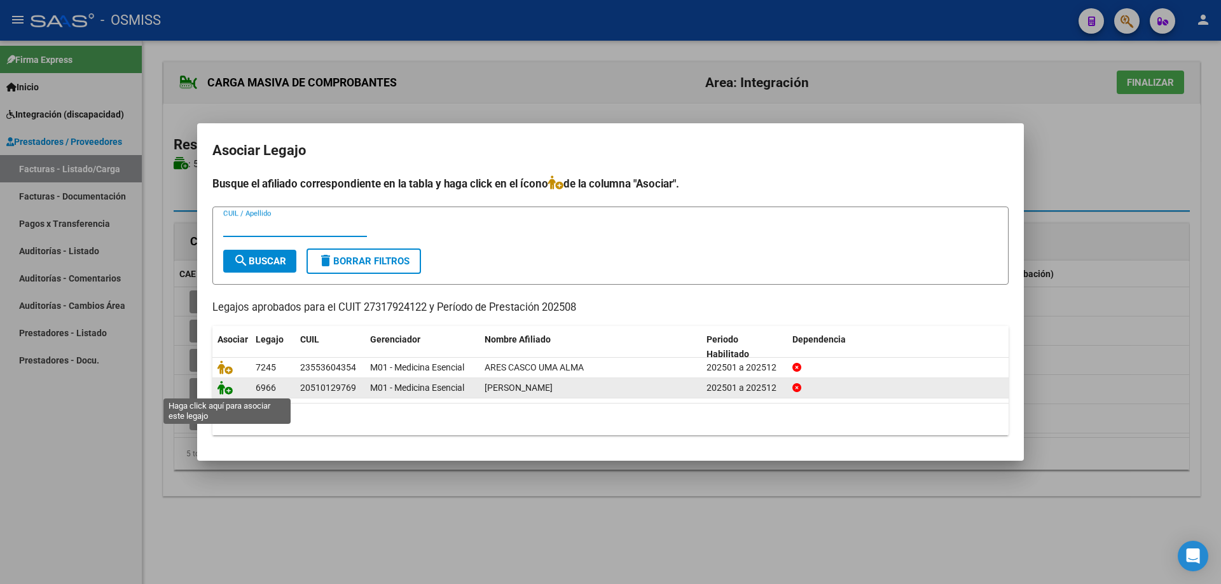
click at [223, 391] on icon at bounding box center [224, 388] width 15 height 14
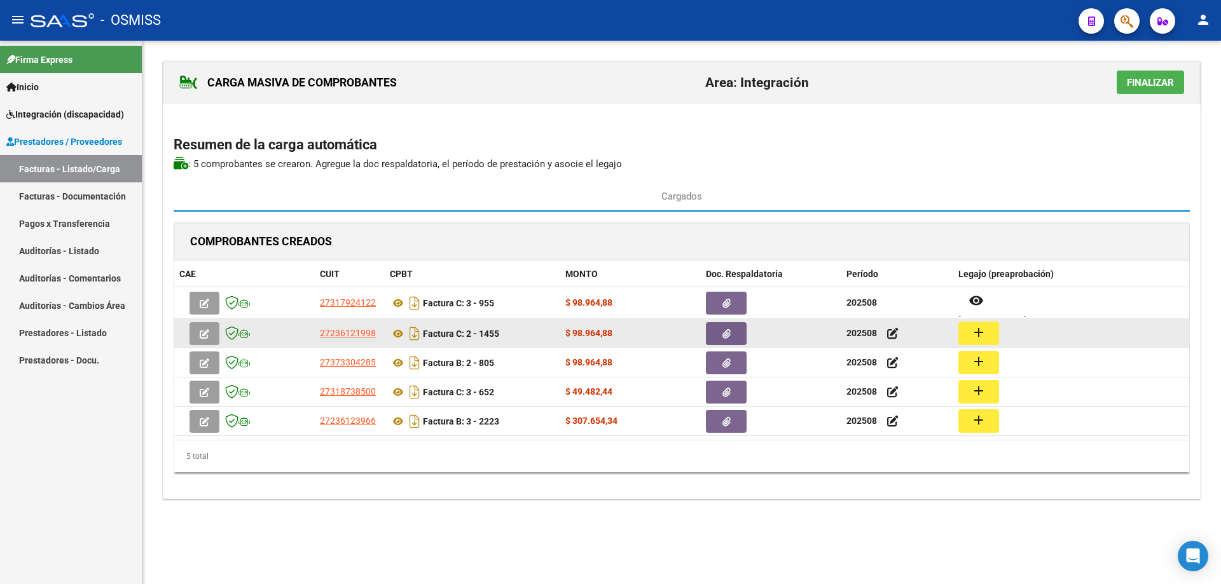
click at [971, 339] on mat-icon "add" at bounding box center [978, 332] width 15 height 15
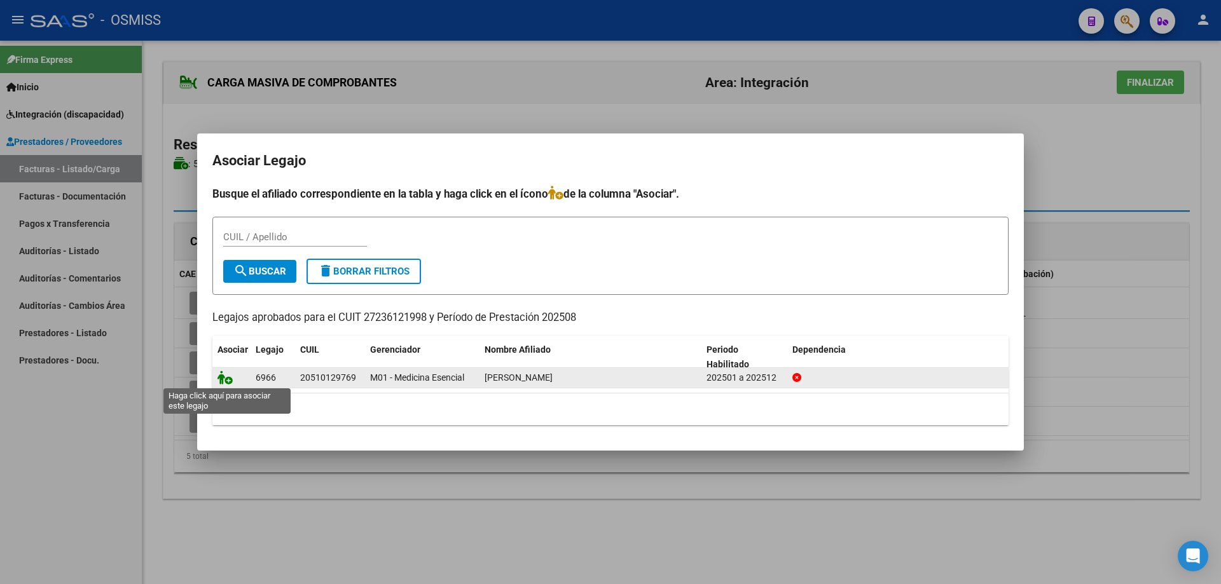
click at [224, 382] on icon at bounding box center [224, 378] width 15 height 14
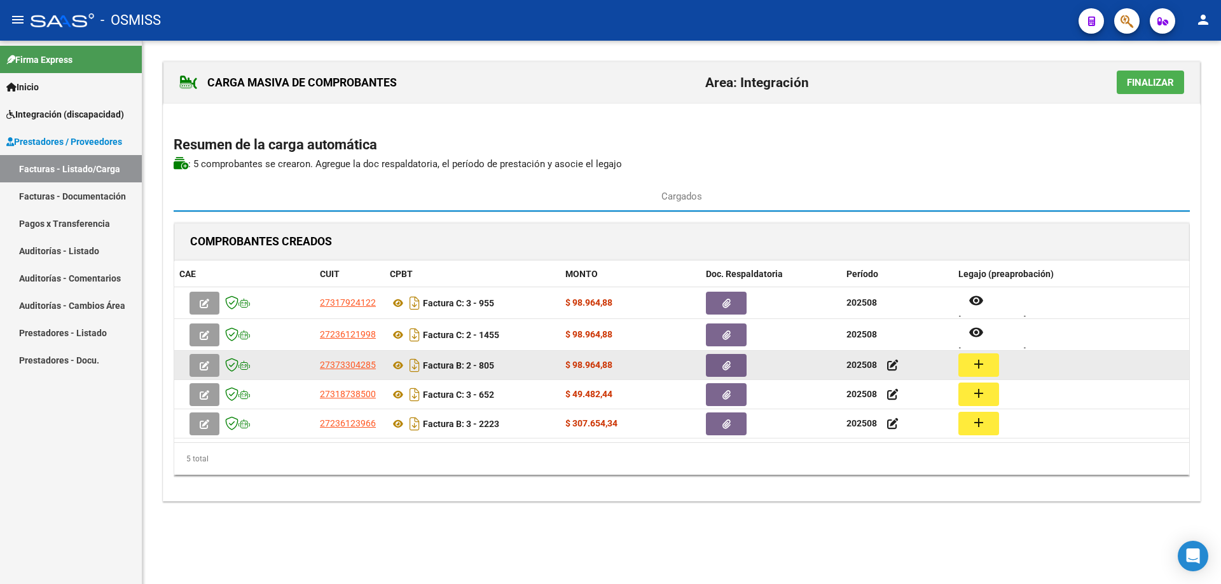
click at [980, 361] on mat-icon "add" at bounding box center [978, 364] width 15 height 15
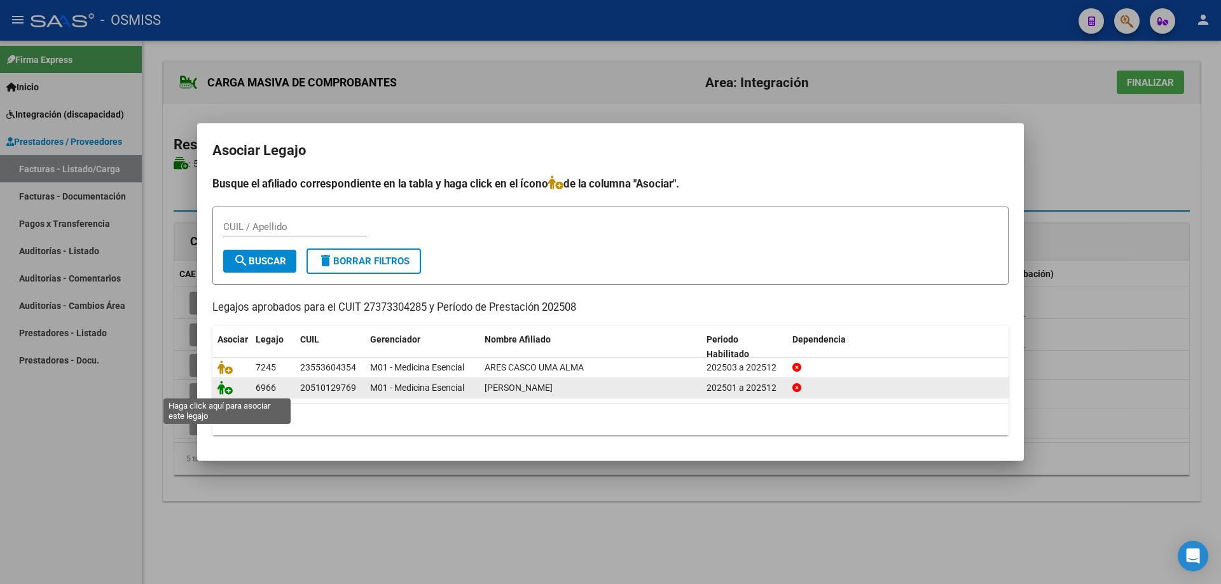
click at [228, 389] on icon at bounding box center [224, 388] width 15 height 14
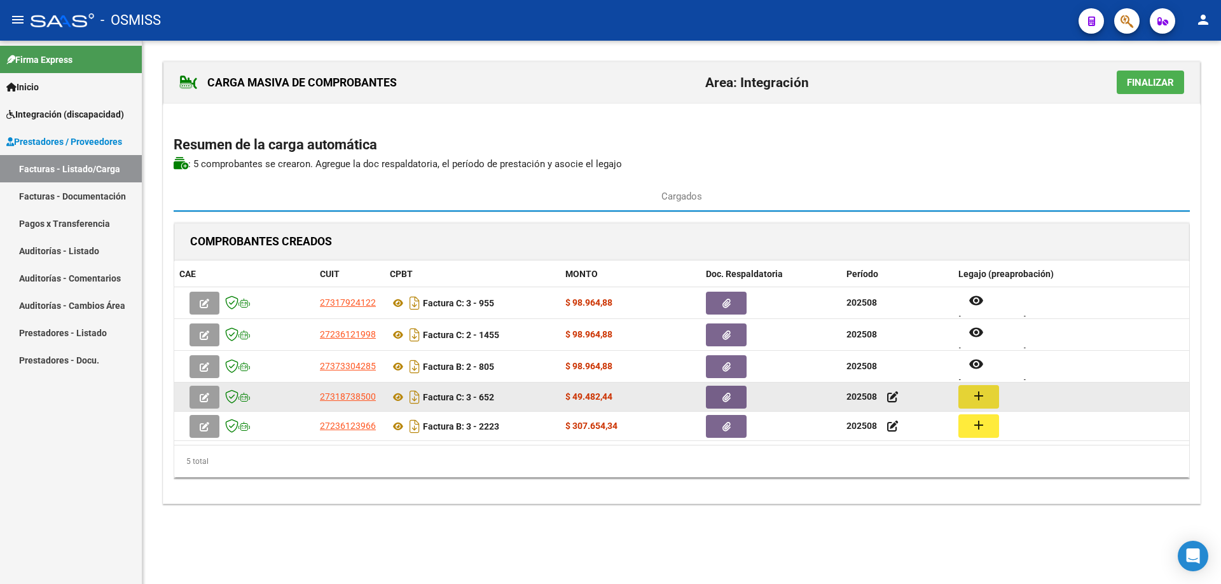
click at [974, 394] on mat-icon "add" at bounding box center [978, 396] width 15 height 15
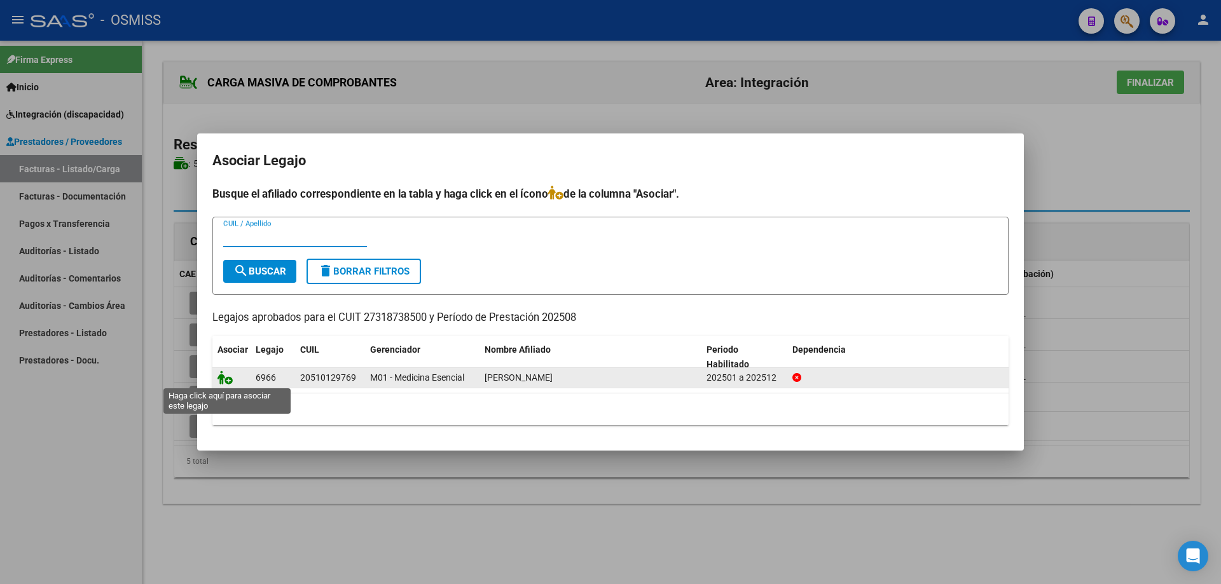
click at [226, 381] on icon at bounding box center [224, 378] width 15 height 14
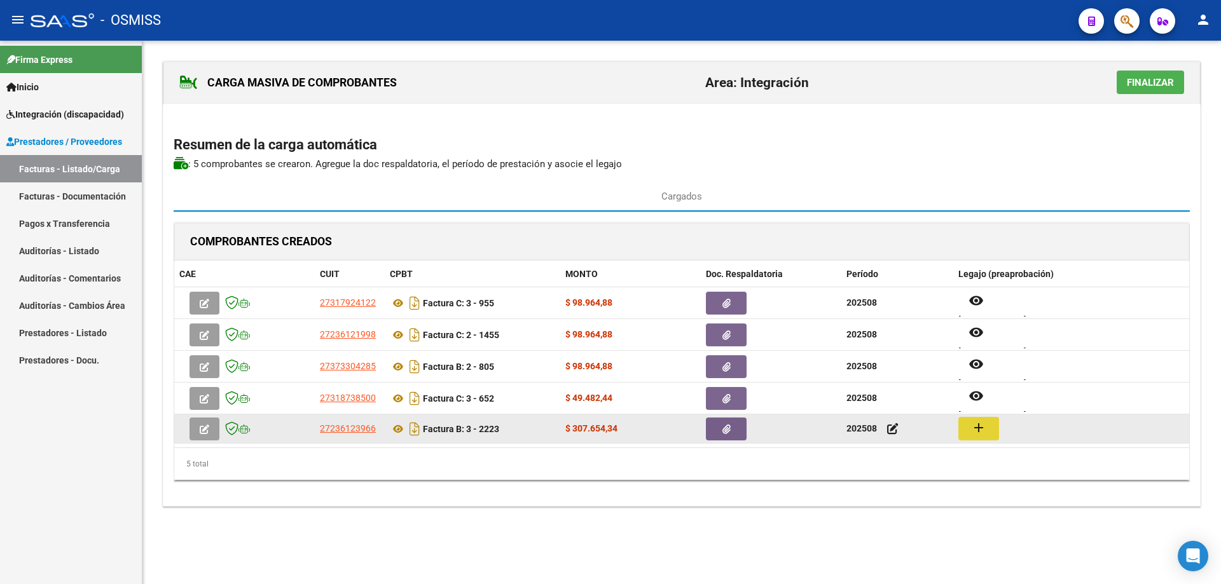
click at [971, 420] on button "add" at bounding box center [978, 429] width 41 height 24
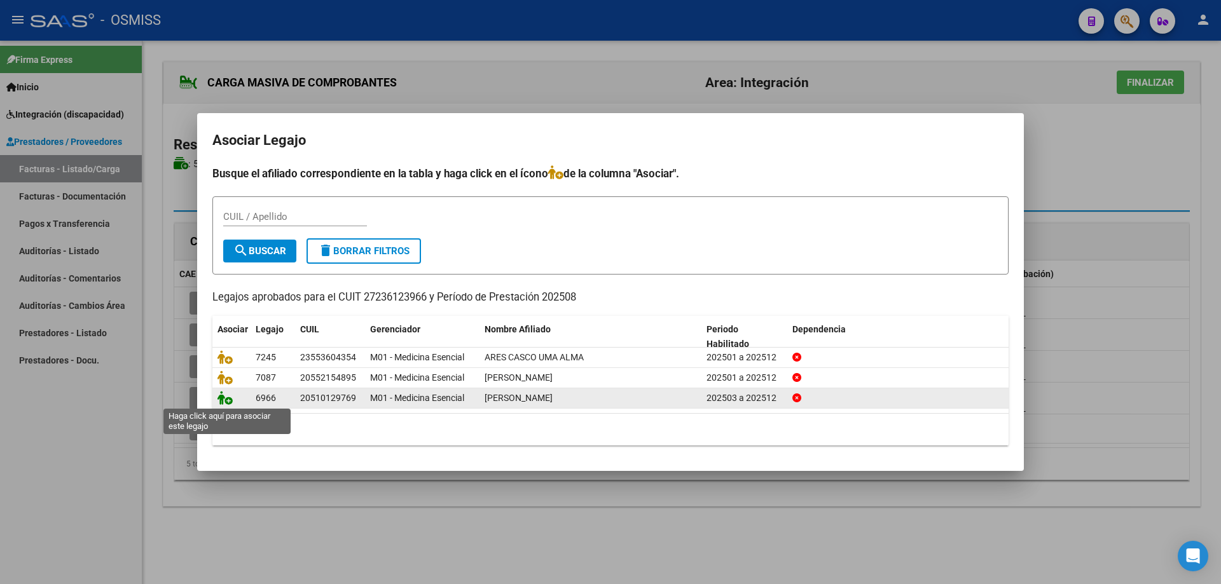
click at [223, 404] on icon at bounding box center [224, 398] width 15 height 14
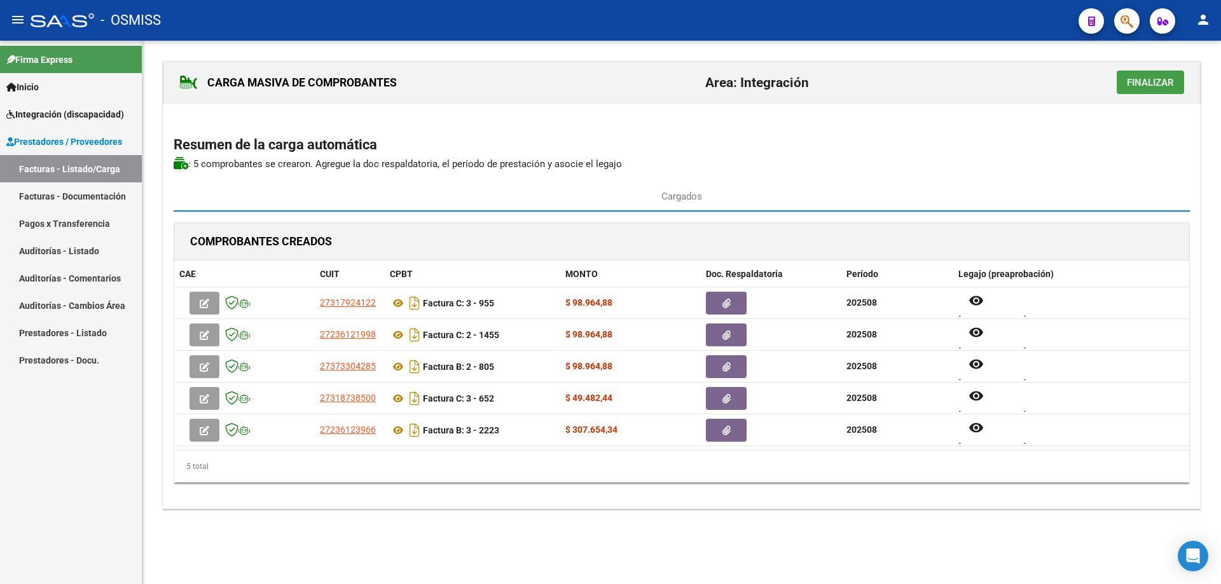
click at [1131, 86] on span "Finalizar" at bounding box center [1150, 82] width 47 height 11
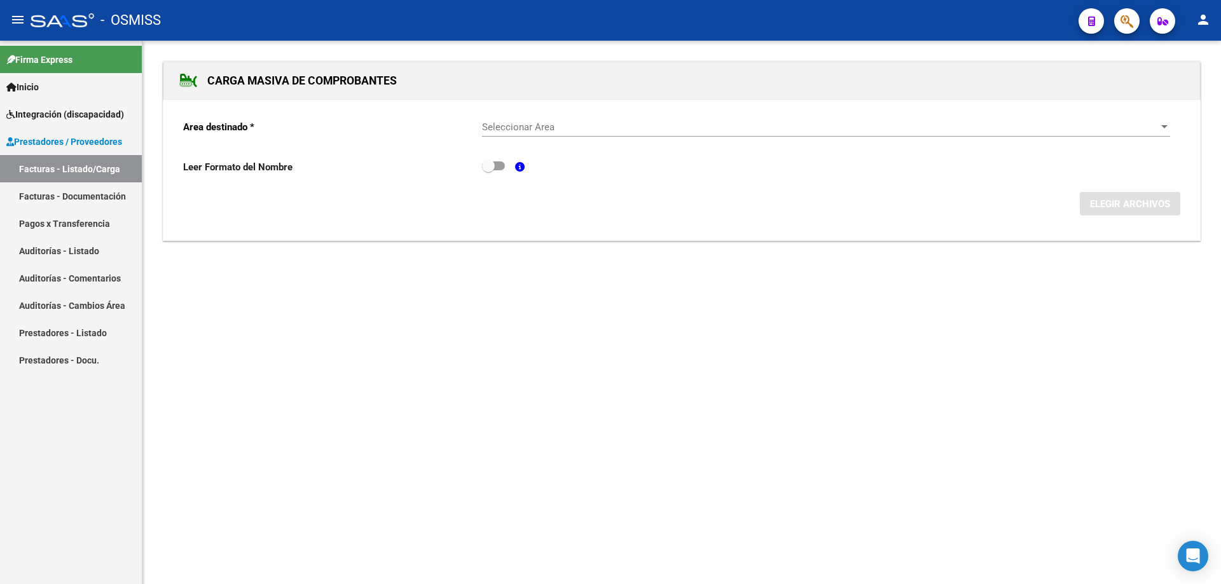
click at [587, 142] on div "Seleccionar Area Seleccionar Area" at bounding box center [826, 128] width 688 height 39
click at [583, 133] on div "Seleccionar Area Seleccionar Area" at bounding box center [826, 122] width 688 height 27
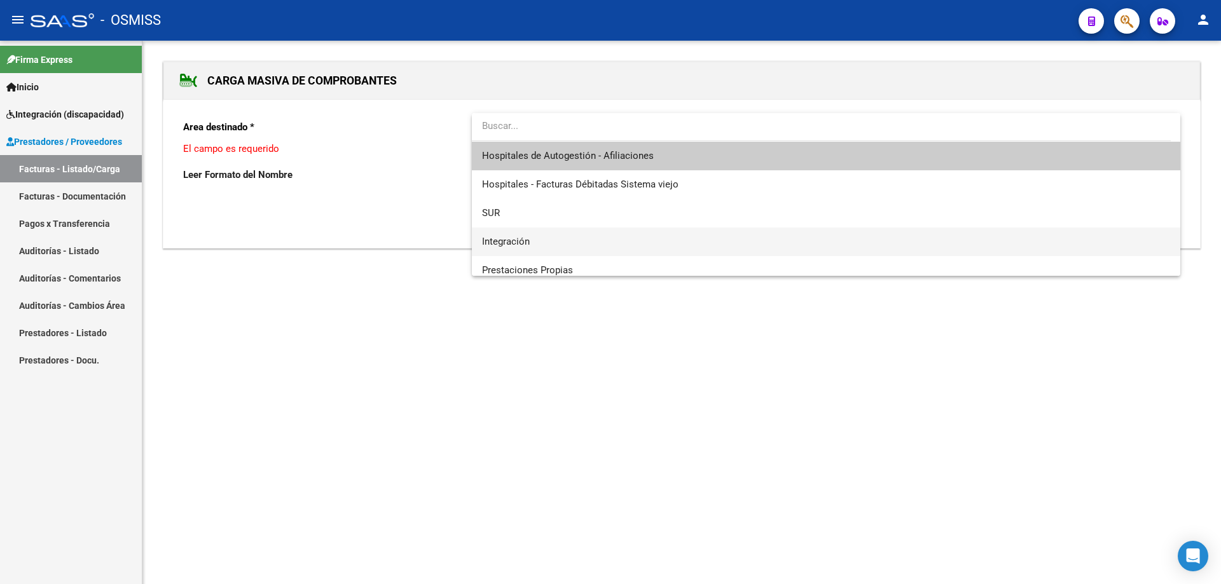
click at [549, 237] on span "Integración" at bounding box center [826, 242] width 688 height 29
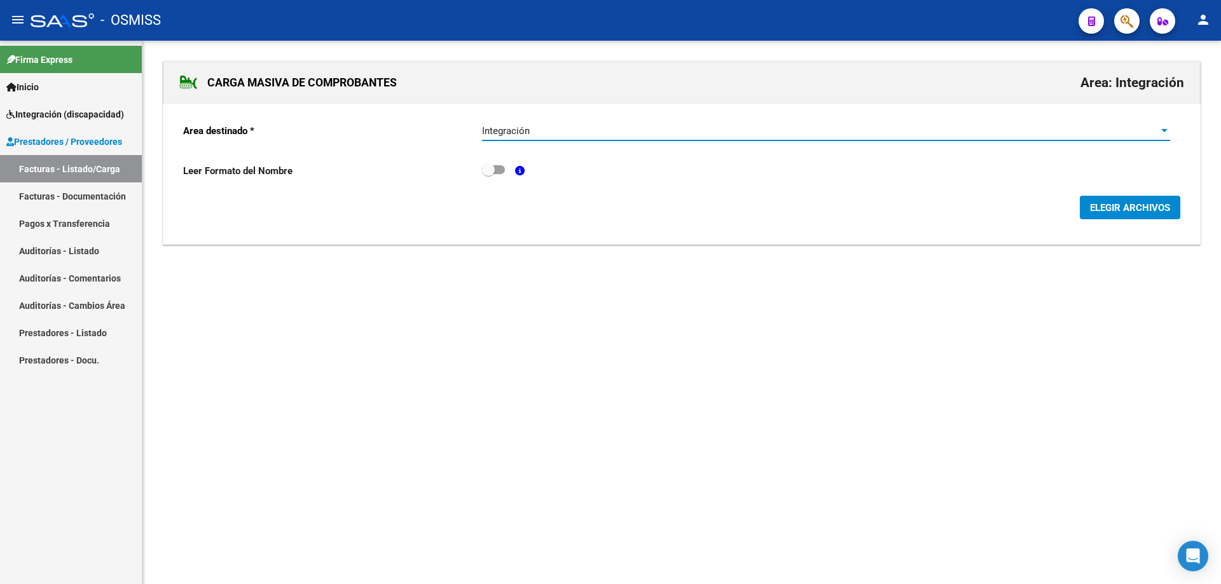
click at [1118, 205] on span "ELEGIR ARCHIVOS" at bounding box center [1130, 207] width 80 height 11
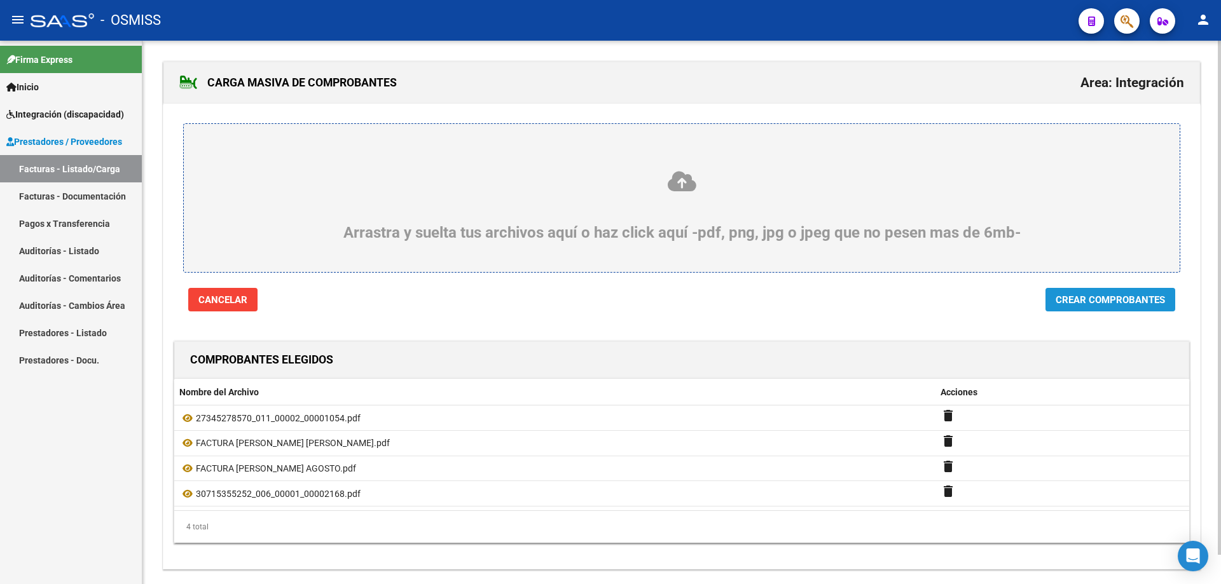
click at [1093, 297] on span "Crear Comprobantes" at bounding box center [1110, 299] width 109 height 11
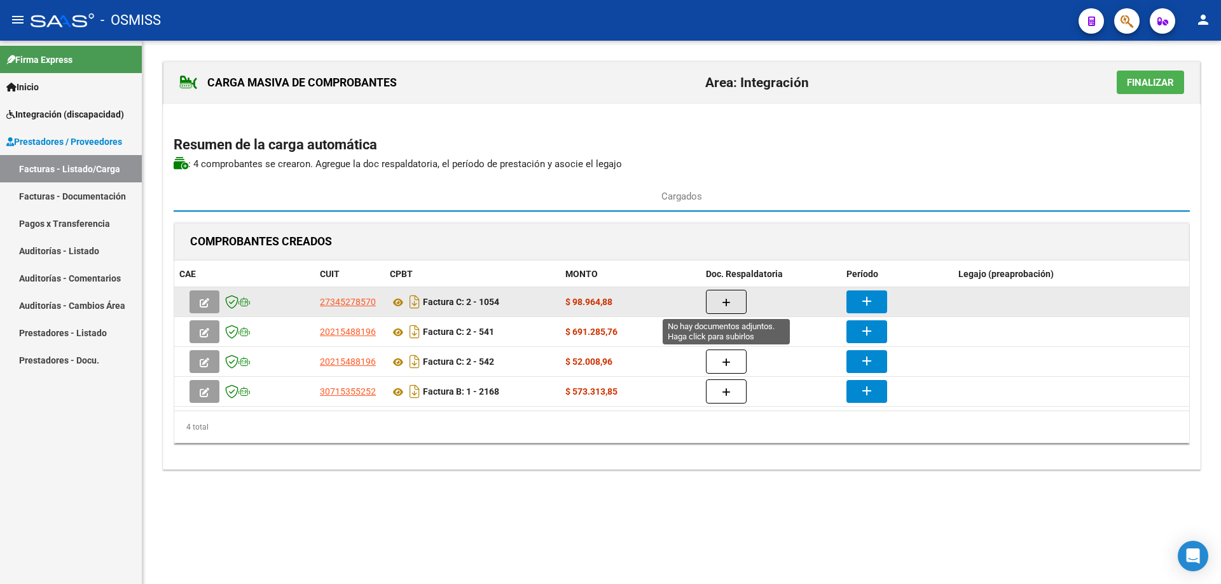
click at [724, 298] on icon "button" at bounding box center [726, 303] width 9 height 10
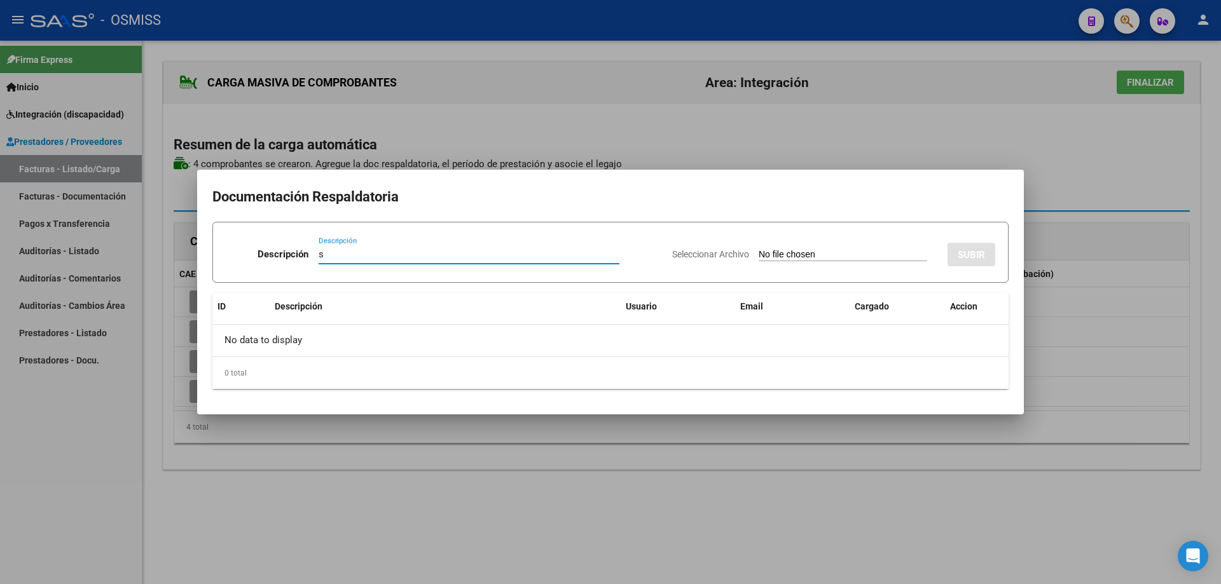
type input "s"
click at [816, 252] on input "Seleccionar Archivo" at bounding box center [843, 255] width 169 height 12
type input "C:\fakepath\asistencia COCCITTORTO [DATE].pdf"
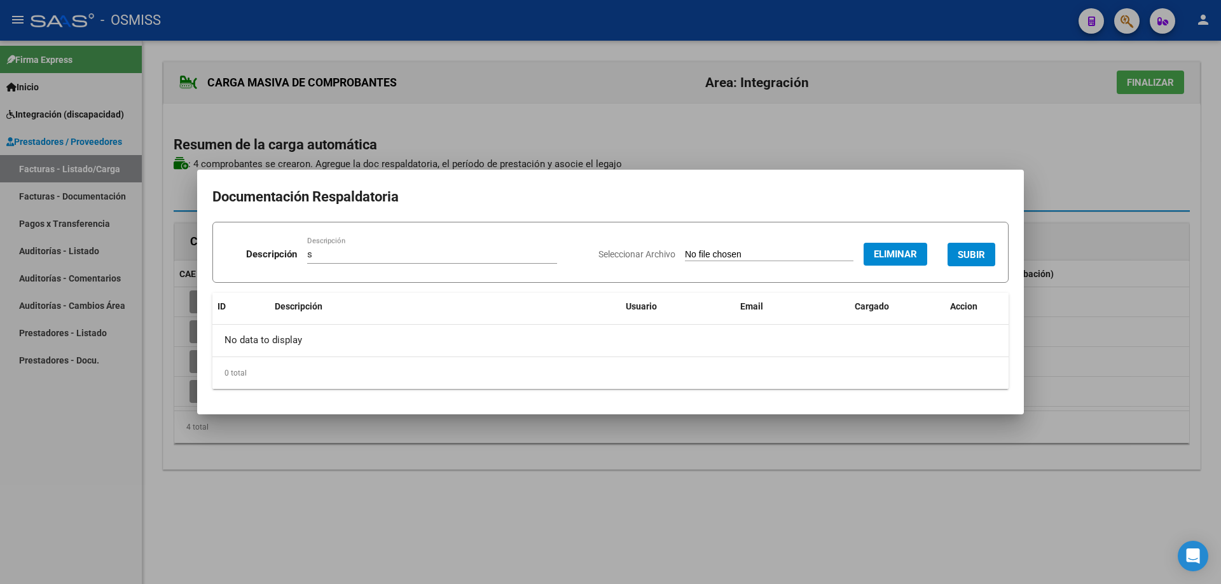
click at [975, 245] on button "SUBIR" at bounding box center [972, 255] width 48 height 24
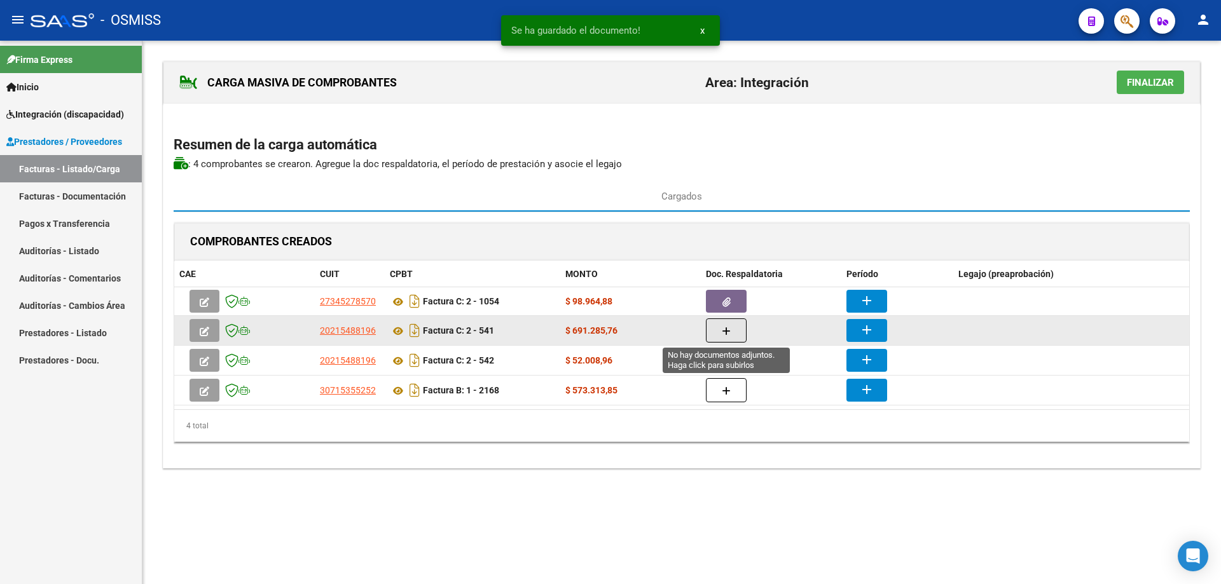
click at [718, 335] on button "button" at bounding box center [726, 331] width 41 height 24
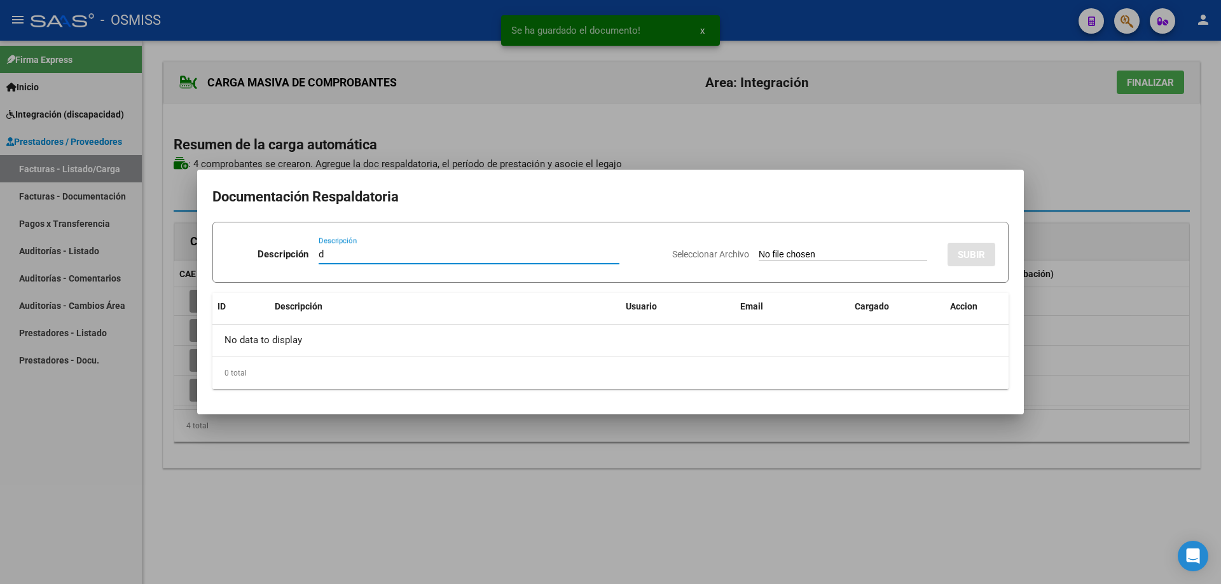
type input "d"
click at [759, 259] on input "Seleccionar Archivo" at bounding box center [843, 255] width 169 height 12
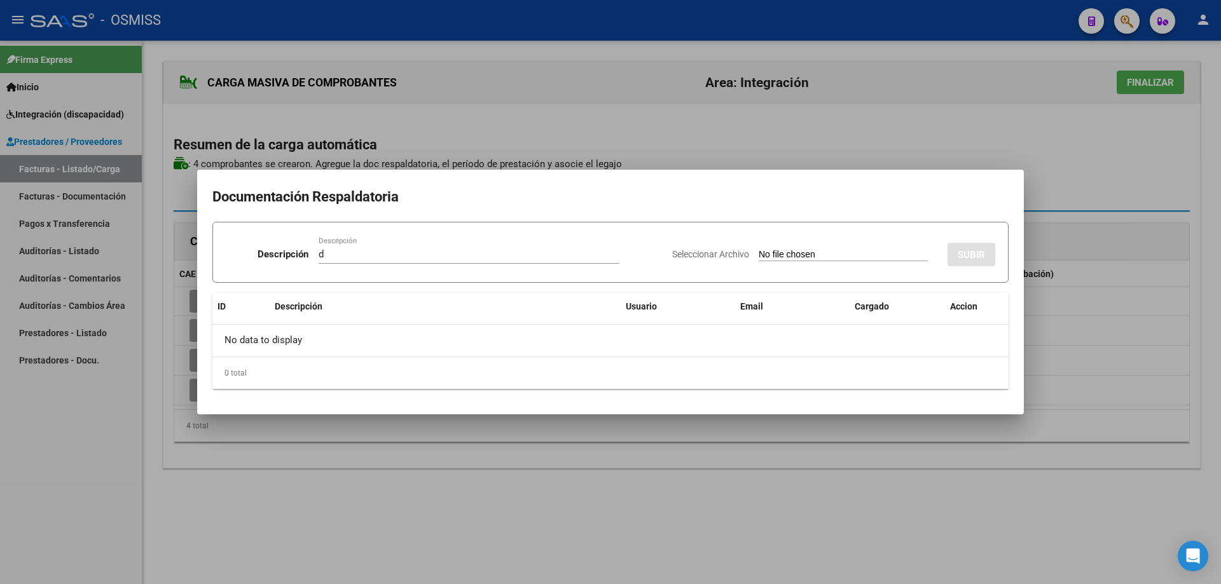
type input "C:\fakepath\ASISTENCIA [PERSON_NAME] COMPLETA ESCUELA AGOSTO.pdf"
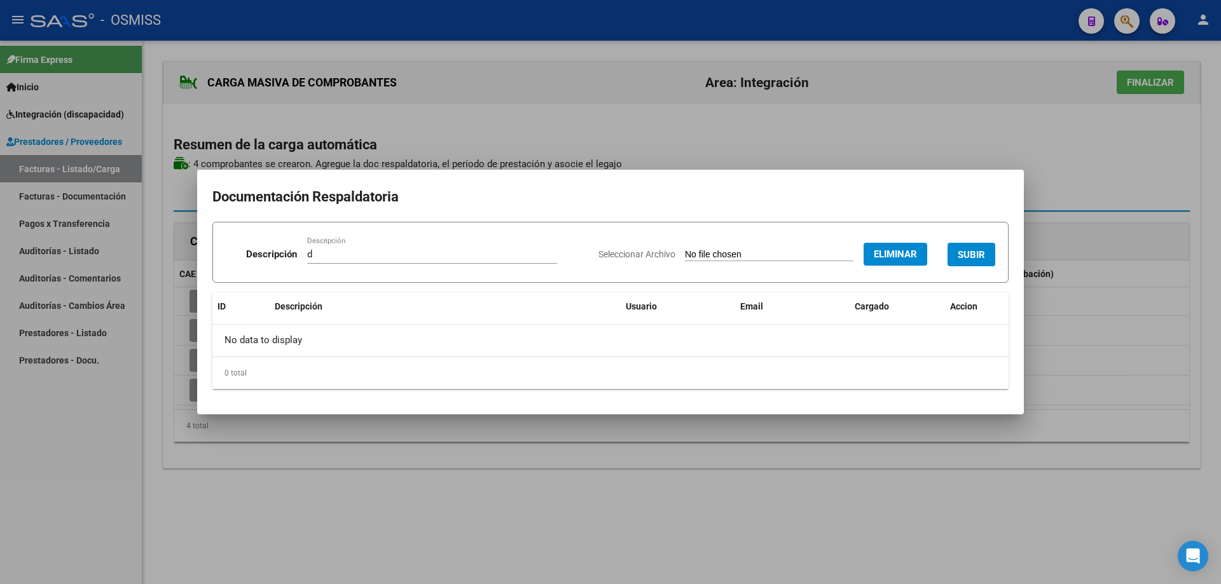
click at [981, 254] on span "SUBIR" at bounding box center [971, 254] width 27 height 11
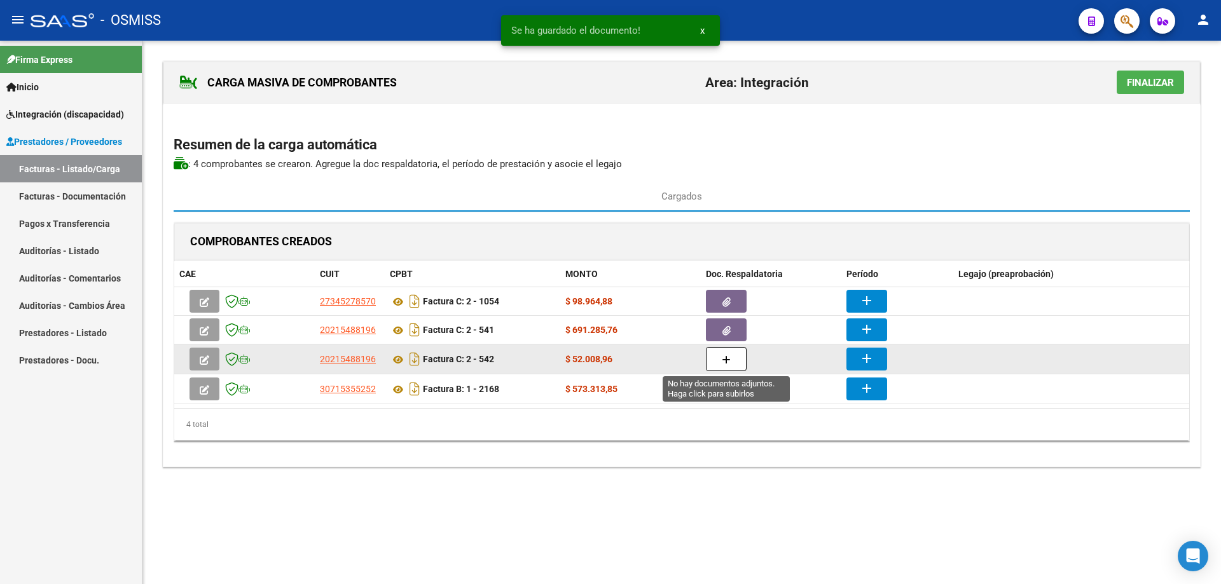
click at [729, 362] on icon "button" at bounding box center [726, 361] width 9 height 10
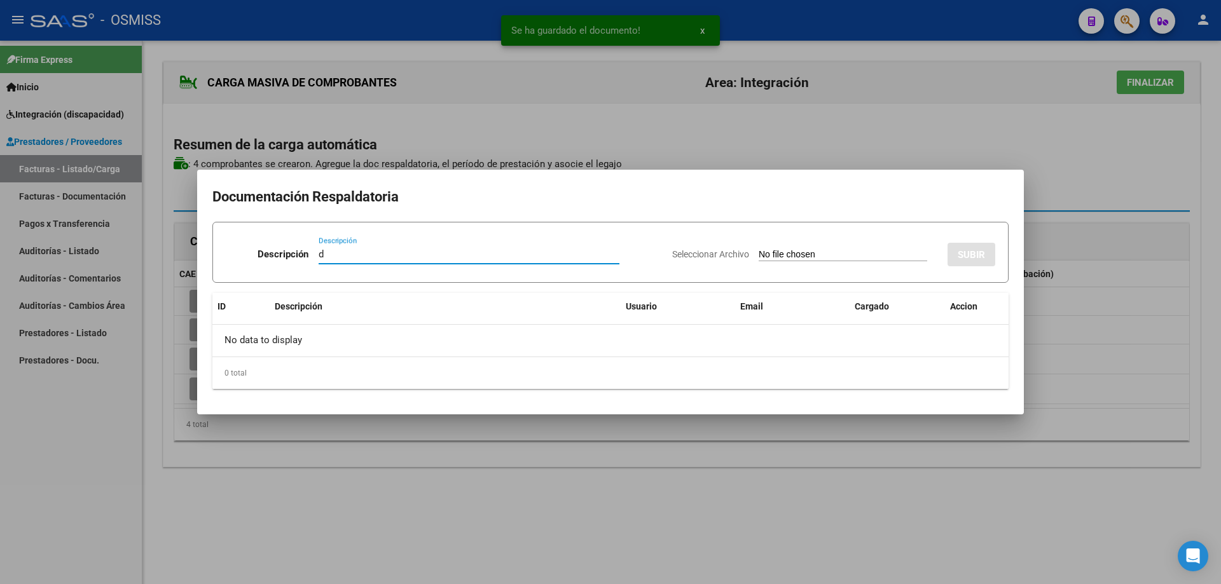
type input "d"
click at [794, 255] on input "Seleccionar Archivo" at bounding box center [843, 255] width 169 height 12
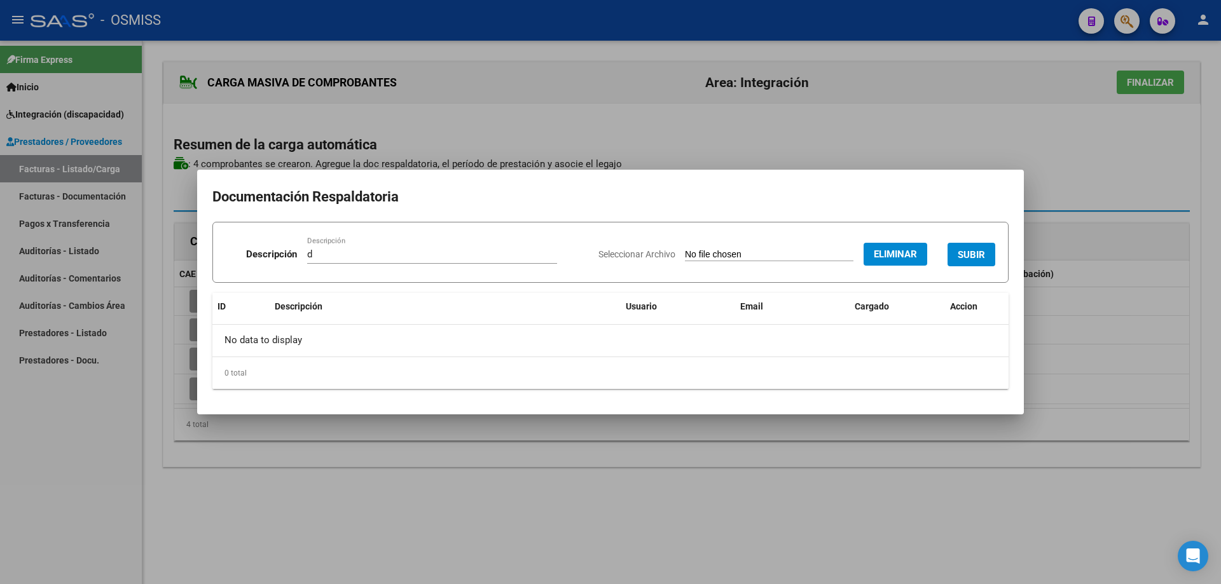
click at [986, 247] on button "SUBIR" at bounding box center [972, 255] width 48 height 24
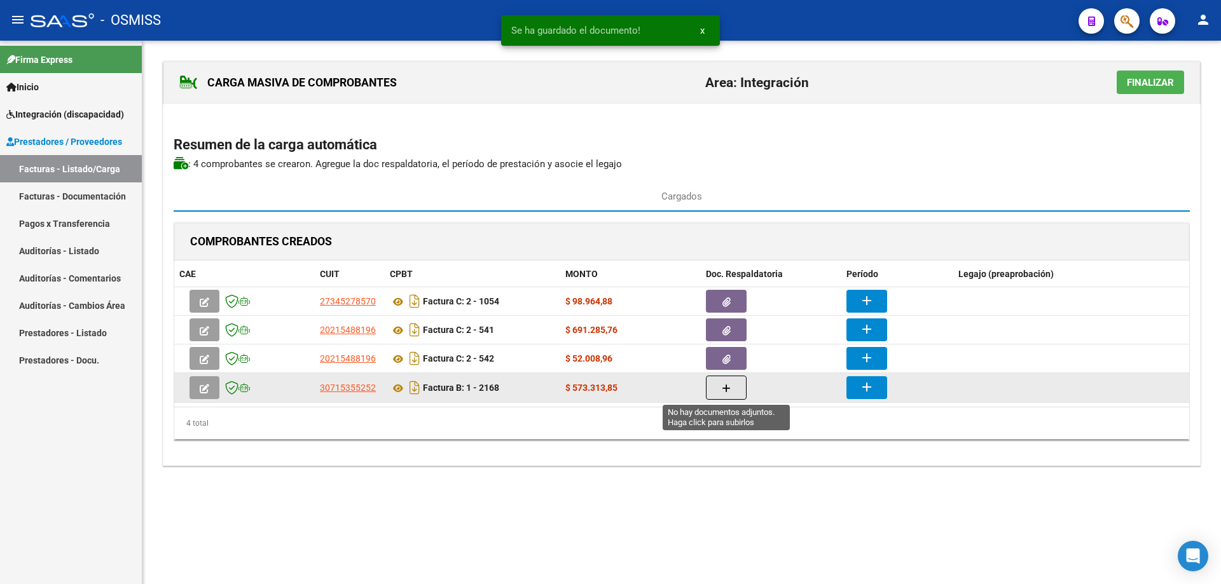
click at [730, 390] on icon "button" at bounding box center [726, 389] width 9 height 10
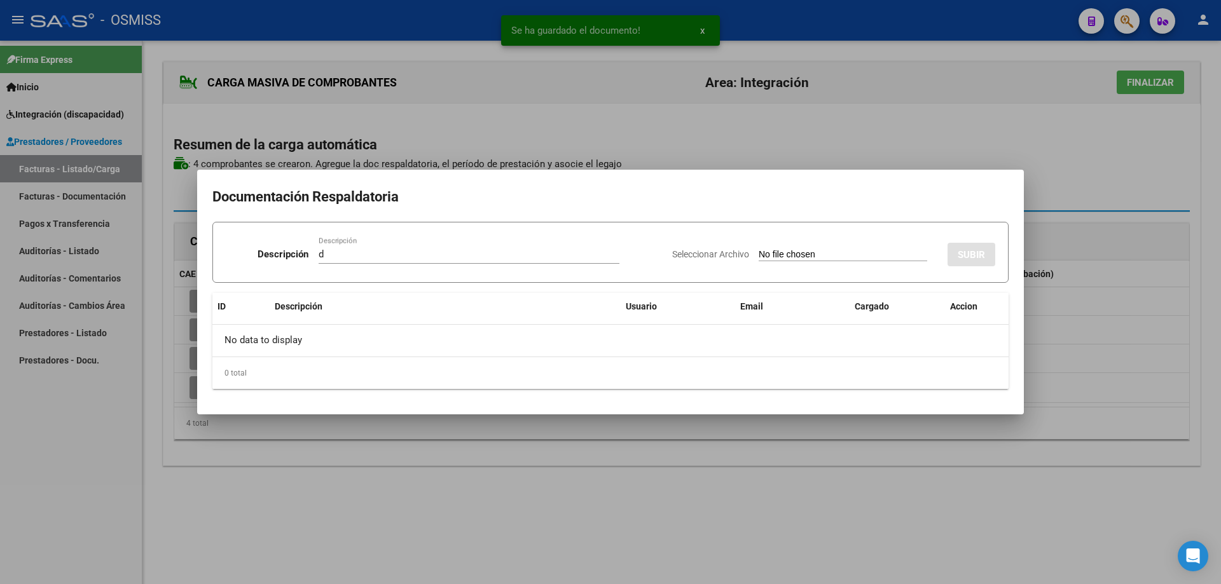
click at [759, 260] on input "Seleccionar Archivo" at bounding box center [843, 255] width 169 height 12
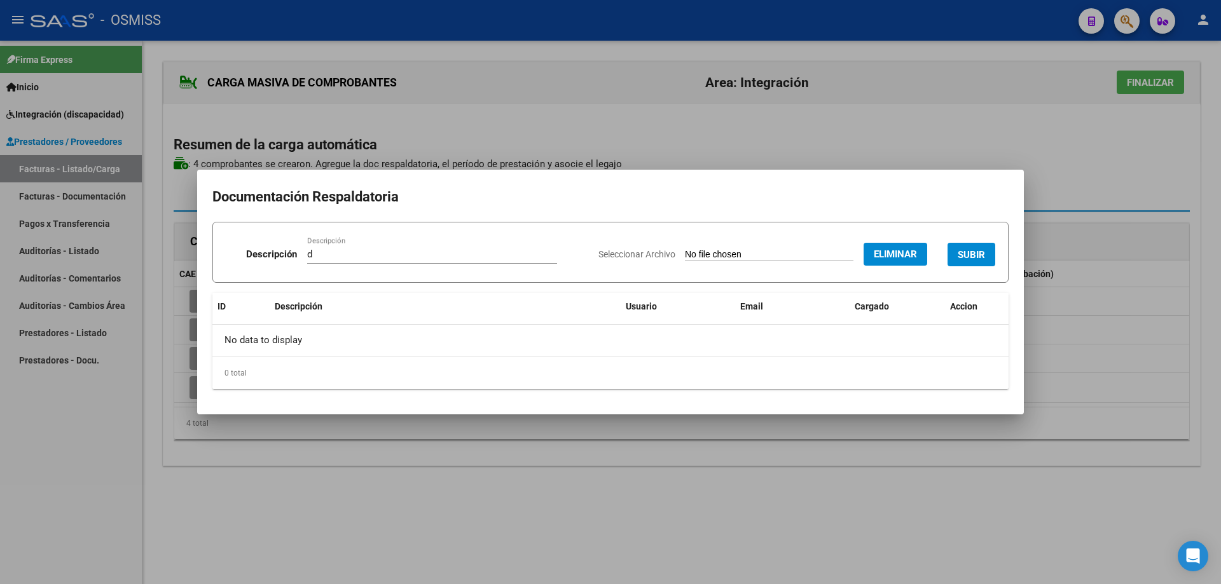
click at [968, 247] on button "SUBIR" at bounding box center [972, 255] width 48 height 24
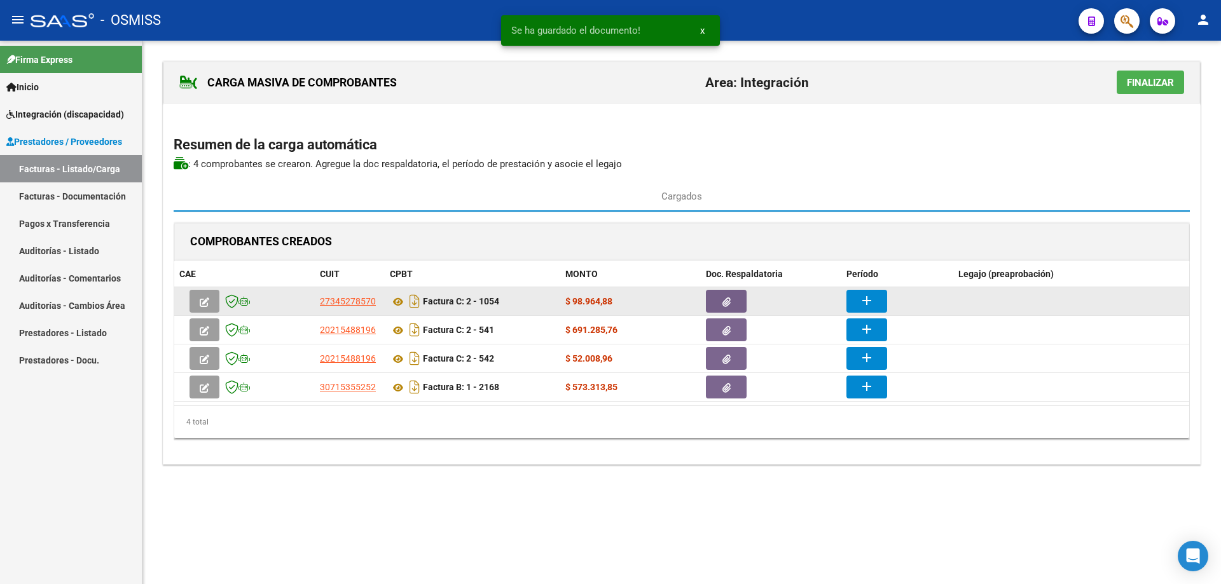
click at [887, 290] on div "add" at bounding box center [897, 301] width 102 height 23
click at [875, 297] on button "add" at bounding box center [866, 301] width 41 height 23
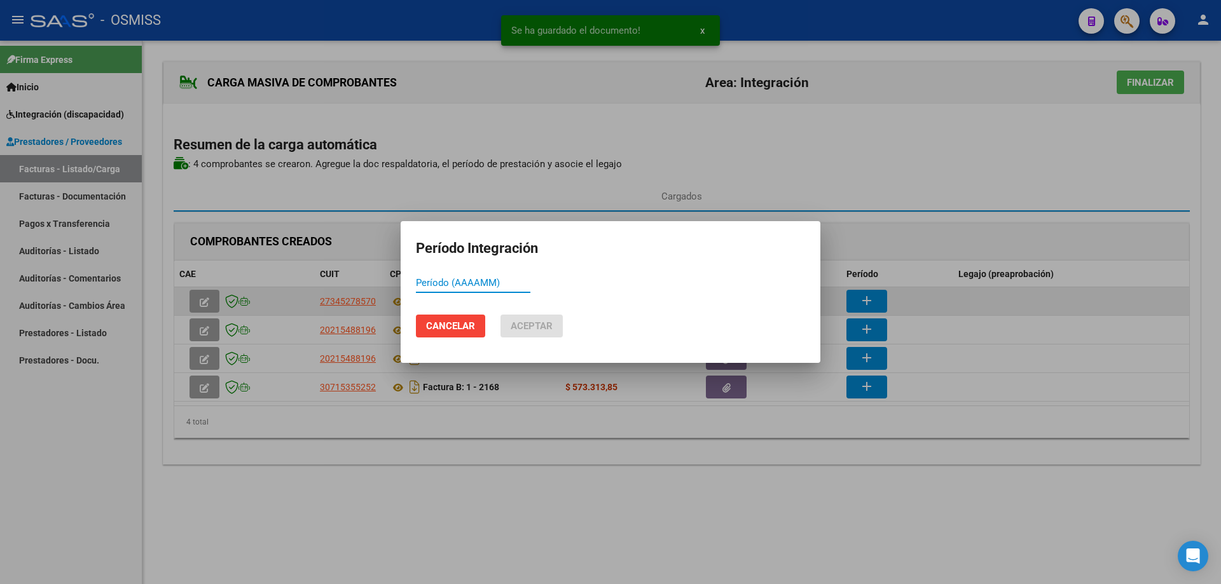
paste input "202508"
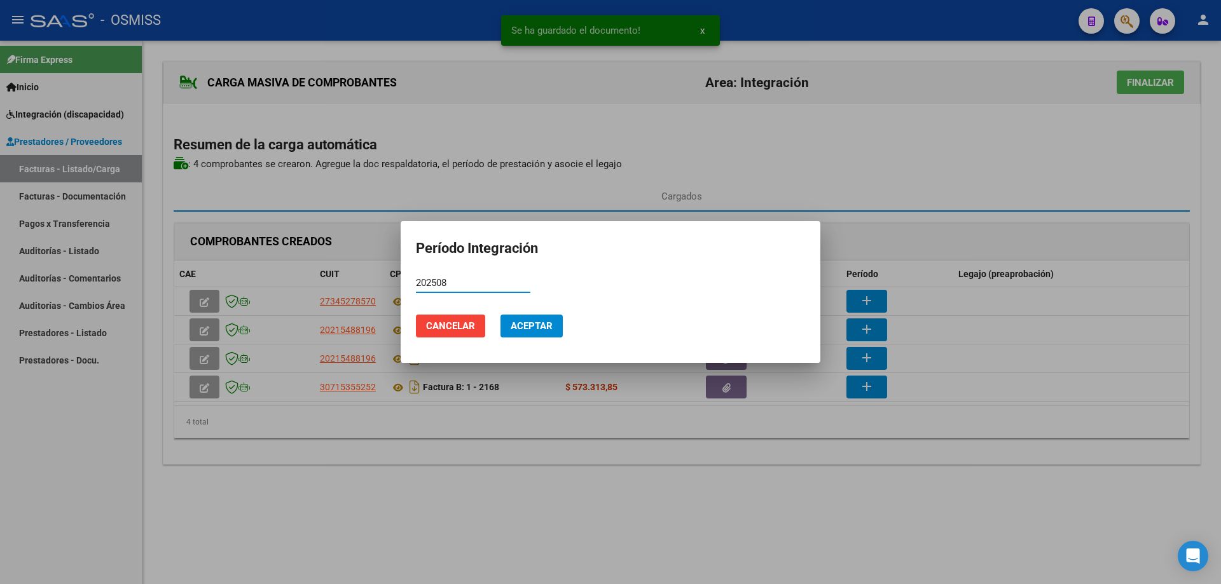
click at [517, 328] on span "Aceptar" at bounding box center [532, 326] width 42 height 11
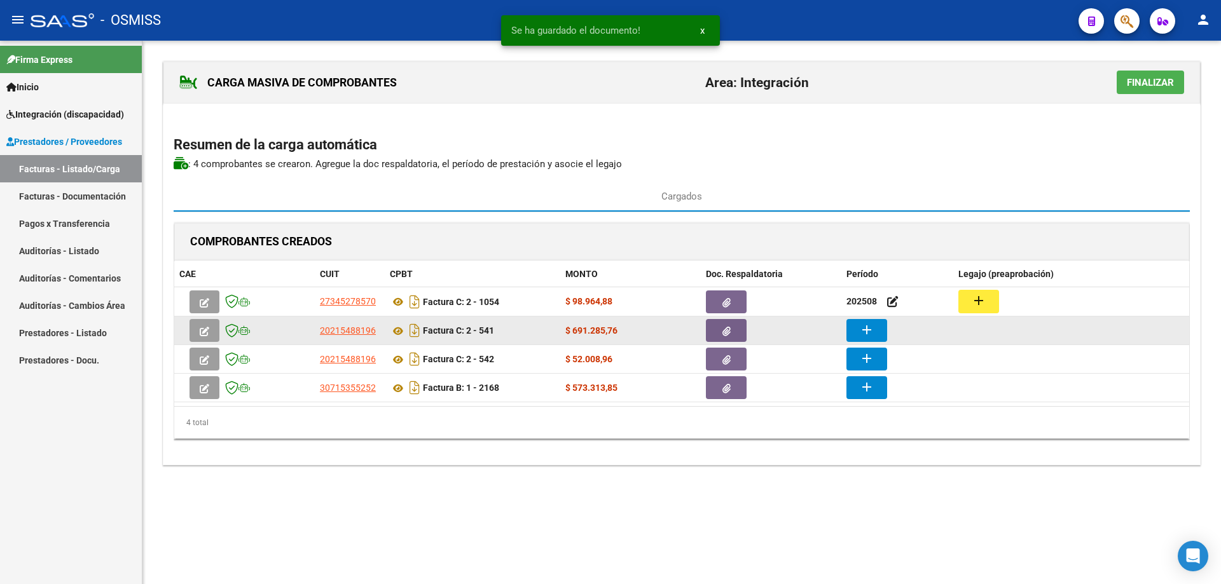
click at [869, 333] on mat-icon "add" at bounding box center [866, 329] width 15 height 15
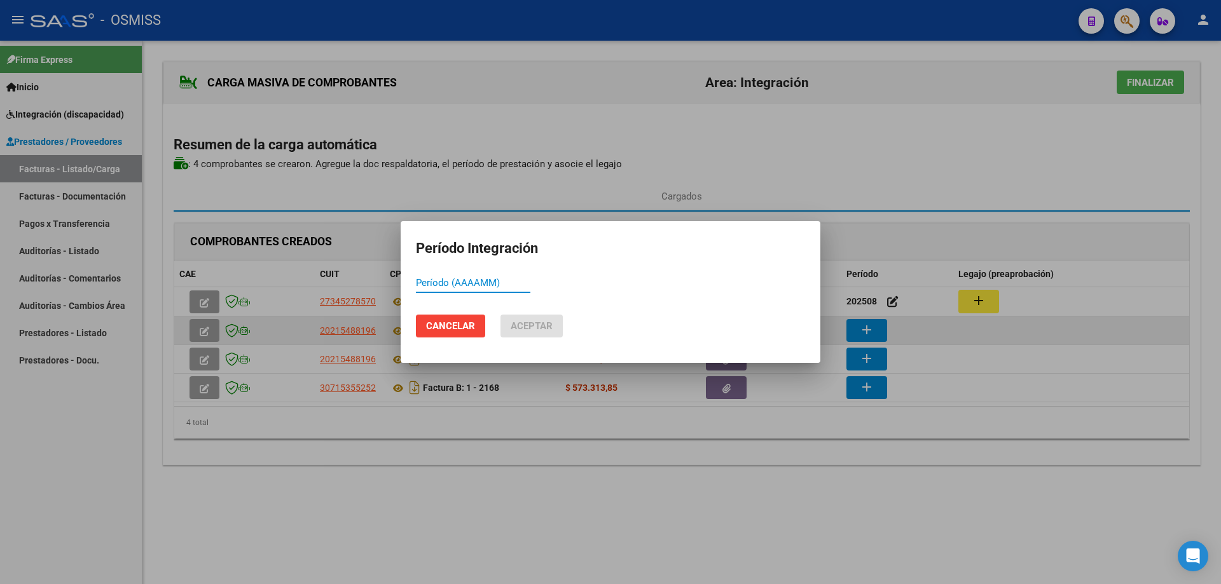
paste input "202508"
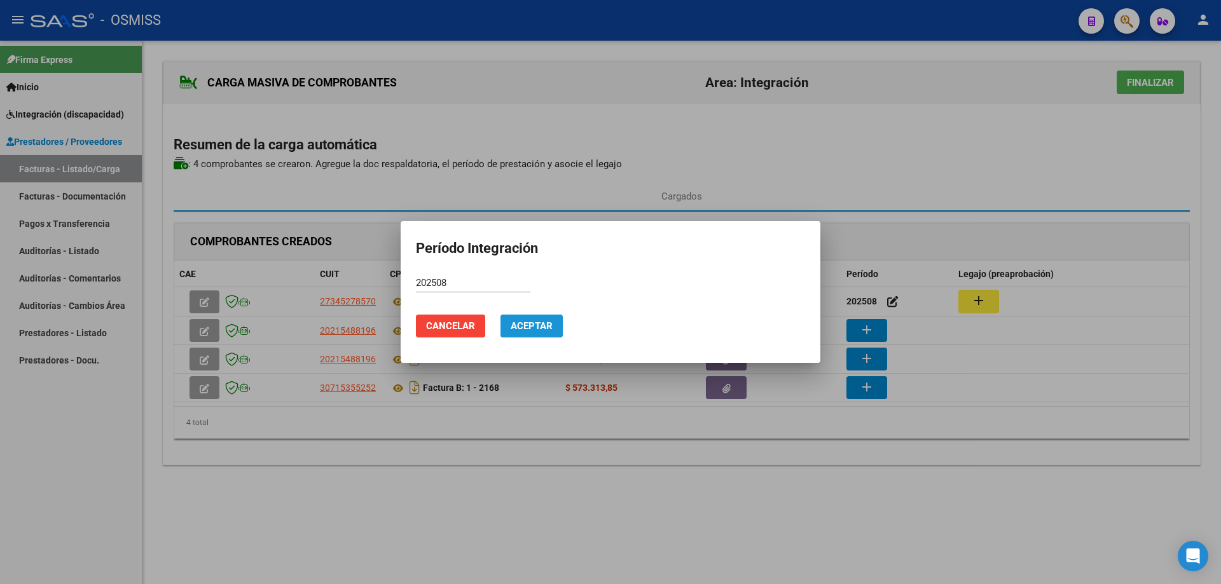
click at [527, 329] on span "Aceptar" at bounding box center [532, 326] width 42 height 11
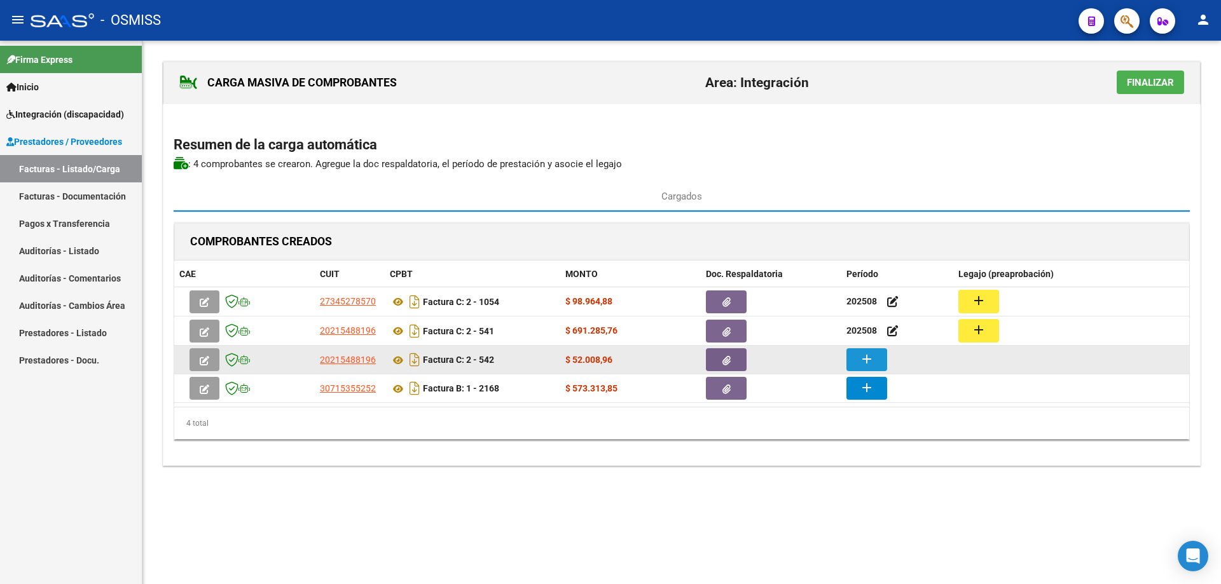
click at [867, 361] on mat-icon "add" at bounding box center [866, 359] width 15 height 15
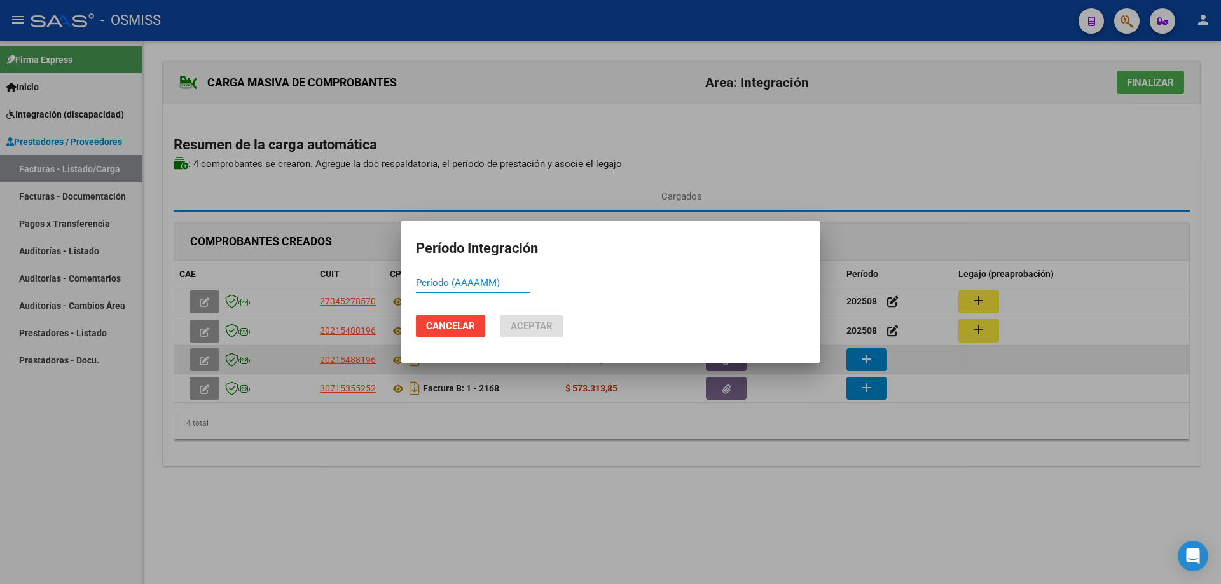
paste input "202508"
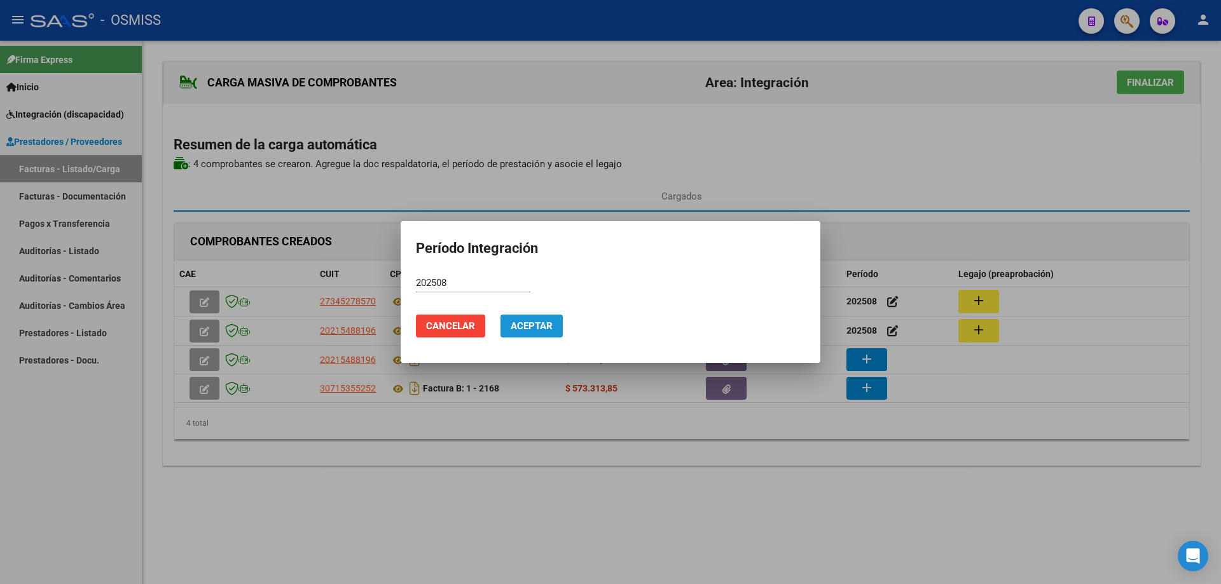
click at [549, 321] on span "Aceptar" at bounding box center [532, 326] width 42 height 11
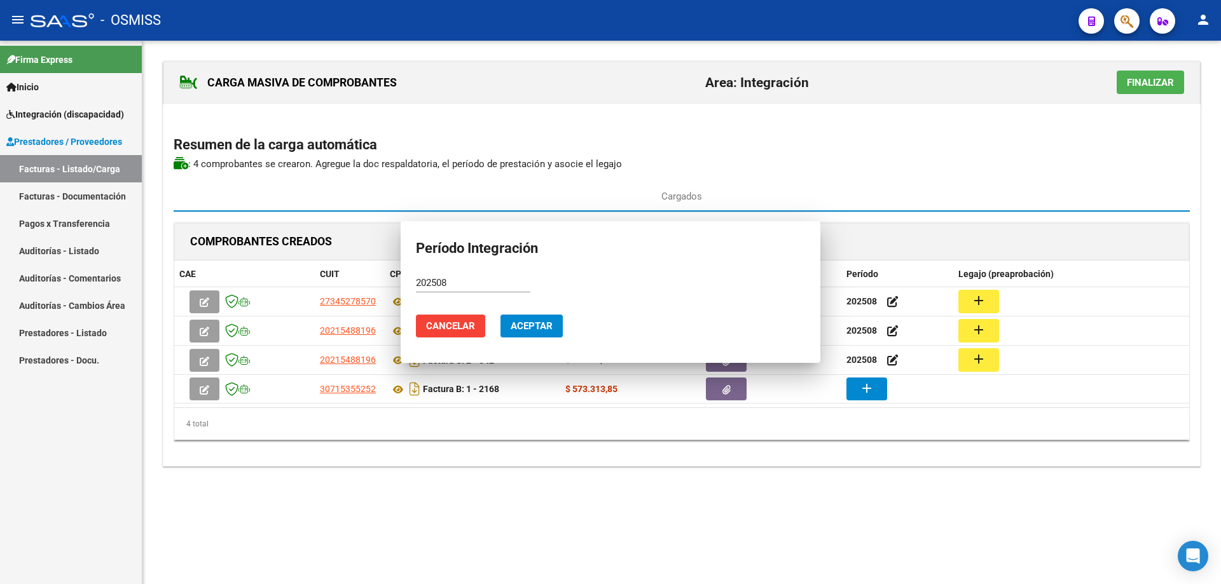
click at [875, 390] on button "add" at bounding box center [866, 389] width 41 height 23
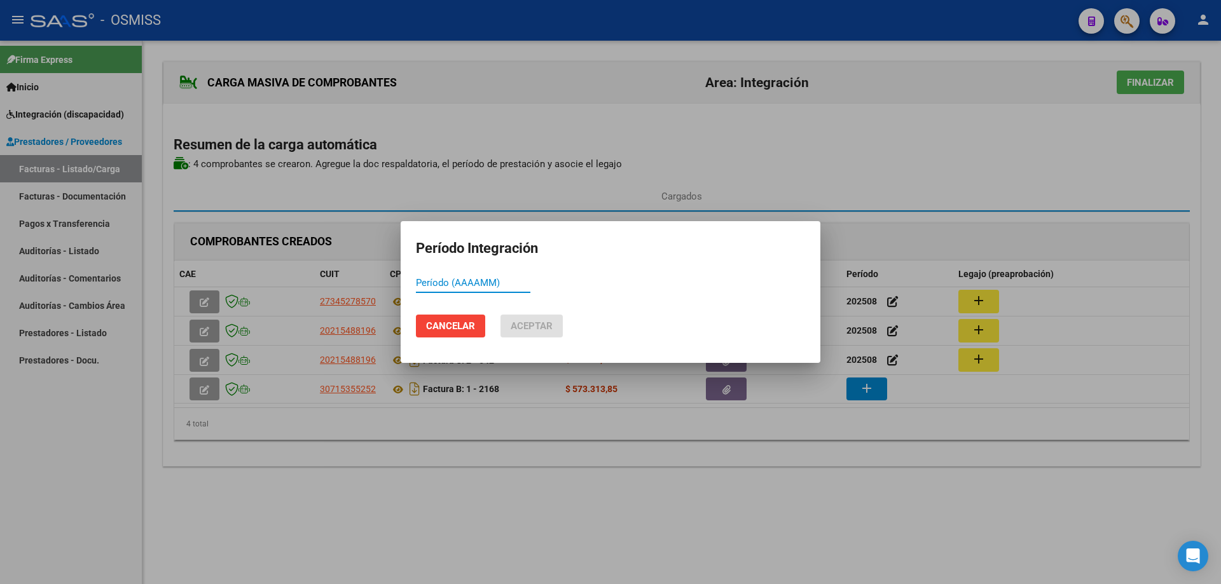
paste input "202508"
drag, startPoint x: 544, startPoint y: 324, endPoint x: 842, endPoint y: 288, distance: 299.8
click at [550, 324] on span "Aceptar" at bounding box center [532, 326] width 42 height 11
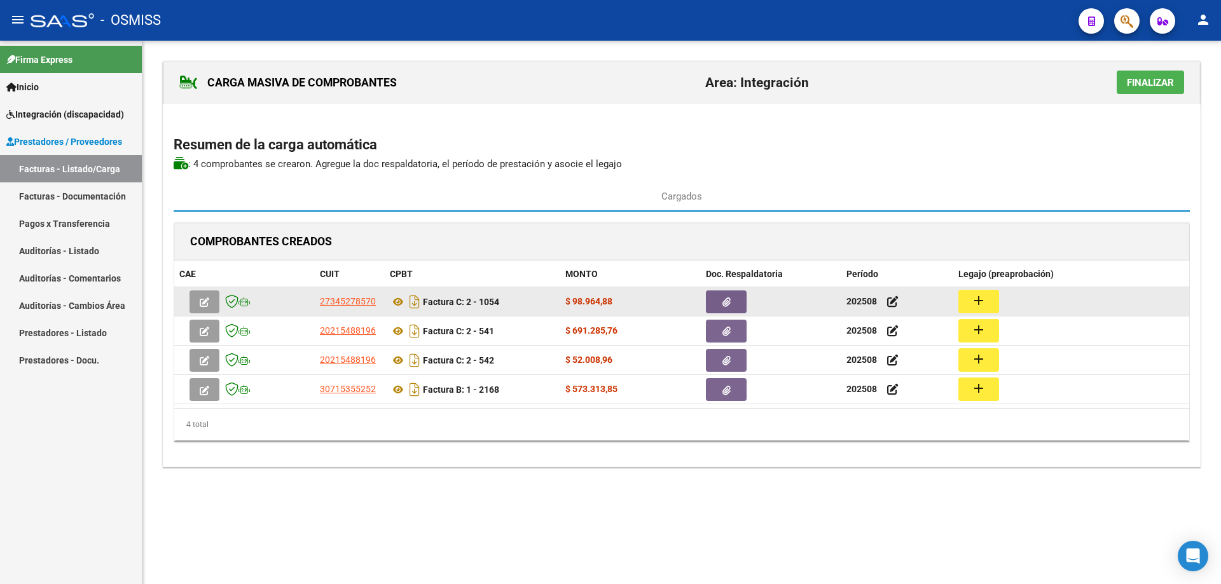
click at [984, 295] on mat-icon "add" at bounding box center [978, 300] width 15 height 15
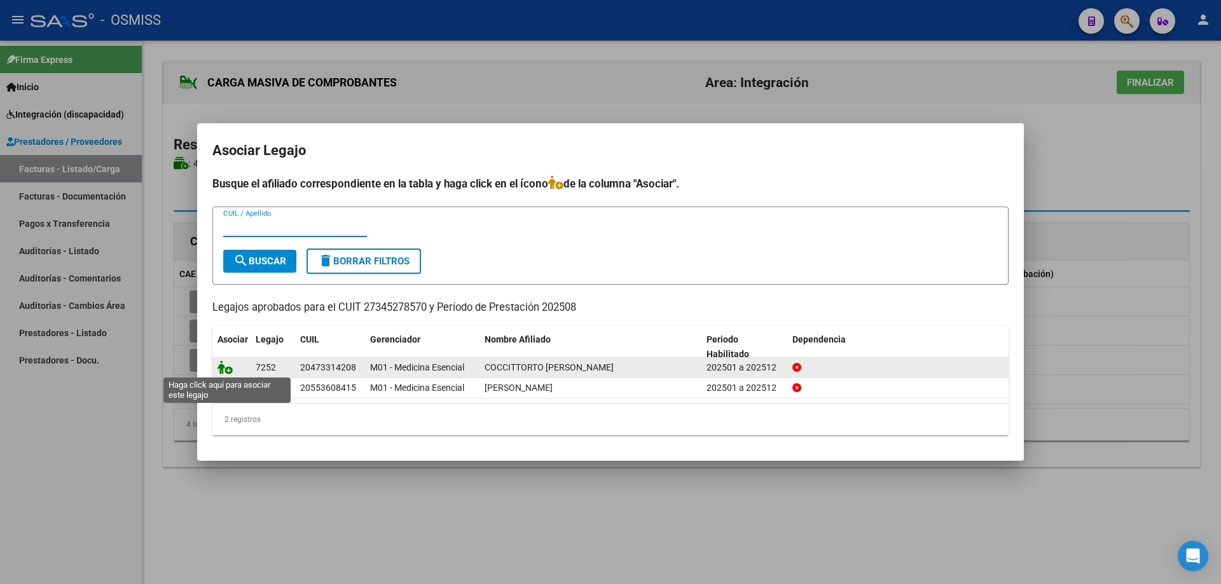
click at [224, 367] on icon at bounding box center [224, 368] width 15 height 14
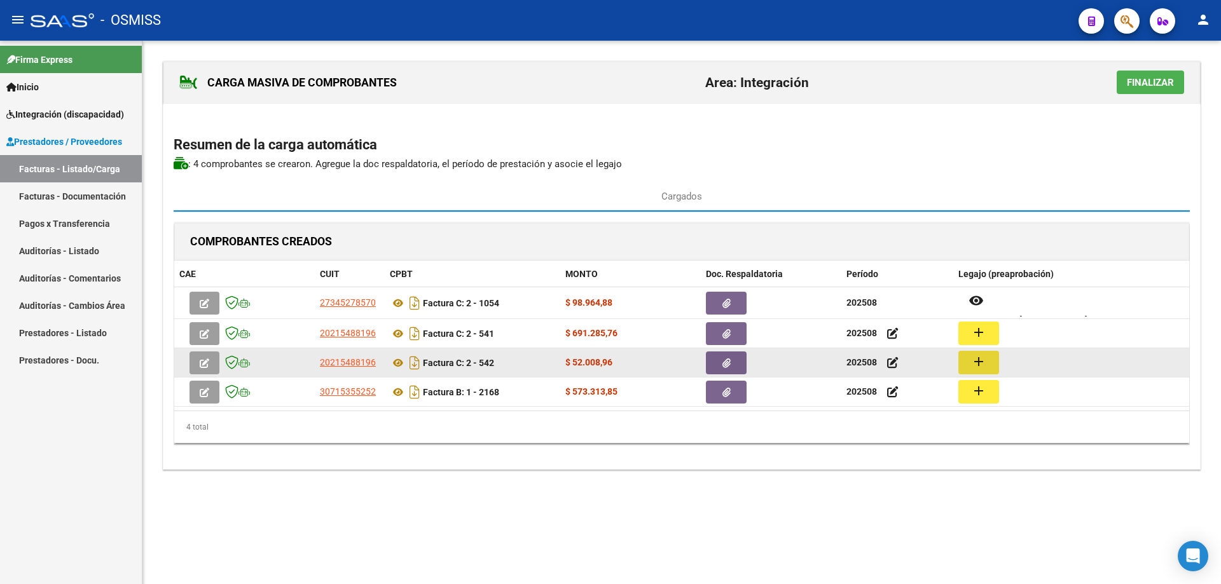
click at [976, 361] on mat-icon "add" at bounding box center [978, 361] width 15 height 15
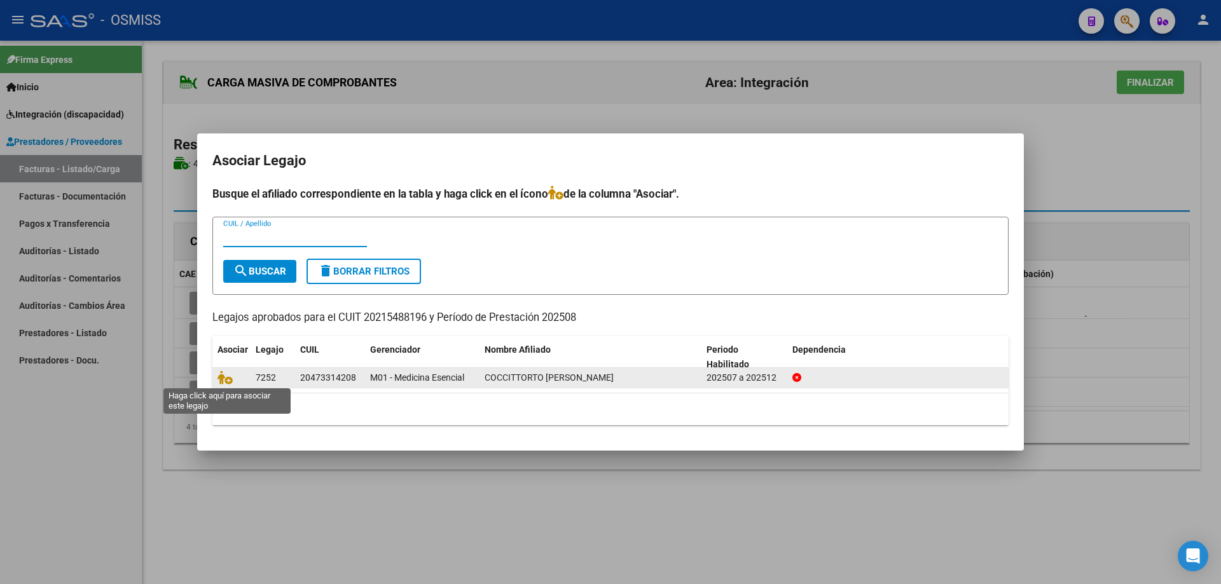
click at [216, 381] on datatable-body-cell at bounding box center [231, 378] width 38 height 20
click at [226, 379] on icon at bounding box center [224, 378] width 15 height 14
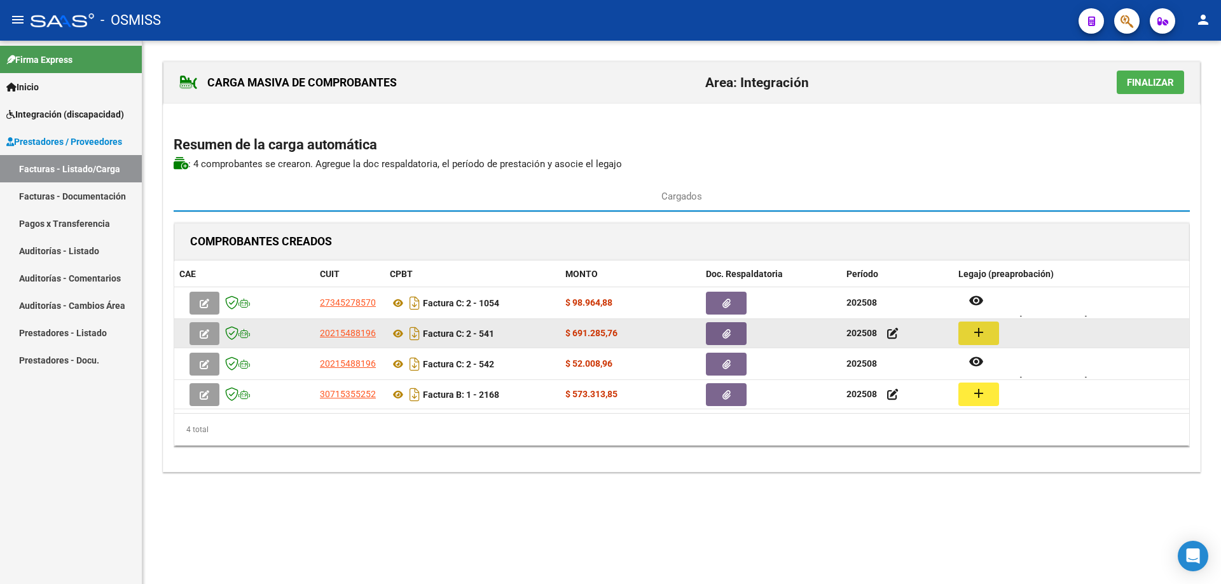
click at [968, 330] on button "add" at bounding box center [978, 334] width 41 height 24
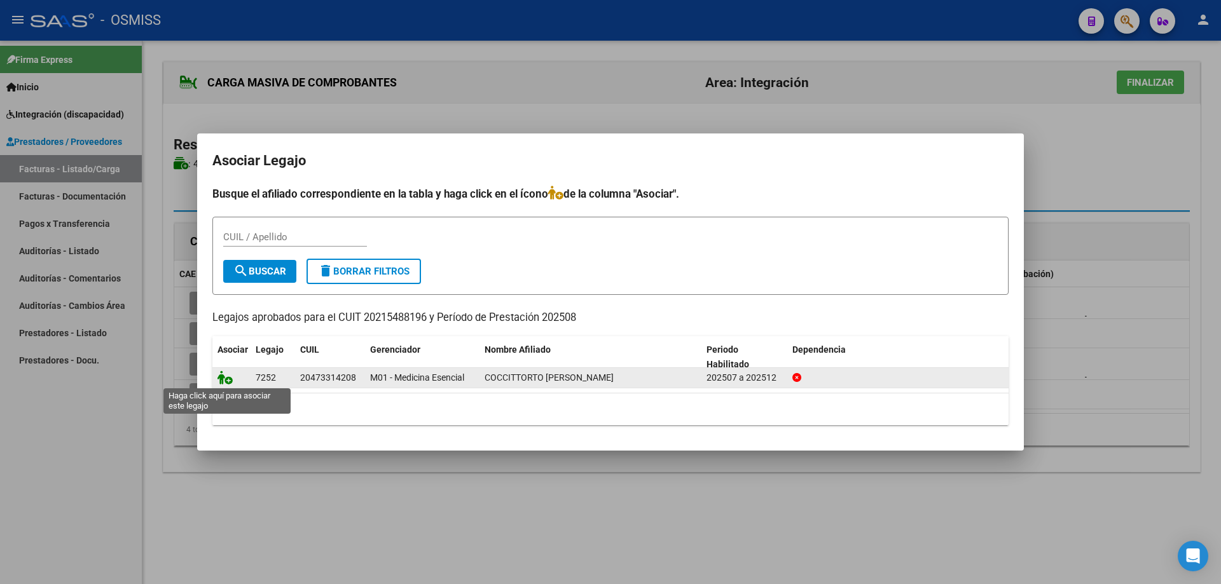
click at [219, 380] on icon at bounding box center [224, 378] width 15 height 14
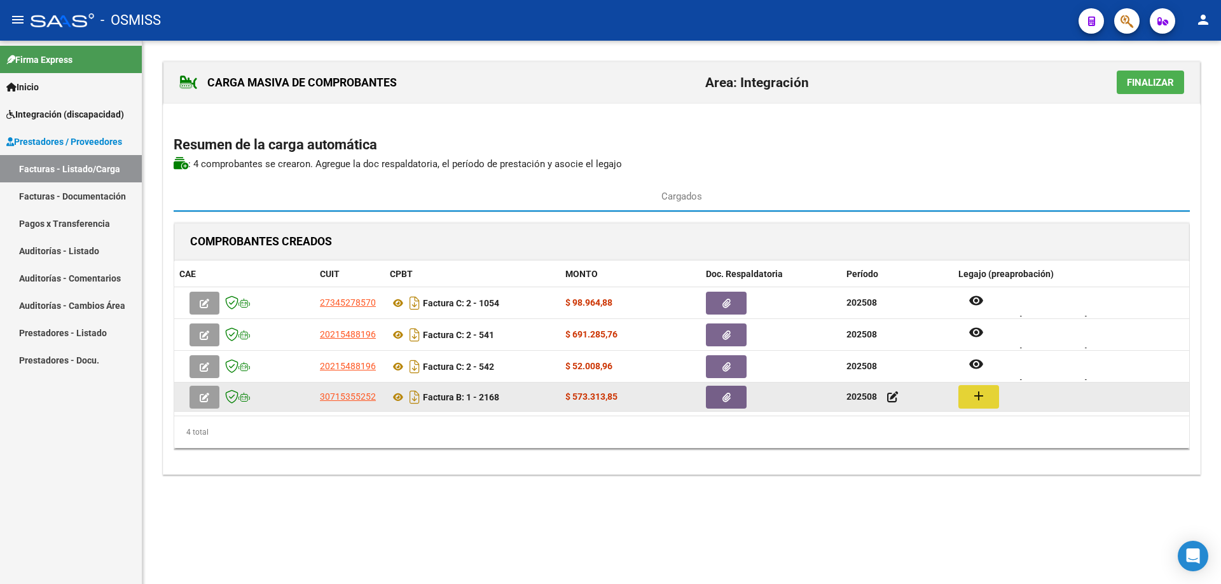
click at [977, 397] on mat-icon "add" at bounding box center [978, 396] width 15 height 15
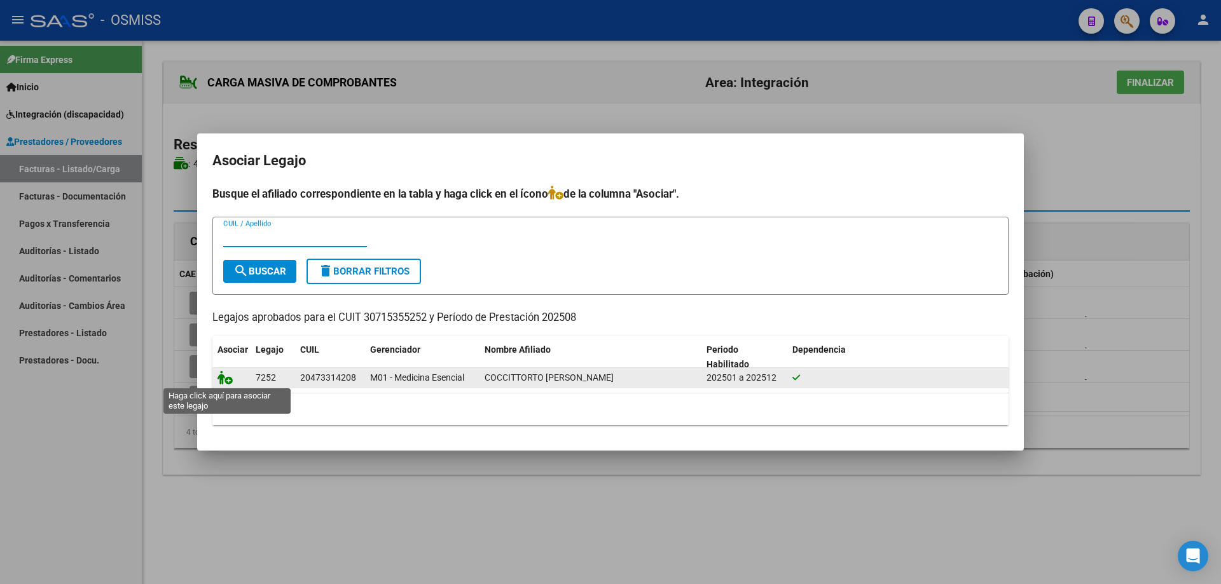
click at [222, 378] on icon at bounding box center [224, 378] width 15 height 14
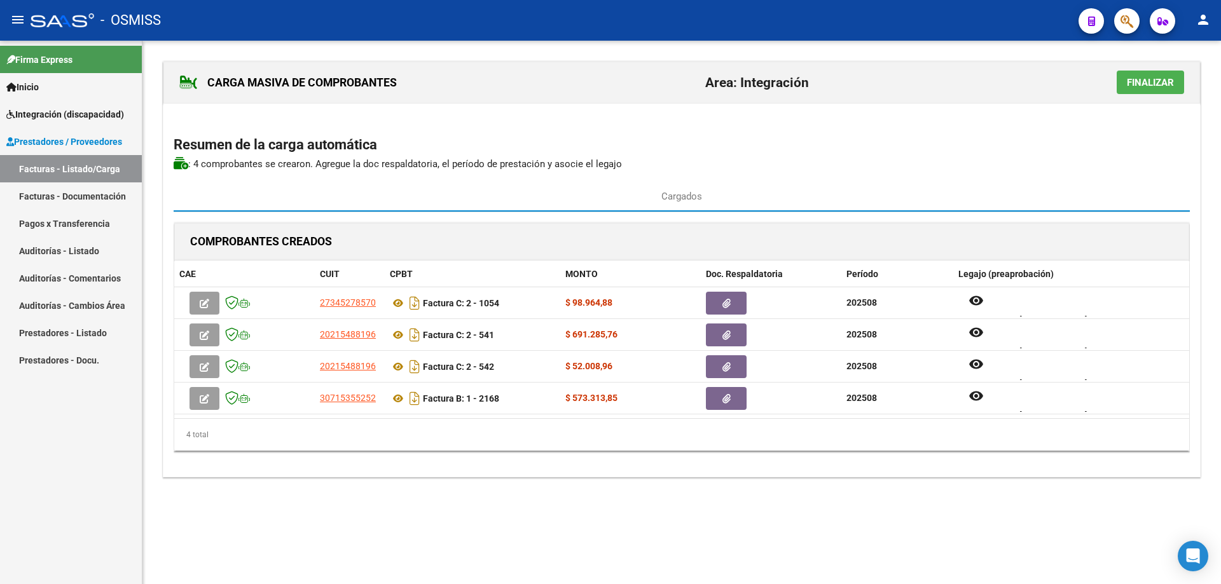
click at [1150, 85] on span "Finalizar" at bounding box center [1150, 82] width 47 height 11
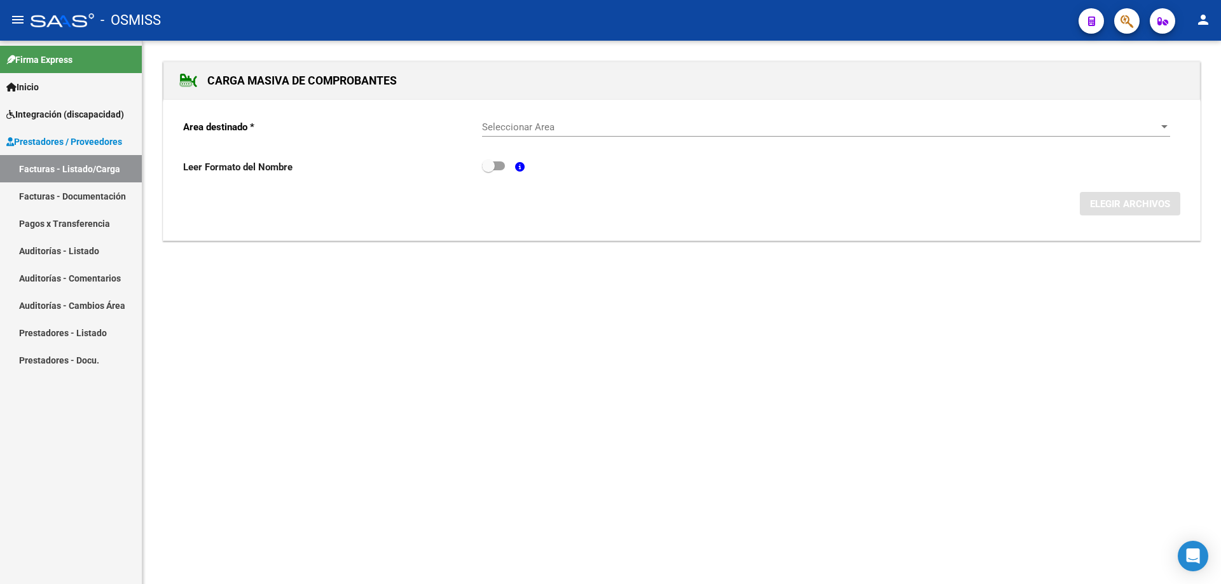
click at [554, 125] on span "Seleccionar Area" at bounding box center [820, 126] width 677 height 11
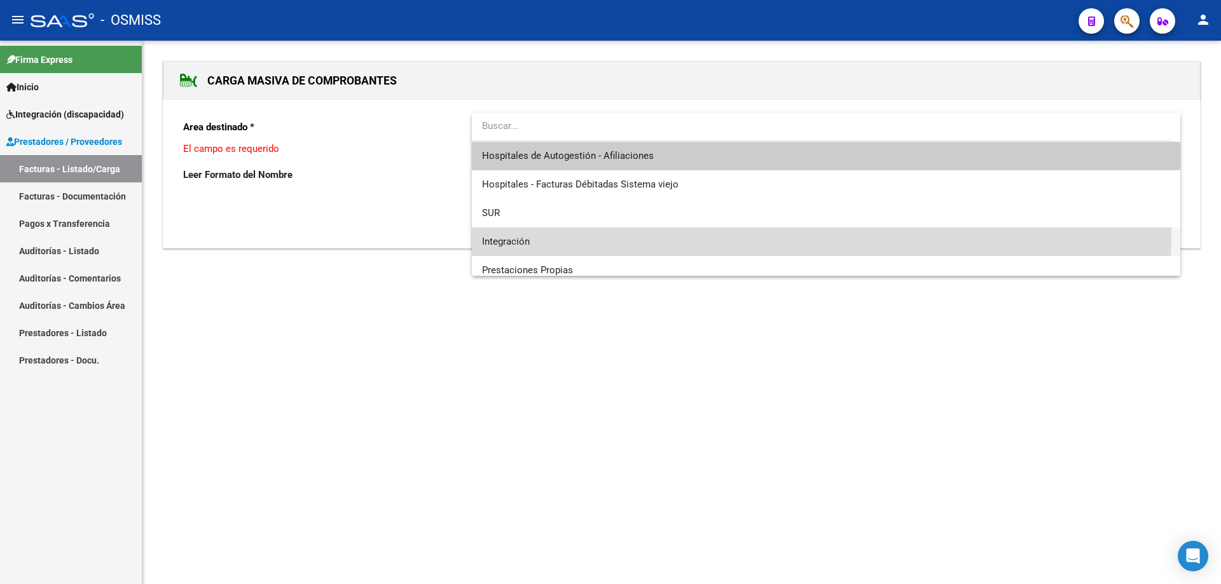
click at [539, 231] on span "Integración" at bounding box center [826, 242] width 688 height 29
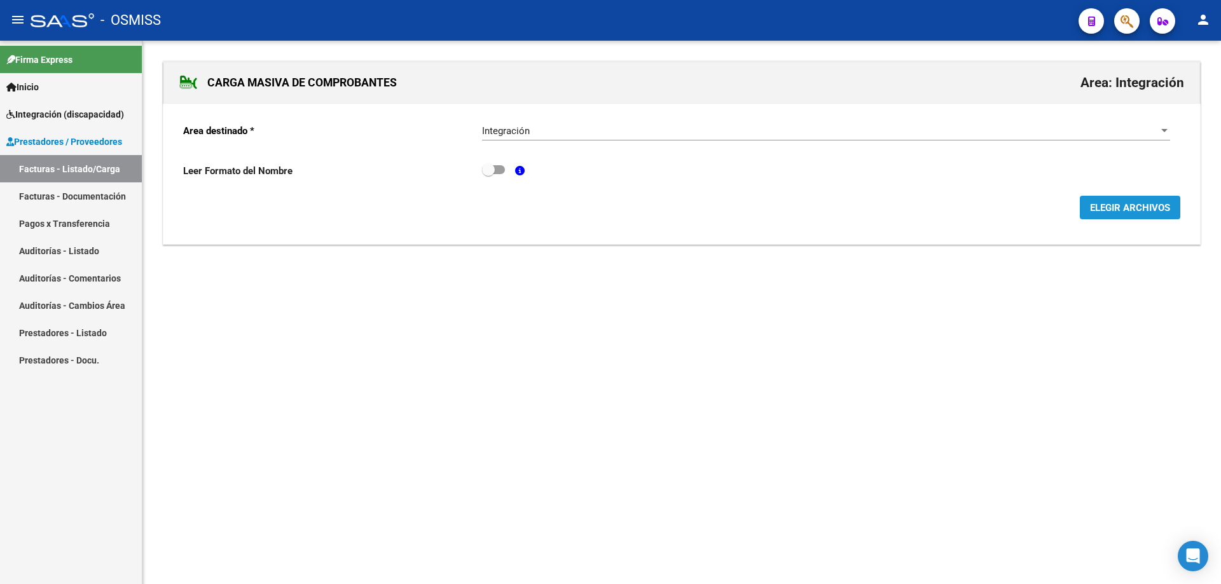
click at [1110, 208] on span "ELEGIR ARCHIVOS" at bounding box center [1130, 207] width 80 height 11
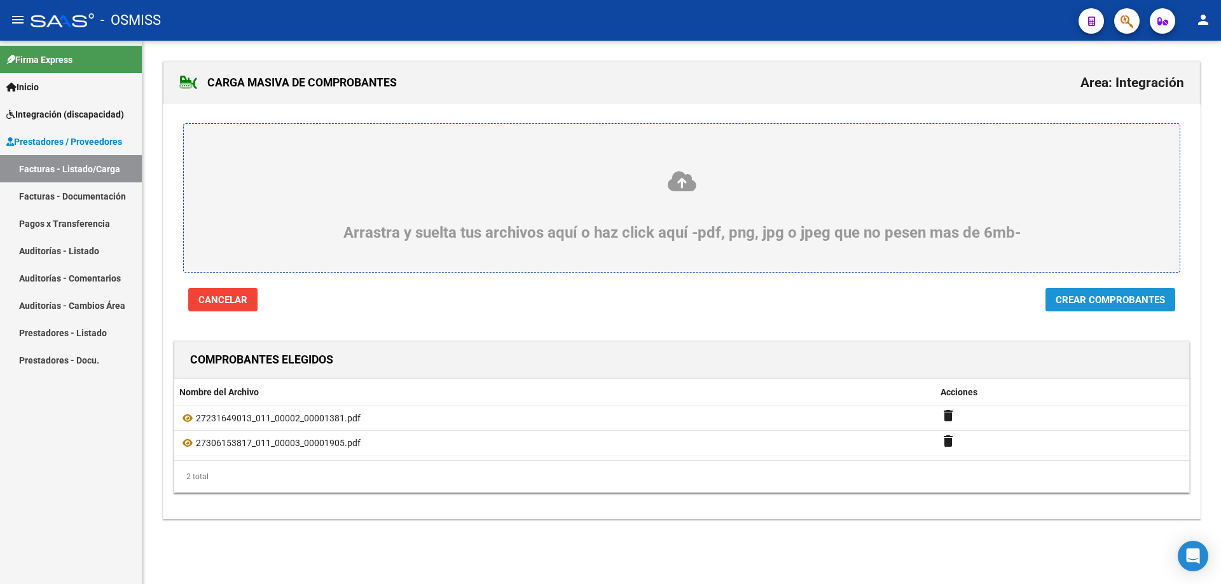
click at [1106, 294] on span "Crear Comprobantes" at bounding box center [1110, 299] width 109 height 11
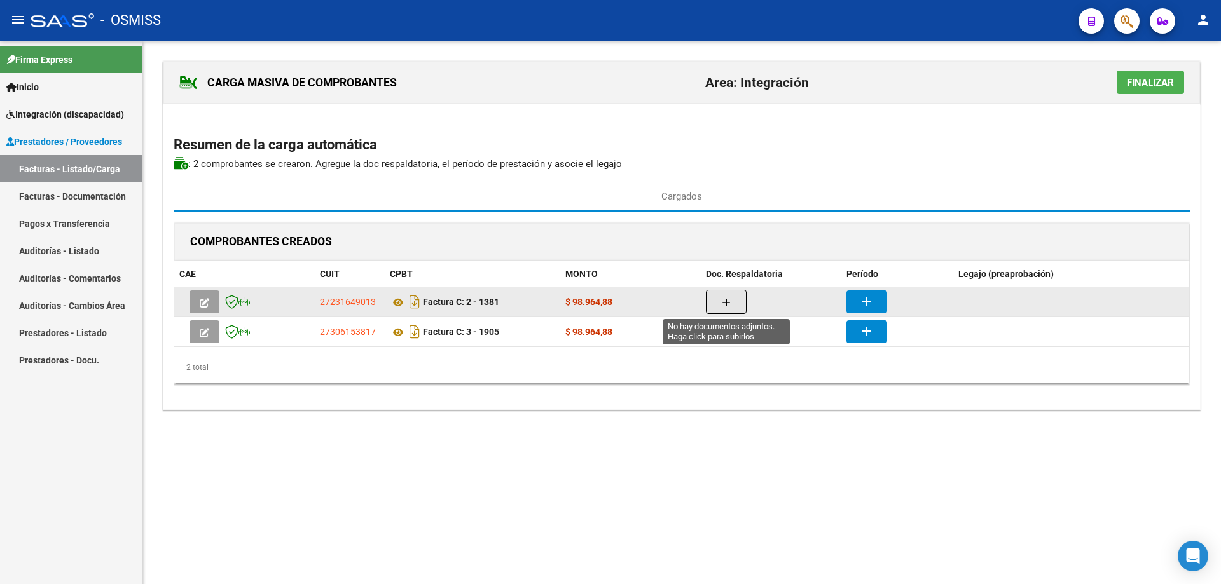
click at [720, 303] on button "button" at bounding box center [726, 302] width 41 height 24
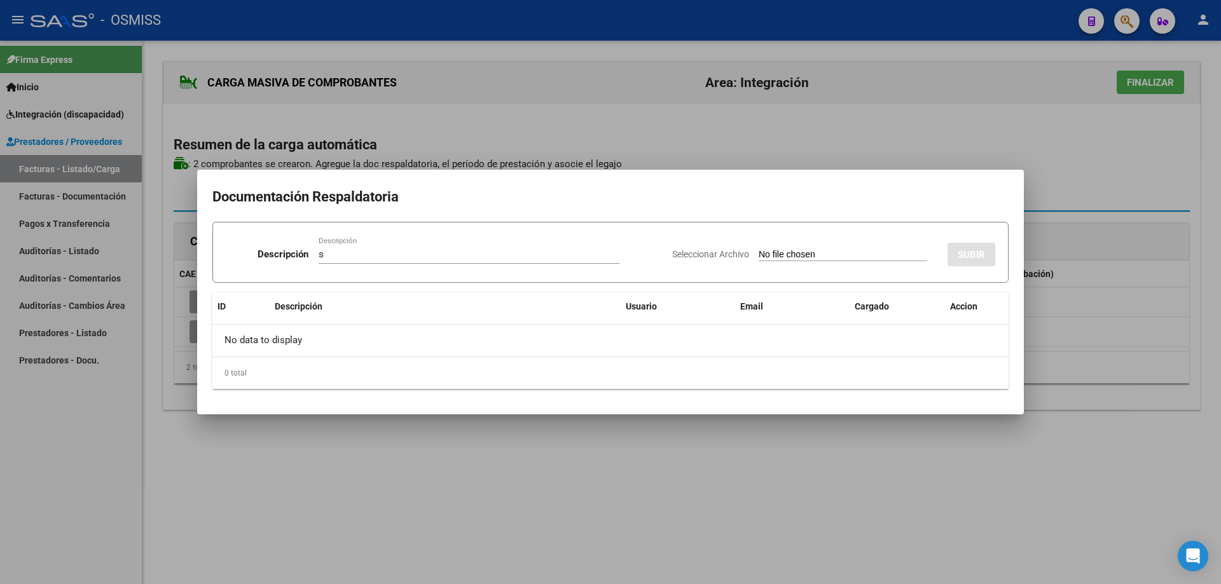
click at [759, 259] on input "Seleccionar Archivo" at bounding box center [843, 255] width 169 height 12
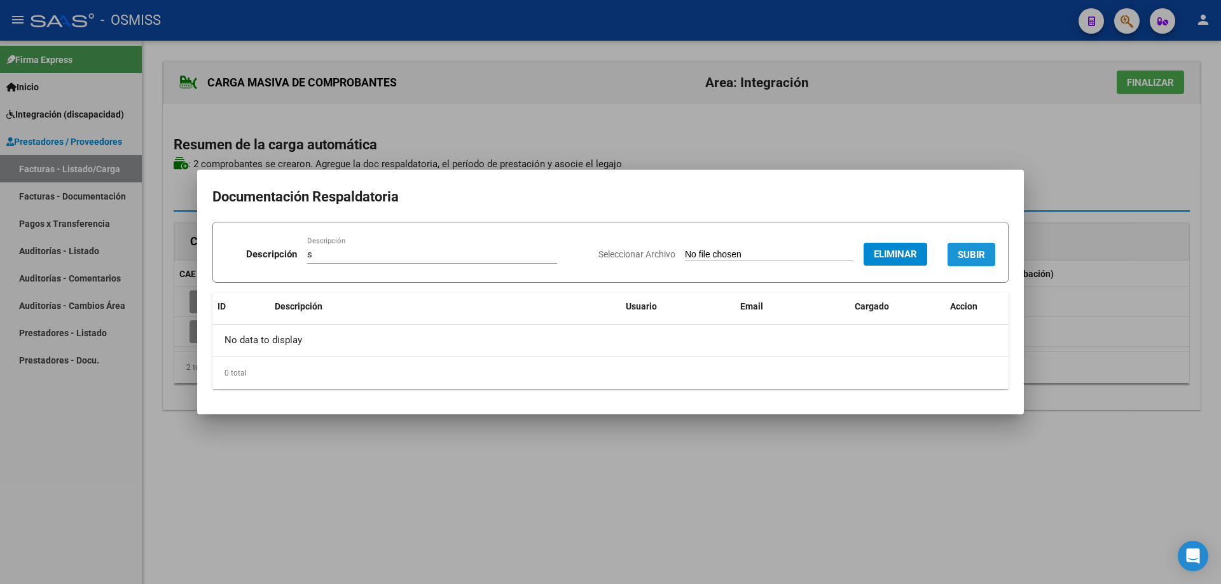
click at [982, 250] on span "SUBIR" at bounding box center [971, 254] width 27 height 11
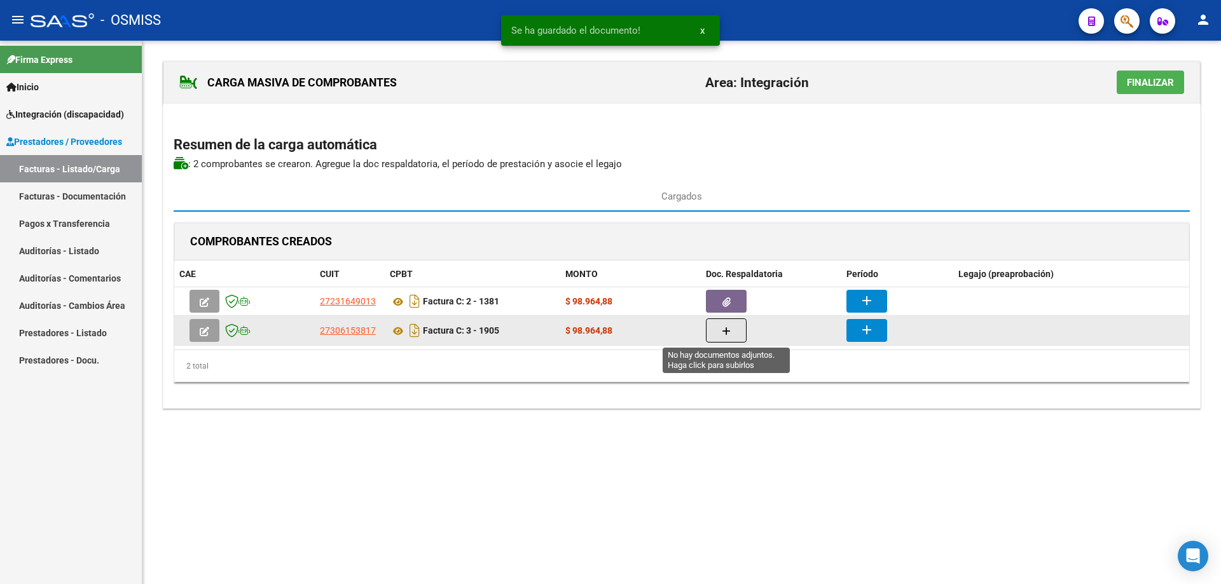
click at [723, 341] on button "button" at bounding box center [726, 331] width 41 height 24
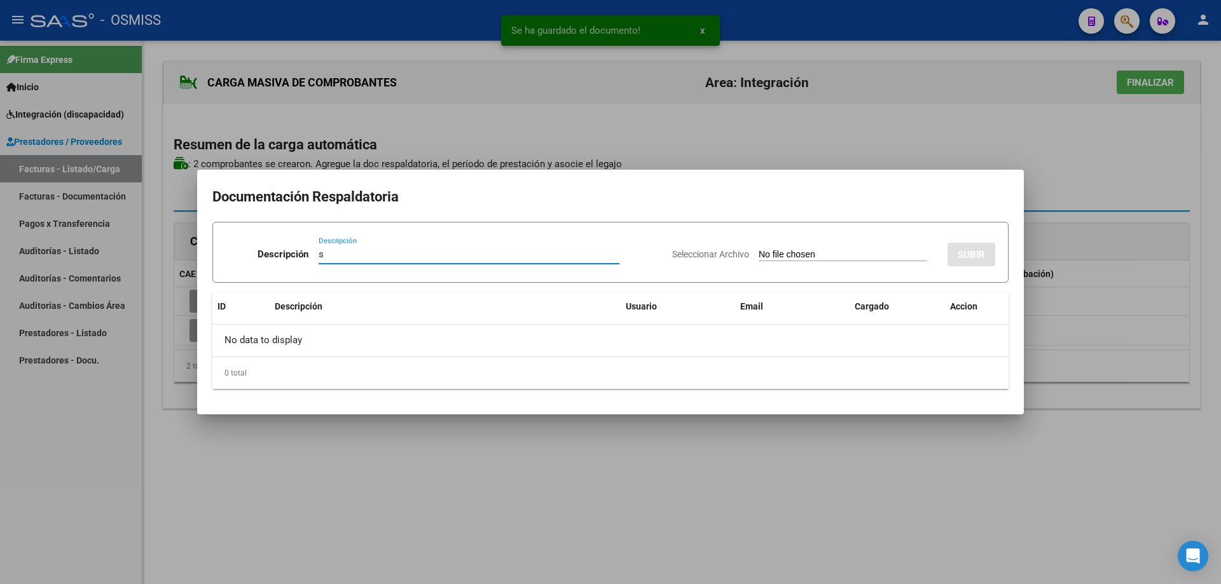
click at [759, 253] on input "Seleccionar Archivo" at bounding box center [843, 255] width 169 height 12
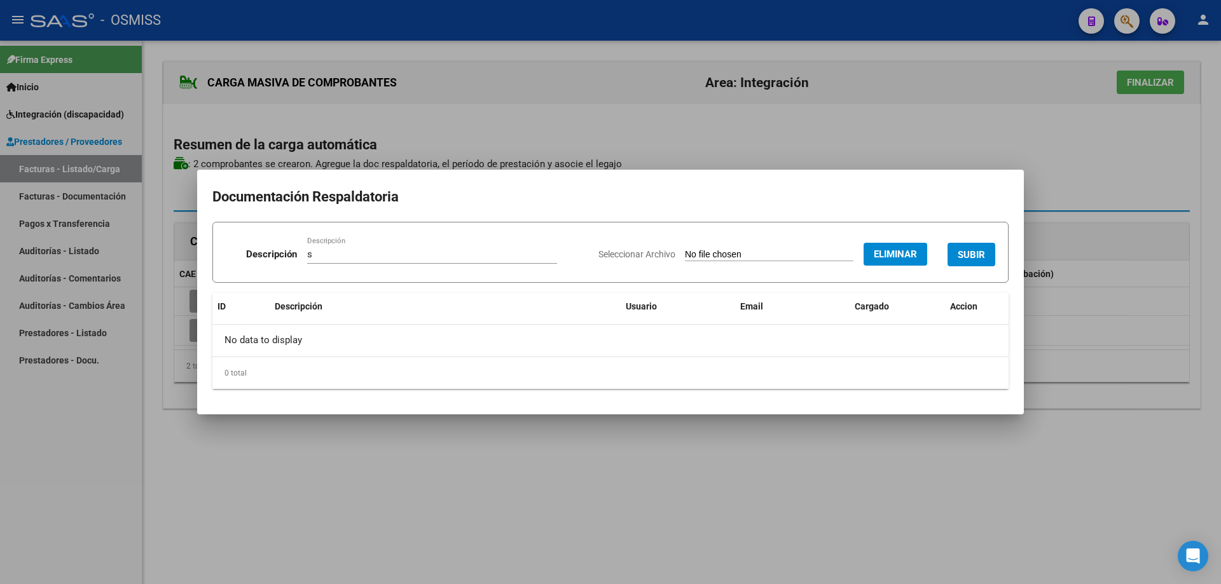
click at [982, 249] on span "SUBIR" at bounding box center [971, 254] width 27 height 11
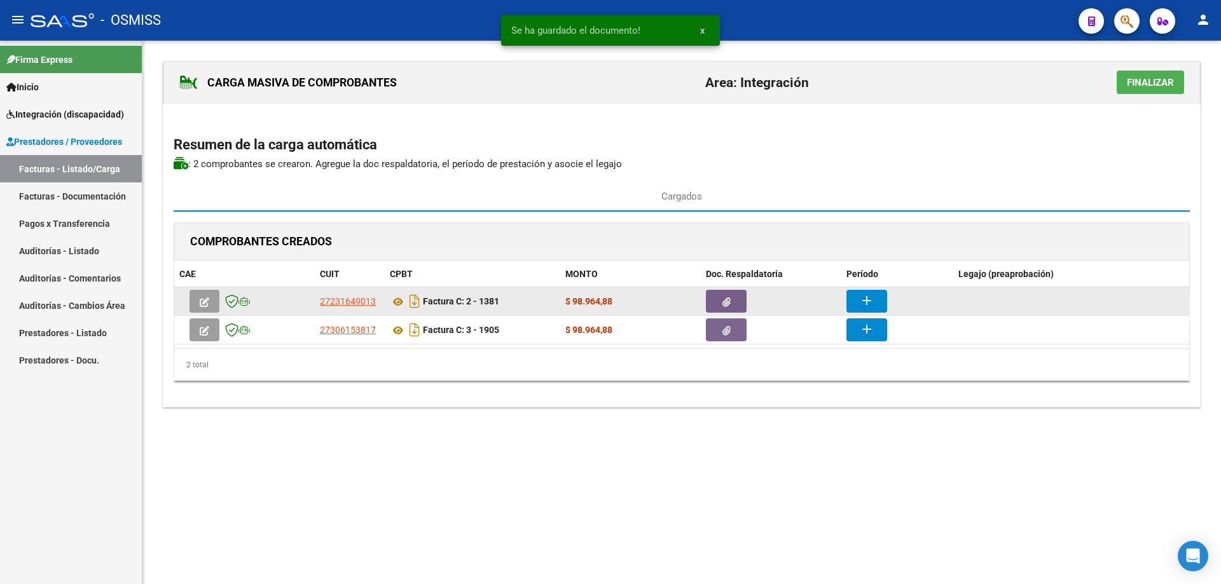
click at [869, 300] on mat-icon "add" at bounding box center [866, 300] width 15 height 15
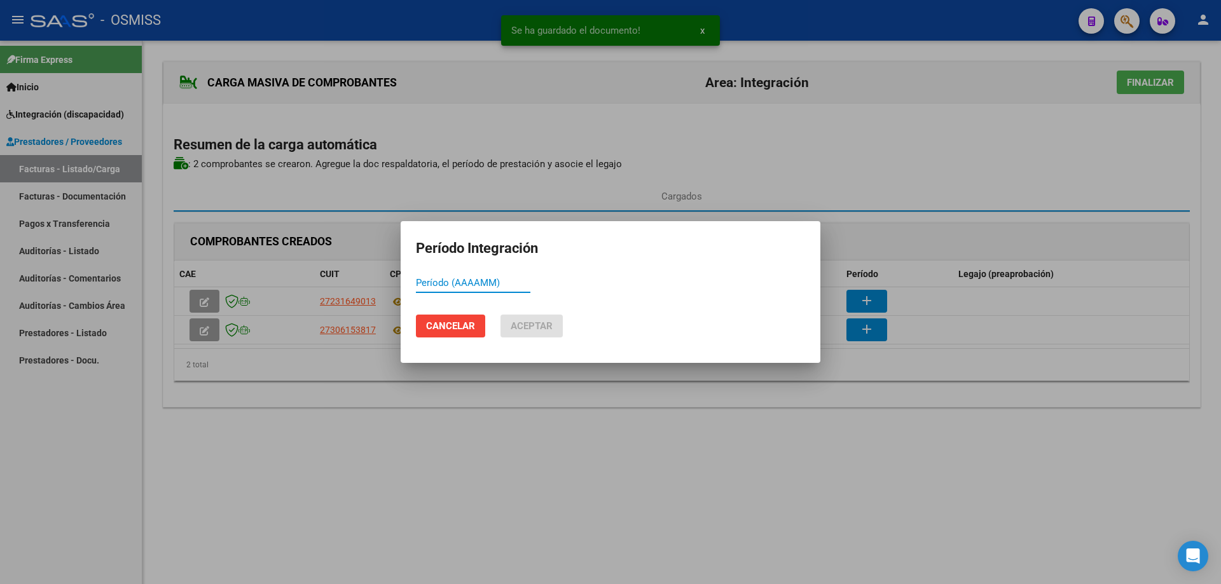
paste input "202508"
click at [555, 329] on button "Aceptar" at bounding box center [532, 326] width 62 height 23
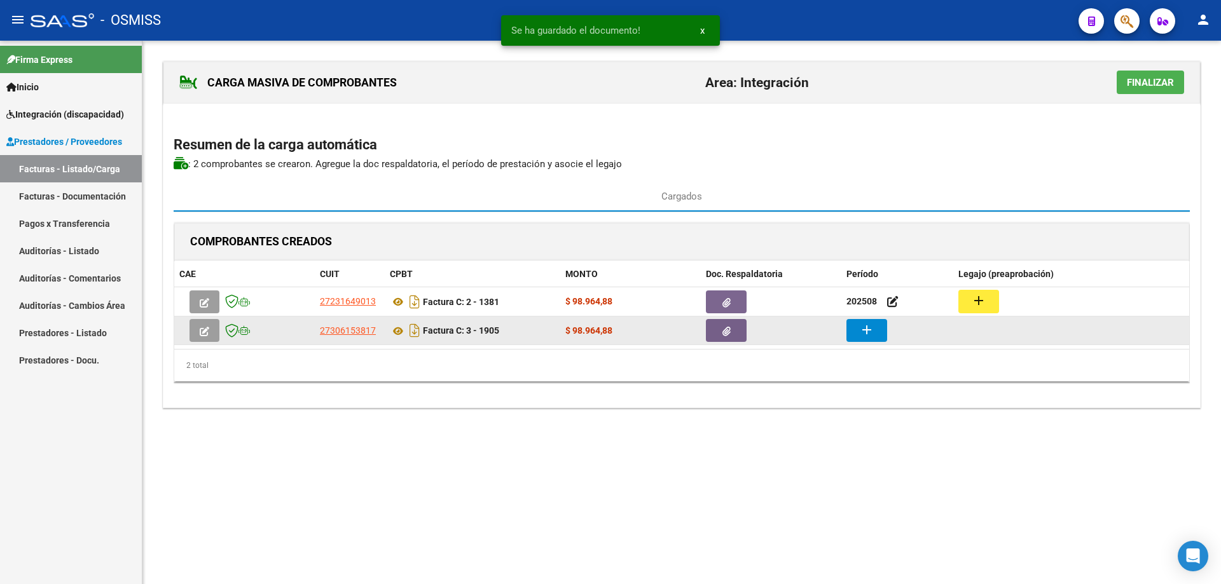
click at [866, 326] on mat-icon "add" at bounding box center [866, 329] width 15 height 15
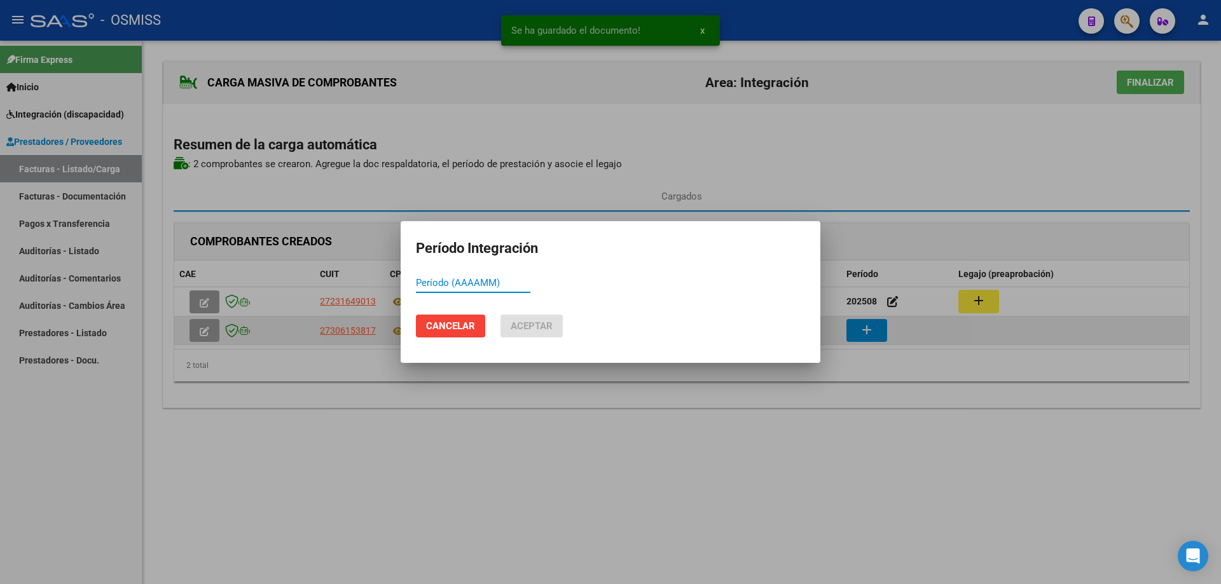
paste input "202508"
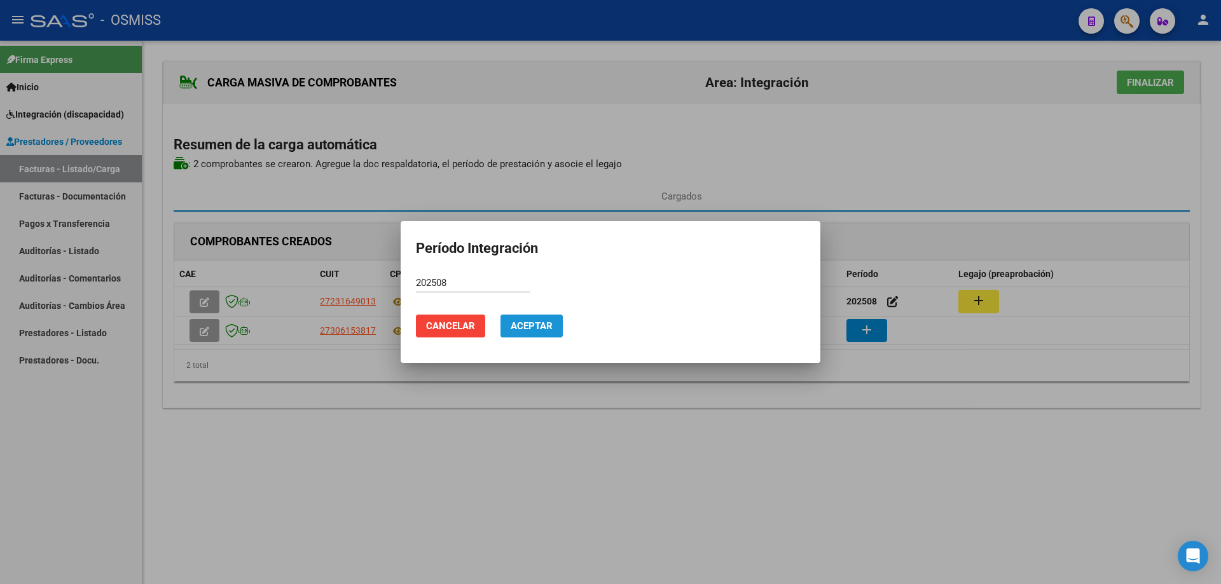
click at [540, 322] on span "Aceptar" at bounding box center [532, 326] width 42 height 11
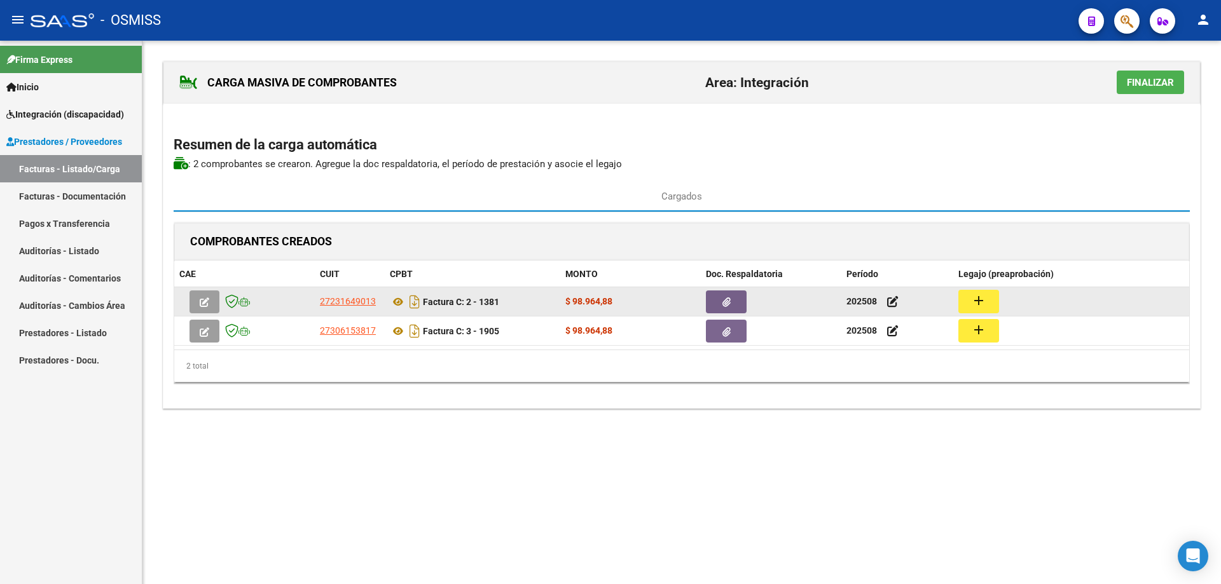
click at [989, 298] on button "add" at bounding box center [978, 302] width 41 height 24
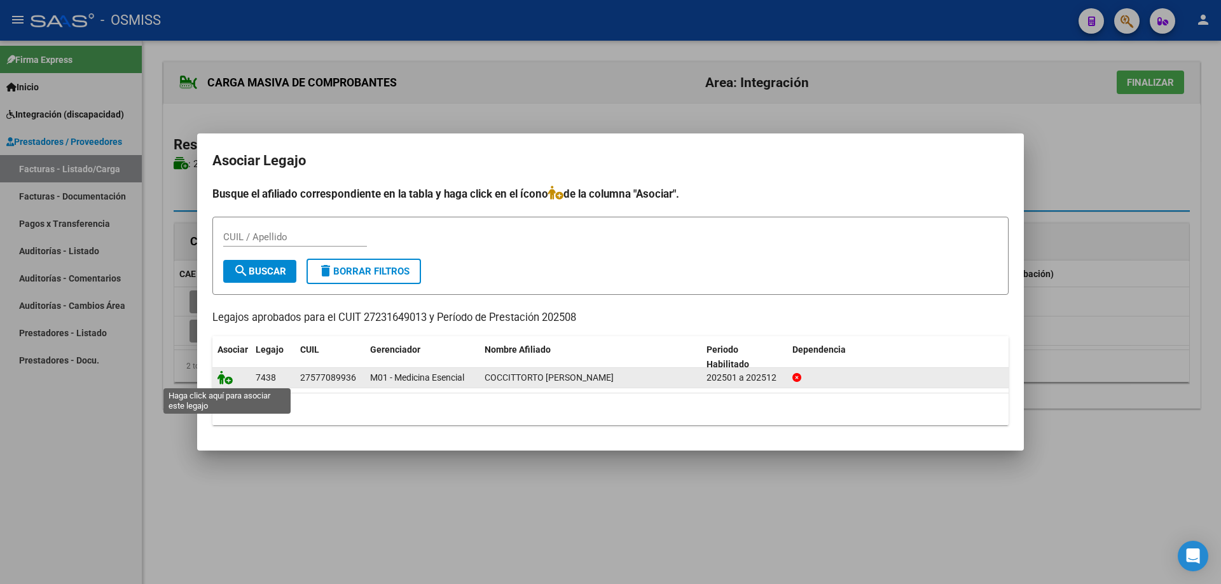
click at [222, 378] on icon at bounding box center [224, 378] width 15 height 14
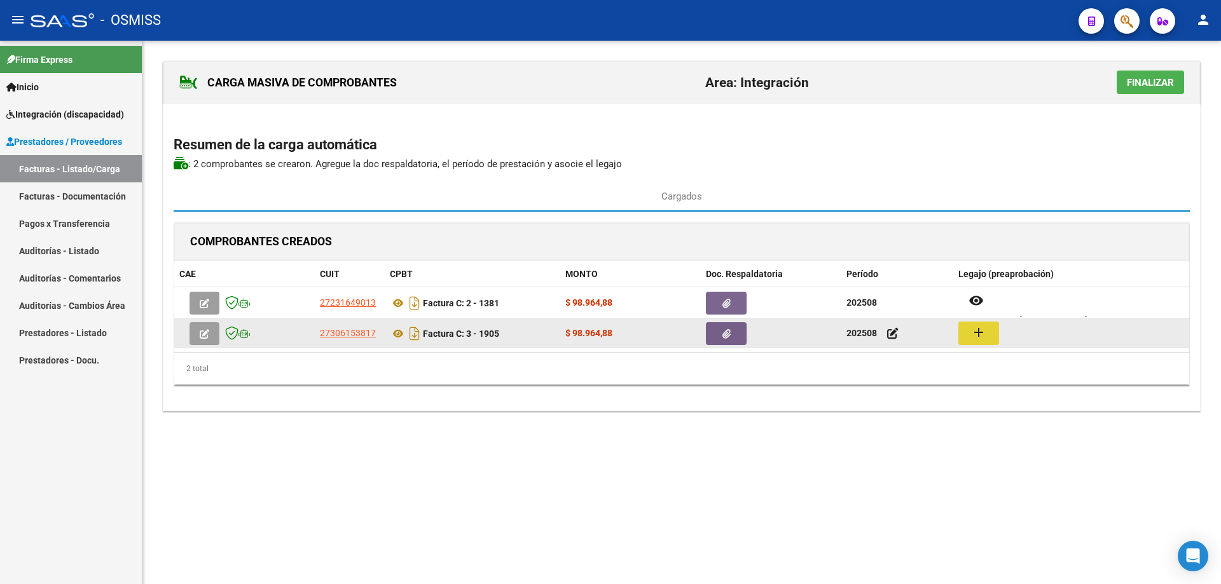
click at [979, 329] on mat-icon "add" at bounding box center [978, 332] width 15 height 15
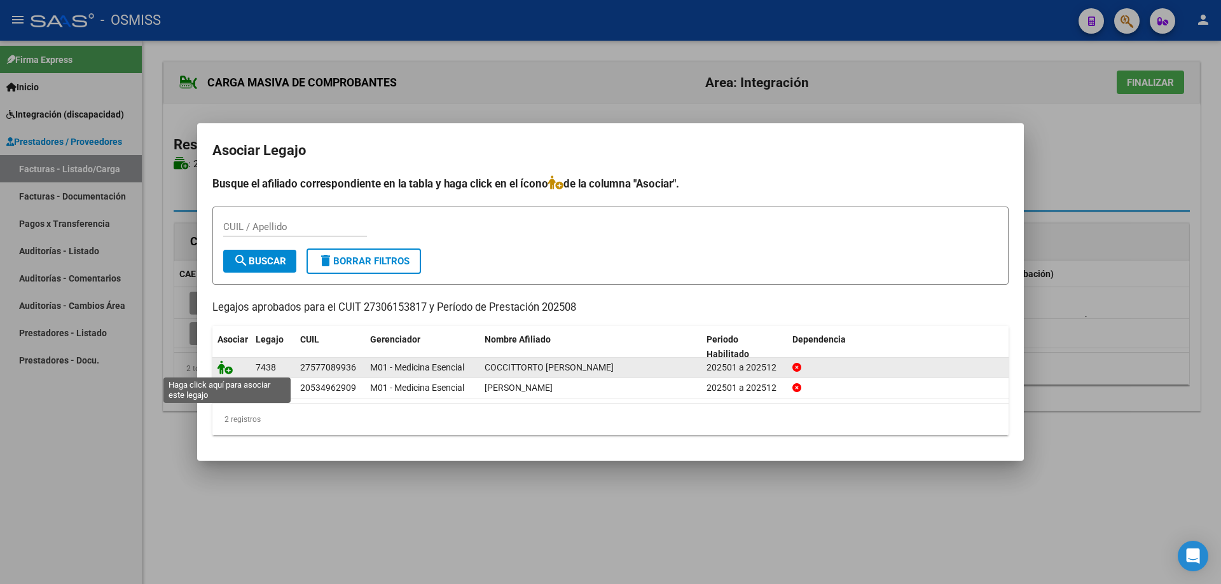
click at [219, 368] on icon at bounding box center [224, 368] width 15 height 14
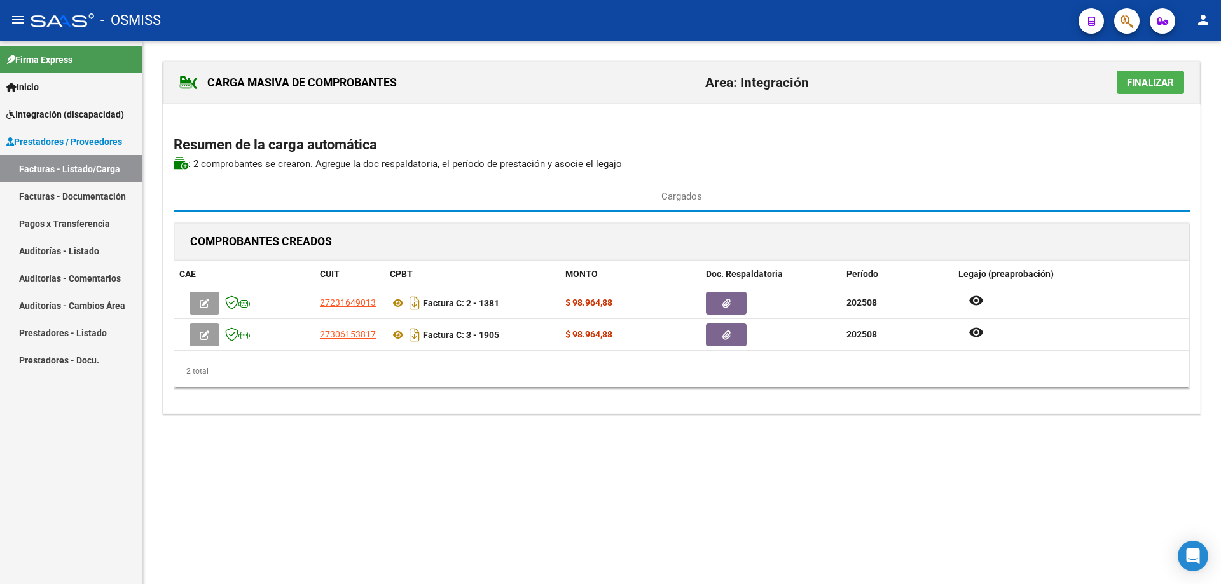
click at [1156, 81] on span "Finalizar" at bounding box center [1150, 82] width 47 height 11
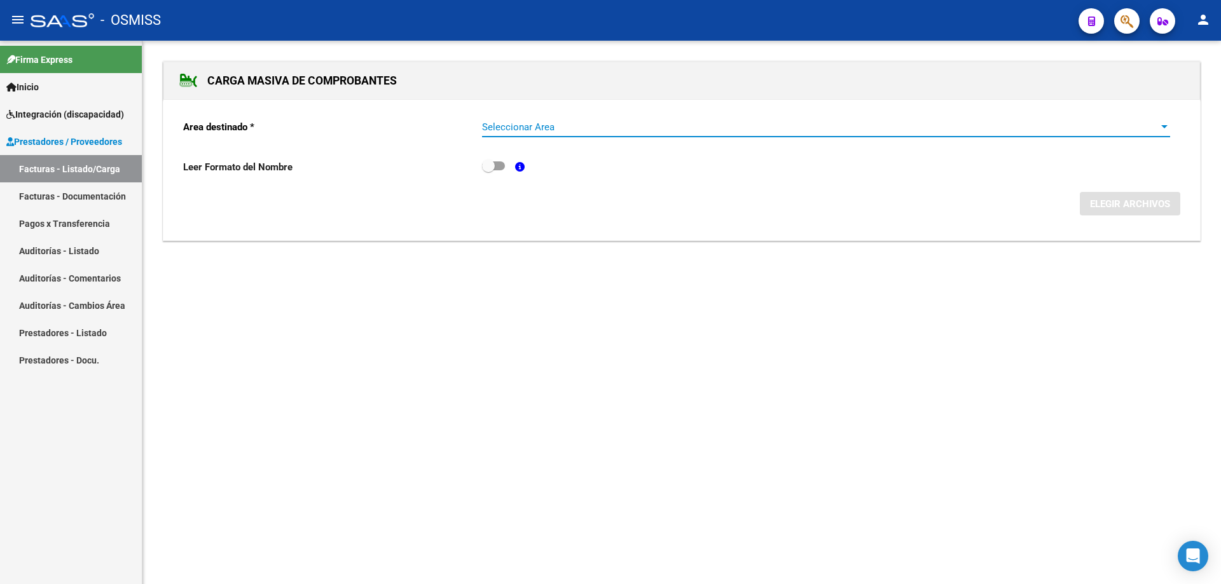
click at [547, 127] on span "Seleccionar Area" at bounding box center [820, 126] width 677 height 11
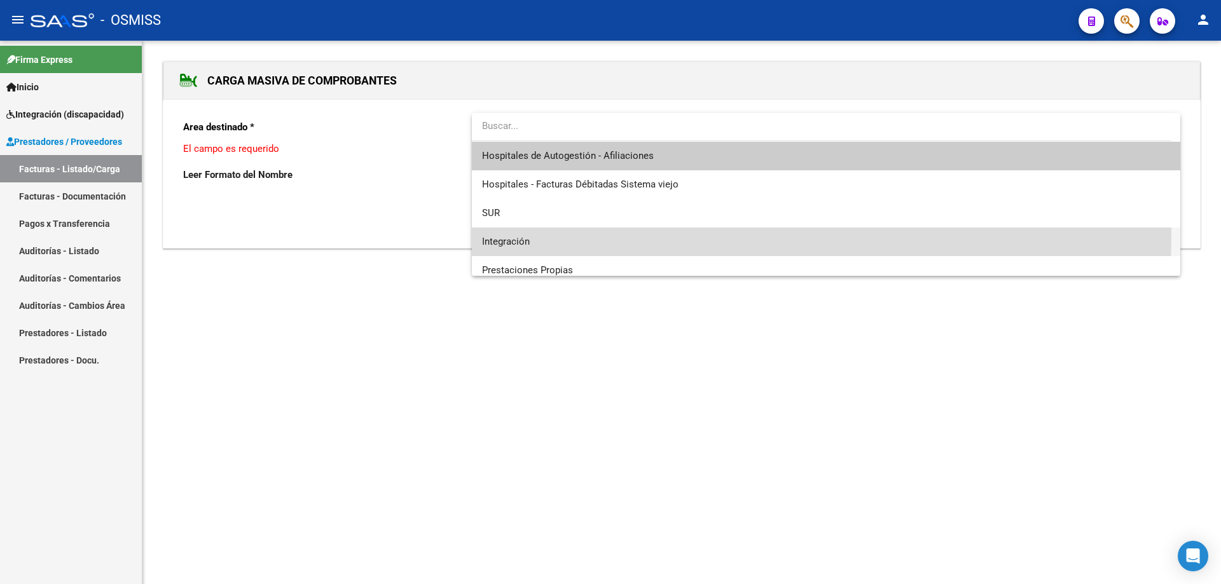
click at [539, 234] on span "Integración" at bounding box center [826, 242] width 688 height 29
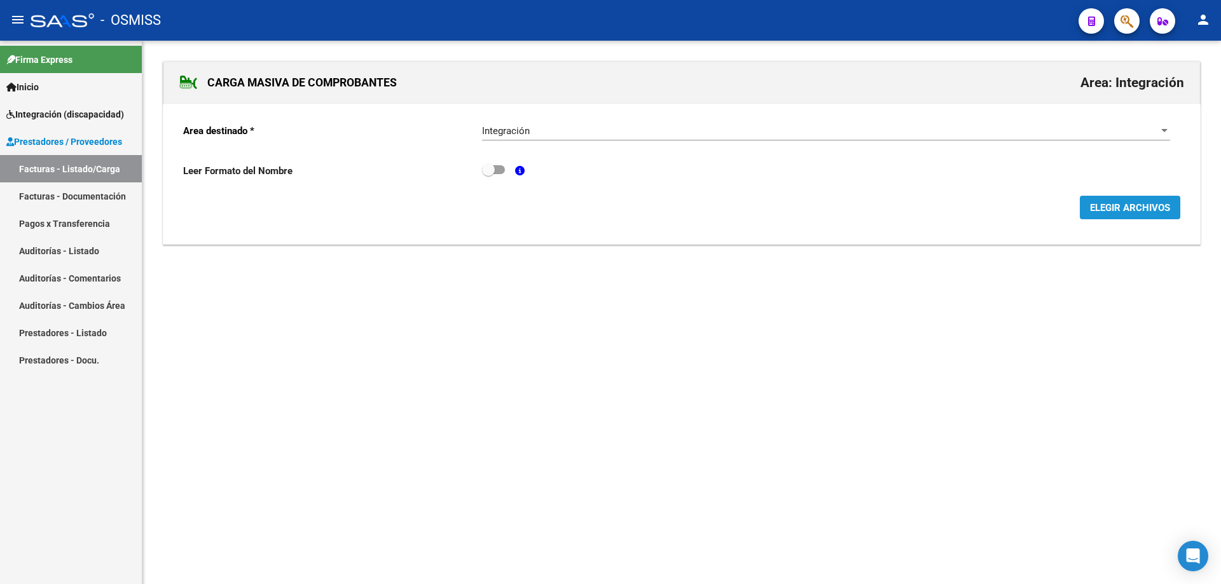
click at [1154, 199] on button "ELEGIR ARCHIVOS" at bounding box center [1130, 208] width 100 height 24
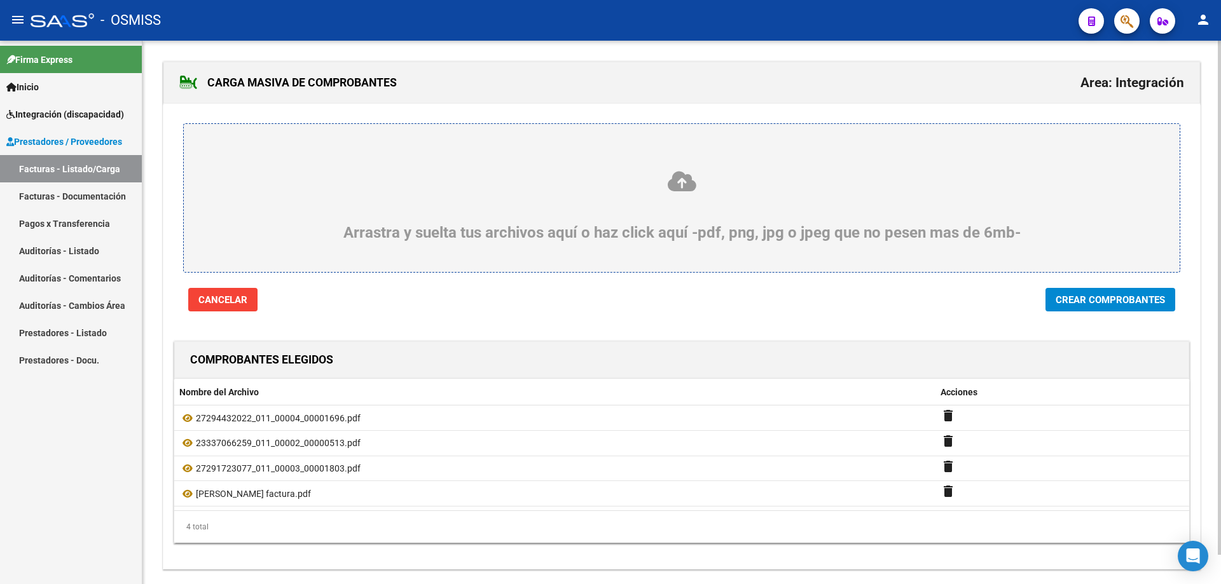
click at [1118, 294] on span "Crear Comprobantes" at bounding box center [1110, 299] width 109 height 11
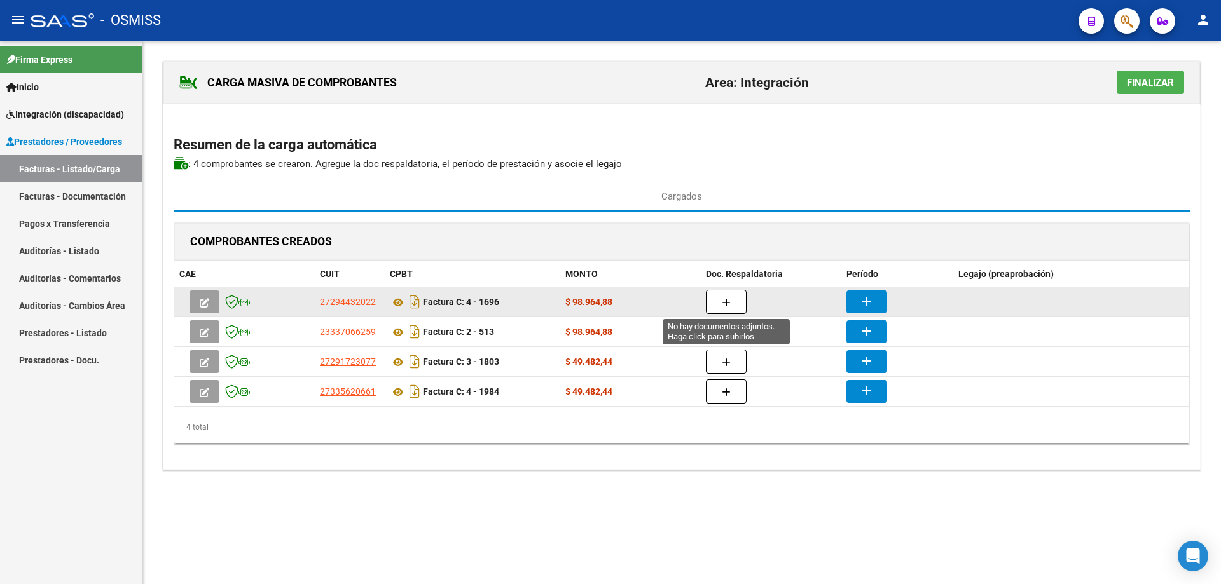
click at [724, 293] on button "button" at bounding box center [726, 302] width 41 height 24
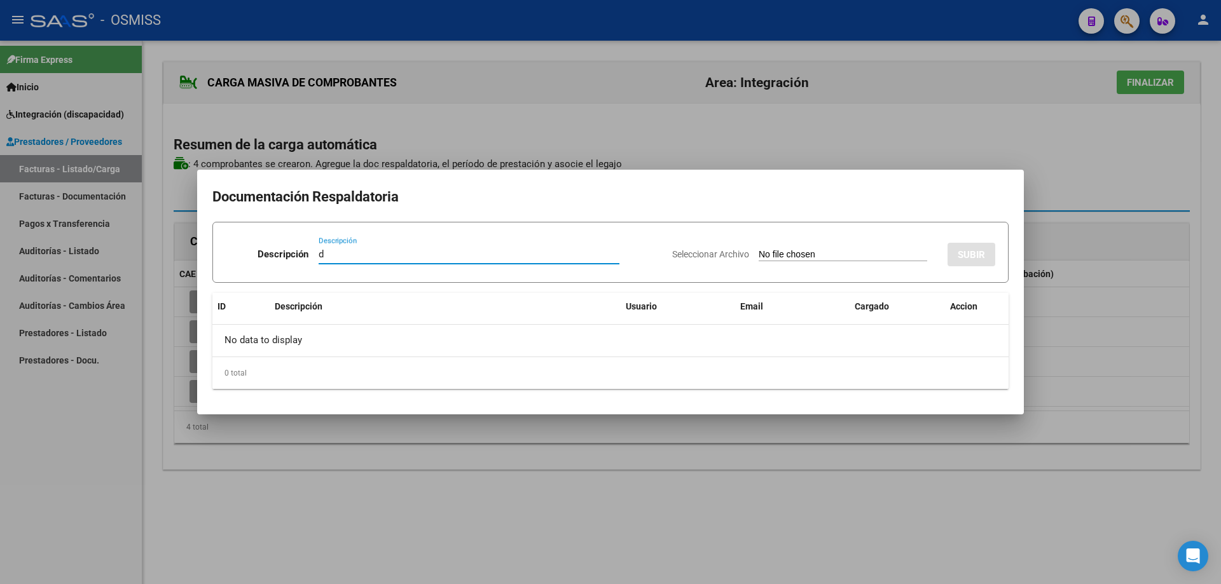
click at [766, 257] on input "Seleccionar Archivo" at bounding box center [843, 255] width 169 height 12
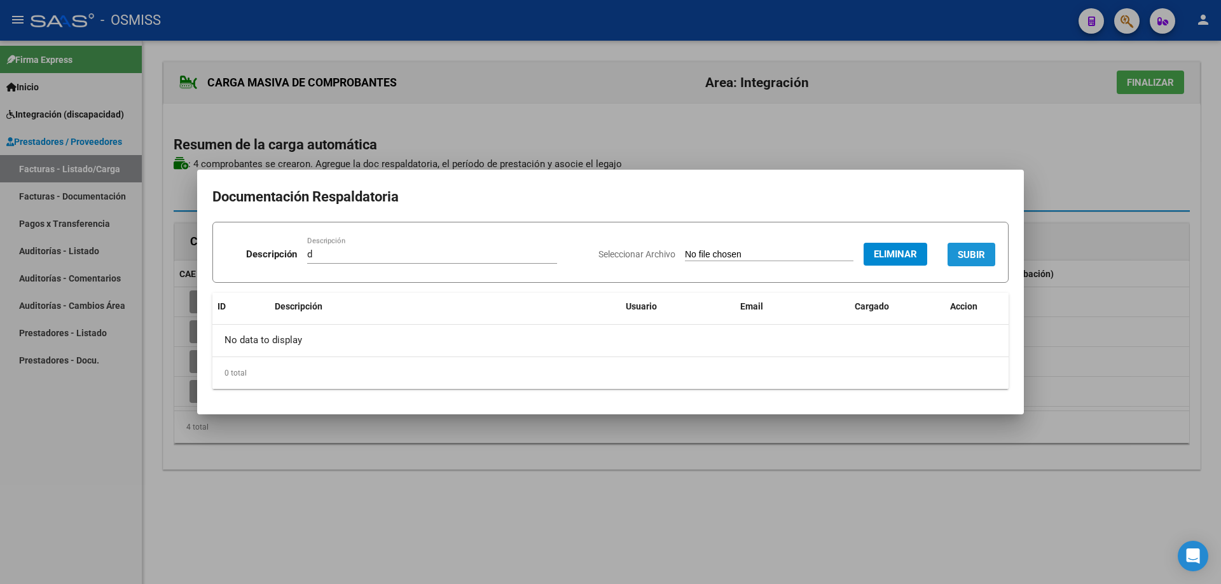
click at [969, 249] on span "SUBIR" at bounding box center [971, 254] width 27 height 11
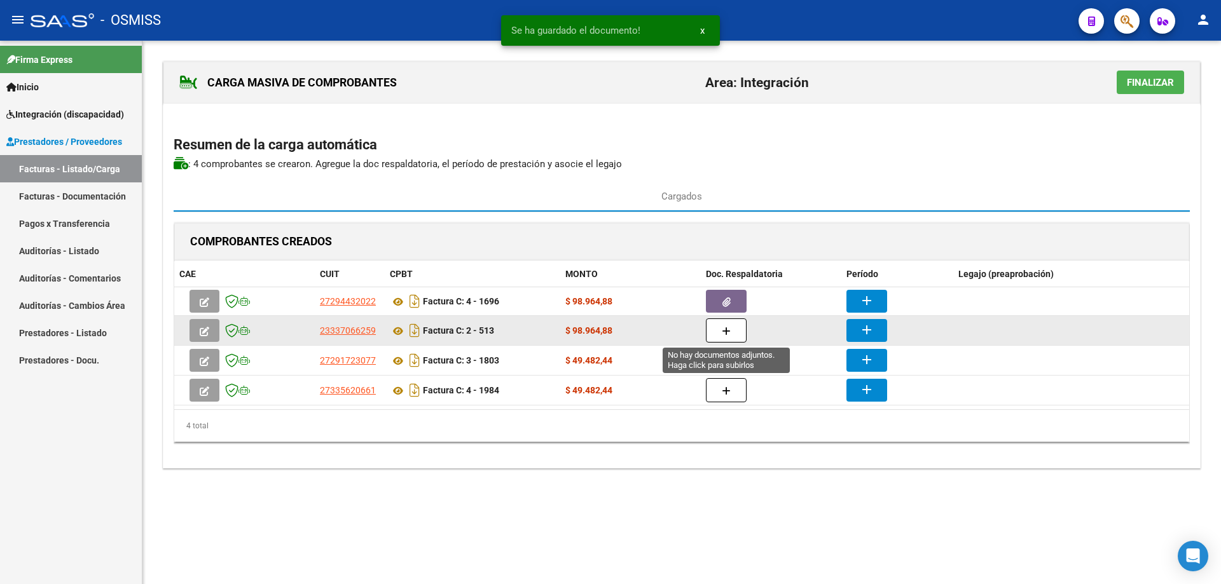
click at [736, 330] on button "button" at bounding box center [726, 331] width 41 height 24
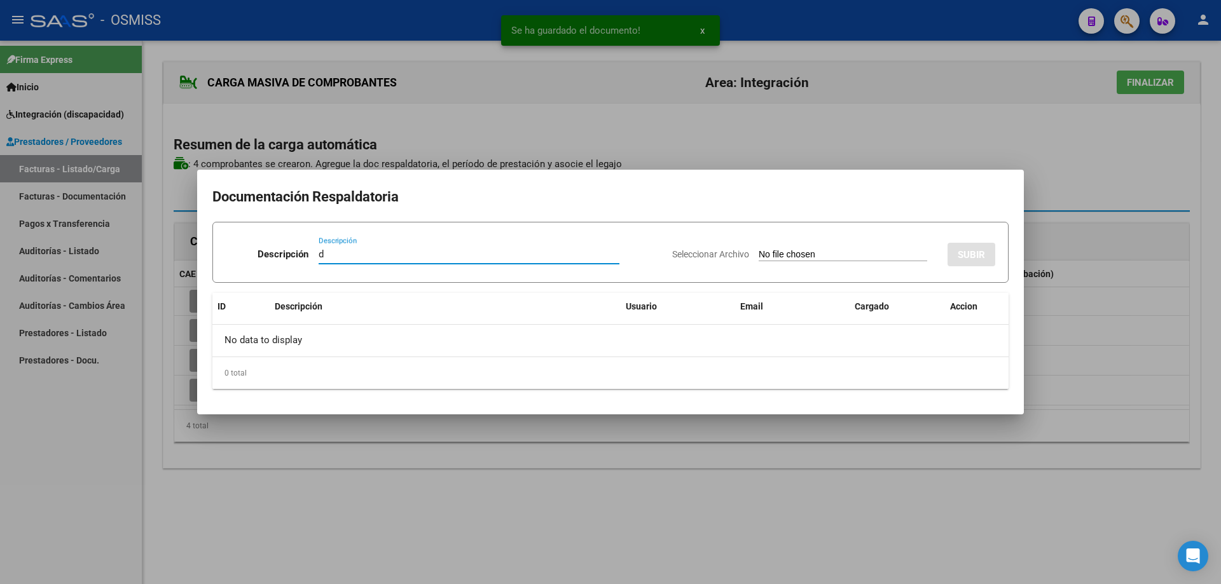
click at [759, 252] on input "Seleccionar Archivo" at bounding box center [843, 255] width 169 height 12
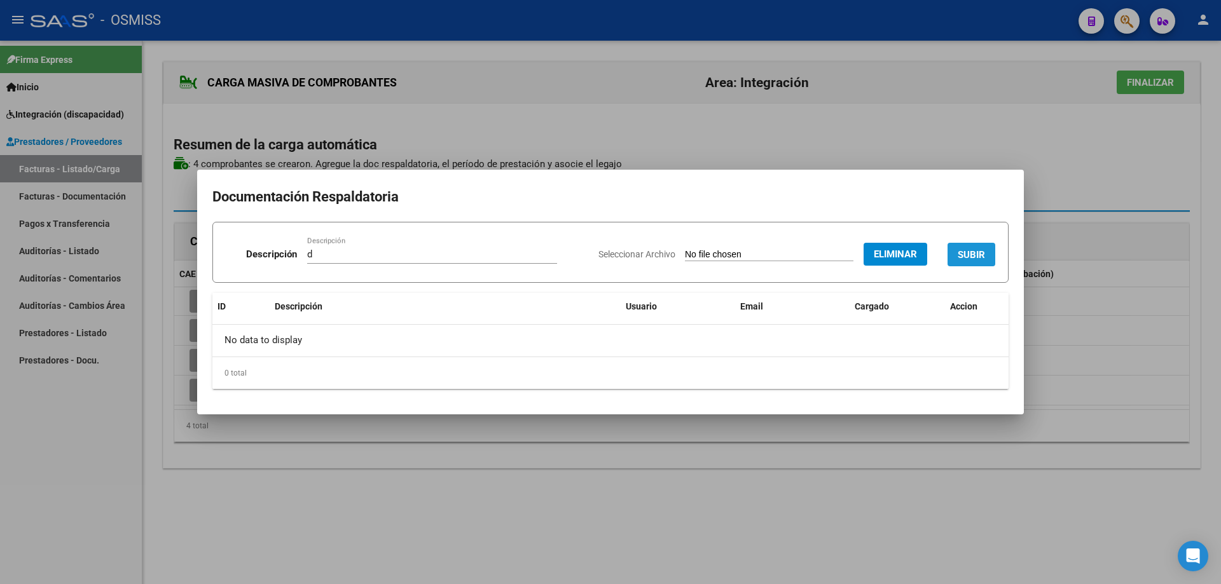
drag, startPoint x: 966, startPoint y: 247, endPoint x: 958, endPoint y: 248, distance: 8.4
click at [967, 247] on button "SUBIR" at bounding box center [972, 255] width 48 height 24
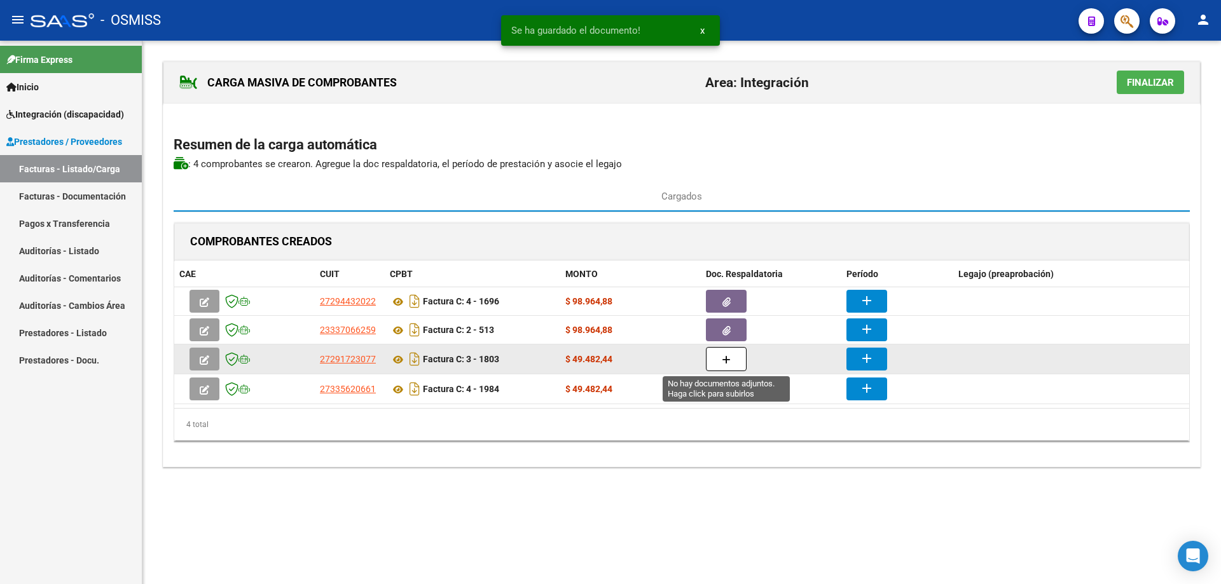
click at [730, 359] on icon "button" at bounding box center [726, 361] width 9 height 10
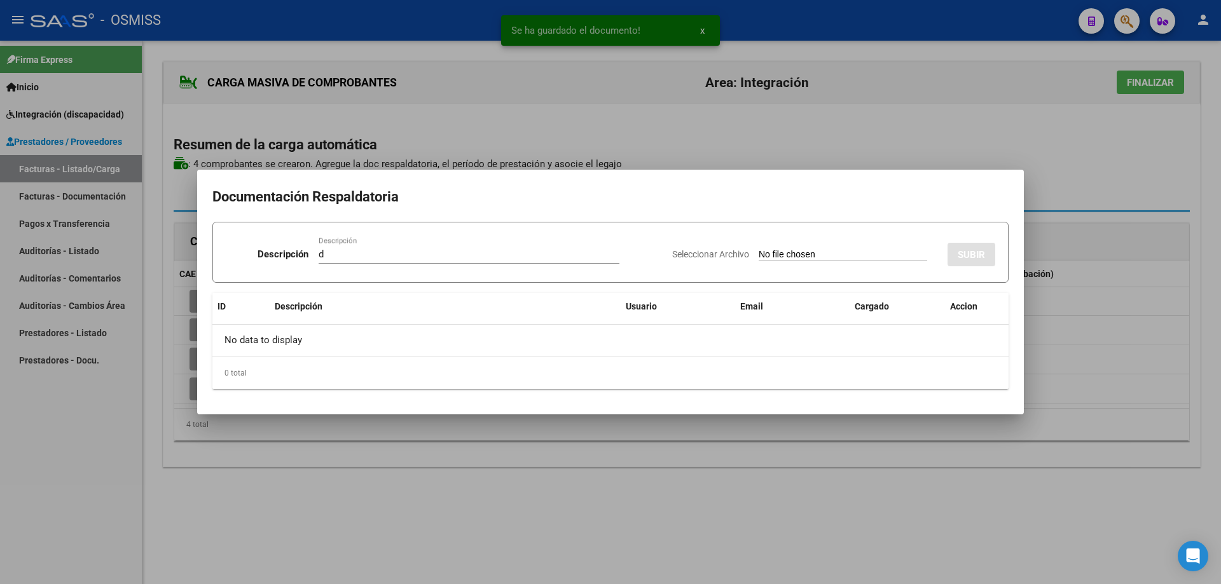
click at [759, 252] on input "Seleccionar Archivo" at bounding box center [843, 255] width 169 height 12
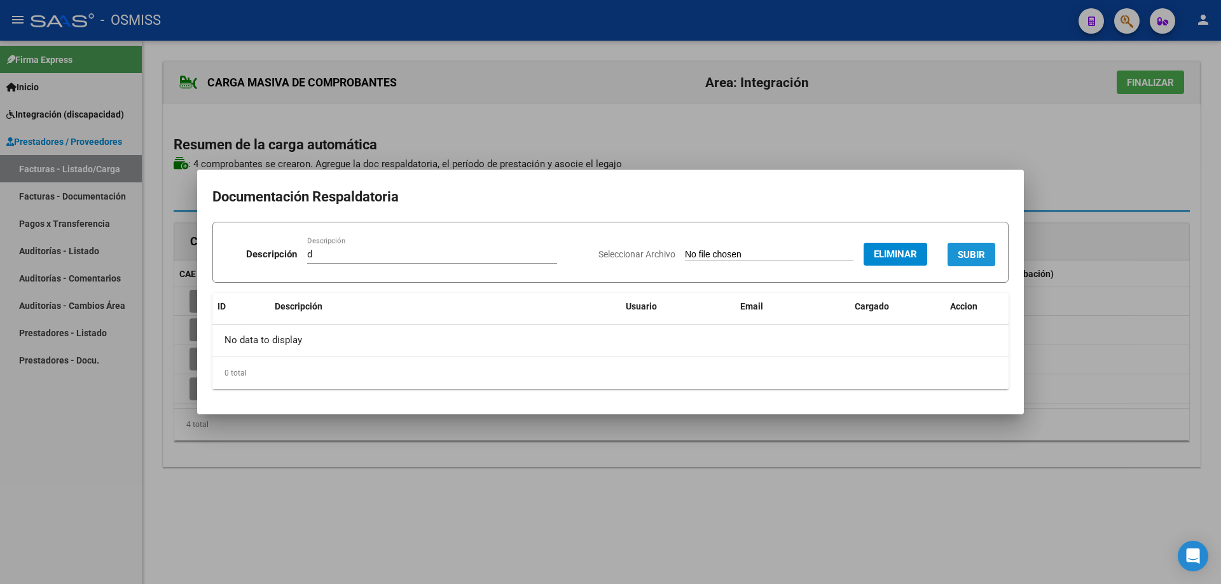
click at [972, 244] on button "SUBIR" at bounding box center [972, 255] width 48 height 24
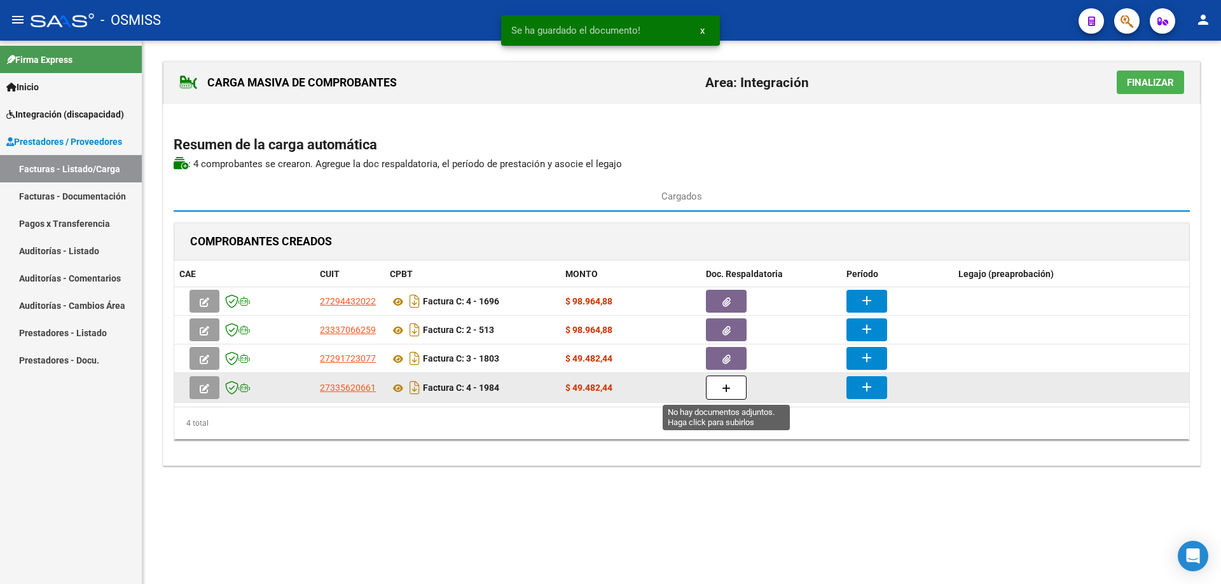
click at [735, 395] on button "button" at bounding box center [726, 388] width 41 height 24
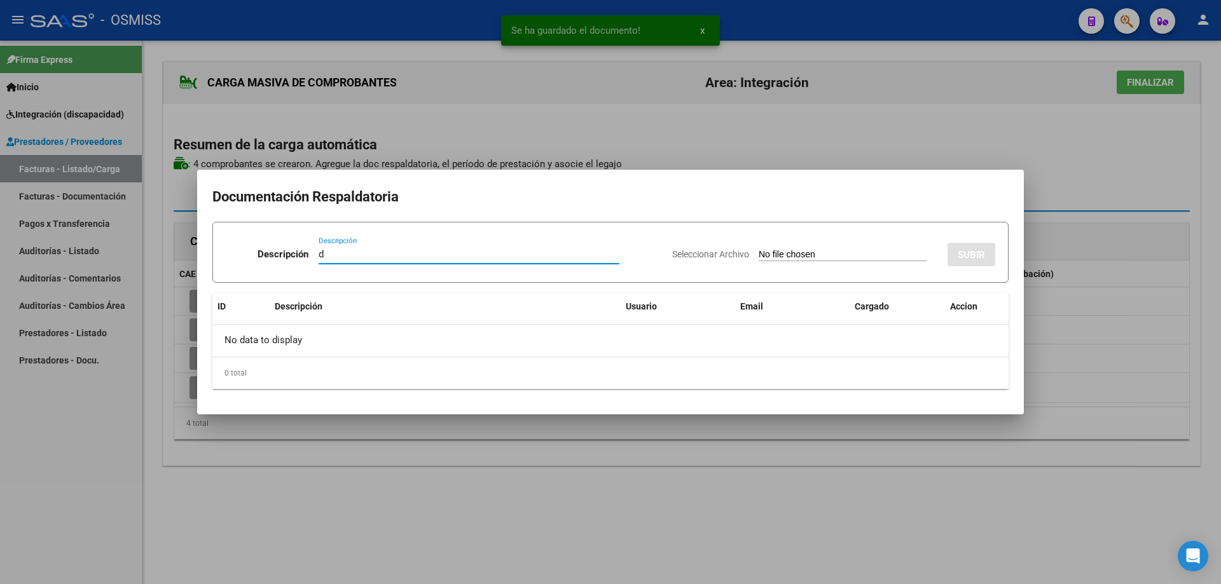
click at [759, 252] on input "Seleccionar Archivo" at bounding box center [843, 255] width 169 height 12
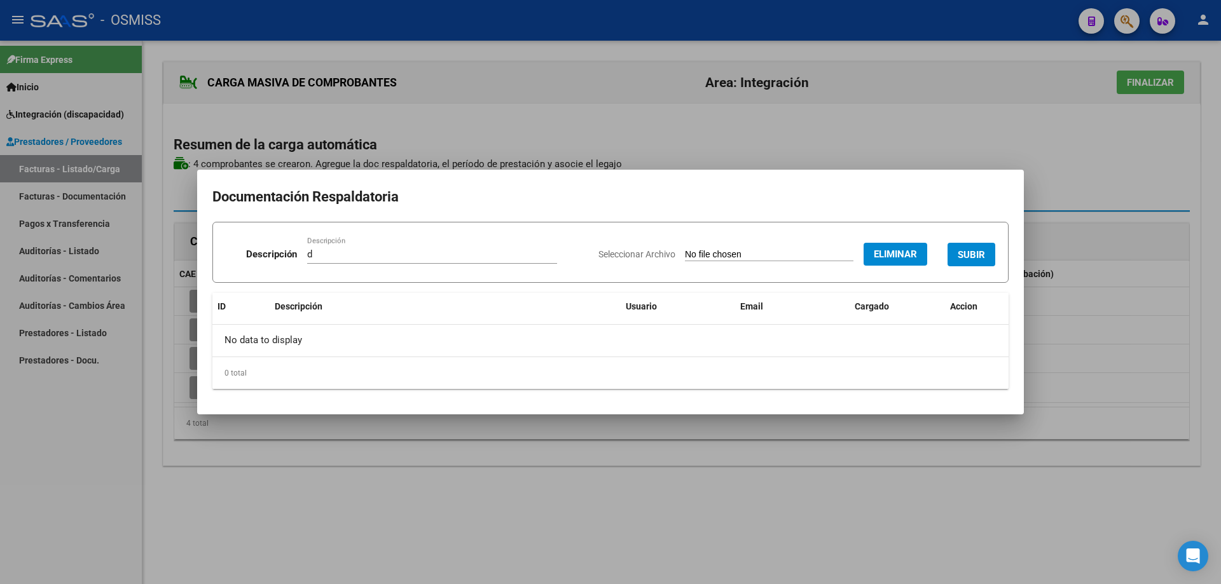
click at [972, 249] on span "SUBIR" at bounding box center [971, 254] width 27 height 11
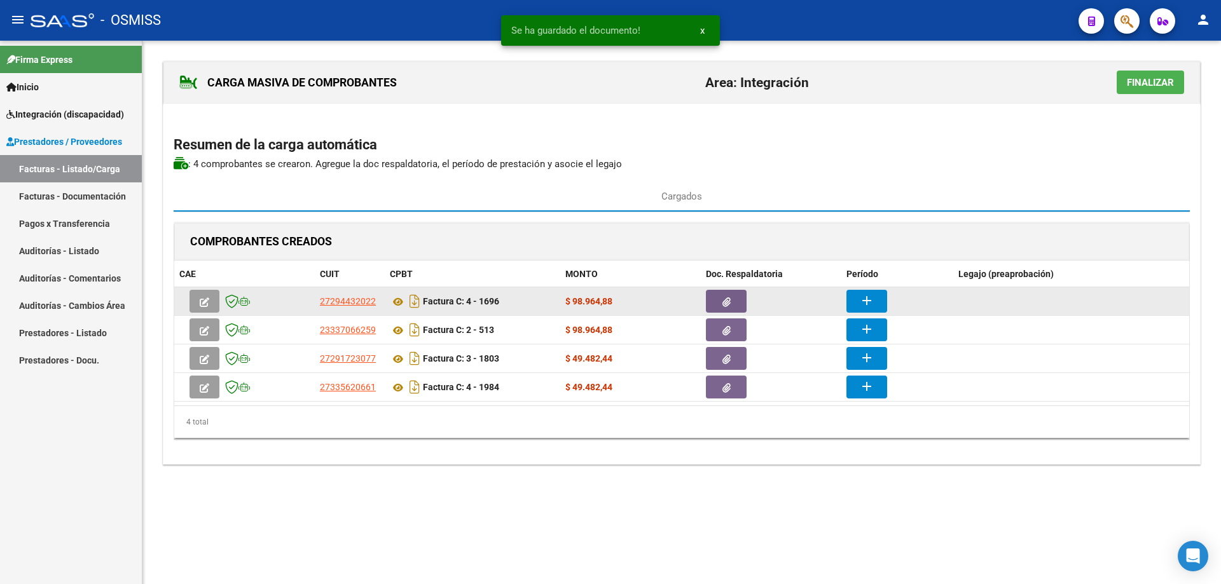
click at [869, 297] on mat-icon "add" at bounding box center [866, 300] width 15 height 15
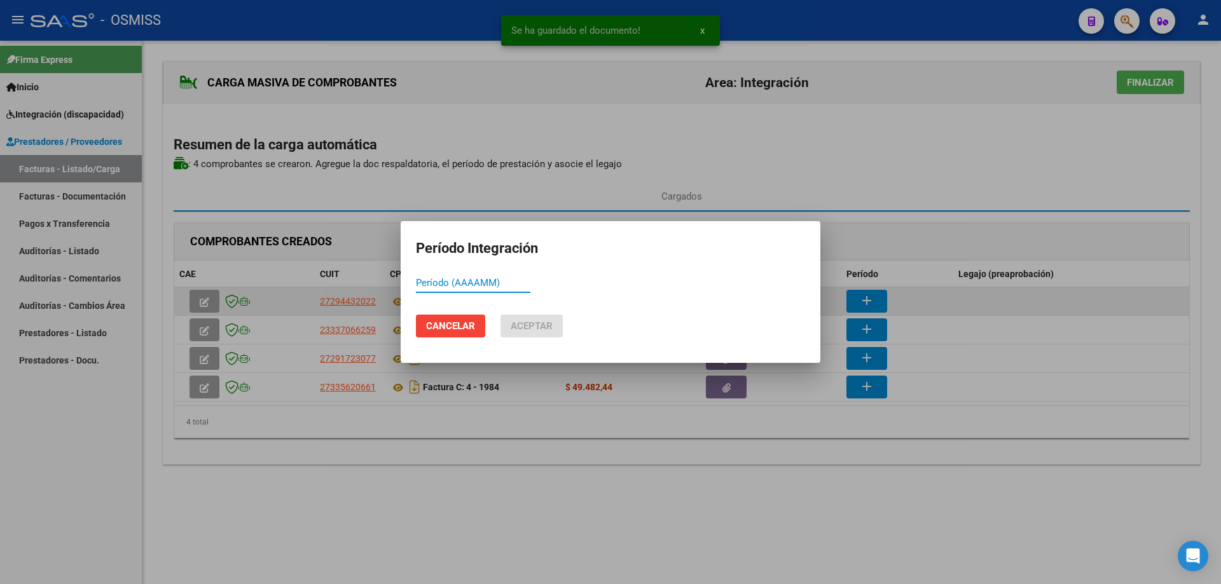
paste input "202508"
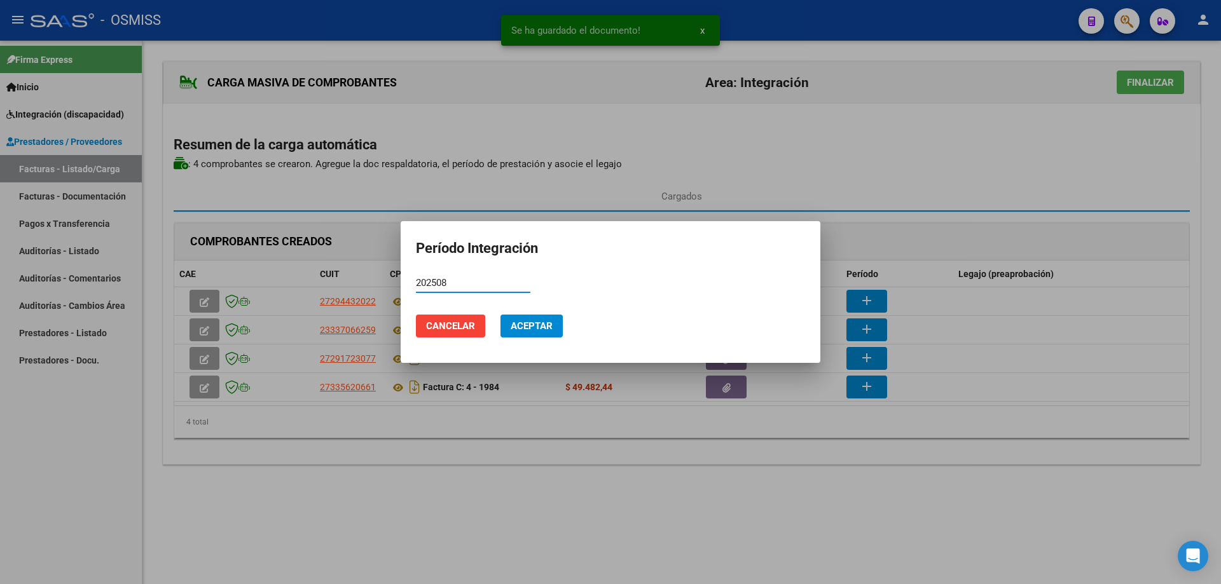
click at [536, 328] on span "Aceptar" at bounding box center [532, 326] width 42 height 11
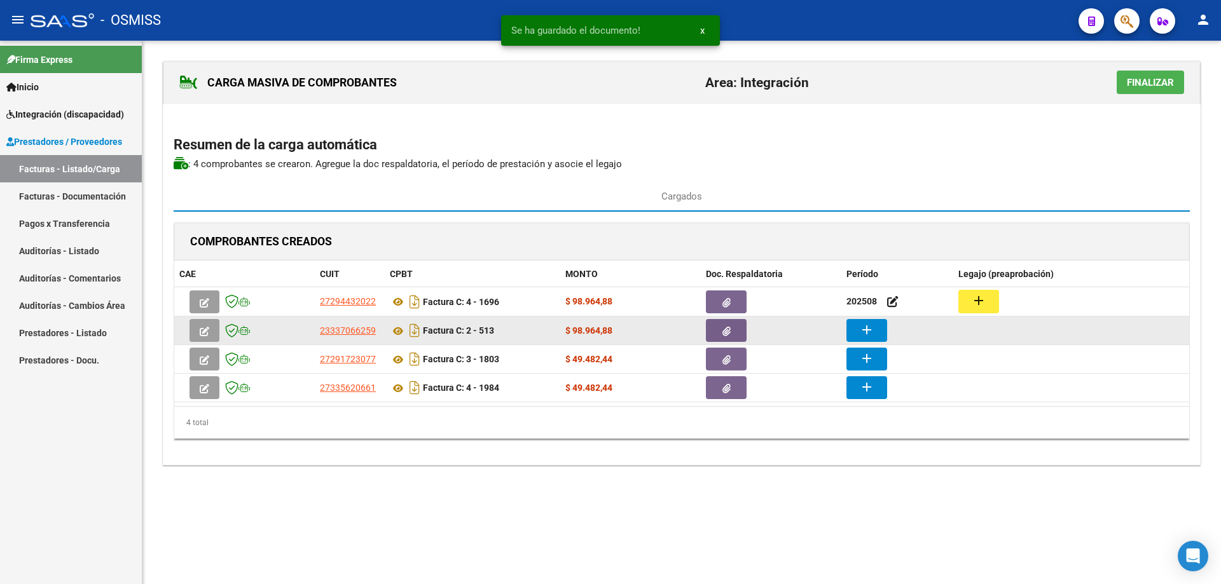
click at [875, 332] on button "add" at bounding box center [866, 330] width 41 height 23
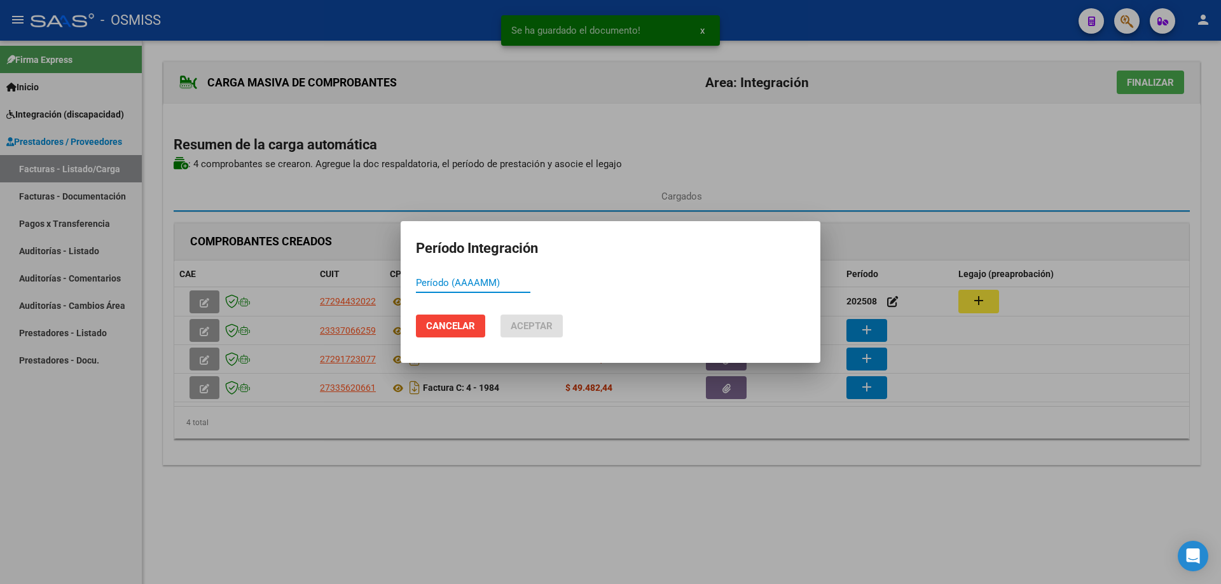
paste input "202508"
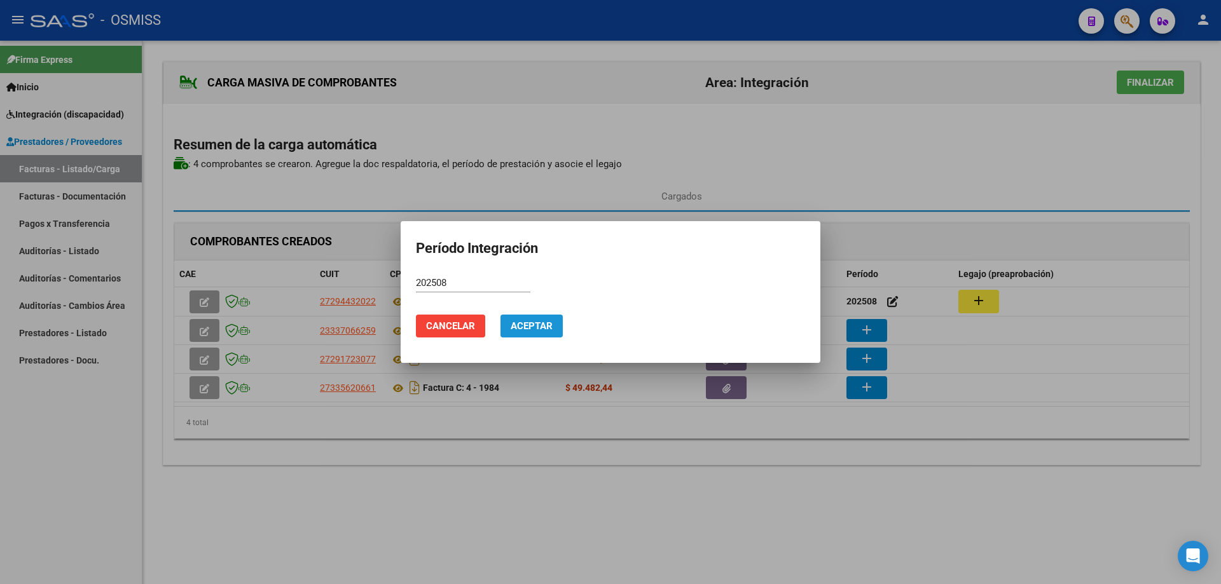
click at [530, 329] on span "Aceptar" at bounding box center [532, 326] width 42 height 11
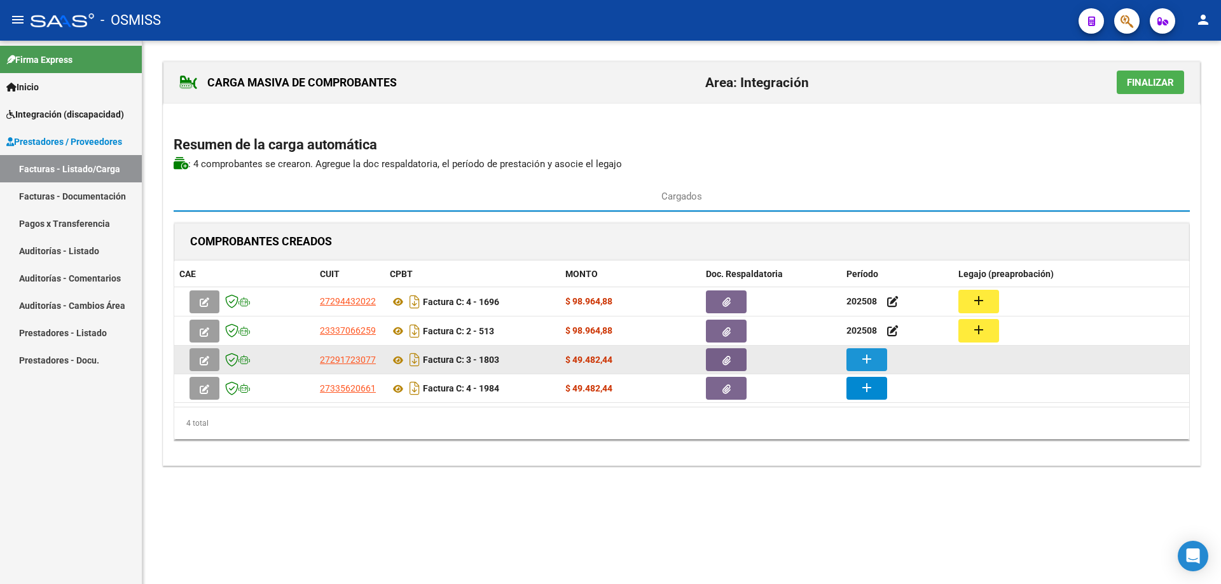
click at [866, 360] on mat-icon "add" at bounding box center [866, 359] width 15 height 15
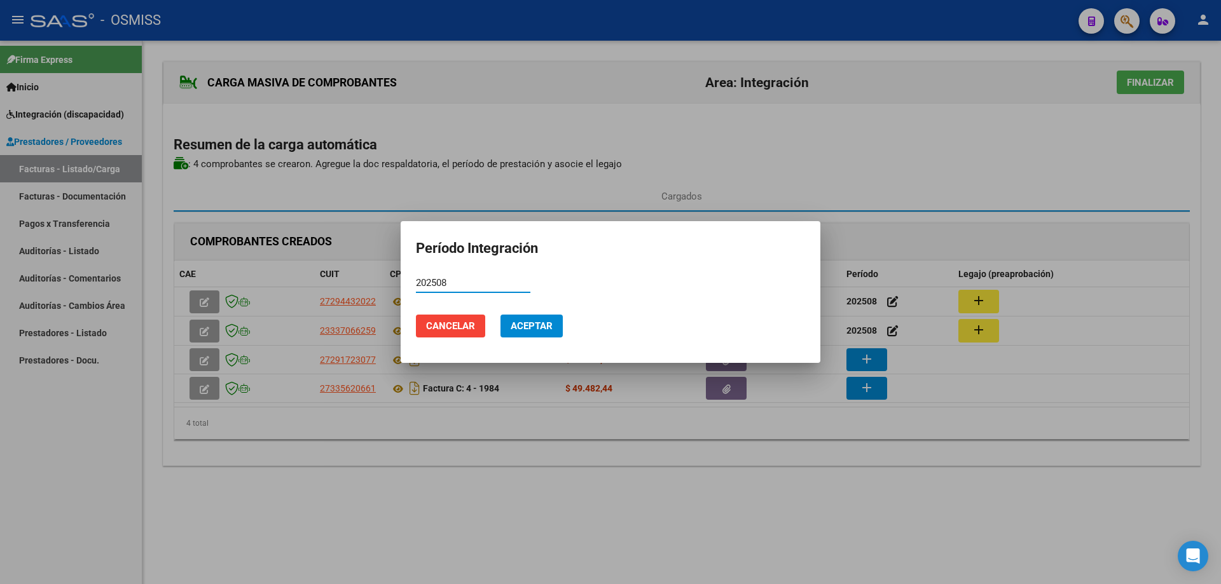
click at [516, 315] on button "Aceptar" at bounding box center [532, 326] width 62 height 23
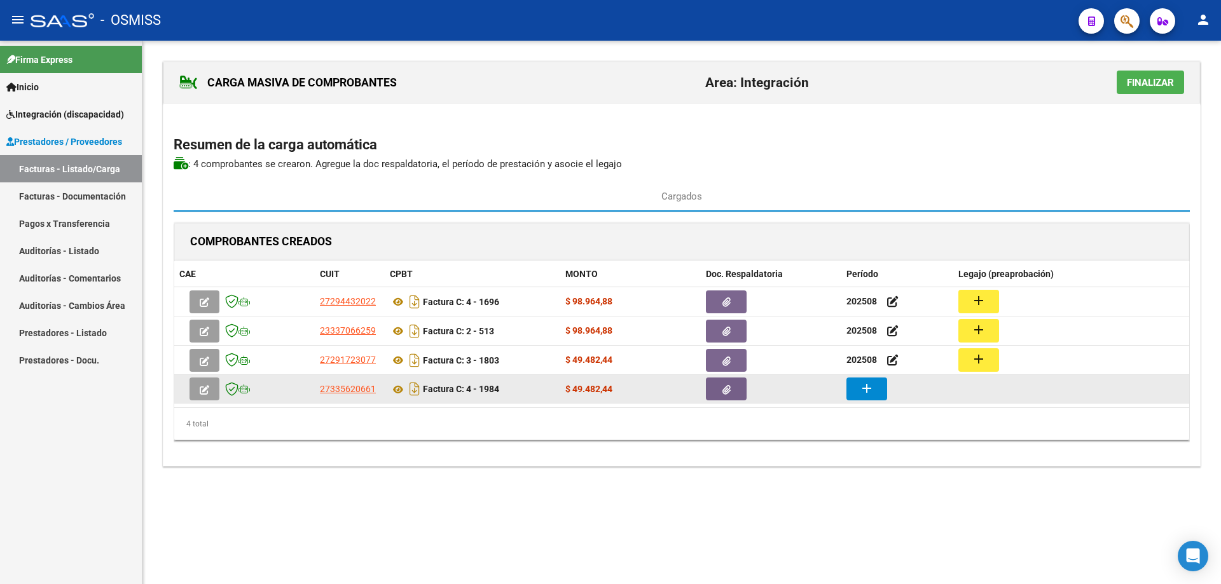
click at [872, 390] on mat-icon "add" at bounding box center [866, 388] width 15 height 15
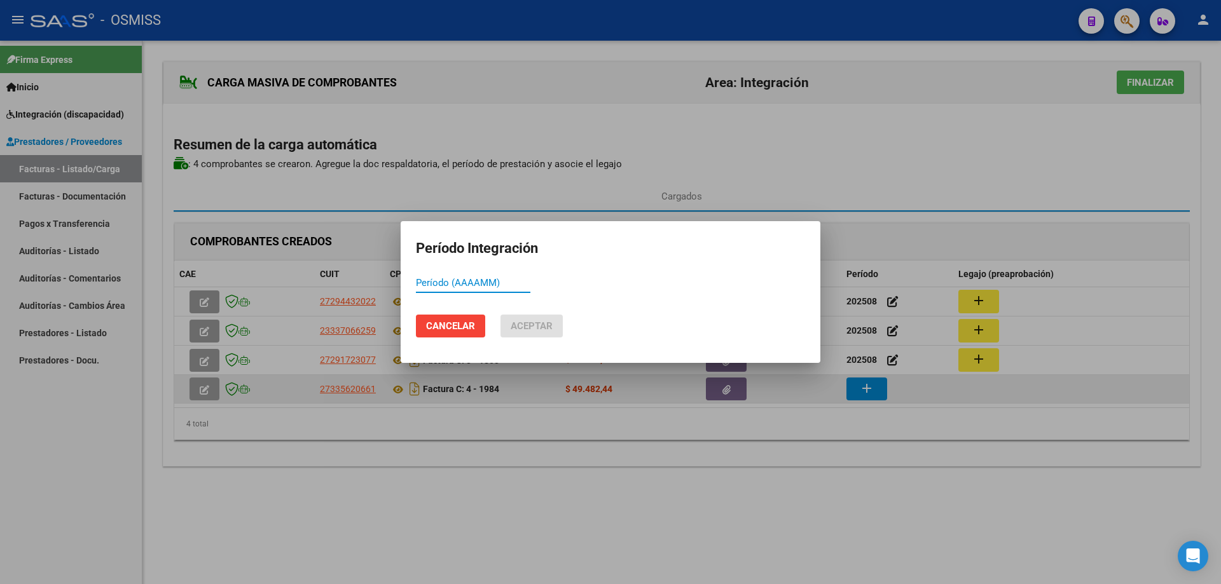
paste input "202508"
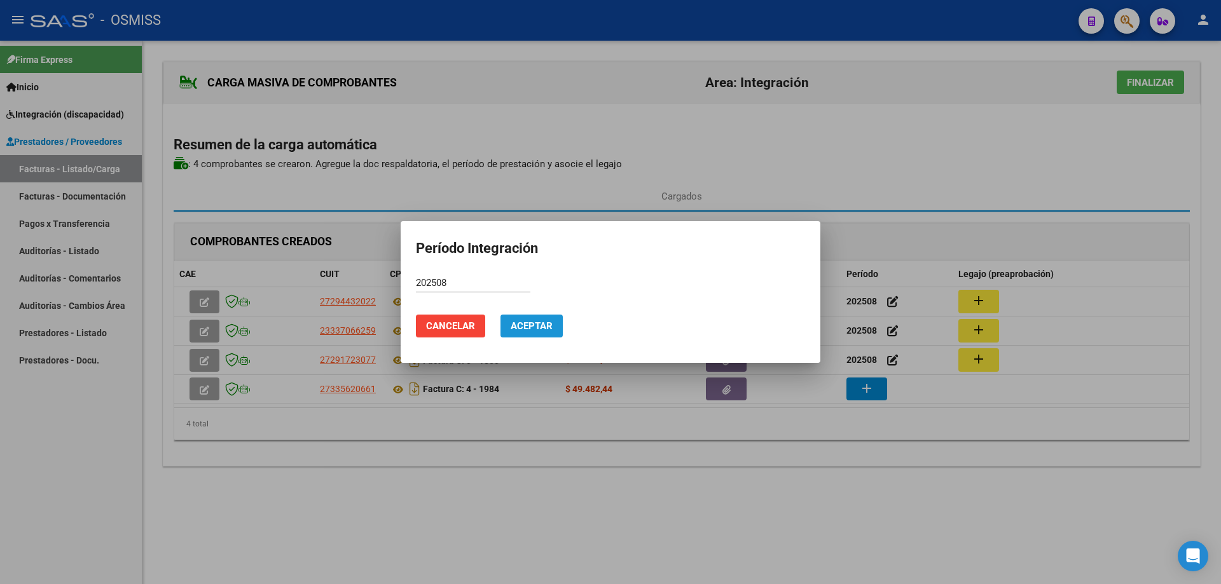
click at [528, 322] on span "Aceptar" at bounding box center [532, 326] width 42 height 11
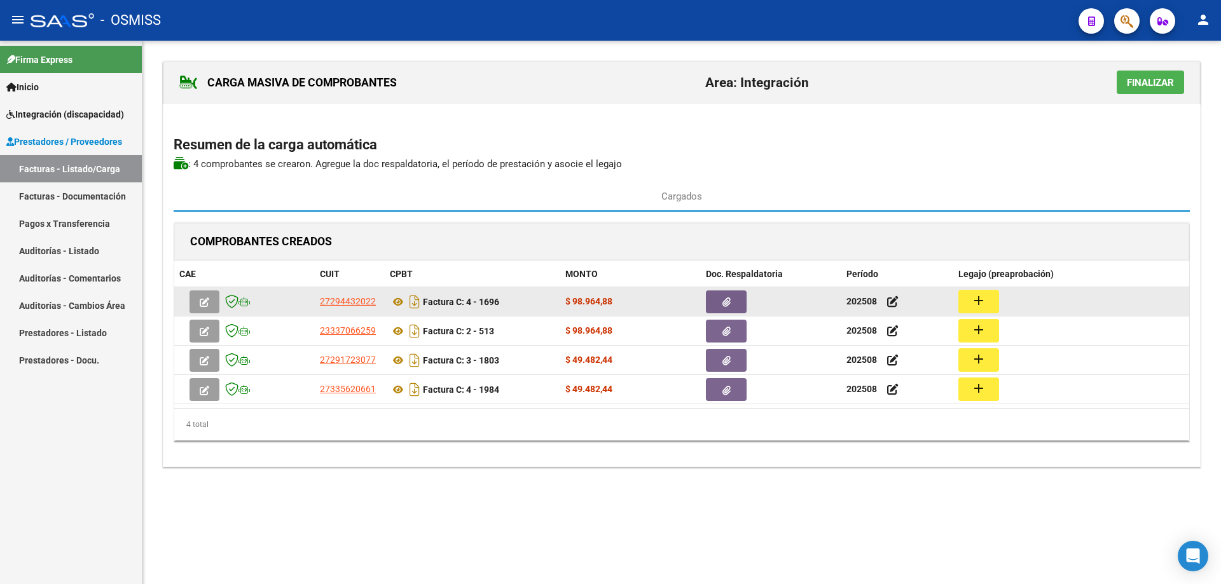
click at [999, 299] on div "add" at bounding box center [1071, 302] width 226 height 24
click at [979, 307] on mat-icon "add" at bounding box center [978, 300] width 15 height 15
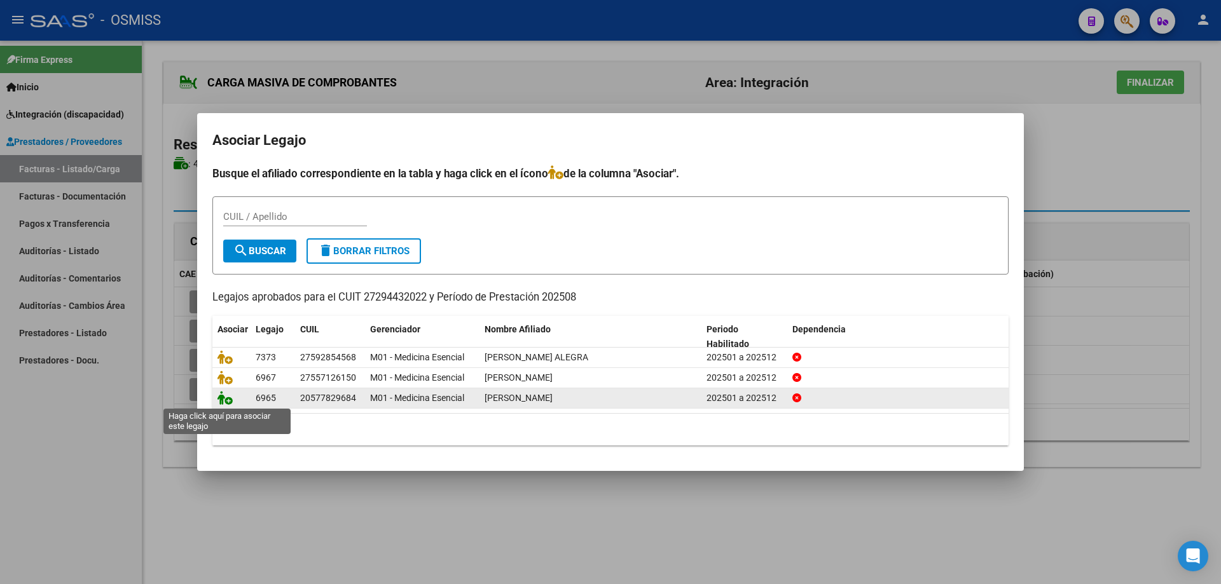
click at [229, 397] on icon at bounding box center [224, 398] width 15 height 14
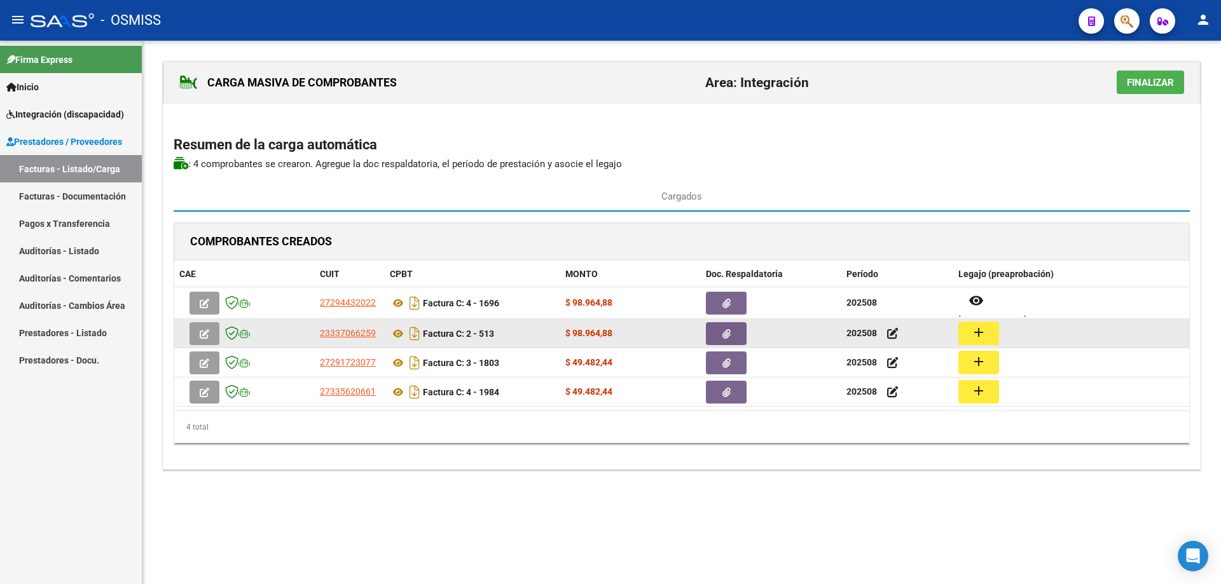
click at [974, 335] on mat-icon "add" at bounding box center [978, 332] width 15 height 15
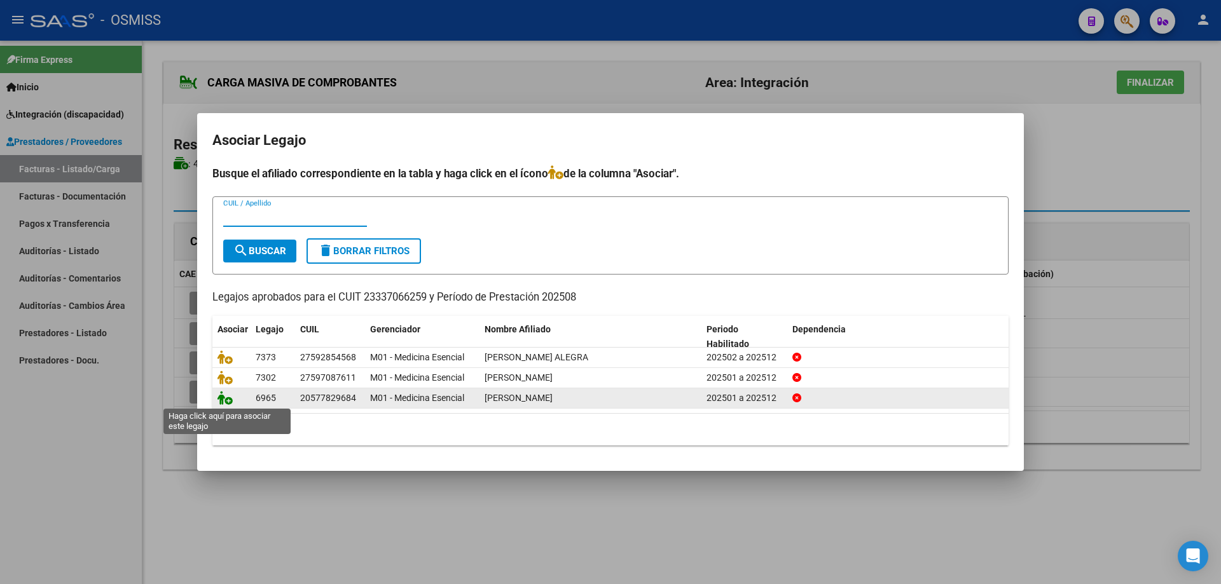
click at [224, 400] on icon at bounding box center [224, 398] width 15 height 14
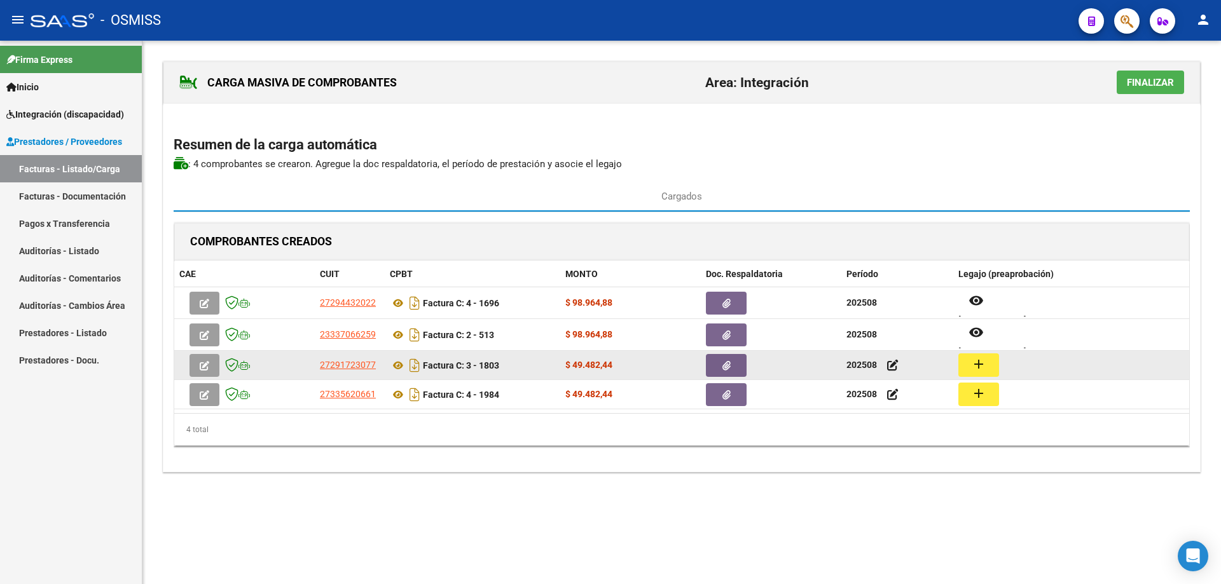
click at [971, 367] on mat-icon "add" at bounding box center [978, 364] width 15 height 15
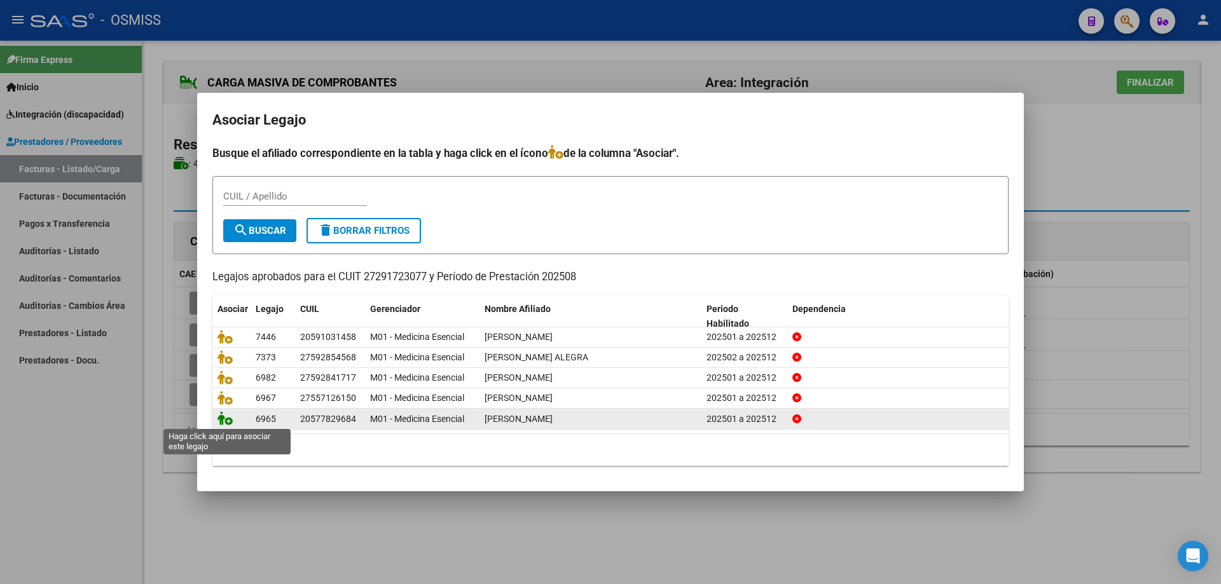
click at [225, 423] on icon at bounding box center [224, 418] width 15 height 14
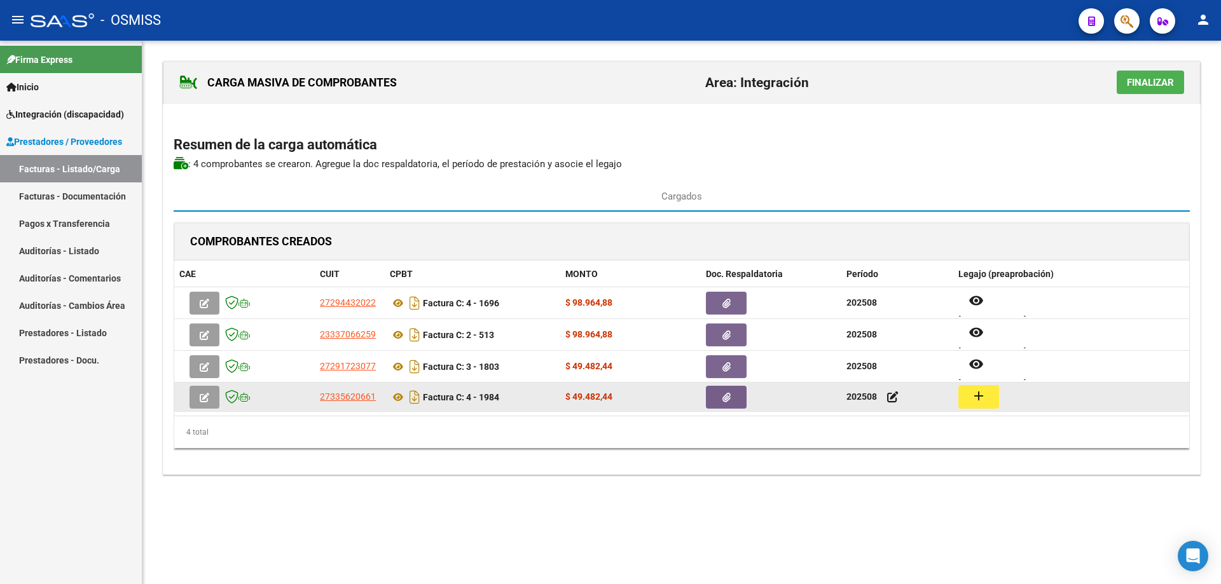
click at [971, 399] on mat-icon "add" at bounding box center [978, 396] width 15 height 15
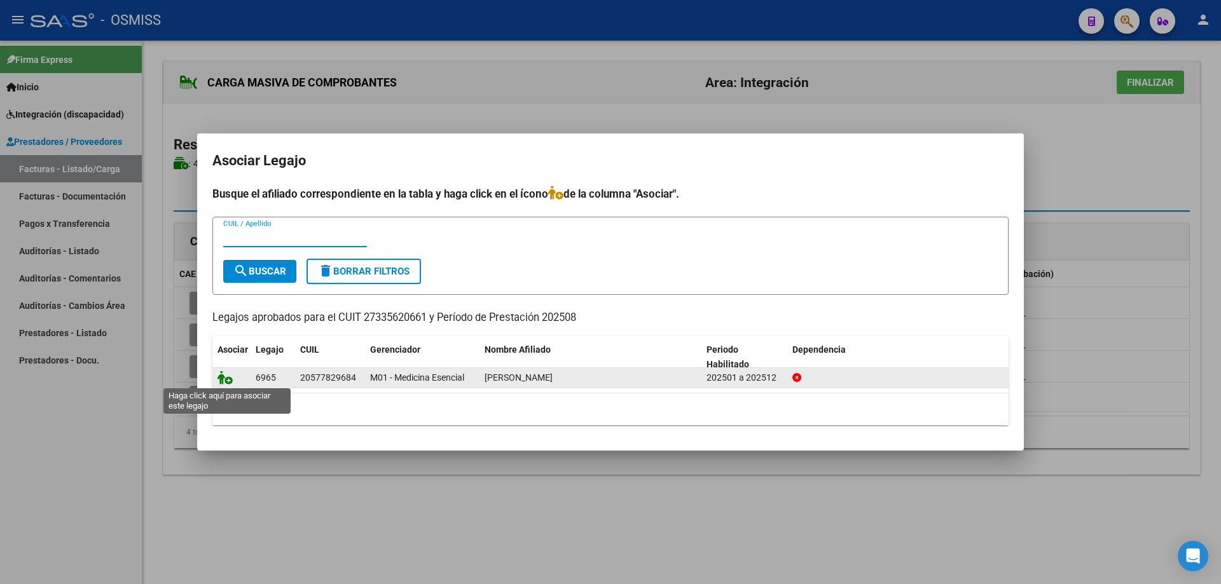
click at [221, 380] on icon at bounding box center [224, 378] width 15 height 14
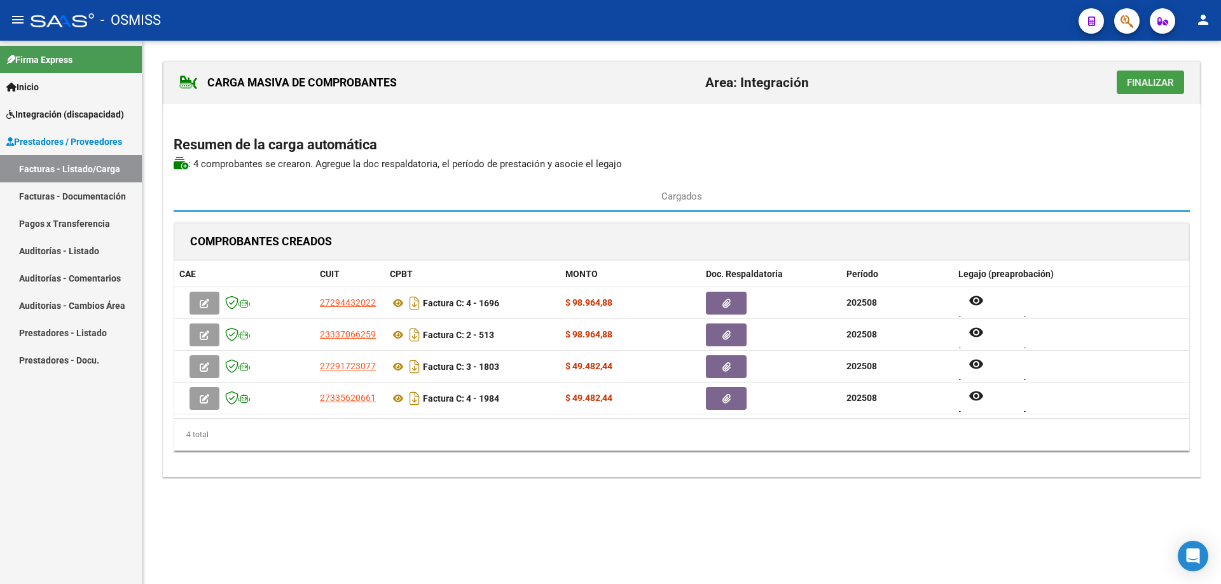
click at [1160, 84] on span "Finalizar" at bounding box center [1150, 82] width 47 height 11
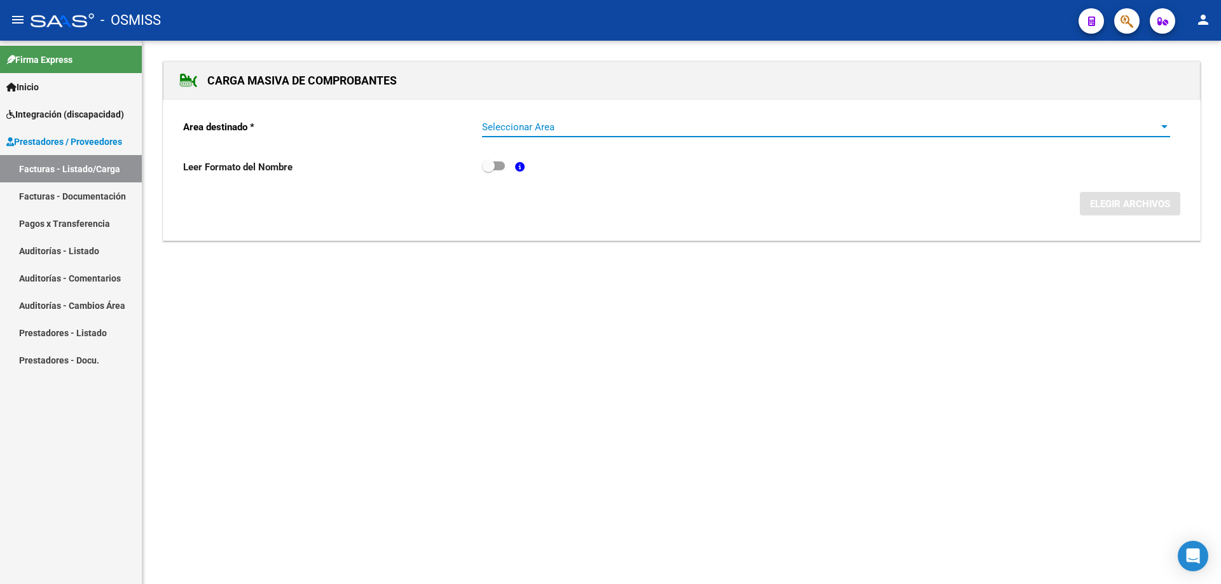
click at [509, 127] on span "Seleccionar Area" at bounding box center [820, 126] width 677 height 11
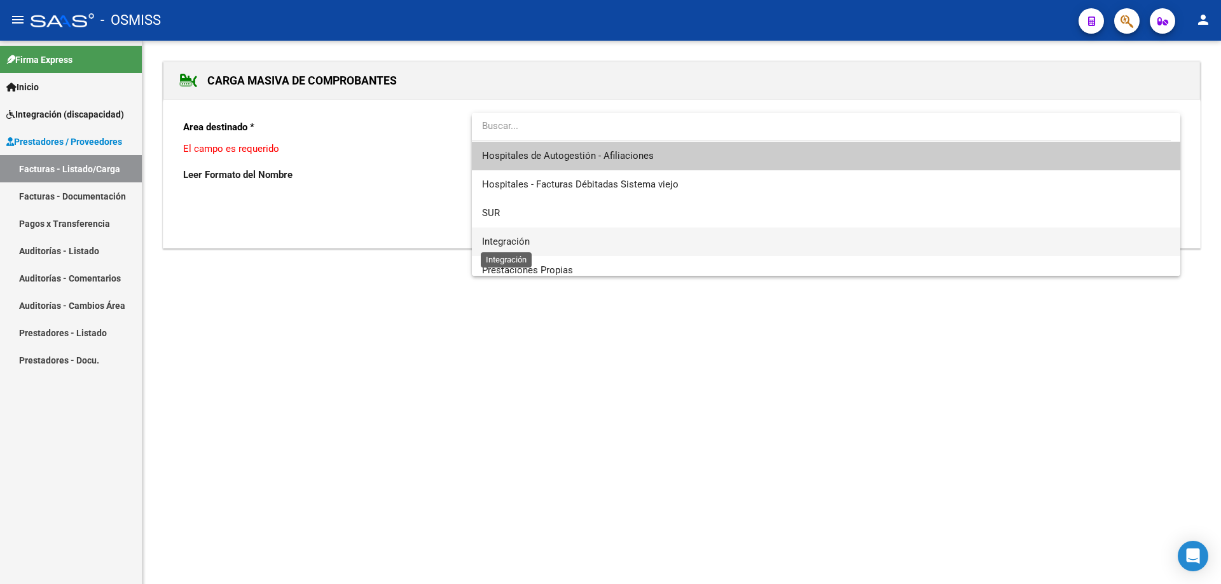
click at [509, 239] on span "Integración" at bounding box center [506, 241] width 48 height 11
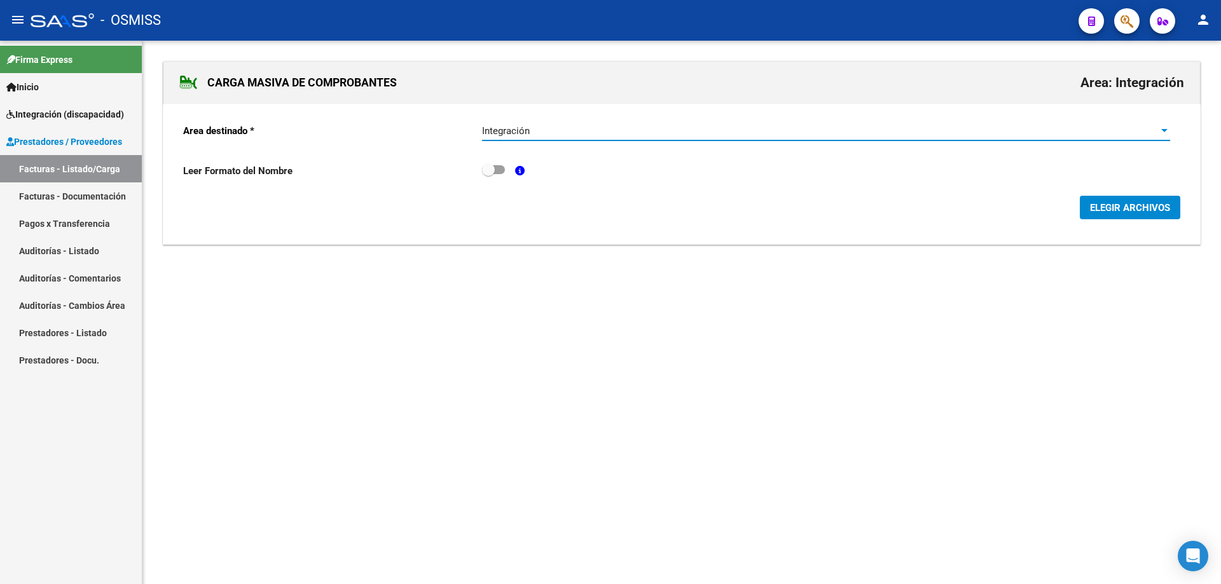
click at [1122, 211] on span "ELEGIR ARCHIVOS" at bounding box center [1130, 207] width 80 height 11
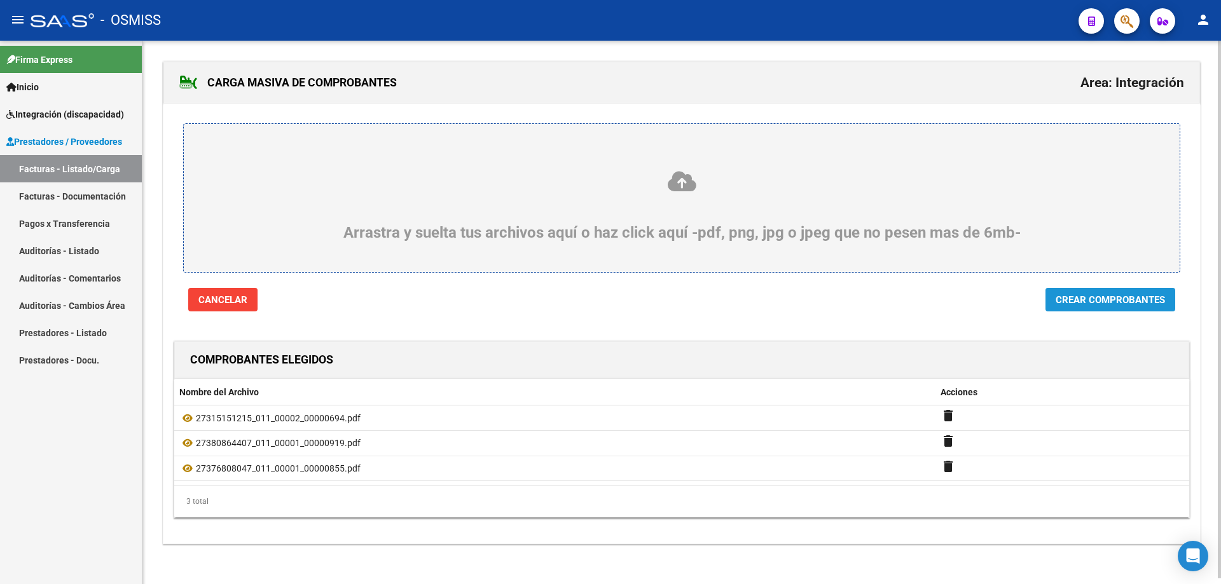
click at [1084, 297] on span "Crear Comprobantes" at bounding box center [1110, 299] width 109 height 11
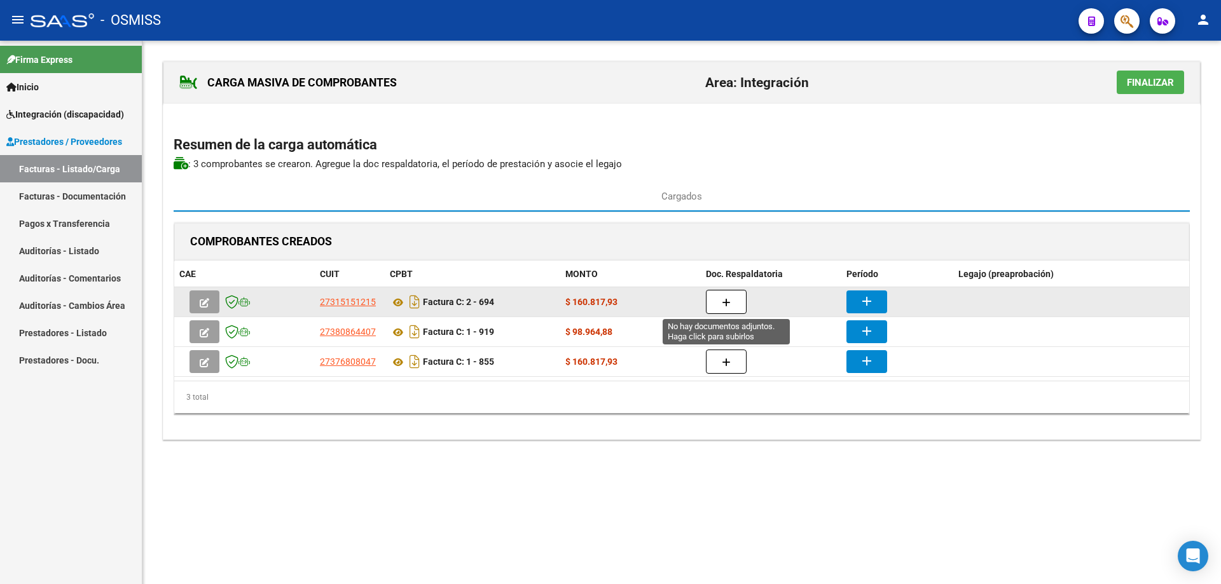
click at [724, 307] on icon "button" at bounding box center [726, 303] width 9 height 10
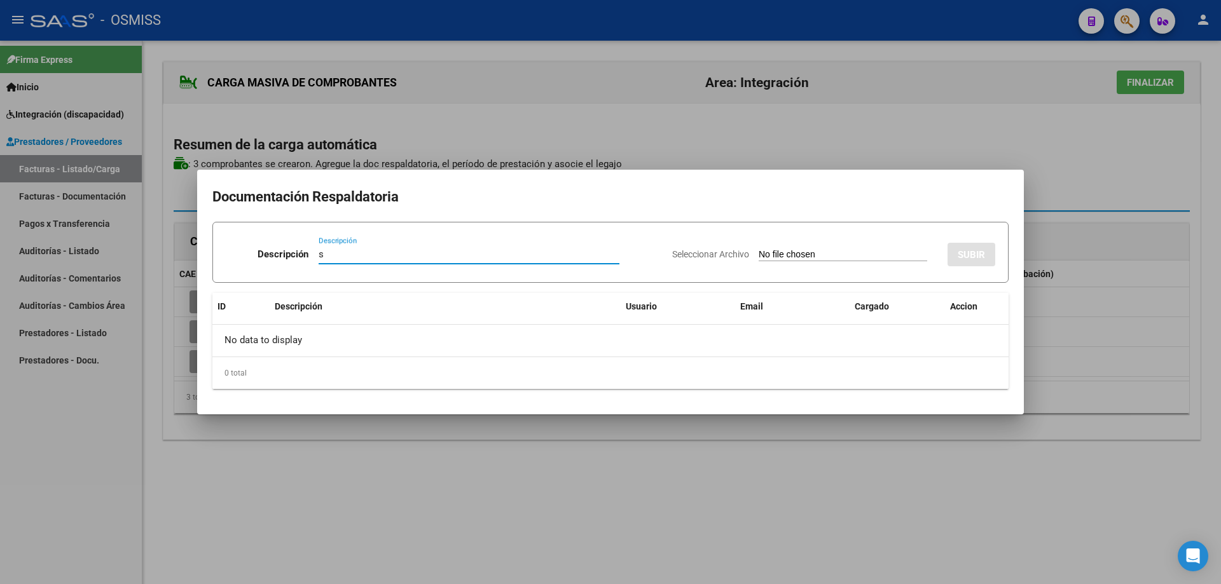
click at [775, 256] on input "Seleccionar Archivo" at bounding box center [843, 255] width 169 height 12
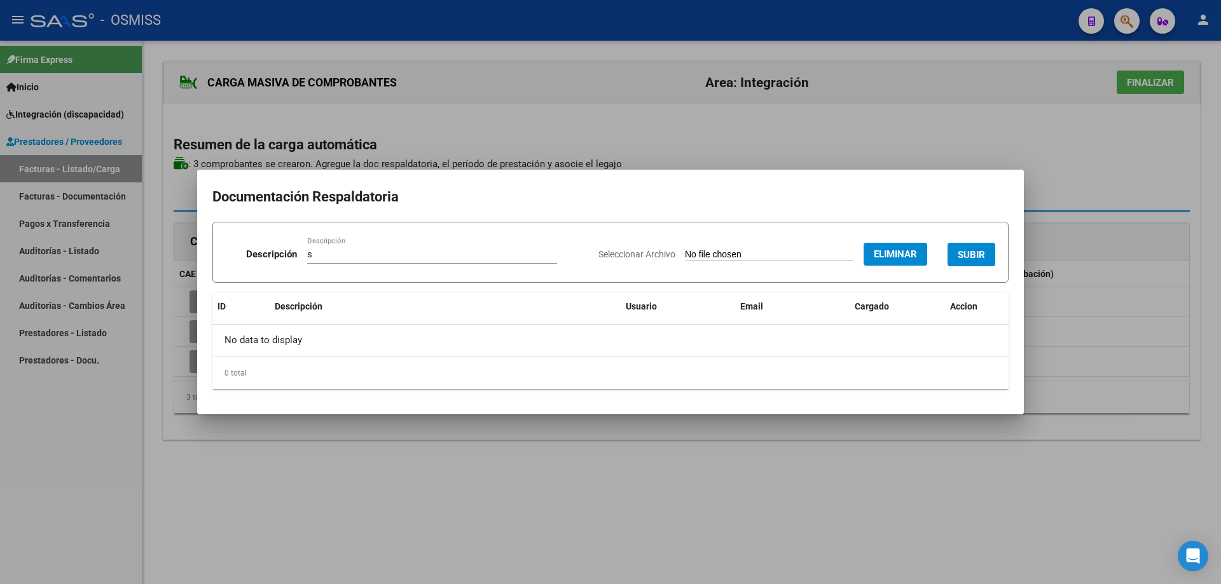
click at [978, 252] on span "SUBIR" at bounding box center [971, 254] width 27 height 11
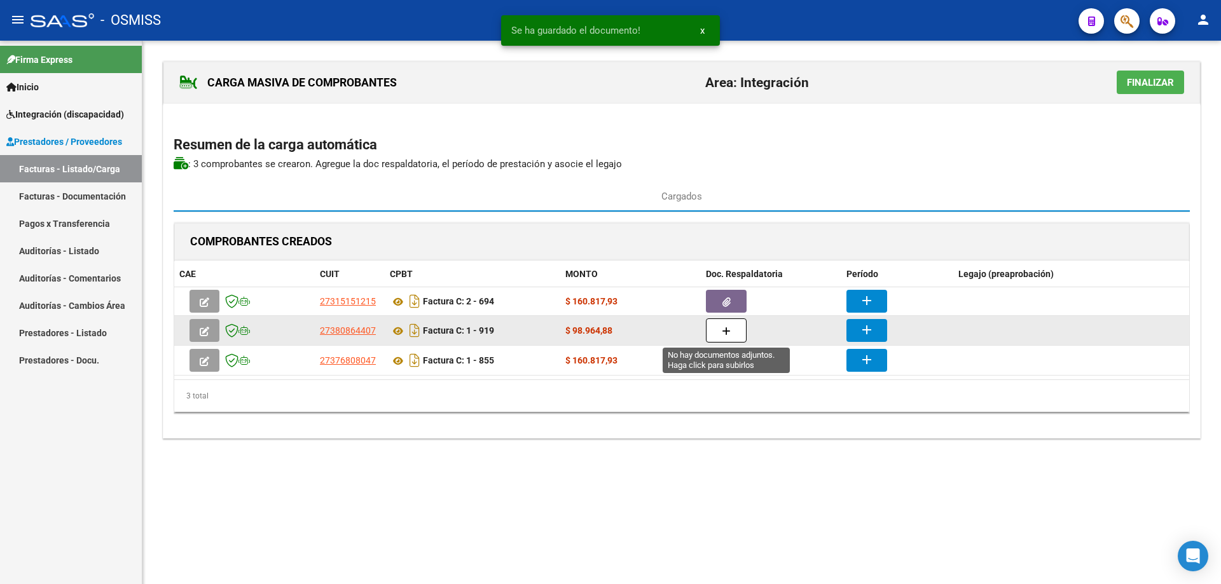
click at [729, 328] on icon "button" at bounding box center [726, 332] width 9 height 10
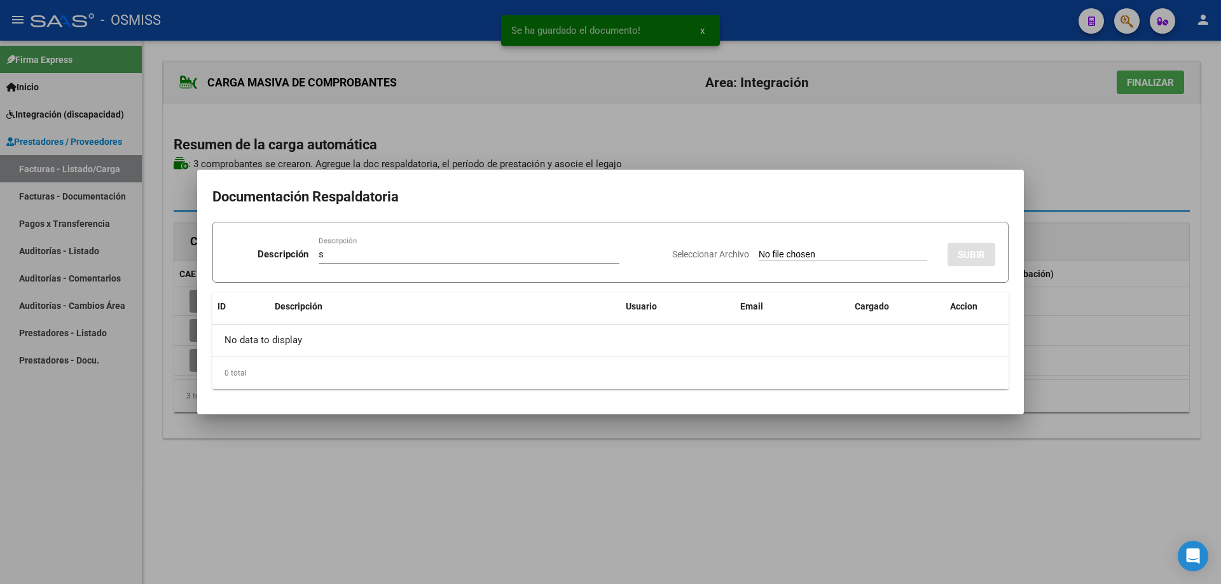
click at [759, 254] on input "Seleccionar Archivo" at bounding box center [843, 255] width 169 height 12
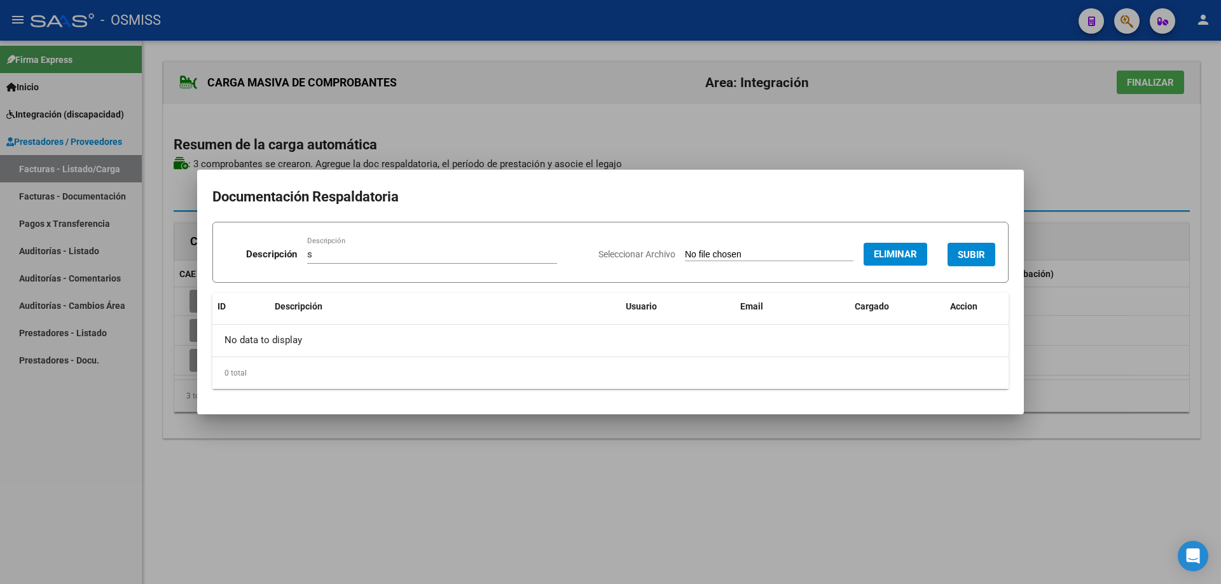
click at [978, 249] on span "SUBIR" at bounding box center [971, 254] width 27 height 11
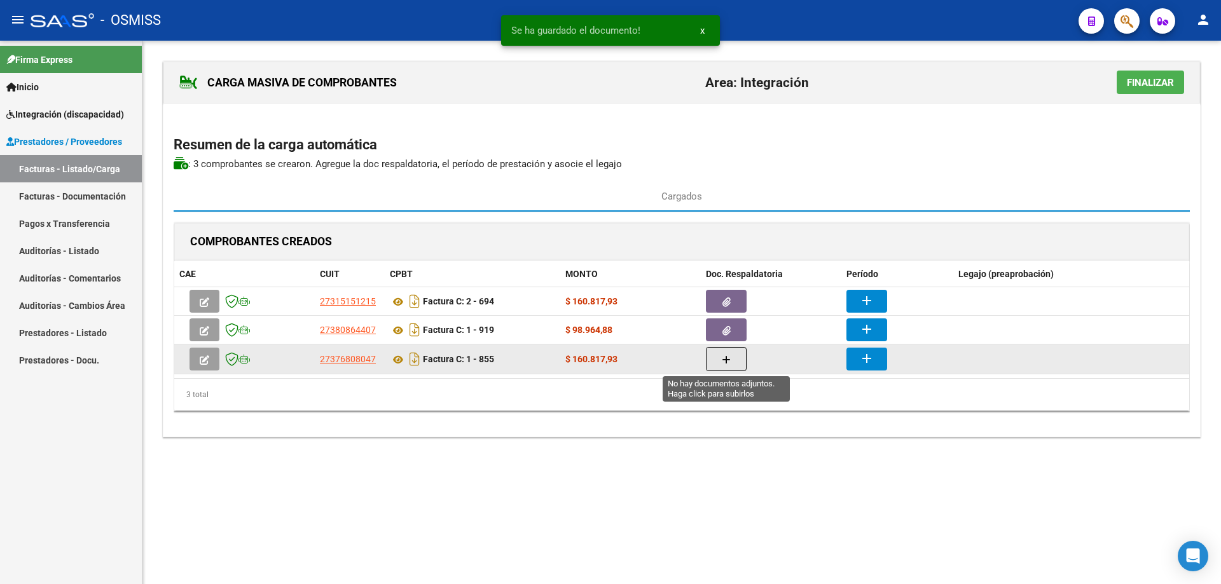
click at [722, 356] on icon "button" at bounding box center [726, 361] width 9 height 10
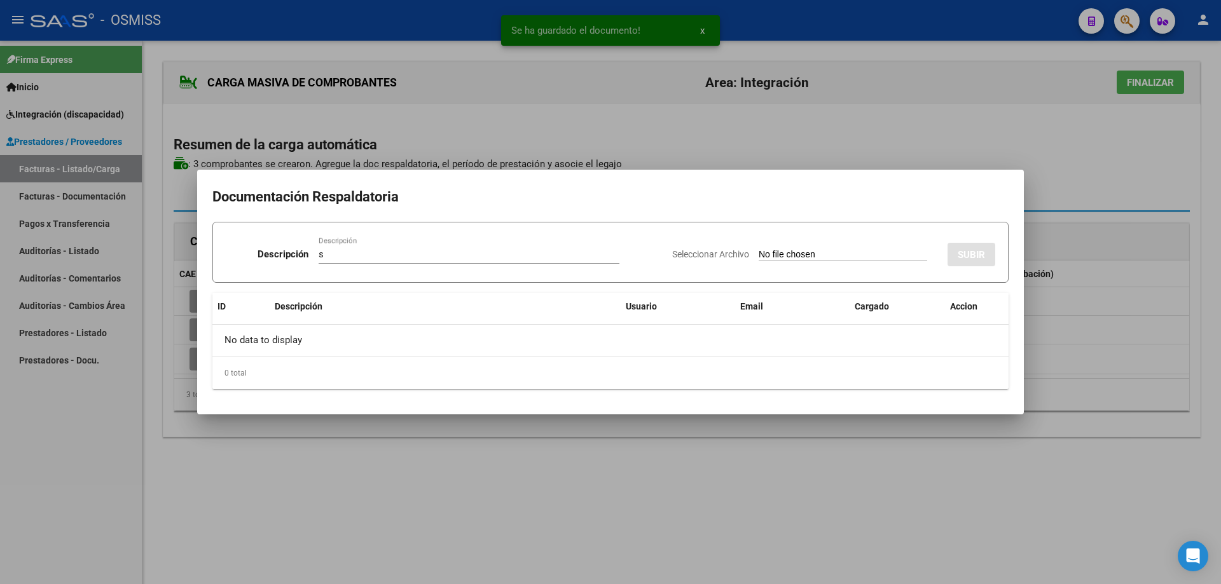
click at [777, 256] on input "Seleccionar Archivo" at bounding box center [843, 255] width 169 height 12
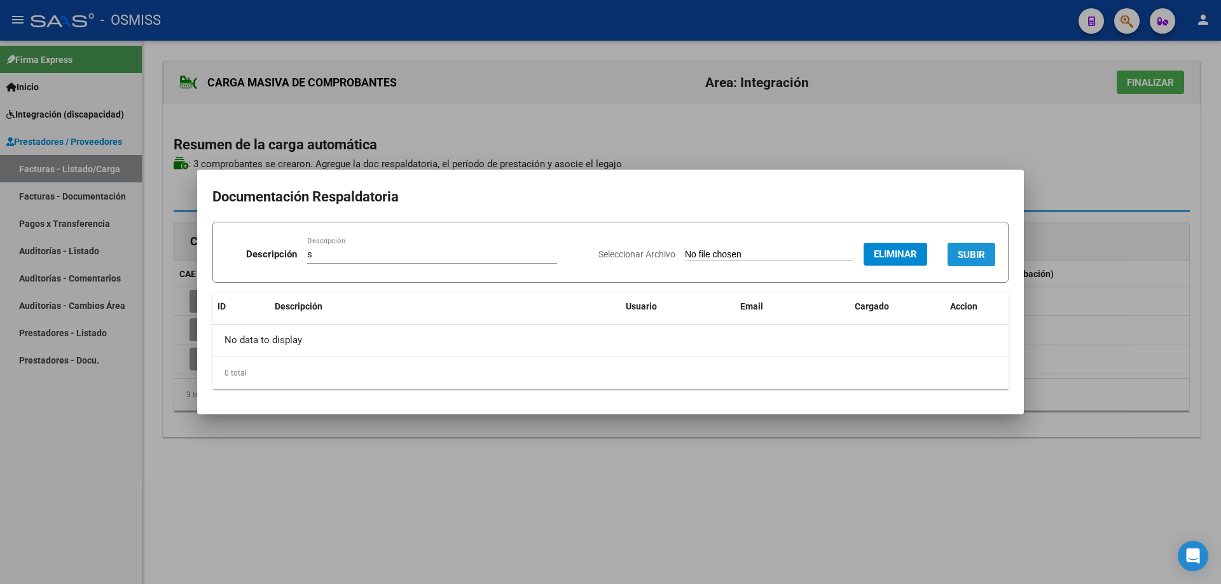
click at [965, 251] on span "SUBIR" at bounding box center [971, 254] width 27 height 11
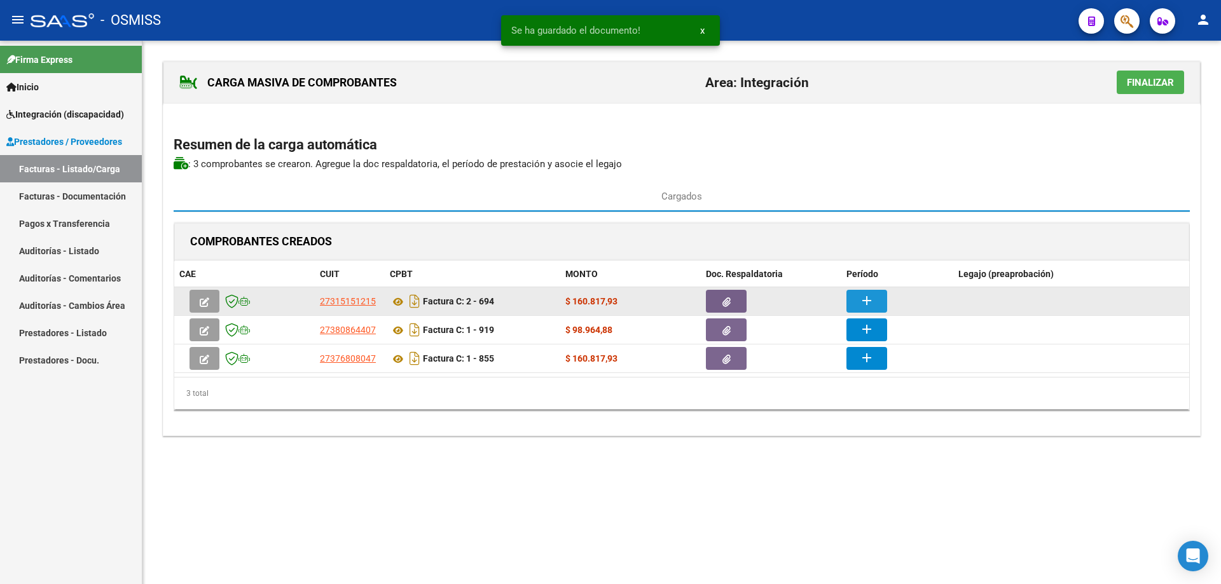
click at [866, 296] on mat-icon "add" at bounding box center [866, 300] width 15 height 15
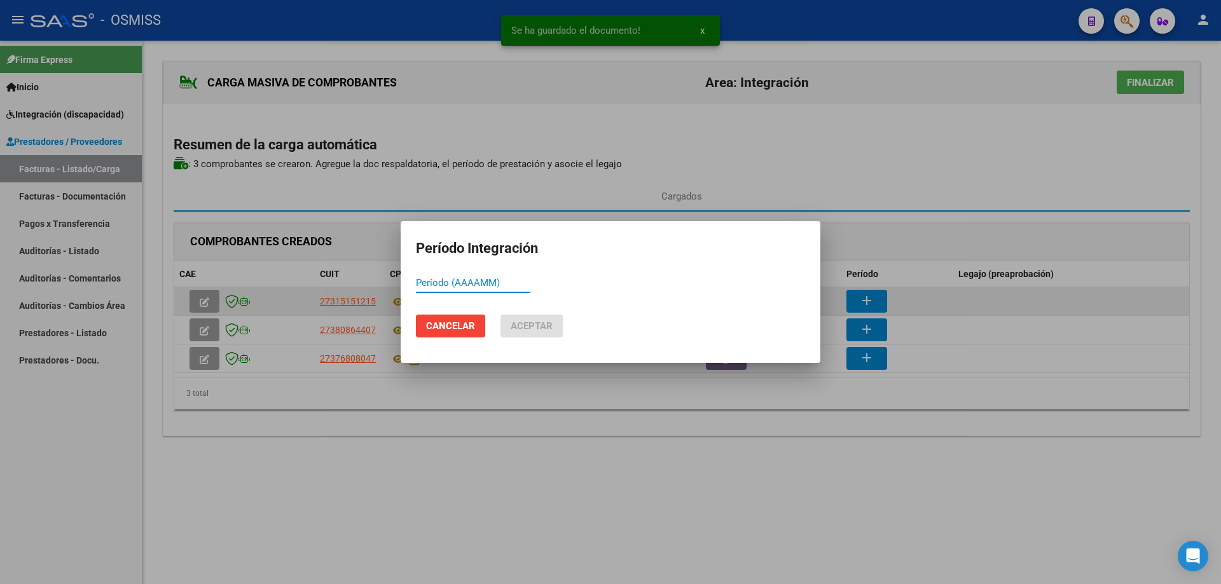
paste input "202508"
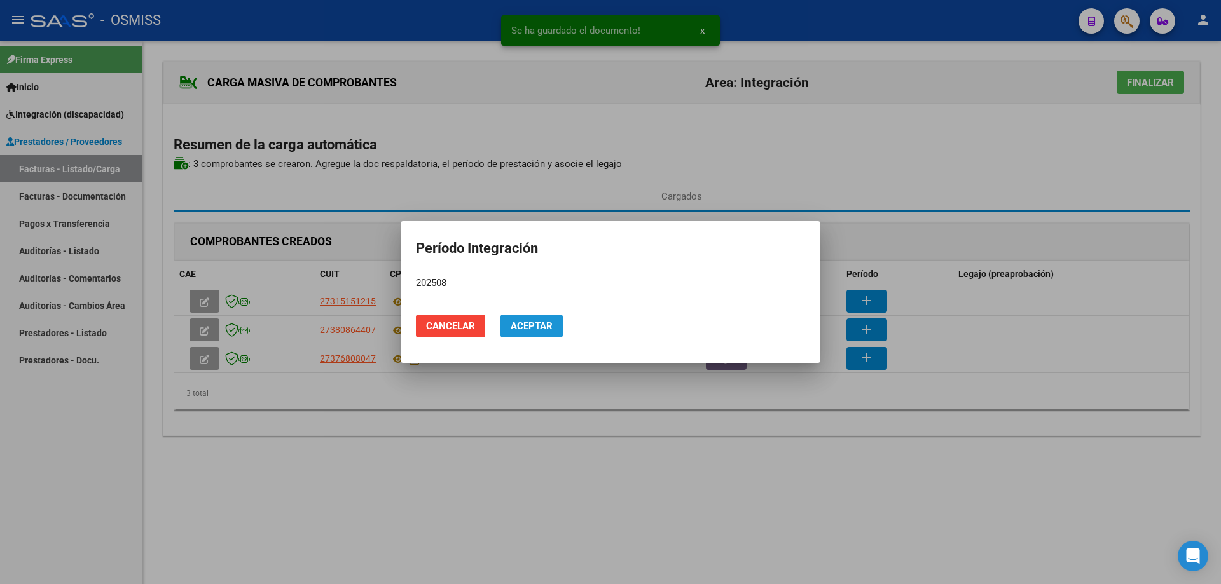
click at [519, 333] on button "Aceptar" at bounding box center [532, 326] width 62 height 23
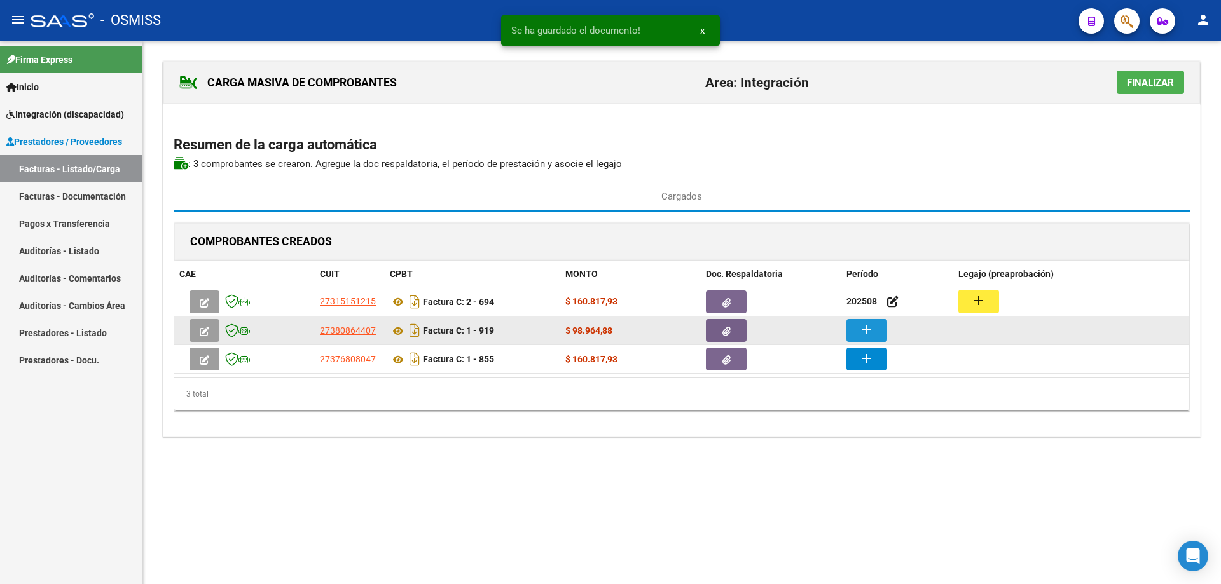
click at [880, 336] on button "add" at bounding box center [866, 330] width 41 height 23
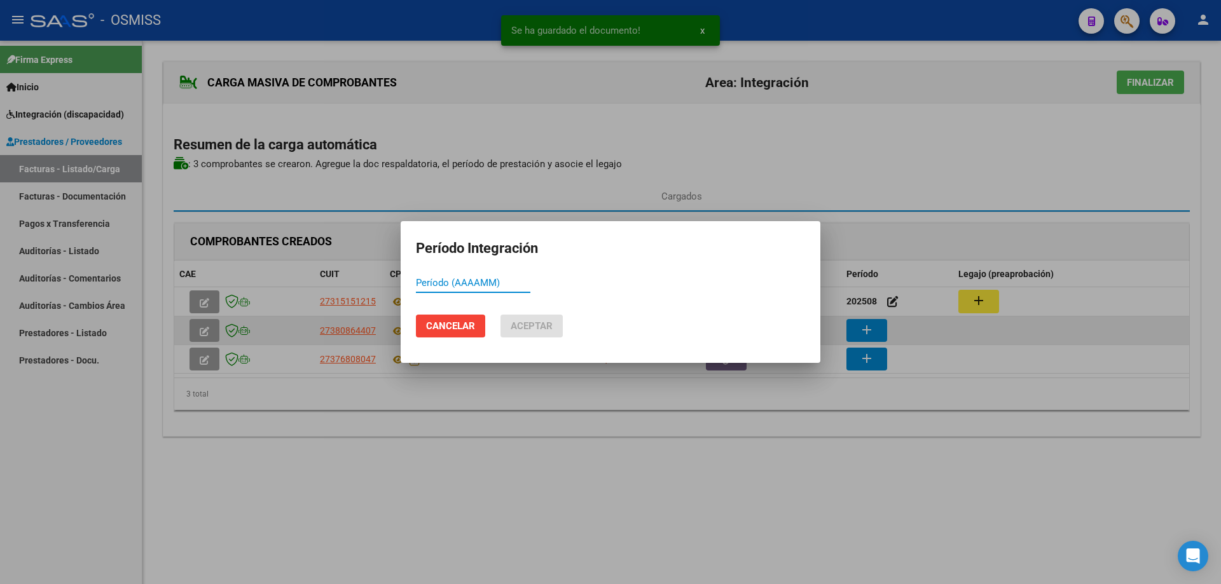
paste input "202508"
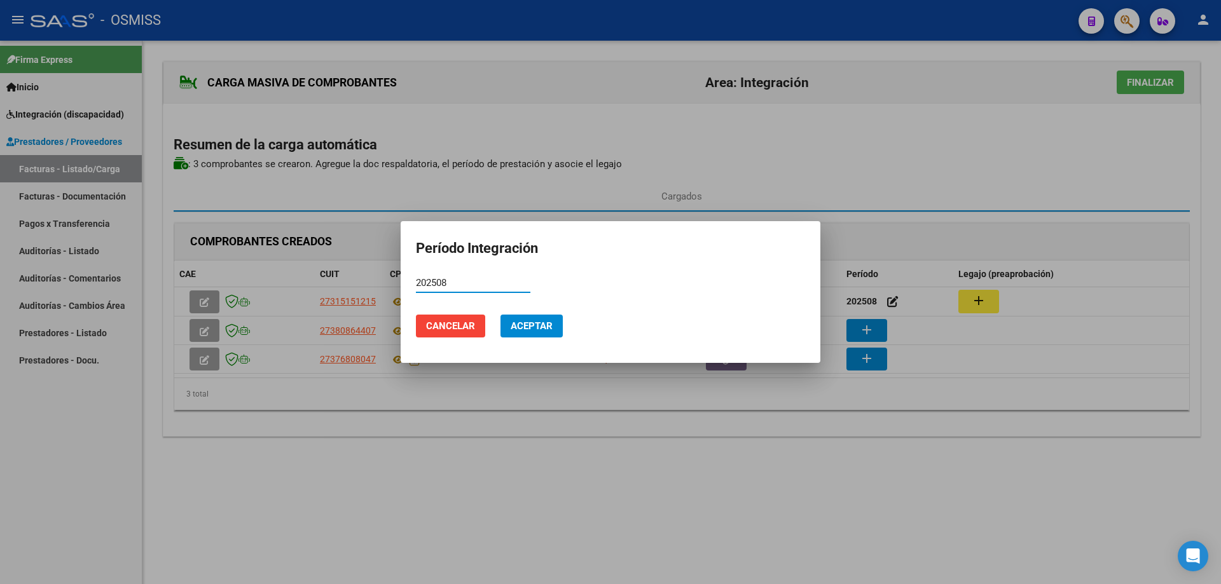
drag, startPoint x: 541, startPoint y: 328, endPoint x: 567, endPoint y: 332, distance: 27.0
click at [541, 328] on span "Aceptar" at bounding box center [532, 326] width 42 height 11
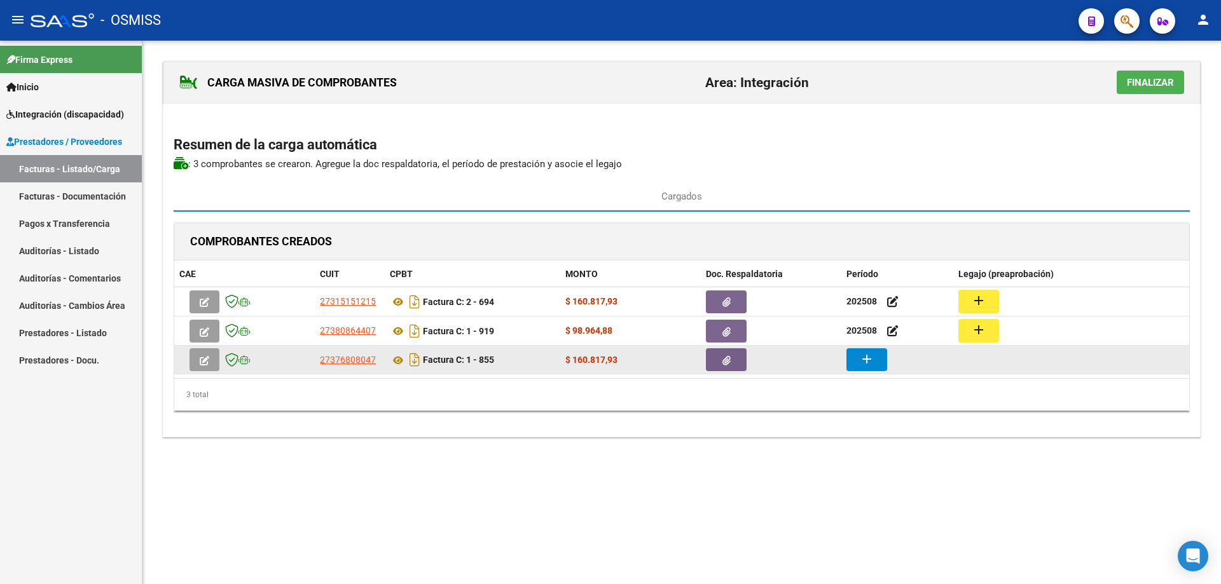
click at [874, 362] on button "add" at bounding box center [866, 360] width 41 height 23
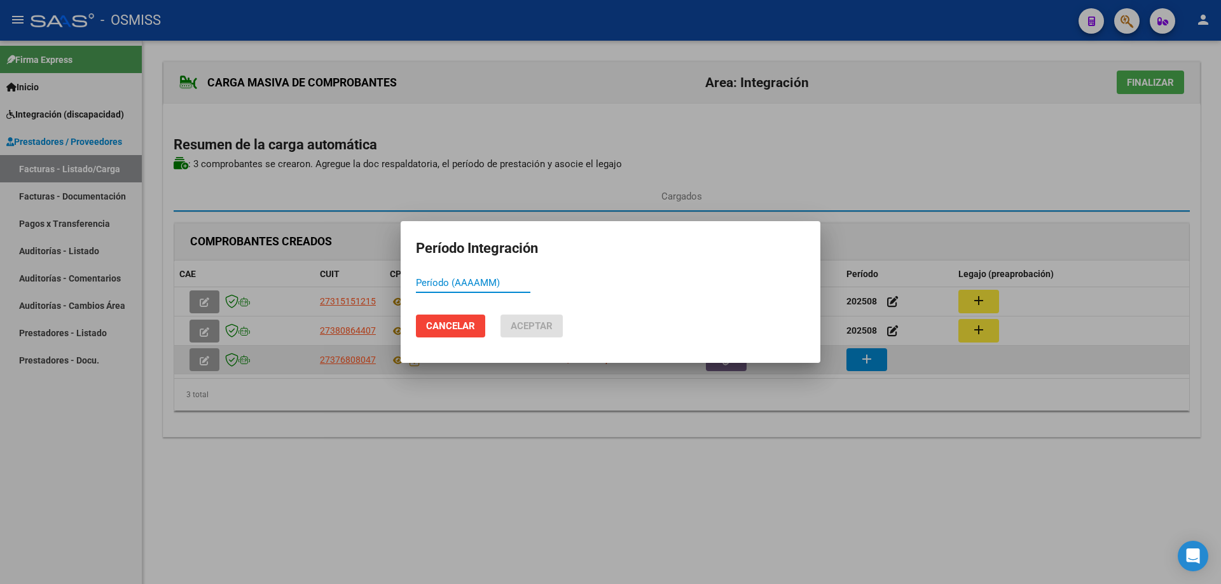
paste input "202508"
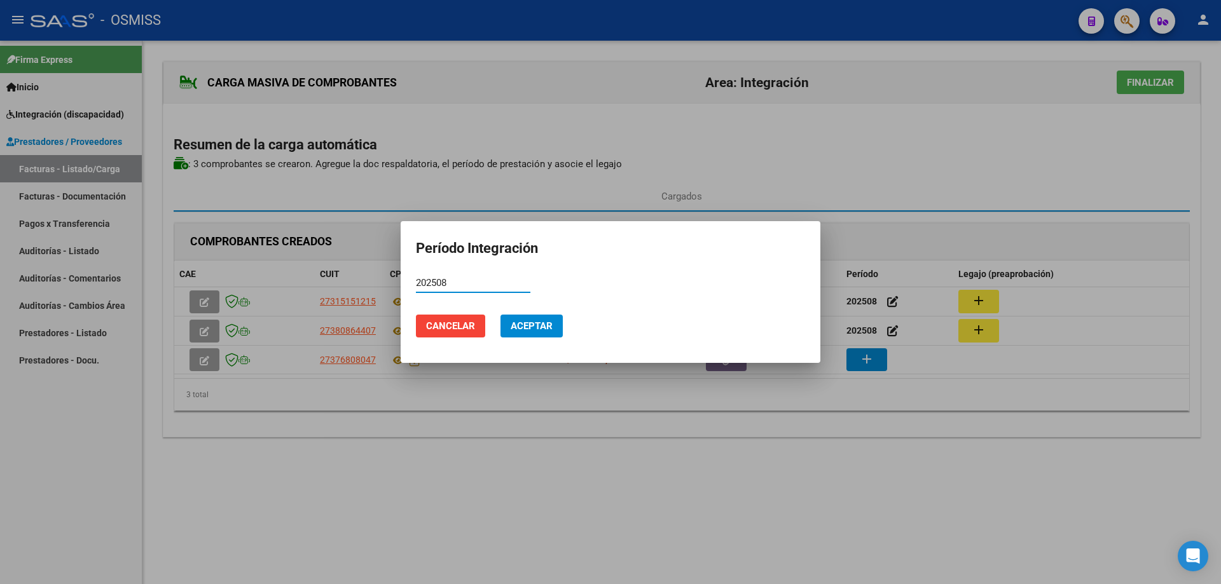
click at [546, 326] on span "Aceptar" at bounding box center [532, 326] width 42 height 11
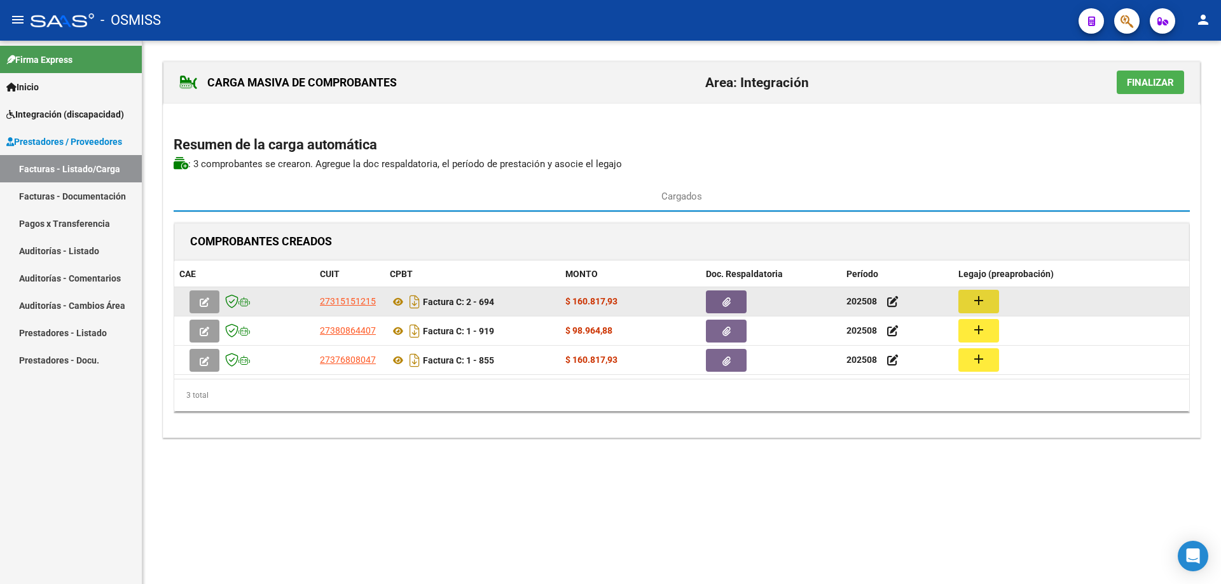
click at [976, 303] on mat-icon "add" at bounding box center [978, 300] width 15 height 15
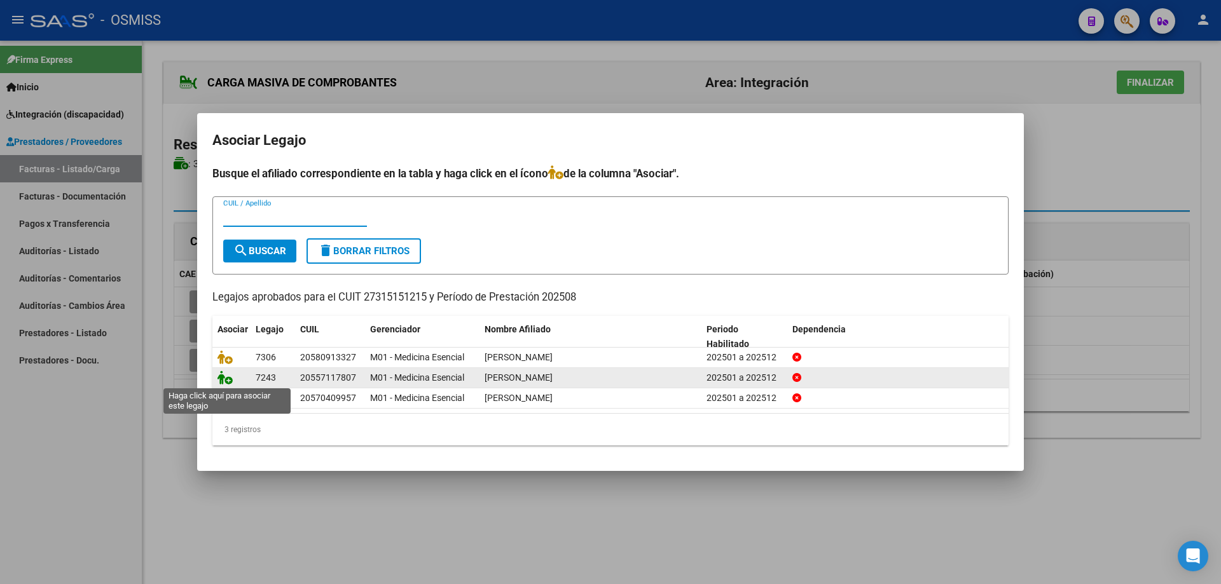
click at [231, 376] on icon at bounding box center [224, 378] width 15 height 14
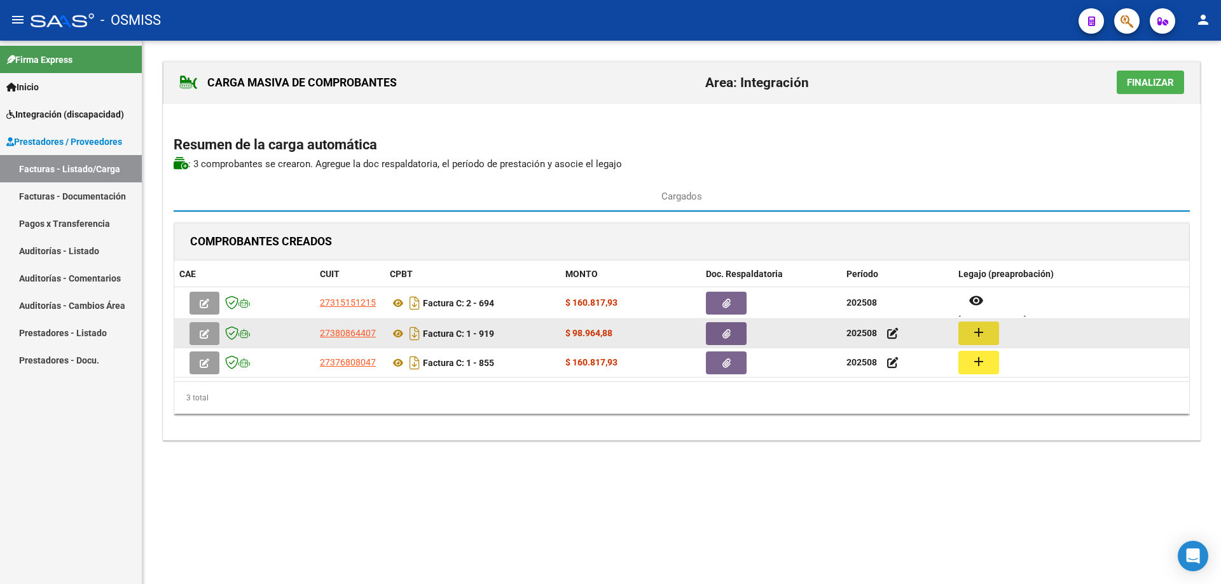
click at [977, 332] on mat-icon "add" at bounding box center [978, 332] width 15 height 15
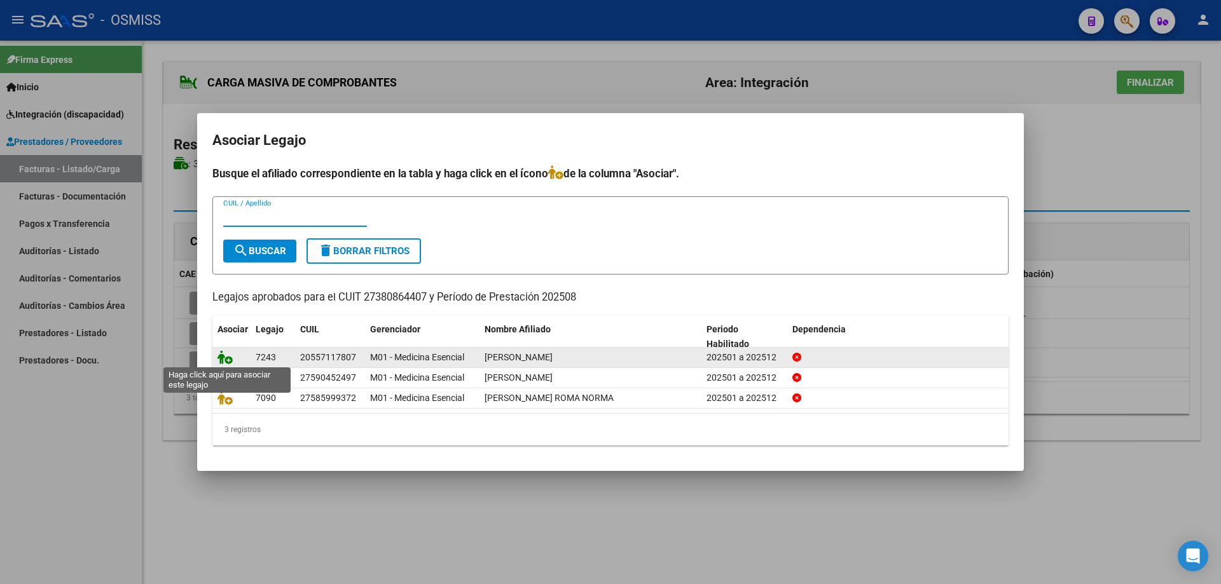
click at [227, 357] on icon at bounding box center [224, 357] width 15 height 14
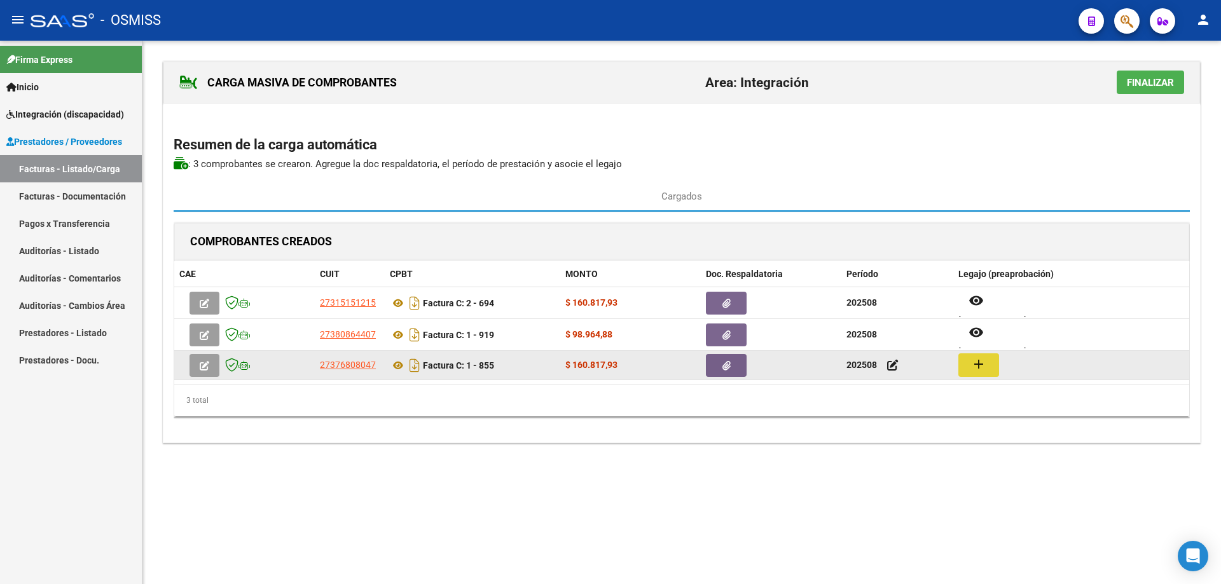
click at [975, 363] on mat-icon "add" at bounding box center [978, 364] width 15 height 15
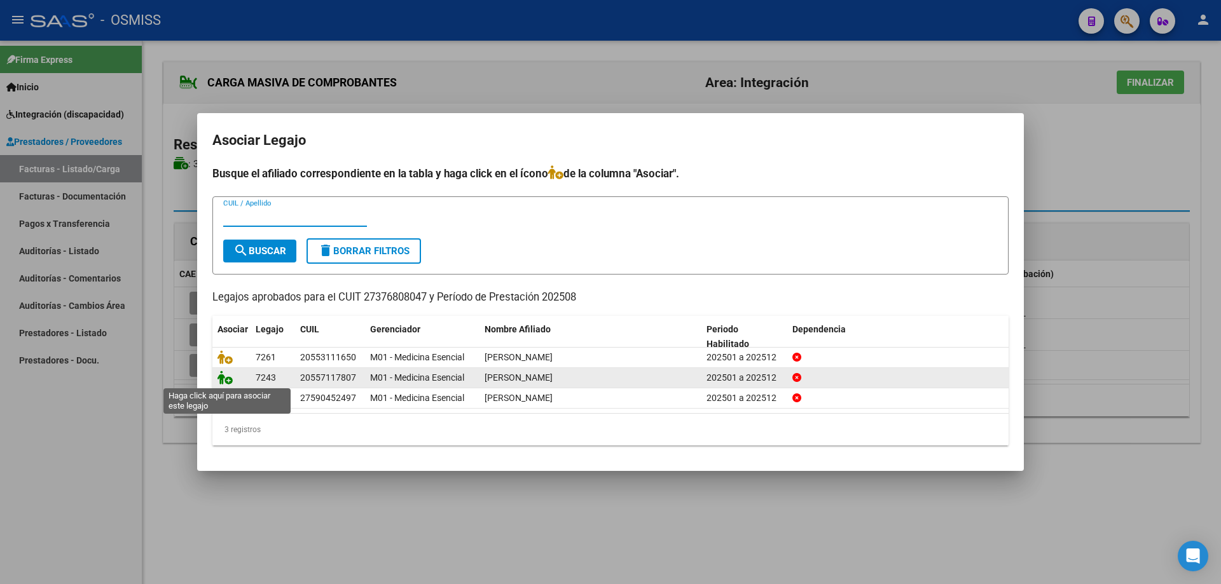
click at [226, 382] on icon at bounding box center [224, 378] width 15 height 14
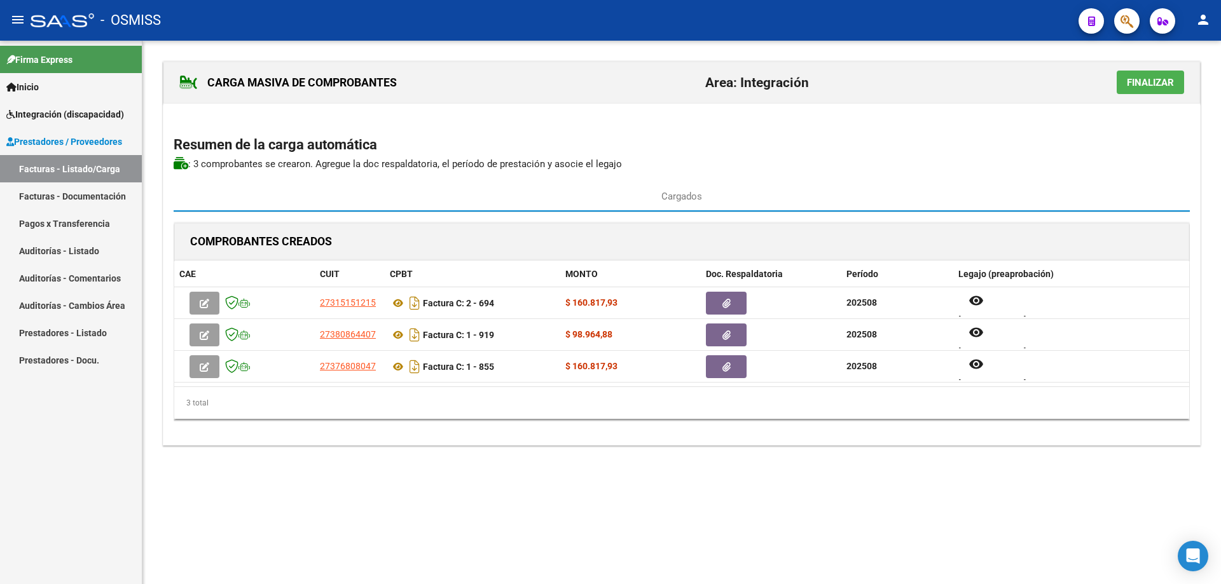
click at [1136, 85] on span "Finalizar" at bounding box center [1150, 82] width 47 height 11
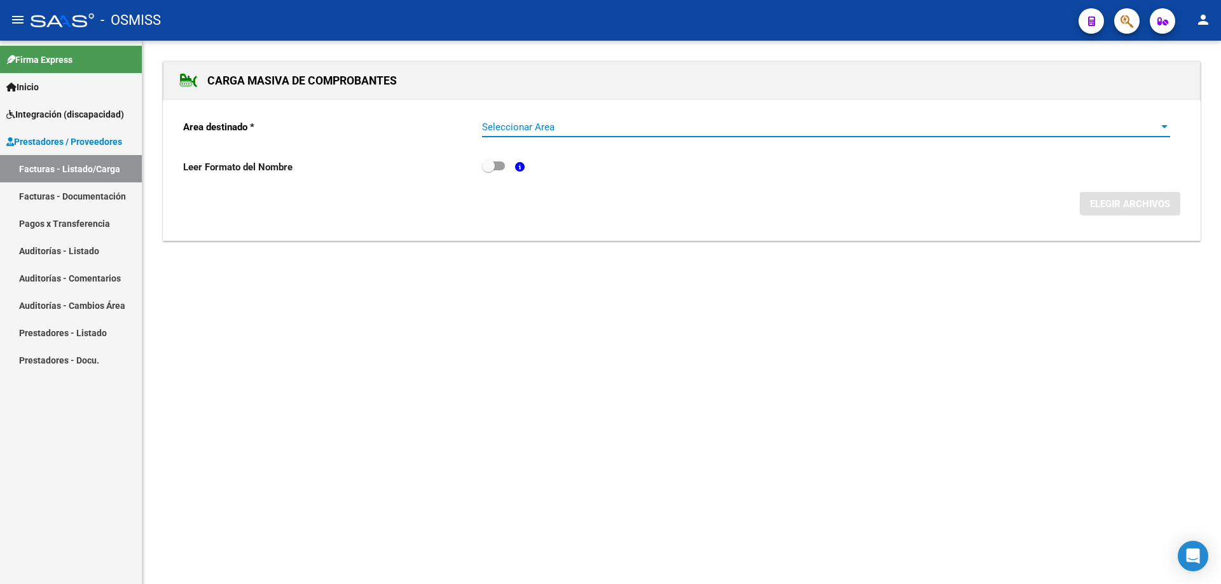
click at [511, 128] on span "Seleccionar Area" at bounding box center [820, 126] width 677 height 11
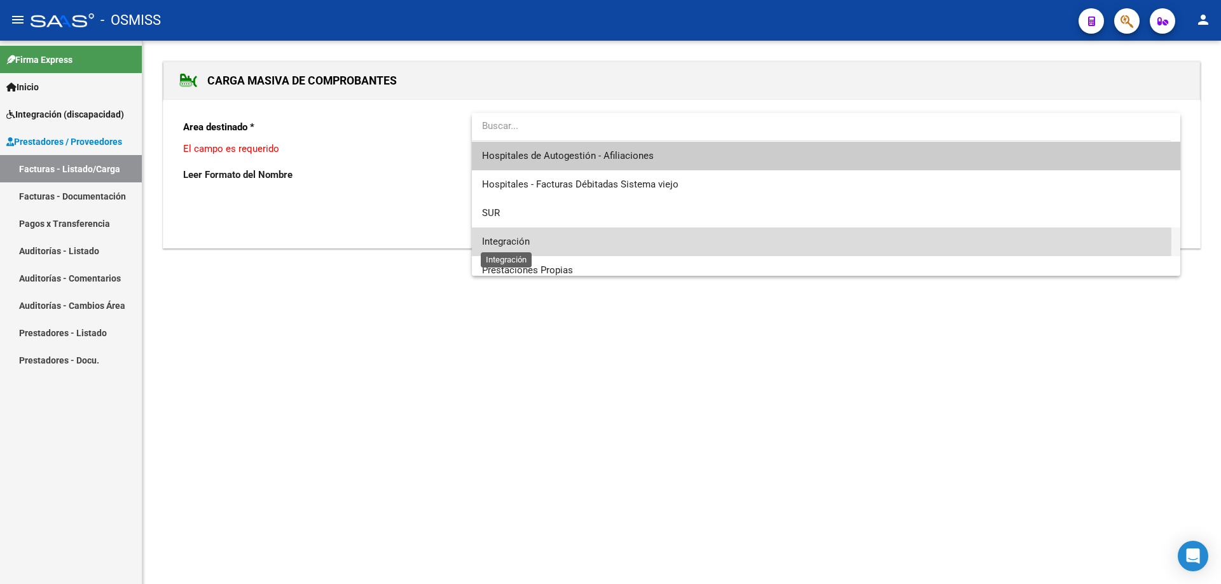
click at [520, 238] on span "Integración" at bounding box center [506, 241] width 48 height 11
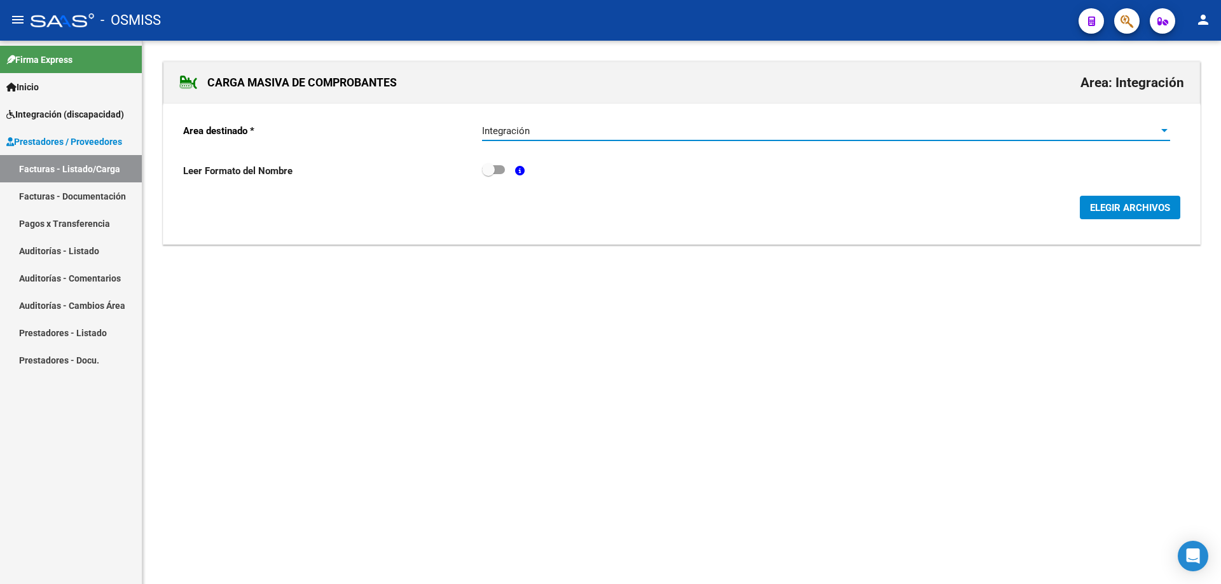
click at [1122, 206] on span "ELEGIR ARCHIVOS" at bounding box center [1130, 207] width 80 height 11
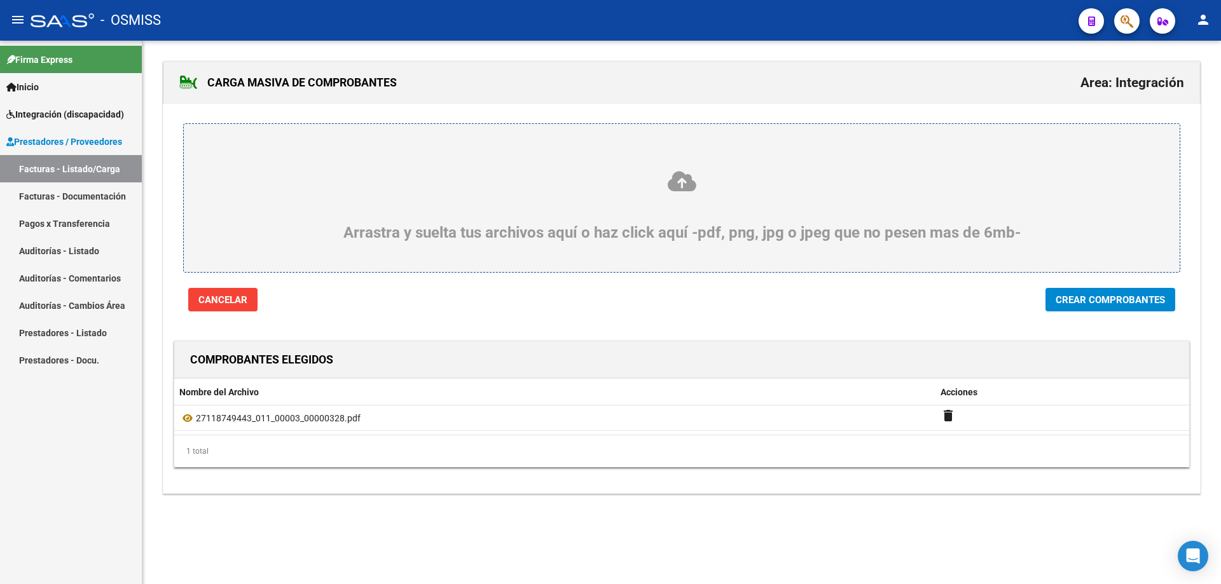
click at [1109, 301] on span "Crear Comprobantes" at bounding box center [1110, 299] width 109 height 11
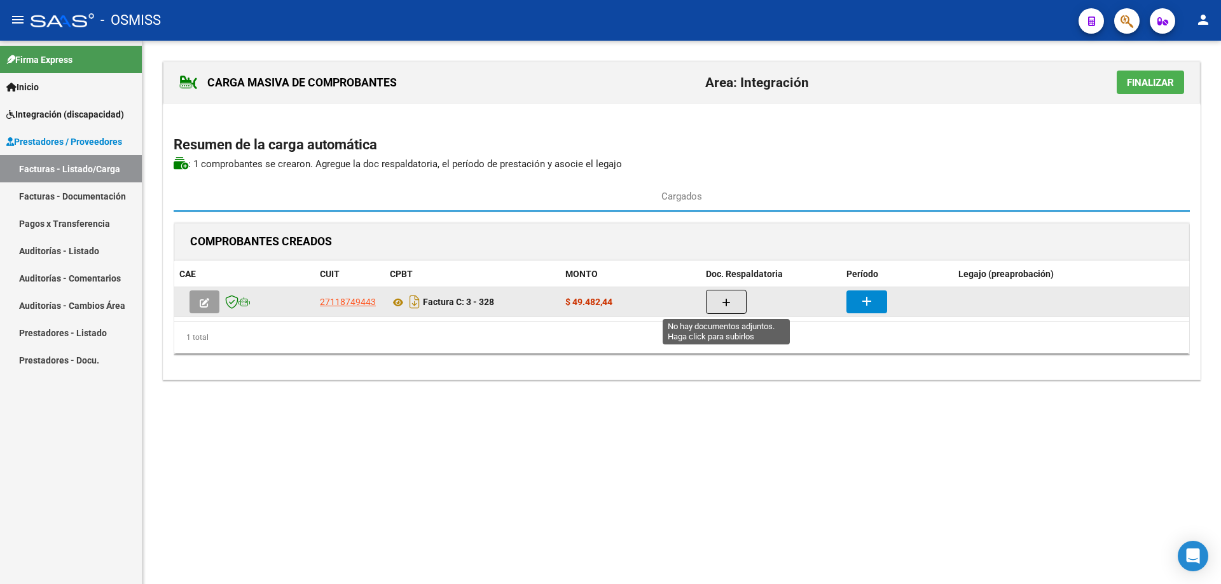
click at [736, 307] on button "button" at bounding box center [726, 302] width 41 height 24
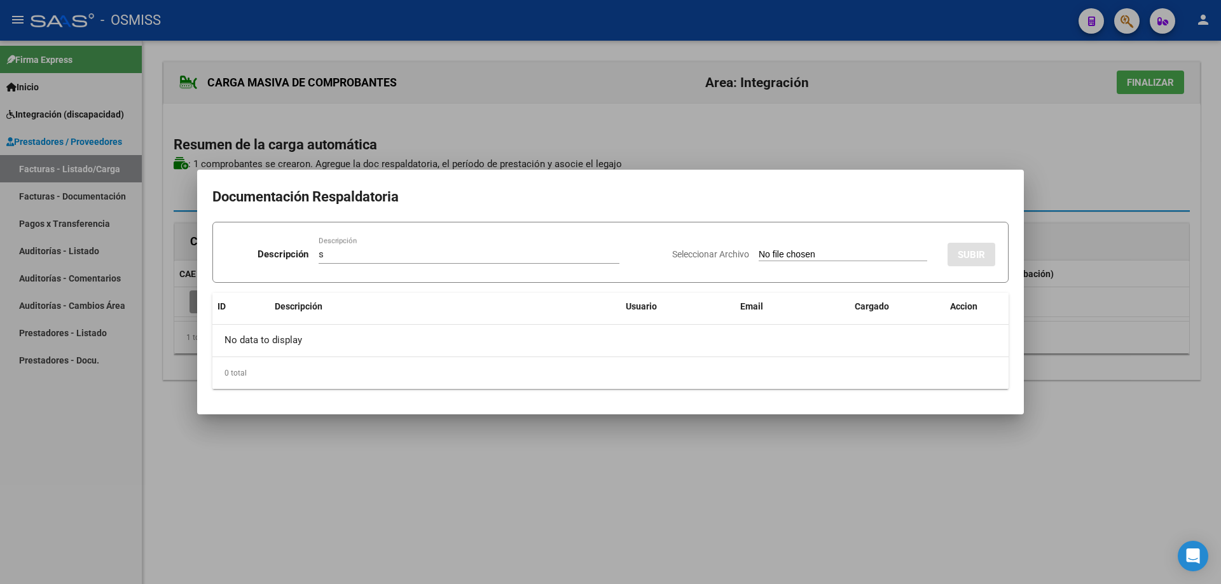
click at [760, 252] on input "Seleccionar Archivo" at bounding box center [843, 255] width 169 height 12
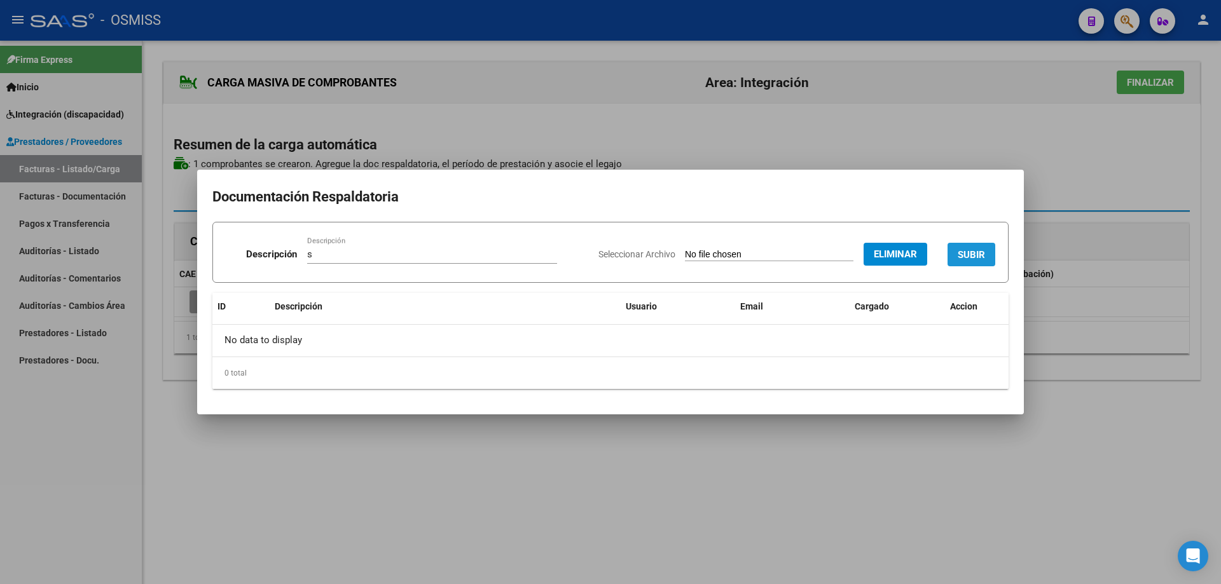
click at [976, 249] on span "SUBIR" at bounding box center [971, 254] width 27 height 11
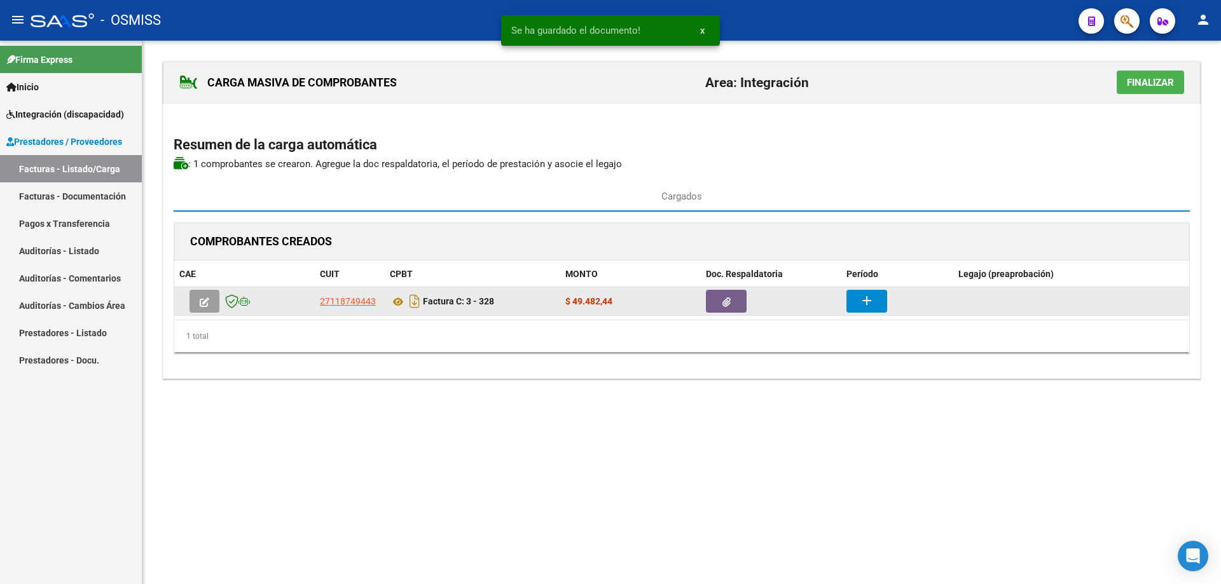
click at [872, 296] on mat-icon "add" at bounding box center [866, 300] width 15 height 15
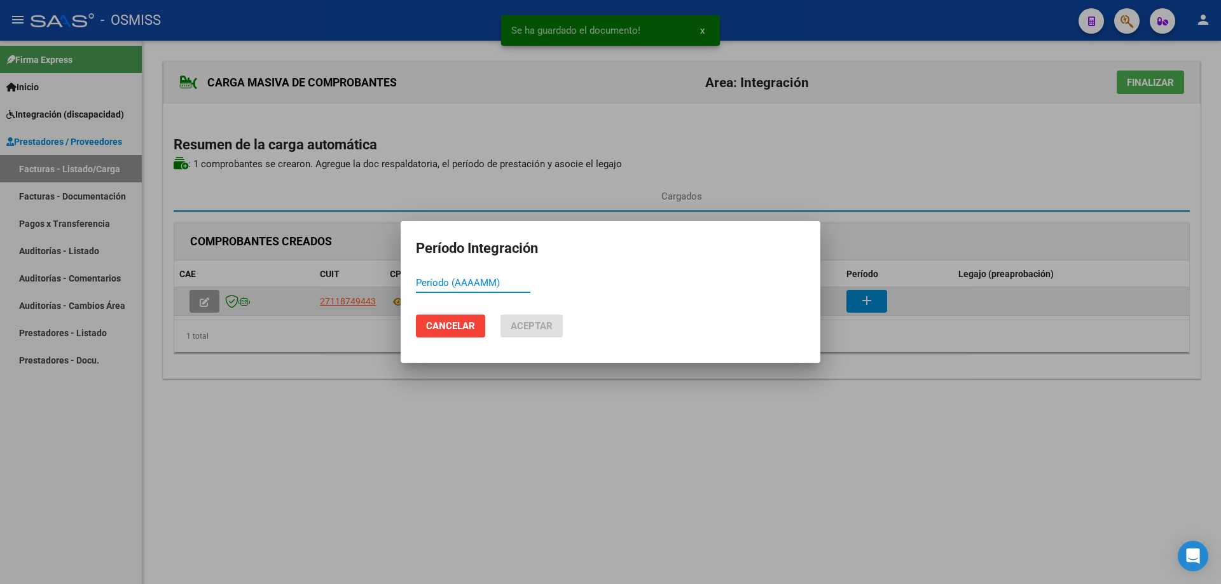
paste input "202508"
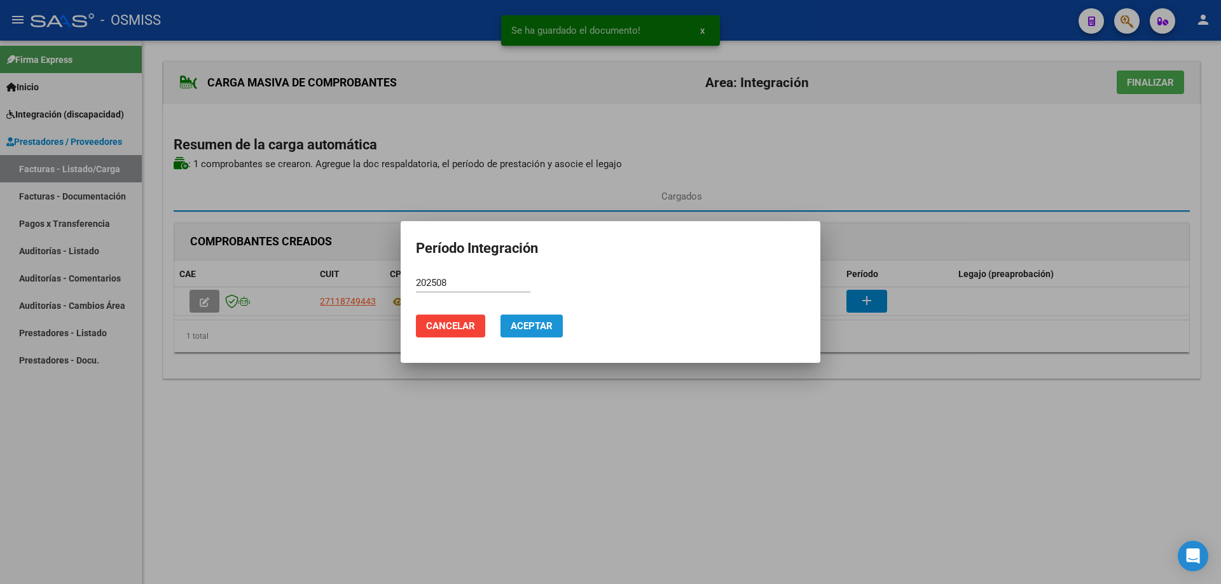
click at [514, 325] on span "Aceptar" at bounding box center [532, 326] width 42 height 11
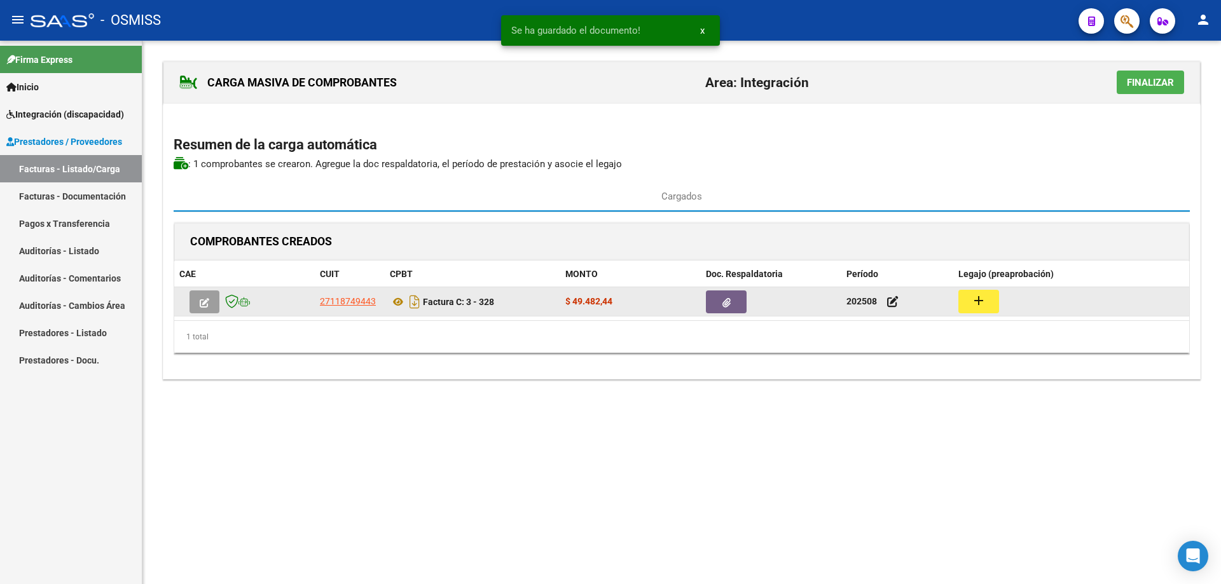
click at [979, 303] on mat-icon "add" at bounding box center [978, 300] width 15 height 15
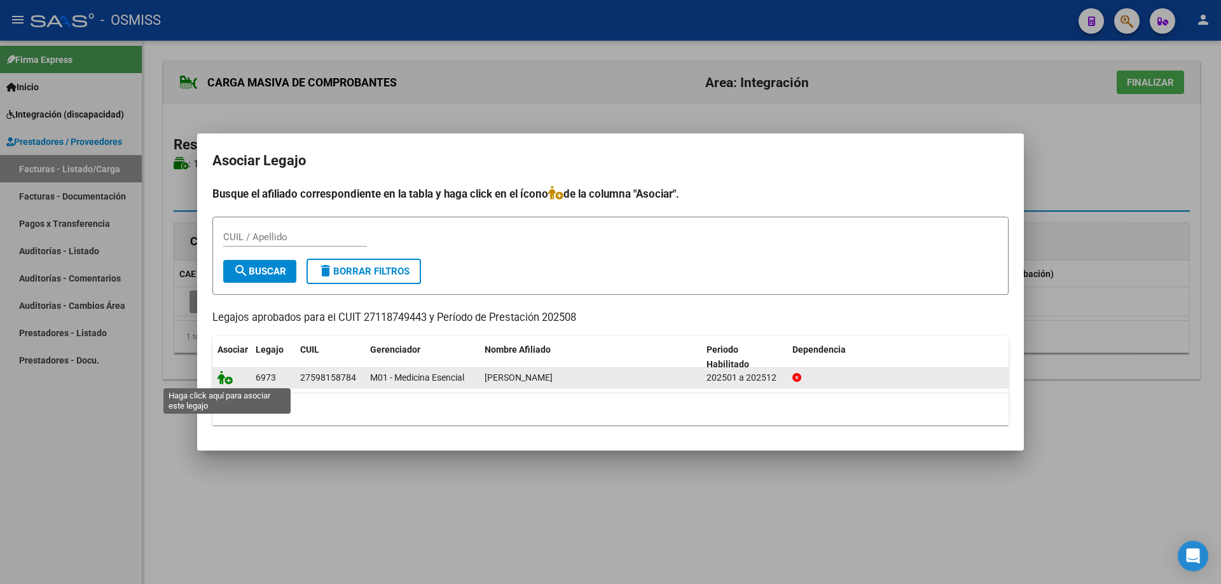
click at [228, 380] on icon at bounding box center [224, 378] width 15 height 14
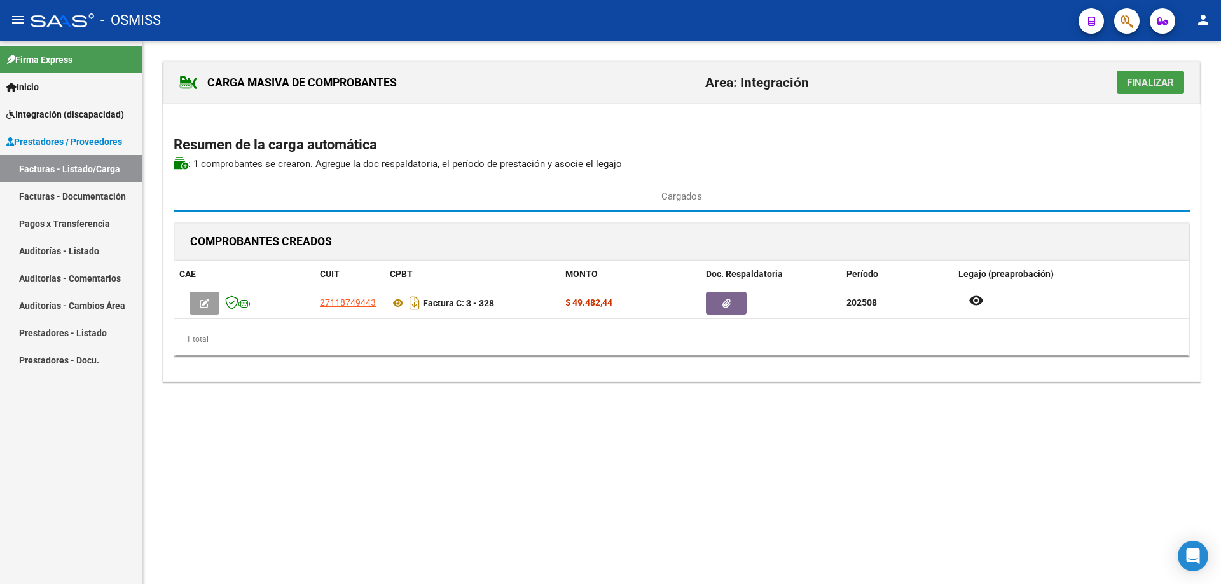
click at [1131, 76] on button "Finalizar" at bounding box center [1150, 83] width 67 height 24
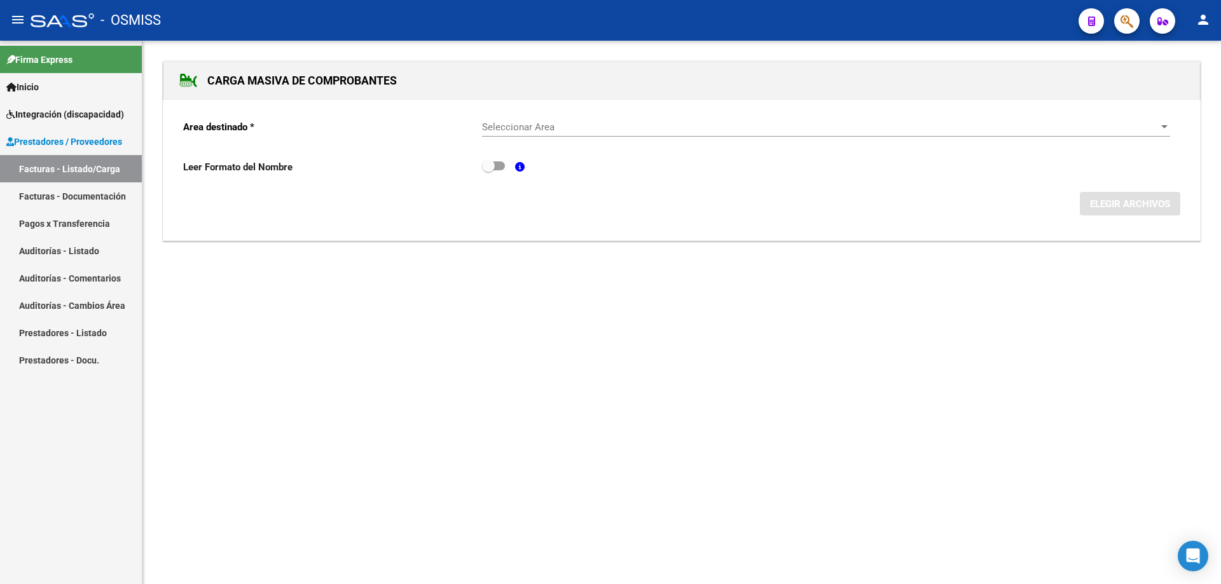
click at [518, 135] on div "Seleccionar Area Seleccionar Area" at bounding box center [826, 122] width 688 height 27
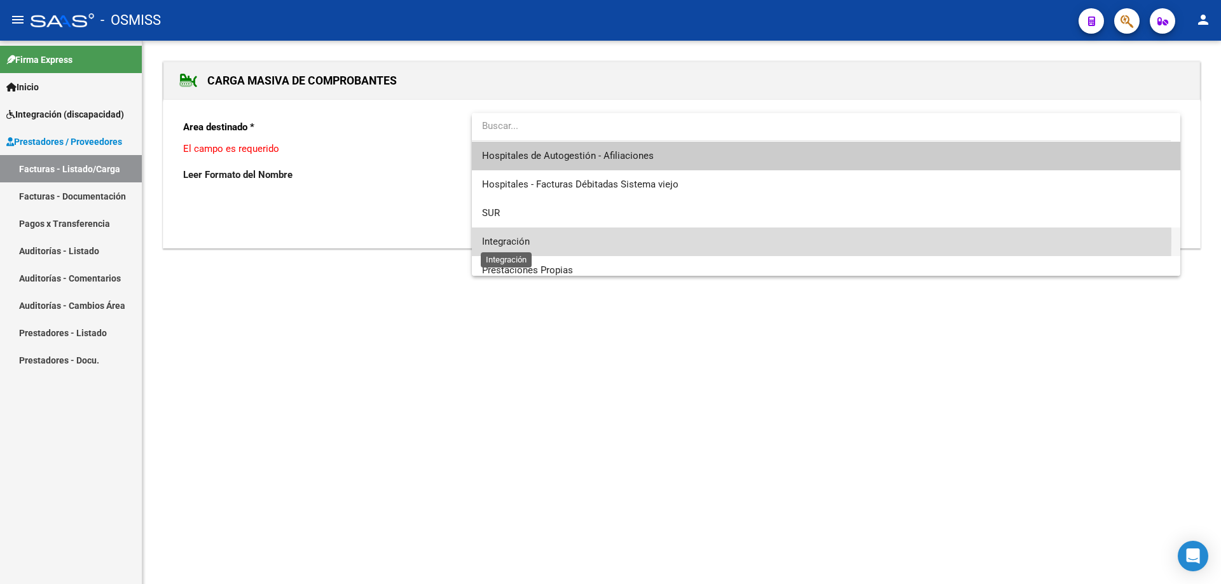
click at [508, 238] on span "Integración" at bounding box center [506, 241] width 48 height 11
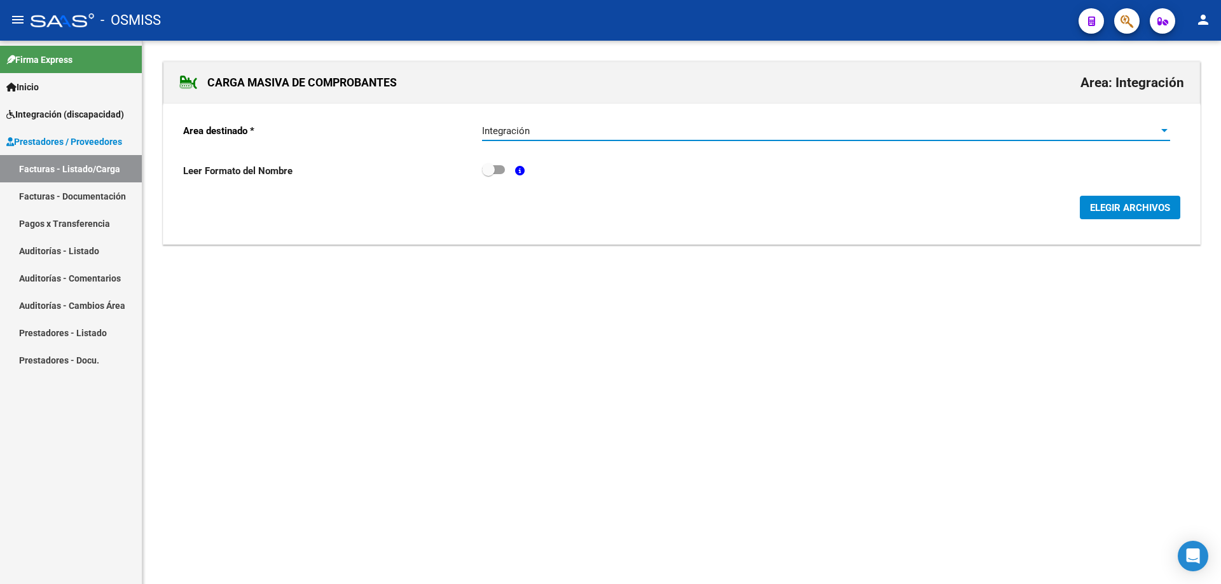
click at [1108, 214] on span "ELEGIR ARCHIVOS" at bounding box center [1130, 207] width 80 height 11
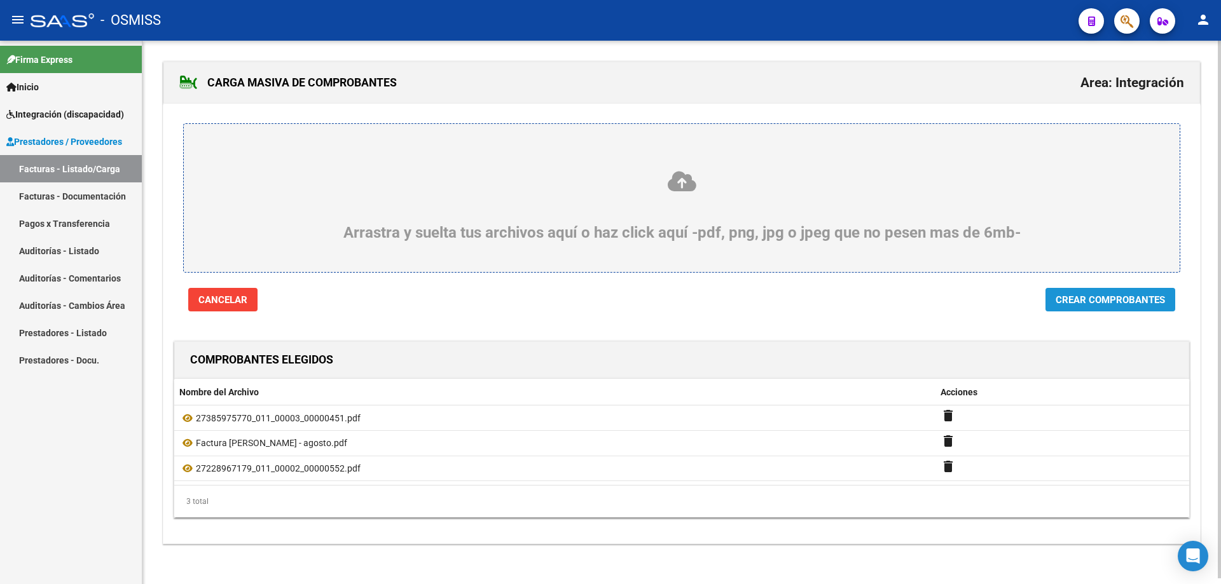
click at [1110, 298] on span "Crear Comprobantes" at bounding box center [1110, 299] width 109 height 11
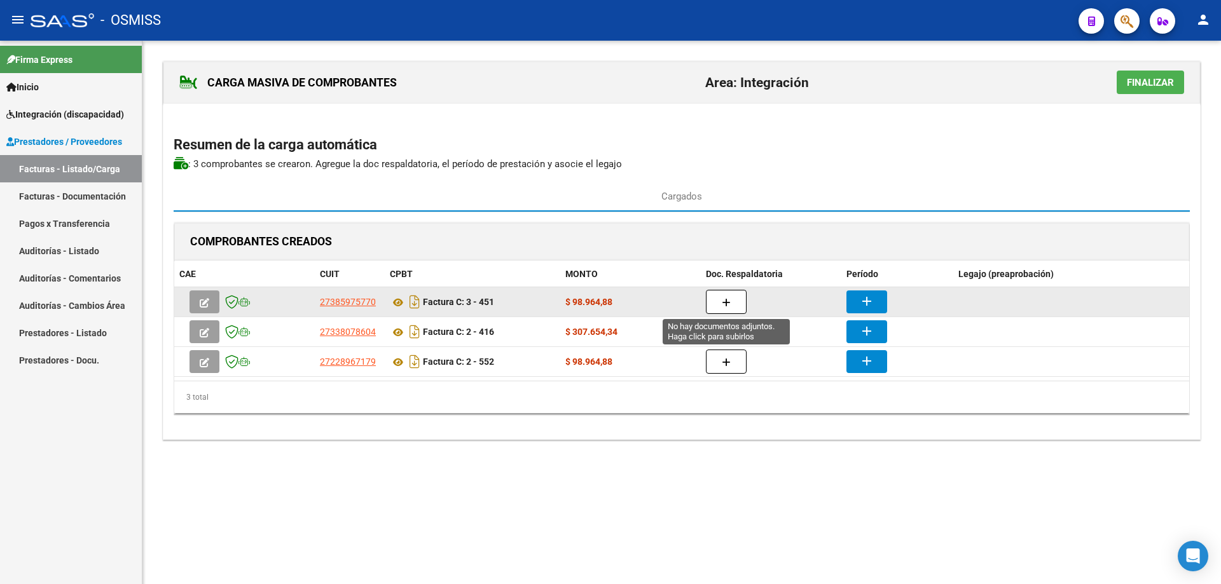
click at [718, 294] on button "button" at bounding box center [726, 302] width 41 height 24
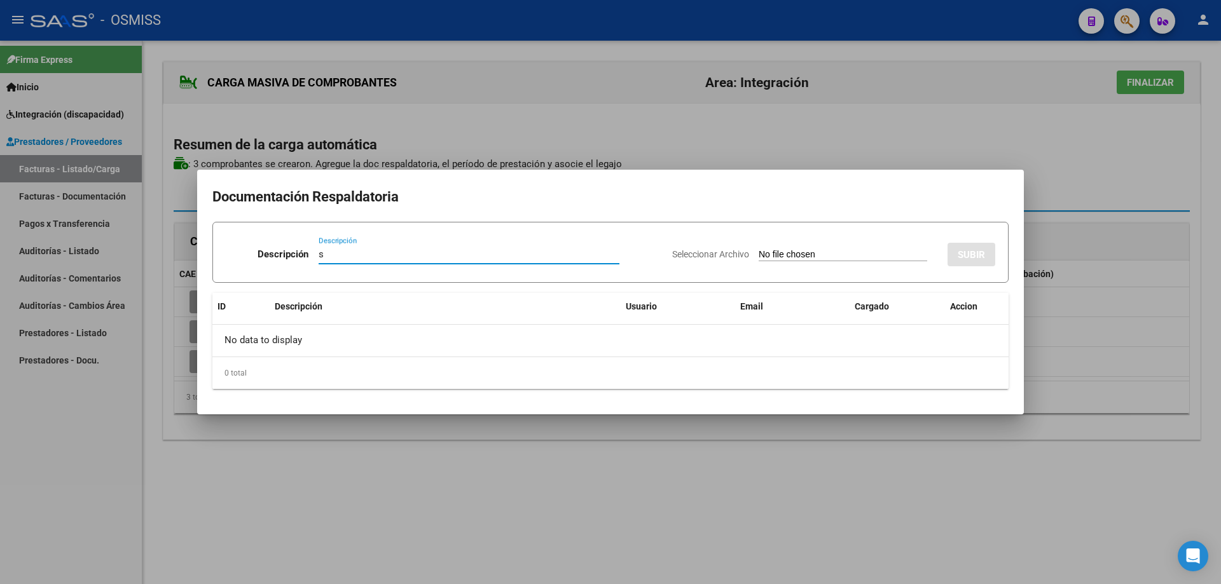
click at [761, 252] on input "Seleccionar Archivo" at bounding box center [843, 255] width 169 height 12
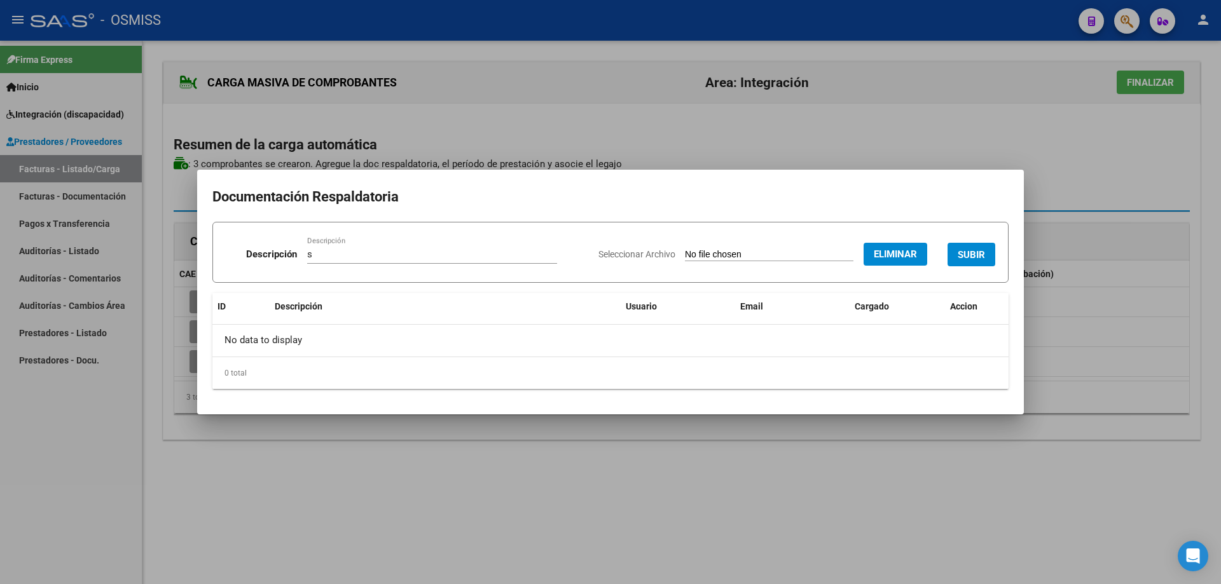
click at [965, 245] on button "SUBIR" at bounding box center [972, 255] width 48 height 24
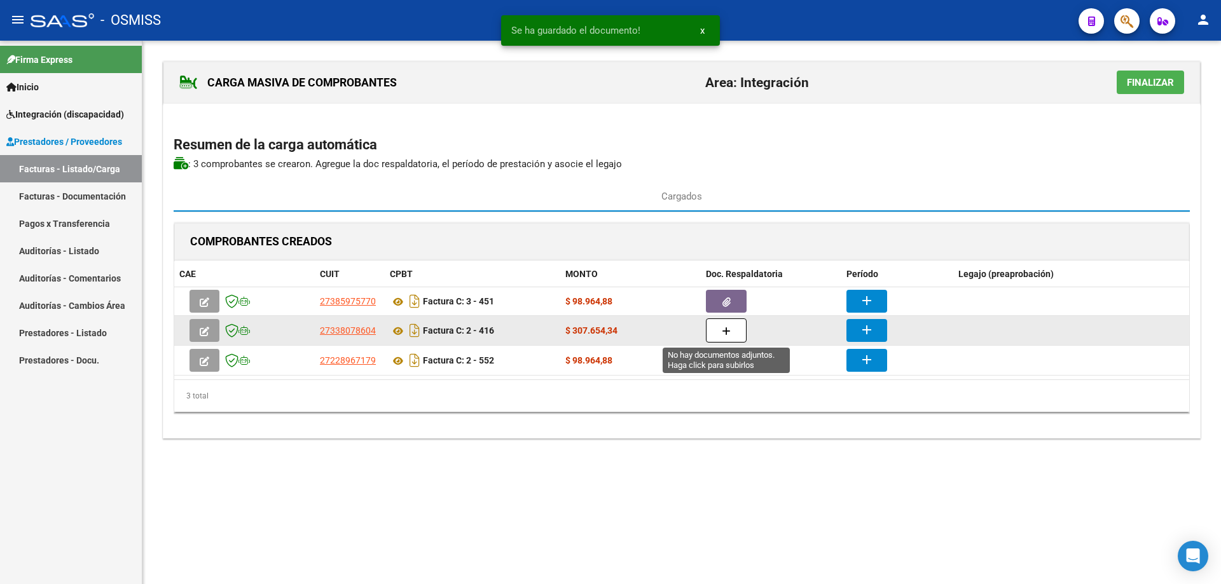
click at [726, 337] on button "button" at bounding box center [726, 331] width 41 height 24
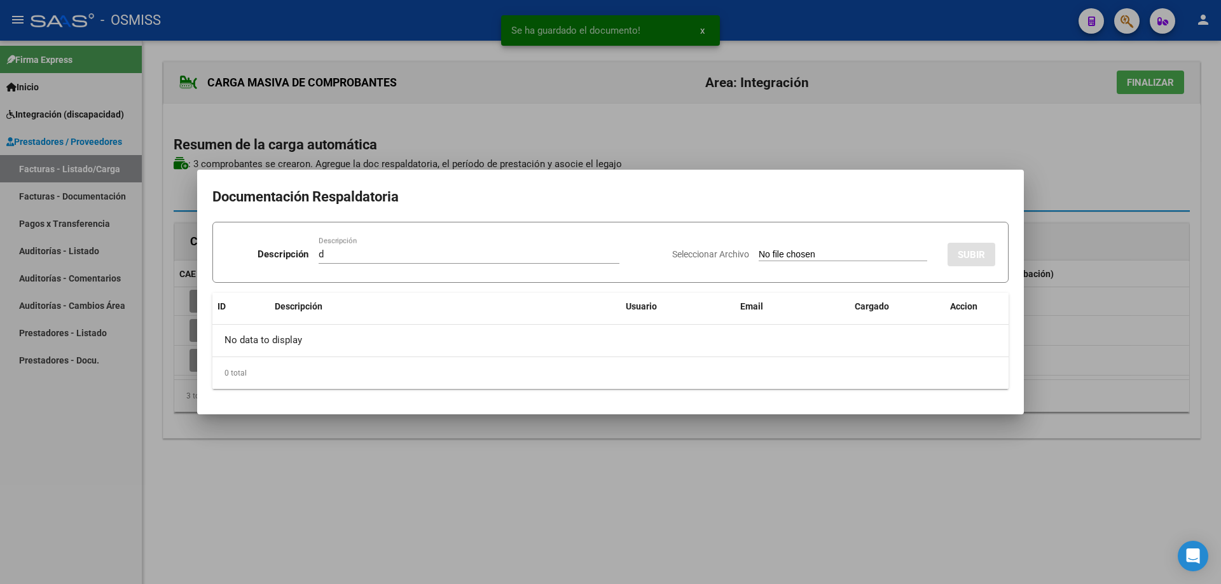
click at [759, 254] on input "Seleccionar Archivo" at bounding box center [843, 255] width 169 height 12
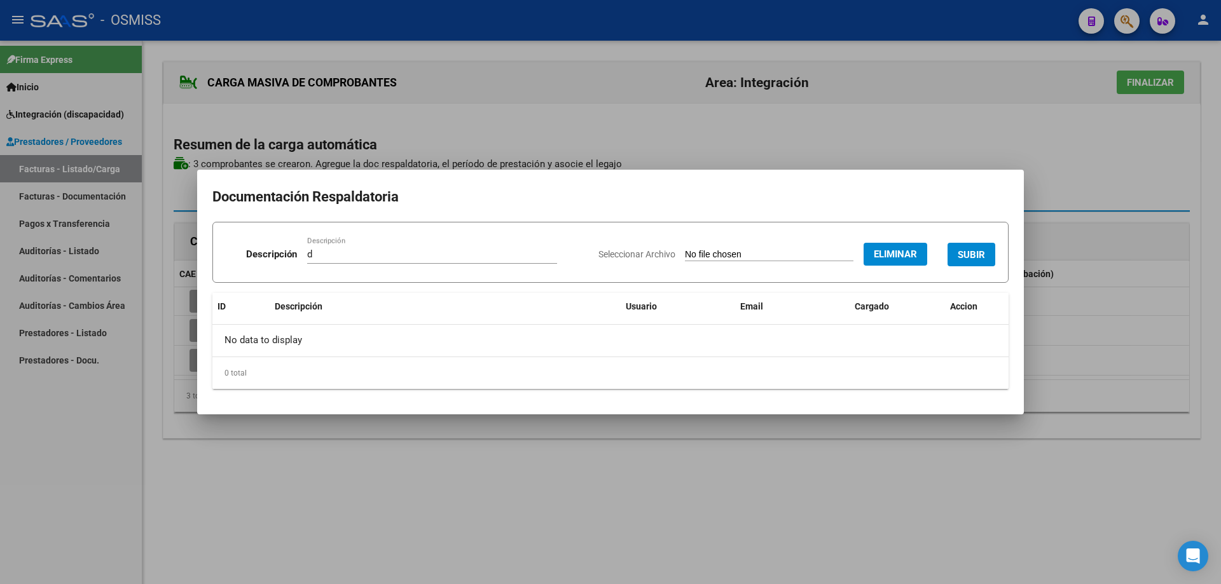
click at [982, 245] on button "SUBIR" at bounding box center [972, 255] width 48 height 24
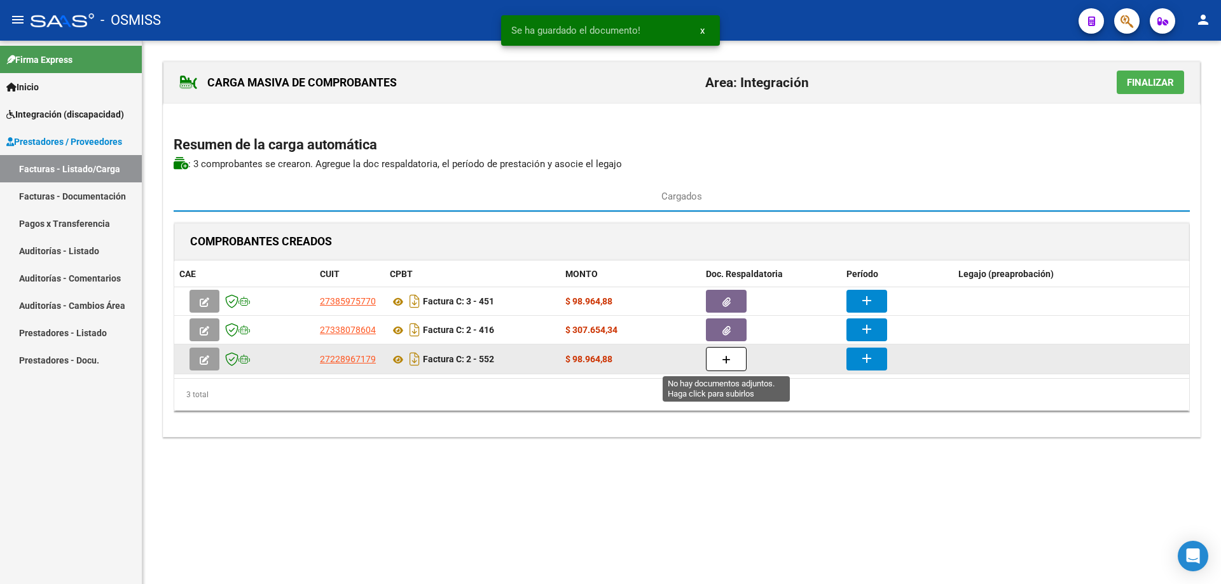
click at [729, 359] on icon "button" at bounding box center [726, 361] width 9 height 10
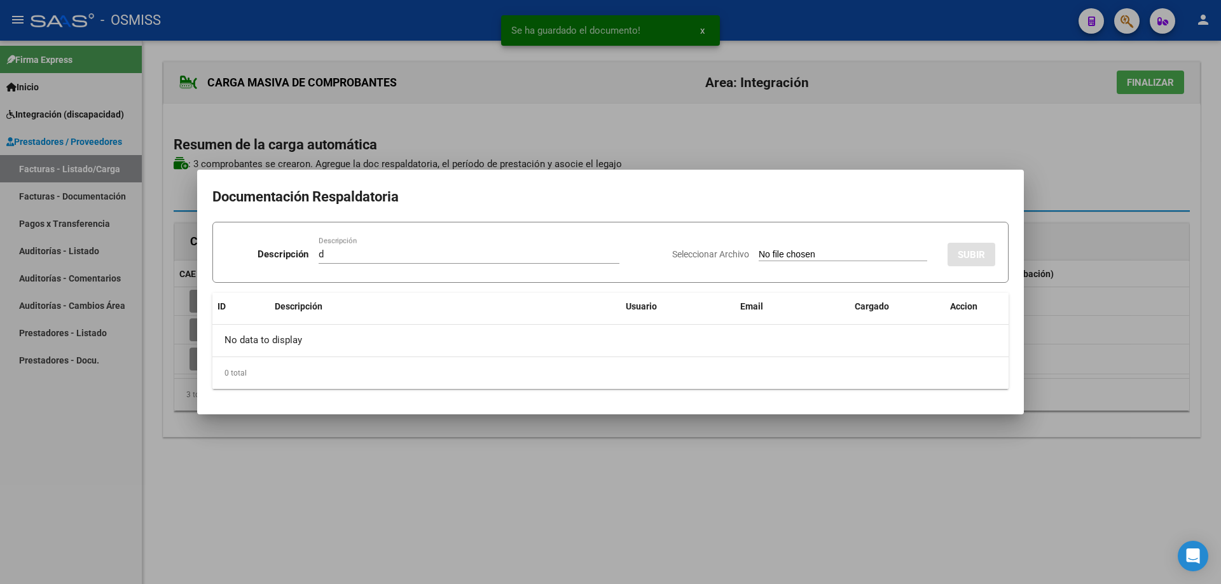
click at [759, 250] on input "Seleccionar Archivo" at bounding box center [843, 255] width 169 height 12
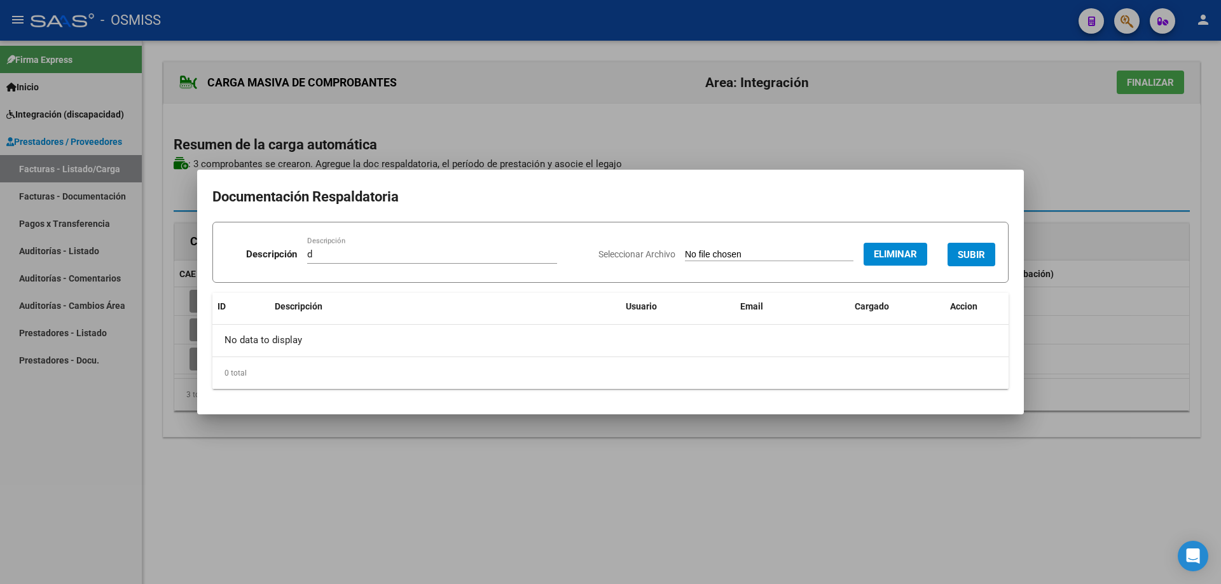
click at [958, 251] on span "SUBIR" at bounding box center [971, 254] width 27 height 11
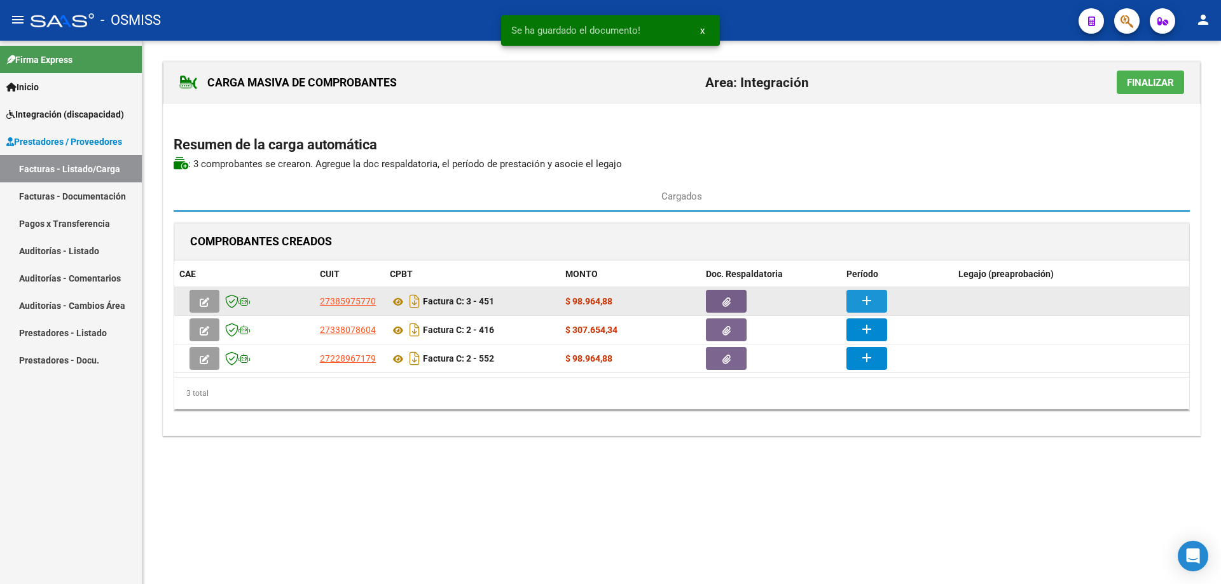
click at [855, 303] on button "add" at bounding box center [866, 301] width 41 height 23
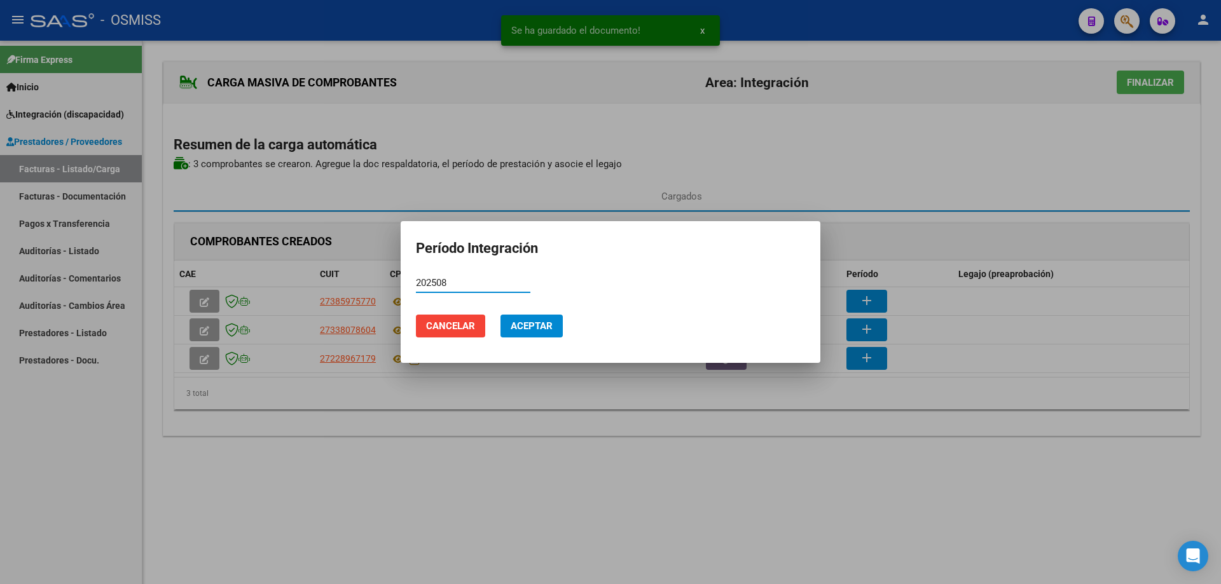
click at [554, 324] on button "Aceptar" at bounding box center [532, 326] width 62 height 23
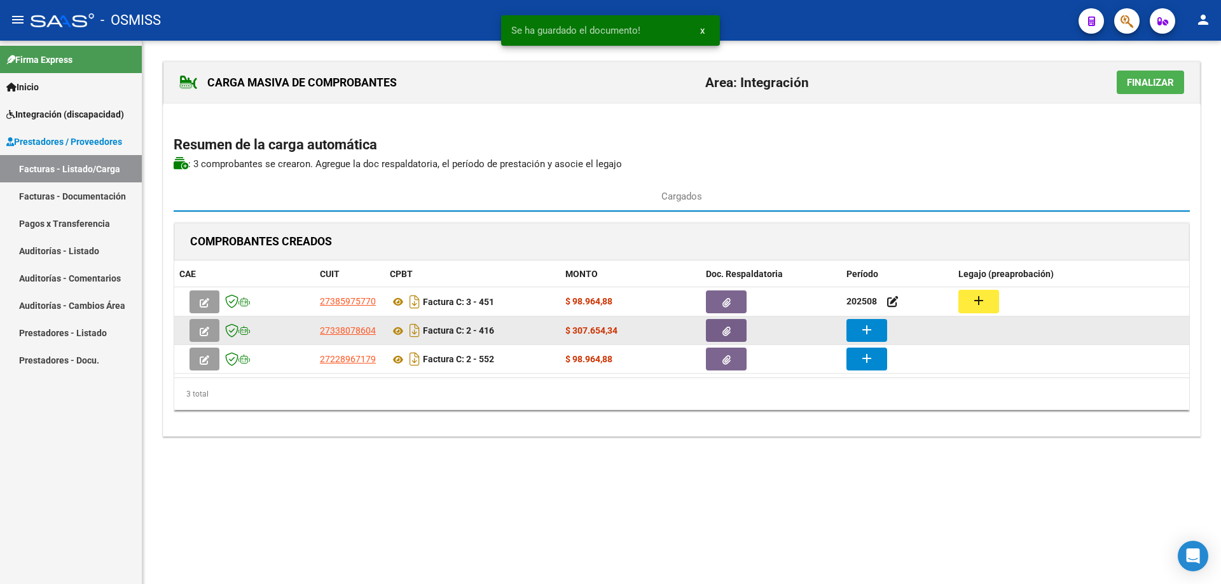
click at [873, 334] on mat-icon "add" at bounding box center [866, 329] width 15 height 15
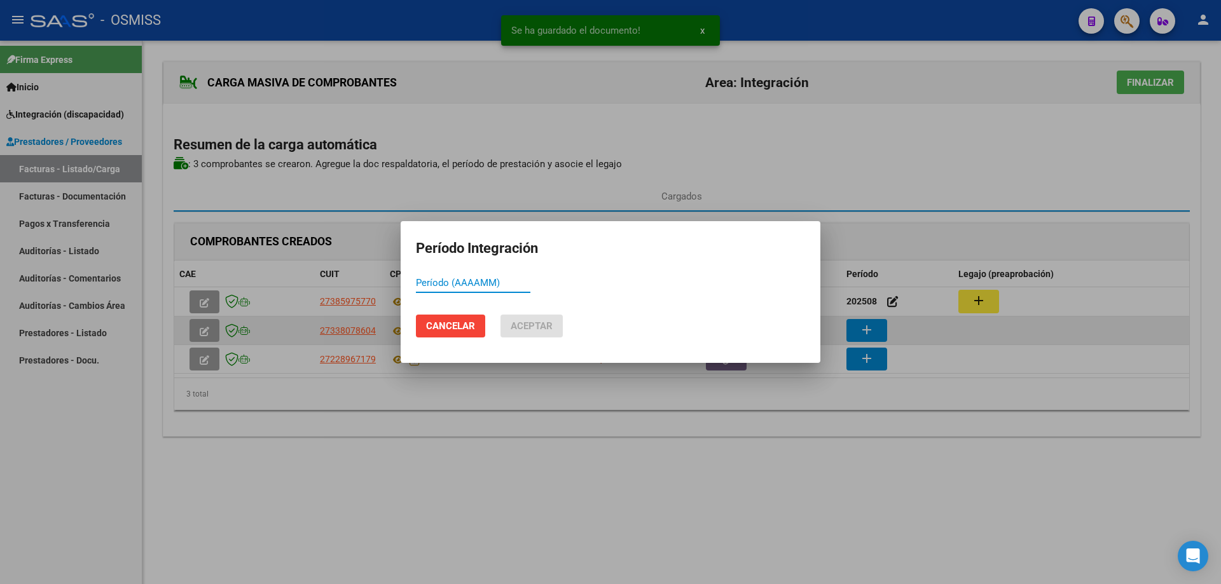
paste input "202508"
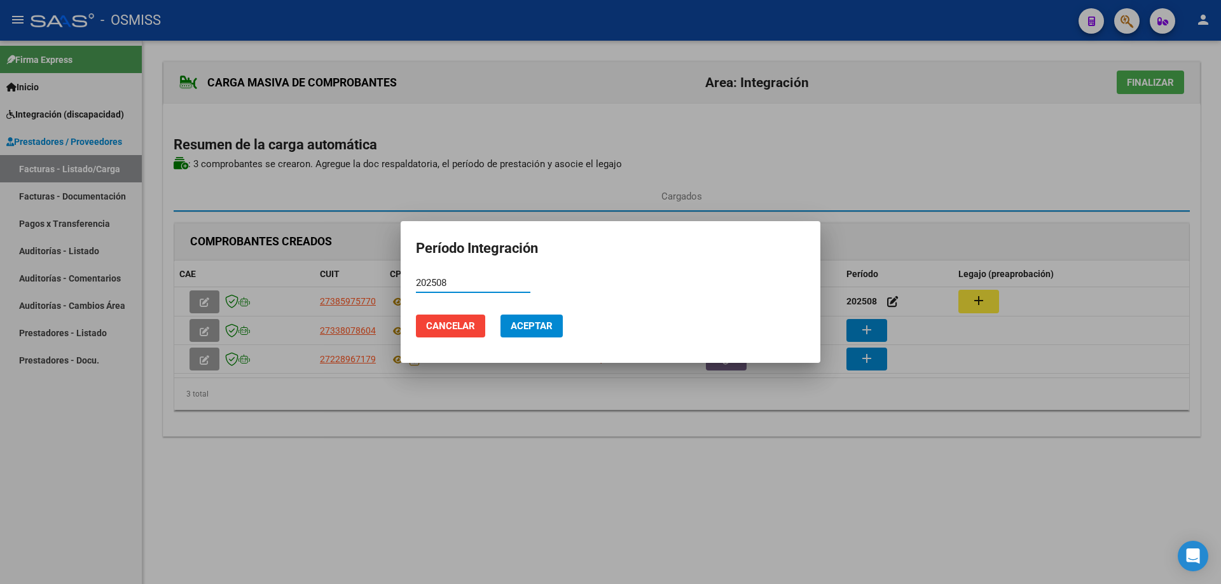
click at [555, 328] on button "Aceptar" at bounding box center [532, 326] width 62 height 23
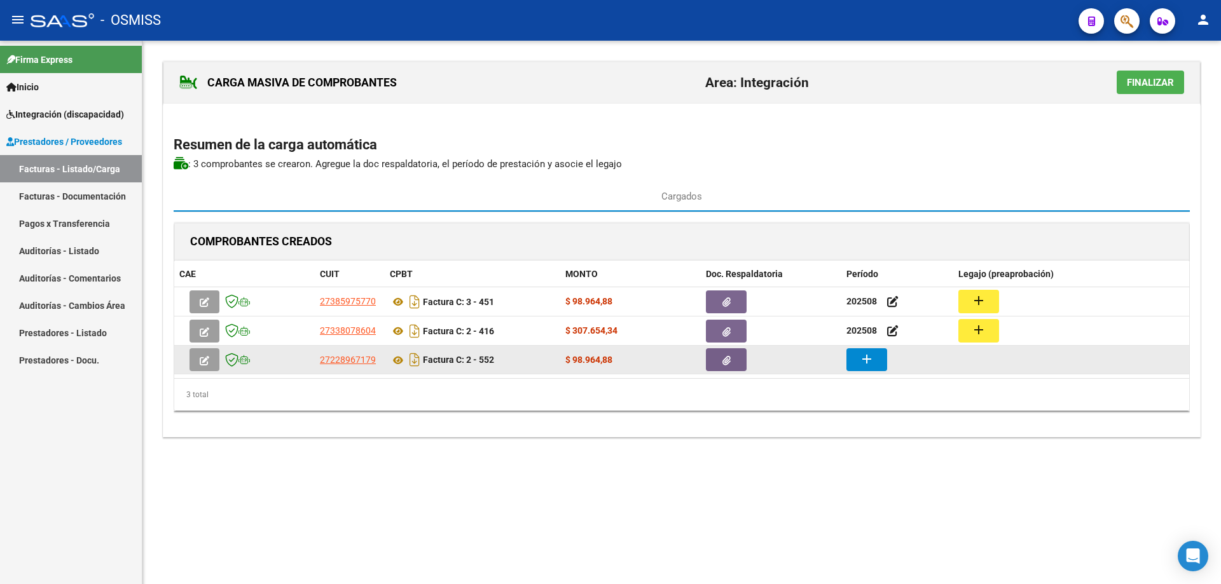
click at [867, 367] on mat-icon "add" at bounding box center [866, 359] width 15 height 15
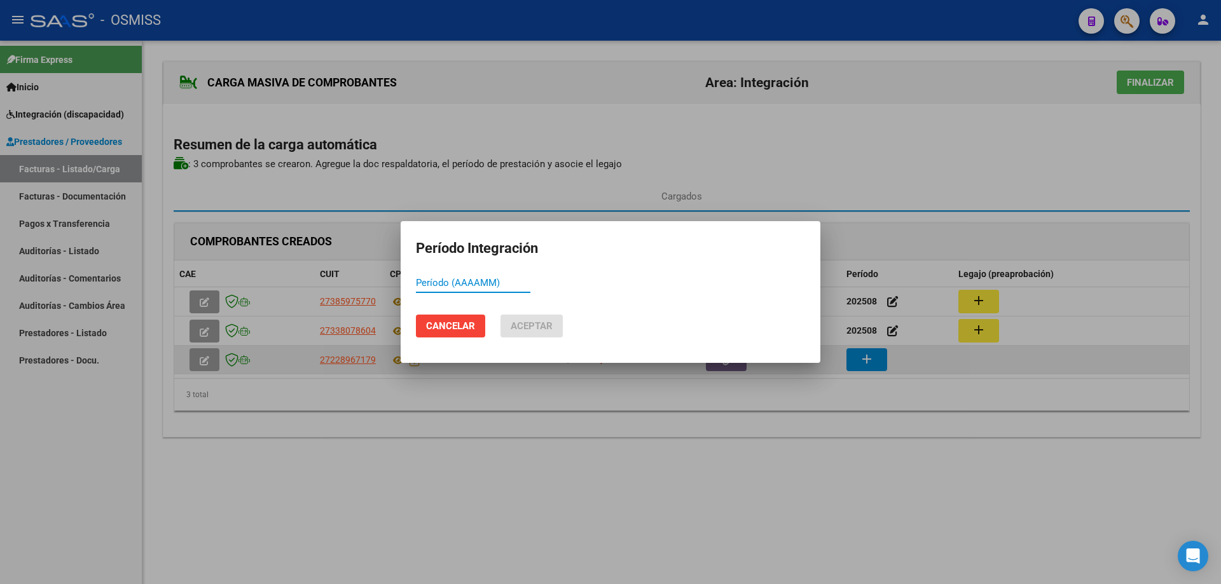
paste input "202508"
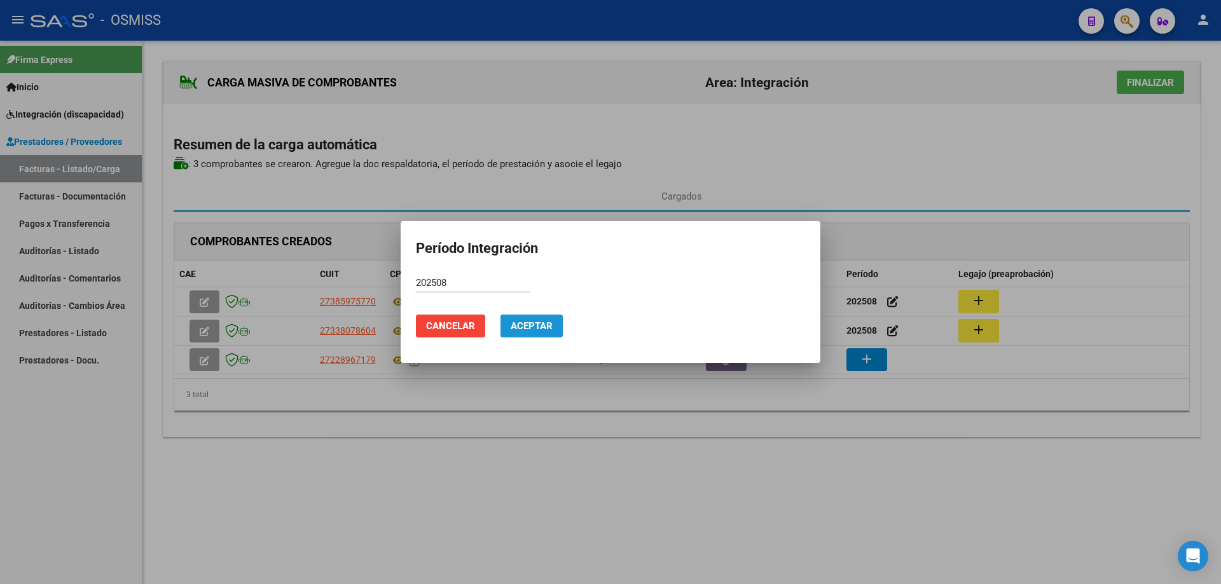
click at [512, 324] on span "Aceptar" at bounding box center [532, 326] width 42 height 11
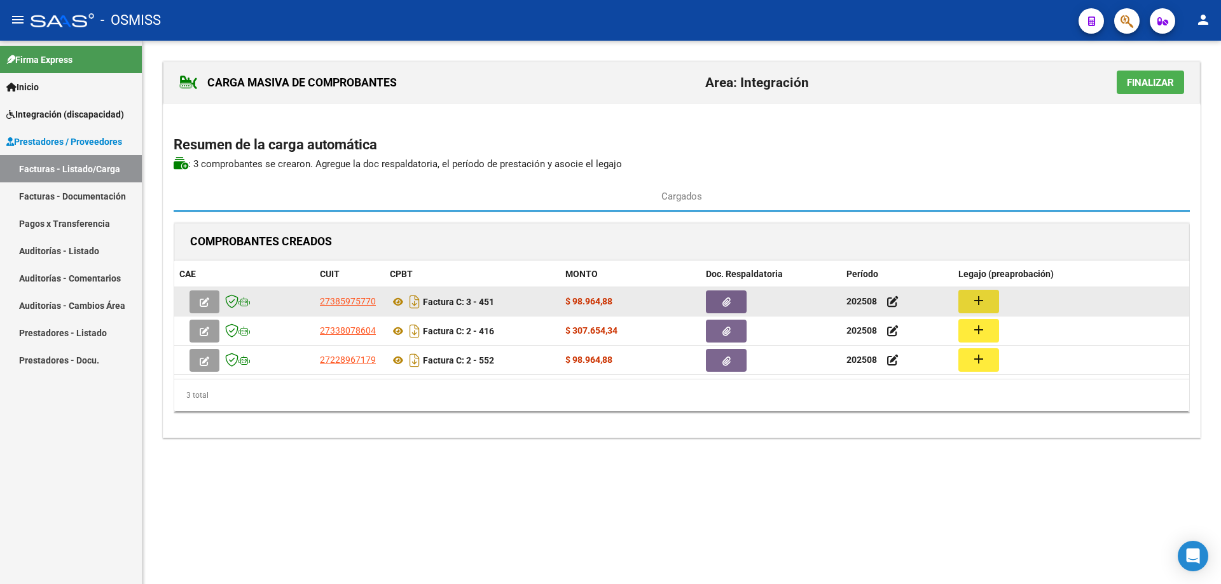
click at [986, 291] on button "add" at bounding box center [978, 302] width 41 height 24
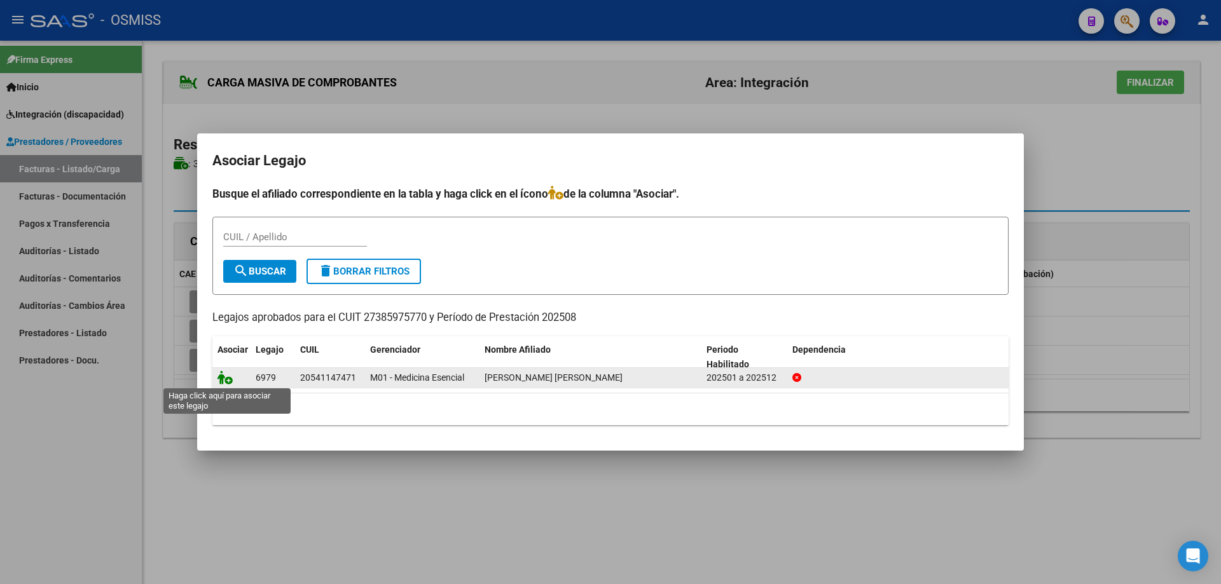
click at [226, 376] on icon at bounding box center [224, 378] width 15 height 14
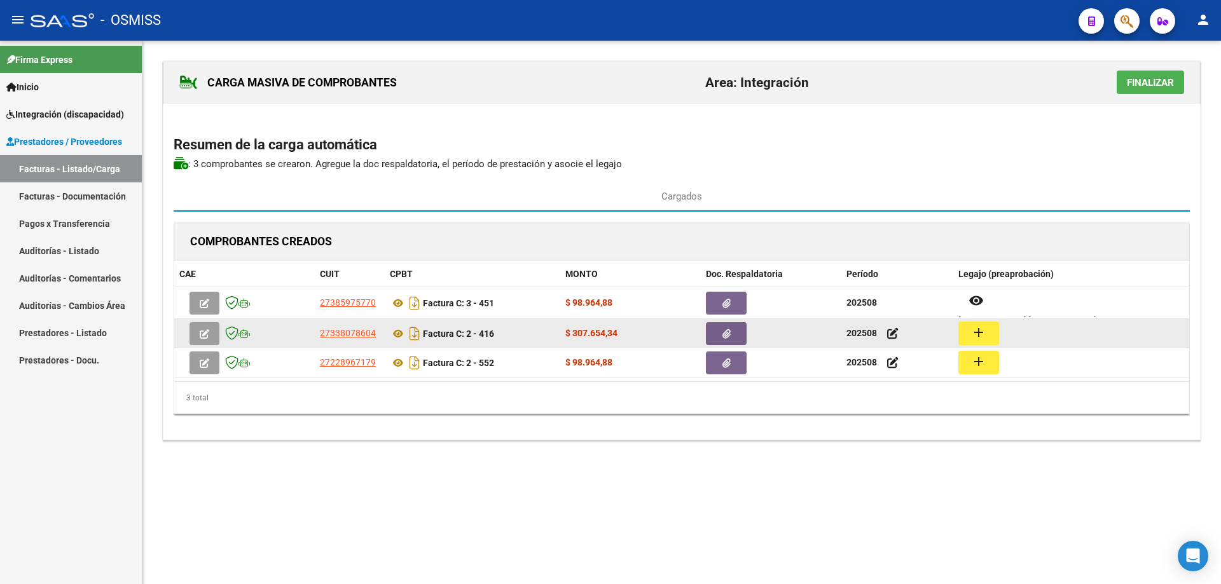
click at [963, 329] on button "add" at bounding box center [978, 334] width 41 height 24
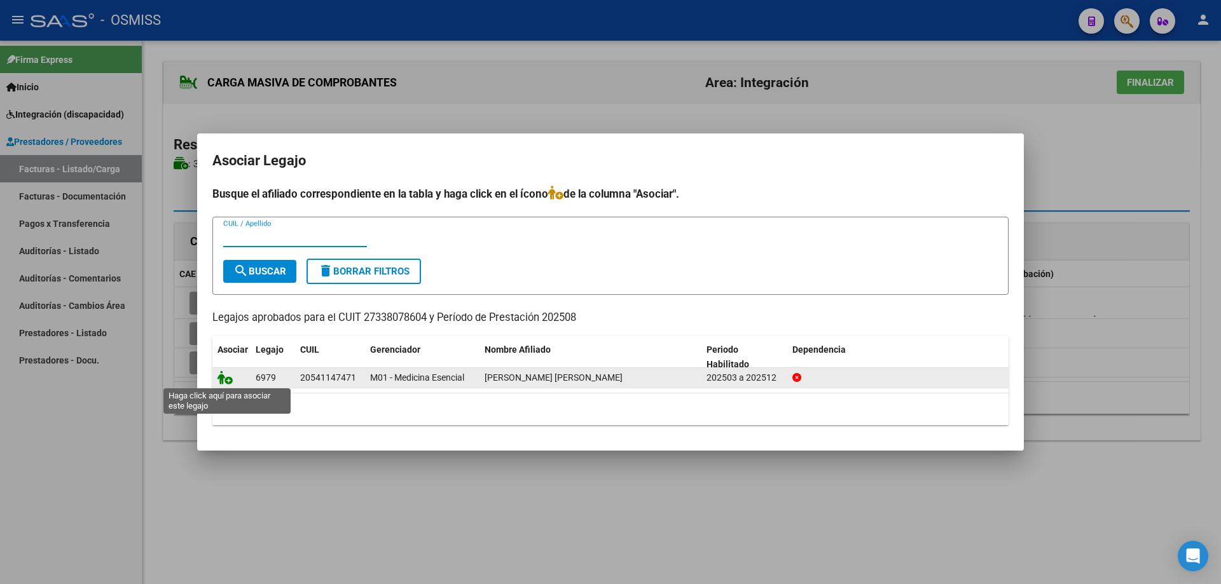
click at [223, 376] on icon at bounding box center [224, 378] width 15 height 14
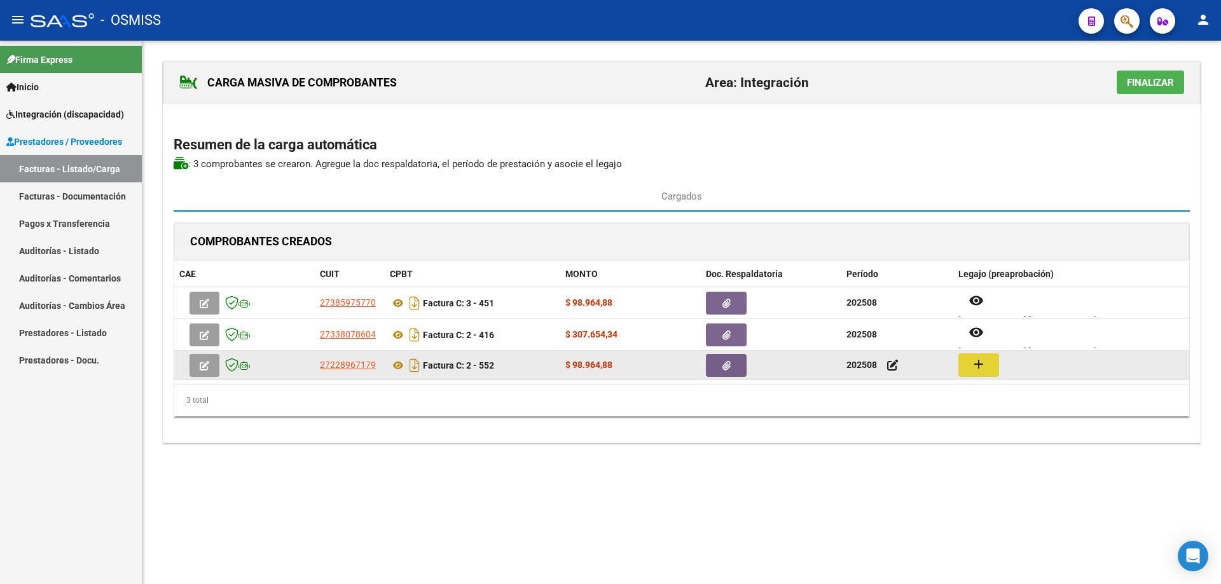
click at [967, 363] on button "add" at bounding box center [978, 366] width 41 height 24
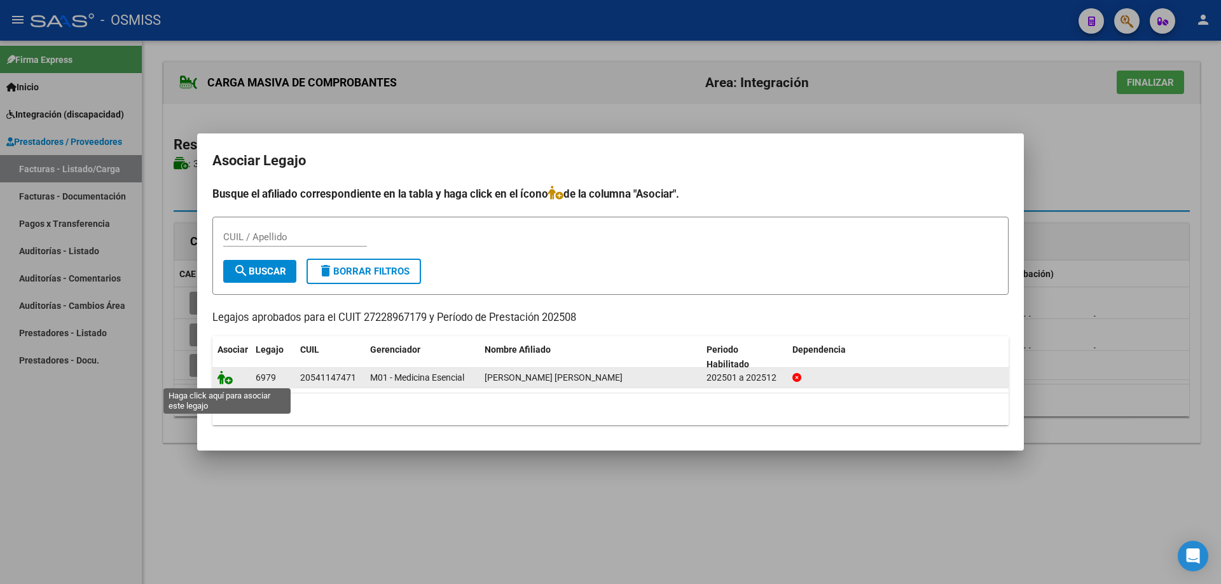
click at [231, 376] on icon at bounding box center [224, 378] width 15 height 14
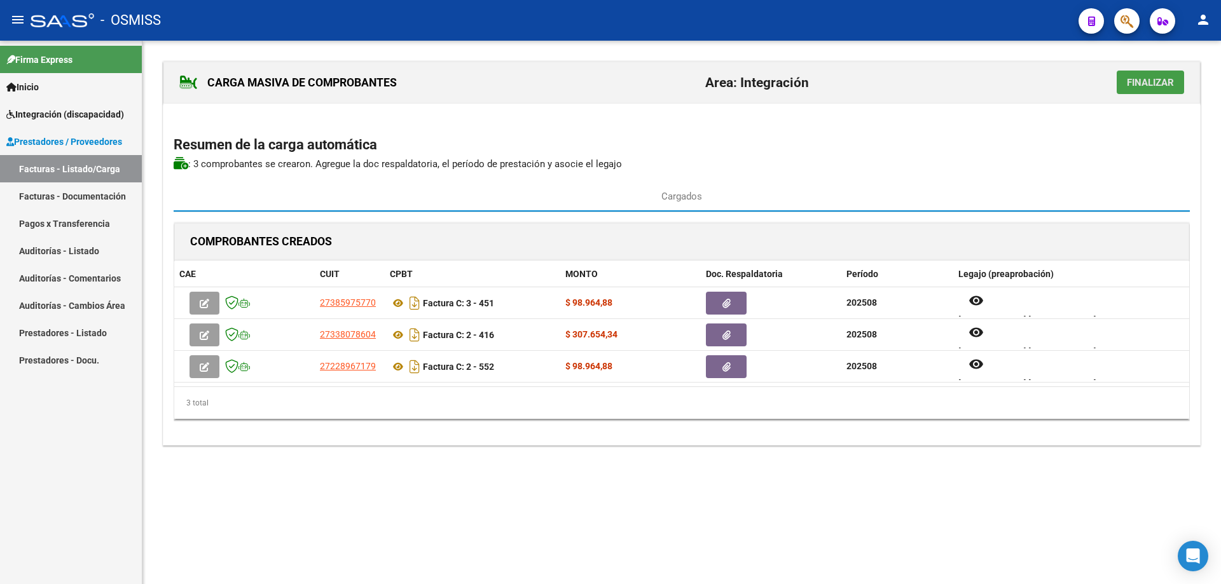
click at [1142, 89] on button "Finalizar" at bounding box center [1150, 83] width 67 height 24
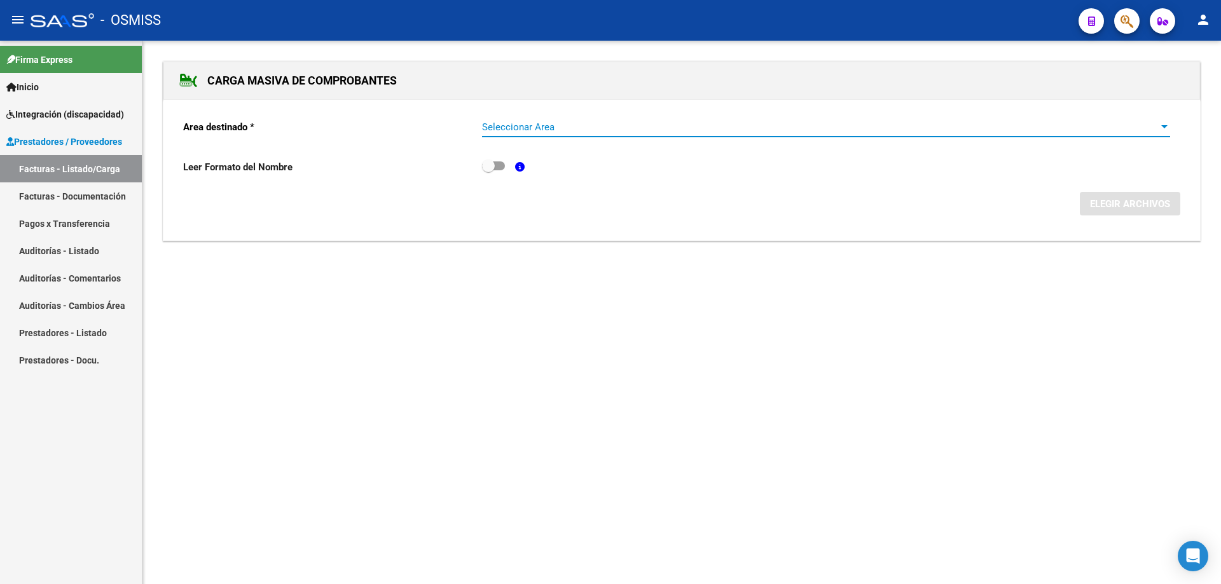
click at [509, 121] on span "Seleccionar Area" at bounding box center [820, 126] width 677 height 11
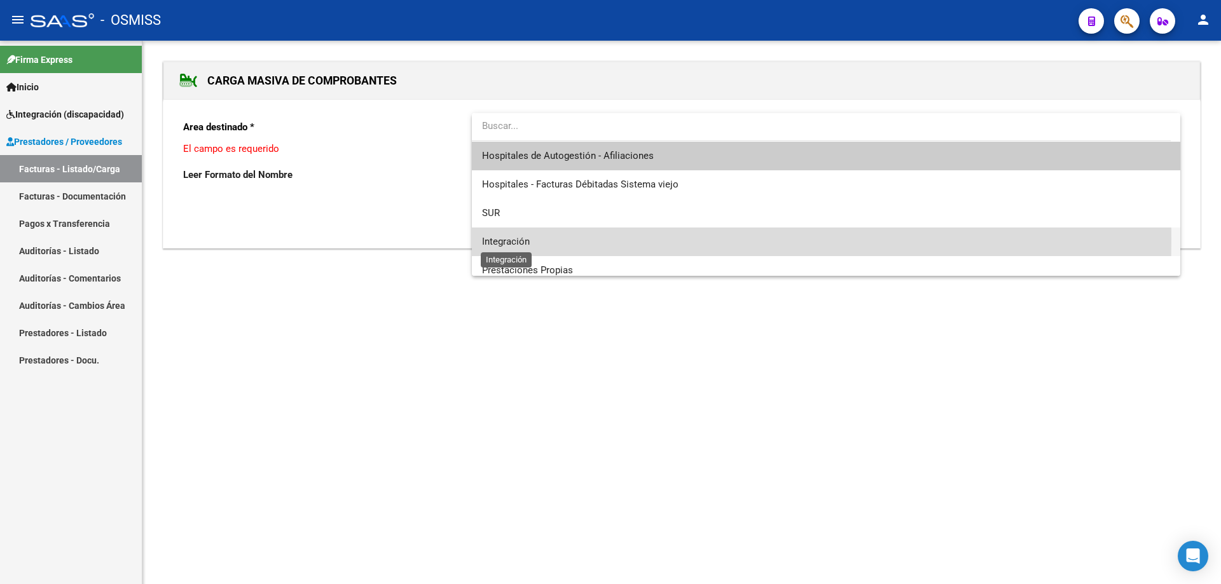
click at [504, 239] on span "Integración" at bounding box center [506, 241] width 48 height 11
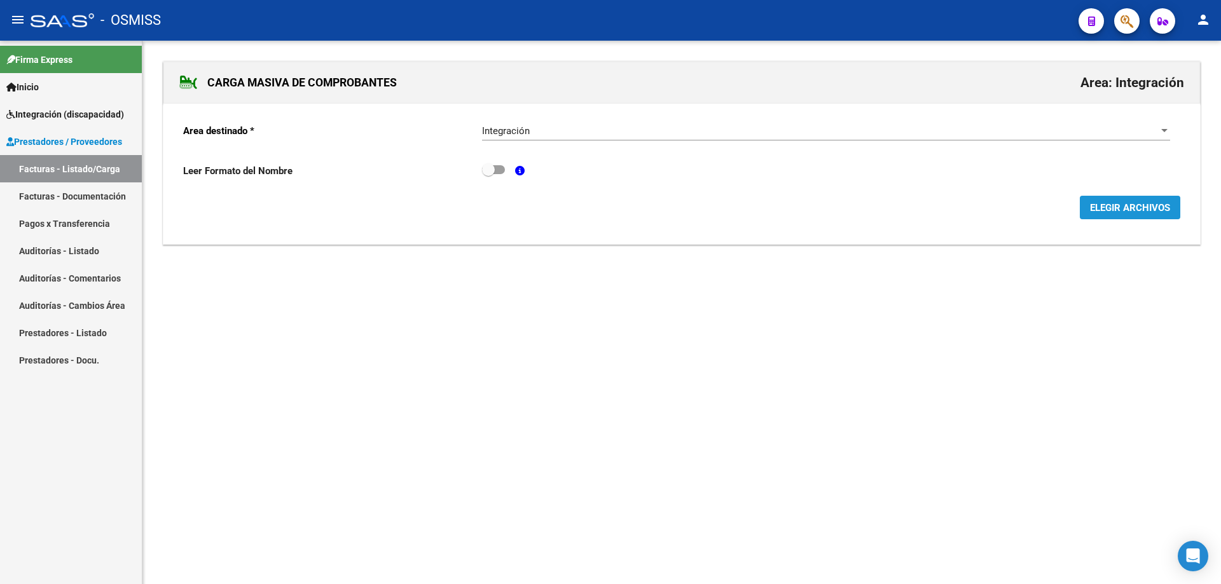
click at [1129, 207] on span "ELEGIR ARCHIVOS" at bounding box center [1130, 207] width 80 height 11
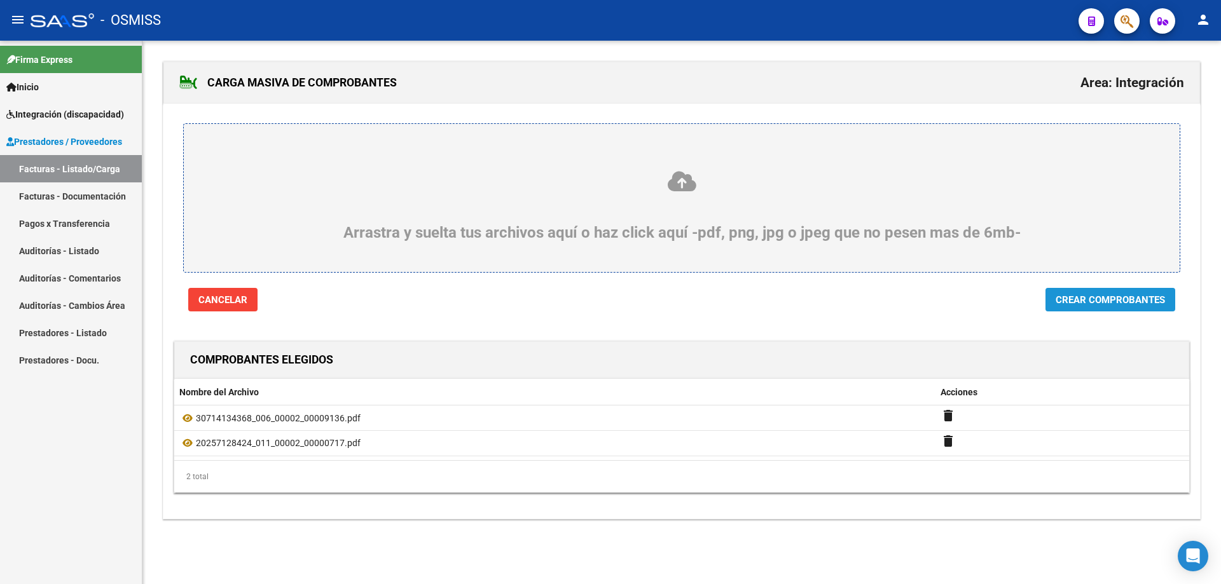
click at [1086, 296] on span "Crear Comprobantes" at bounding box center [1110, 299] width 109 height 11
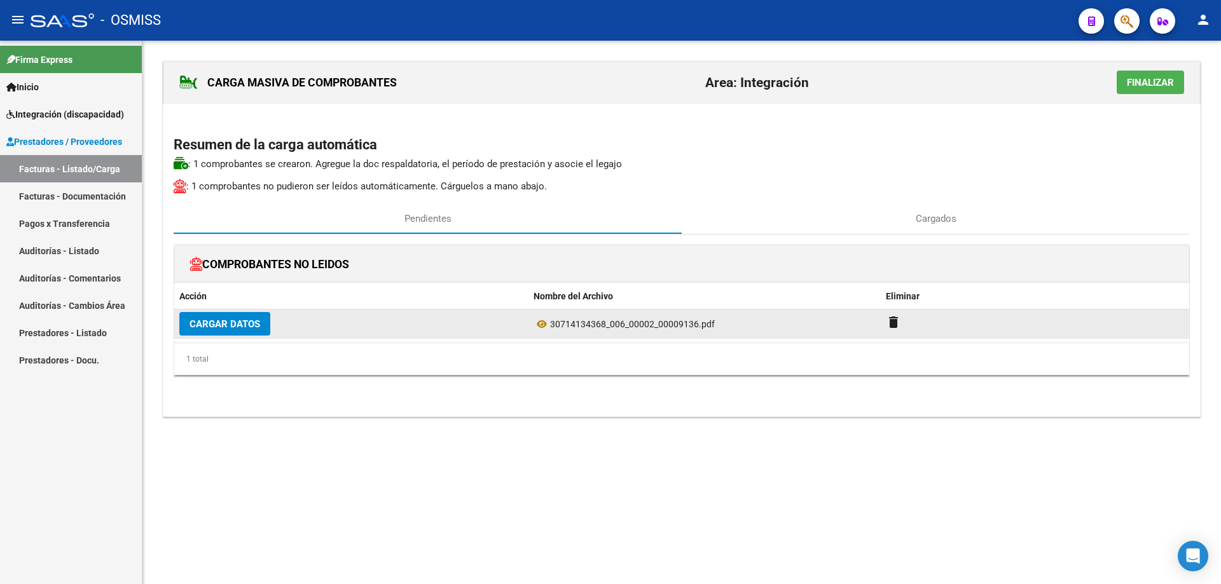
click at [228, 327] on span "Cargar Datos" at bounding box center [225, 324] width 71 height 11
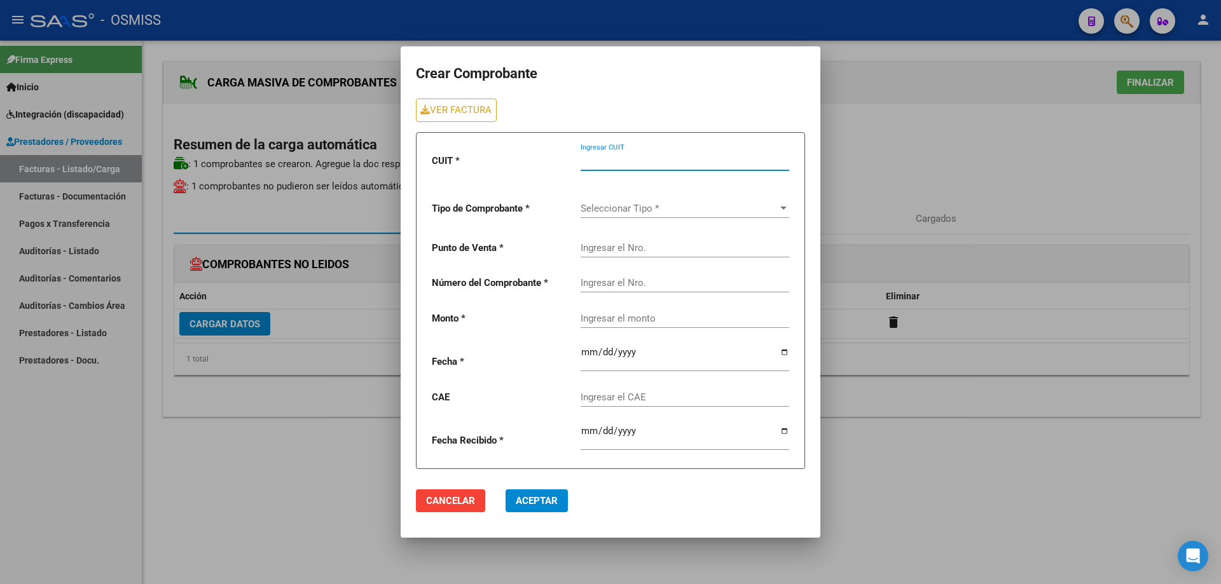
click at [622, 167] on div "Ingresar CUIT" at bounding box center [685, 156] width 209 height 27
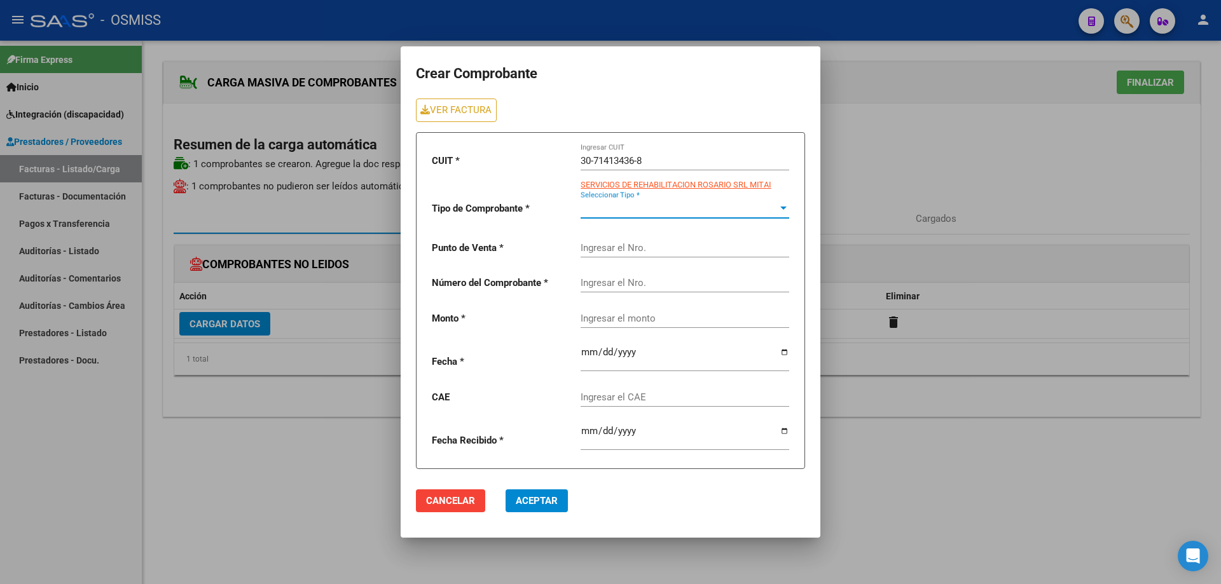
click at [612, 204] on span "Seleccionar Tipo *" at bounding box center [679, 208] width 197 height 11
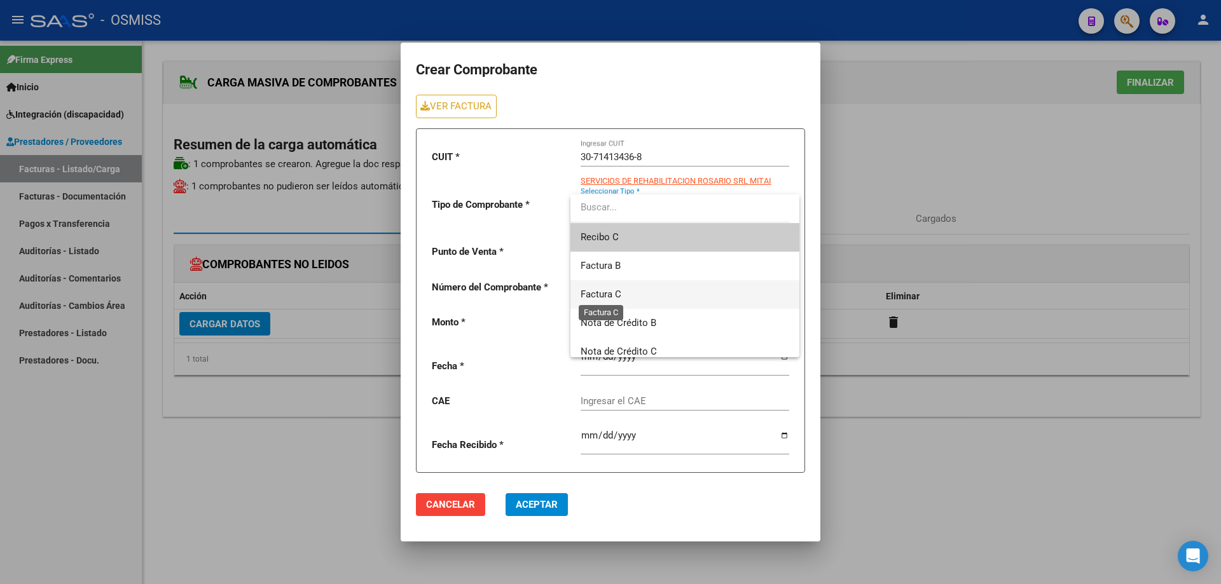
click at [600, 291] on span "Factura C" at bounding box center [601, 294] width 41 height 11
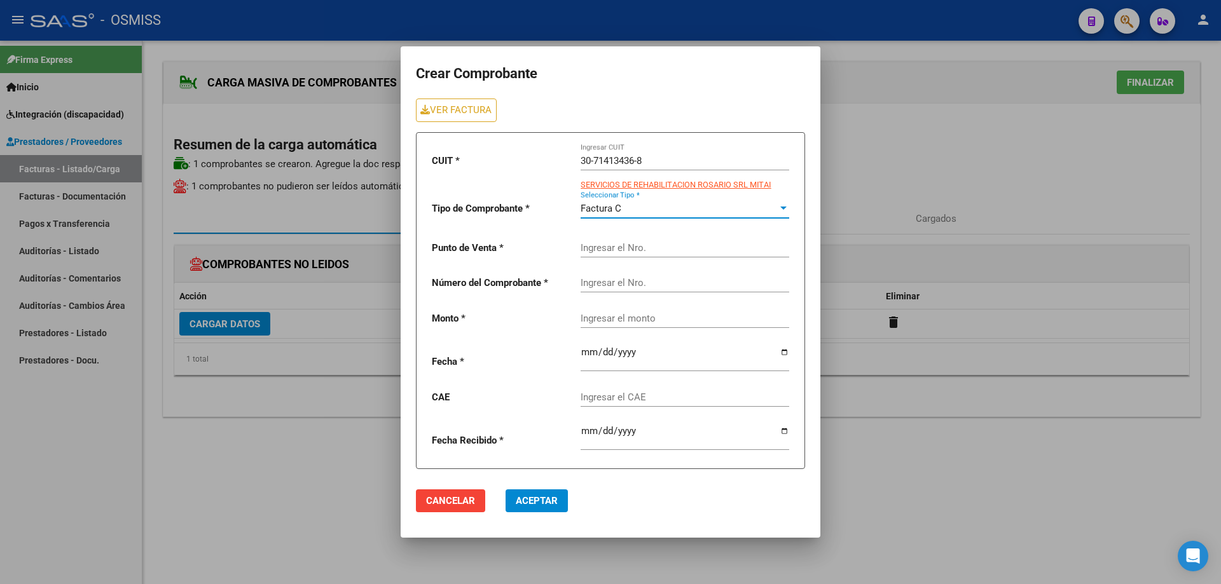
click at [612, 210] on span "Factura C" at bounding box center [601, 208] width 41 height 11
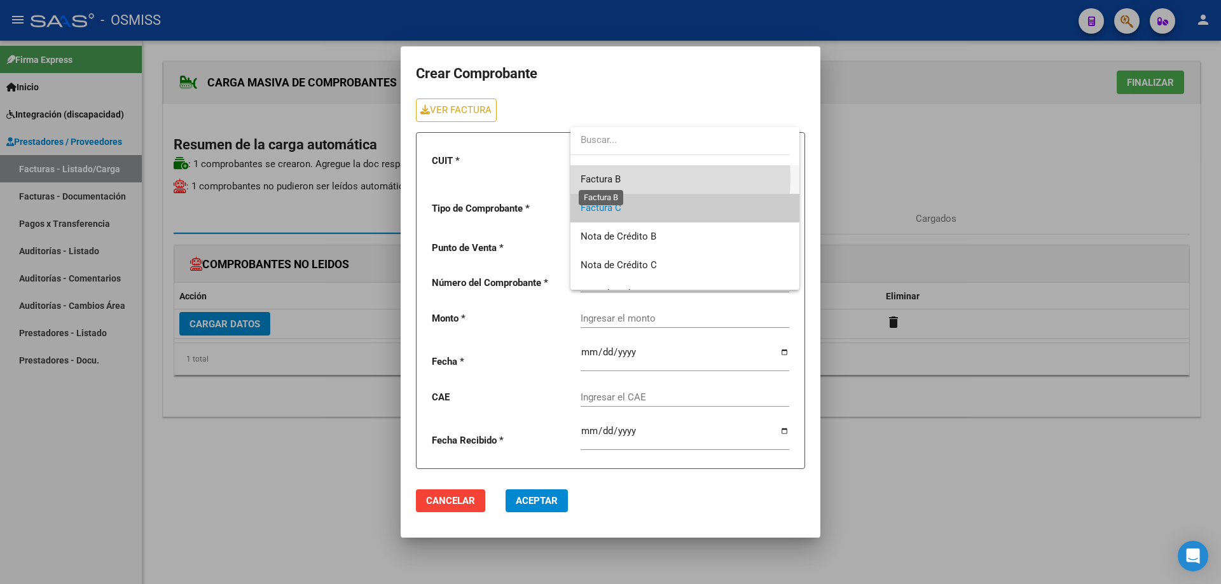
click at [607, 178] on span "Factura B" at bounding box center [601, 179] width 40 height 11
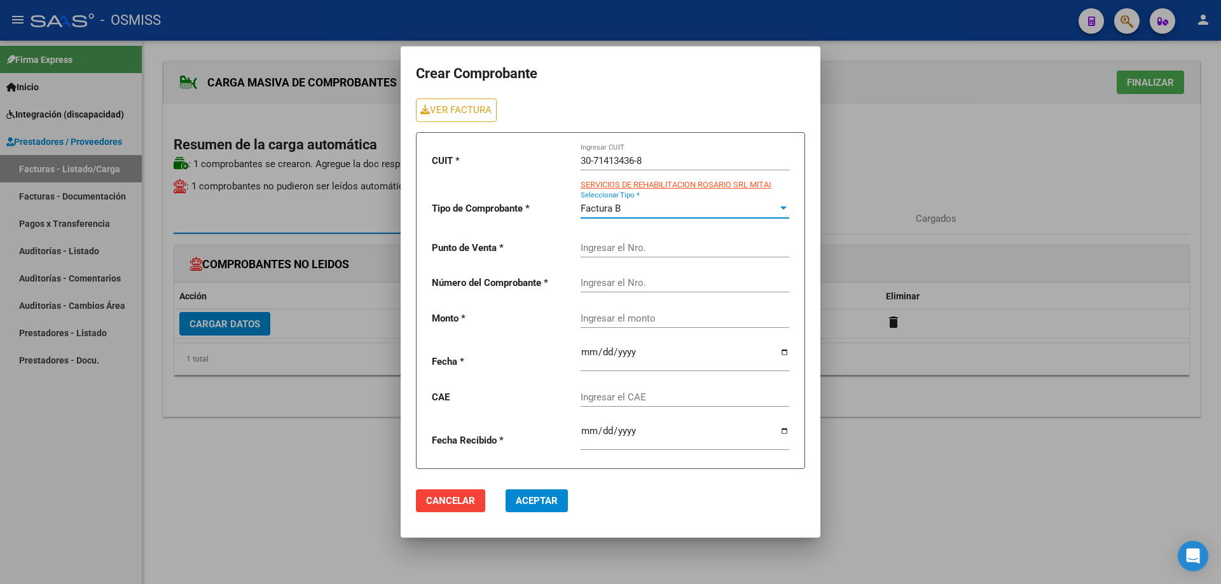
click at [598, 251] on input "Ingresar el Nro." at bounding box center [685, 247] width 209 height 11
click at [607, 282] on input "Ingresar el Nro." at bounding box center [685, 282] width 209 height 11
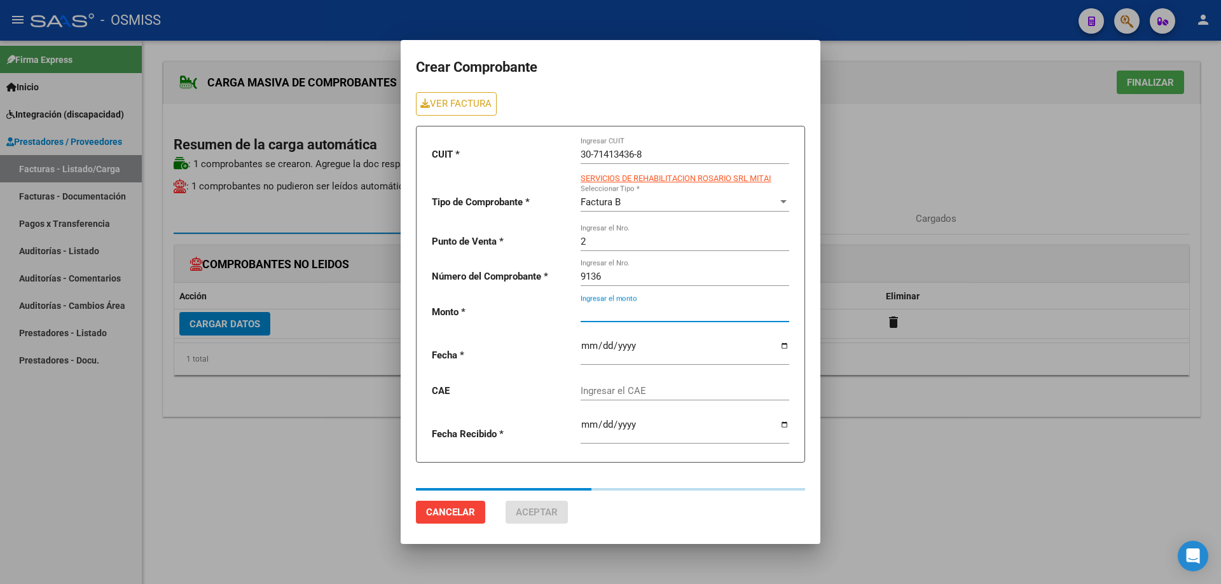
click at [596, 318] on input "Ingresar el monto" at bounding box center [685, 312] width 209 height 11
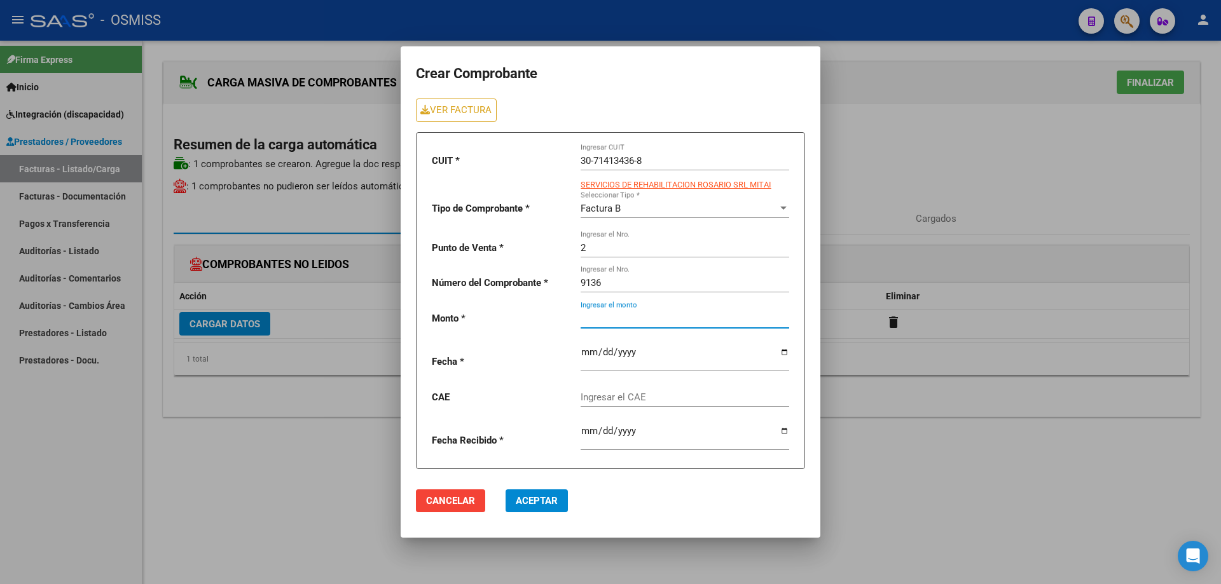
paste input "435376.56"
click at [584, 357] on input "date" at bounding box center [685, 357] width 209 height 20
click at [611, 398] on input "Ingresar el CAE" at bounding box center [685, 397] width 209 height 11
paste input "75358439864969"
click at [556, 503] on span "Aceptar" at bounding box center [537, 500] width 42 height 11
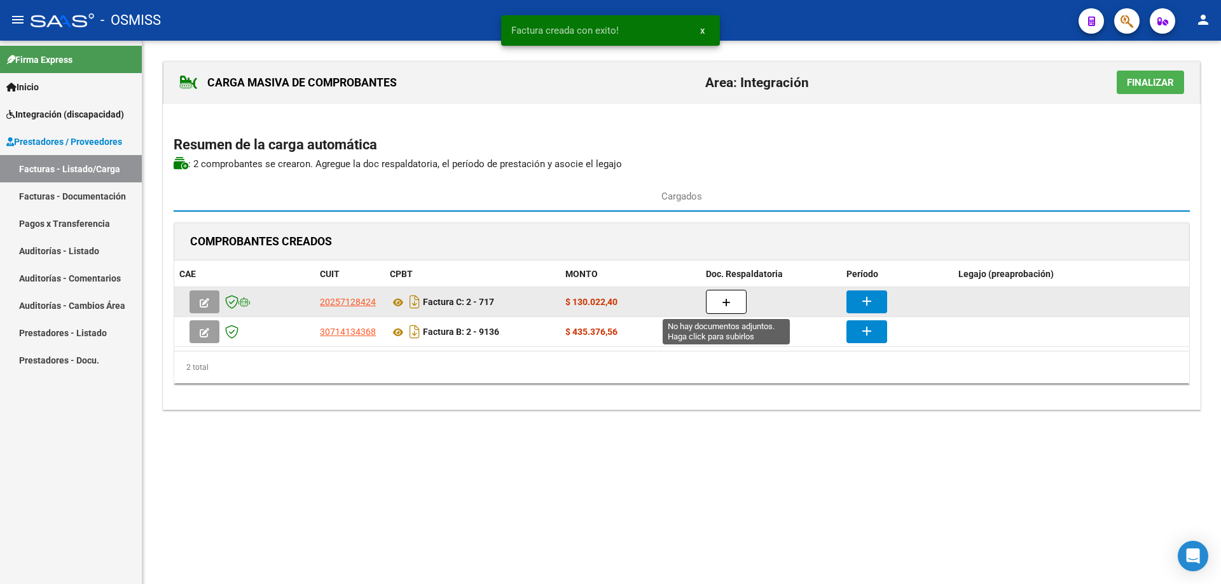
click at [726, 300] on icon "button" at bounding box center [726, 303] width 9 height 10
click at [724, 291] on button "button" at bounding box center [726, 302] width 41 height 24
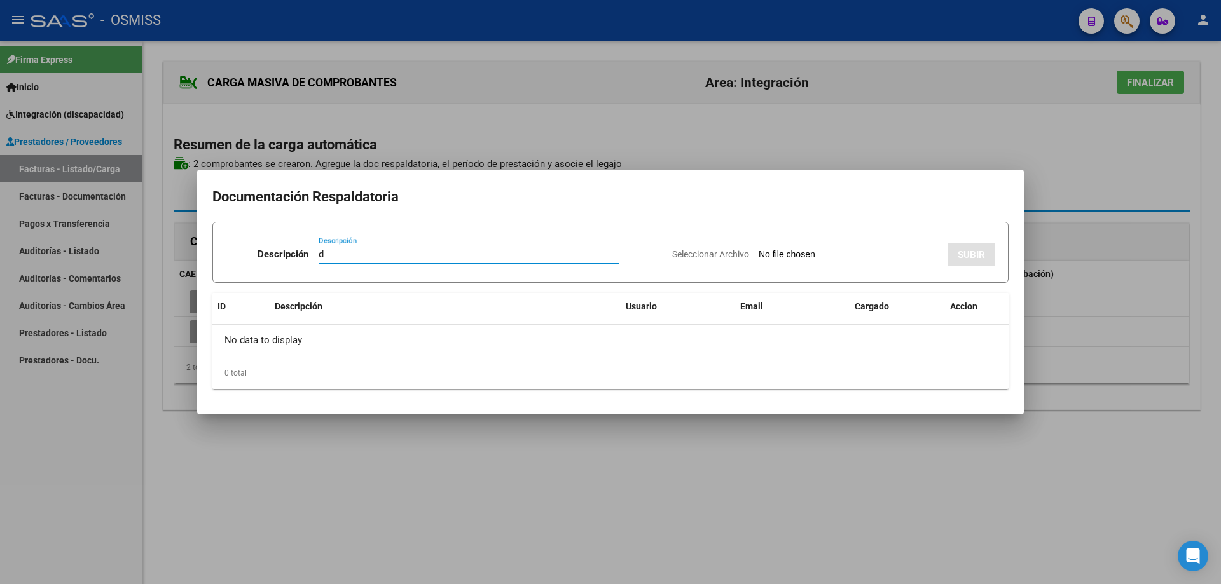
click at [759, 256] on input "Seleccionar Archivo" at bounding box center [843, 255] width 169 height 12
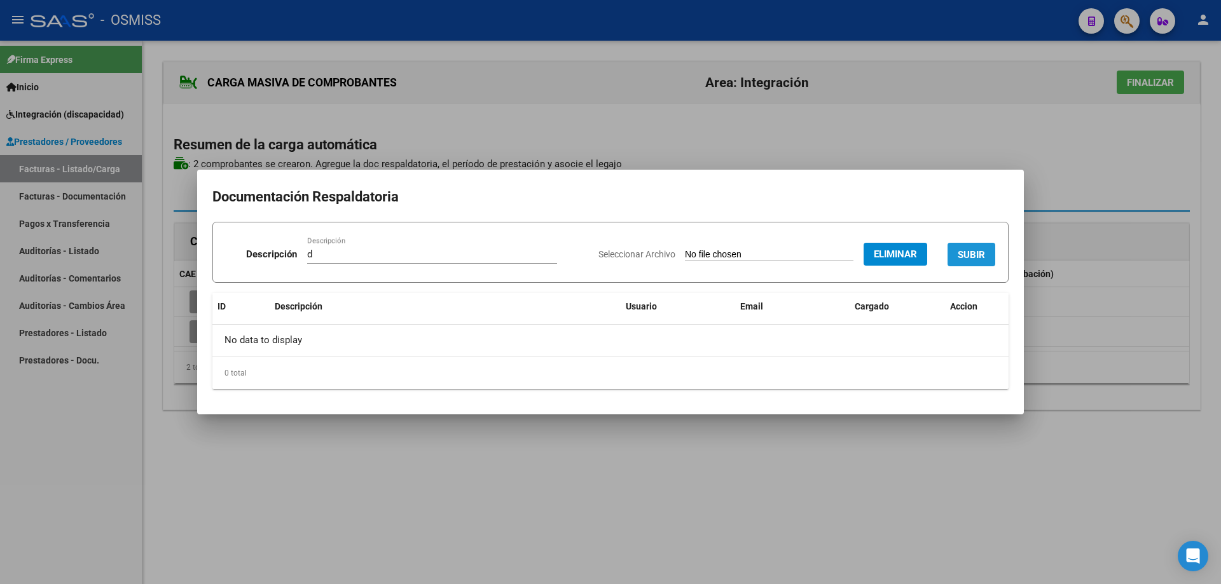
click at [972, 250] on span "SUBIR" at bounding box center [971, 254] width 27 height 11
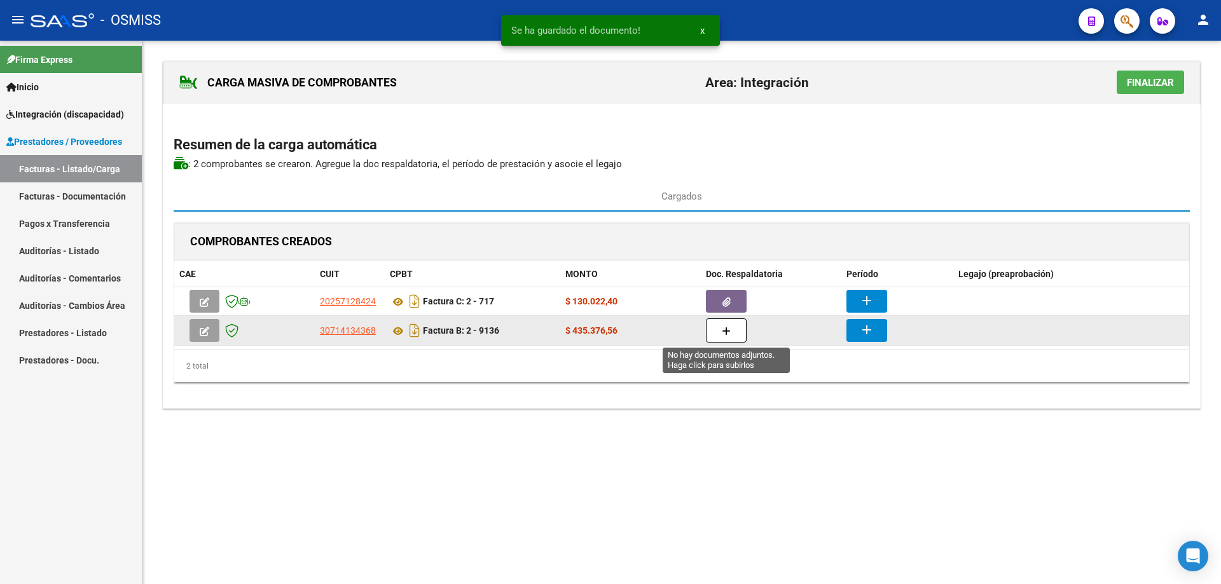
click at [731, 336] on button "button" at bounding box center [726, 331] width 41 height 24
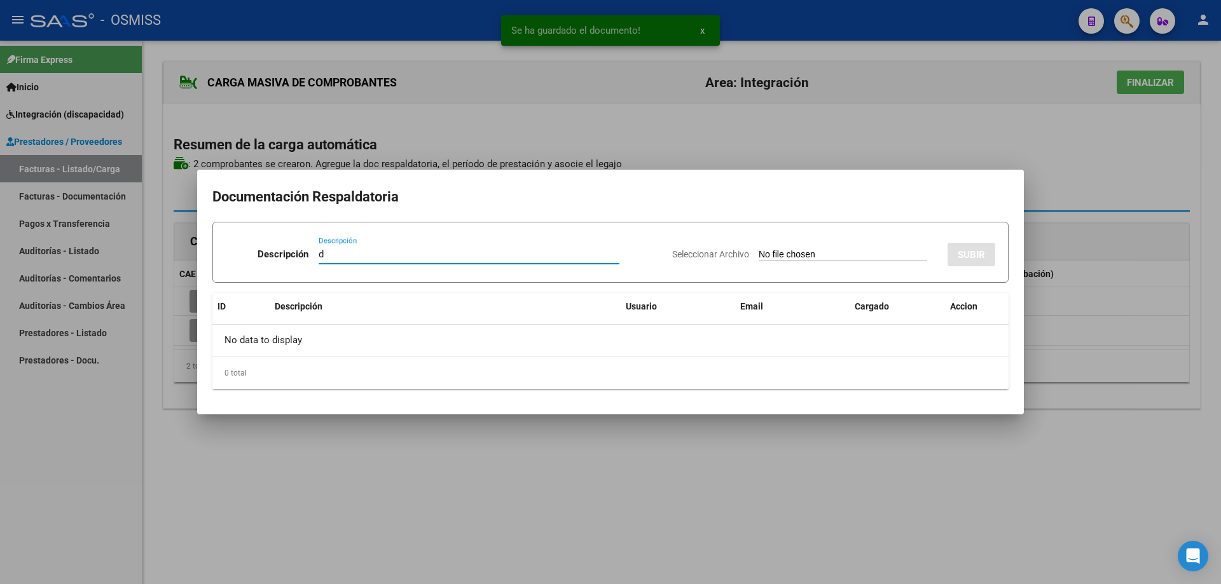
click at [764, 257] on input "Seleccionar Archivo" at bounding box center [843, 255] width 169 height 12
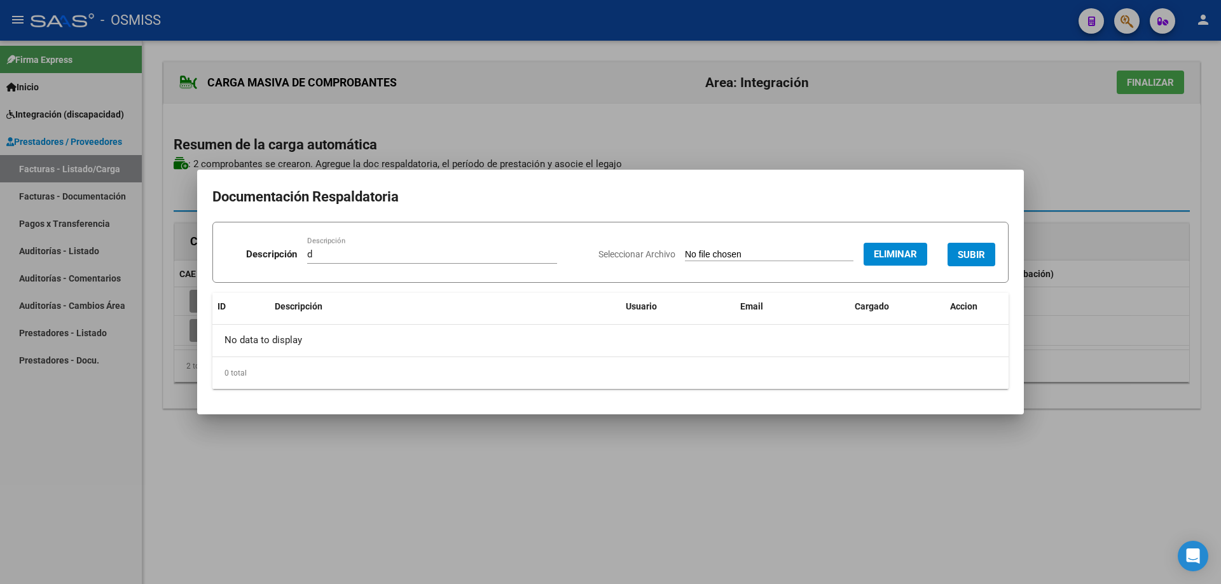
click at [980, 247] on button "SUBIR" at bounding box center [972, 255] width 48 height 24
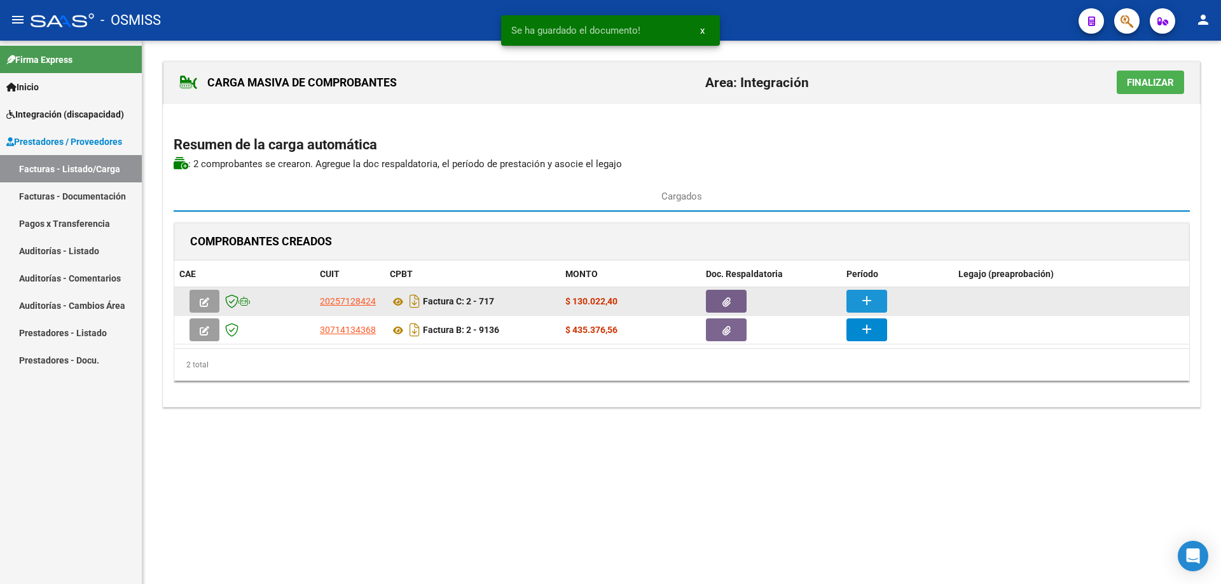
click at [863, 305] on mat-icon "add" at bounding box center [866, 300] width 15 height 15
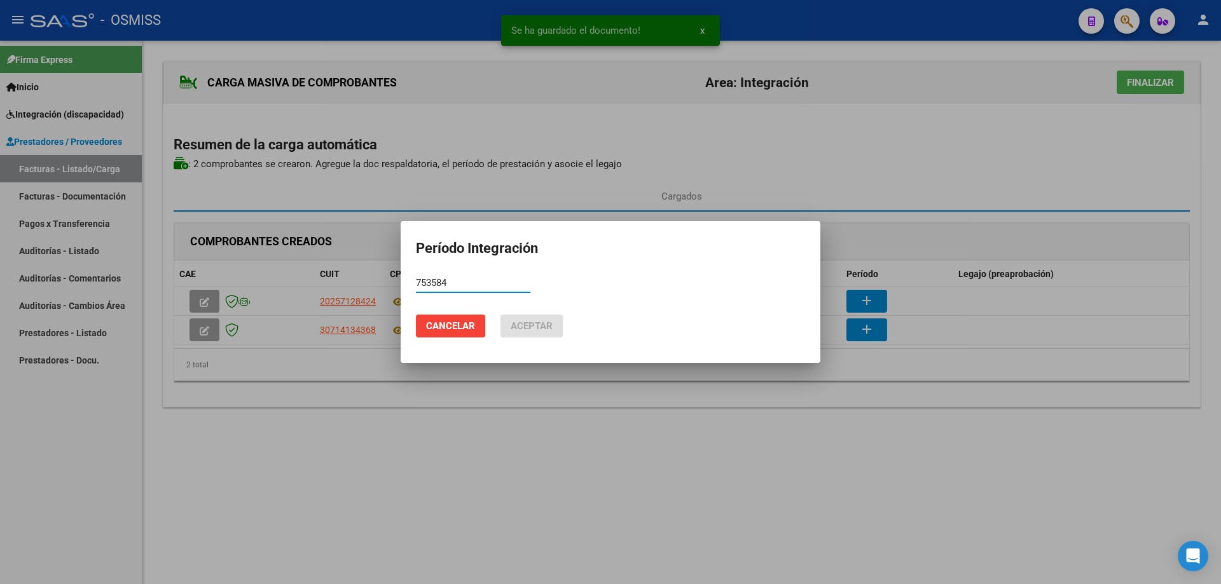
drag, startPoint x: 459, startPoint y: 283, endPoint x: 324, endPoint y: 283, distance: 134.2
click at [324, 283] on div "Se ha guardado el documento! x Período Integración 753584 Período (AAAAMM) Canc…" at bounding box center [610, 292] width 1221 height 584
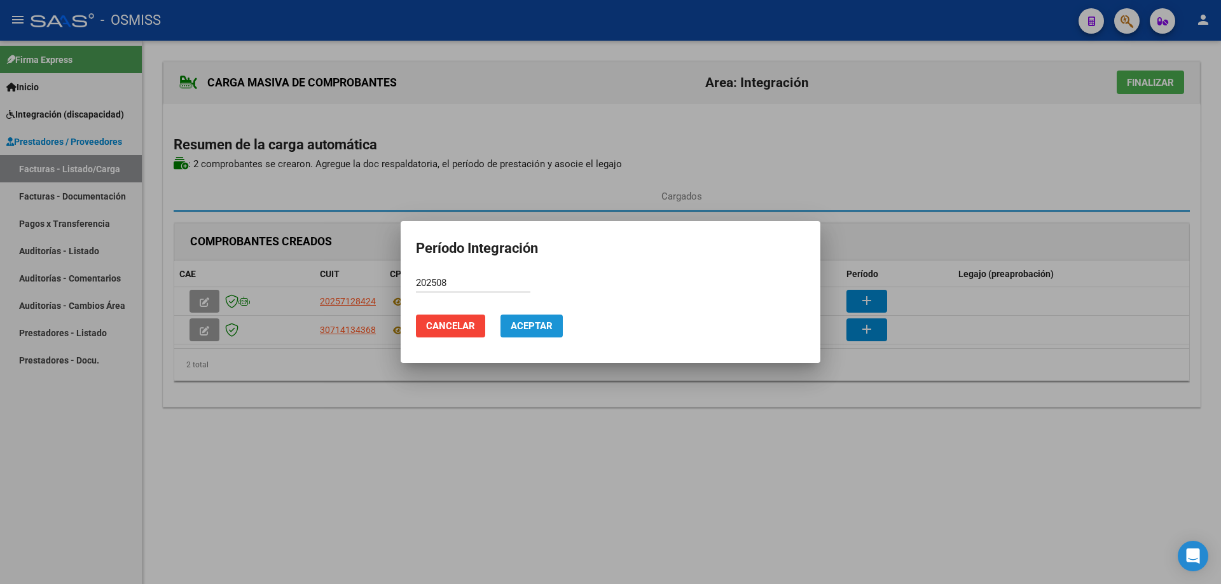
click at [527, 322] on span "Aceptar" at bounding box center [532, 326] width 42 height 11
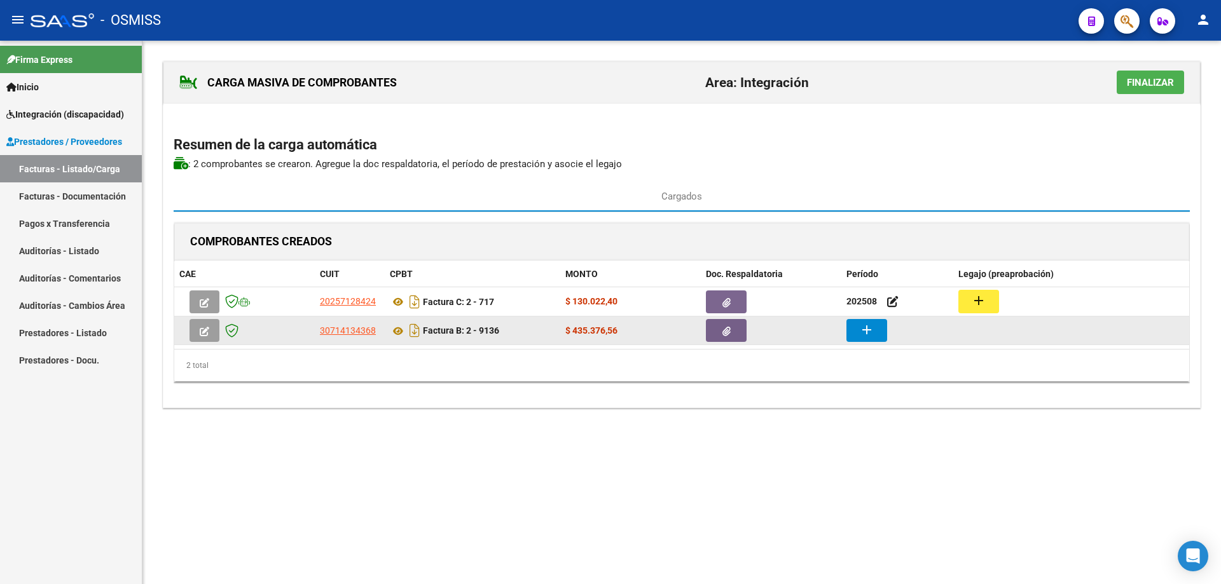
click at [876, 332] on button "add" at bounding box center [866, 330] width 41 height 23
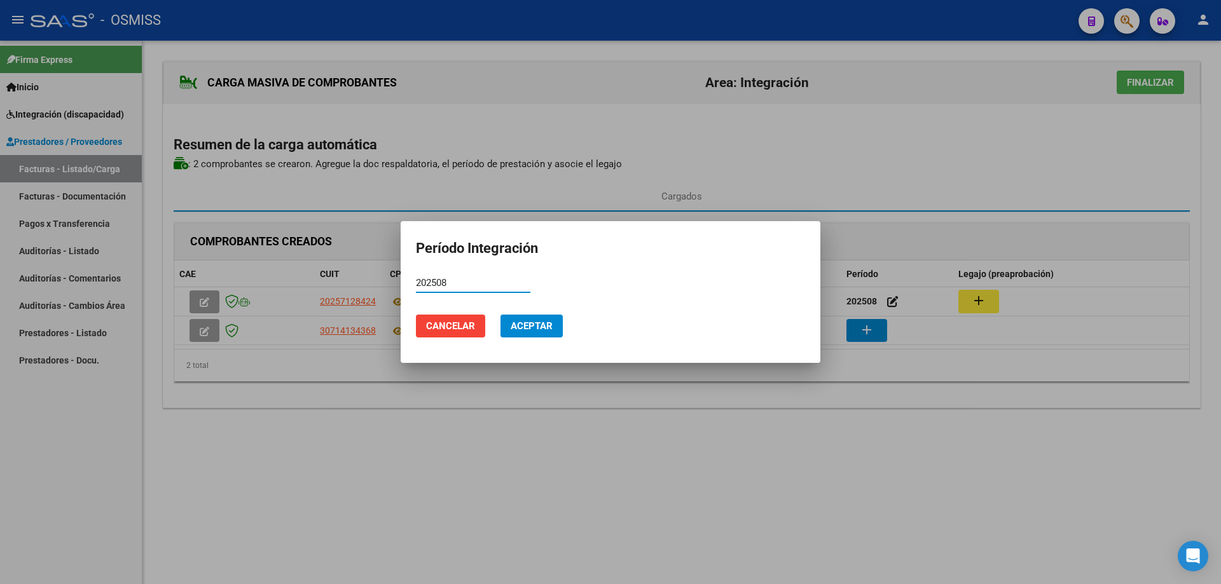
click at [521, 323] on span "Aceptar" at bounding box center [532, 326] width 42 height 11
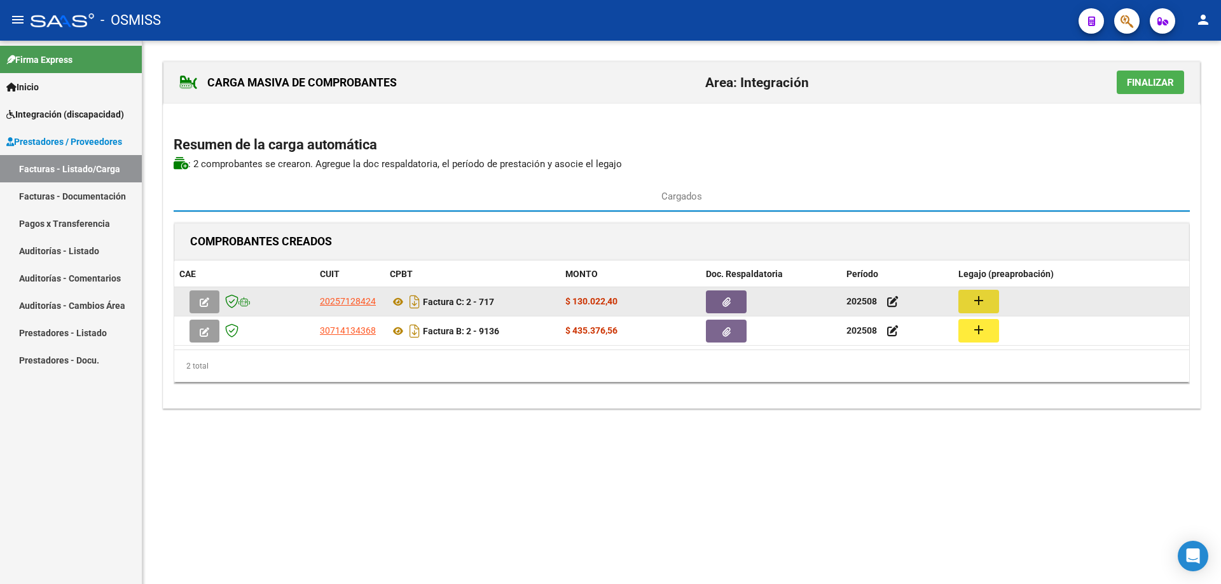
click at [990, 299] on button "add" at bounding box center [978, 302] width 41 height 24
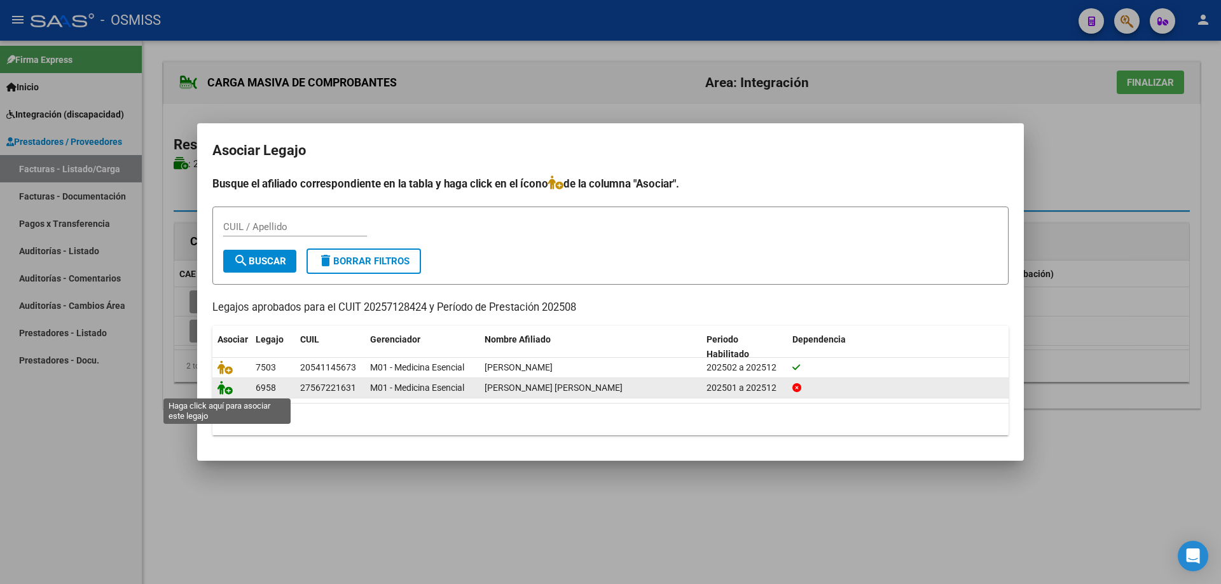
click at [219, 395] on icon at bounding box center [224, 388] width 15 height 14
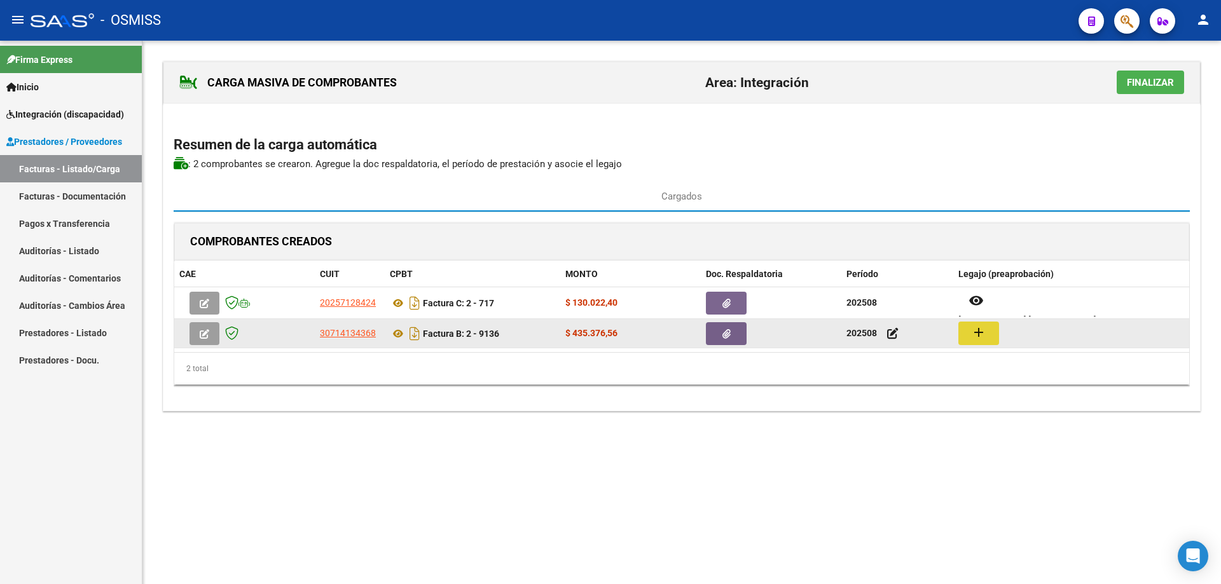
click at [987, 335] on button "add" at bounding box center [978, 334] width 41 height 24
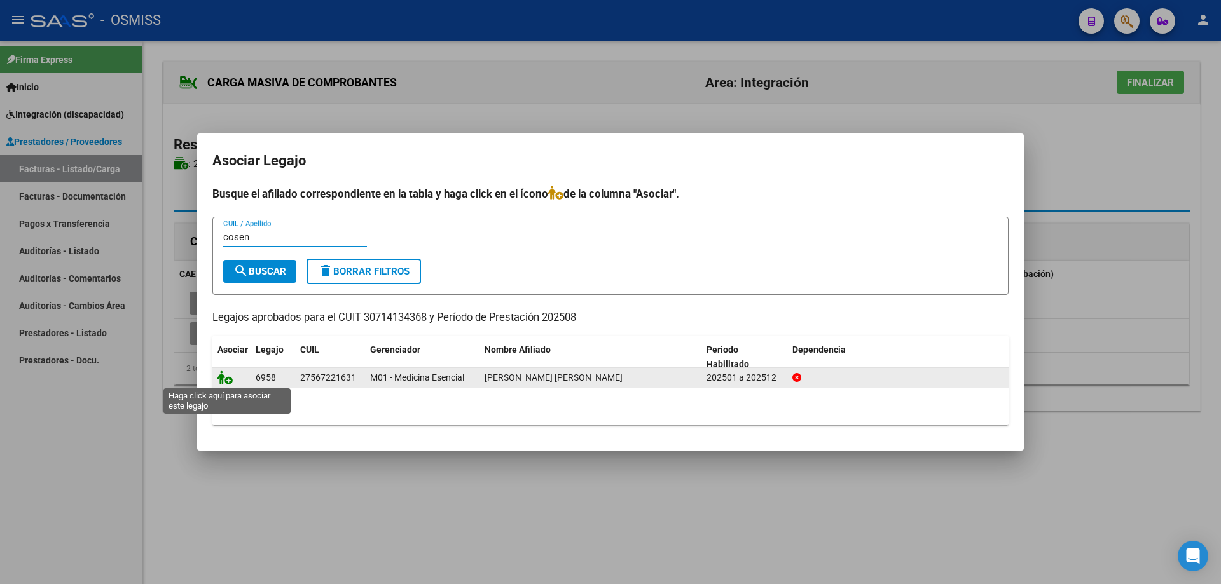
click at [222, 382] on icon at bounding box center [224, 378] width 15 height 14
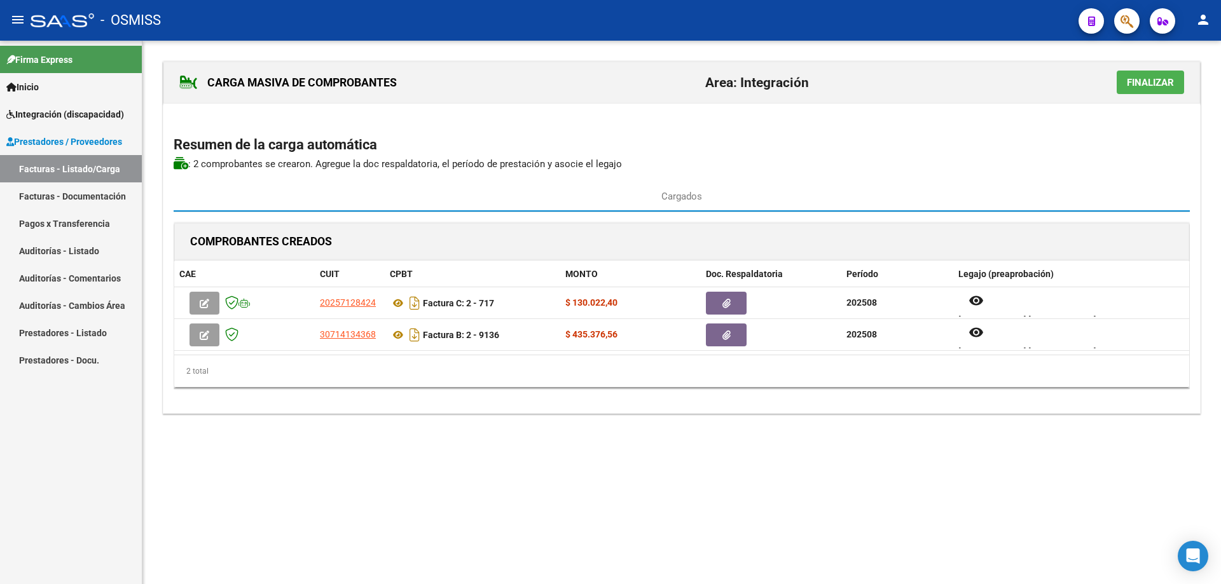
click at [1159, 79] on span "Finalizar" at bounding box center [1150, 82] width 47 height 11
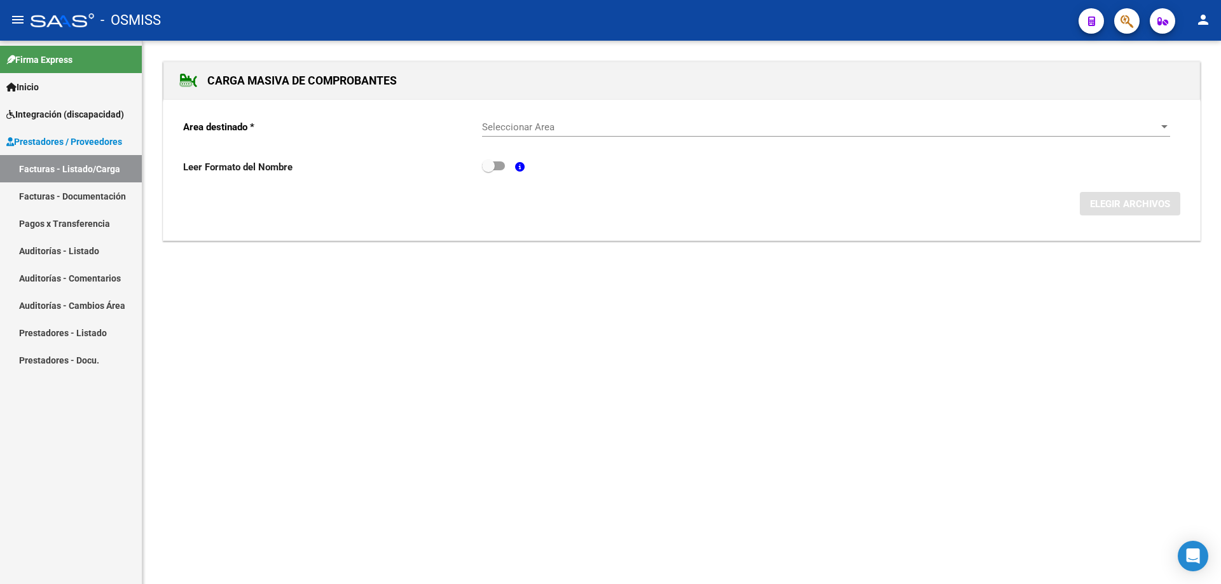
click at [637, 130] on span "Seleccionar Area" at bounding box center [820, 126] width 677 height 11
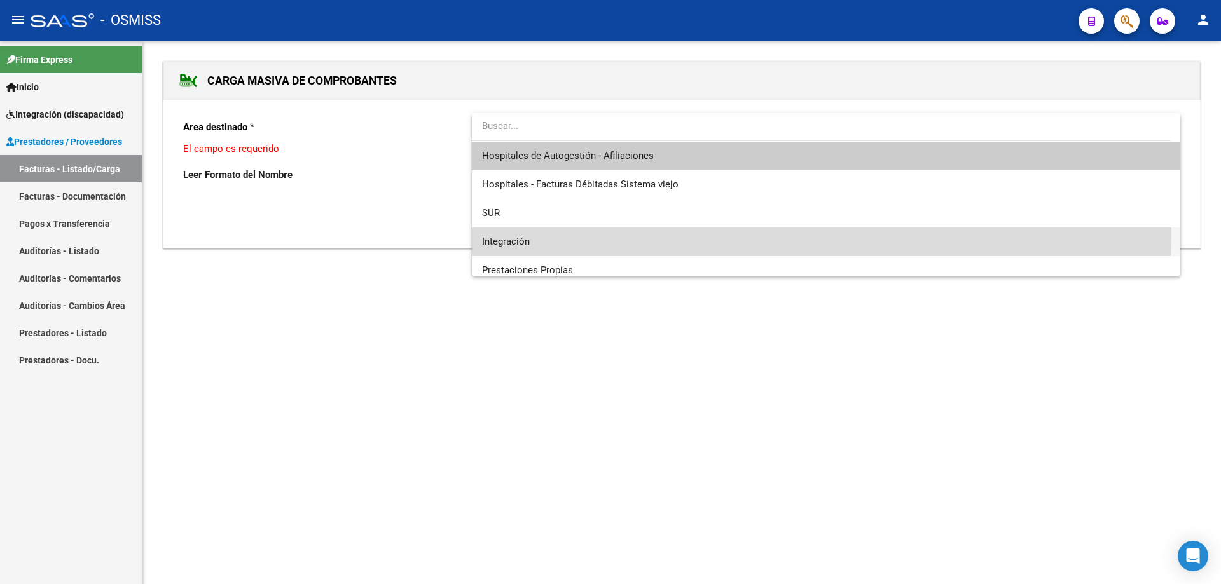
click at [563, 234] on span "Integración" at bounding box center [826, 242] width 688 height 29
